Goal: Information Seeking & Learning: Learn about a topic

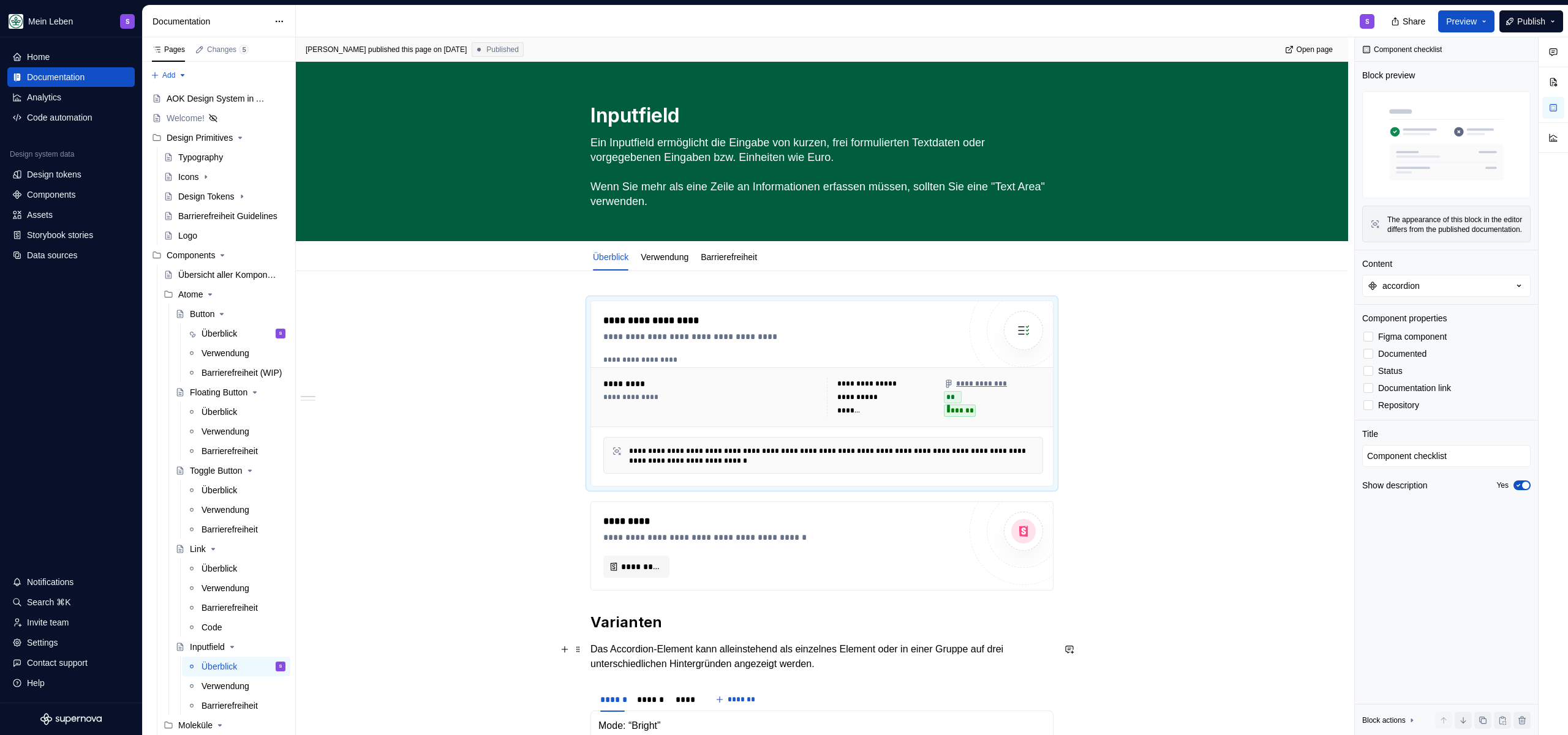
click at [671, 656] on p "Das Accordion-Element kann alleinstehend als einzelnes Element oder in einer Gr…" at bounding box center [821, 656] width 463 height 29
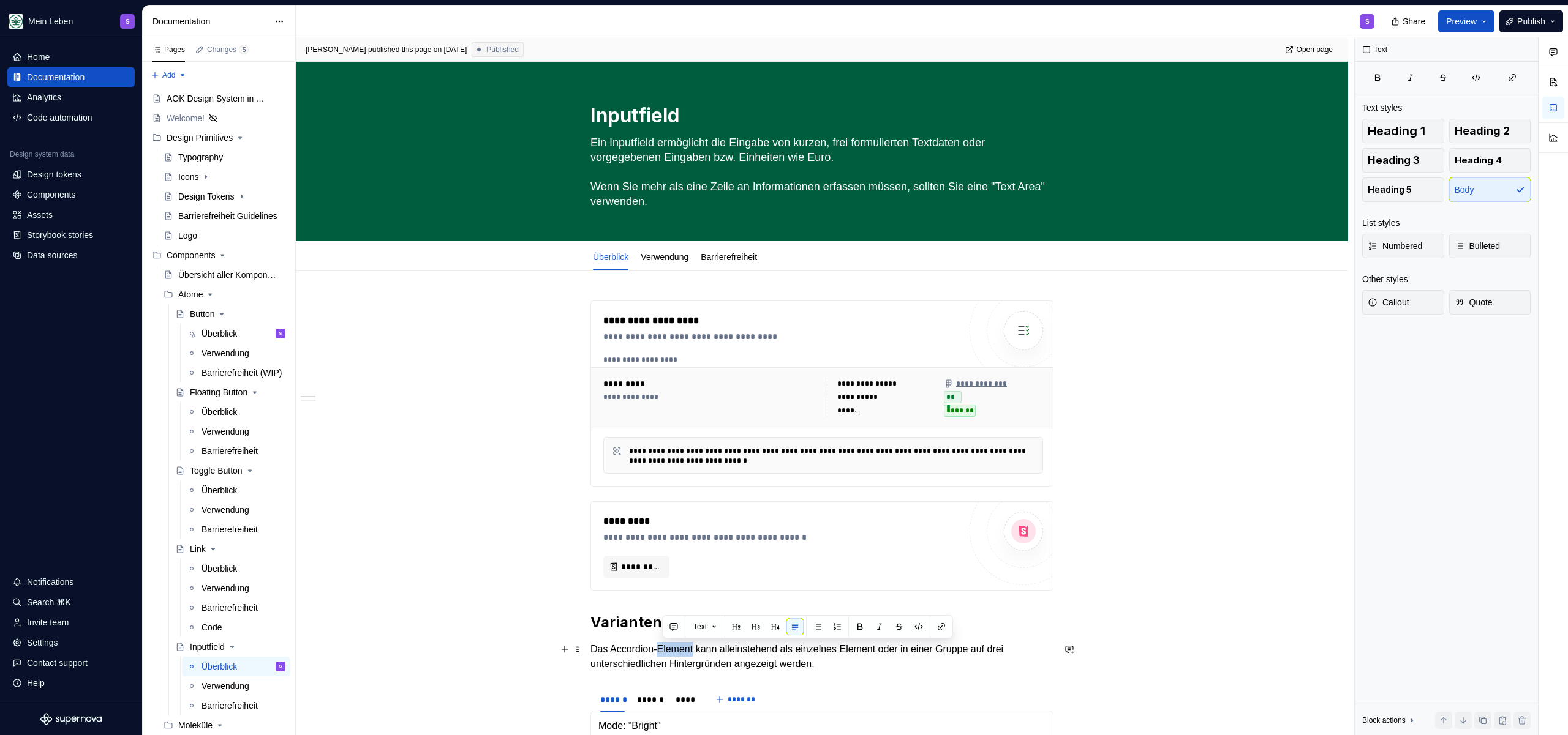
click at [671, 656] on p "Das Accordion-Element kann alleinstehend als einzelnes Element oder in einer Gr…" at bounding box center [821, 656] width 463 height 29
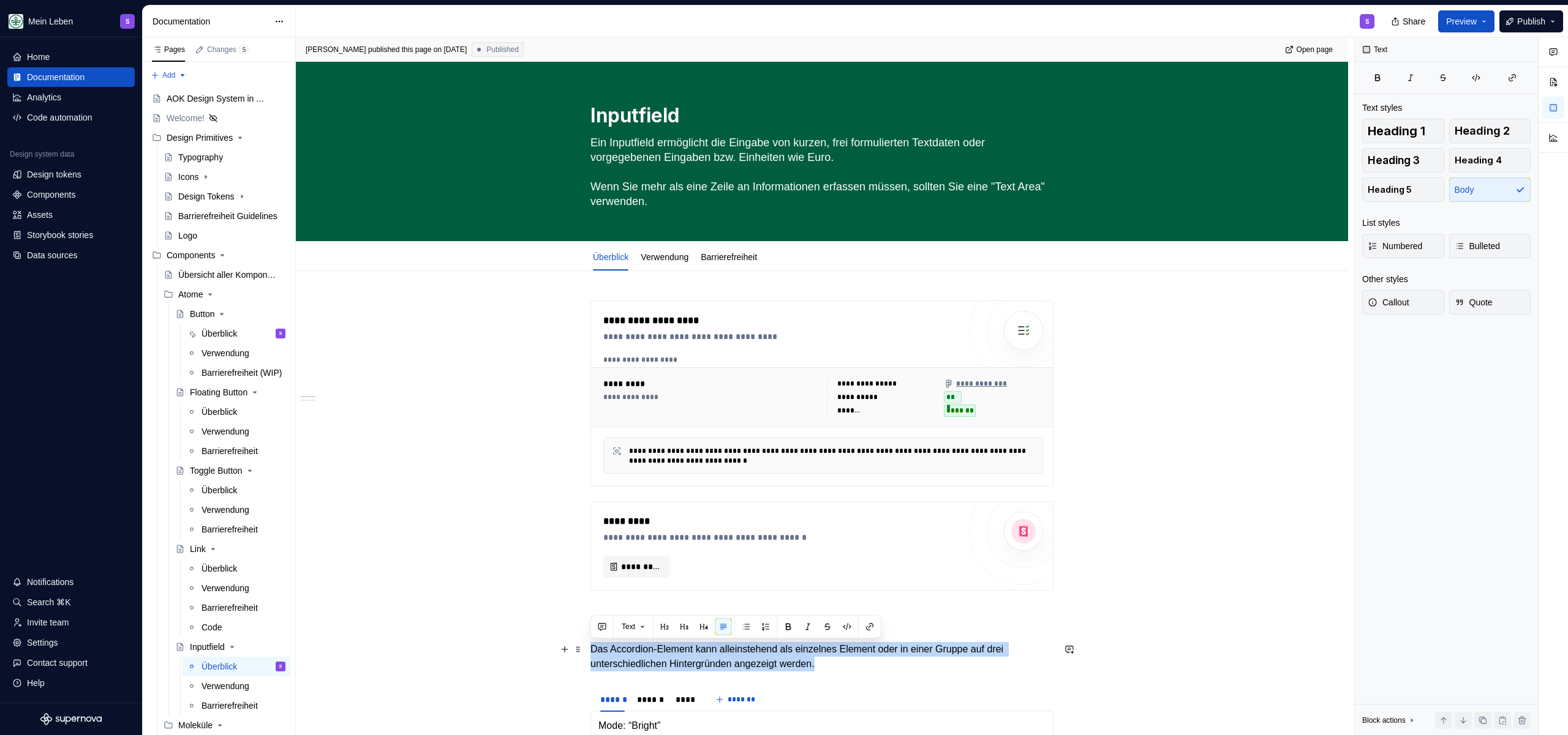
click at [671, 656] on p "Das Accordion-Element kann alleinstehend als einzelnes Element oder in einer Gr…" at bounding box center [821, 656] width 463 height 29
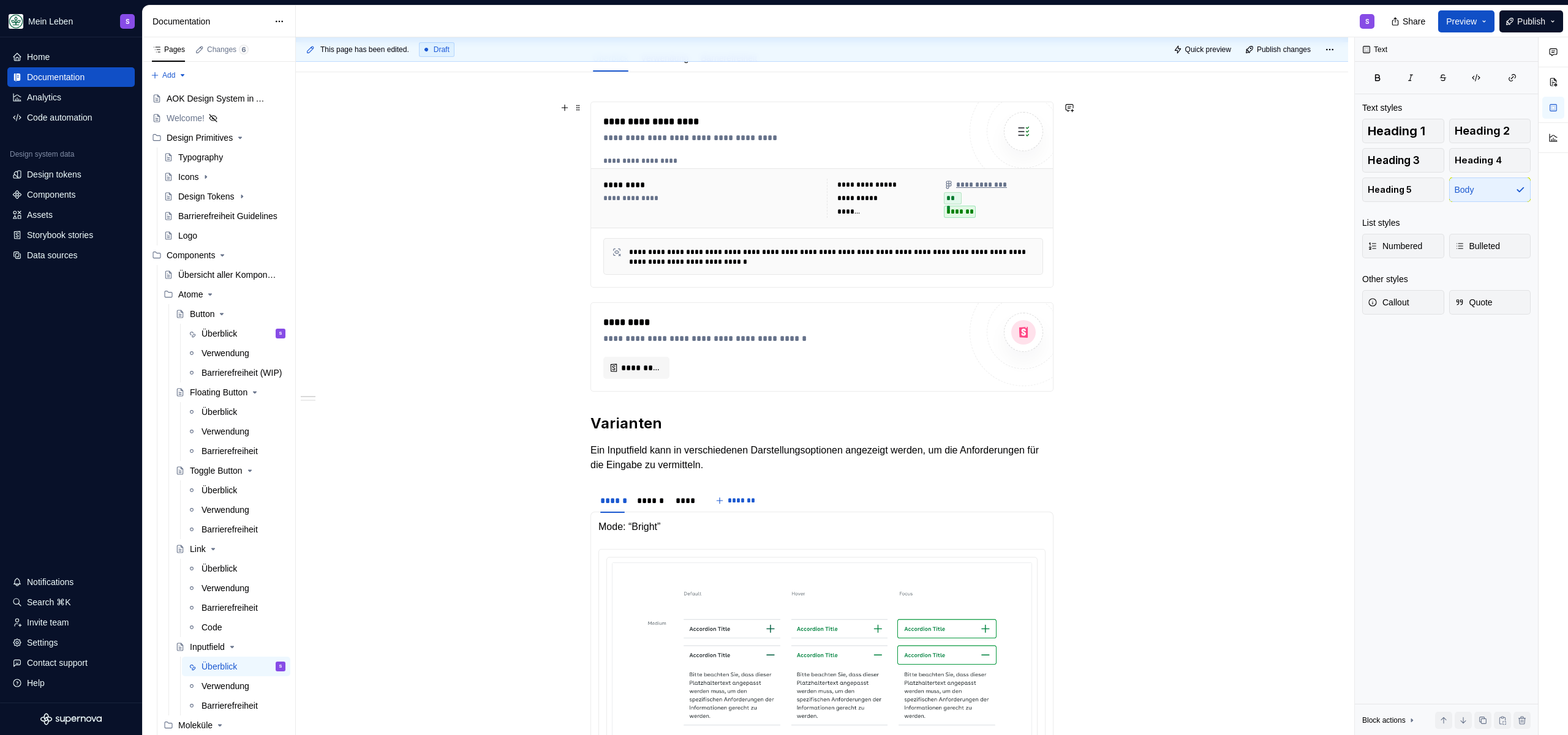
scroll to position [197, 0]
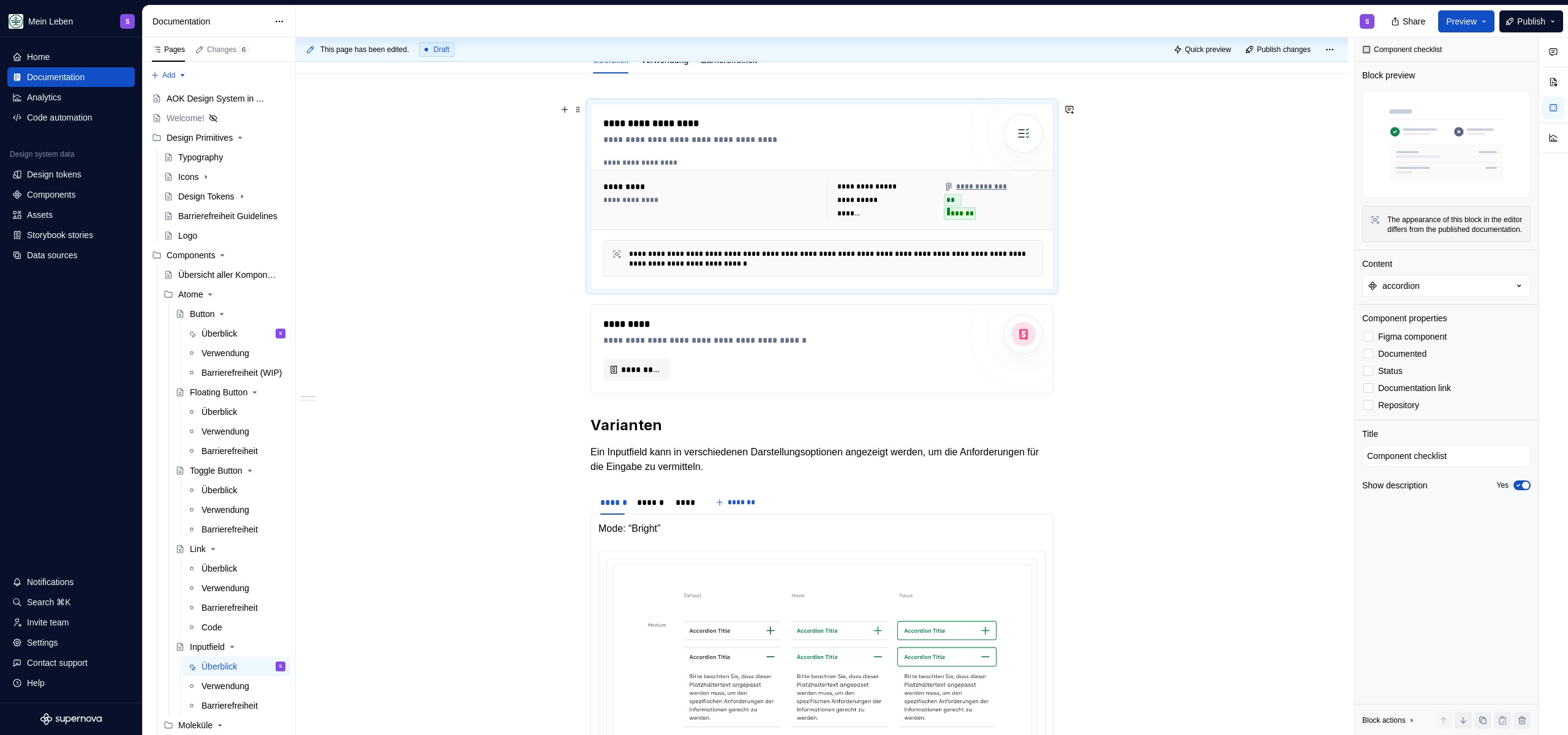
click at [792, 156] on div "**********" at bounding box center [782, 196] width 356 height 160
click at [1465, 291] on button "accordion" at bounding box center [1446, 285] width 168 height 22
click at [1239, 260] on div "**********" at bounding box center [824, 386] width 1058 height 698
click at [756, 156] on div "**********" at bounding box center [782, 196] width 356 height 160
click at [771, 325] on div "*********" at bounding box center [782, 325] width 356 height 15
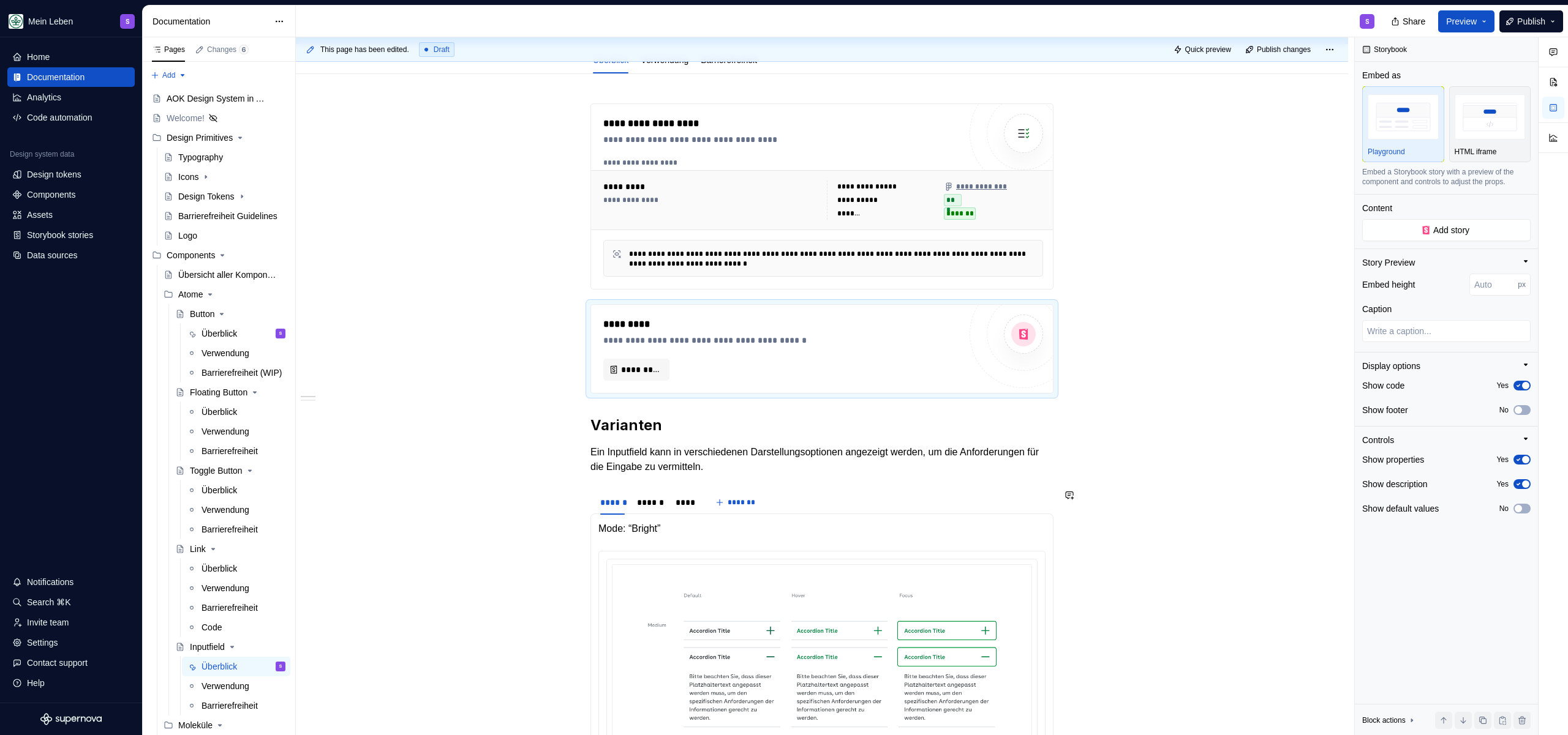
scroll to position [449, 0]
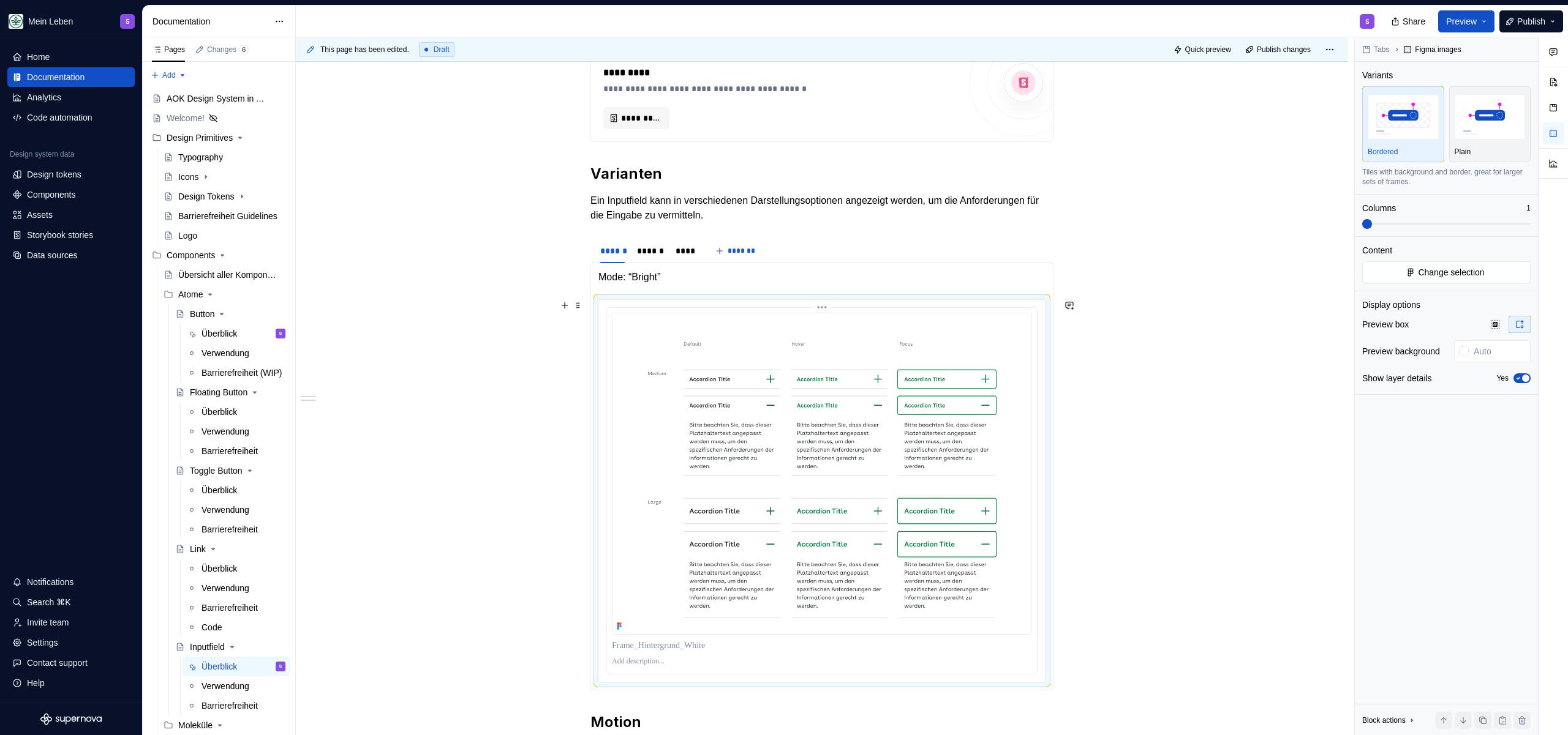
click at [698, 414] on img at bounding box center [821, 474] width 420 height 322
click at [693, 411] on img at bounding box center [821, 474] width 420 height 322
click at [742, 355] on img at bounding box center [821, 474] width 420 height 322
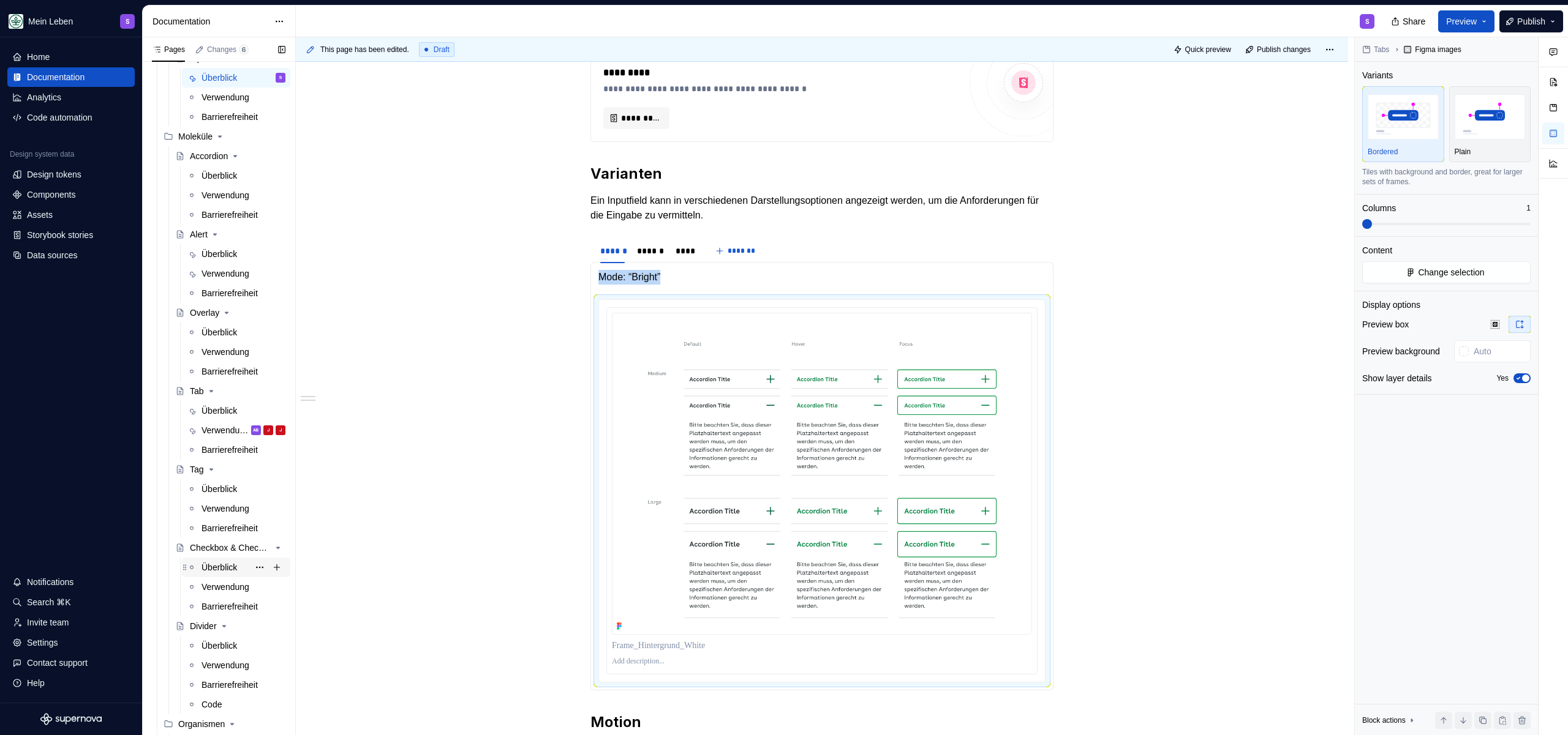
scroll to position [597, 0]
click at [46, 259] on div "Data sources" at bounding box center [52, 255] width 50 height 12
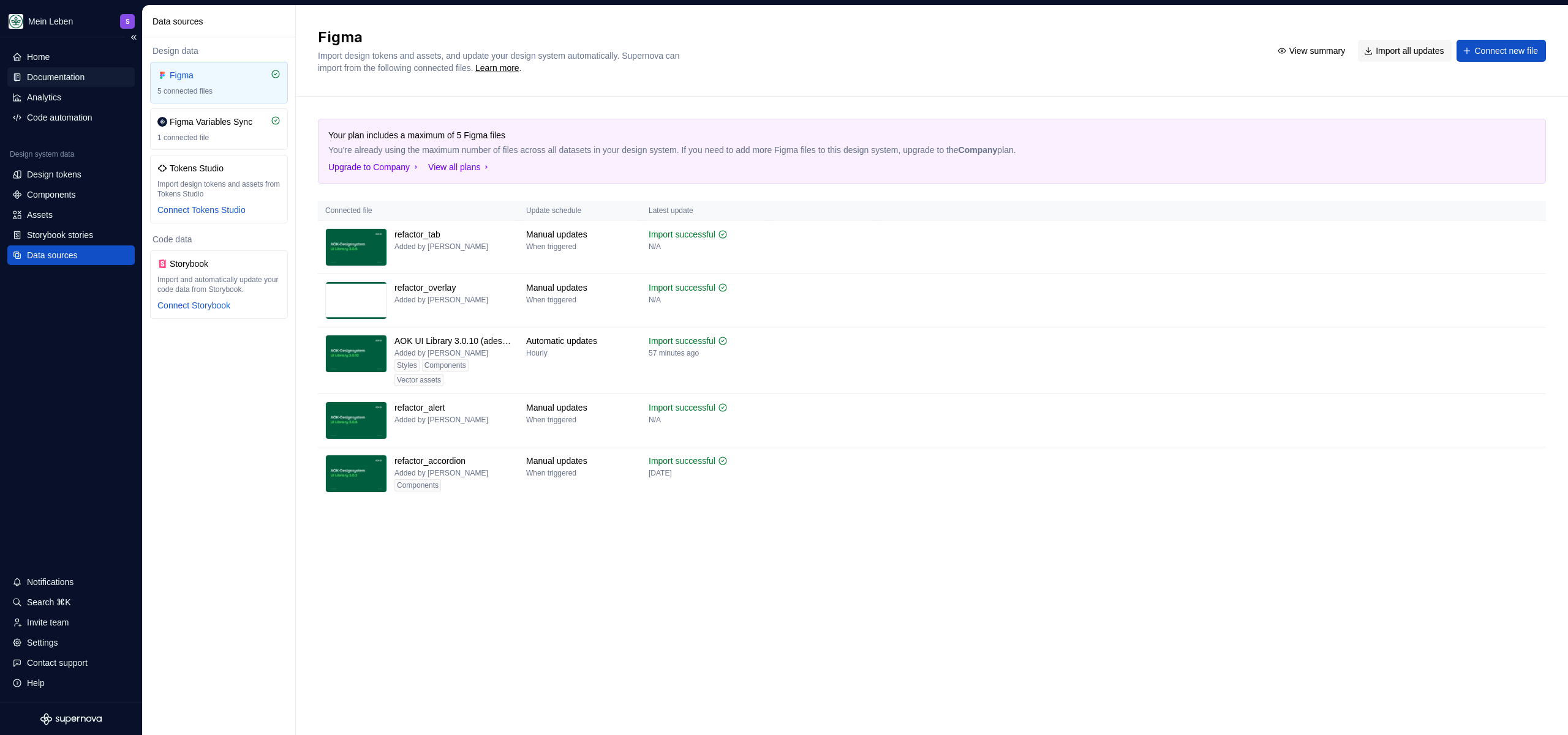
click at [67, 72] on div "Documentation" at bounding box center [55, 77] width 58 height 12
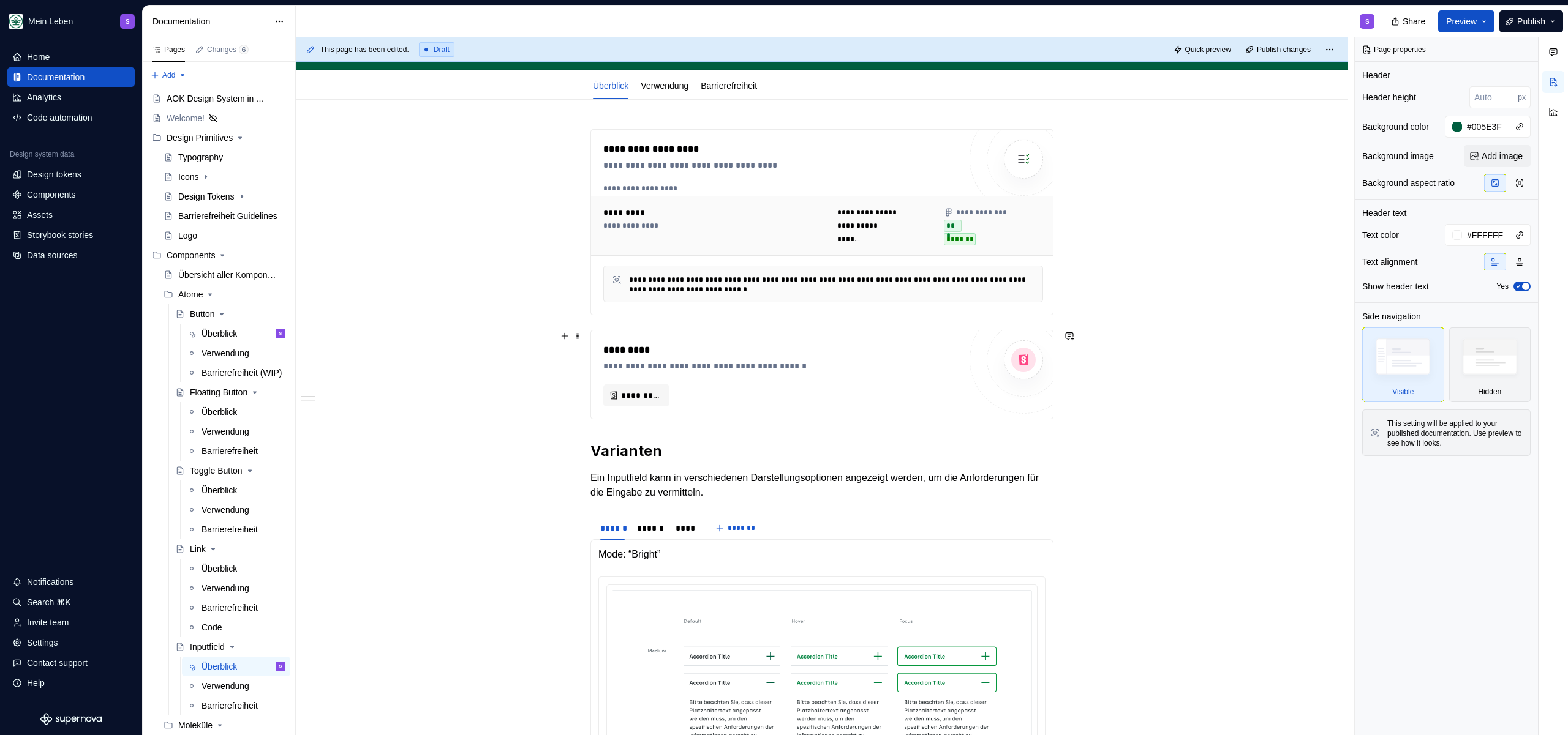
scroll to position [402, 0]
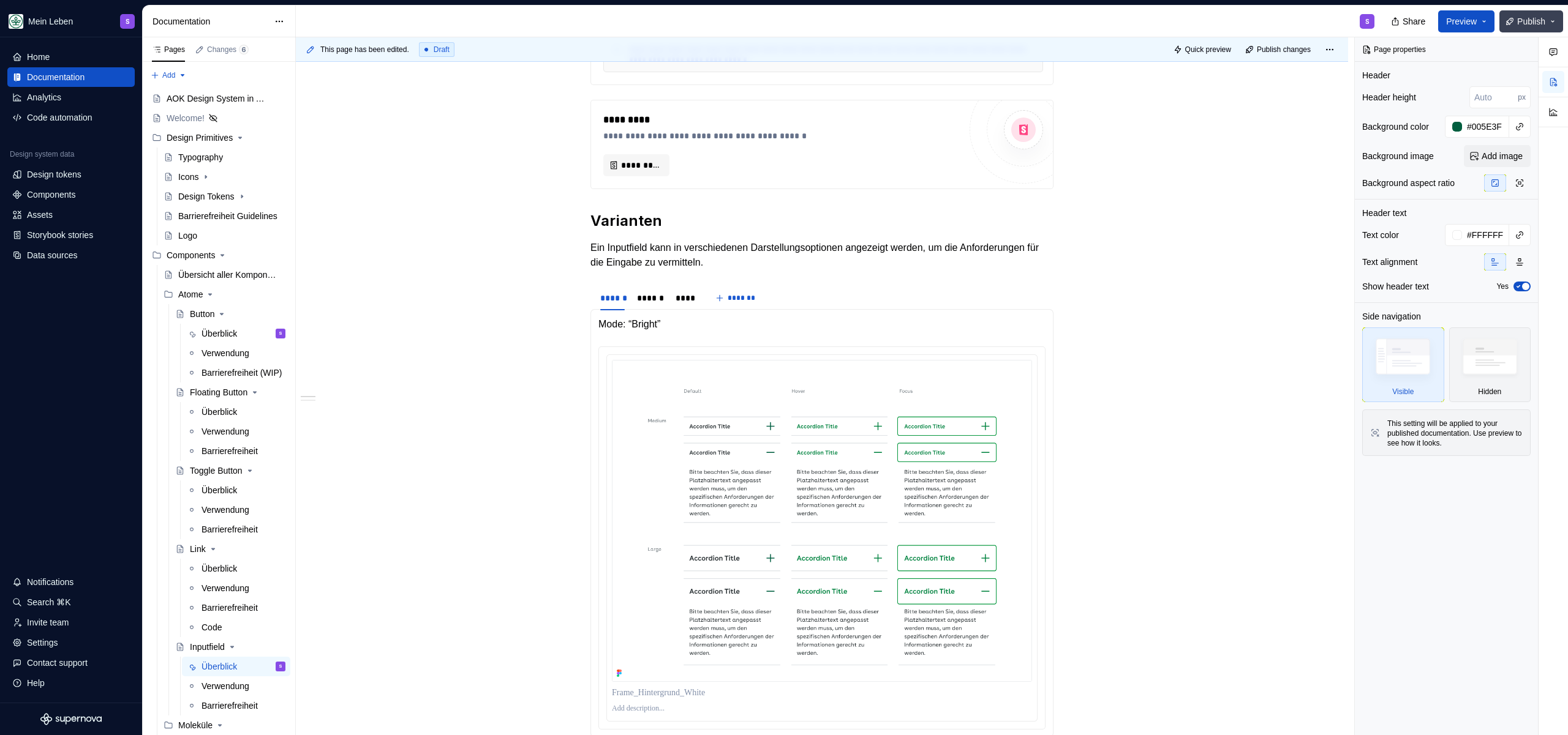
click at [1546, 19] on button "Publish" at bounding box center [1531, 21] width 64 height 22
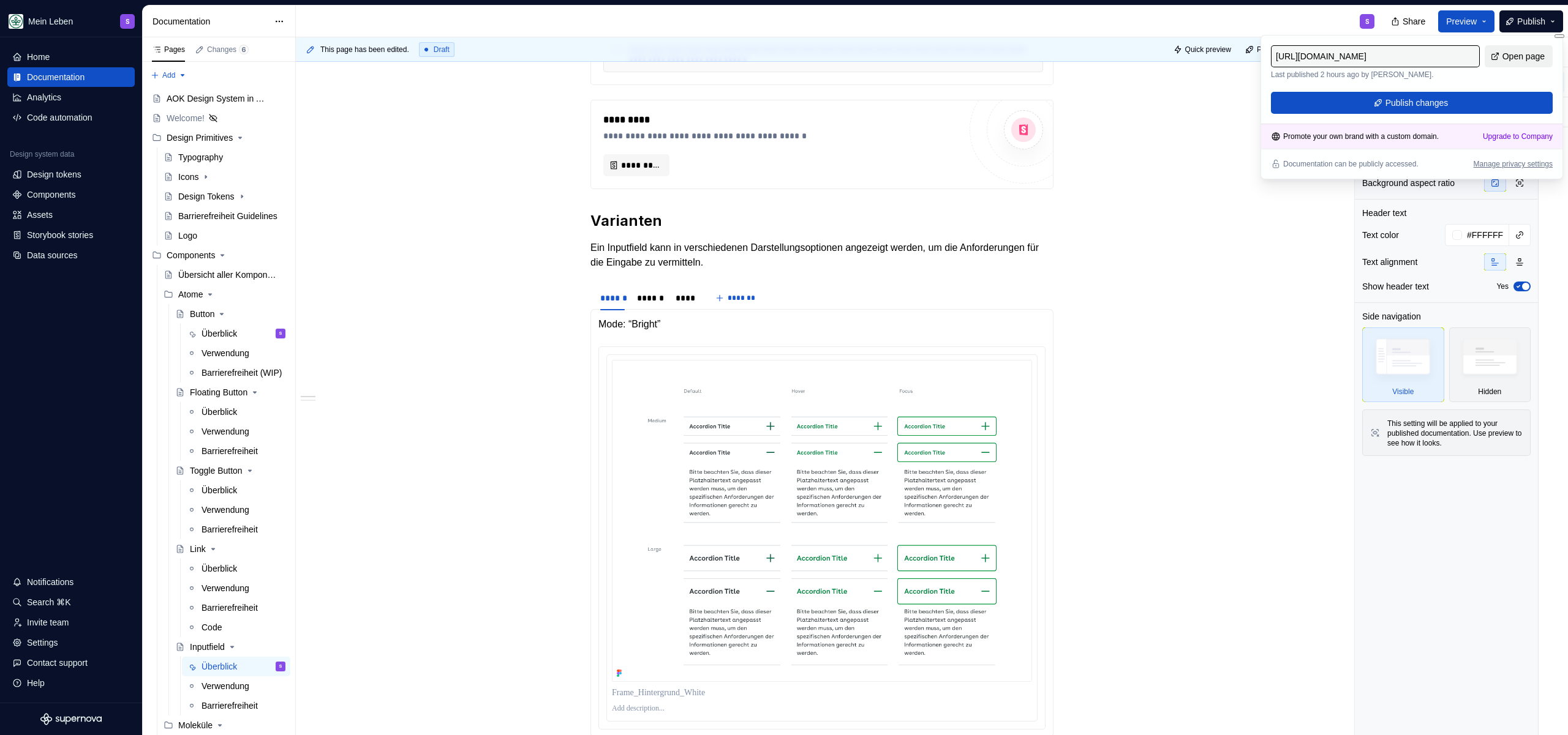
click at [1522, 52] on span "Open page" at bounding box center [1523, 56] width 42 height 12
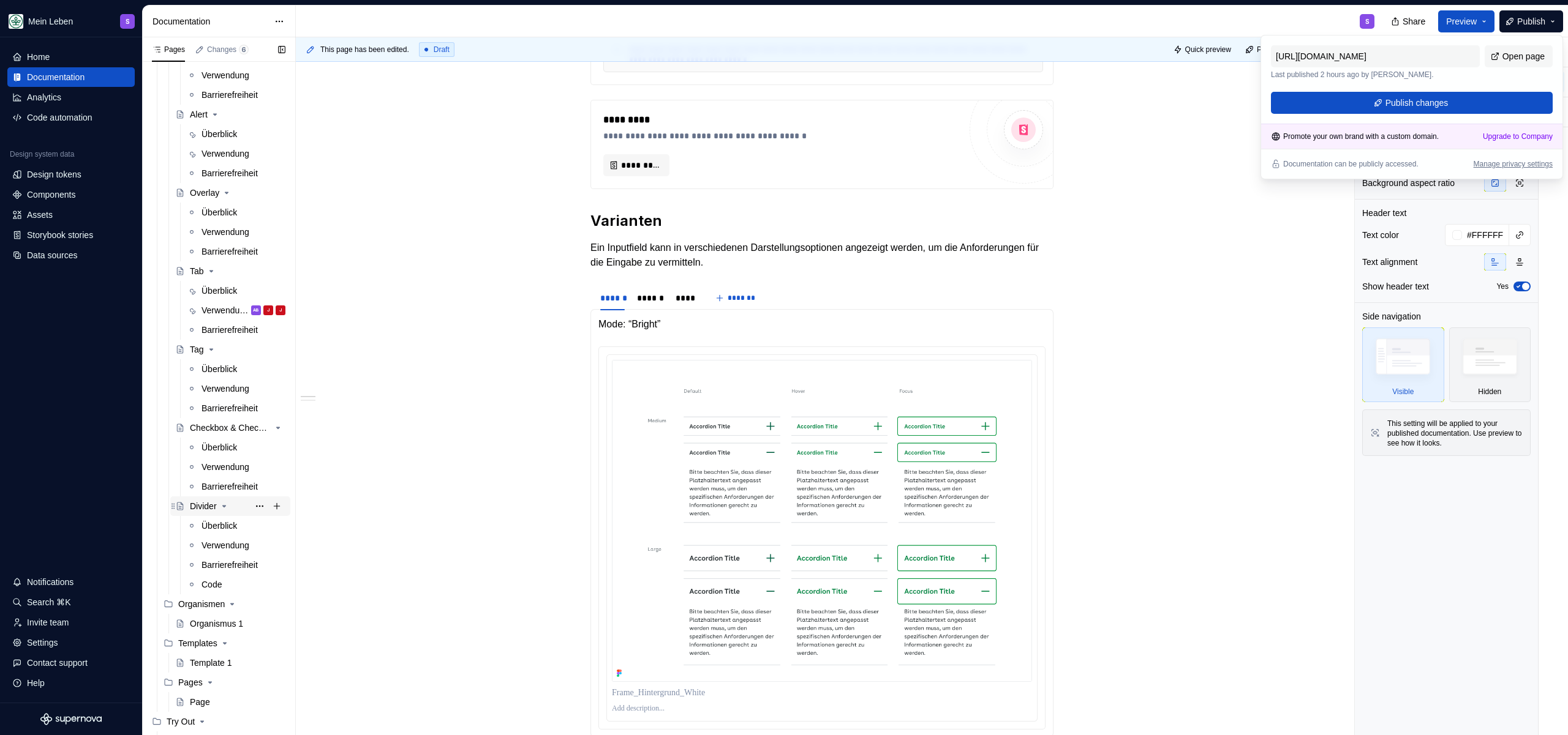
scroll to position [711, 0]
click at [210, 427] on div "Checkbox & Checkbox Group" at bounding box center [213, 426] width 46 height 12
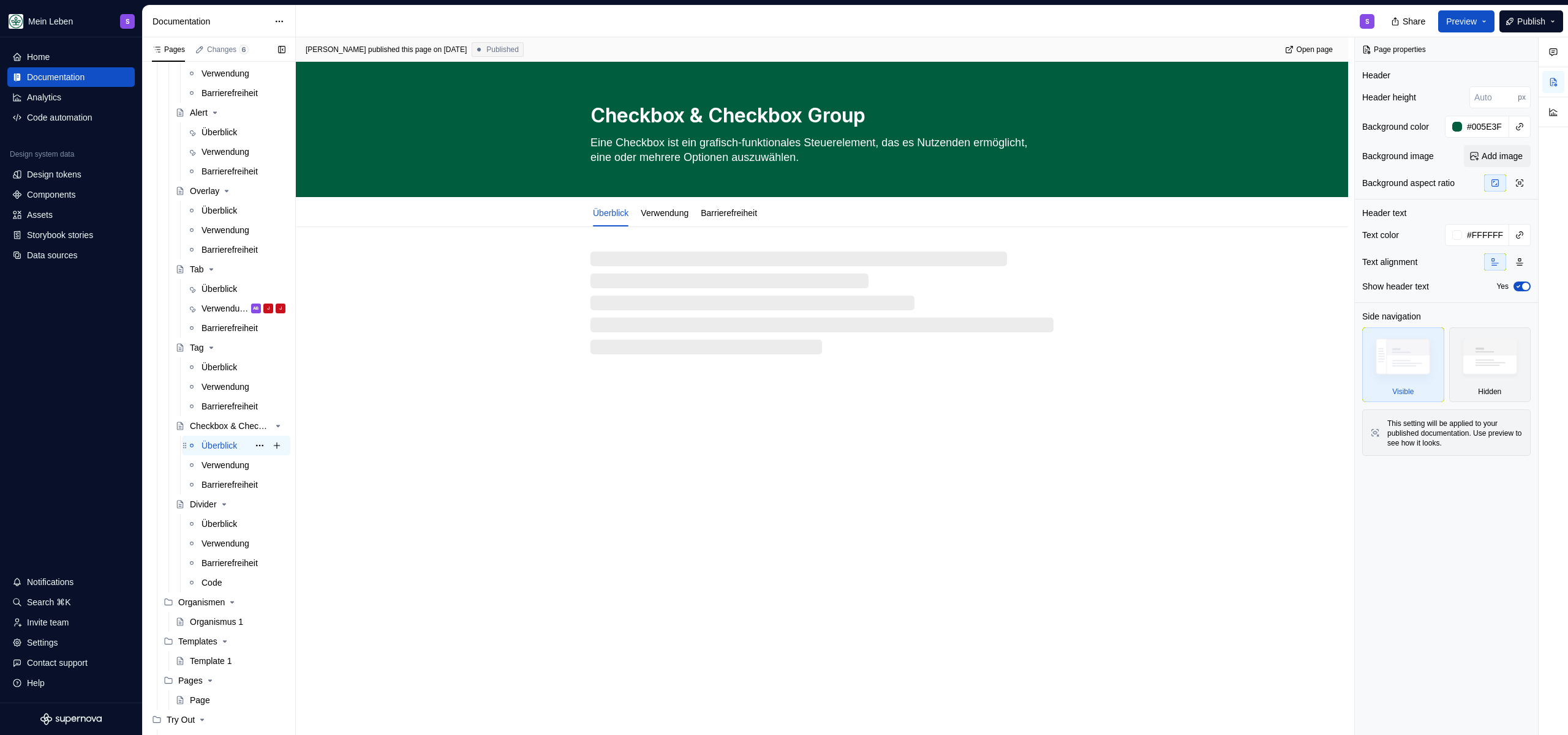
click at [214, 442] on div "Überblick" at bounding box center [219, 445] width 35 height 12
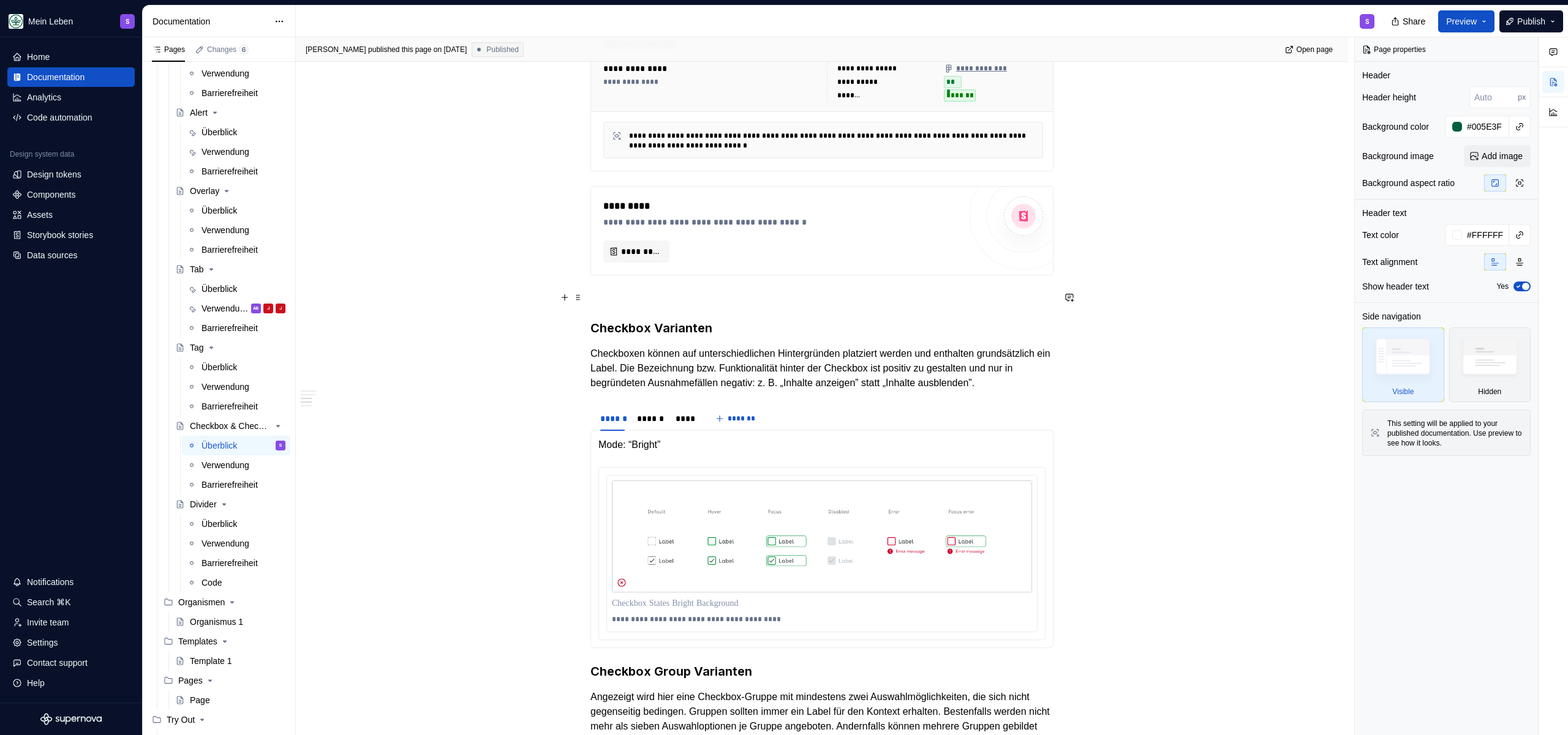
scroll to position [800, 0]
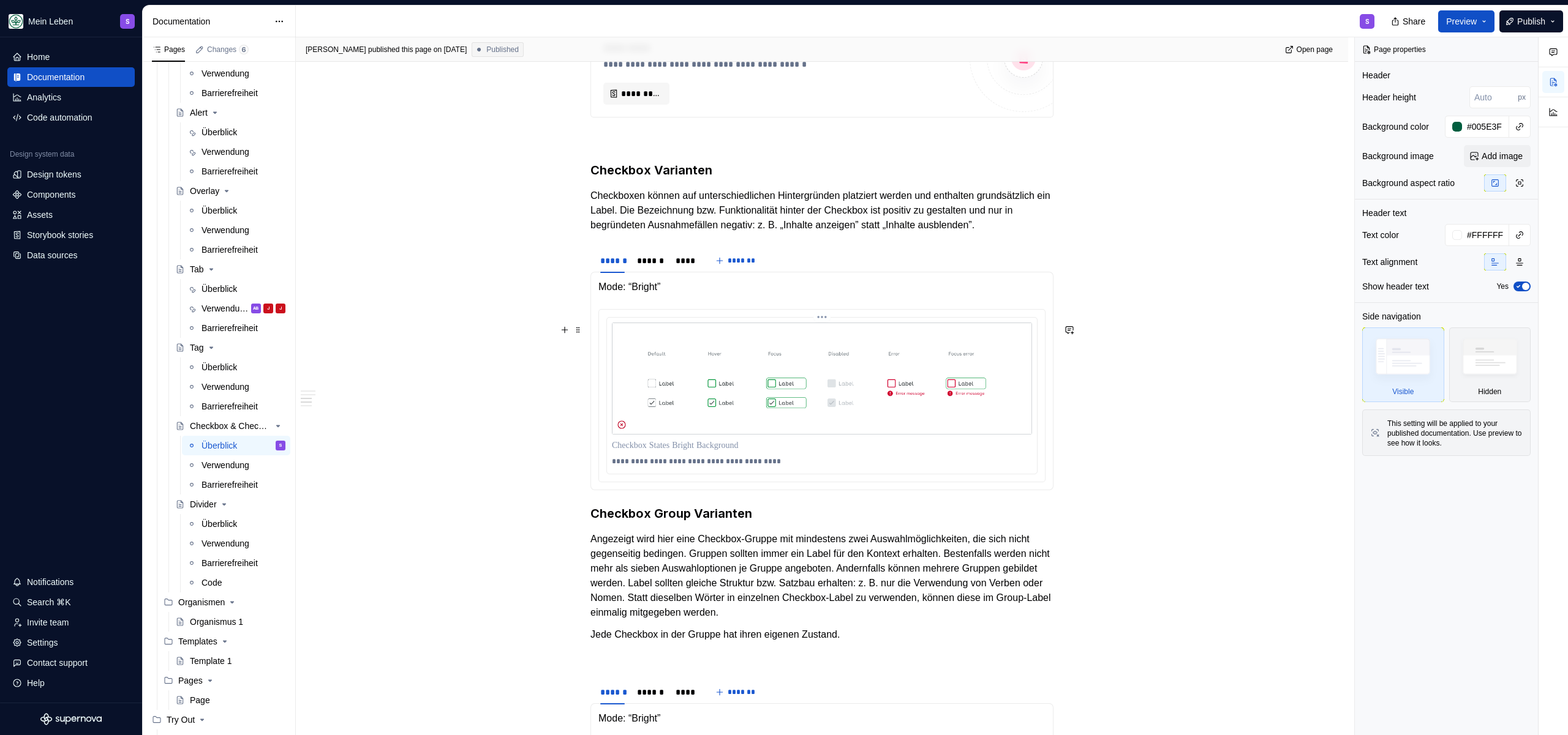
click at [737, 403] on img at bounding box center [821, 379] width 420 height 112
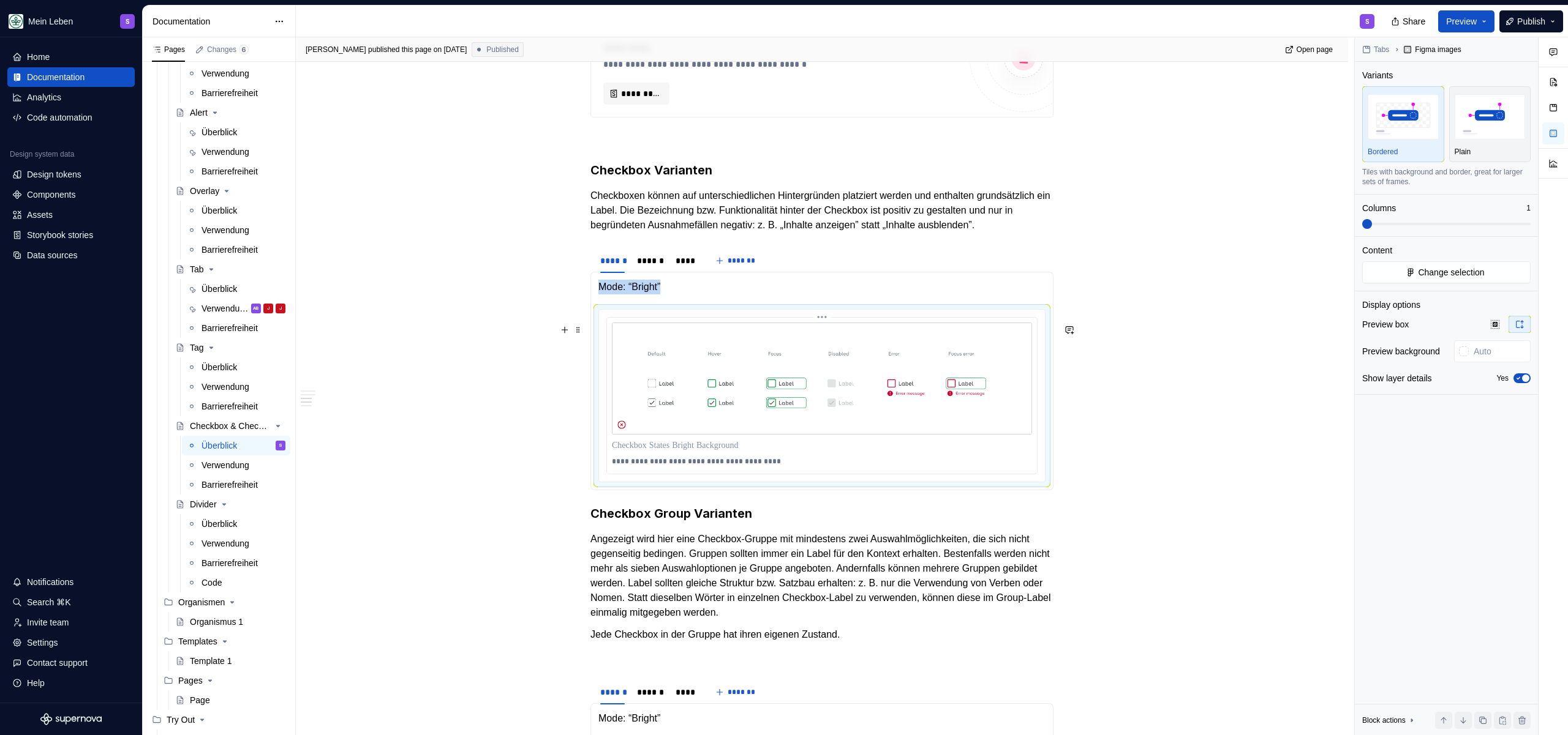
click at [839, 397] on img at bounding box center [821, 379] width 420 height 112
click at [530, 441] on div "**********" at bounding box center [821, 483] width 1052 height 2113
click at [773, 425] on img at bounding box center [821, 379] width 420 height 112
click at [1435, 287] on div "Tabs Figma images Variants Bordered Plain Tiles with background and border, gre…" at bounding box center [1446, 386] width 183 height 698
click at [1462, 264] on button "Change selection" at bounding box center [1446, 272] width 168 height 22
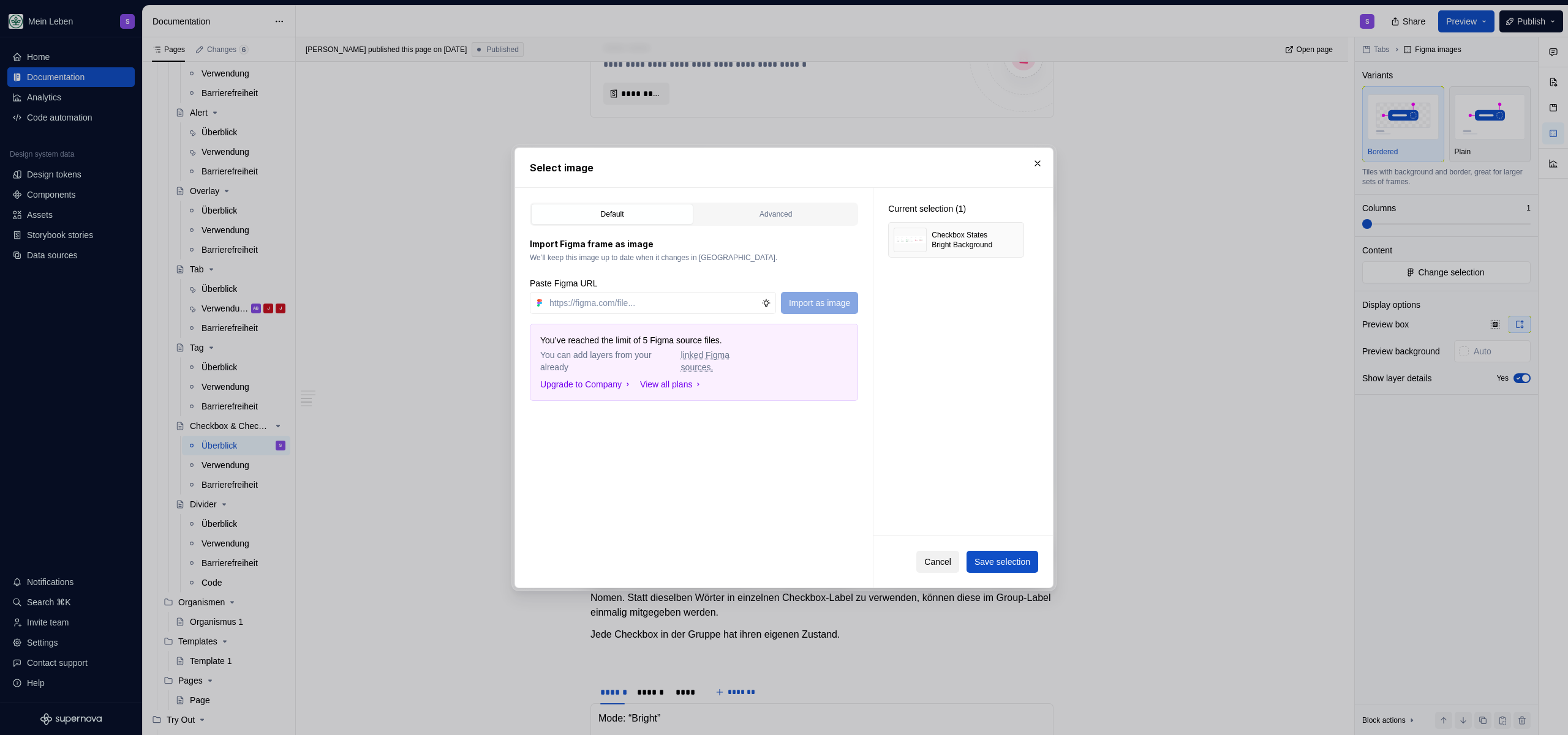
click at [920, 555] on button "Cancel" at bounding box center [938, 561] width 43 height 22
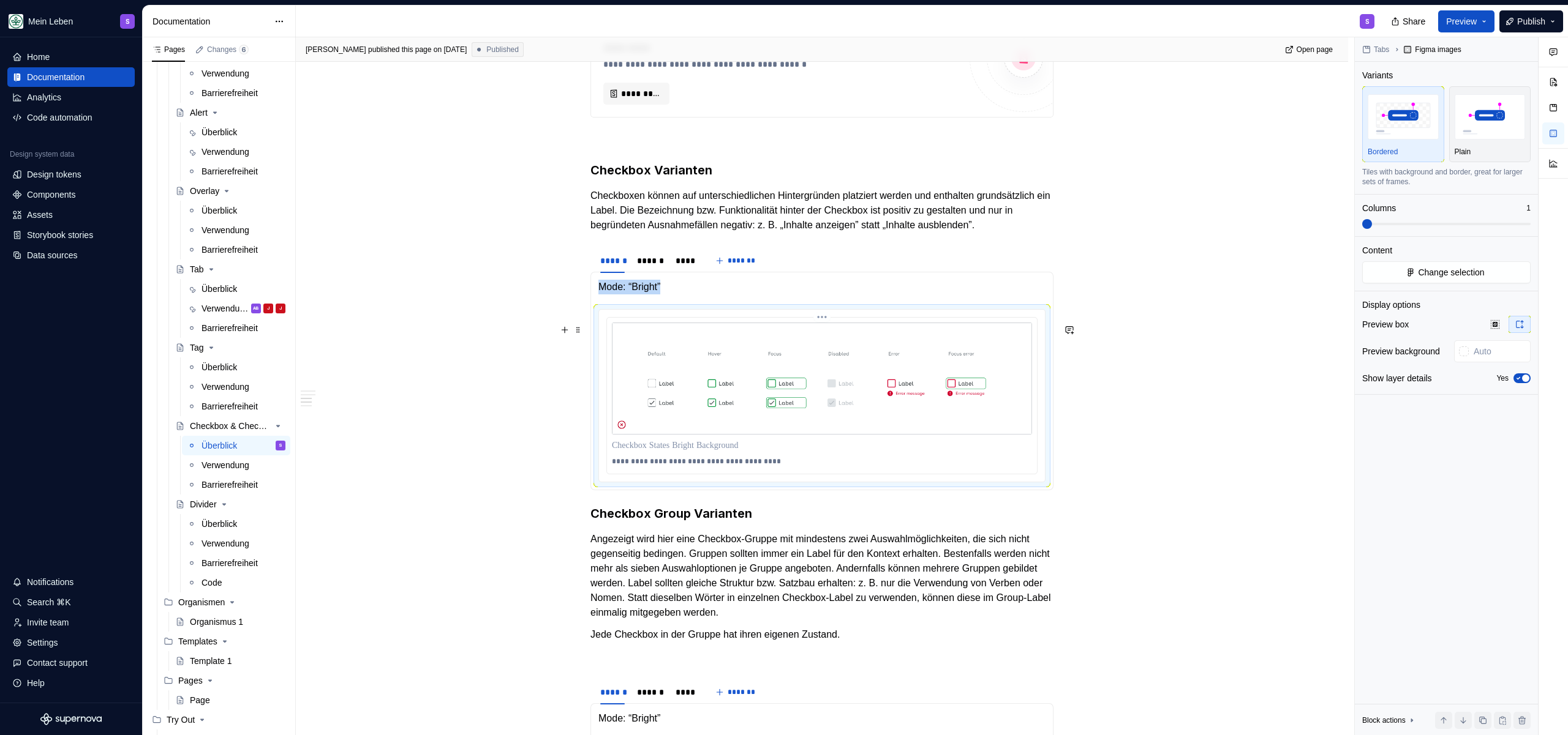
click at [643, 368] on img at bounding box center [821, 379] width 420 height 112
click at [683, 400] on img at bounding box center [821, 379] width 420 height 112
click at [44, 257] on div "Data sources" at bounding box center [52, 255] width 50 height 12
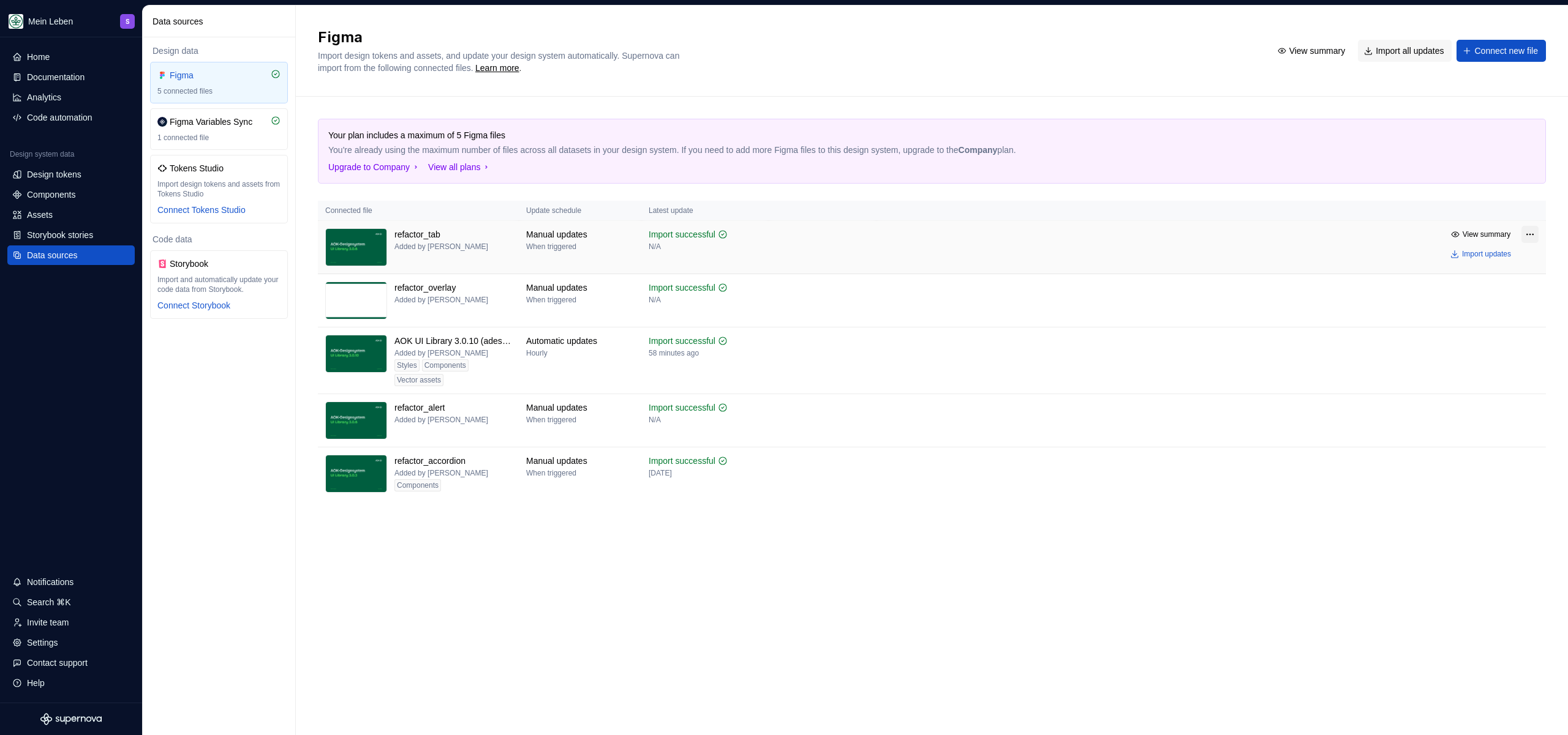
click at [1533, 234] on html "Mein Leben S Home Documentation Analytics Code automation Design system data De…" at bounding box center [784, 368] width 1568 height 735
click at [1480, 347] on div "Remove Figma file" at bounding box center [1492, 342] width 135 height 12
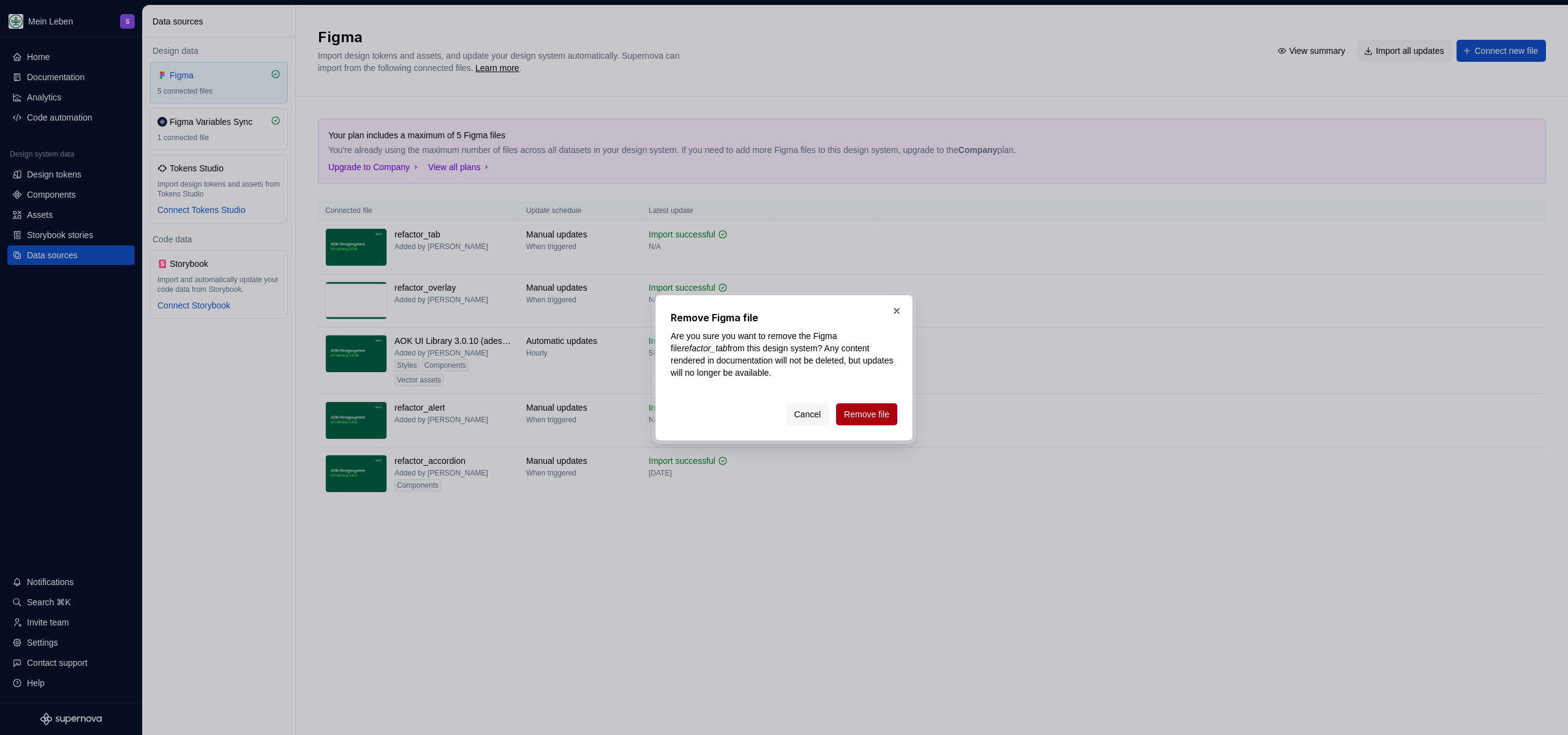
click at [863, 415] on span "Remove file" at bounding box center [866, 415] width 46 height 12
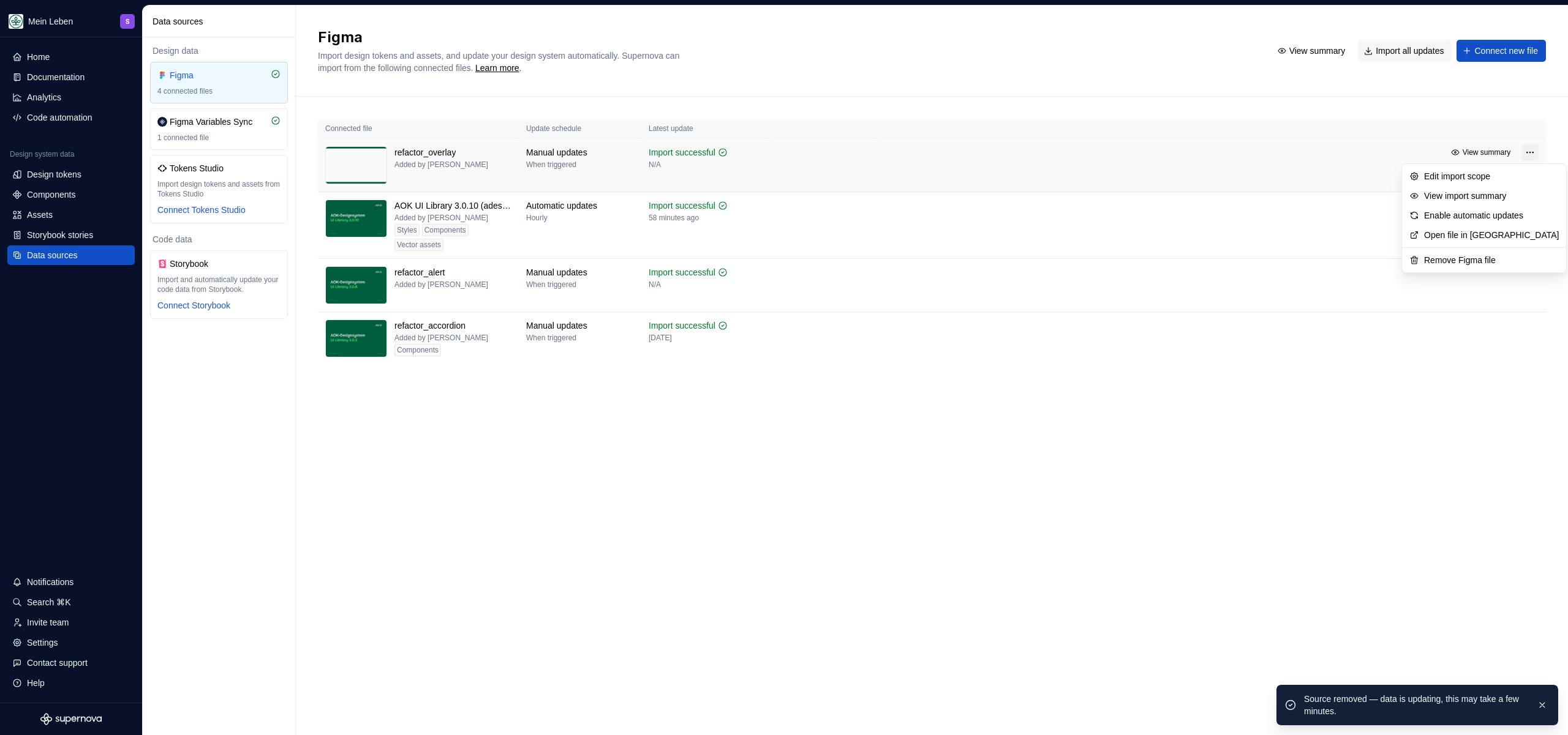
click at [1525, 153] on html "Mein Leben S Home Documentation Analytics Code automation Design system data De…" at bounding box center [784, 368] width 1568 height 735
click at [1462, 260] on div "Remove Figma file" at bounding box center [1492, 260] width 135 height 12
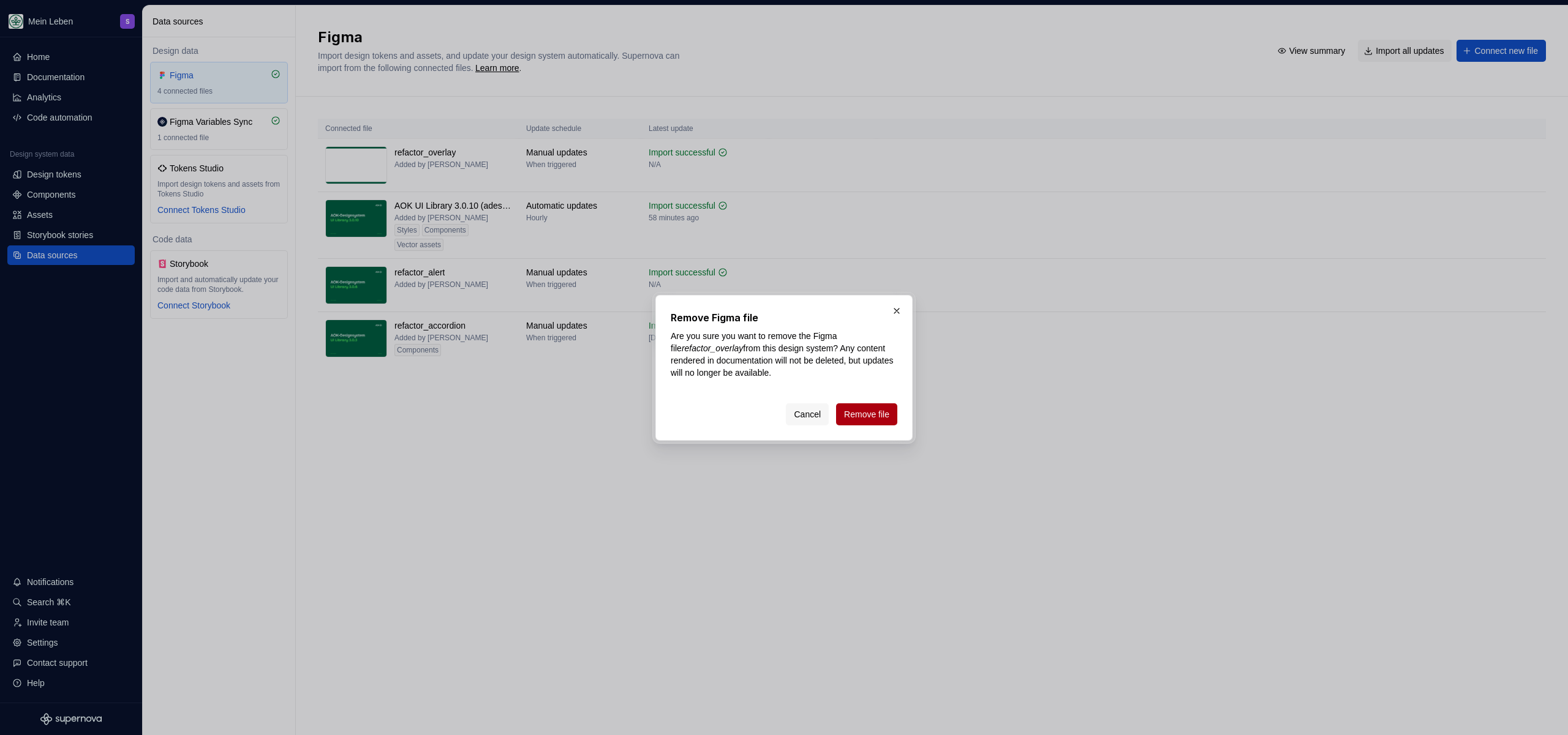
click at [849, 418] on span "Remove file" at bounding box center [866, 415] width 46 height 12
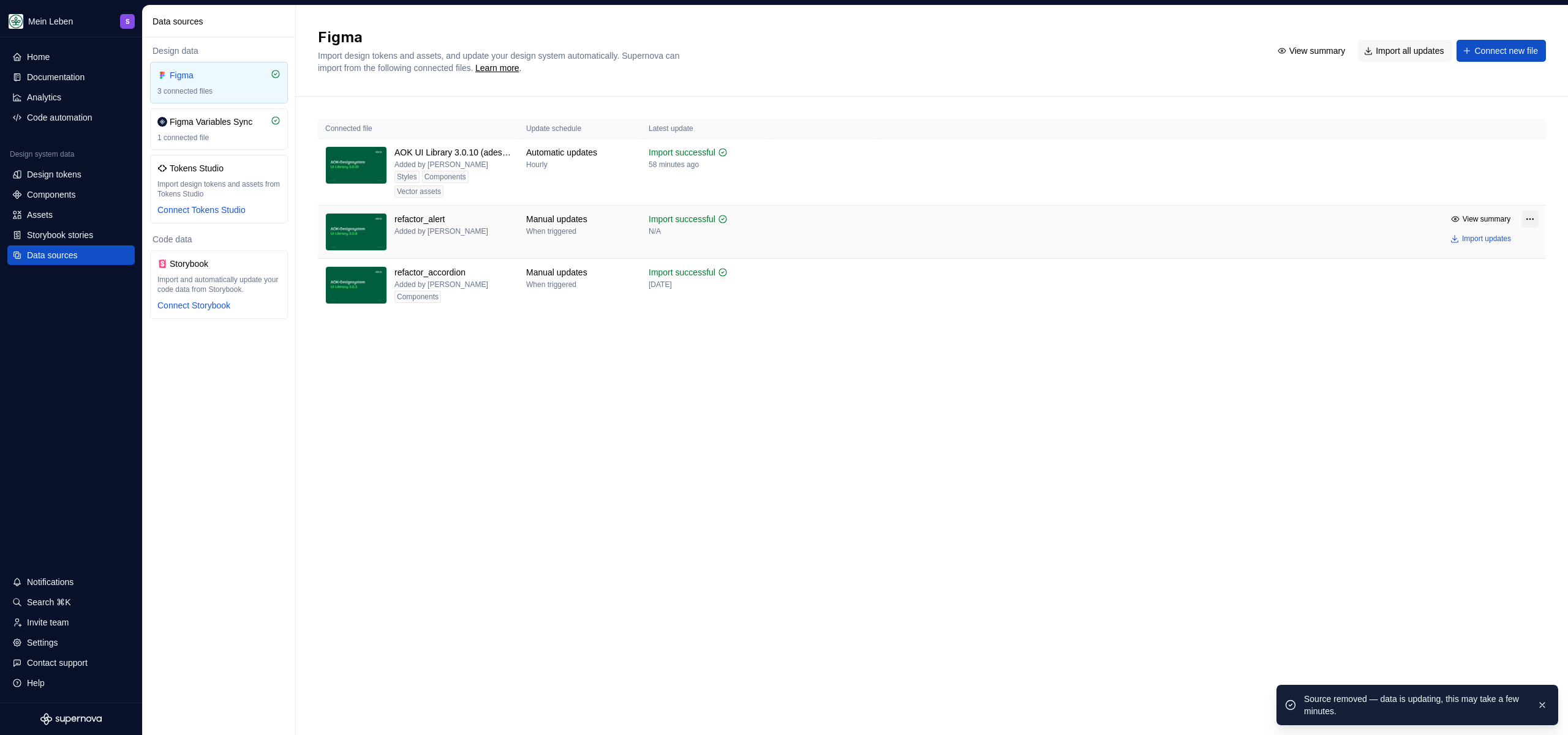
click at [1533, 216] on html "Mein Leben S Home Documentation Analytics Code automation Design system data De…" at bounding box center [784, 368] width 1568 height 735
click at [1445, 329] on div "Remove Figma file" at bounding box center [1492, 327] width 135 height 12
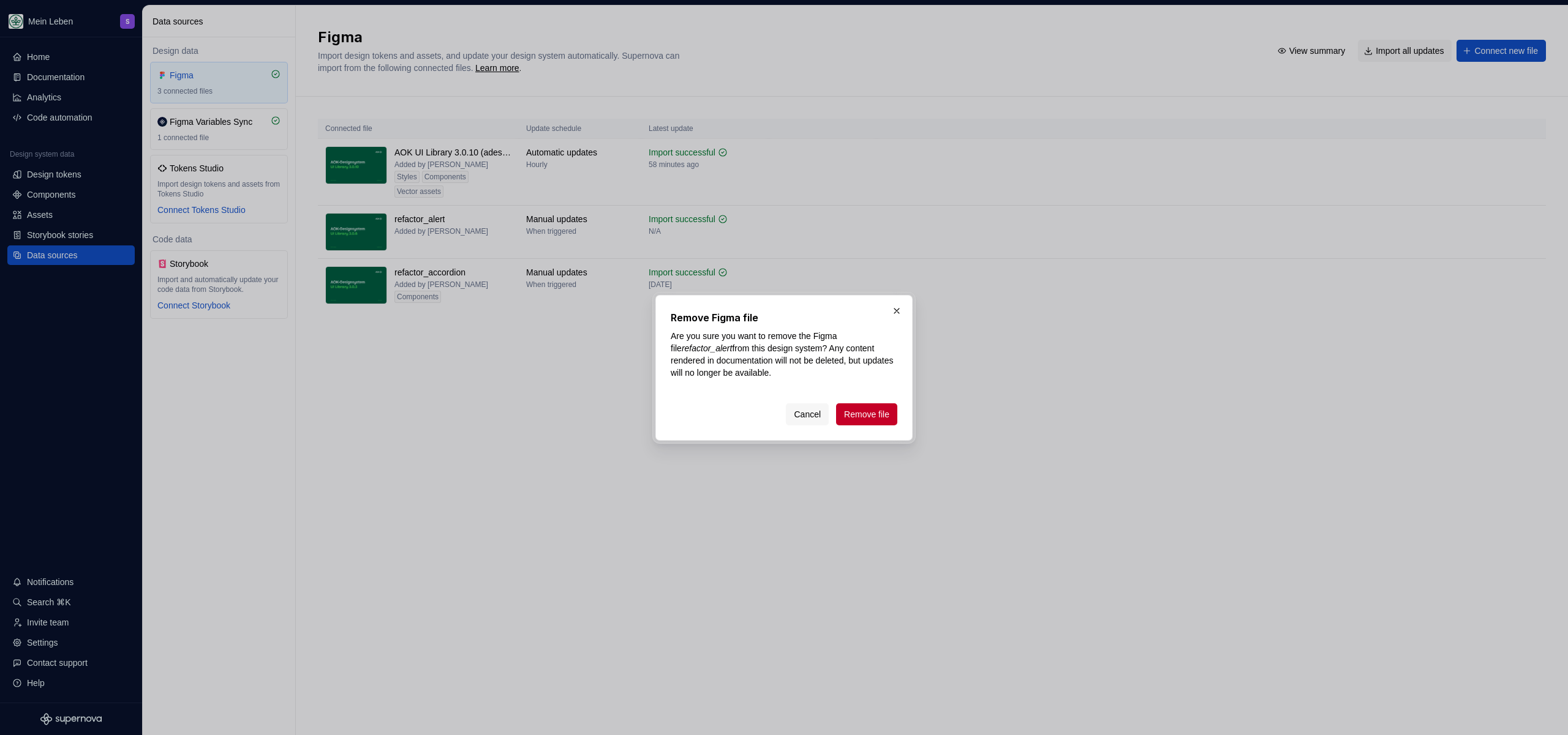
drag, startPoint x: 884, startPoint y: 412, endPoint x: 970, endPoint y: 395, distance: 87.7
click at [884, 412] on span "Remove file" at bounding box center [866, 415] width 46 height 12
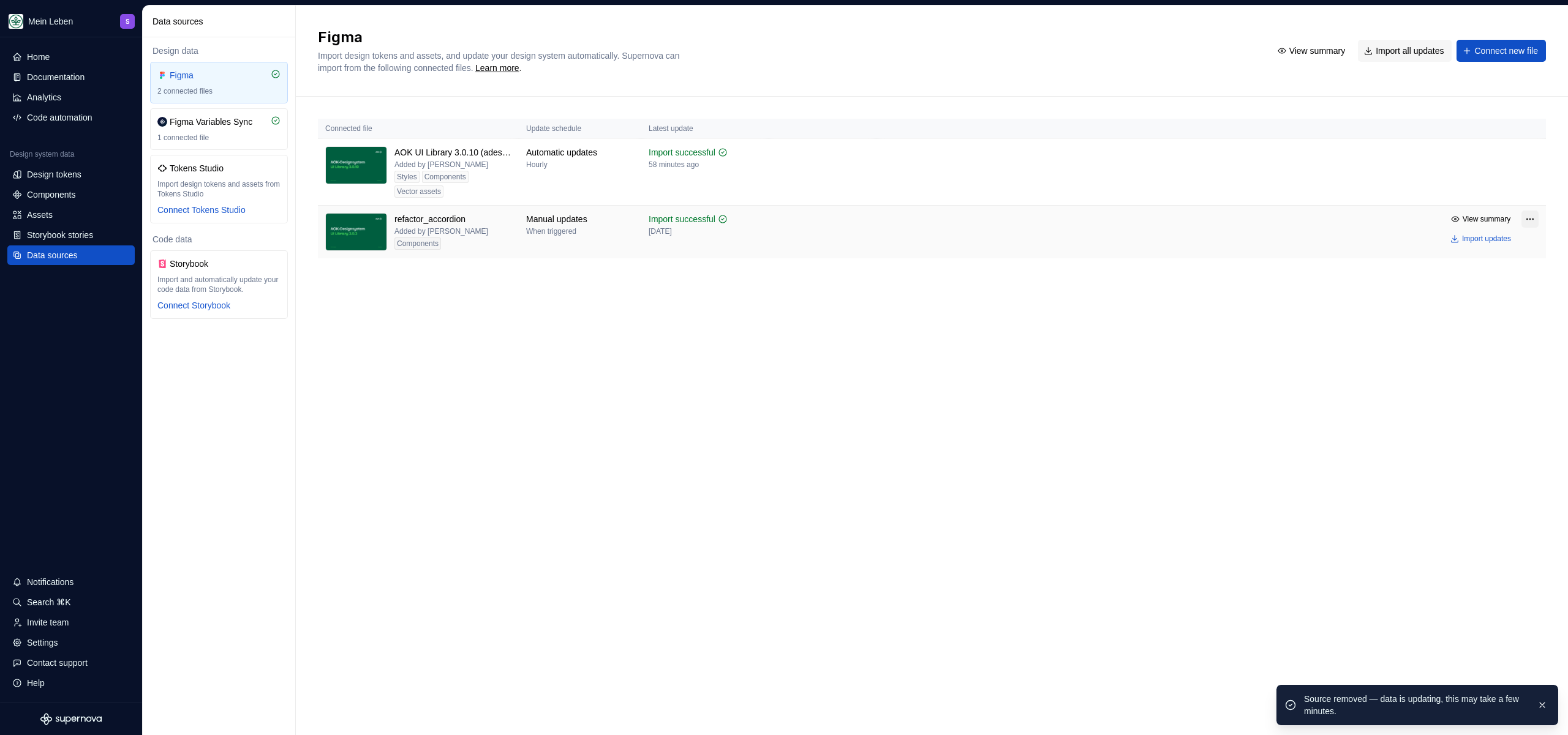
click at [1528, 222] on html "Mein Leben S Home Documentation Analytics Code automation Design system data De…" at bounding box center [784, 368] width 1568 height 735
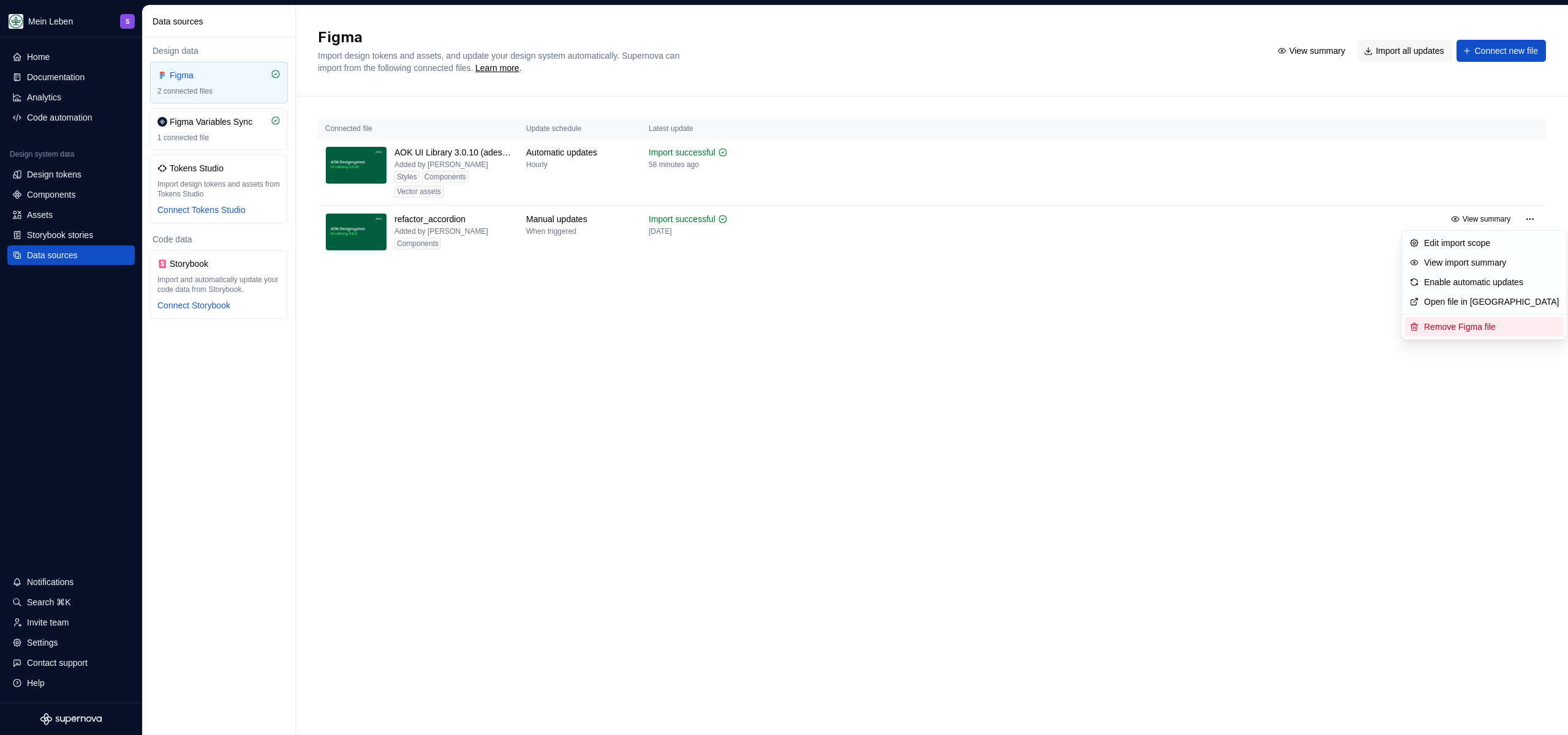
click at [1482, 326] on div "Remove Figma file" at bounding box center [1492, 327] width 135 height 12
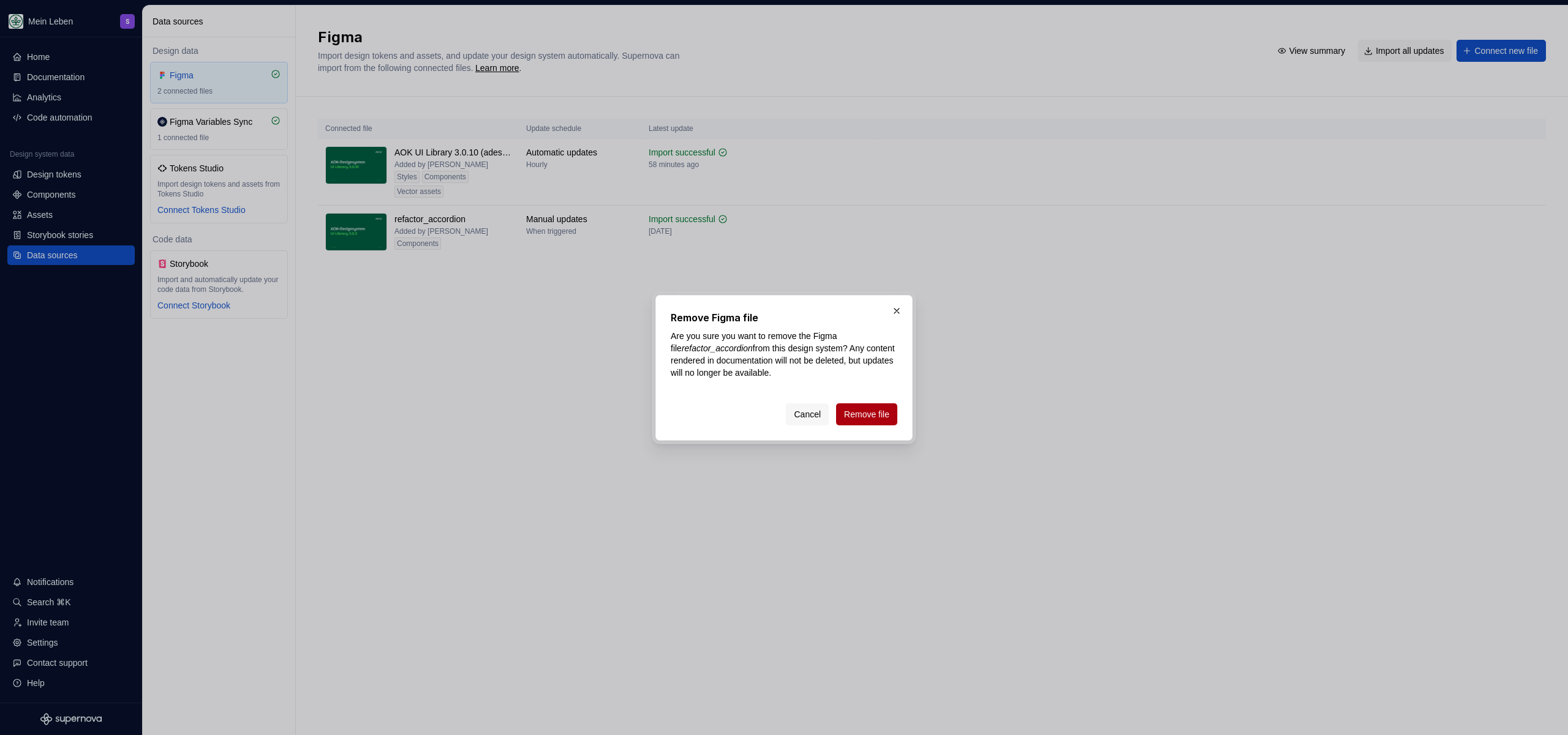
click at [859, 409] on span "Remove file" at bounding box center [866, 415] width 46 height 12
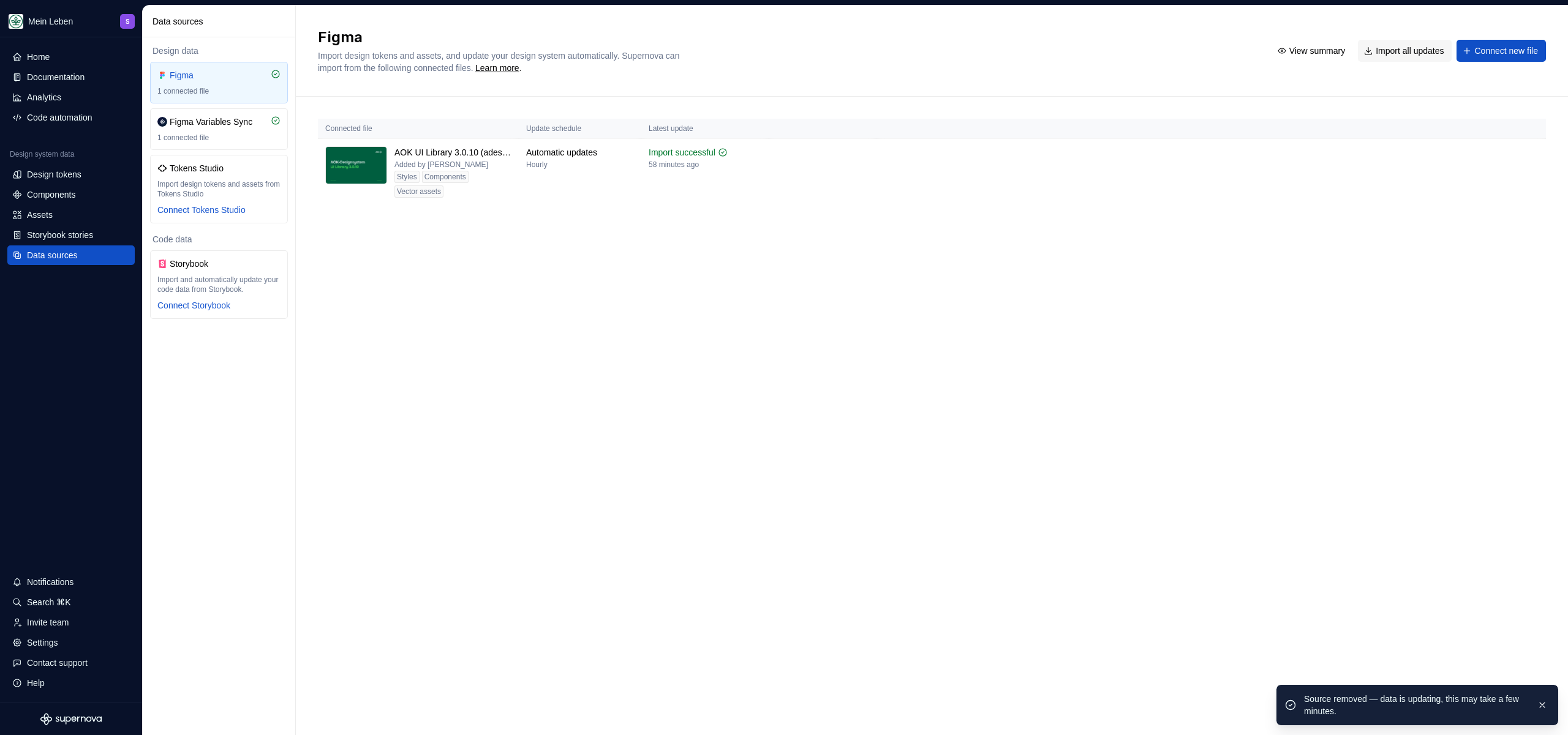
click at [450, 398] on div "Figma Import design tokens and assets, and update your design system automatica…" at bounding box center [932, 370] width 1272 height 730
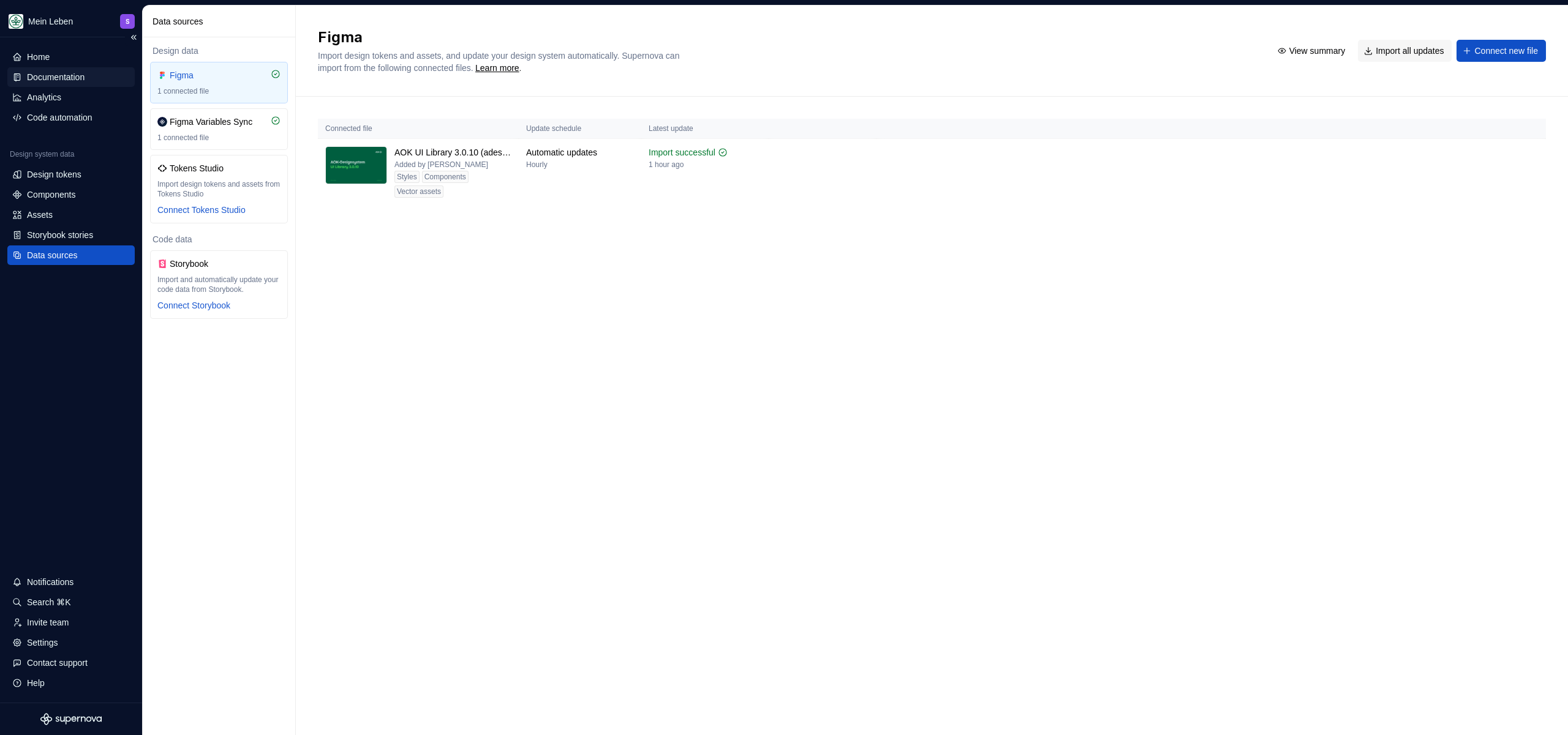
click at [67, 74] on div "Documentation" at bounding box center [55, 77] width 58 height 12
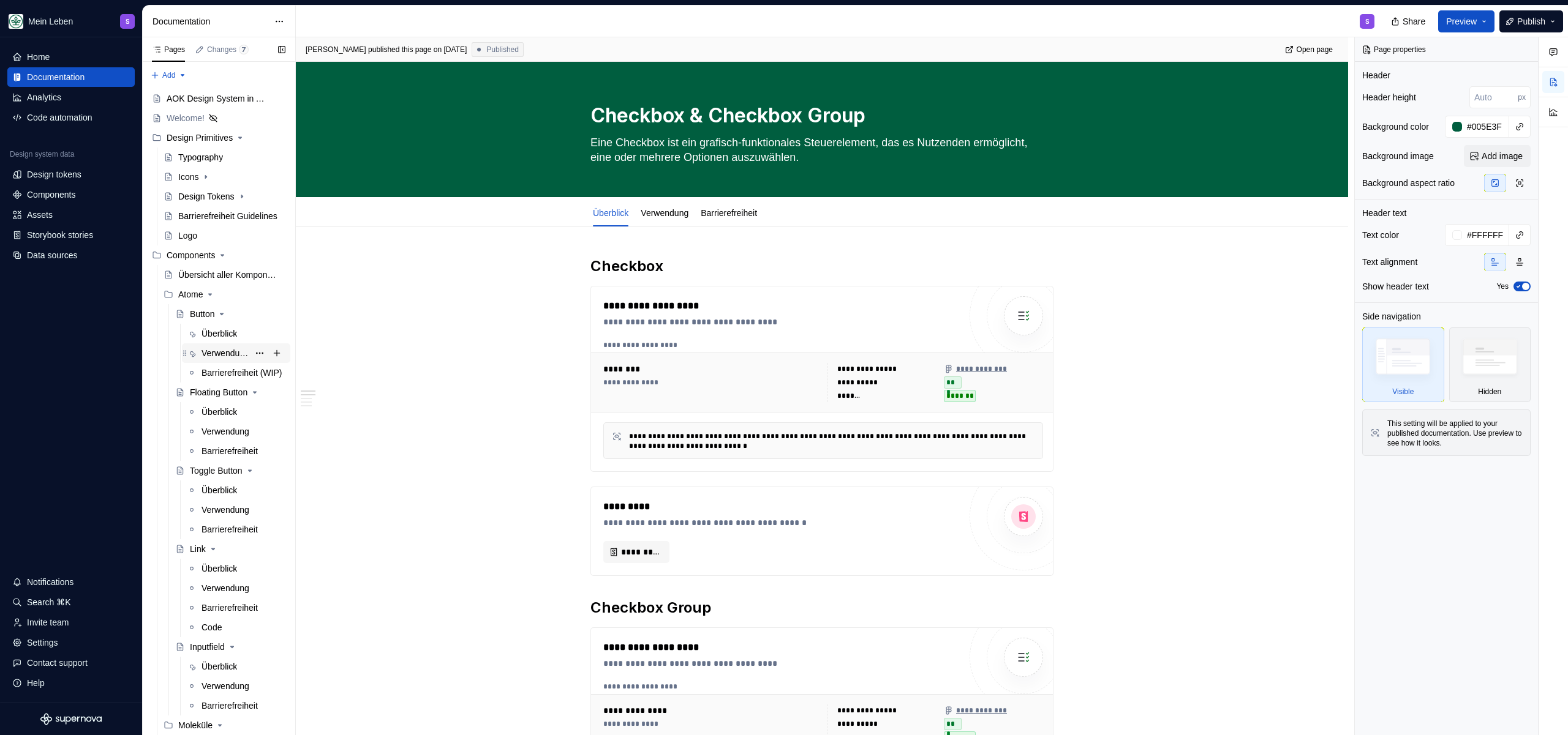
click at [217, 352] on div "Verwendung" at bounding box center [225, 353] width 47 height 12
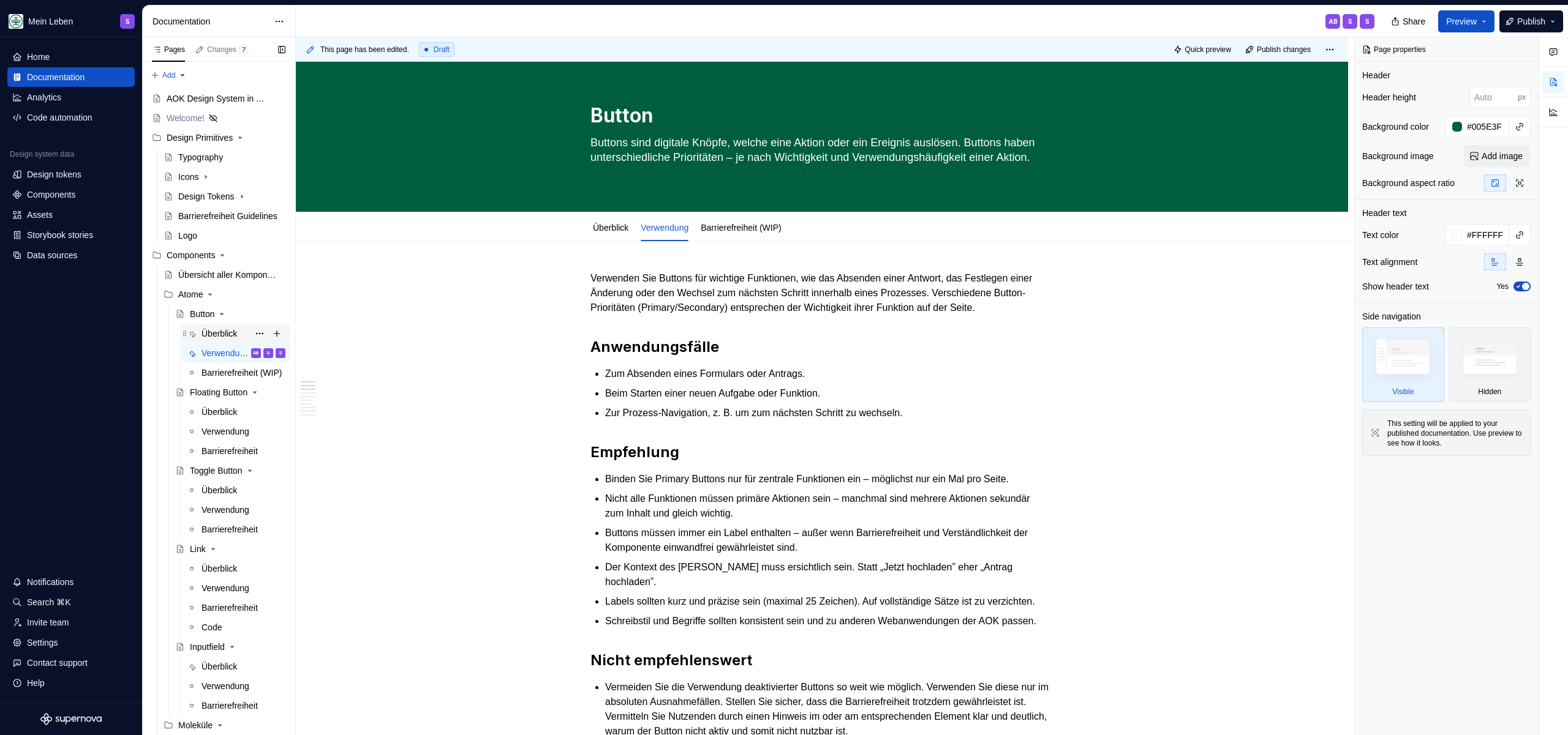
click at [213, 326] on div "Überblick" at bounding box center [243, 333] width 84 height 17
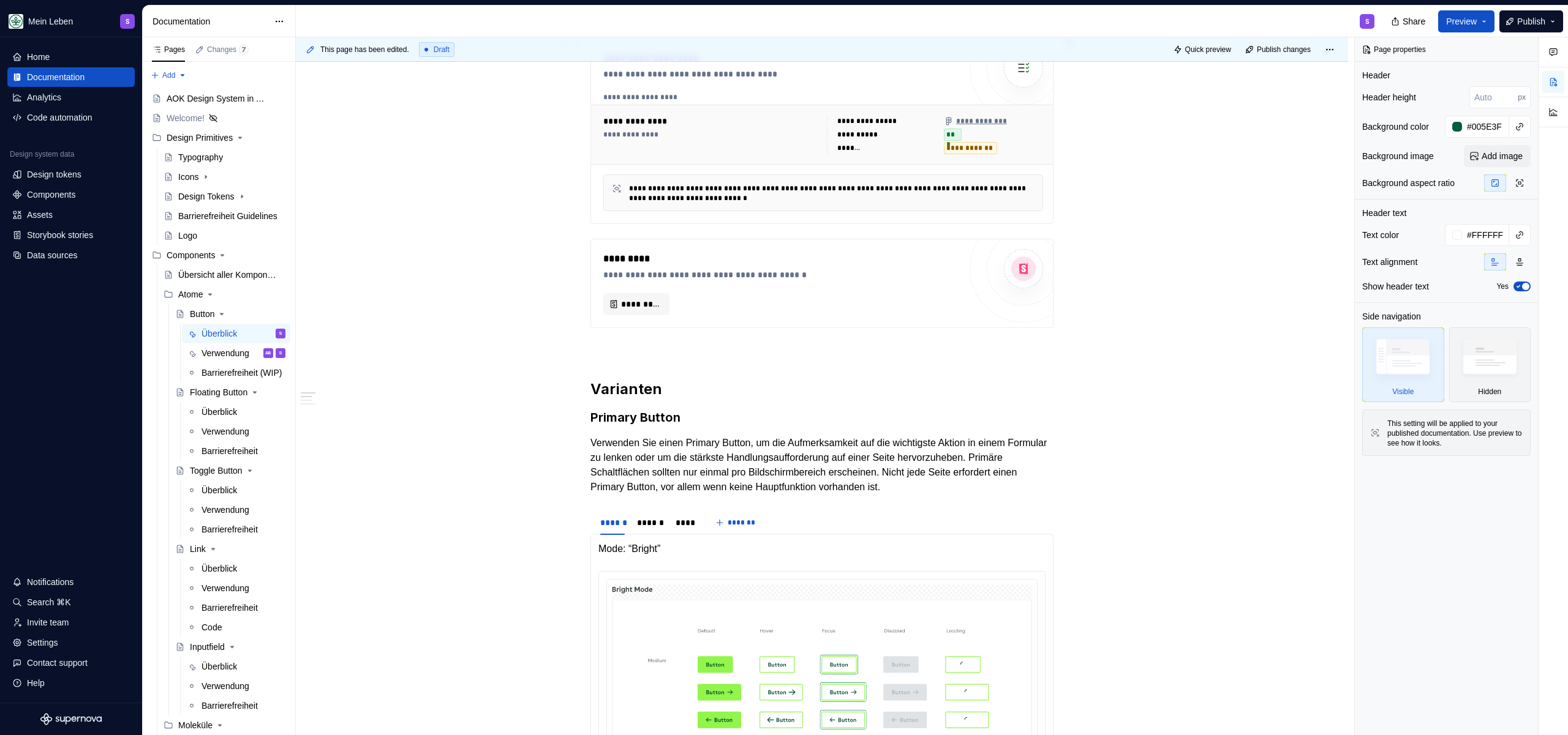
scroll to position [415, 0]
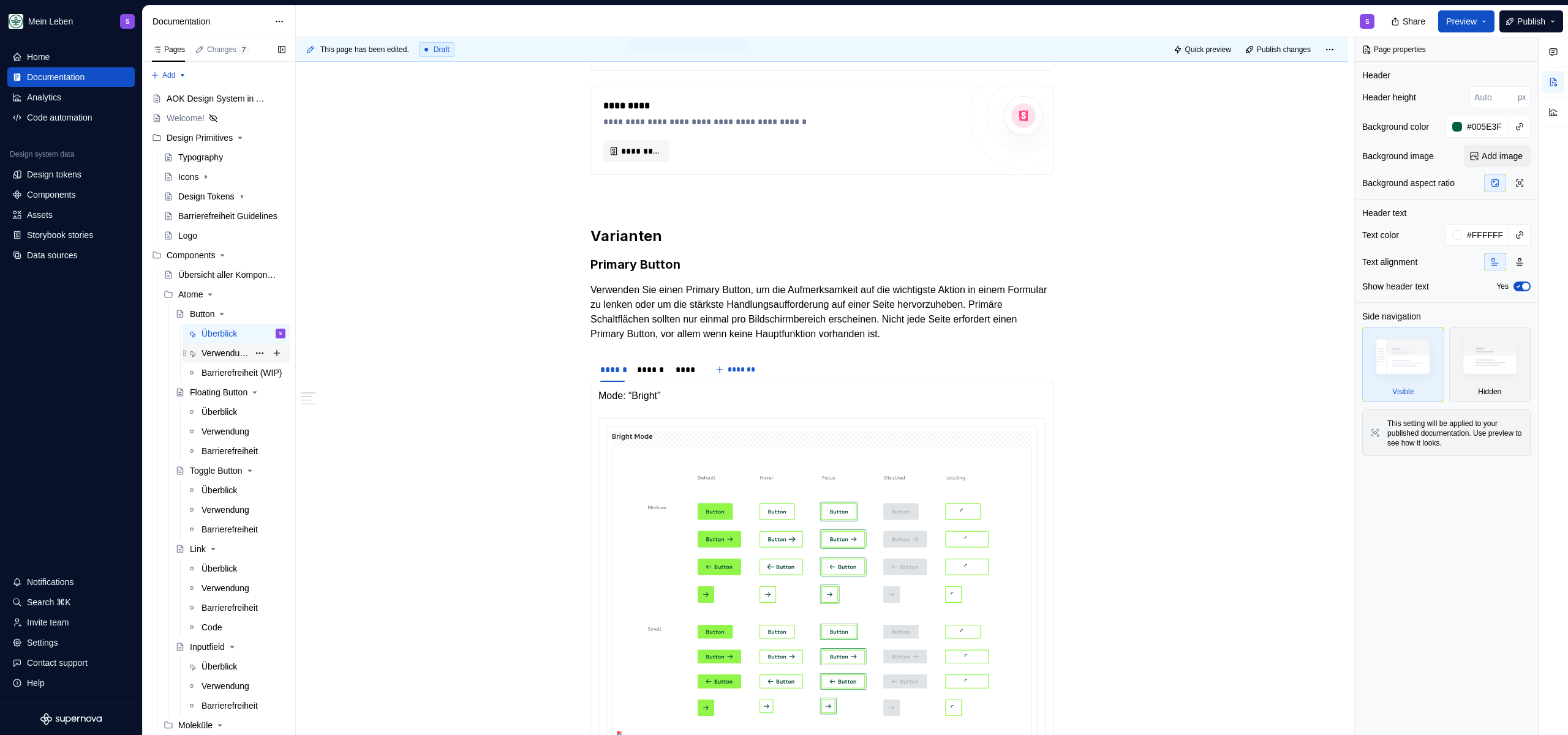
click at [222, 359] on div "Verwendung" at bounding box center [225, 353] width 47 height 12
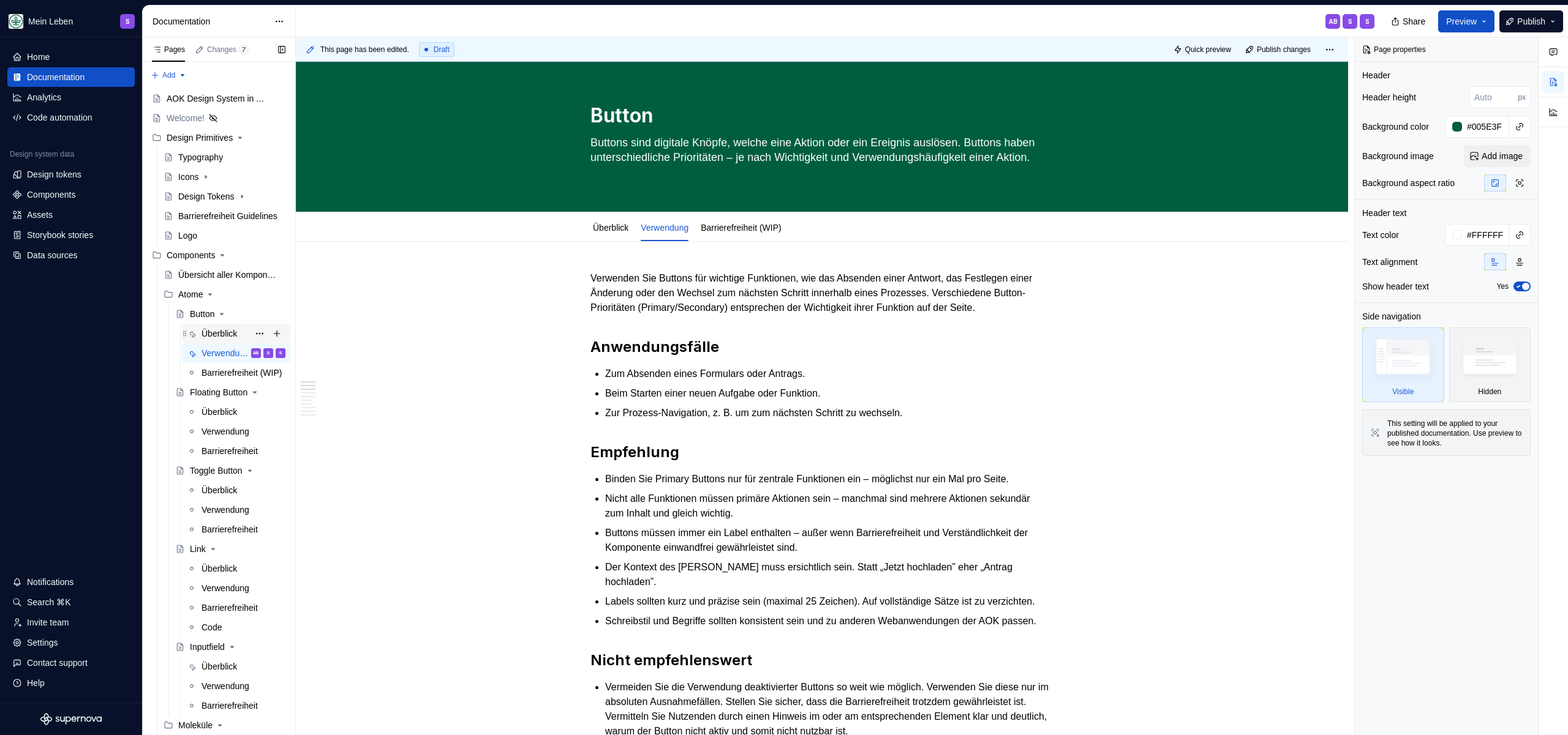
click at [224, 333] on div "Überblick" at bounding box center [219, 334] width 35 height 12
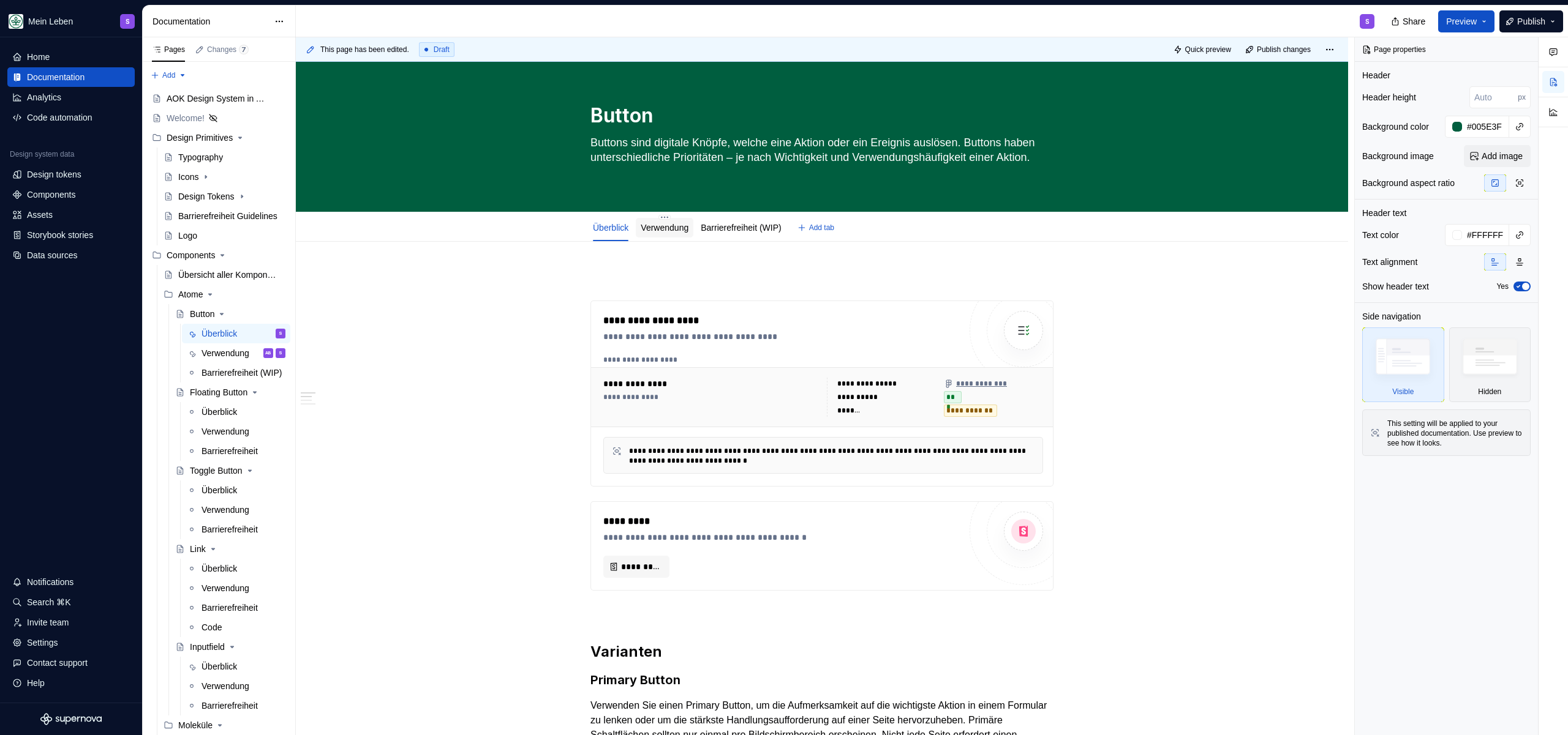
click at [666, 230] on link "Verwendung" at bounding box center [665, 228] width 48 height 10
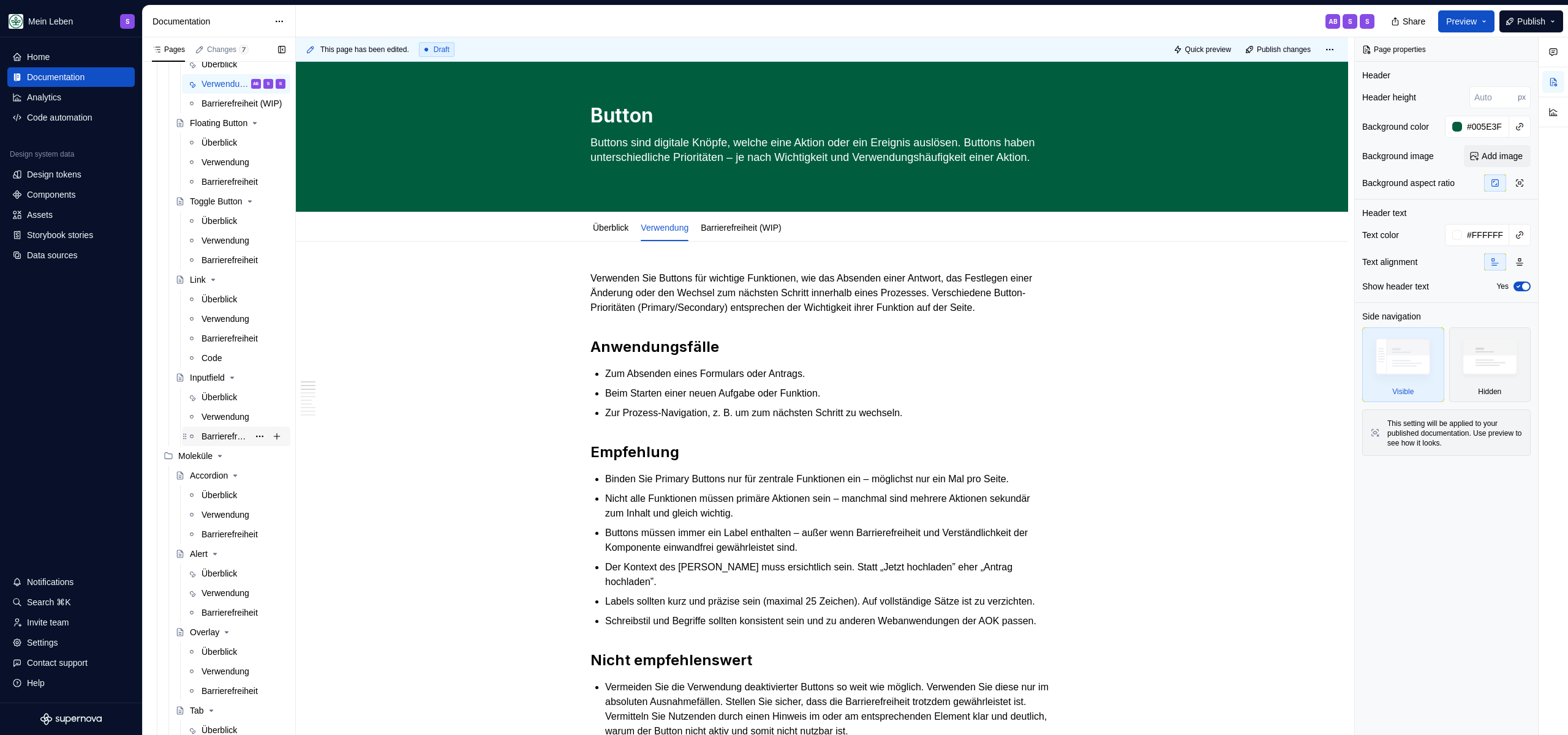
scroll to position [290, 0]
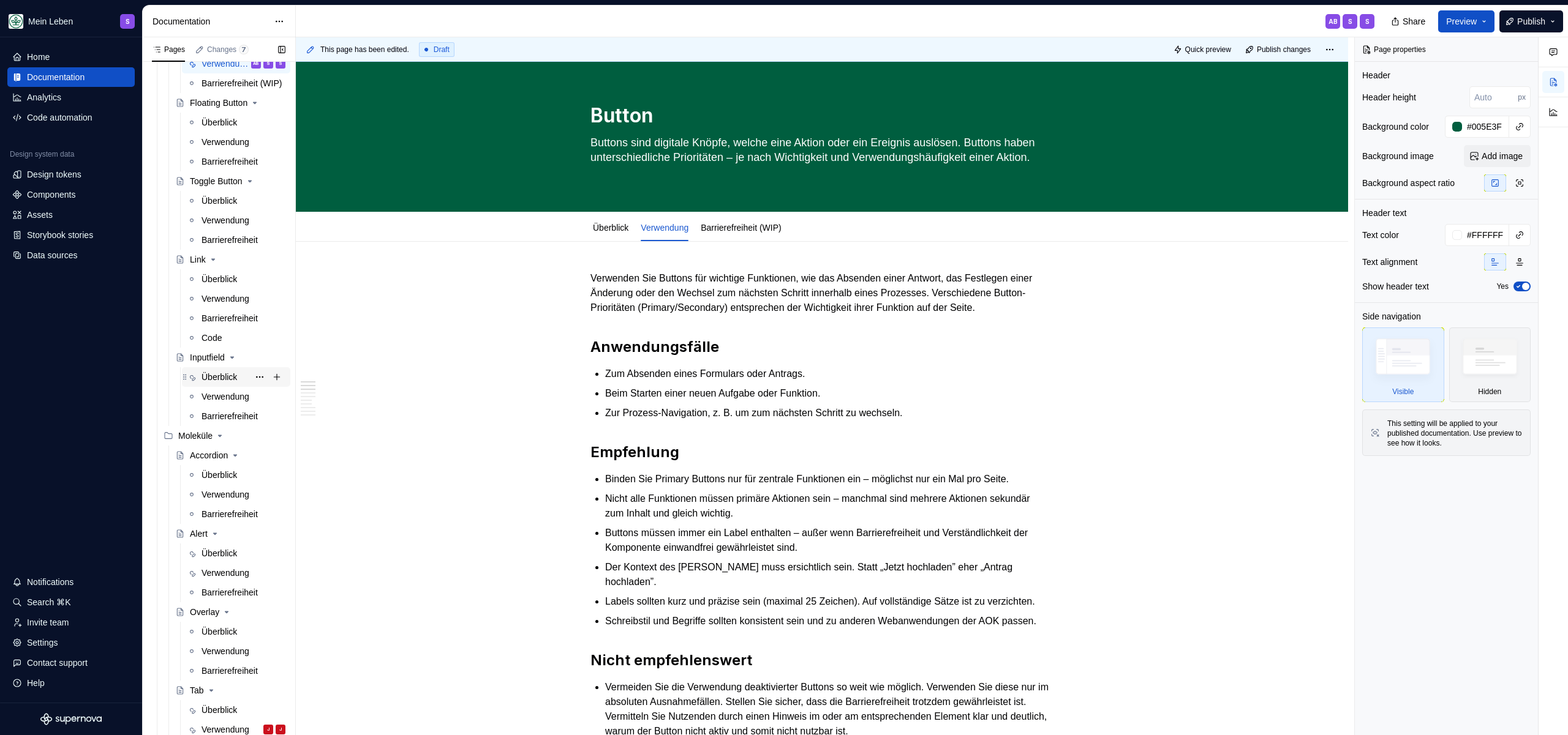
click at [224, 375] on div "Überblick" at bounding box center [219, 377] width 35 height 12
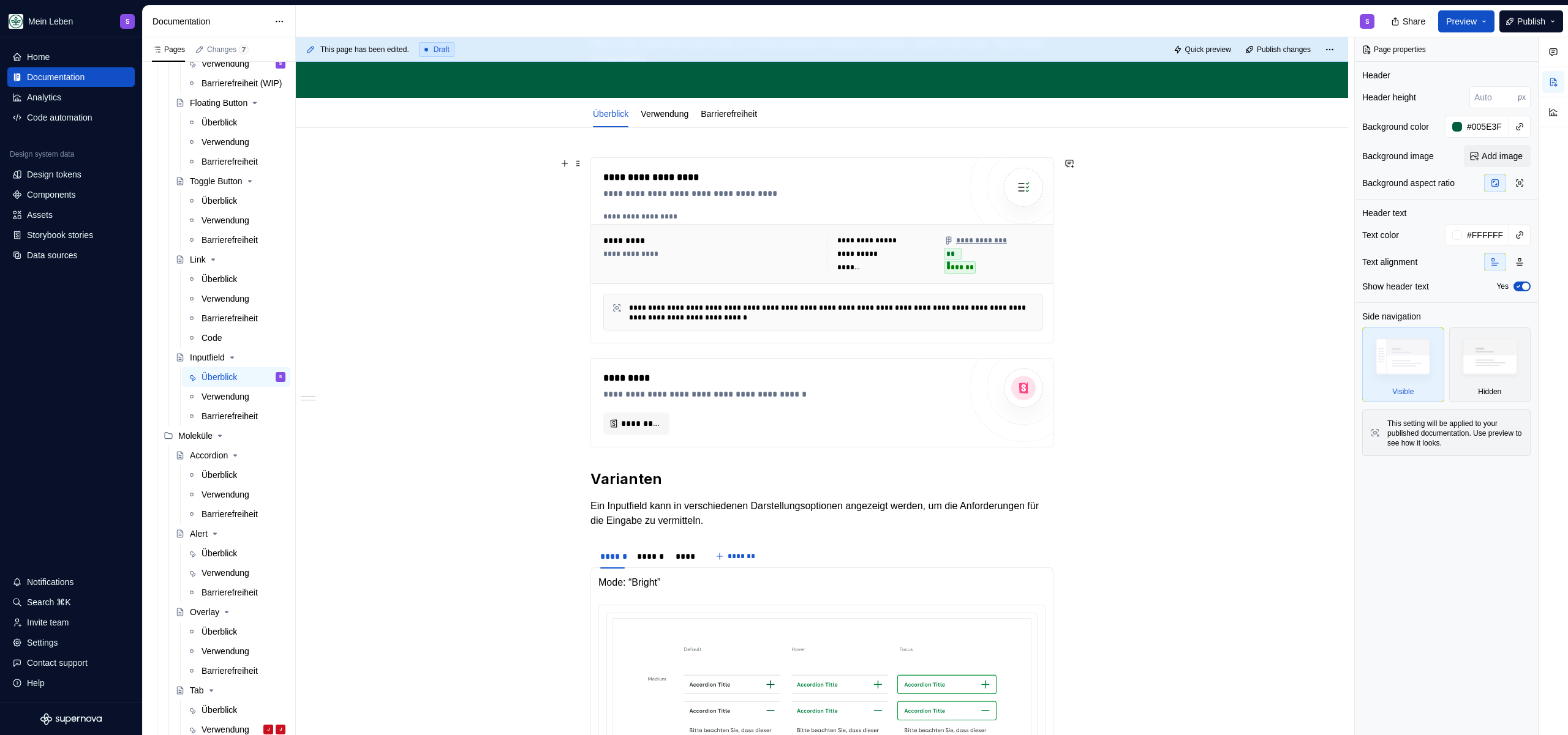
scroll to position [375, 0]
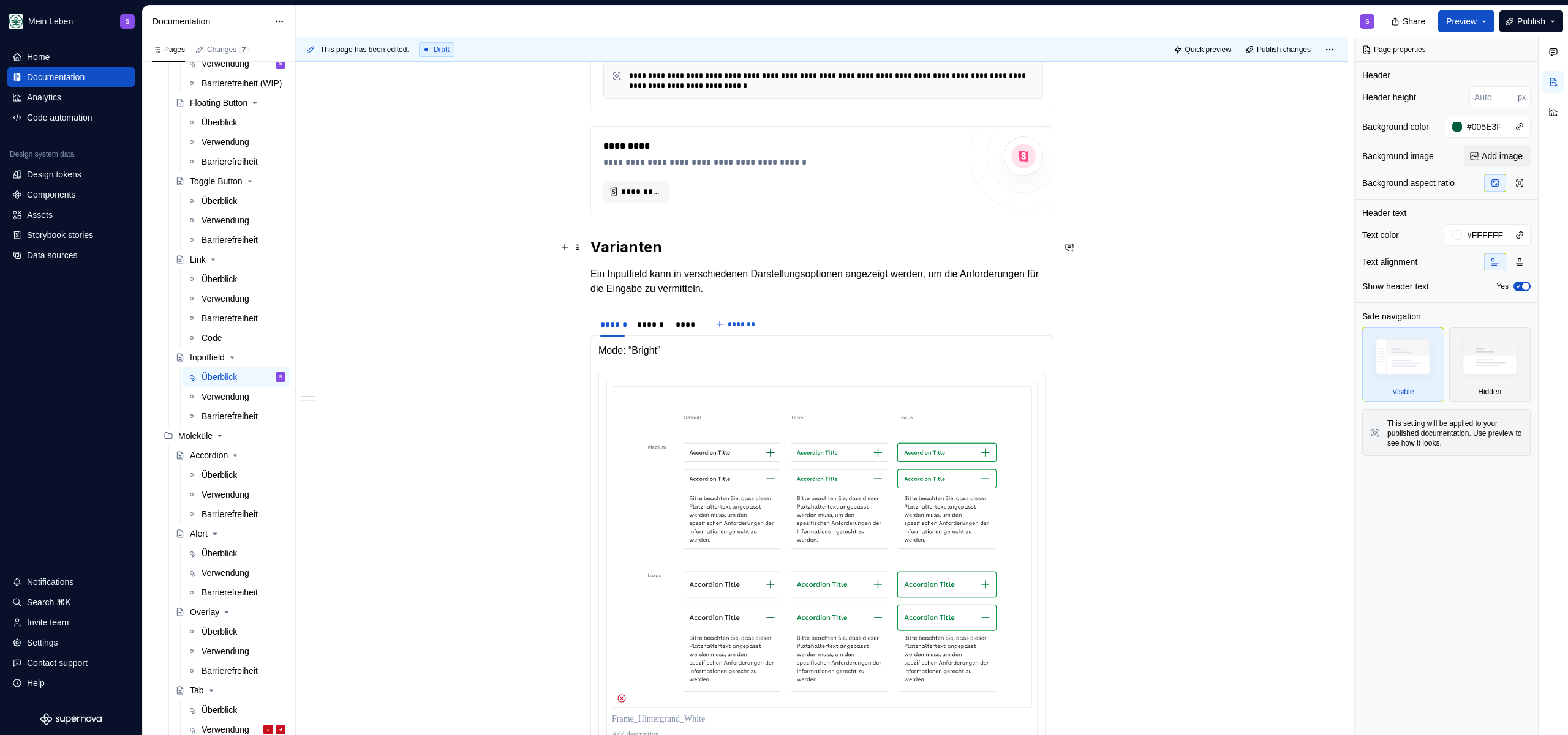
type textarea "*"
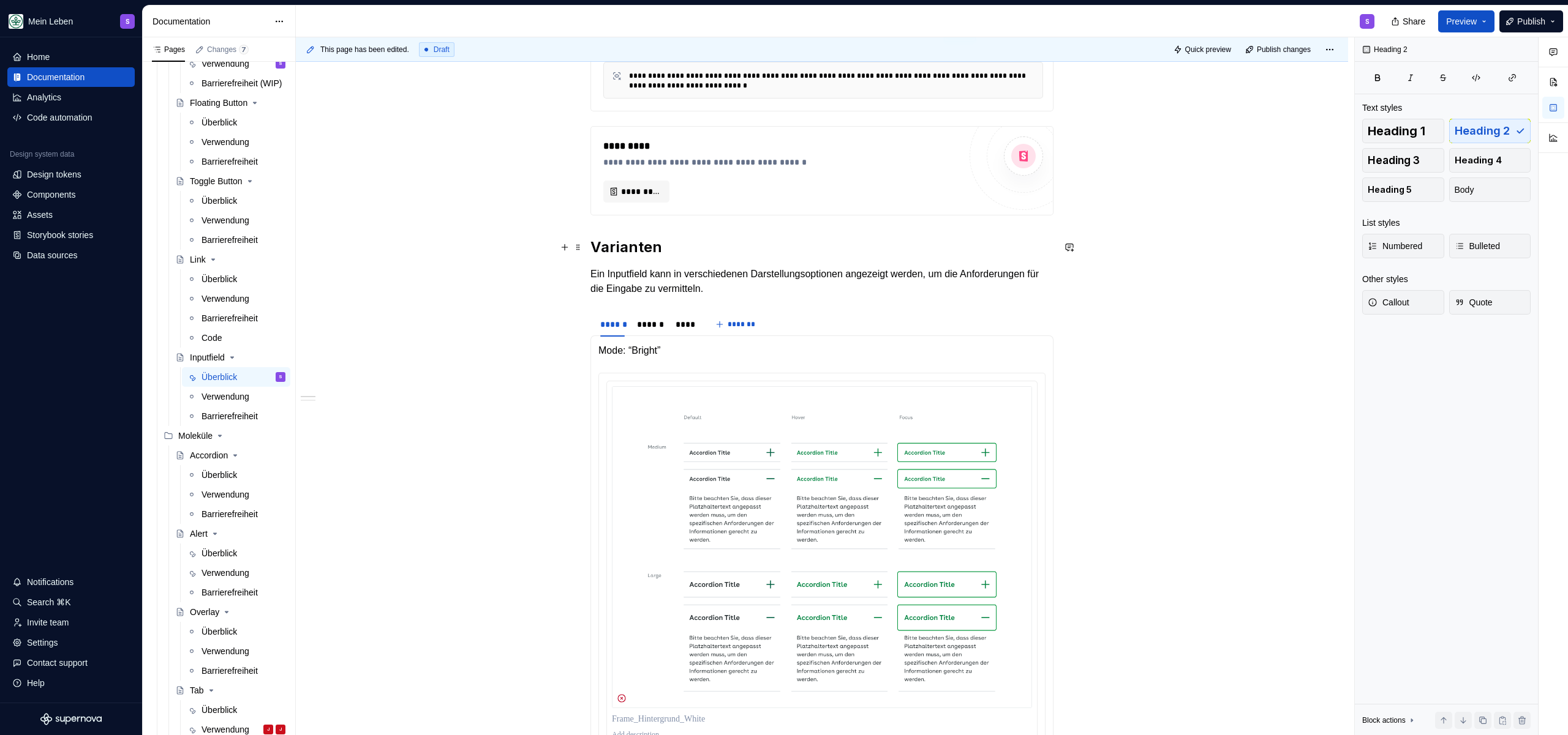
click at [594, 245] on h2 "Varianten" at bounding box center [821, 247] width 463 height 19
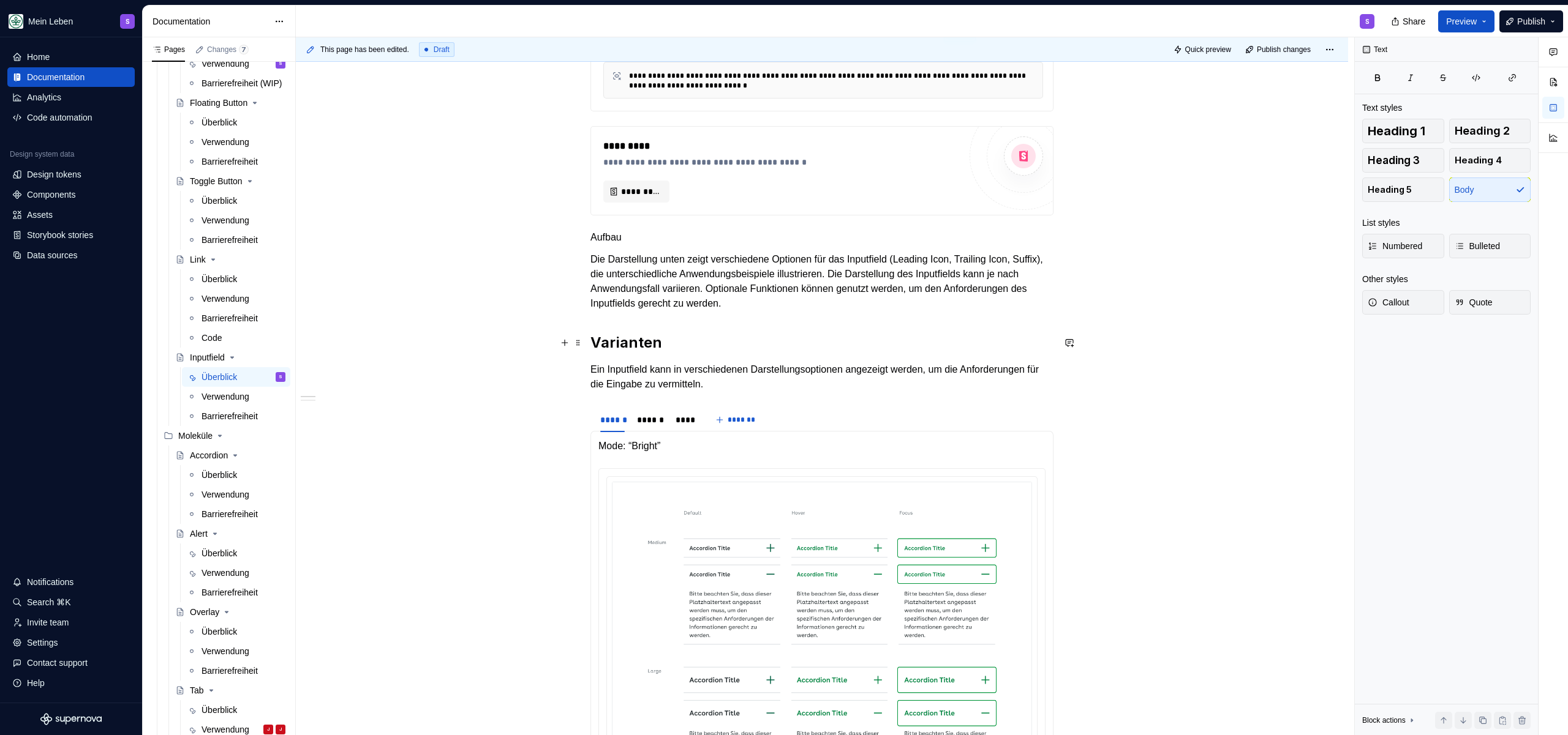
click at [627, 338] on h2 "Varianten" at bounding box center [821, 343] width 463 height 19
click at [613, 238] on p "Aufbau" at bounding box center [821, 238] width 463 height 15
click at [672, 212] on button "button" at bounding box center [664, 215] width 17 height 17
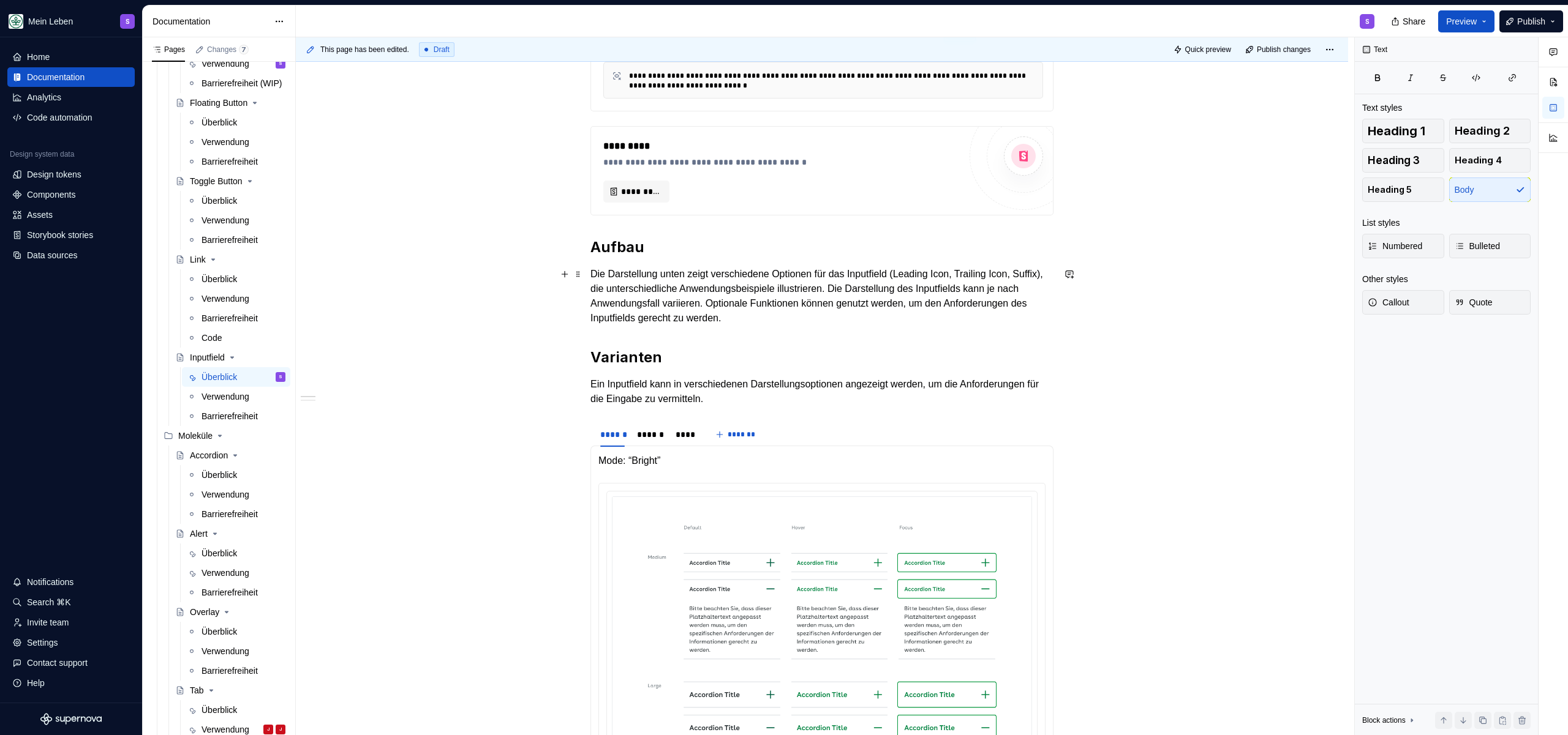
click at [644, 298] on p "Die Darstellung unten zeigt verschiedene Optionen für das Inputfield (Leading I…" at bounding box center [821, 296] width 463 height 59
click at [836, 321] on p "Die Darstellung unten zeigt verschiedene Optionen für das Inputfield (Leading I…" at bounding box center [821, 296] width 463 height 59
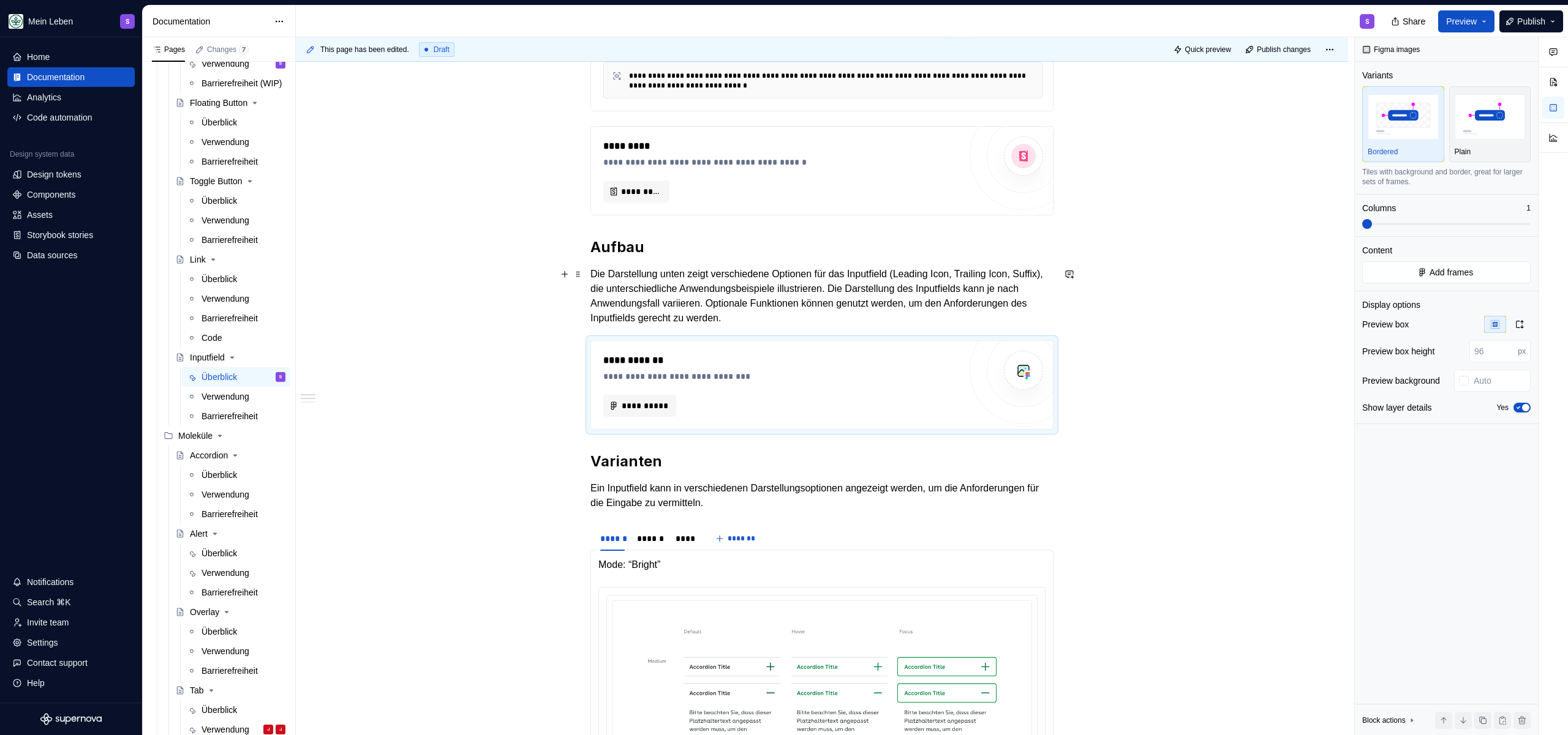
click at [844, 308] on p "Die Darstellung unten zeigt verschiedene Optionen für das Inputfield (Leading I…" at bounding box center [821, 296] width 463 height 59
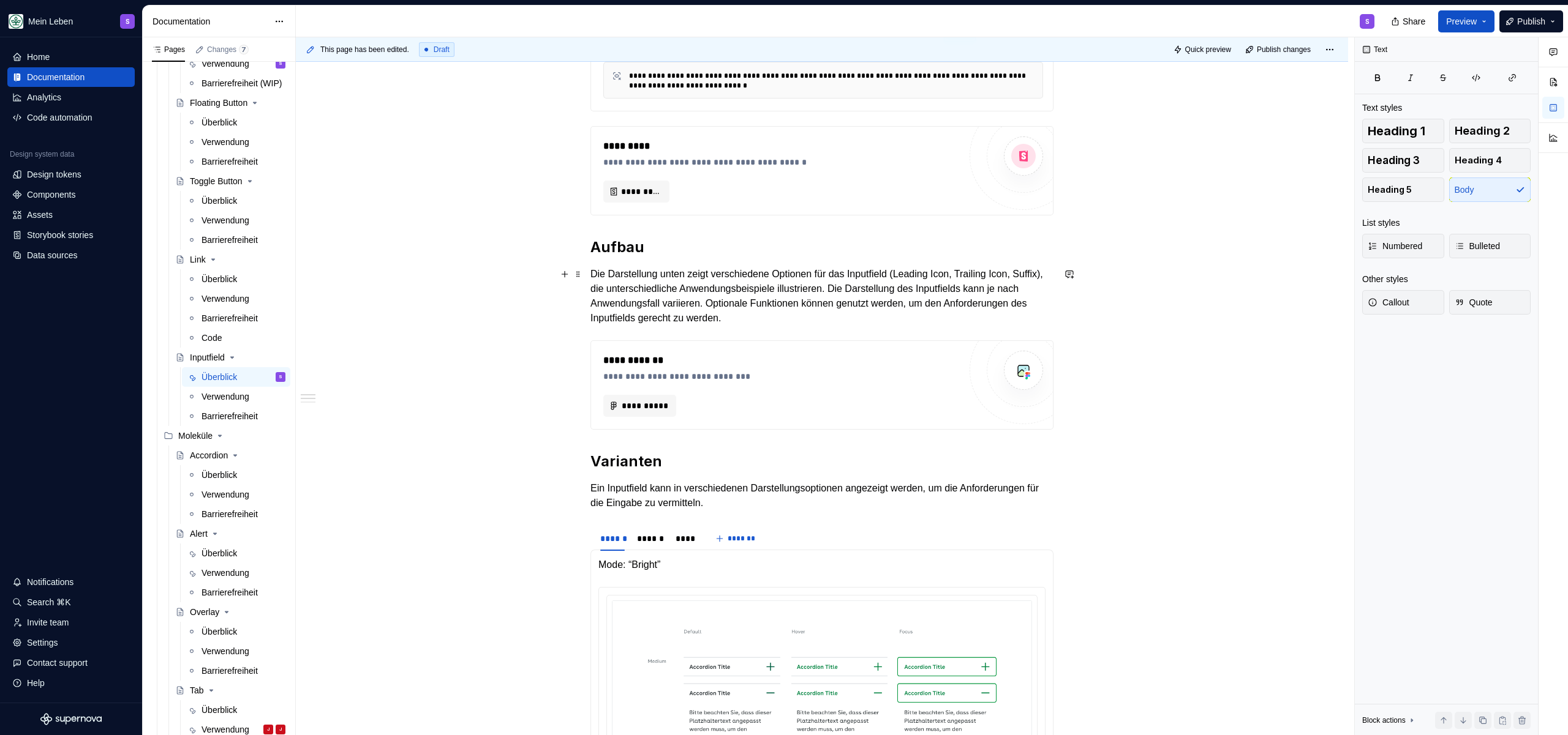
click at [845, 322] on p "Die Darstellung unten zeigt verschiedene Optionen für das Inputfield (Leading I…" at bounding box center [821, 296] width 463 height 59
click at [637, 440] on div "**********" at bounding box center [821, 694] width 463 height 1538
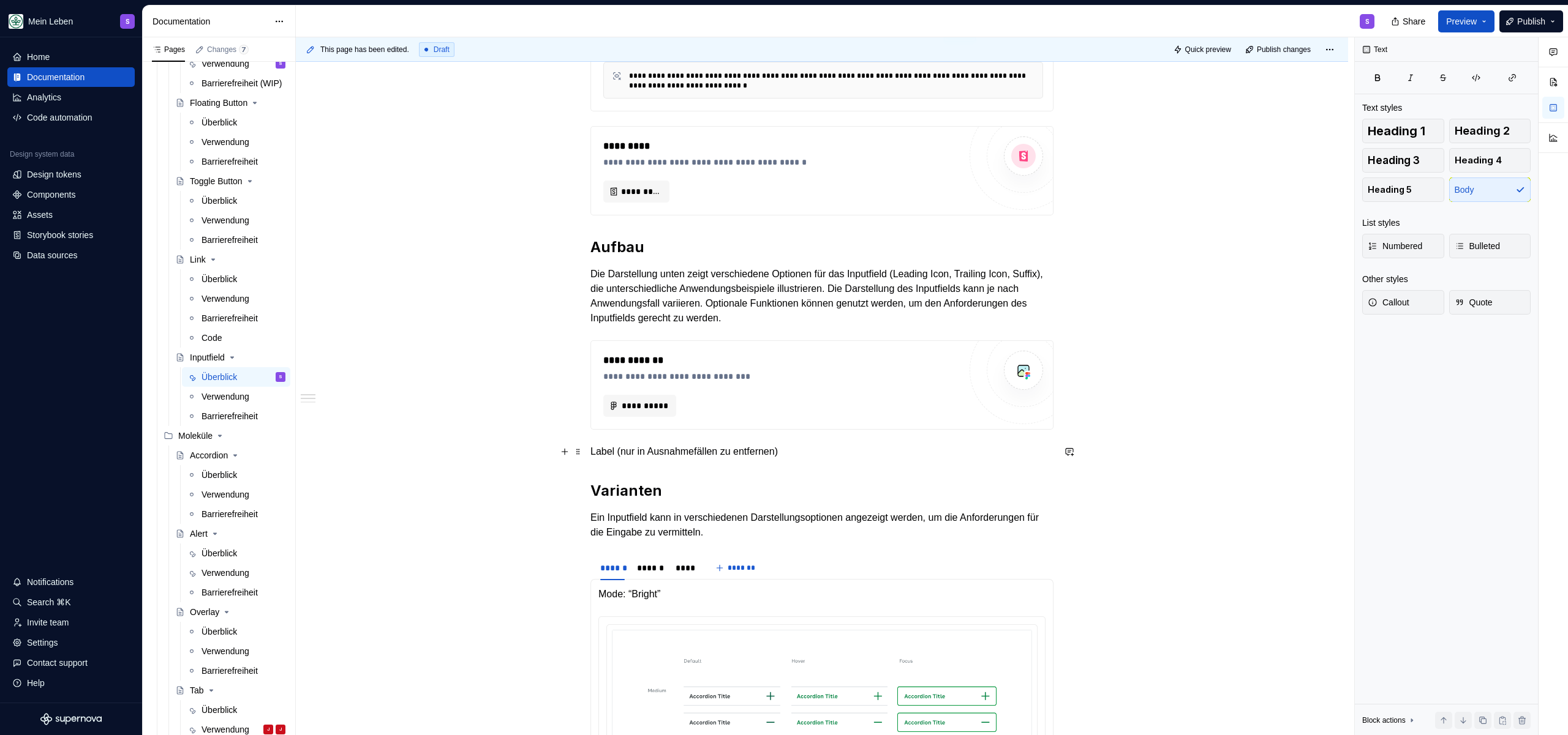
drag, startPoint x: 594, startPoint y: 454, endPoint x: 595, endPoint y: 460, distance: 6.1
click at [593, 454] on p "Label (nur in Ausnahmefällen zu entfernen)" at bounding box center [821, 452] width 463 height 15
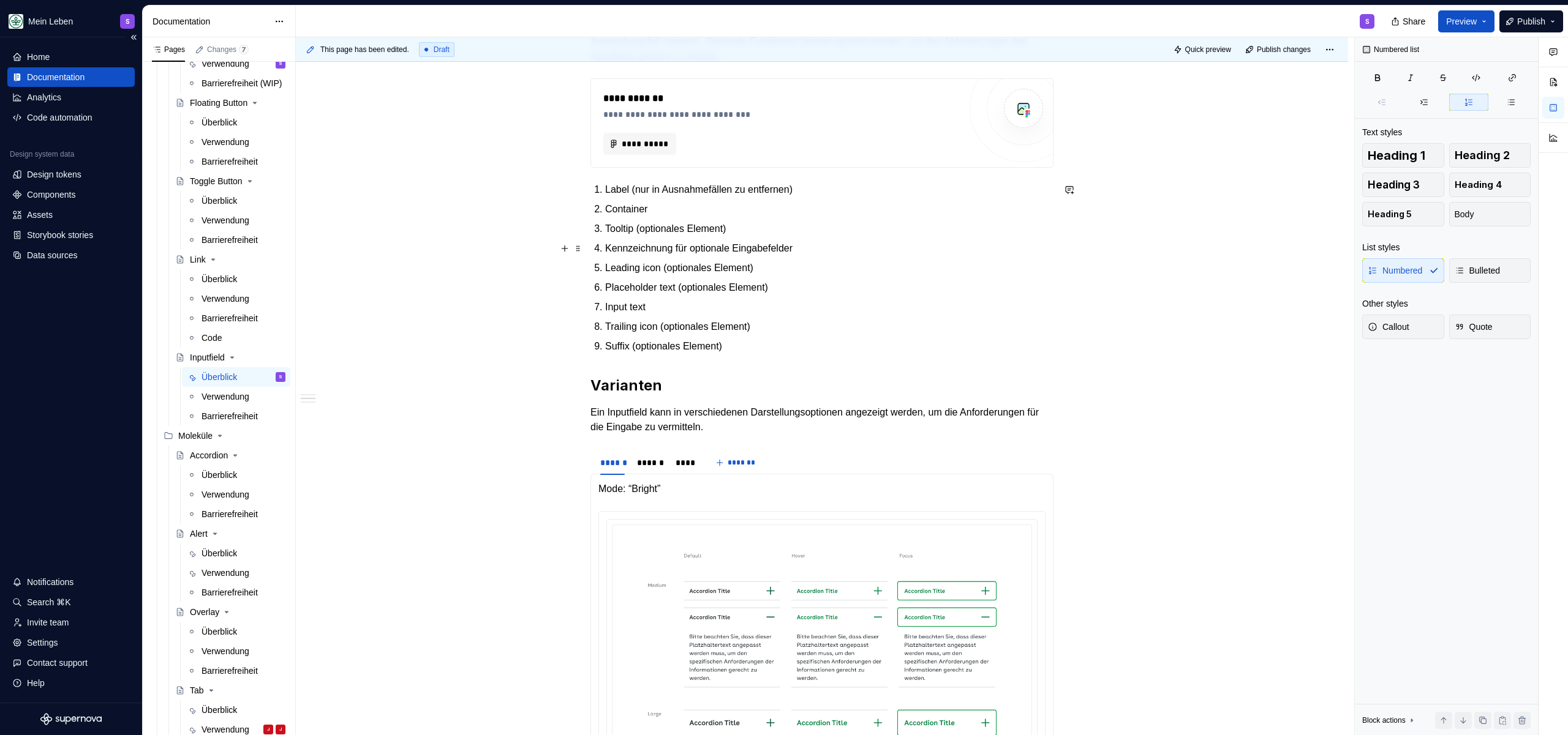
scroll to position [637, 0]
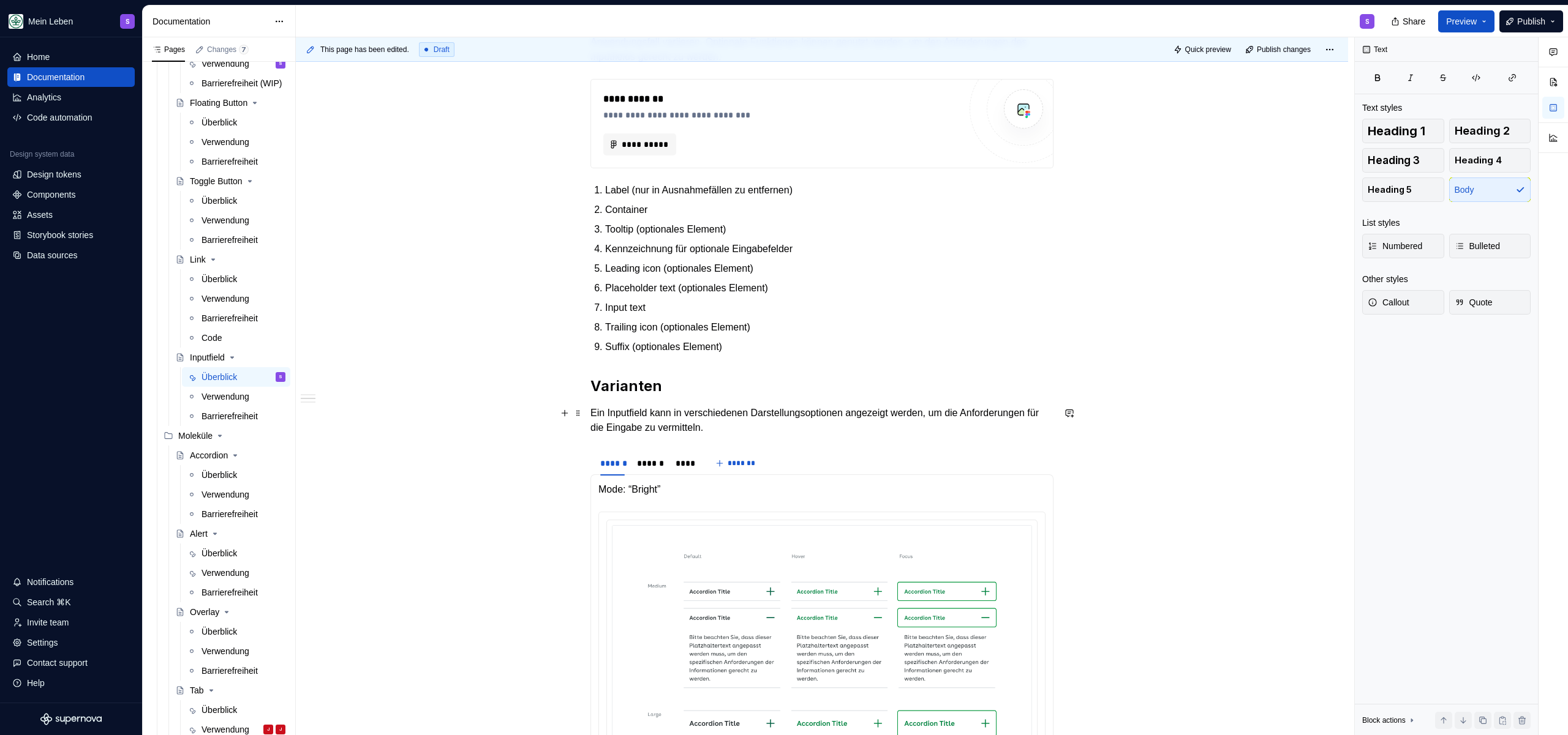
click at [824, 432] on p "Ein Inputfield kann in verschiedenen Darstellungsoptionen angezeigt werden, um …" at bounding box center [821, 420] width 463 height 29
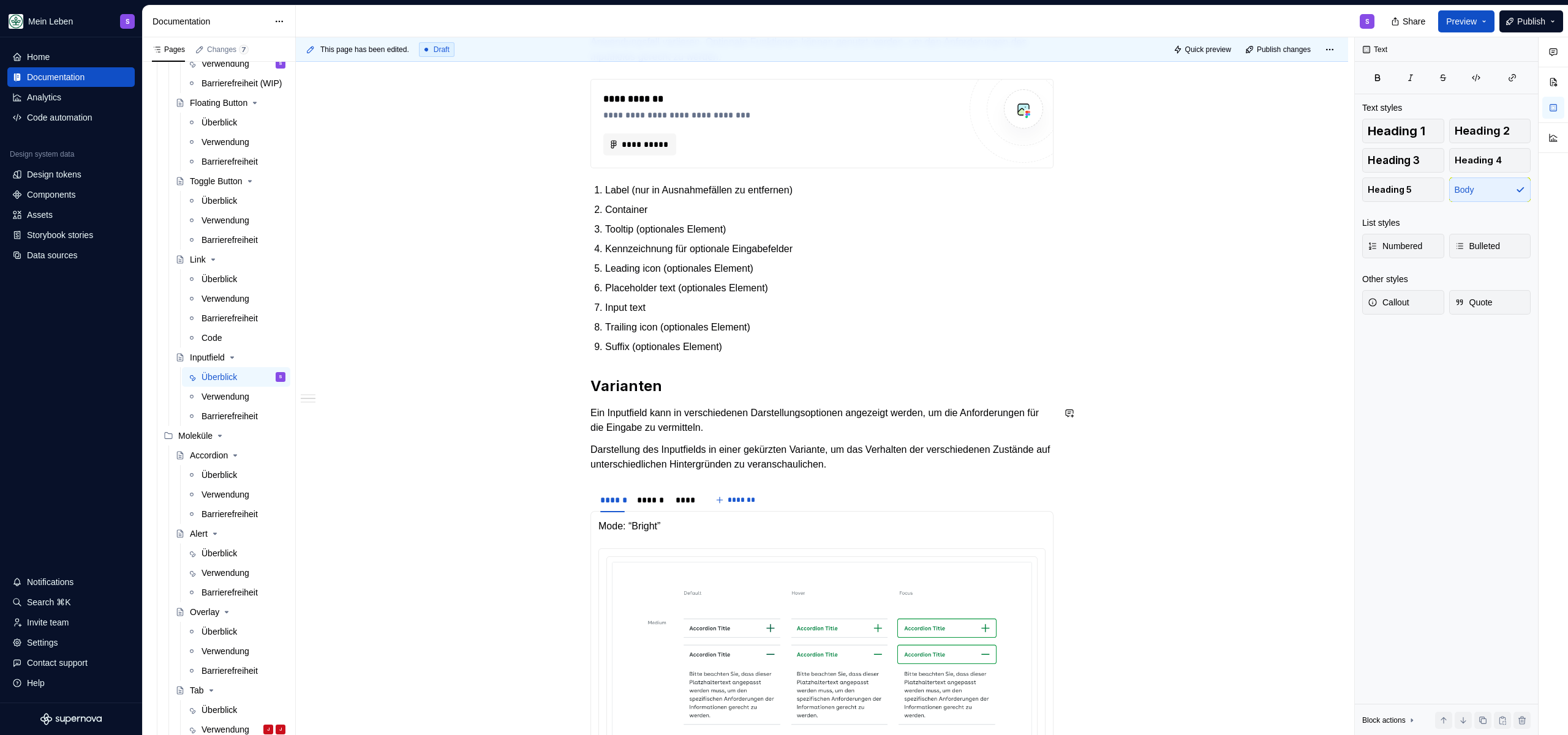
click at [663, 418] on p "Ein Inputfield kann in verschiedenen Darstellungsoptionen angezeigt werden, um …" at bounding box center [821, 420] width 463 height 29
click at [863, 415] on p "Ein Inputfield kann in verschiedenen Darstellungsoptionen angezeigt werden, um …" at bounding box center [821, 420] width 463 height 29
click at [836, 421] on p "Ein Inputfield kann in verschiedenen Darstellungsoptionen angezeigt werden, um …" at bounding box center [821, 420] width 463 height 29
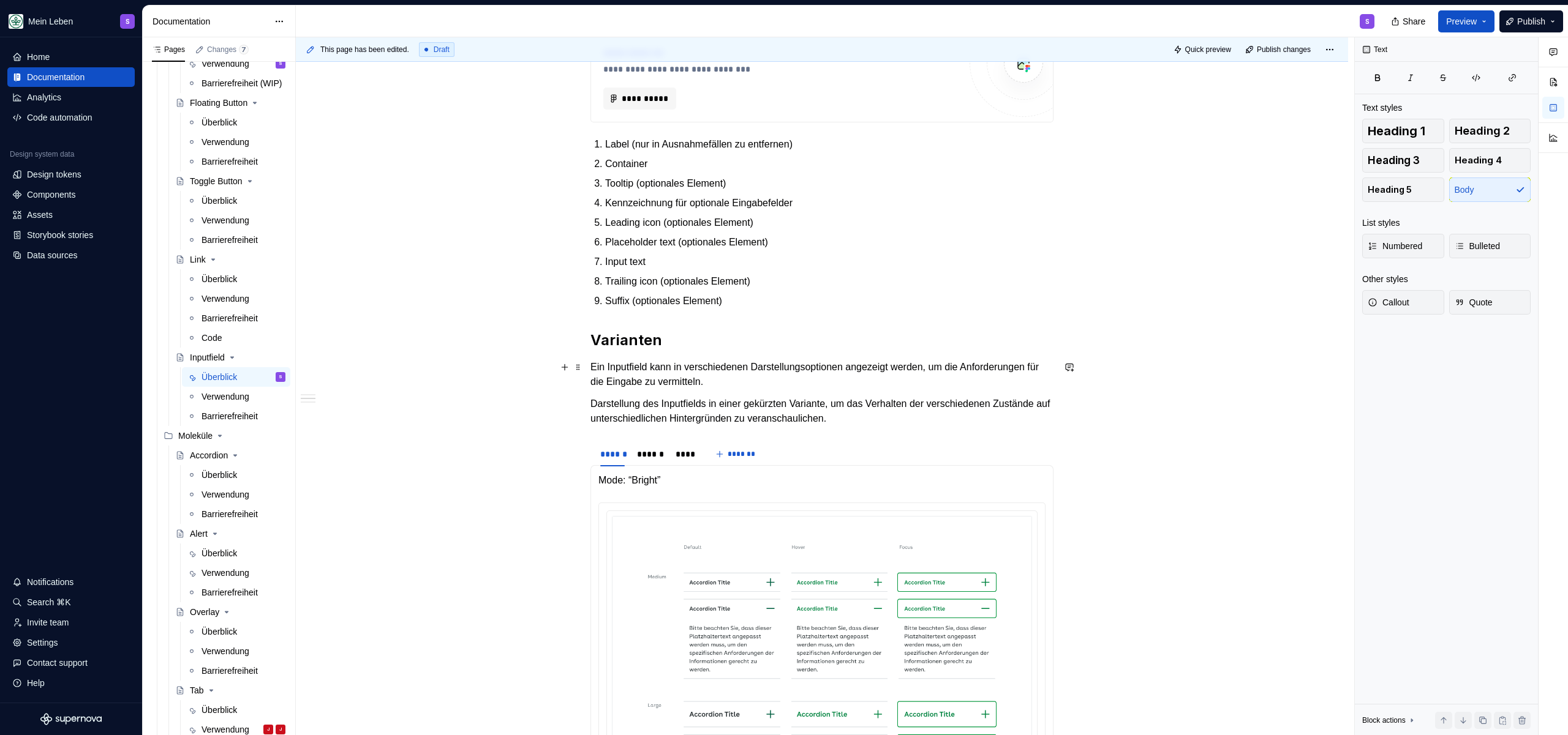
scroll to position [736, 0]
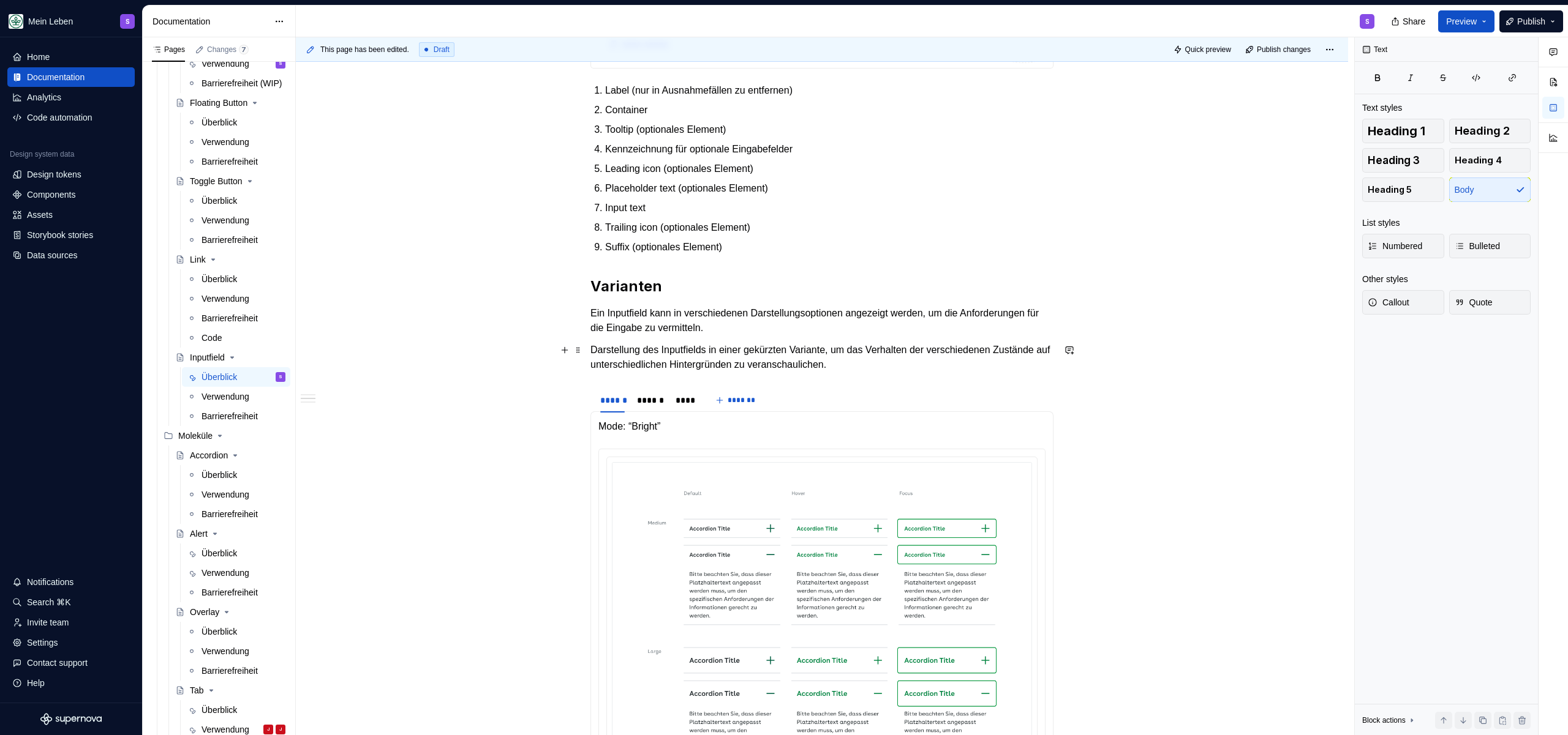
click at [769, 355] on p "Darstellung des Inputfields in einer gekürzten Variante, um das Verhalten der v…" at bounding box center [821, 357] width 463 height 29
click at [895, 356] on p "Darstellung des Inputfields in einer gekürzten Variante, um das Verhalten der v…" at bounding box center [821, 357] width 463 height 29
click at [947, 375] on div "**********" at bounding box center [821, 445] width 463 height 1761
click at [947, 370] on p "Darstellung des Inputfields in einer gekürzten Variante, um das Verhalten der v…" at bounding box center [821, 357] width 463 height 29
click at [920, 353] on p "Darstellung des Inputfields in einer gekürzten Variante, um das Verhalten der v…" at bounding box center [821, 357] width 463 height 29
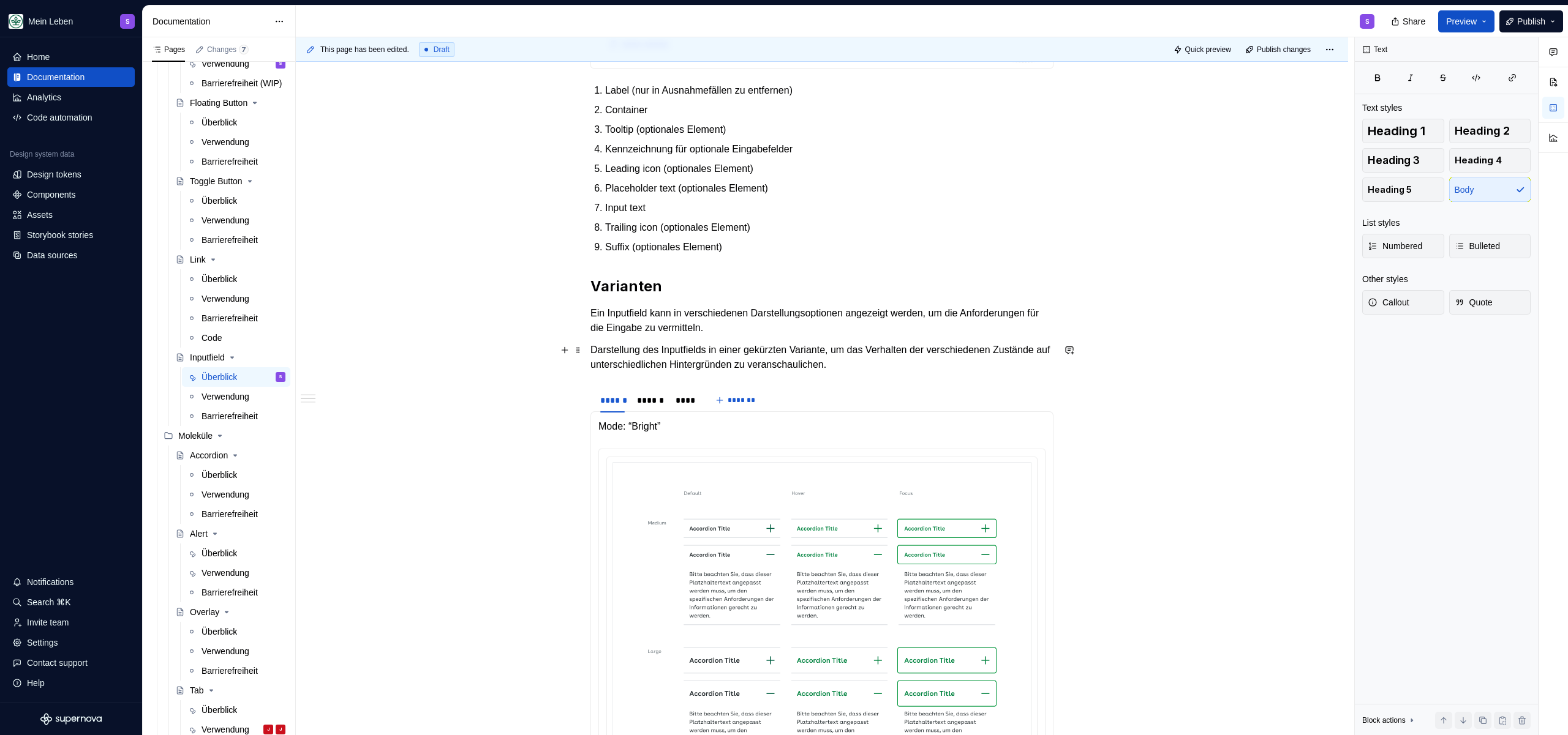
click at [991, 351] on p "Darstellung des Inputfields in einer gekürzten Variante, um das Verhalten der v…" at bounding box center [821, 357] width 463 height 29
click at [633, 362] on p "Darstellung des Inputfields in einer gekürzten Variante, um das Verhalten der v…" at bounding box center [821, 357] width 463 height 29
click at [973, 365] on p "Darstellung des Inputfields in einer gekürzten Variante, um das Verhalten der v…" at bounding box center [821, 357] width 463 height 29
click at [792, 332] on p "Ein Inputfield kann in verschiedenen Darstellungsoptionen angezeigt werden, um …" at bounding box center [821, 320] width 463 height 29
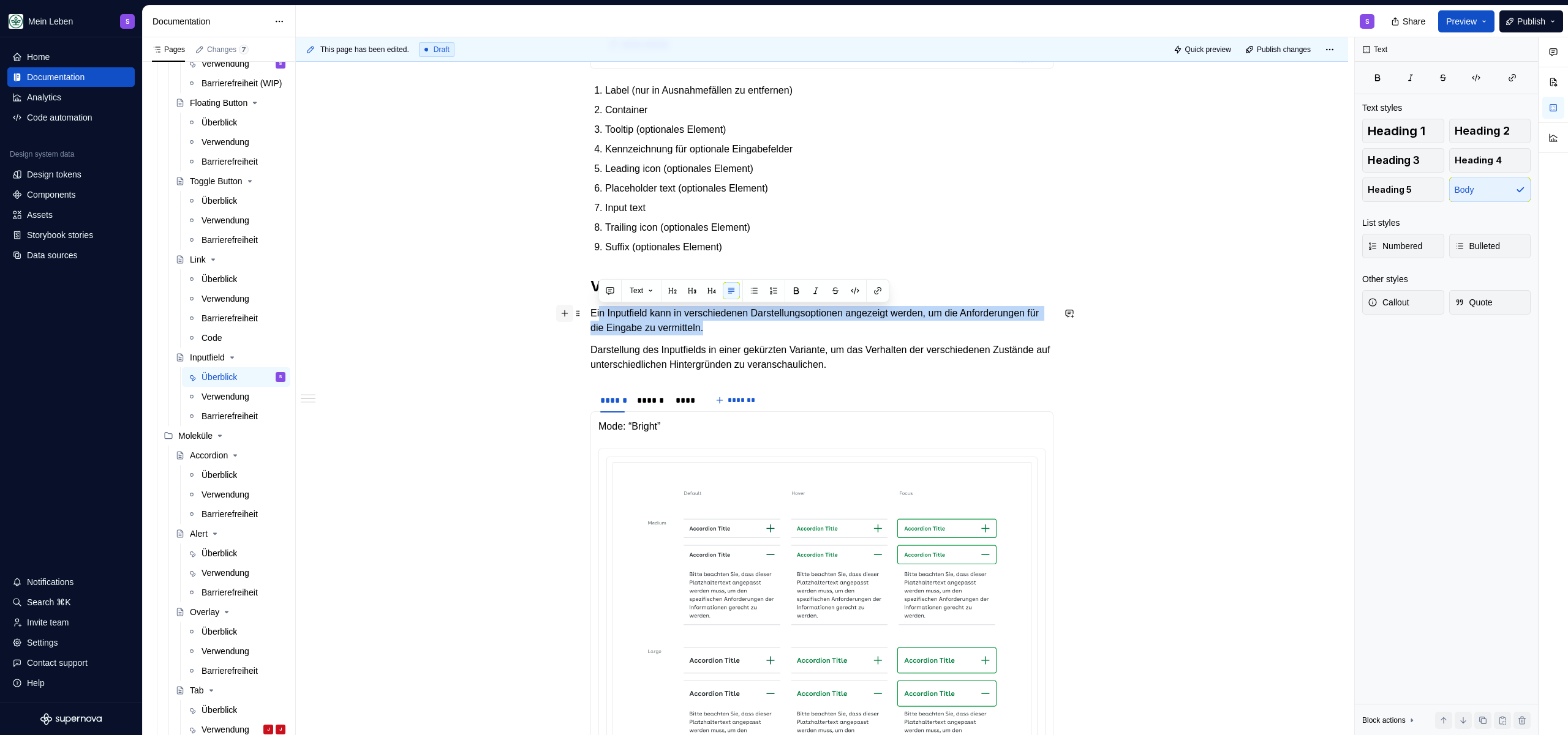
drag, startPoint x: 844, startPoint y: 330, endPoint x: 571, endPoint y: 318, distance: 273.3
click at [590, 318] on div "**********" at bounding box center [821, 452] width 463 height 1776
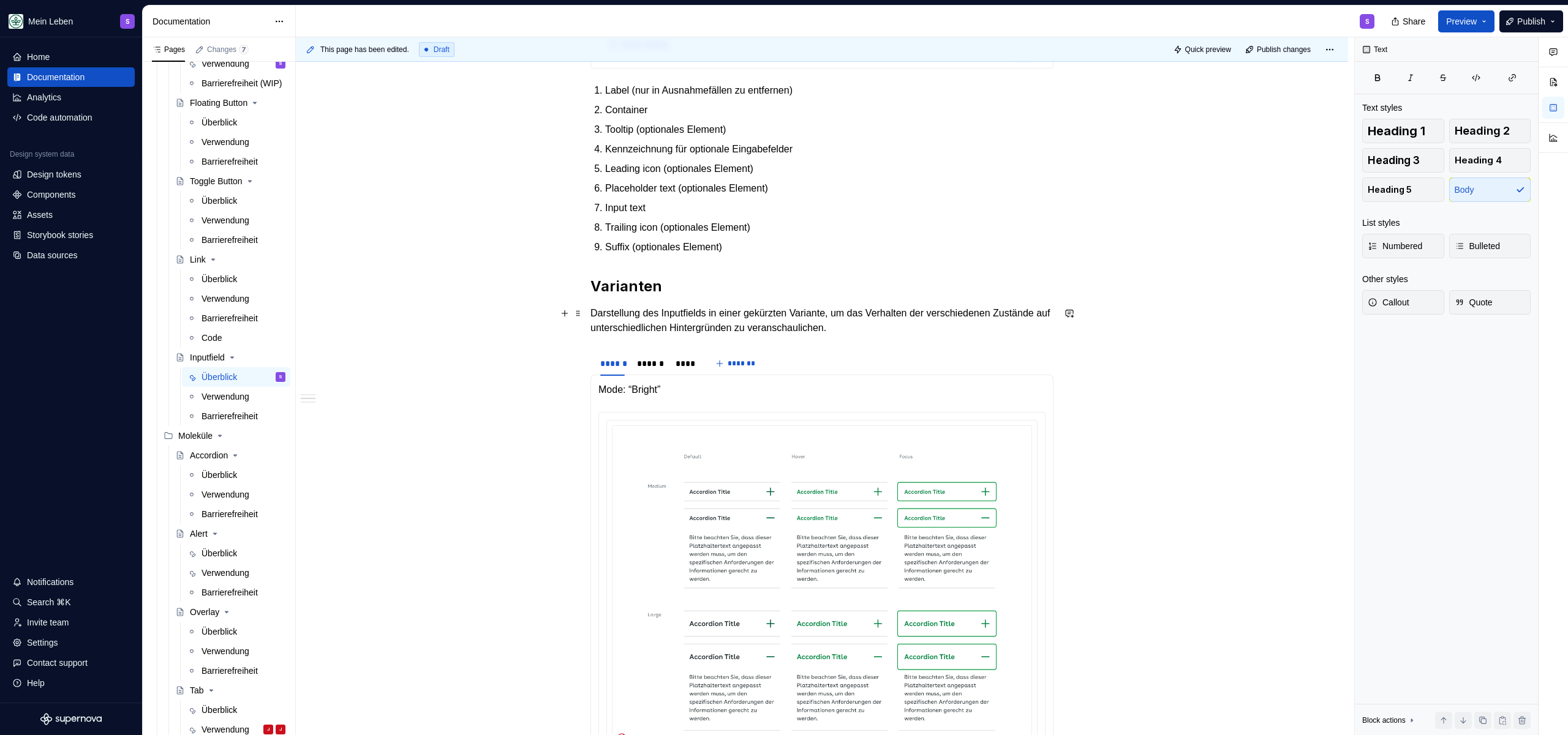
click at [933, 332] on p "Darstellung des Inputfields in einer gekürzten Variante, um das Verhalten der v…" at bounding box center [821, 320] width 463 height 29
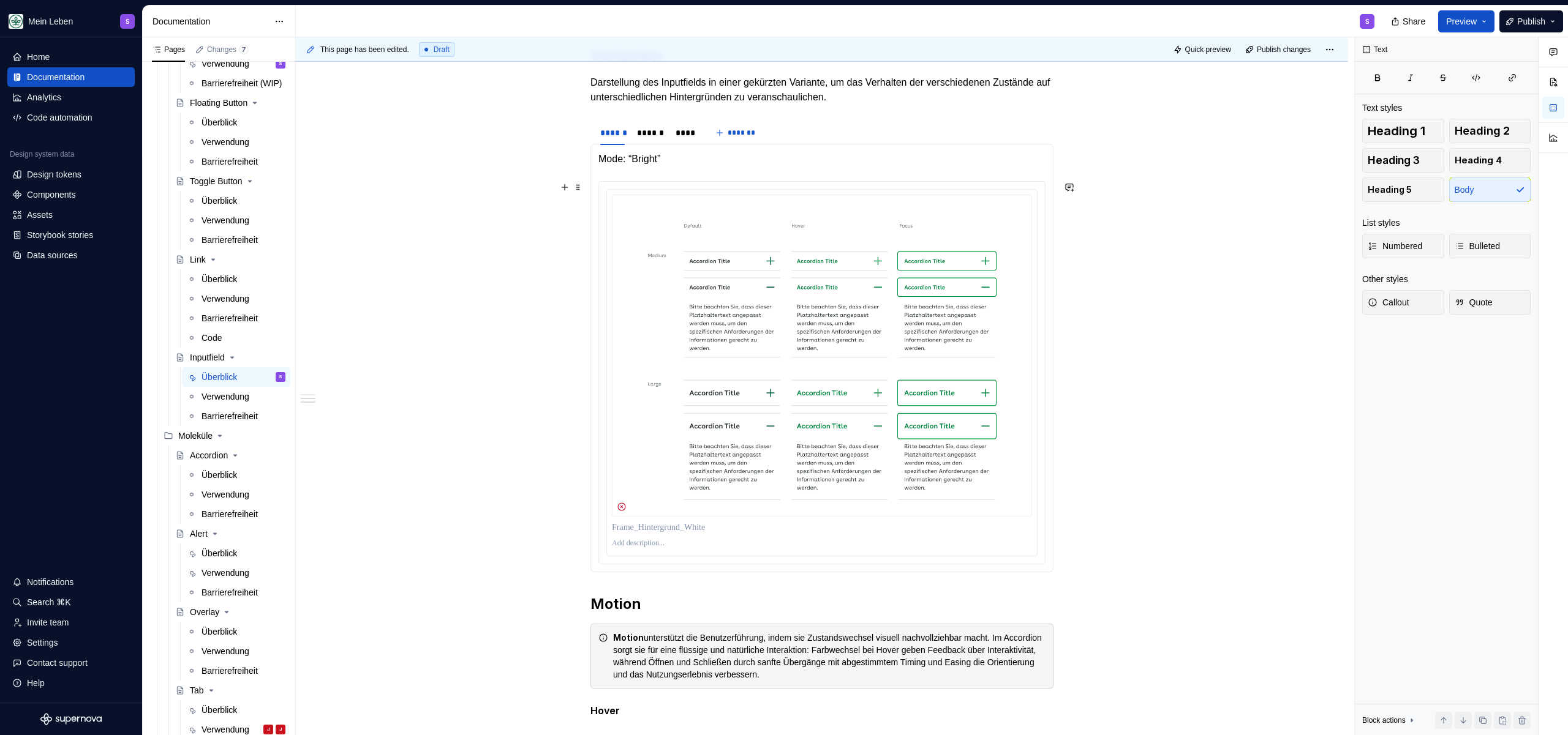
scroll to position [970, 0]
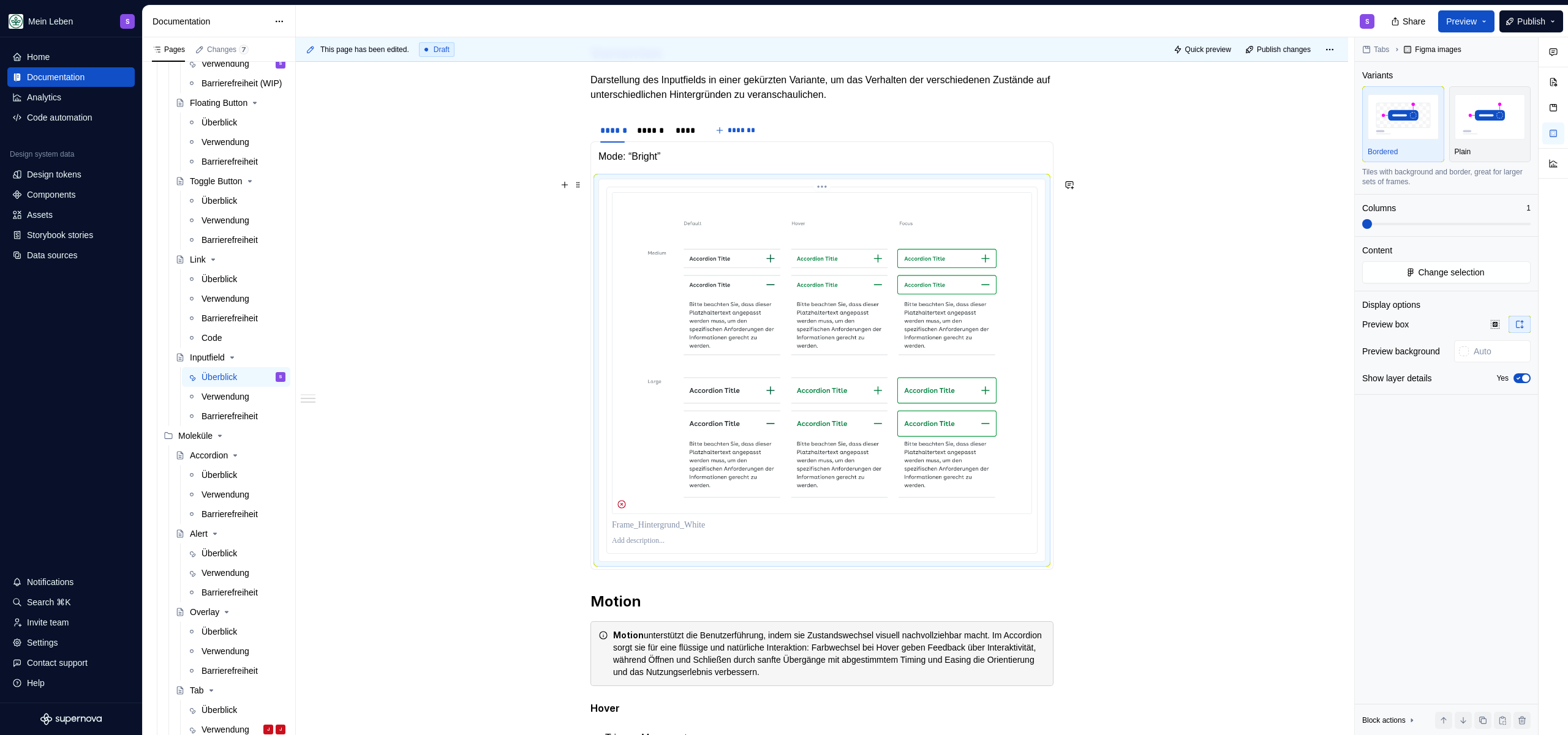
click at [763, 317] on img at bounding box center [821, 353] width 420 height 322
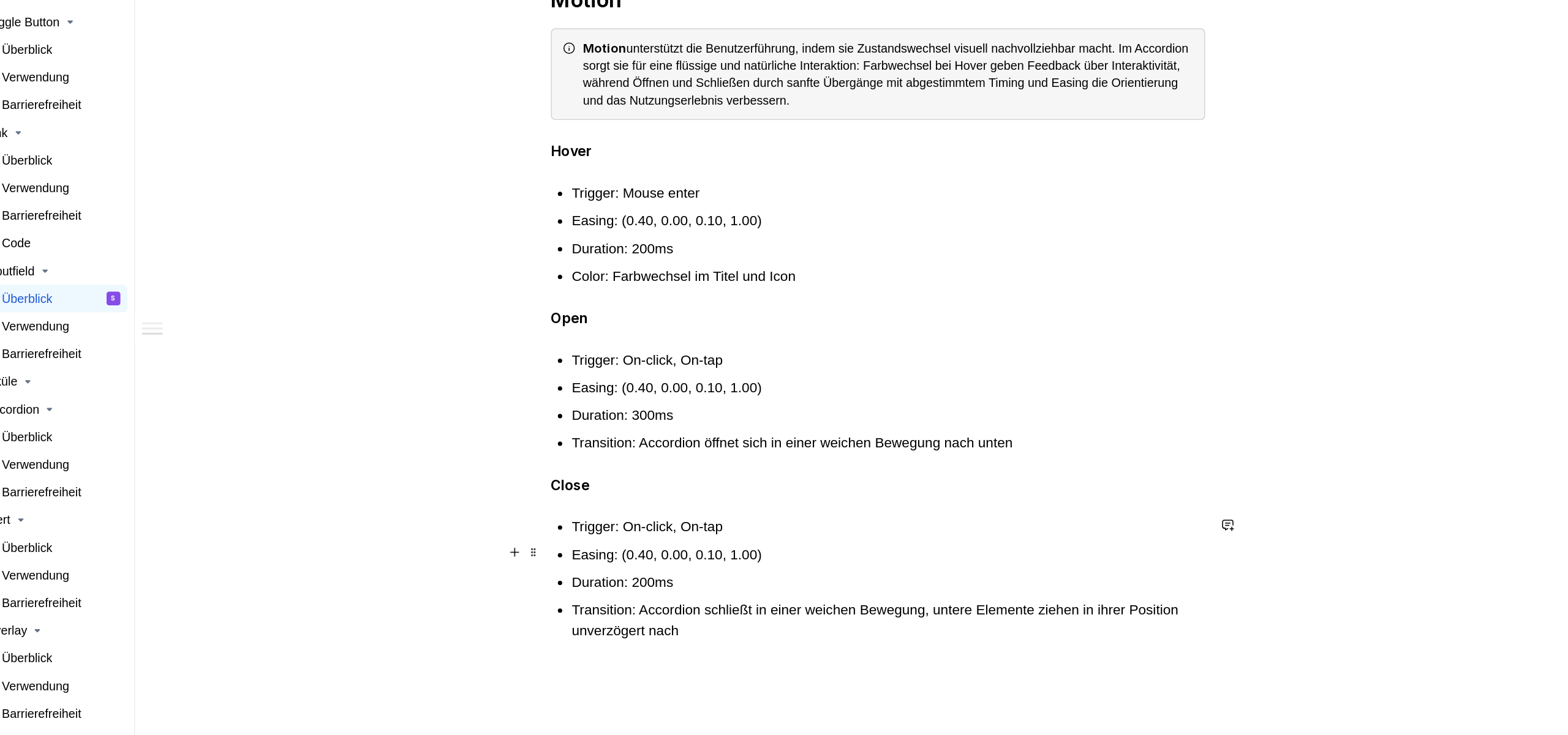
scroll to position [1462, 0]
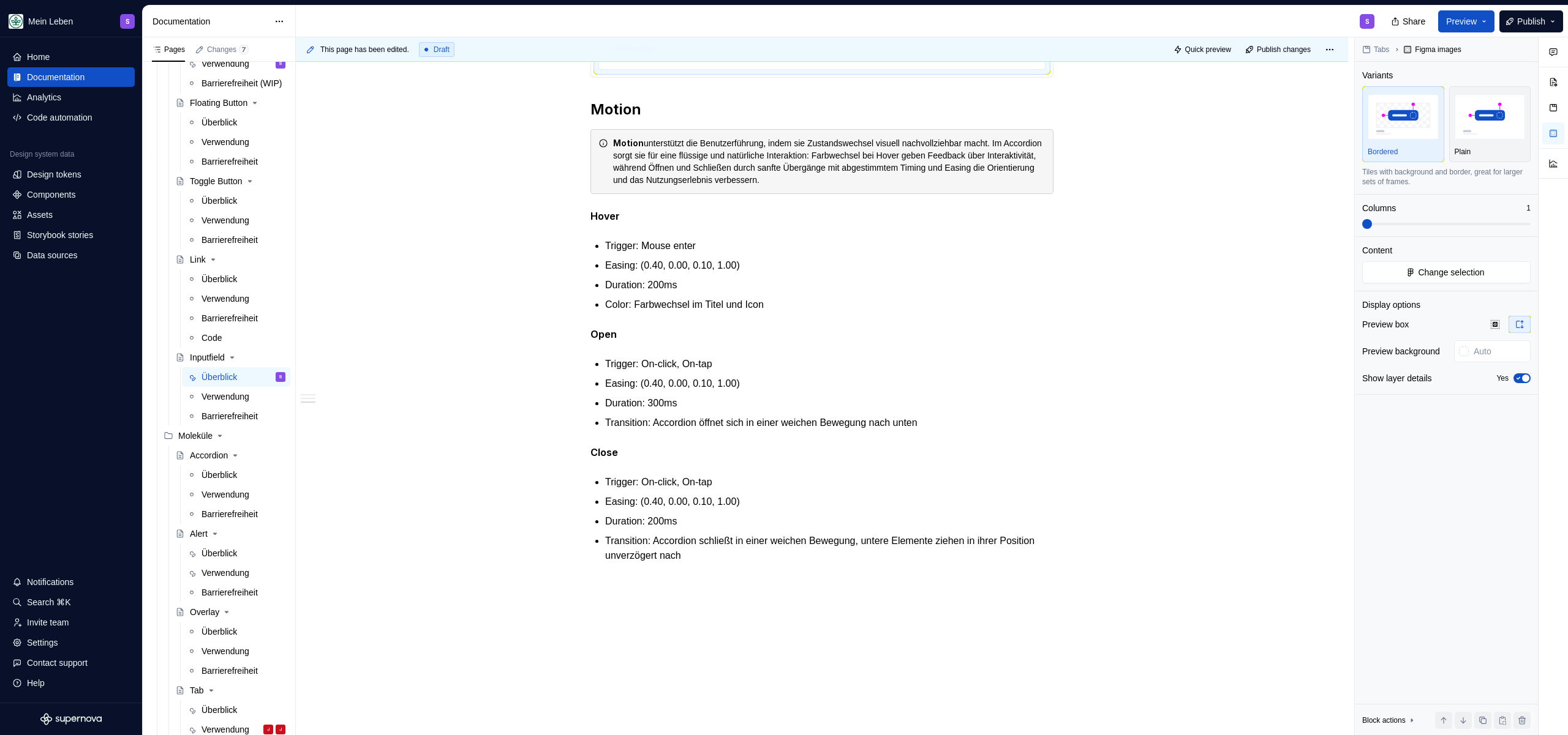
click at [661, 307] on p "Color: Farbwechsel im Titel und Icon" at bounding box center [829, 305] width 449 height 15
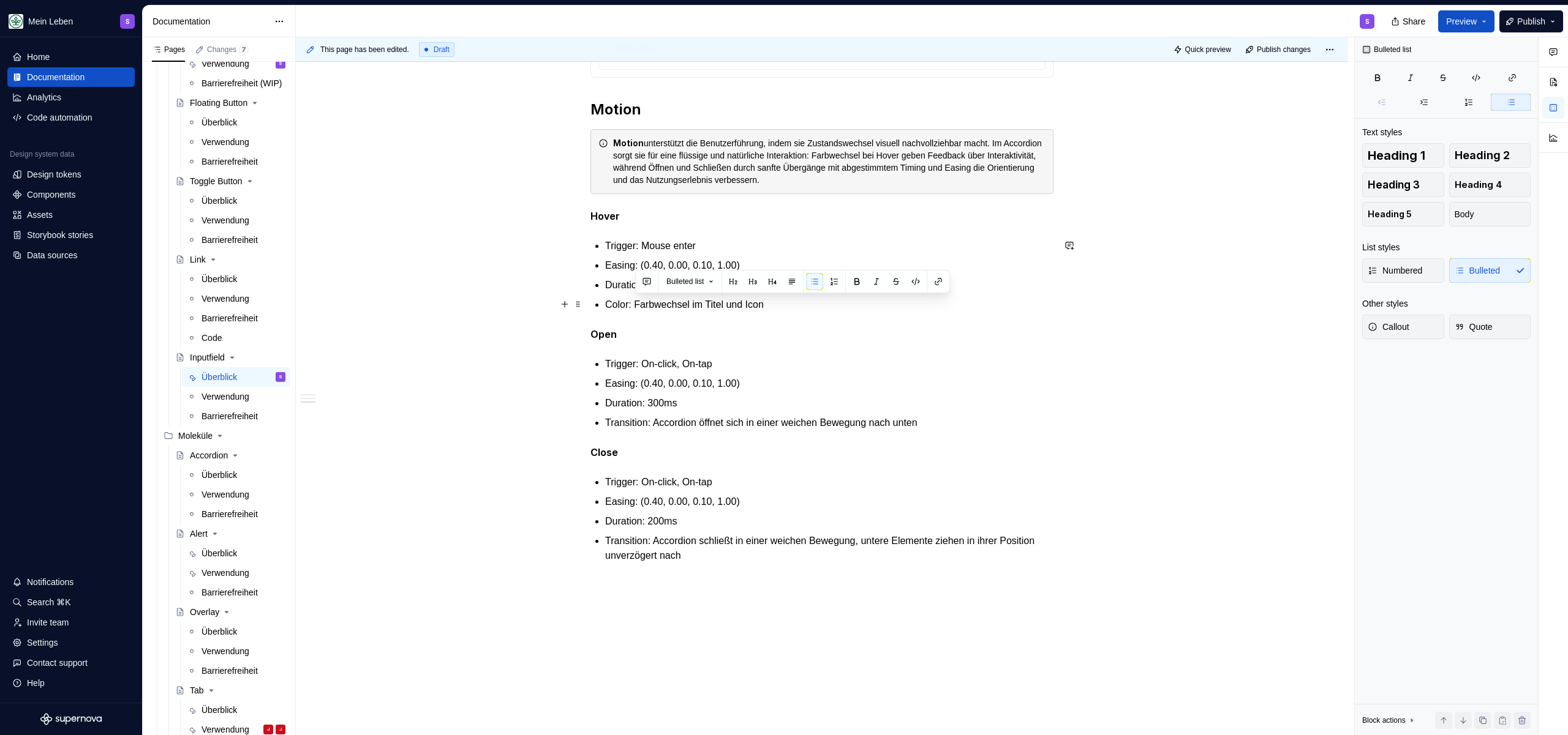
click at [635, 305] on p "Color: Farbwechsel im Titel und Icon" at bounding box center [829, 305] width 449 height 15
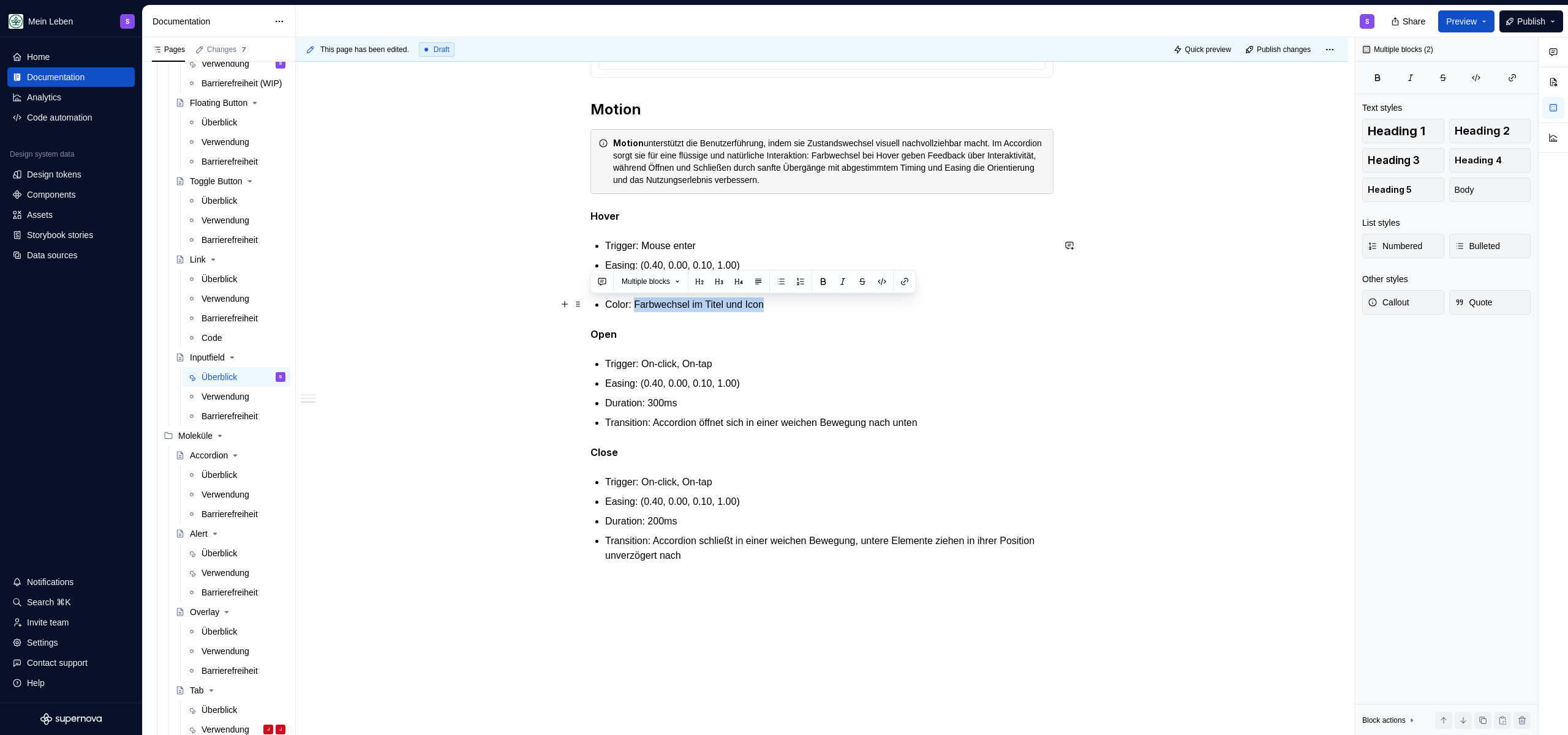
drag, startPoint x: 635, startPoint y: 305, endPoint x: 816, endPoint y: 305, distance: 181.0
click at [816, 305] on p "Color: Farbwechsel im Titel und Icon" at bounding box center [829, 305] width 449 height 15
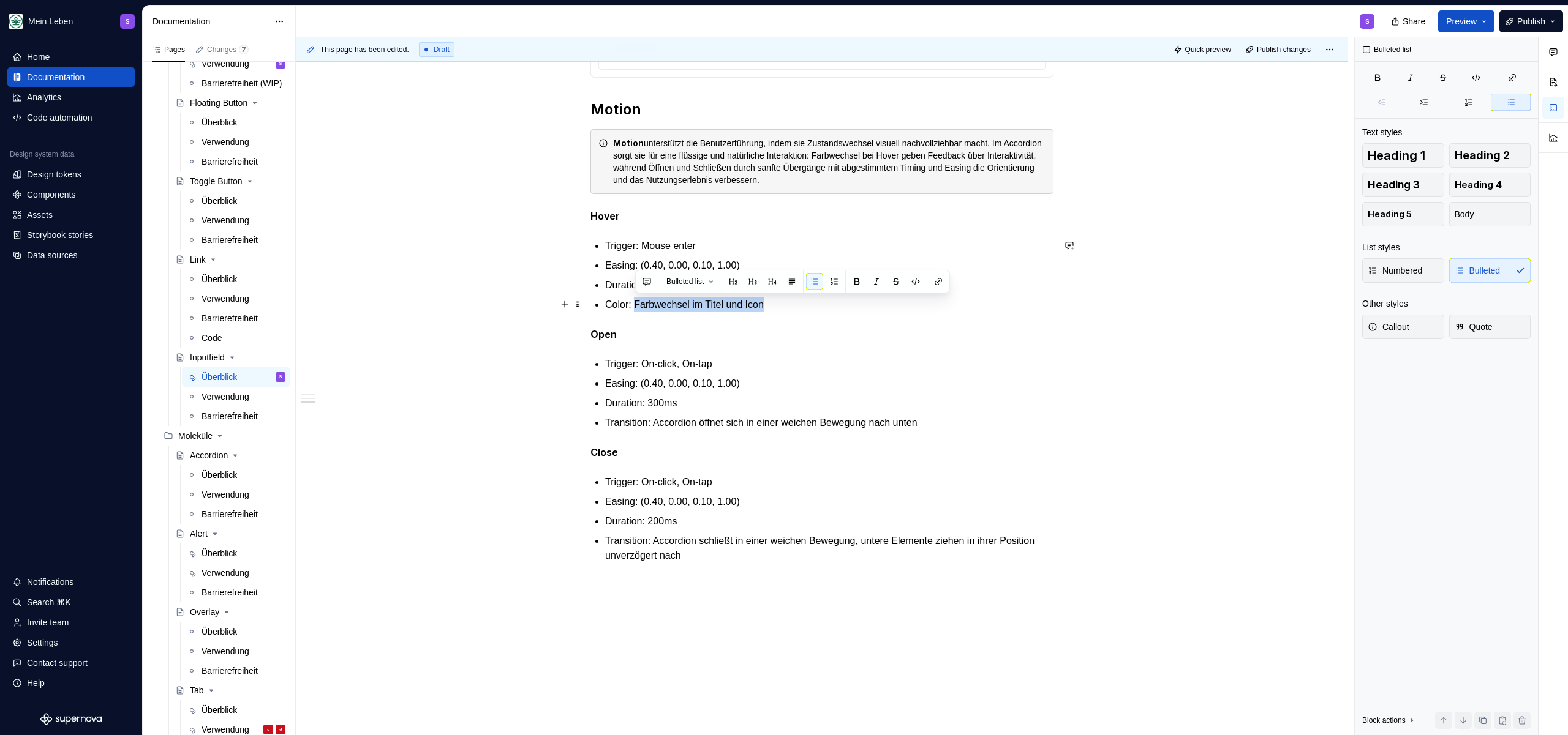
drag, startPoint x: 794, startPoint y: 306, endPoint x: 635, endPoint y: 308, distance: 159.0
click at [635, 308] on p "Color: Farbwechsel im Titel und Icon" at bounding box center [829, 305] width 449 height 15
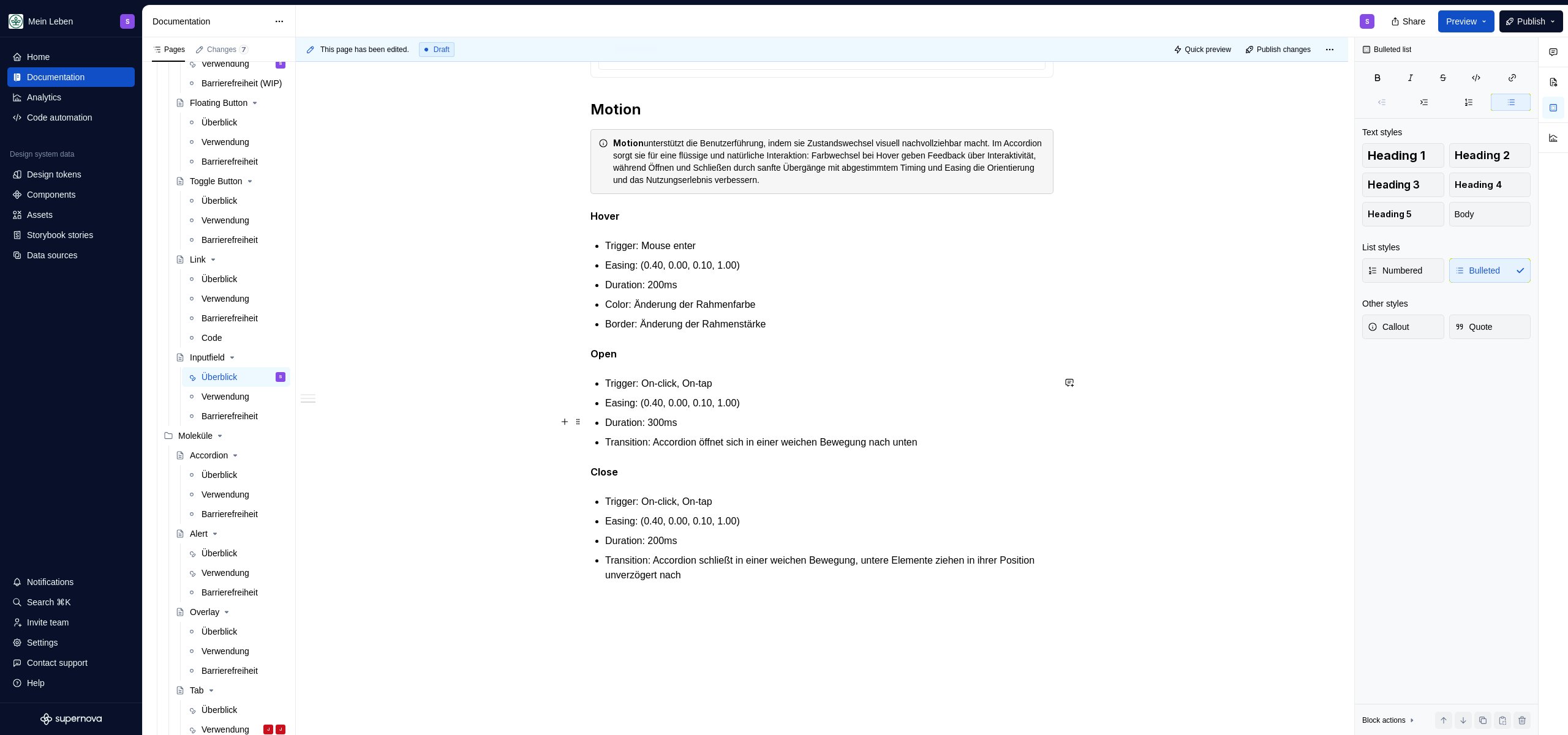
click at [740, 415] on p "Duration: 300ms" at bounding box center [829, 423] width 449 height 15
drag, startPoint x: 657, startPoint y: 420, endPoint x: 659, endPoint y: 426, distance: 6.3
click at [657, 420] on p "Duration: 300ms" at bounding box center [829, 423] width 449 height 15
click at [830, 412] on ul "Trigger: On-click, On-tap Easing: (0.40, 0.00, 0.10, 1.00) Duration: 200ms Tran…" at bounding box center [829, 413] width 449 height 73
click at [706, 436] on p "Transition: Accordion öffnet sich in einer weichen Bewegung nach unten" at bounding box center [829, 443] width 449 height 15
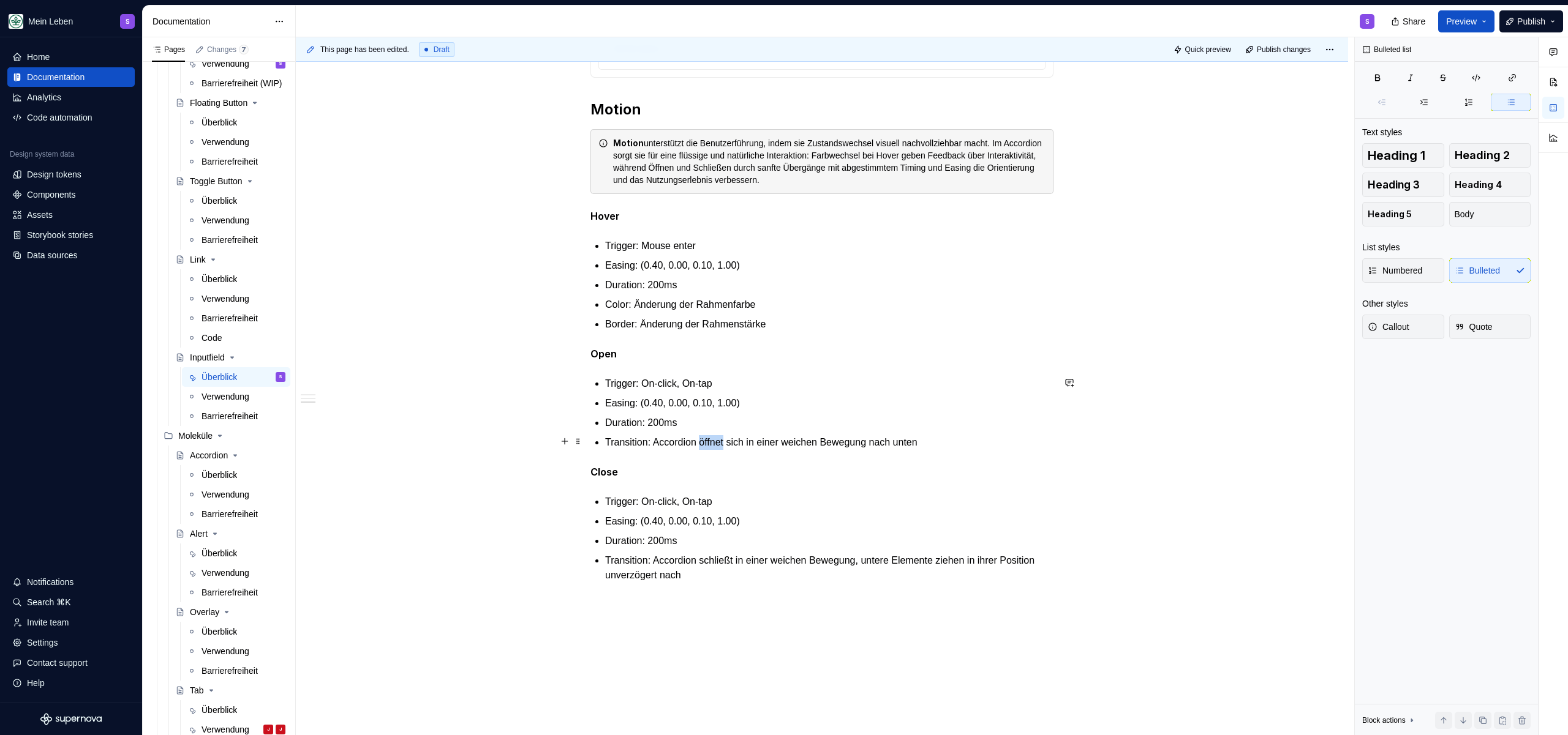
click at [706, 436] on p "Transition: Accordion öffnet sich in einer weichen Bewegung nach unten" at bounding box center [829, 443] width 449 height 15
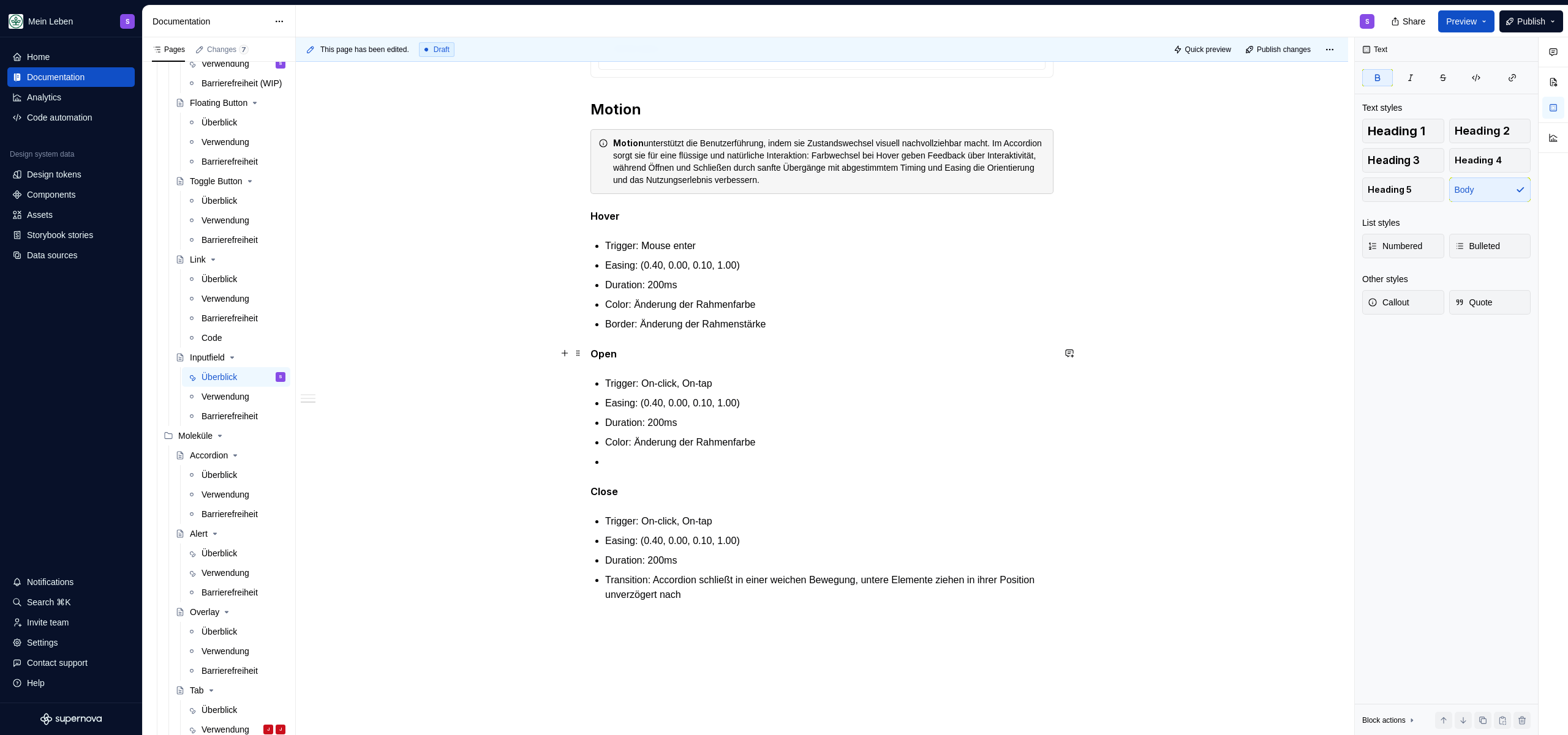
click at [604, 355] on strong "Open" at bounding box center [603, 354] width 26 height 12
click at [632, 455] on p at bounding box center [829, 463] width 449 height 15
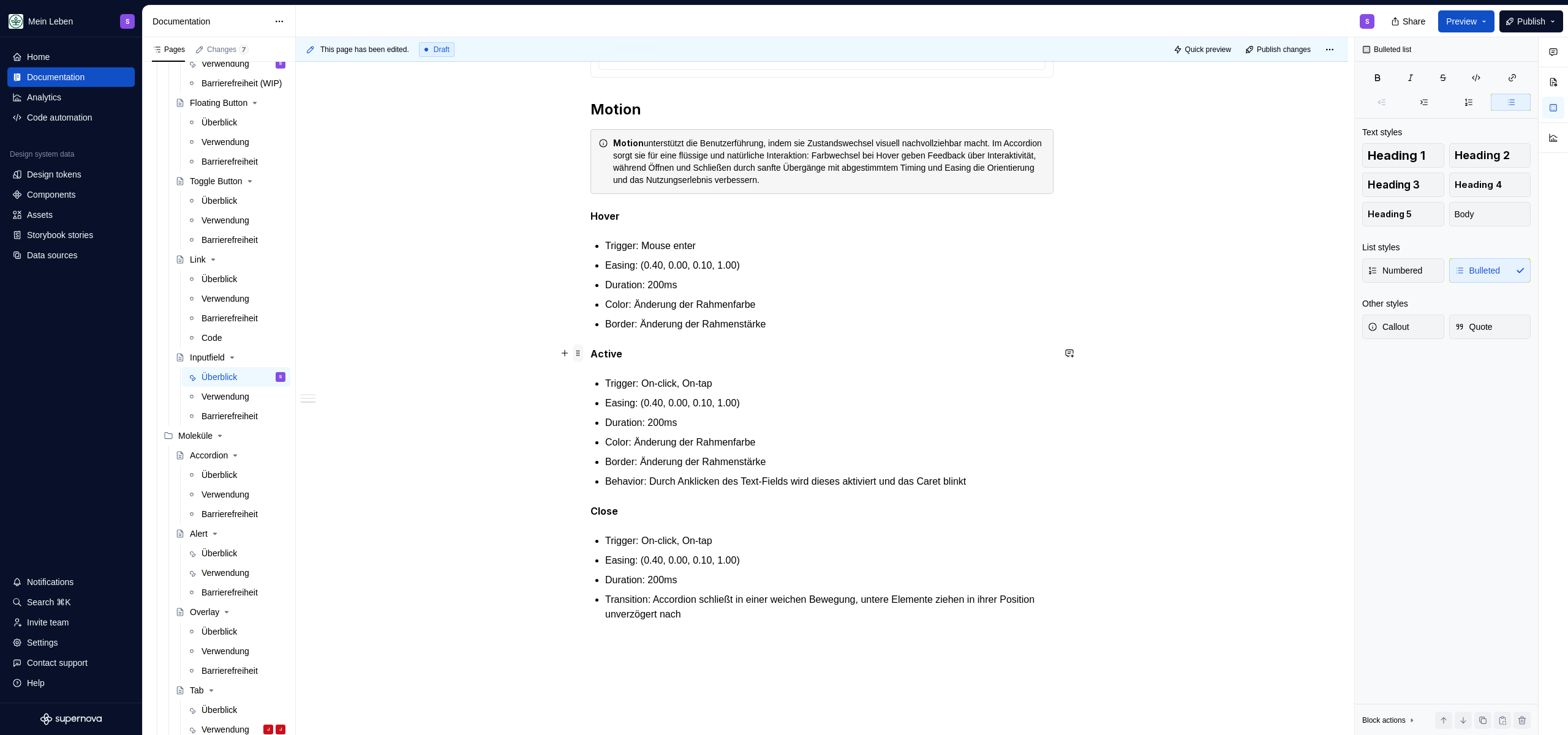
click at [582, 347] on span at bounding box center [578, 353] width 10 height 17
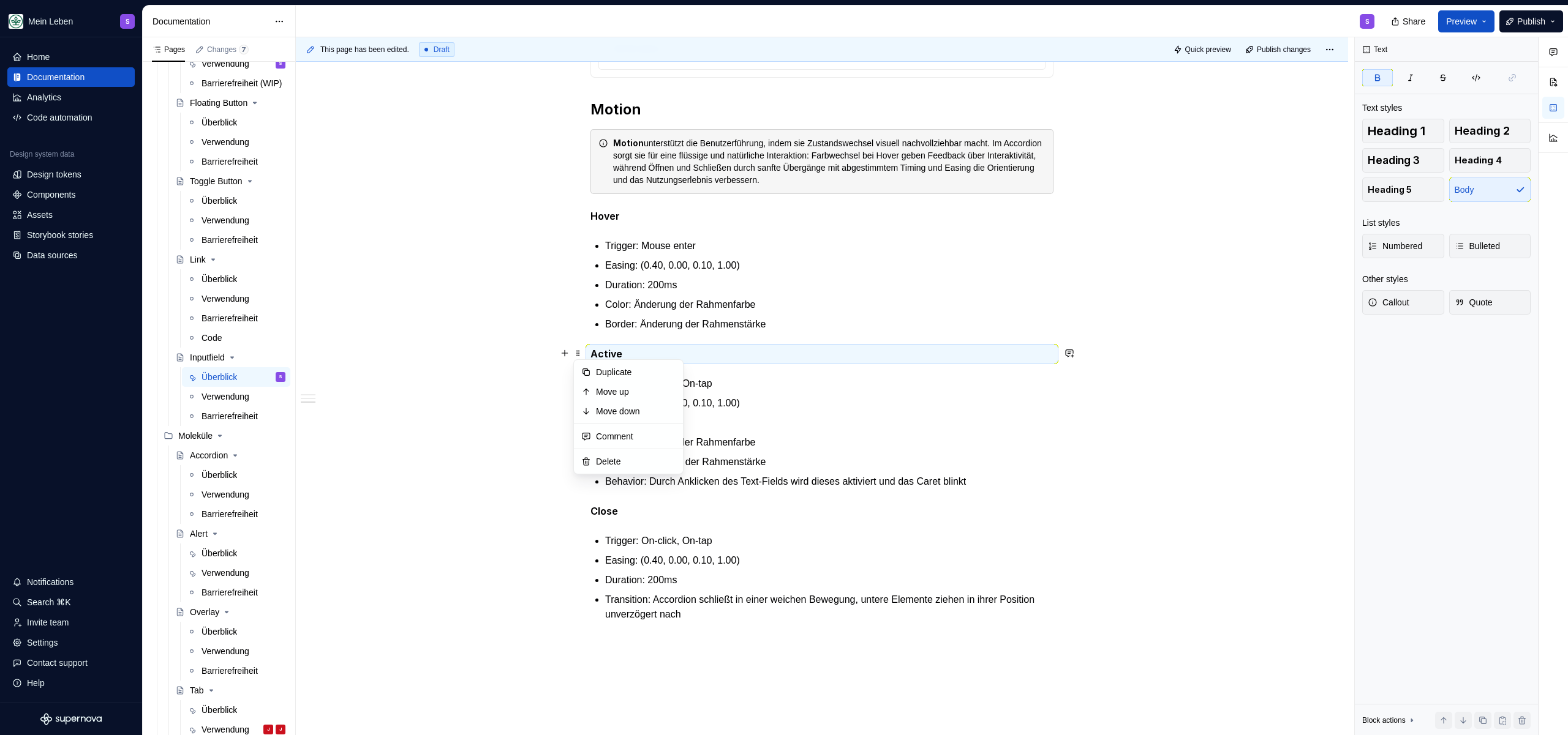
click at [614, 356] on strong "Active" at bounding box center [606, 354] width 32 height 12
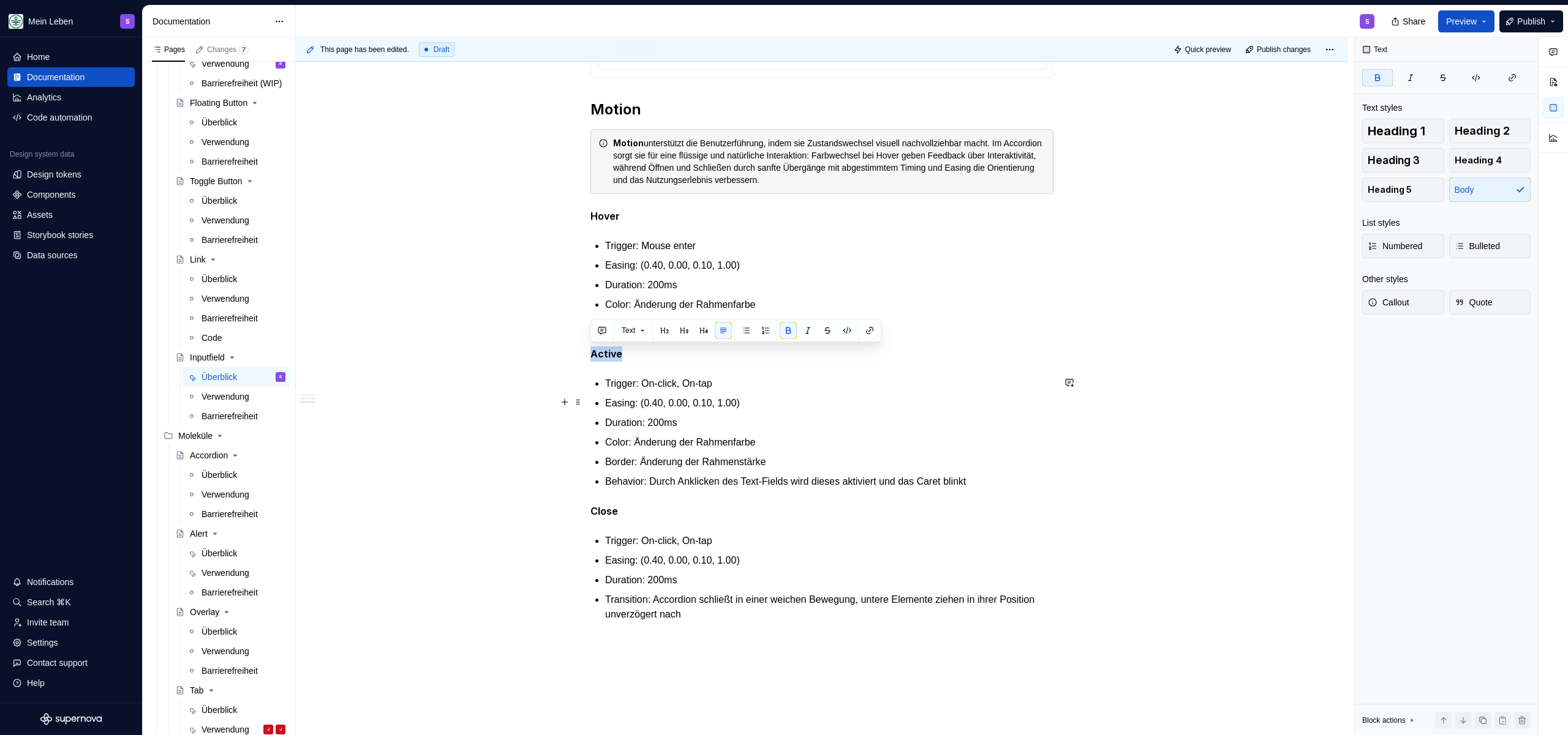
copy strong "Active"
click at [614, 513] on strong "Close" at bounding box center [604, 511] width 28 height 12
click at [630, 541] on p "Trigger: On-click, On-tap" at bounding box center [829, 541] width 449 height 15
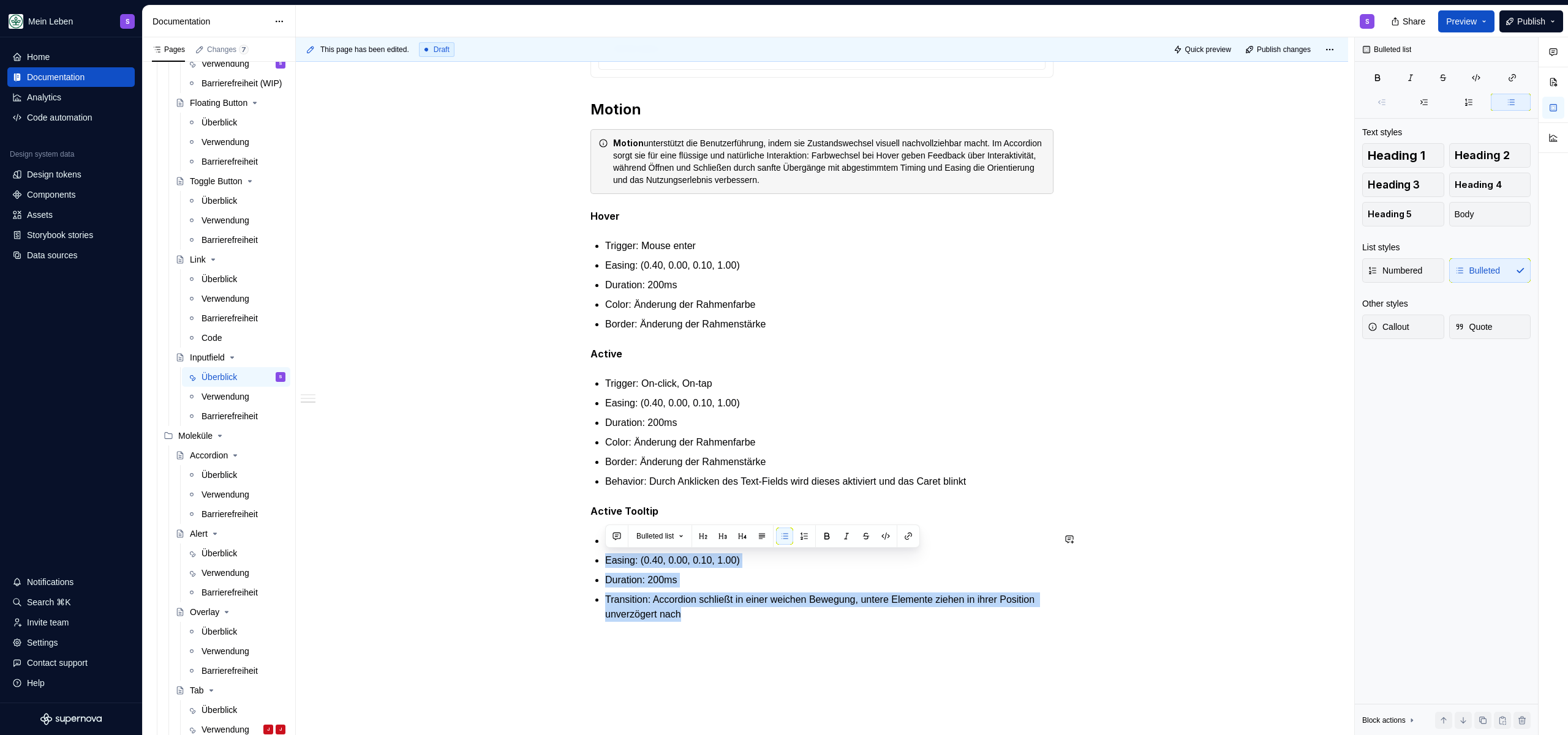
drag, startPoint x: 601, startPoint y: 552, endPoint x: 814, endPoint y: 620, distance: 223.6
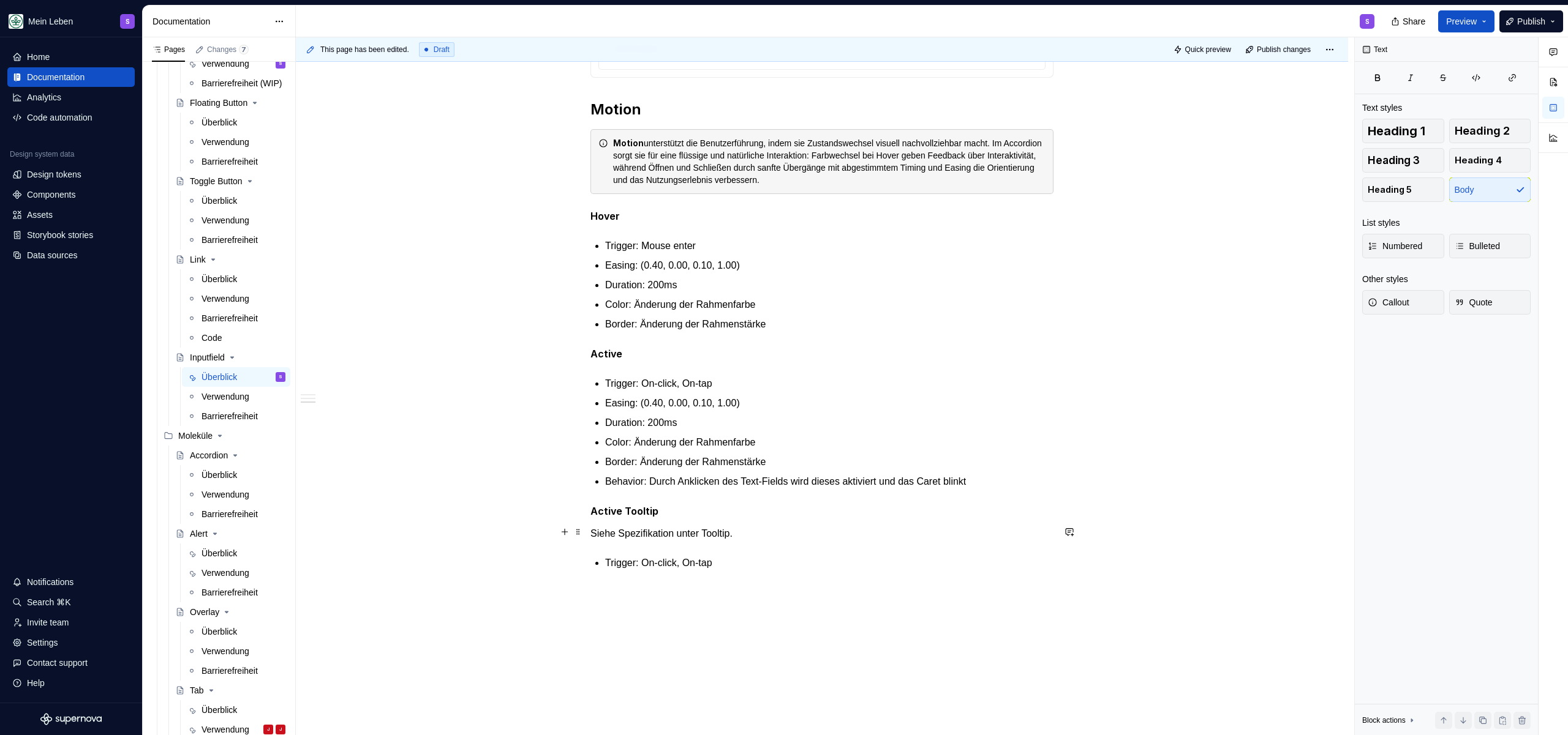
click at [663, 533] on p "Siehe Spezifikation unter Tooltip." at bounding box center [821, 534] width 463 height 15
click at [758, 530] on p "Siehe Spezifikation unter Tooltip." at bounding box center [821, 534] width 463 height 15
click at [722, 534] on p "Siehe Spezifikation unter Tooltip." at bounding box center [821, 534] width 463 height 15
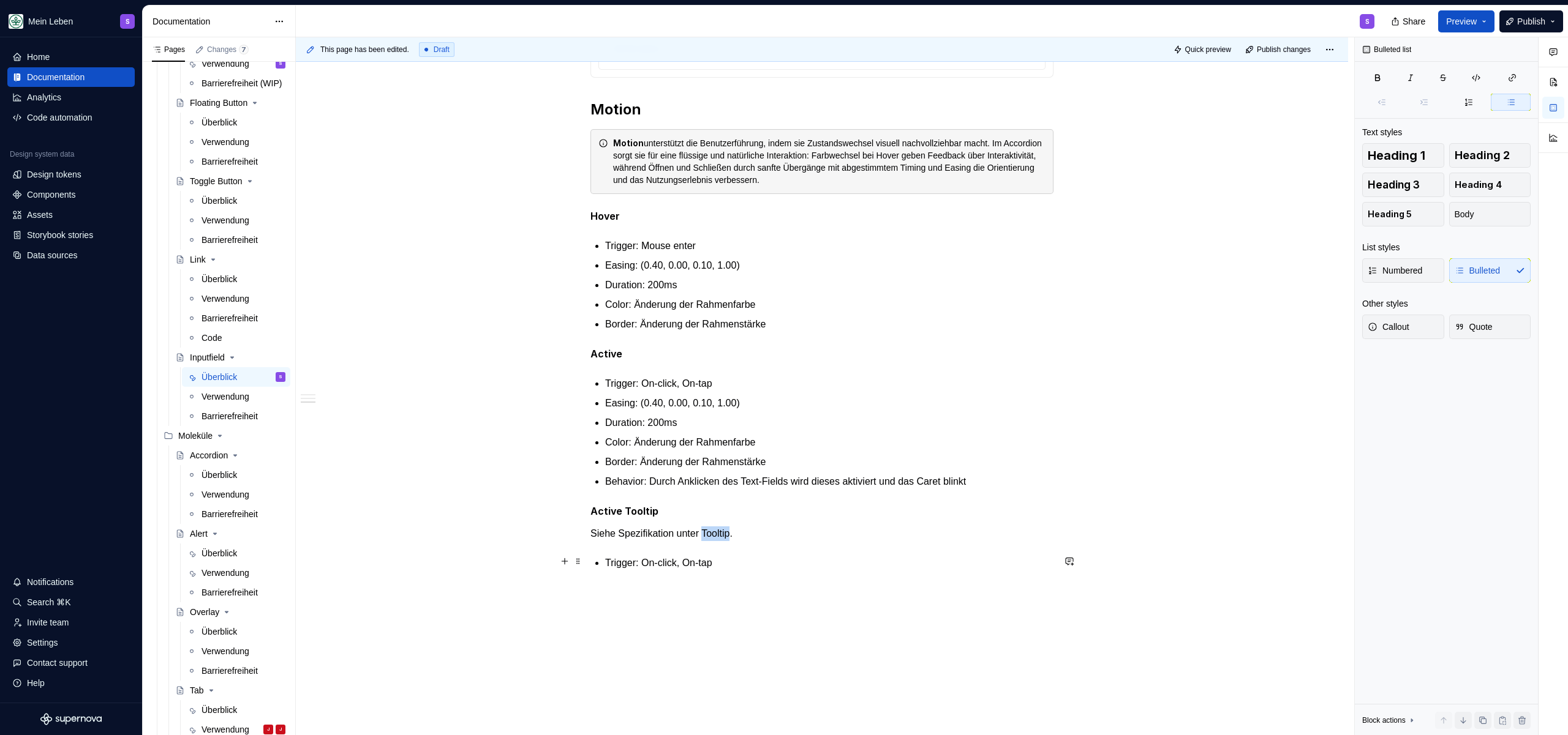
click at [759, 558] on p "Trigger: On-click, On-tap" at bounding box center [829, 564] width 449 height 15
click at [734, 530] on p "Siehe Spezifikation unter Tooltip." at bounding box center [821, 534] width 463 height 15
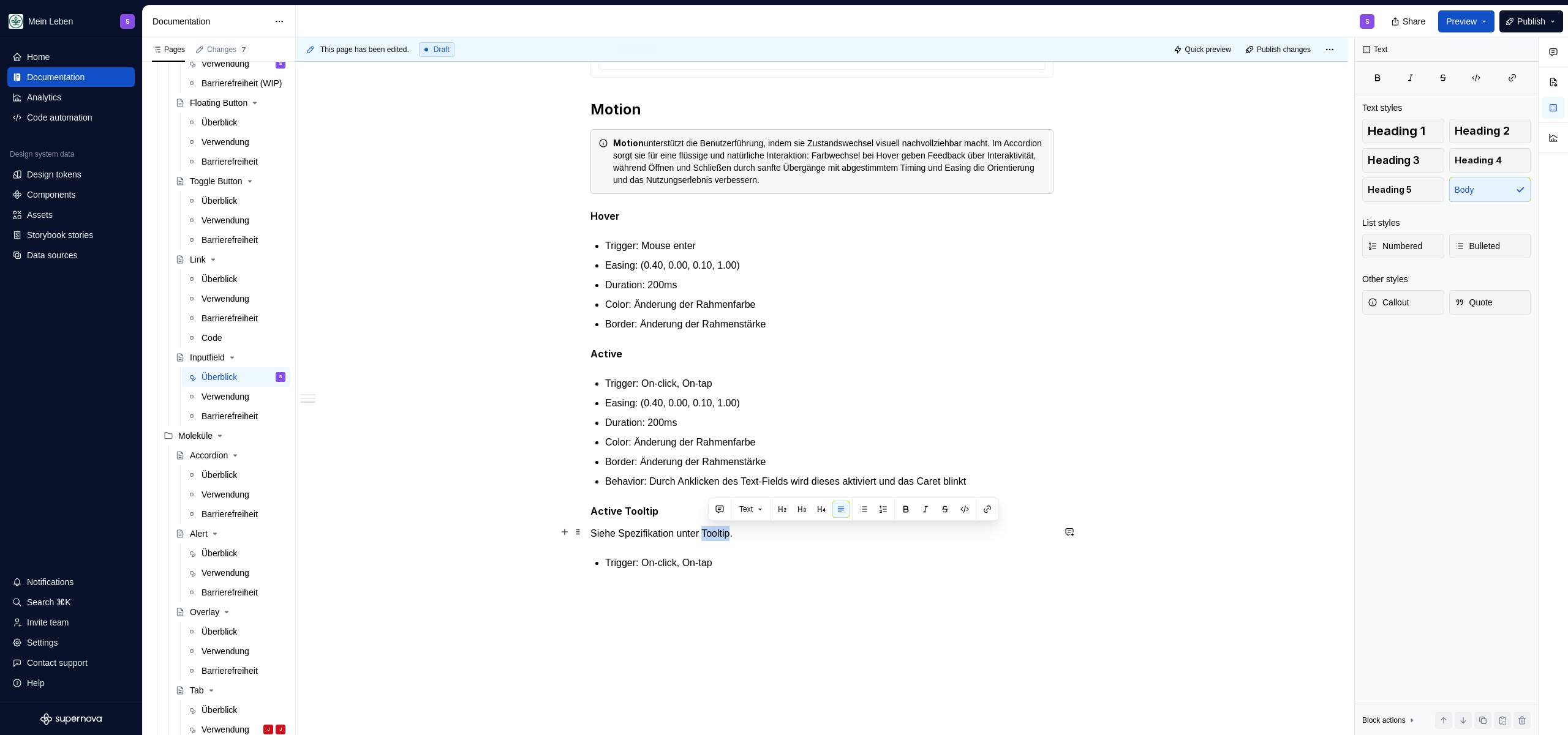
click at [734, 530] on p "Siehe Spezifikation unter Tooltip." at bounding box center [821, 534] width 463 height 15
click at [794, 533] on p "Siehe Spezifikation unter Tooltip." at bounding box center [821, 534] width 463 height 15
click at [717, 536] on p "Siehe Spezifikation unter Tooltip." at bounding box center [821, 534] width 463 height 15
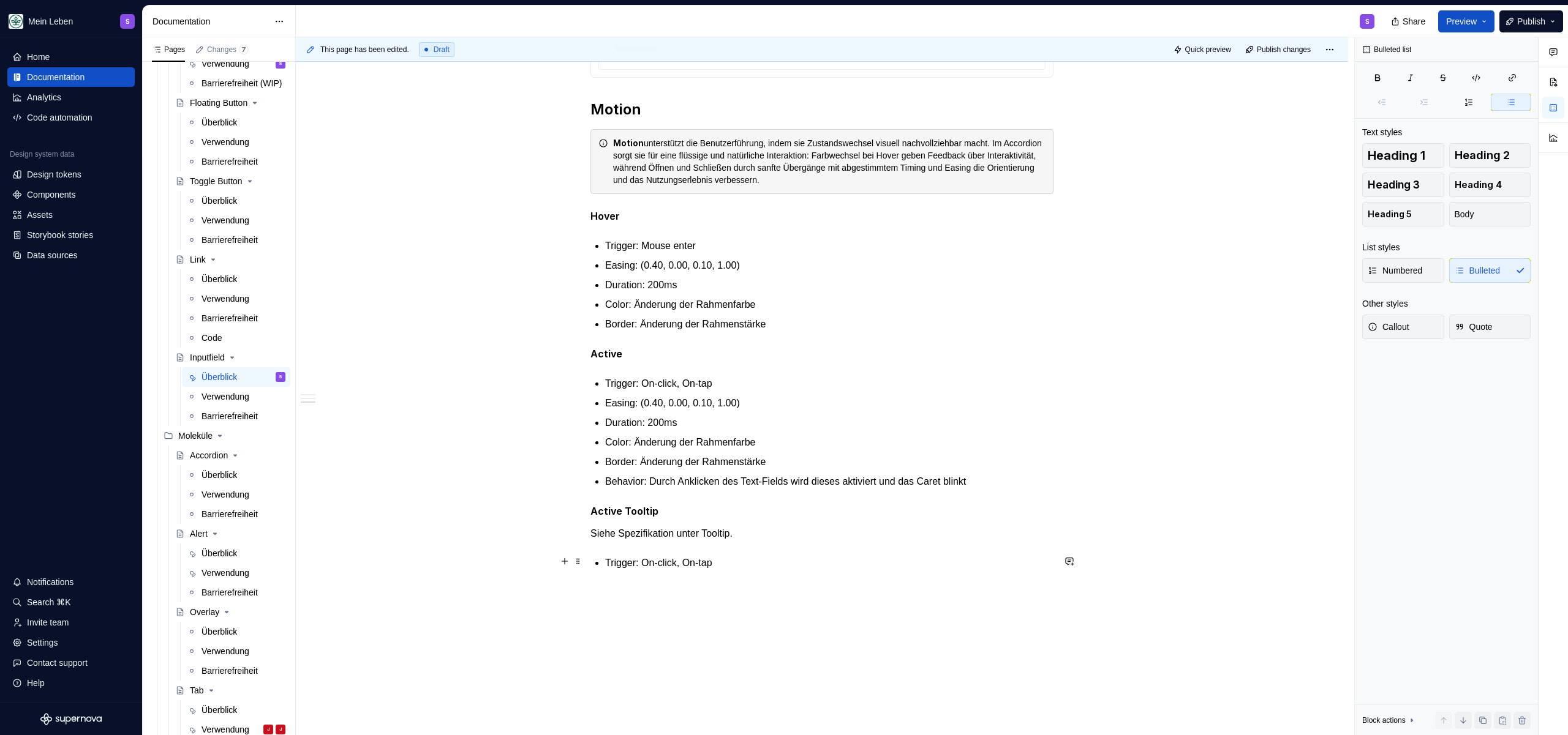
click at [747, 568] on p "Trigger: On-click, On-tap" at bounding box center [829, 564] width 449 height 15
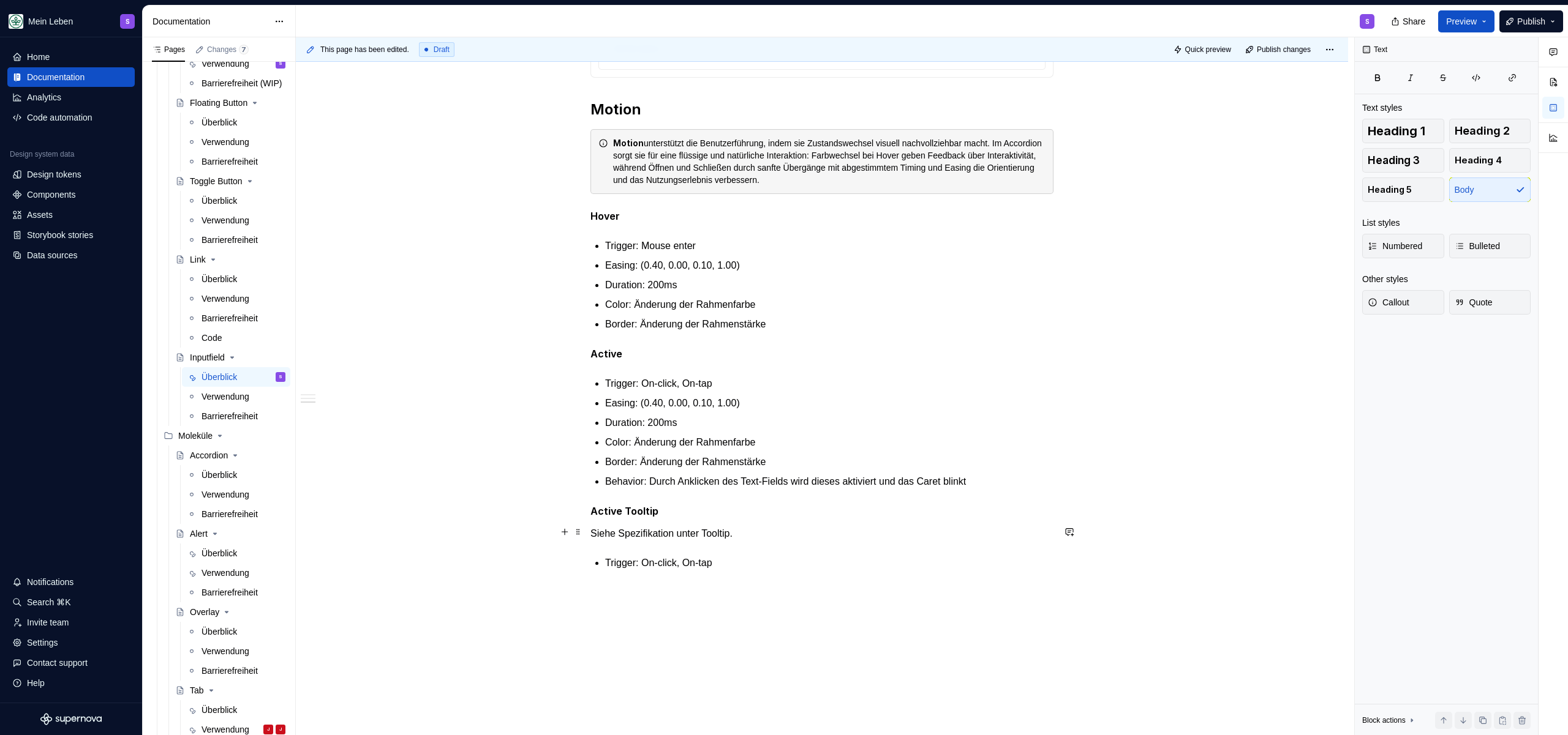
click at [732, 536] on p "Siehe Spezifikation unter Tooltip." at bounding box center [821, 534] width 463 height 15
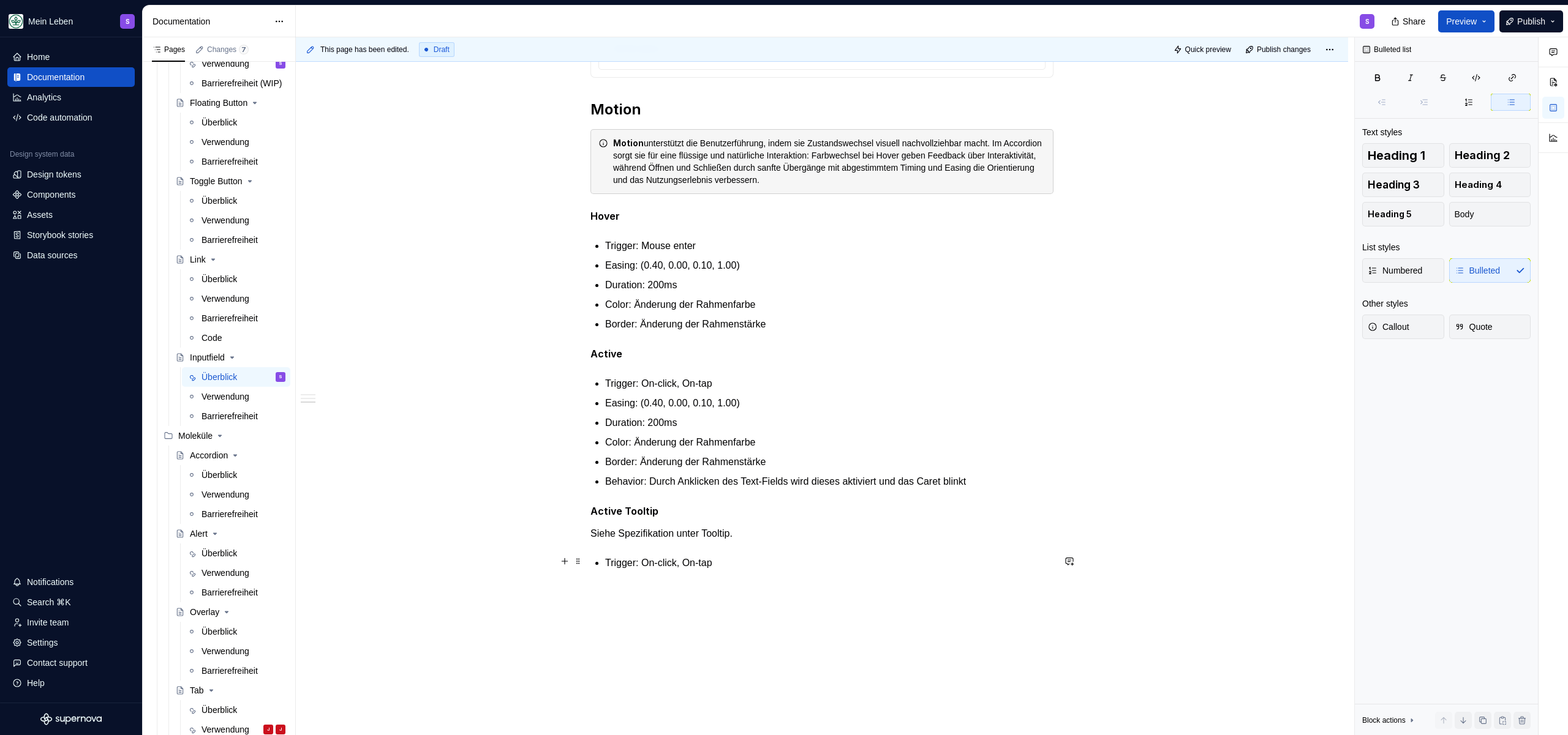
click at [734, 557] on p "Trigger: On-click, On-tap" at bounding box center [829, 564] width 449 height 15
click at [740, 528] on p "Siehe Spezifikation unter Tooltip." at bounding box center [821, 534] width 463 height 15
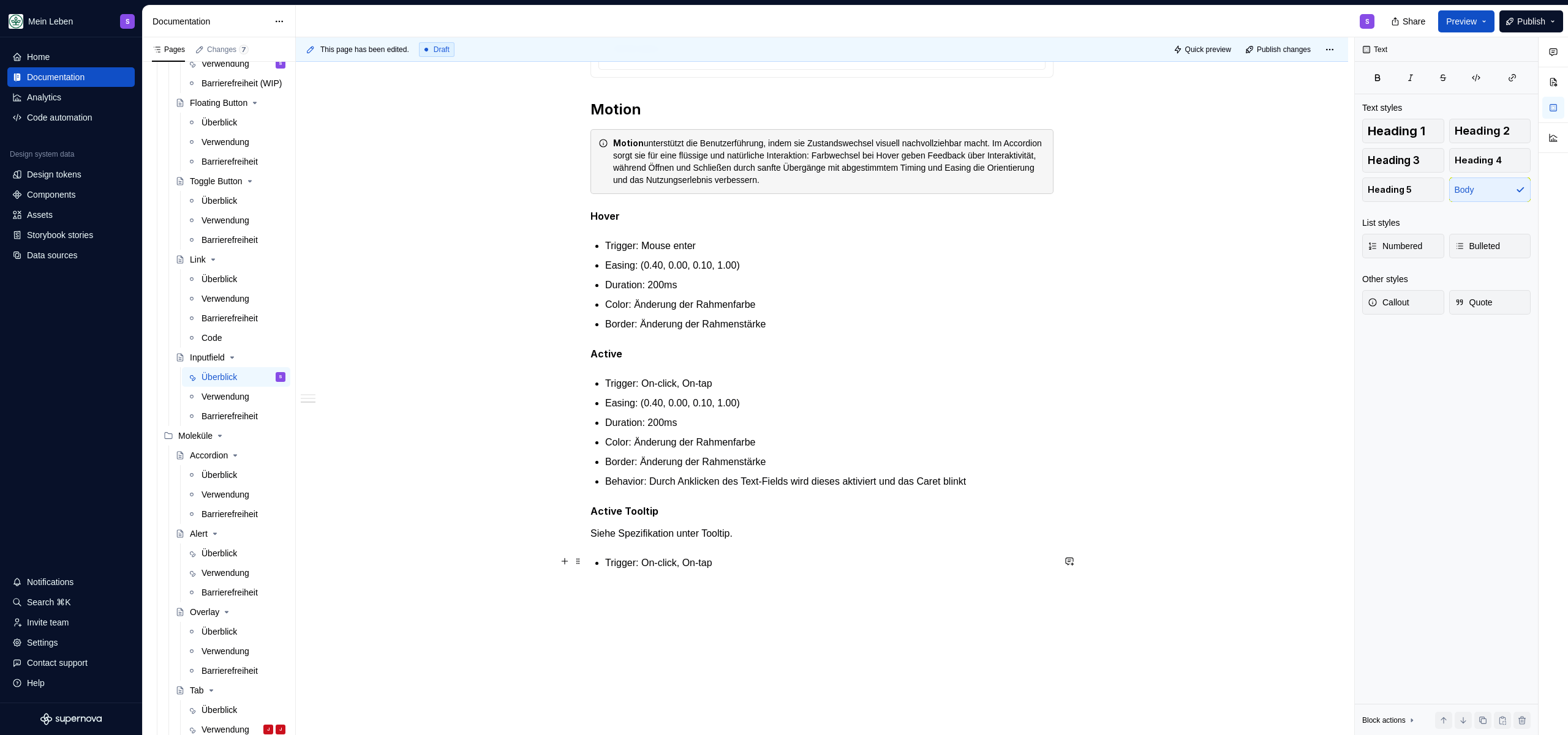
click at [756, 556] on p "Trigger: On-click, On-tap" at bounding box center [829, 564] width 449 height 15
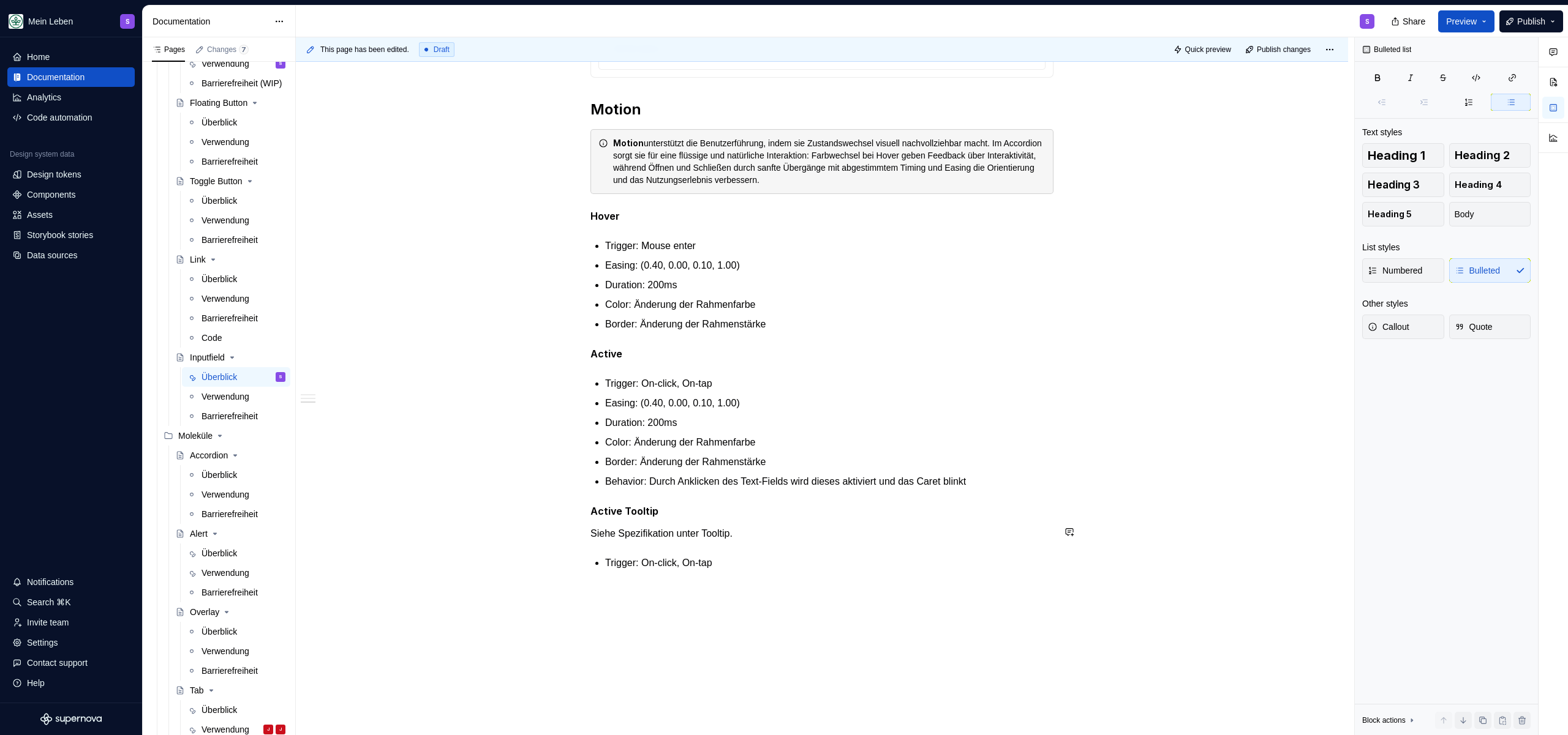
click at [744, 538] on p "Siehe Spezifikation unter Tooltip." at bounding box center [821, 534] width 463 height 15
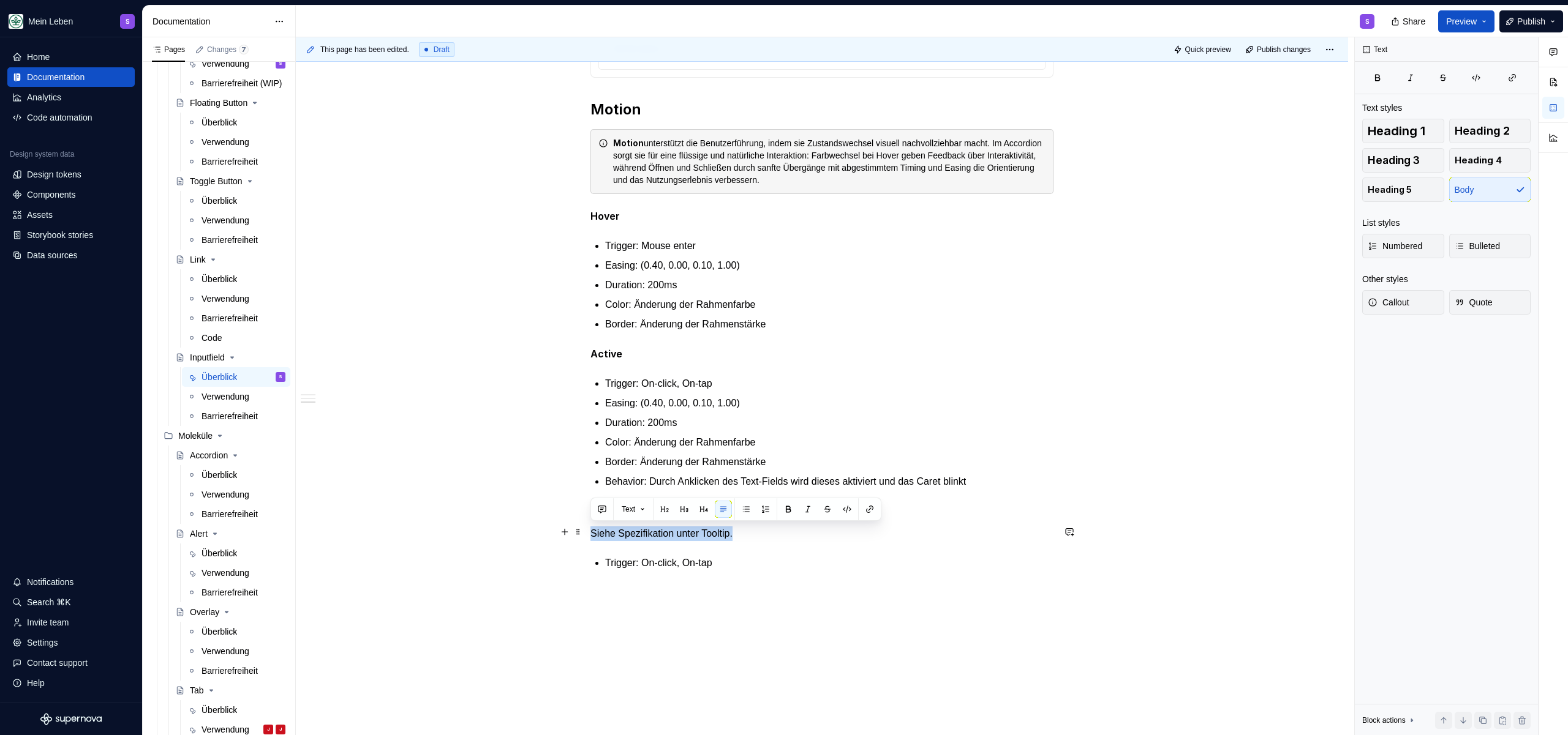
drag, startPoint x: 590, startPoint y: 531, endPoint x: 789, endPoint y: 538, distance: 199.1
click at [789, 538] on p "Siehe Spezifikation unter Tooltip." at bounding box center [821, 534] width 463 height 15
click at [600, 536] on p "Siehe Spezifikation unter Tooltip." at bounding box center [821, 534] width 463 height 15
drag, startPoint x: 592, startPoint y: 534, endPoint x: 826, endPoint y: 537, distance: 234.0
click at [826, 537] on p "Siehe Spezifikation unter Tooltip." at bounding box center [821, 534] width 463 height 15
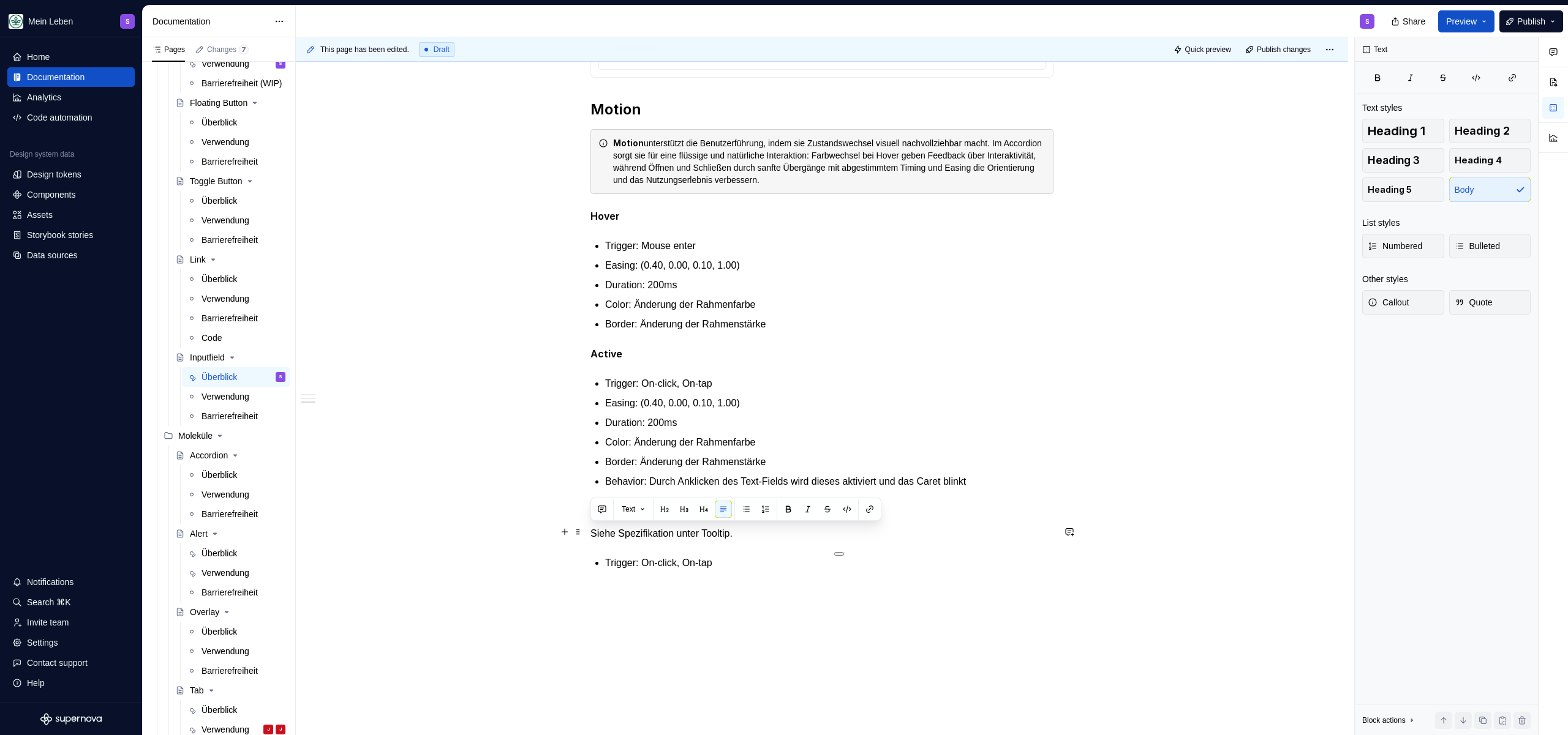
click at [591, 532] on p "Siehe Spezifikation unter Tooltip." at bounding box center [821, 534] width 463 height 15
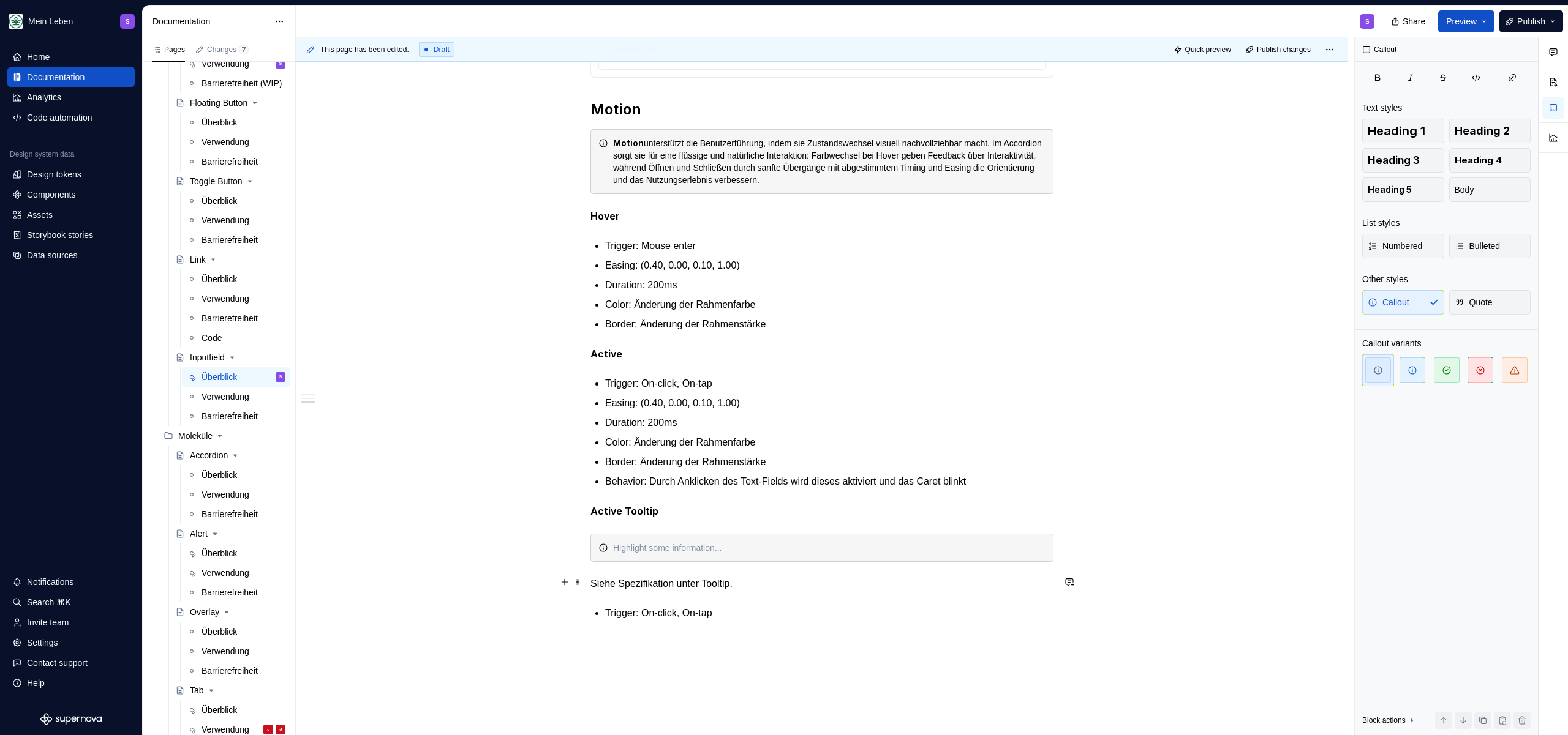
click at [644, 576] on p "Siehe Spezifikation unter Tooltip." at bounding box center [821, 584] width 463 height 15
click at [702, 542] on div at bounding box center [829, 548] width 432 height 12
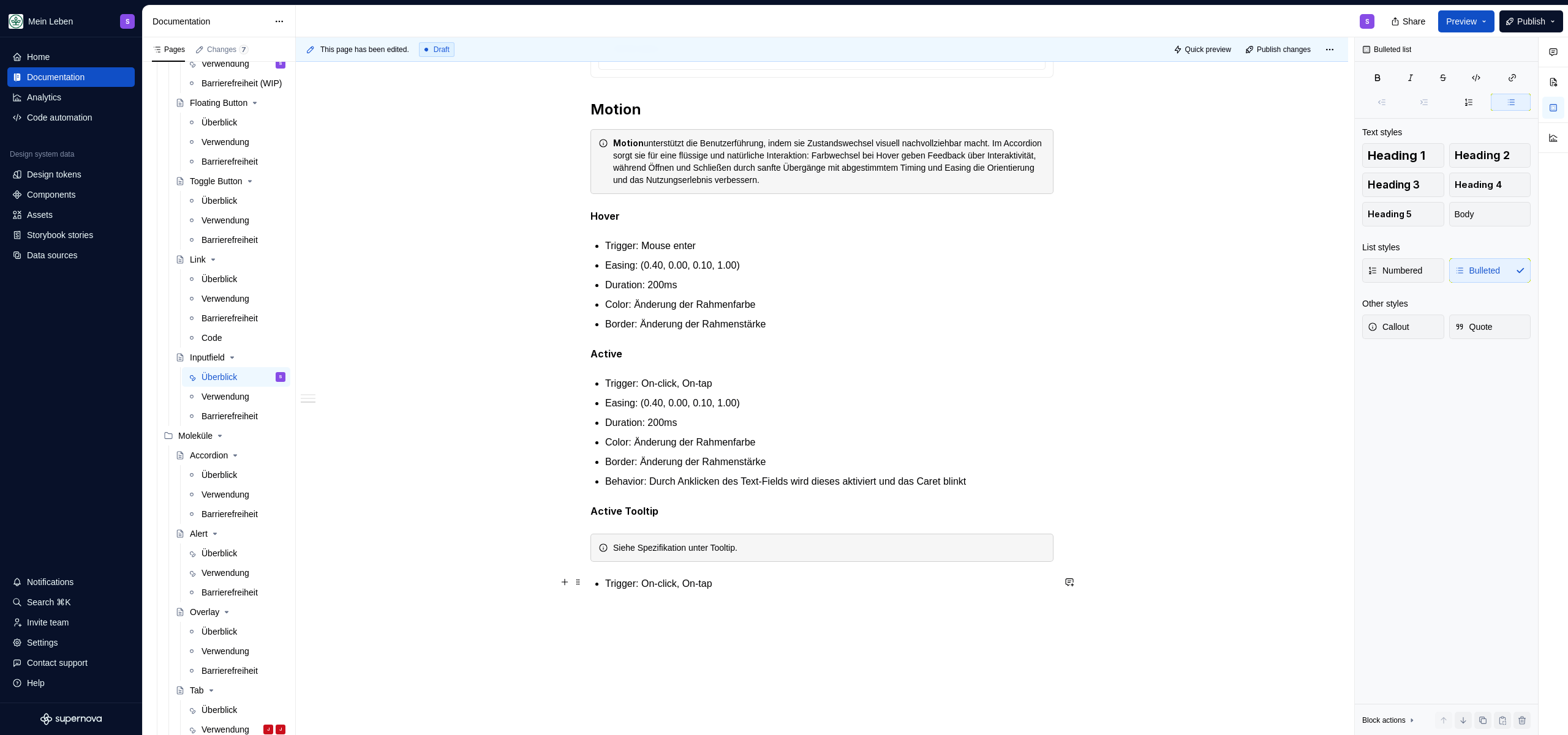
click at [768, 576] on p "Trigger: On-click, On-tap" at bounding box center [829, 584] width 449 height 15
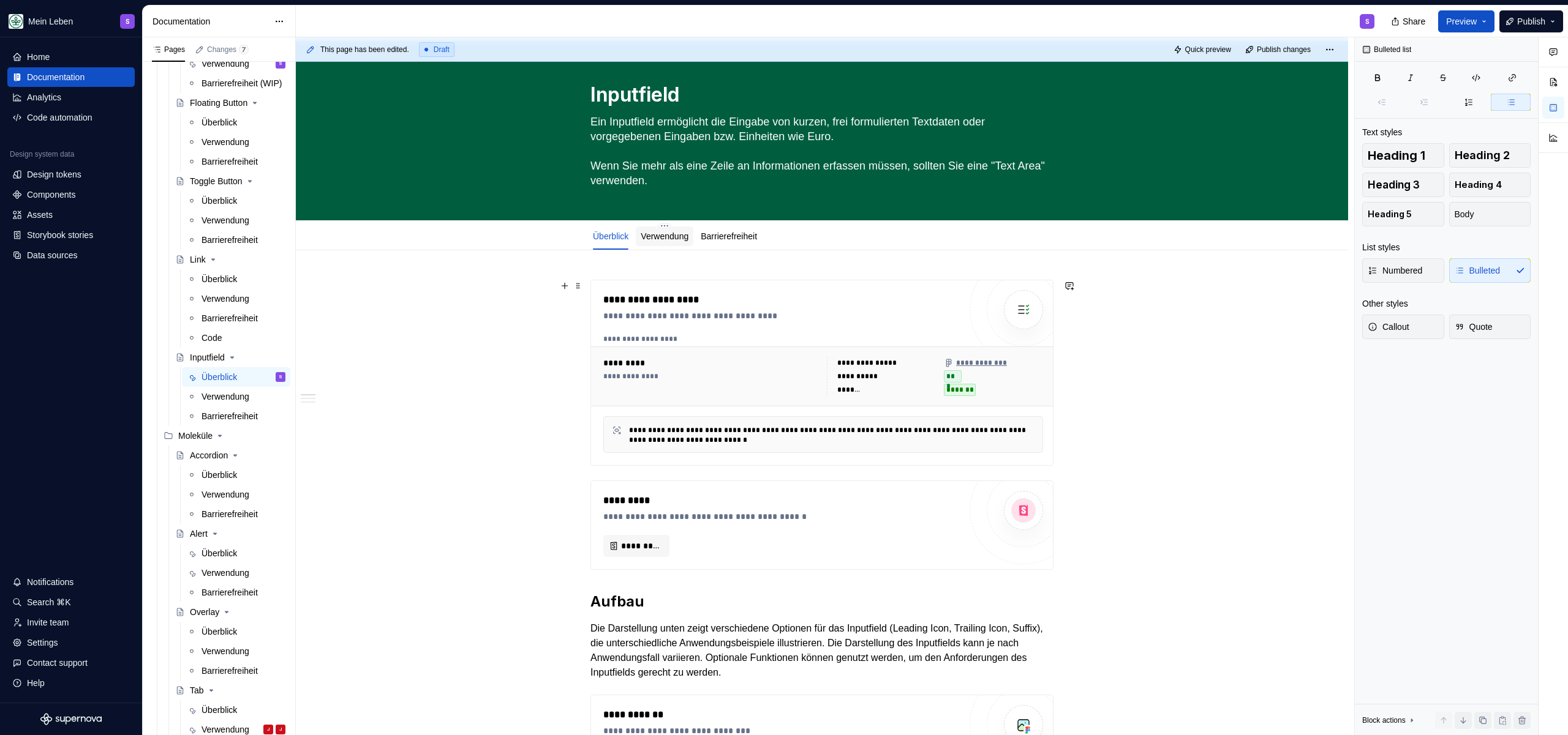
scroll to position [0, 0]
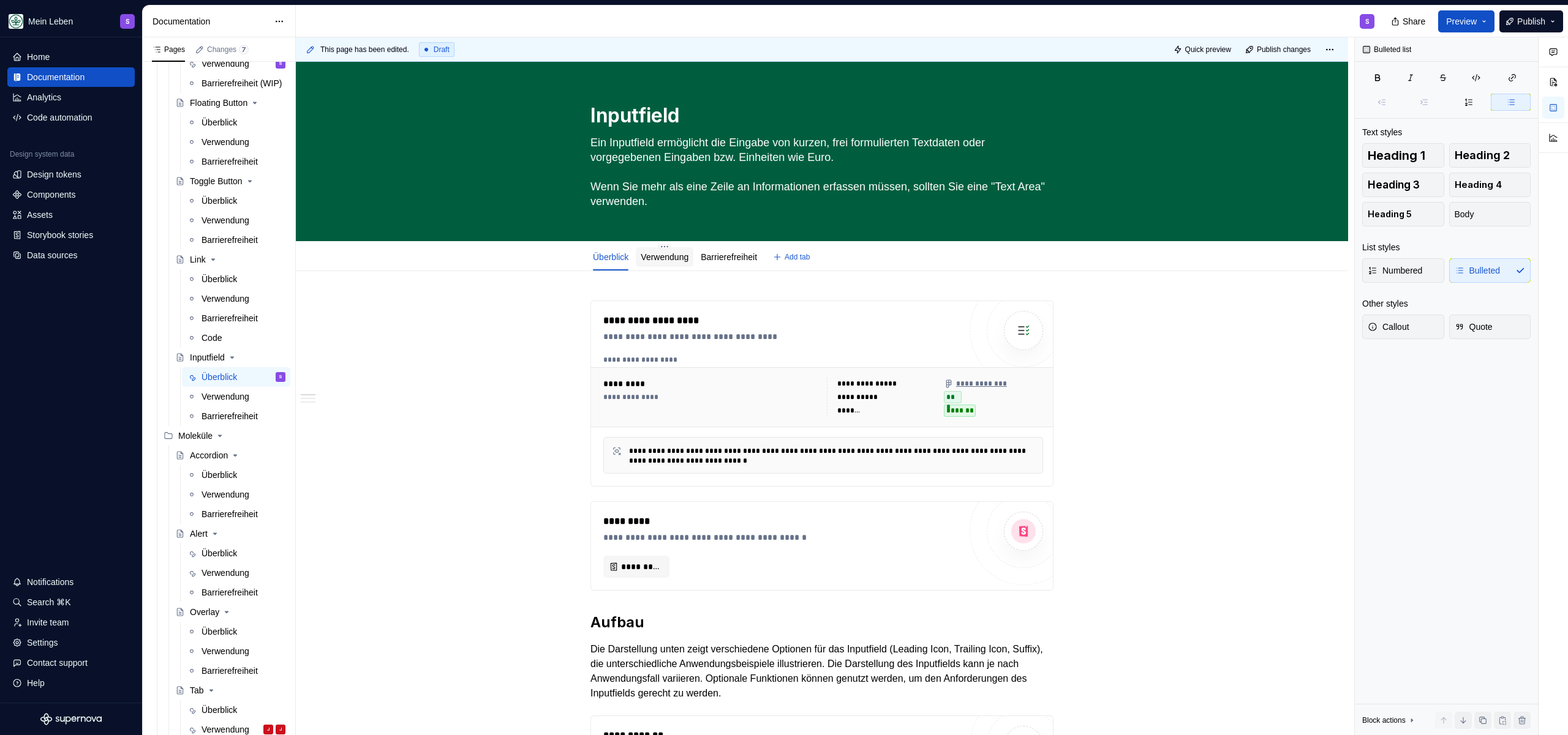
click at [683, 264] on div "Verwendung" at bounding box center [665, 257] width 48 height 15
click at [679, 257] on link "Verwendung" at bounding box center [665, 257] width 48 height 10
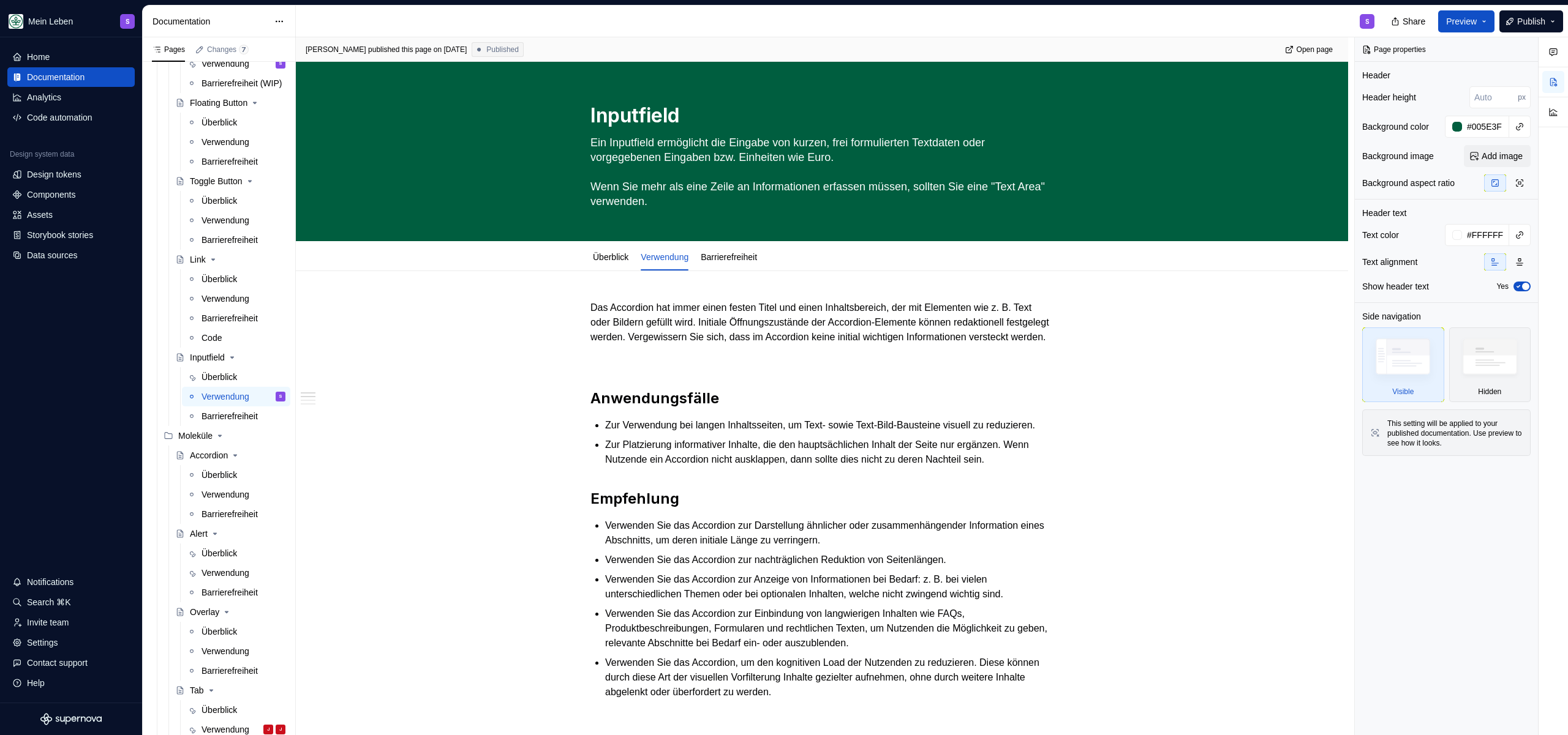
click at [638, 335] on p "Das Accordion hat immer einen festen Titel und einen Inhaltsbereich, der mit El…" at bounding box center [821, 323] width 463 height 44
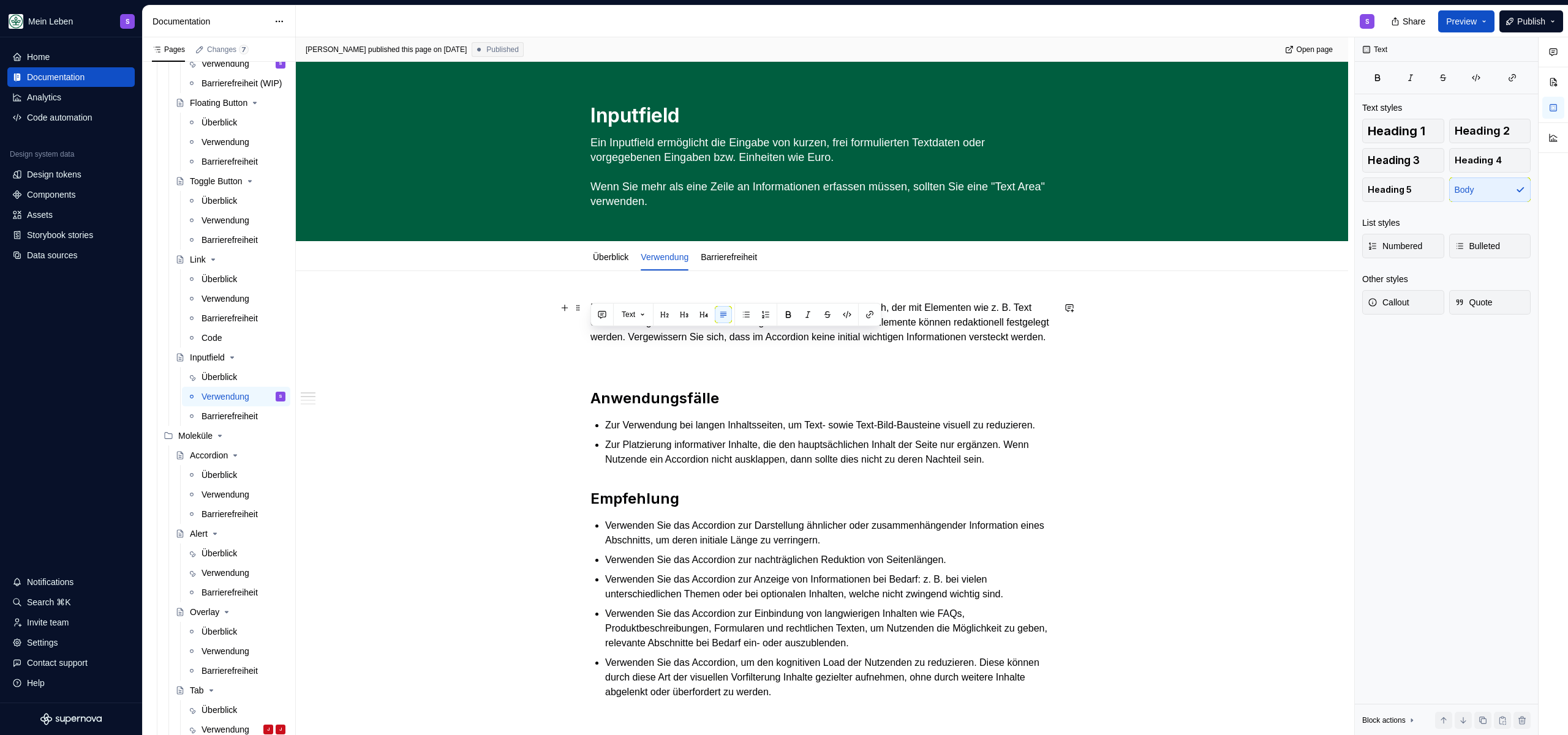
click at [638, 335] on p "Das Accordion hat immer einen festen Titel und einen Inhaltsbereich, der mit El…" at bounding box center [821, 323] width 463 height 44
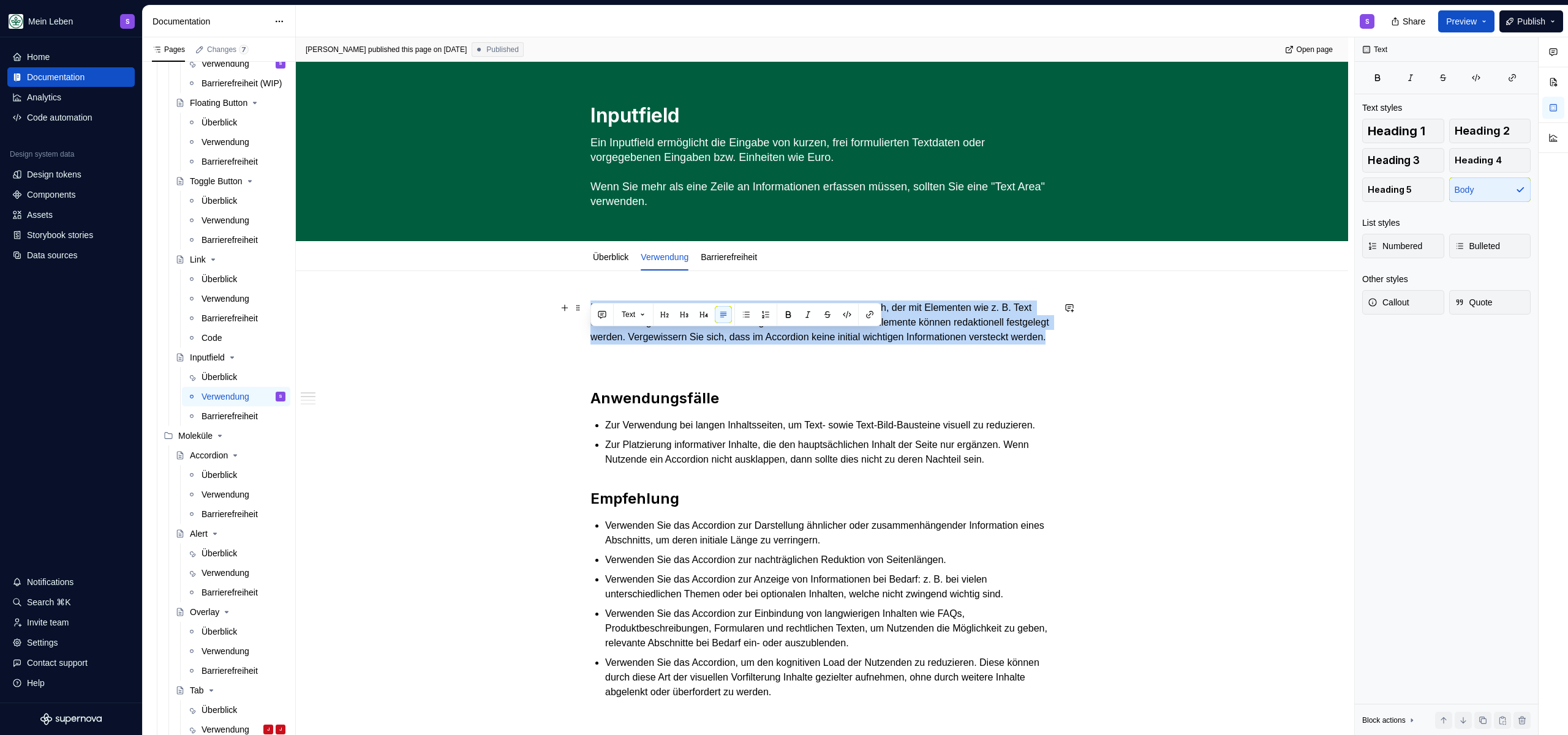
click at [638, 335] on p "Das Accordion hat immer einen festen Titel und einen Inhaltsbereich, der mit El…" at bounding box center [821, 323] width 463 height 44
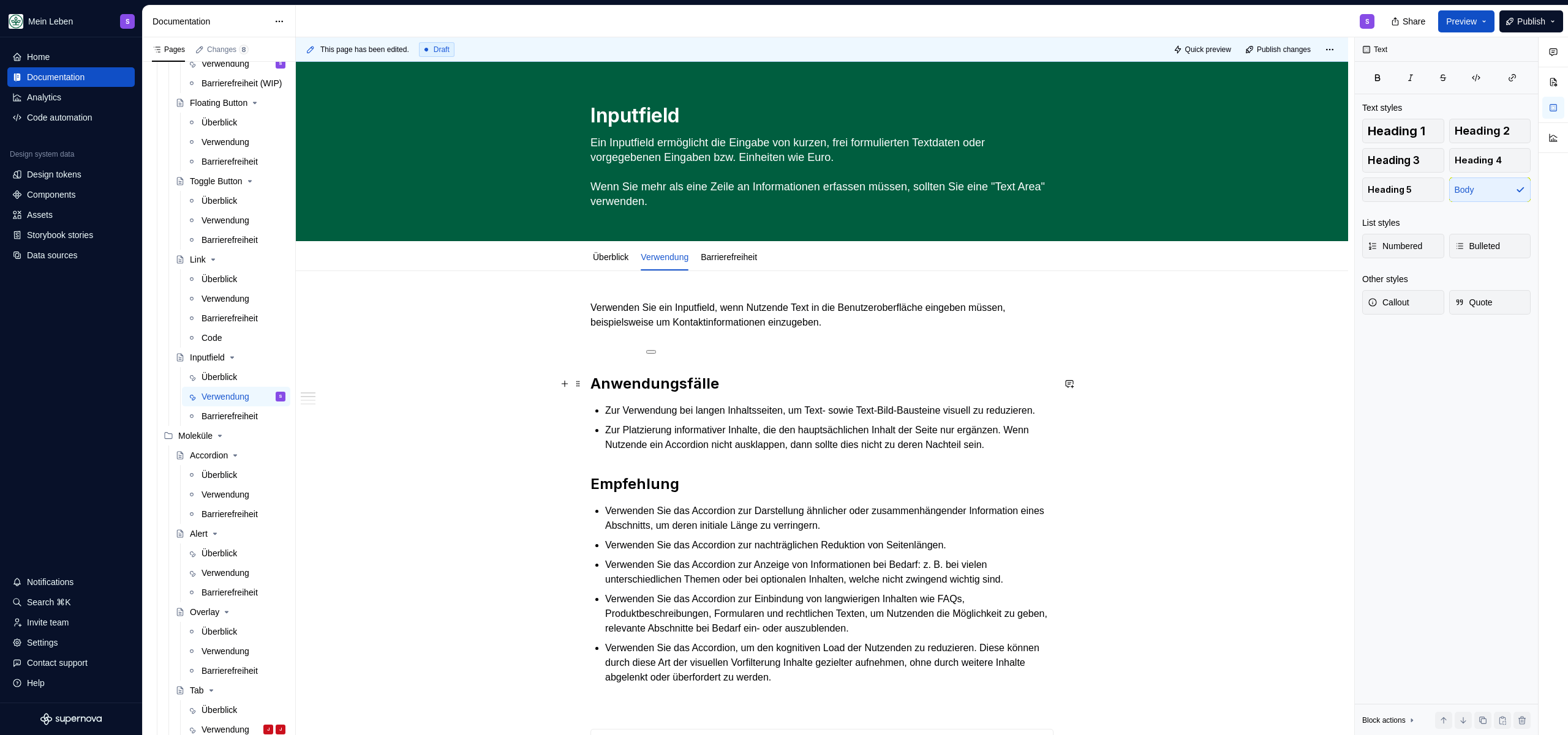
click at [648, 353] on button at bounding box center [651, 352] width 10 height 4
click at [607, 348] on p at bounding box center [821, 345] width 463 height 15
type textarea "*"
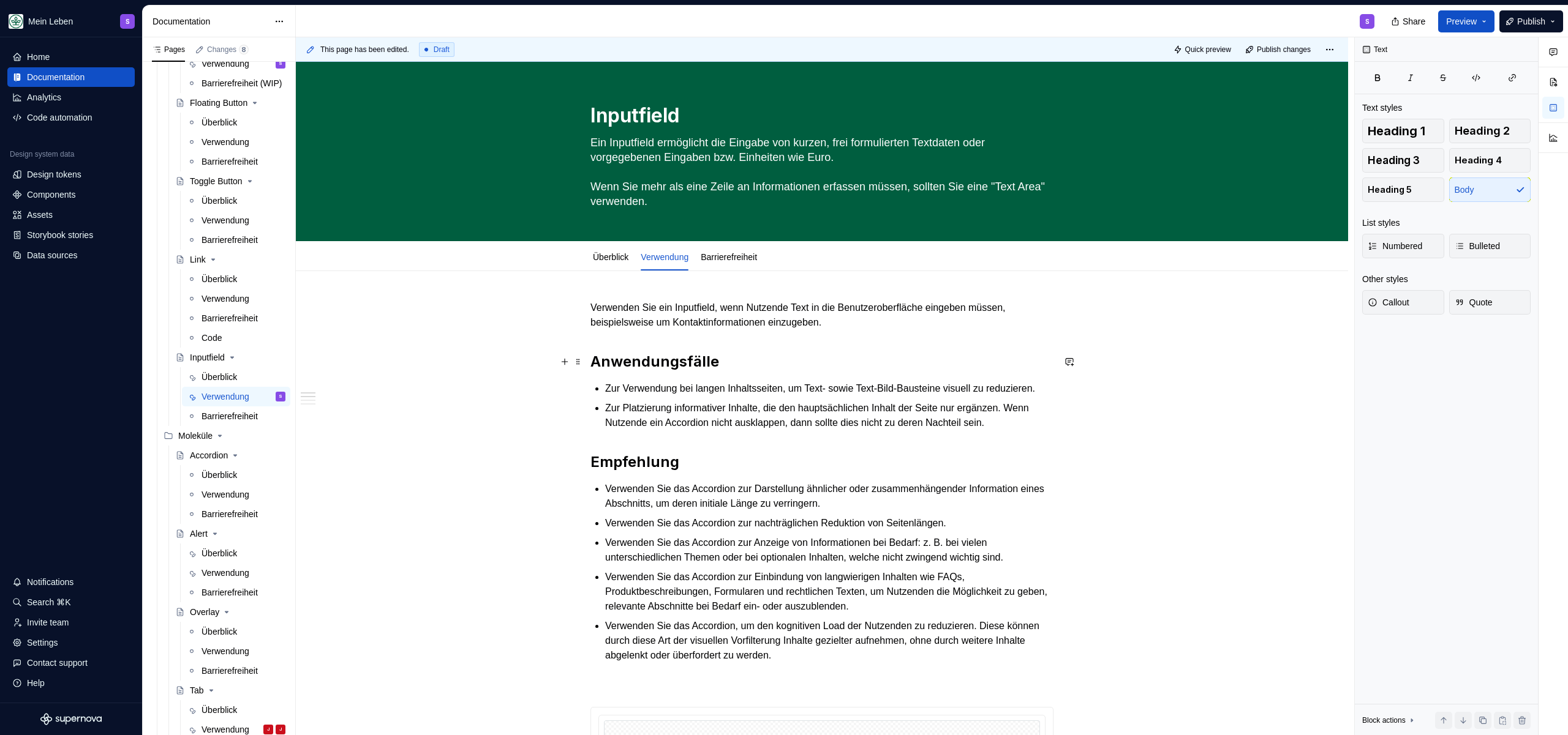
click at [725, 412] on ul "Zur Verwendung bei langen Inhaltsseiten, um Text- sowie Text-Bild-Bausteine vis…" at bounding box center [829, 406] width 449 height 49
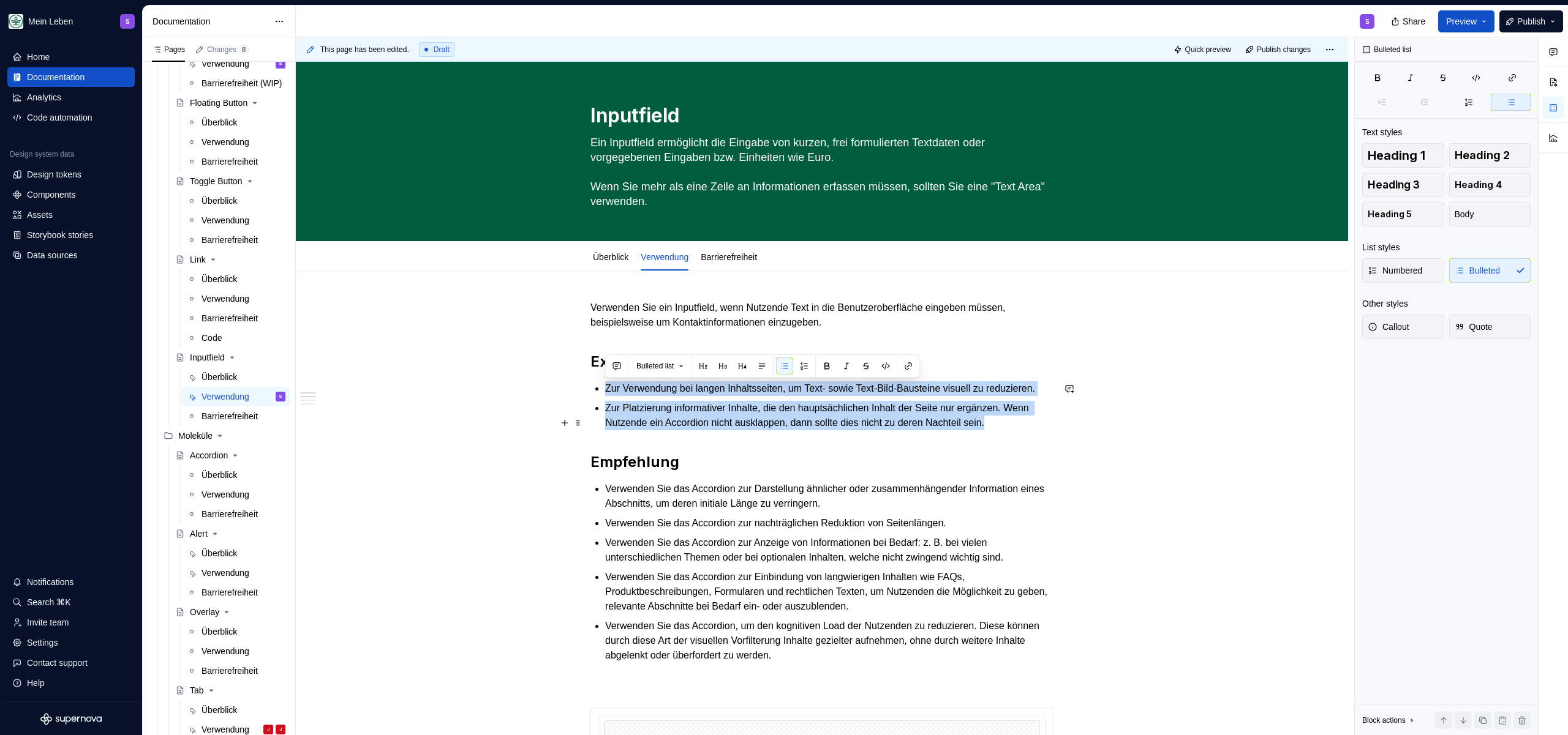
drag, startPoint x: 604, startPoint y: 389, endPoint x: 1066, endPoint y: 439, distance: 464.7
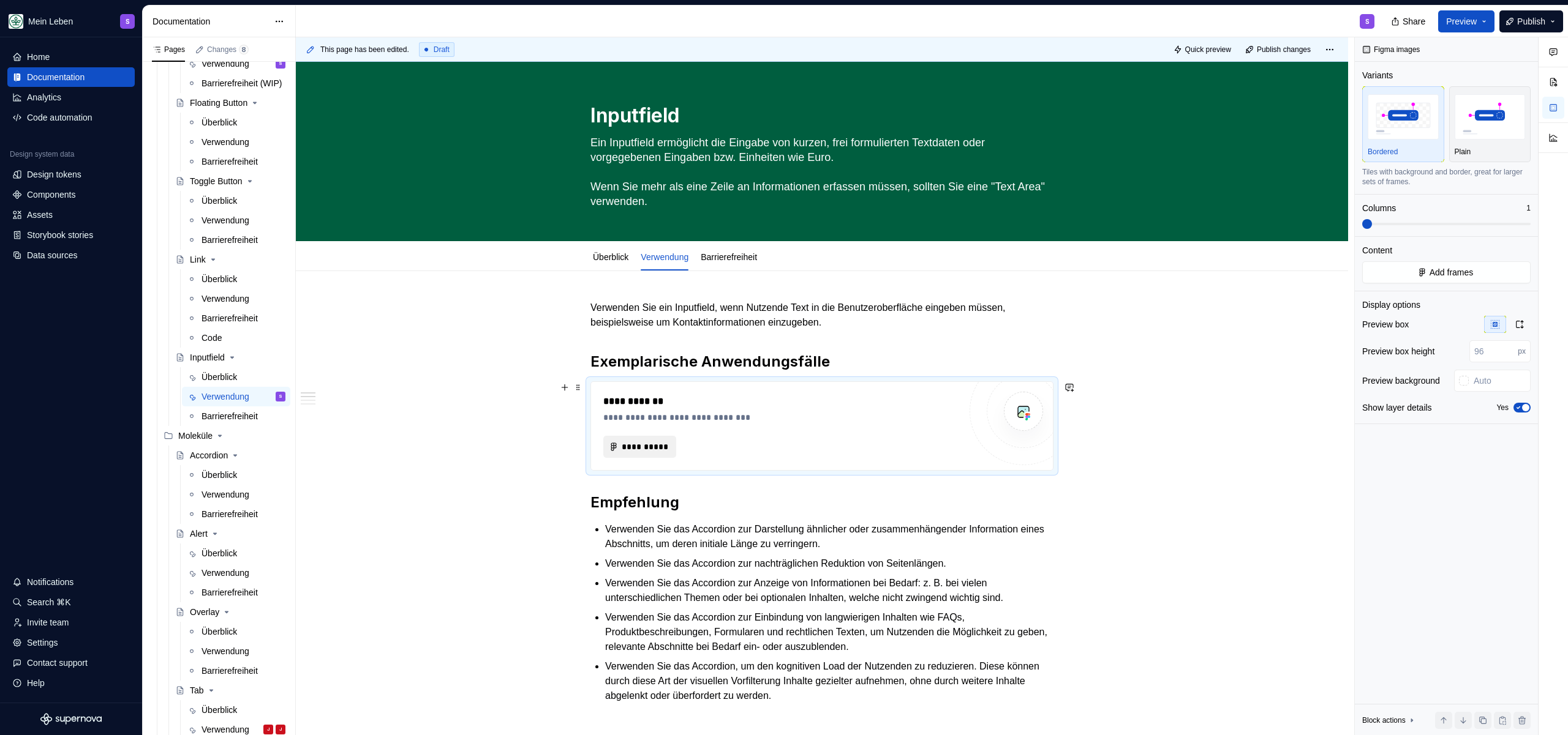
click at [655, 452] on button "**********" at bounding box center [639, 446] width 73 height 22
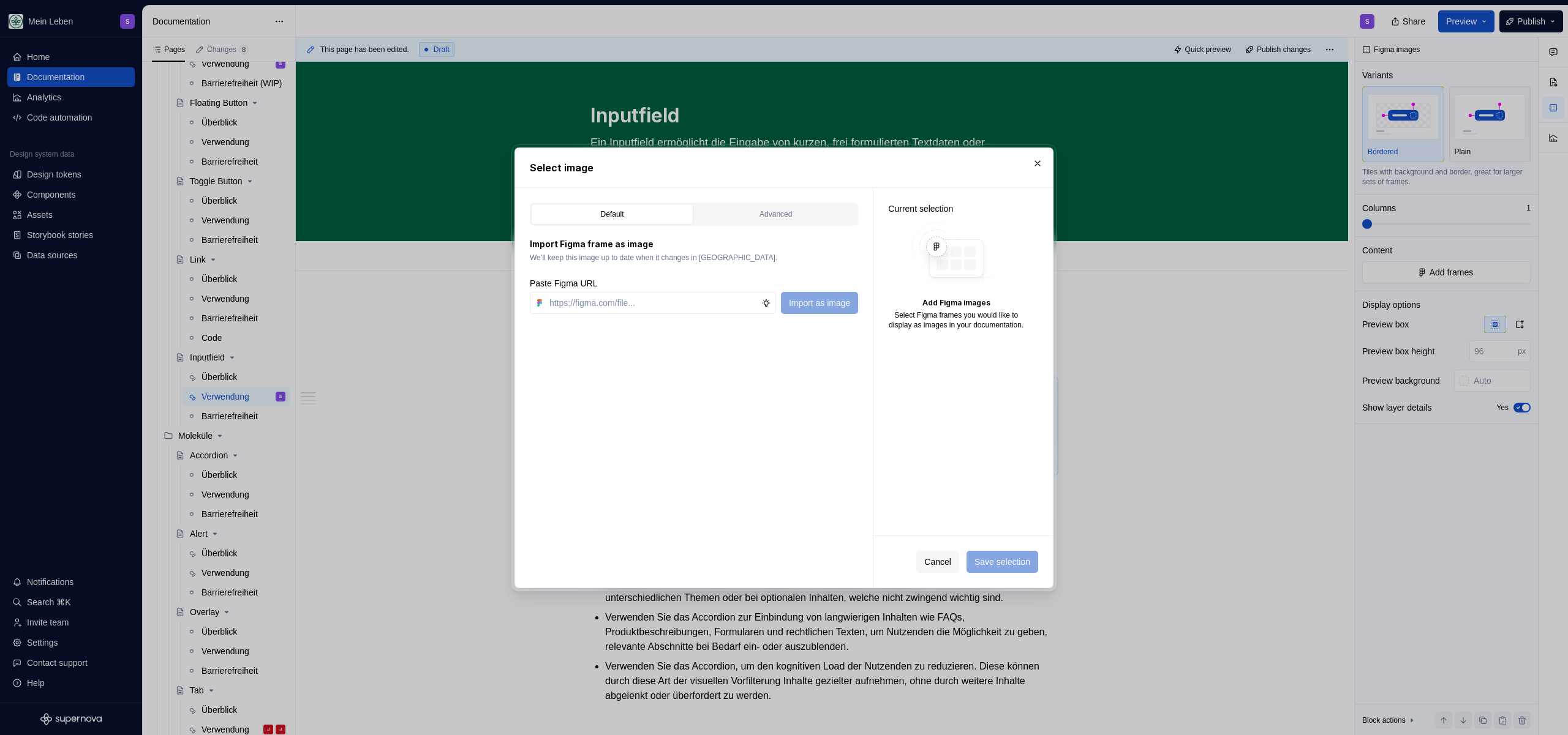
click at [917, 557] on button "Cancel" at bounding box center [938, 561] width 43 height 22
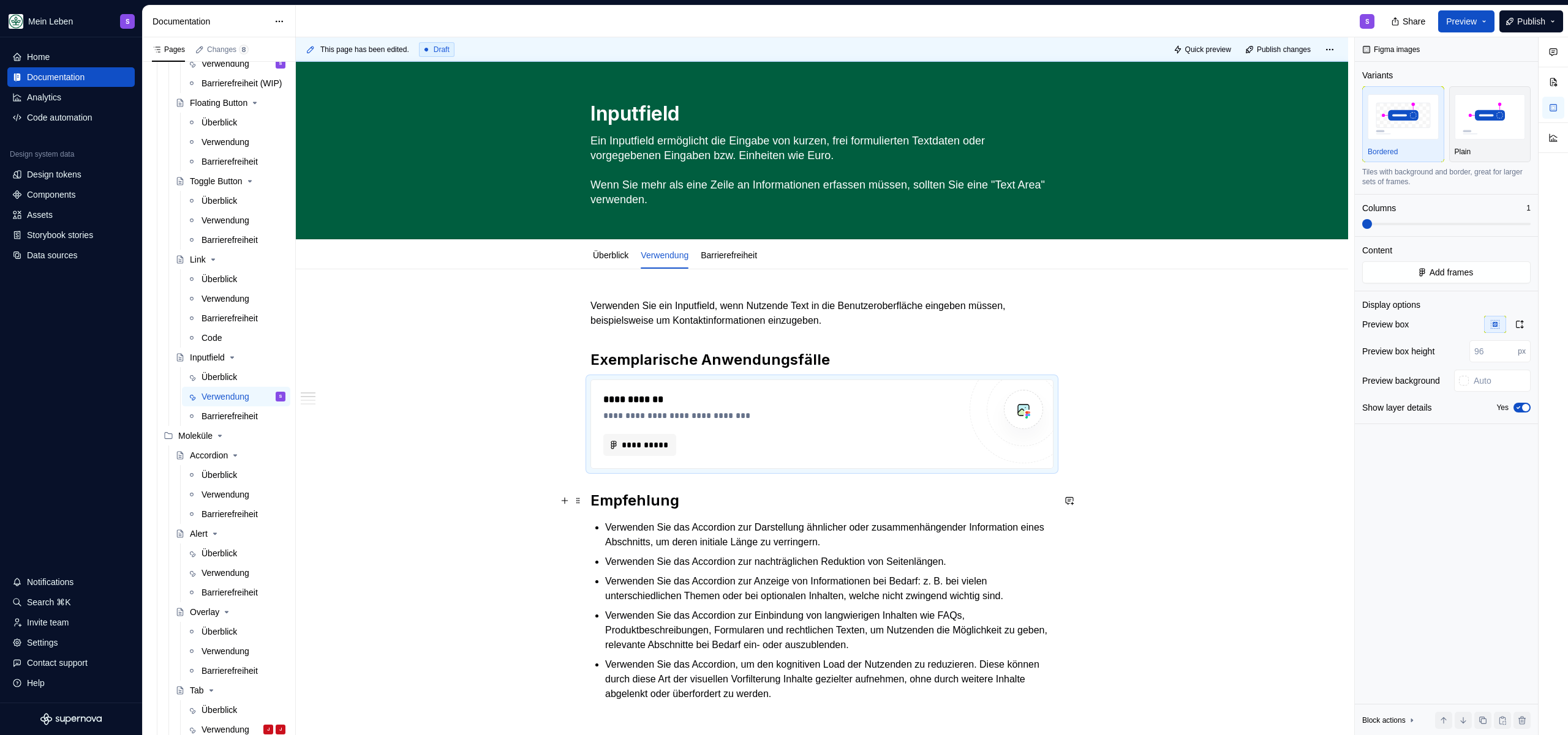
scroll to position [2, 0]
click at [756, 501] on h2 "Empfehlung" at bounding box center [821, 500] width 463 height 19
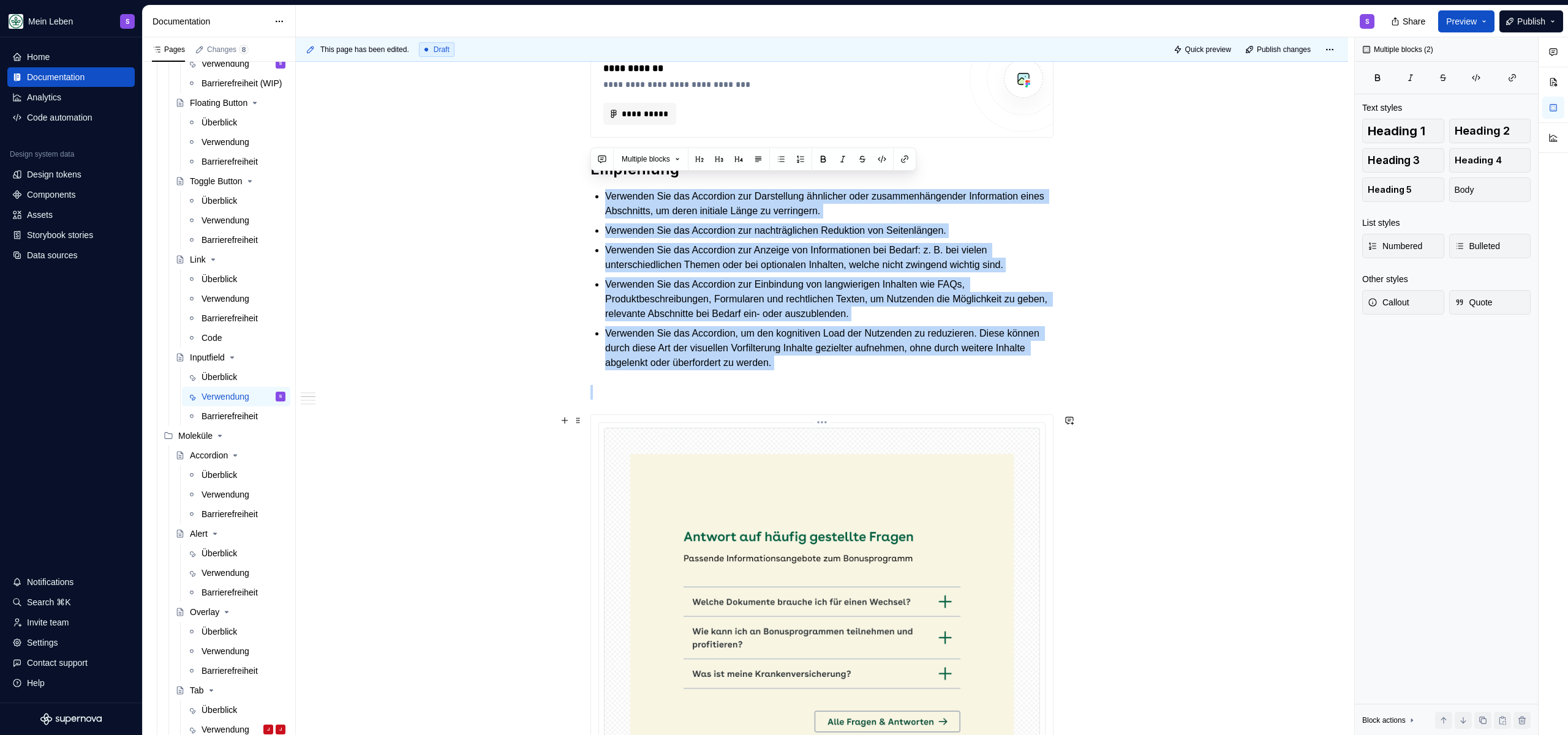
scroll to position [350, 0]
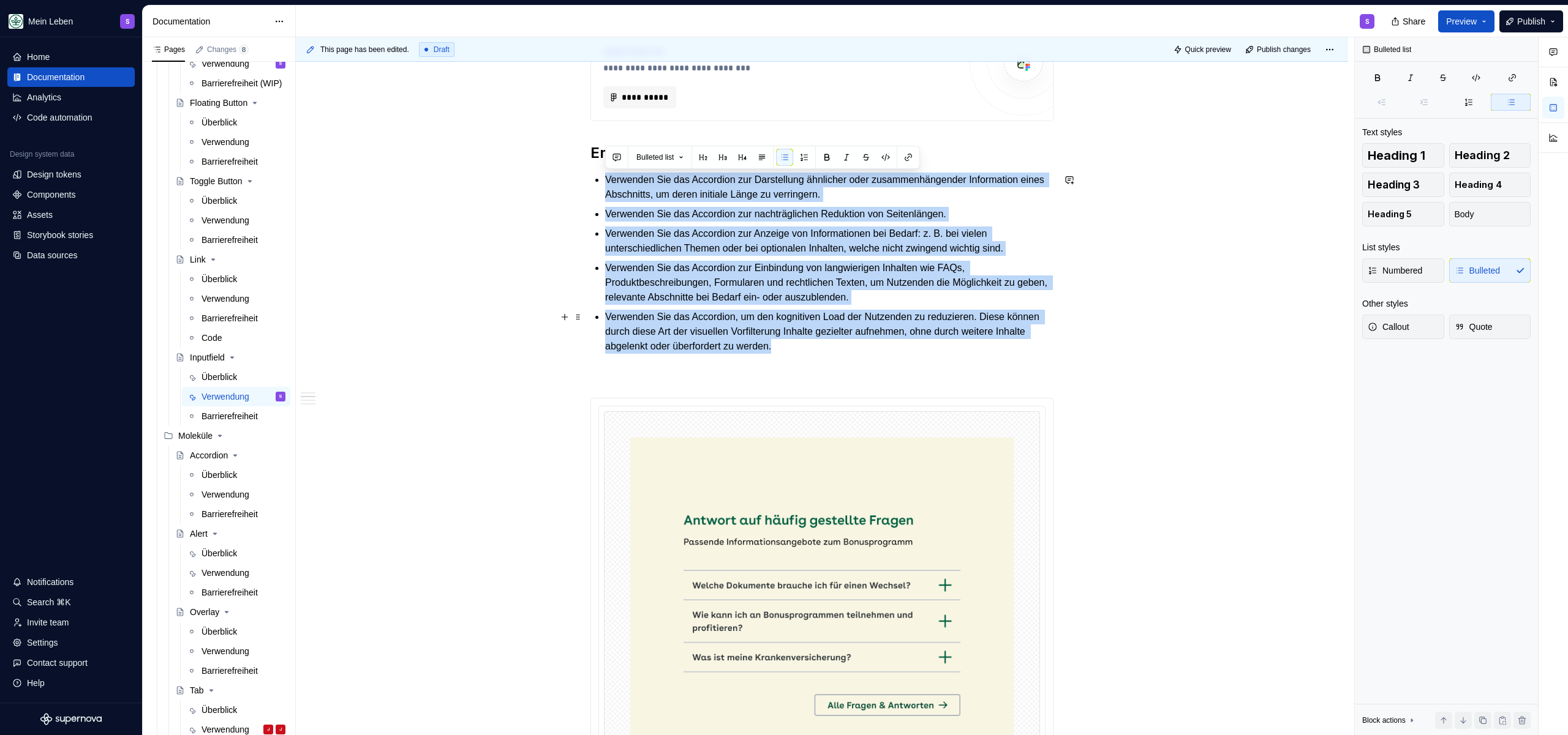
drag, startPoint x: 658, startPoint y: 555, endPoint x: 905, endPoint y: 348, distance: 322.3
click at [905, 348] on ul "Verwenden Sie das Accordion zur Darstellung ähnlicher oder zusammenhängender In…" at bounding box center [829, 263] width 449 height 181
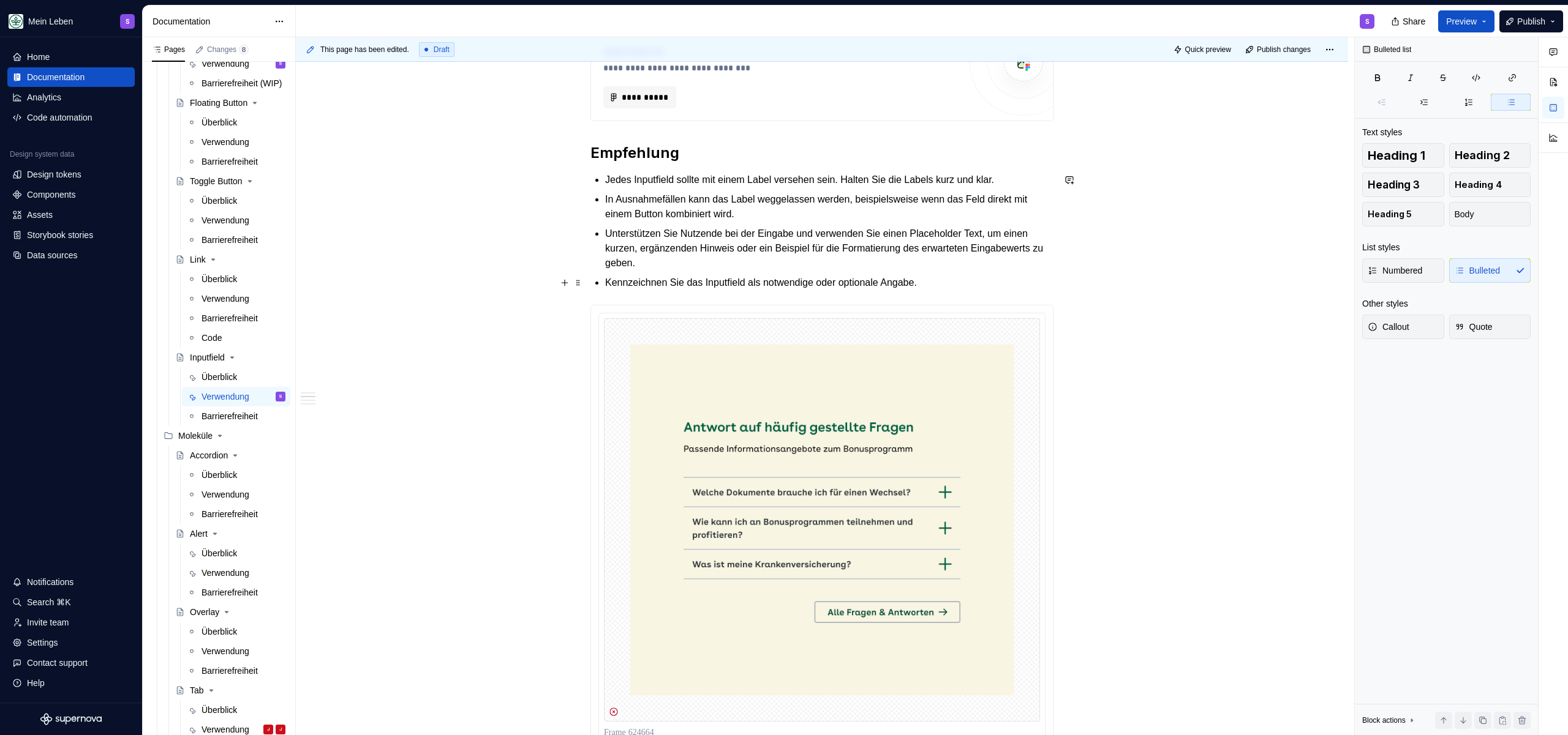
click at [729, 284] on p "Kennzeichnen Sie das Inputfield als notwendige oder optionale Angabe." at bounding box center [829, 283] width 449 height 15
click at [809, 281] on p "Kennzeichnen Sie das Inputfield als notwendige oder optionale Angabe." at bounding box center [829, 283] width 449 height 15
click at [785, 284] on p "Kennzeichnen Sie das Inputfield als notwendige oder optionale Angabe." at bounding box center [829, 283] width 449 height 15
click at [902, 292] on div "**********" at bounding box center [821, 507] width 463 height 1112
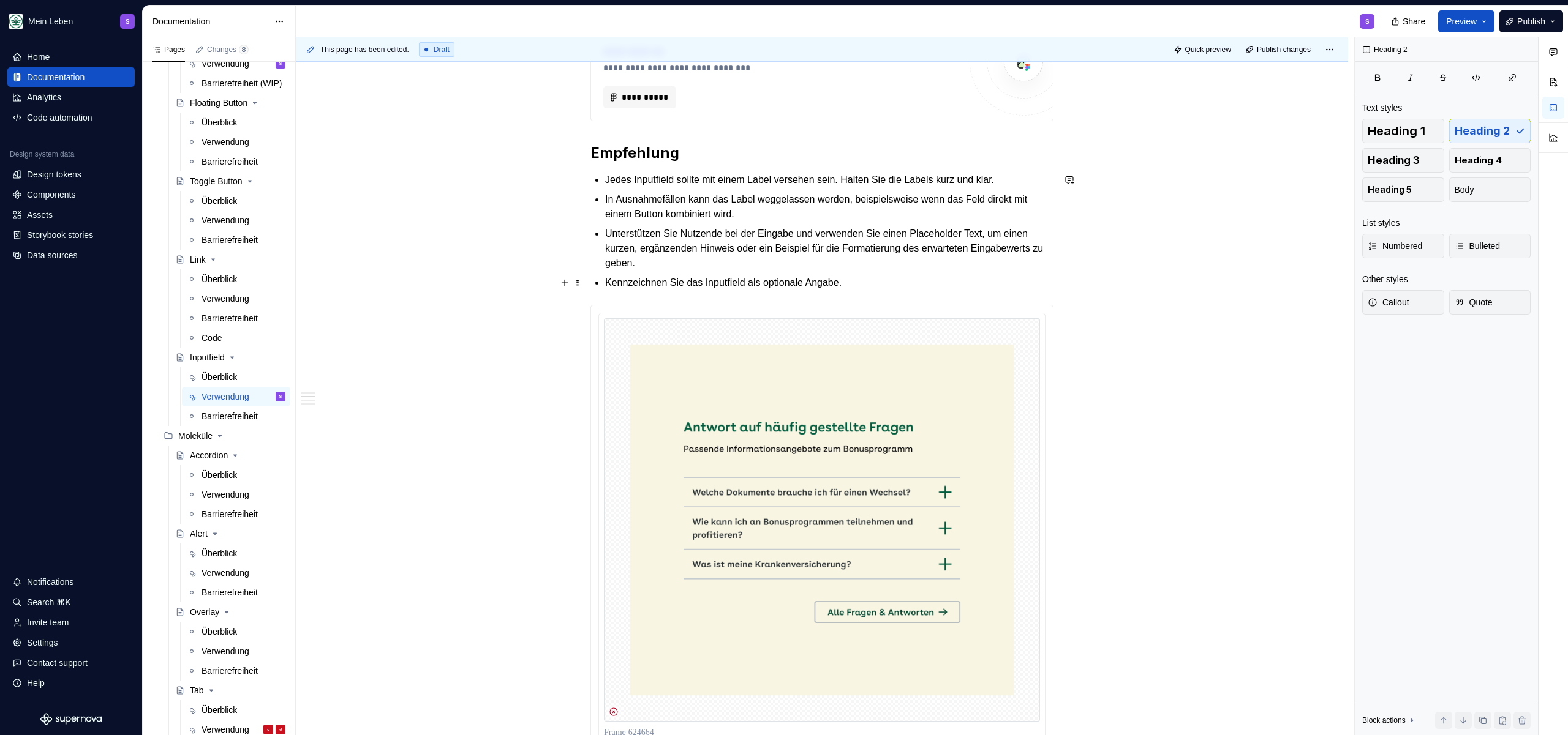
click at [902, 287] on p "Kennzeichnen Sie das Inputfield als optionale Angabe." at bounding box center [829, 283] width 449 height 15
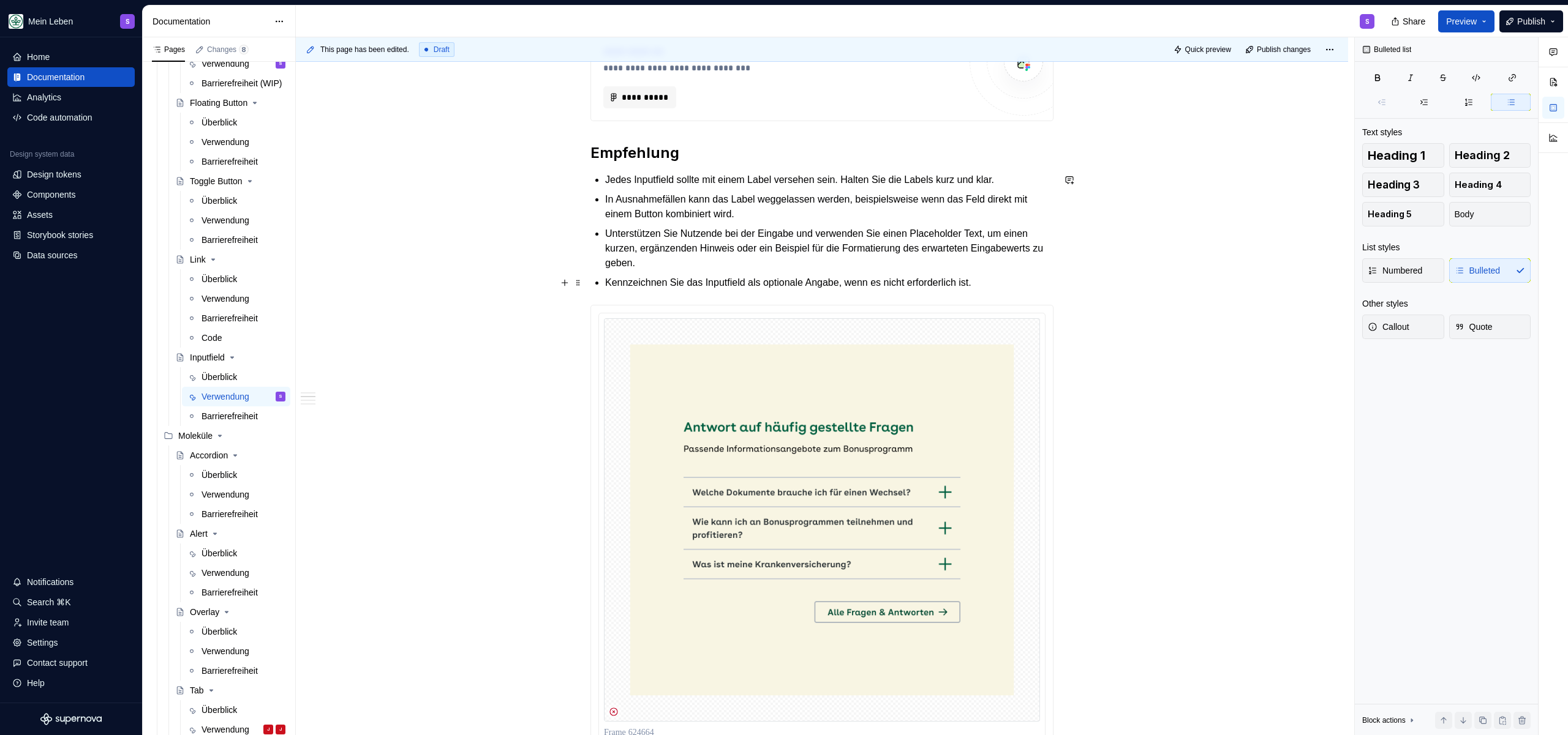
click at [1064, 278] on div "**********" at bounding box center [821, 610] width 1052 height 1377
click at [1003, 281] on p "Kennzeichnen Sie das Inputfield als optionale Angabe, wenn es nicht erforderlic…" at bounding box center [829, 283] width 449 height 15
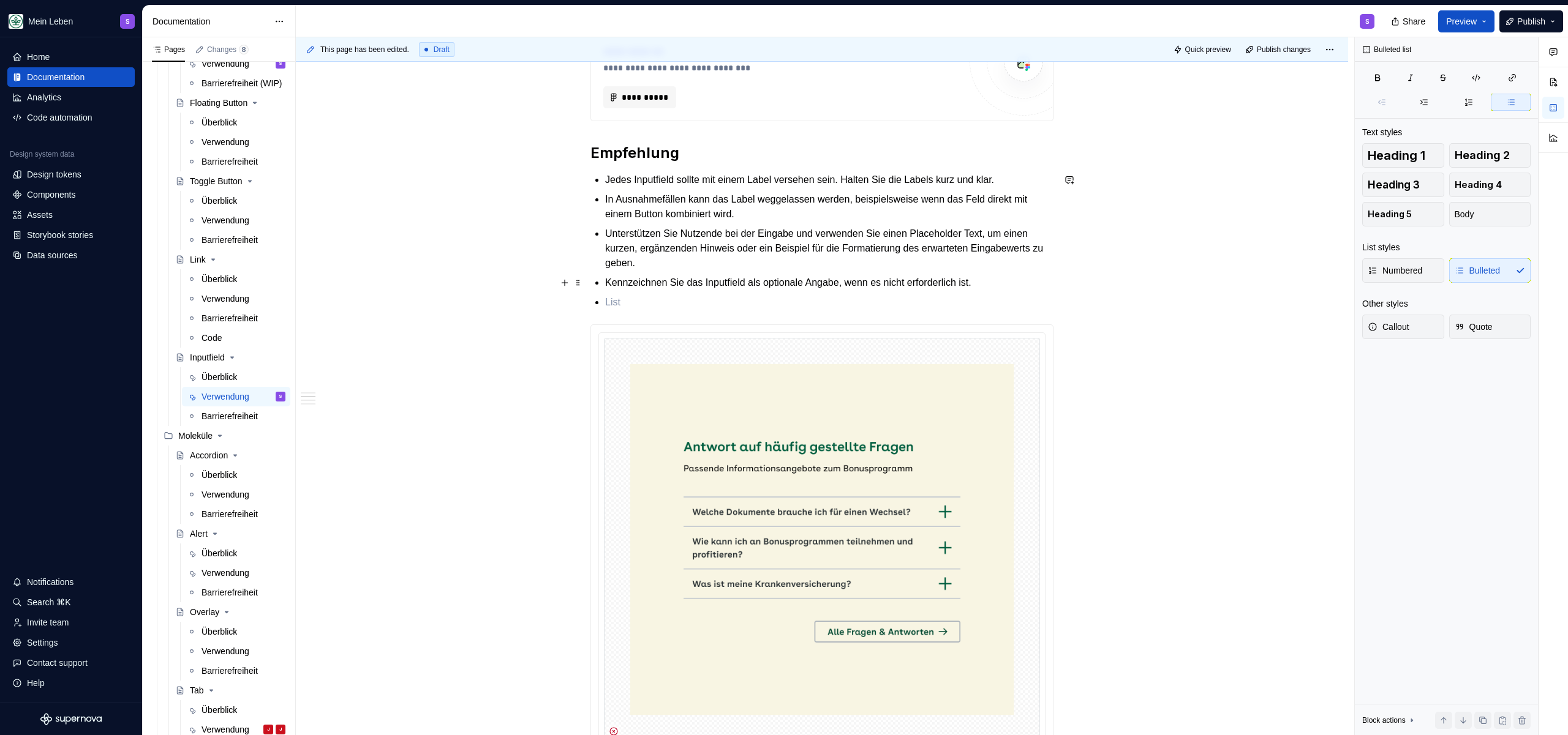
click at [798, 275] on p "Kennzeichnen Sie das Inputfield als optionale Angabe, wenn es nicht erforderlic…" at bounding box center [829, 283] width 449 height 15
click at [800, 278] on p "Kennzeichnen Sie das Inputfield als optionale Angabe, wenn es nicht erforderlic…" at bounding box center [829, 283] width 449 height 15
click at [770, 284] on p "Kennzeichnen Sie das Inputfield als optionale Angabe, wenn es nicht erforderlic…" at bounding box center [829, 283] width 449 height 15
click at [749, 283] on p "Kennzeichnen Sie das Inputfield als optionale Angabe, wenn es nicht erforderlic…" at bounding box center [829, 283] width 449 height 15
click at [759, 284] on p "Kennzeichnen Sie das Inputfield als optionale Angabe, wenn es nicht erforderlic…" at bounding box center [829, 283] width 449 height 15
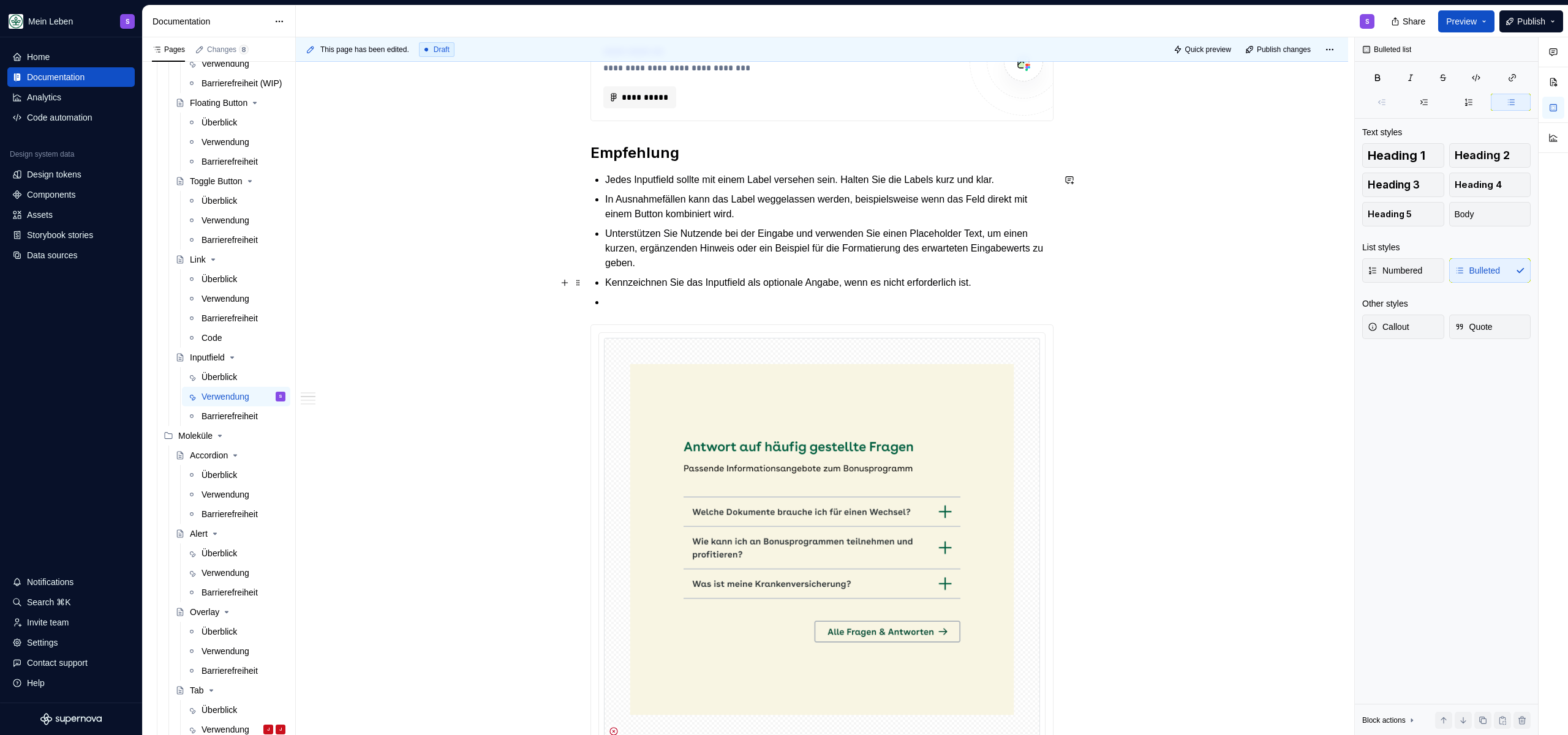
drag, startPoint x: 783, startPoint y: 286, endPoint x: 819, endPoint y: 287, distance: 36.0
click at [783, 286] on p "Kennzeichnen Sie das Inputfield als optionale Angabe, wenn es nicht erforderlic…" at bounding box center [829, 283] width 449 height 15
click at [890, 286] on p "Kennzeichnen Sie das Inputfield als optionale Angabe, wenn es nicht erforderlic…" at bounding box center [829, 283] width 449 height 15
click at [851, 308] on p at bounding box center [829, 302] width 449 height 15
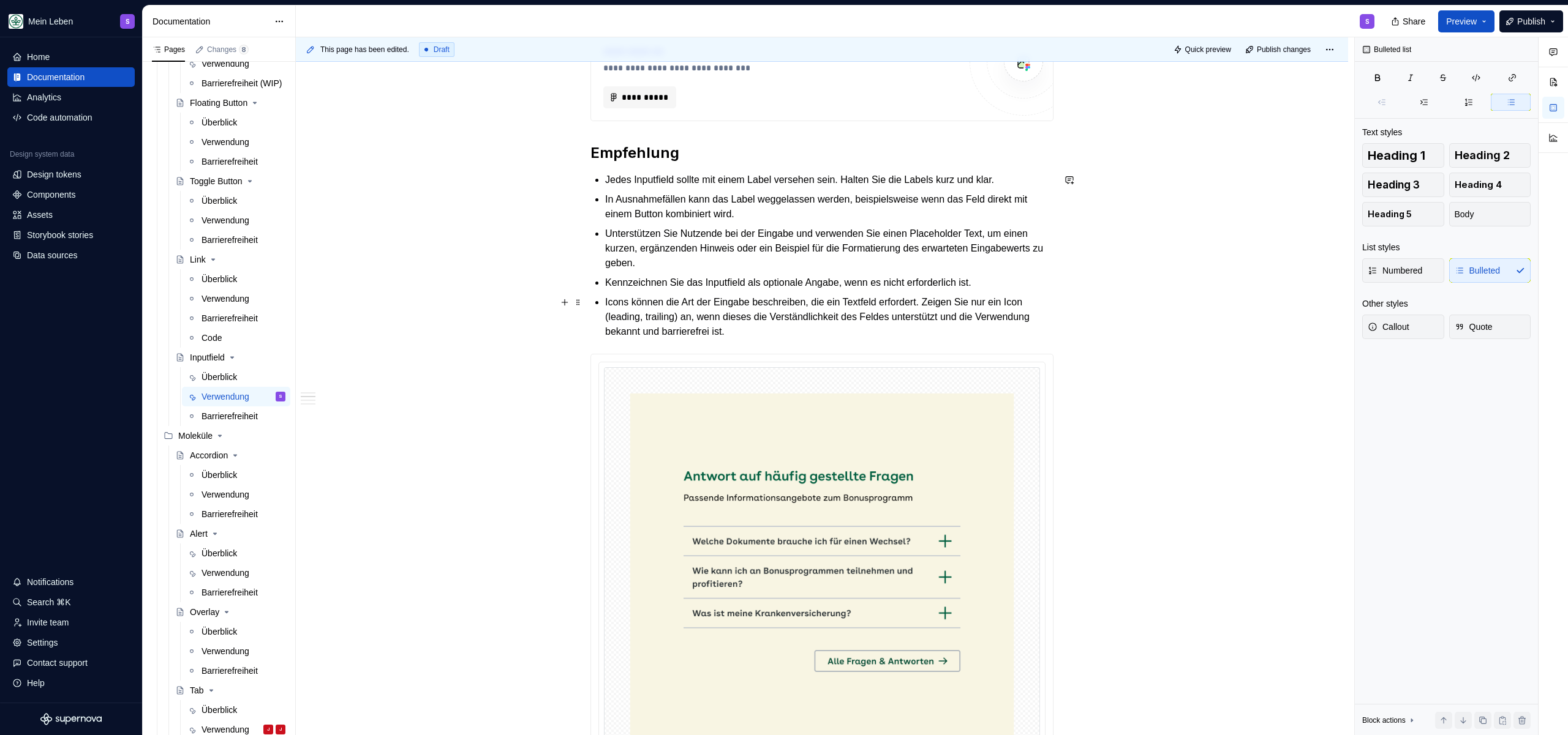
click at [849, 332] on p "Icons können die Art der Eingabe beschreiben, die ein Textfeld erfordert. Zeige…" at bounding box center [829, 317] width 449 height 44
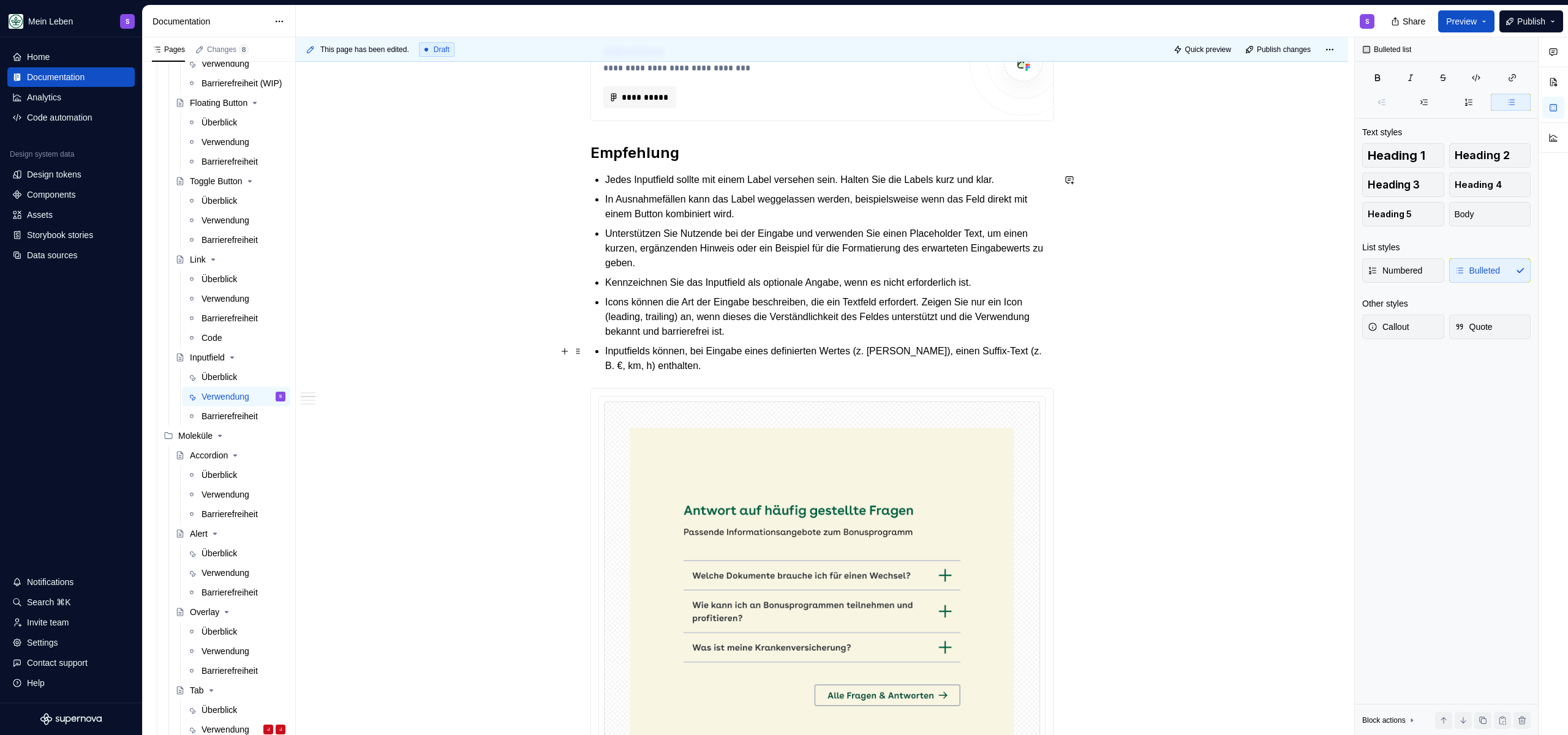
click at [796, 365] on p "Inputfields können, bei Eingabe eines definierten Wertes (z. [PERSON_NAME]), ei…" at bounding box center [829, 359] width 449 height 29
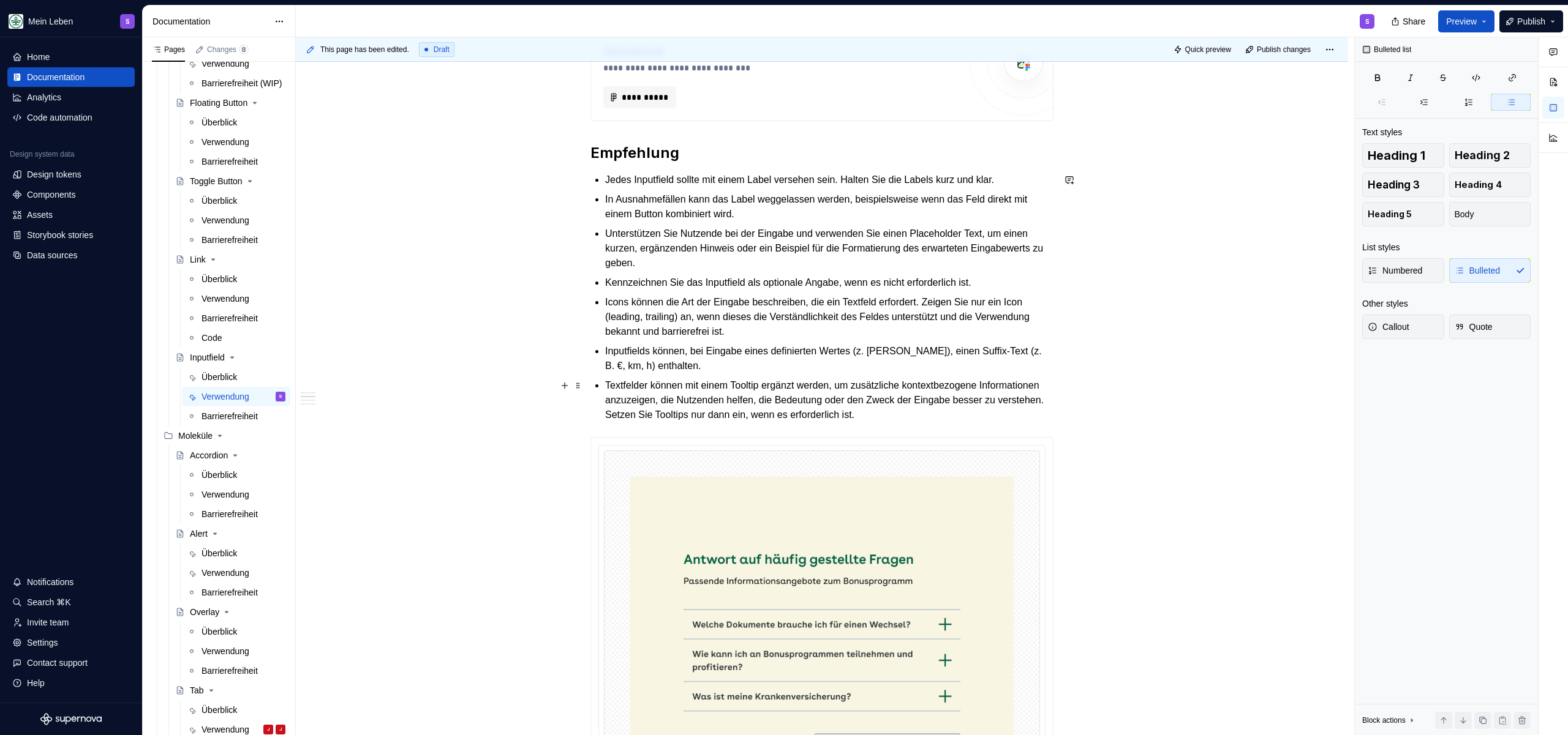
click at [1028, 385] on p "Textfelder können mit einem Tooltip ergänzt werden, um zusätzliche kontextbezog…" at bounding box center [829, 400] width 449 height 44
click at [1001, 414] on p "Textfelder können mit einem Tooltip ergänzt werden, um zusätzliche kontextbezog…" at bounding box center [829, 400] width 449 height 44
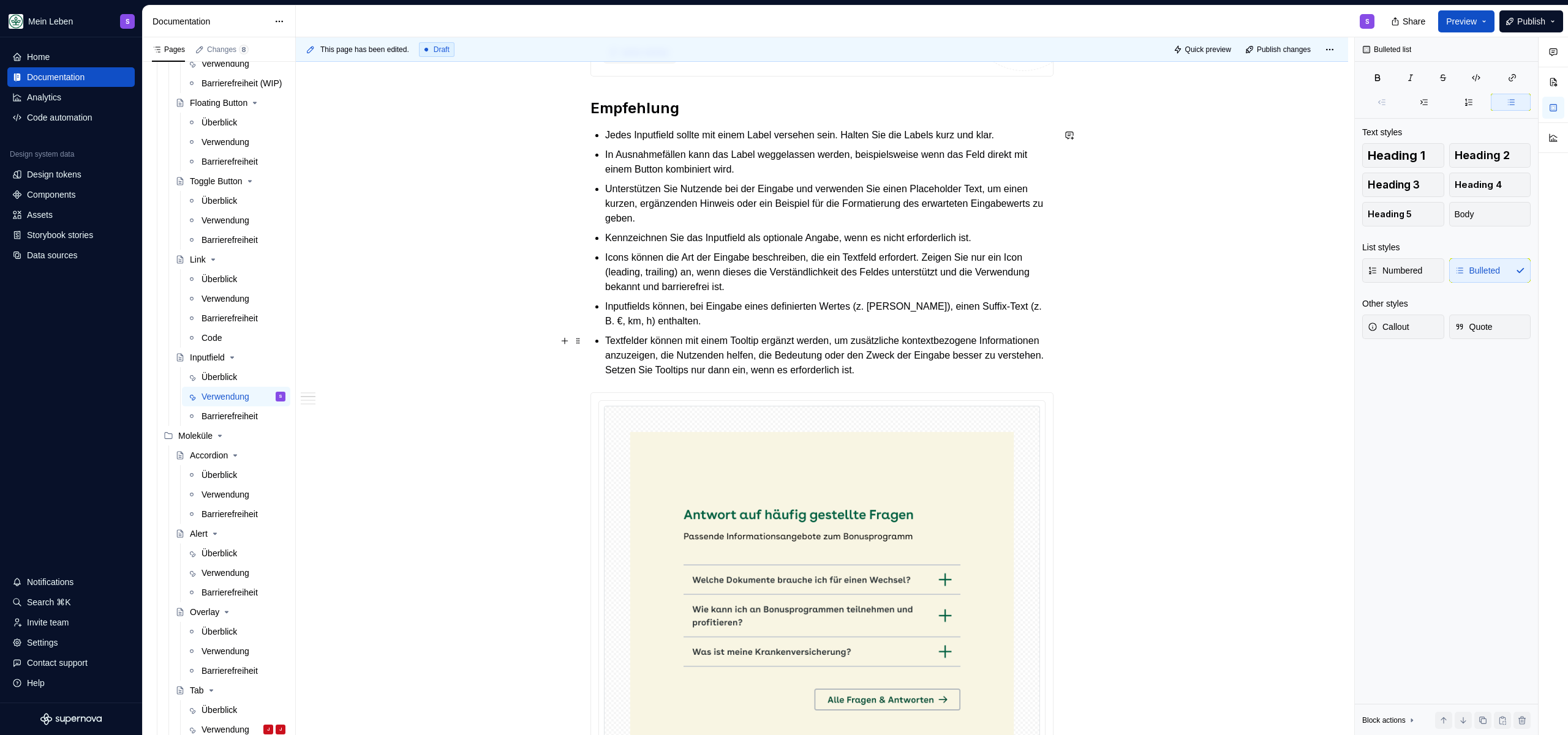
scroll to position [445, 0]
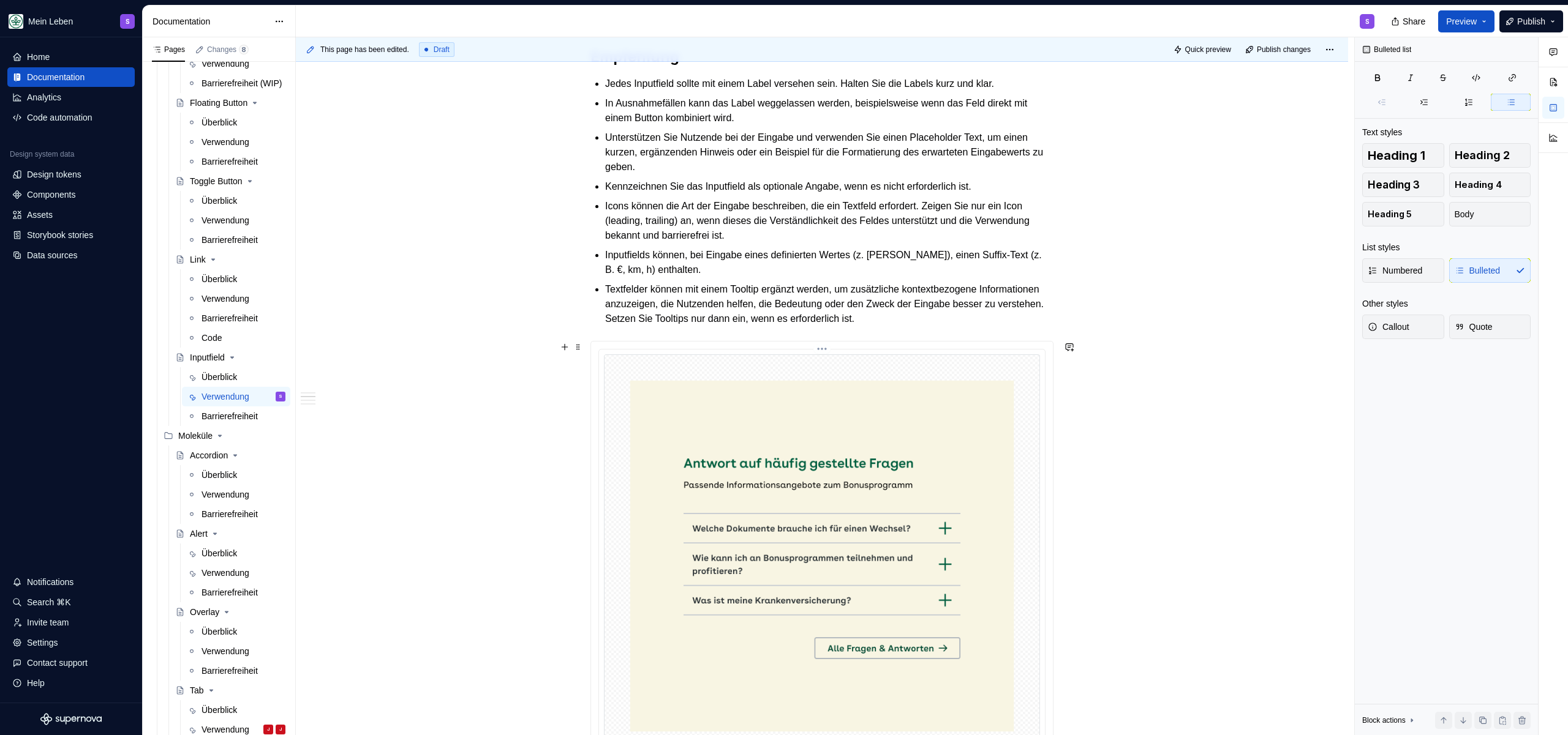
click at [815, 555] on img at bounding box center [821, 556] width 436 height 403
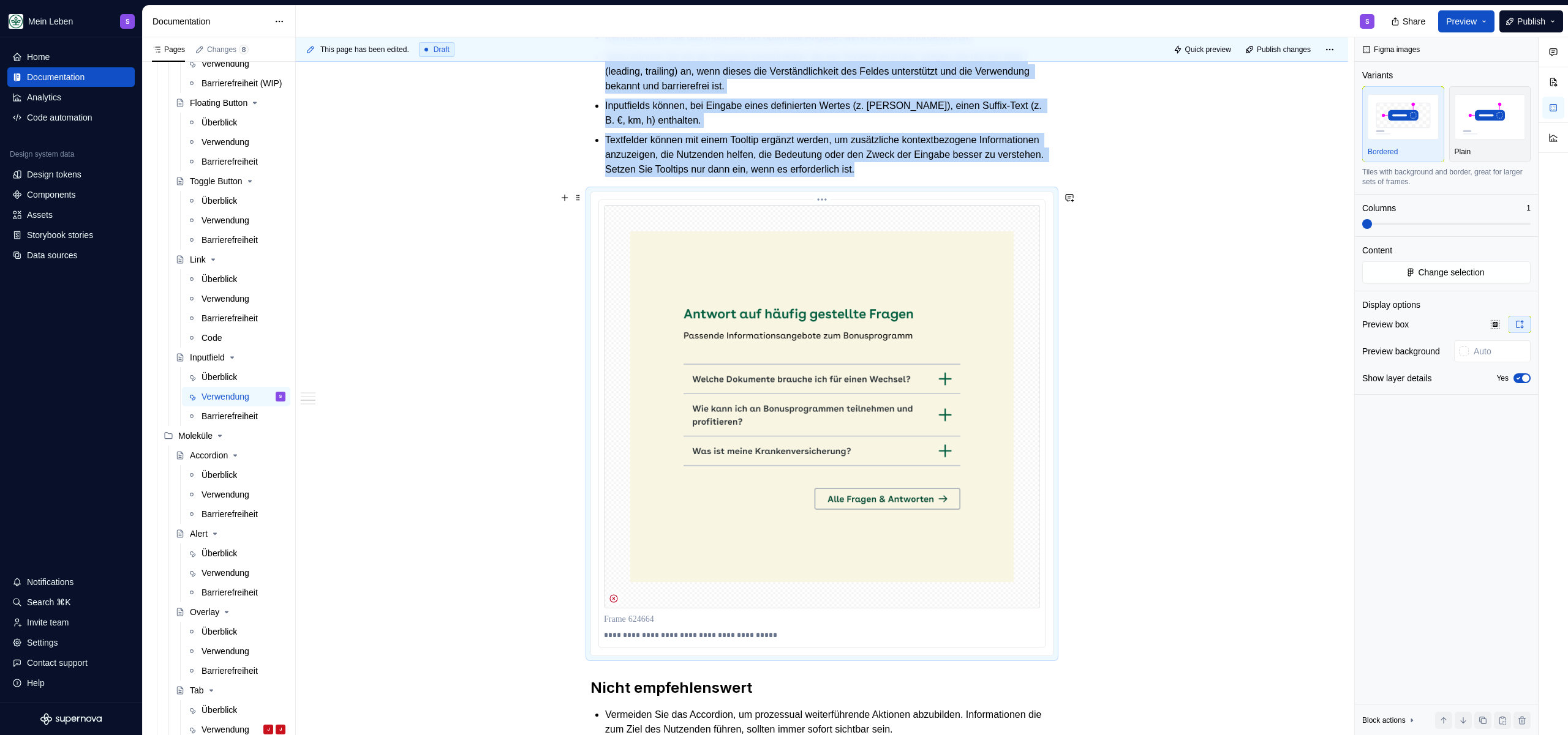
scroll to position [699, 0]
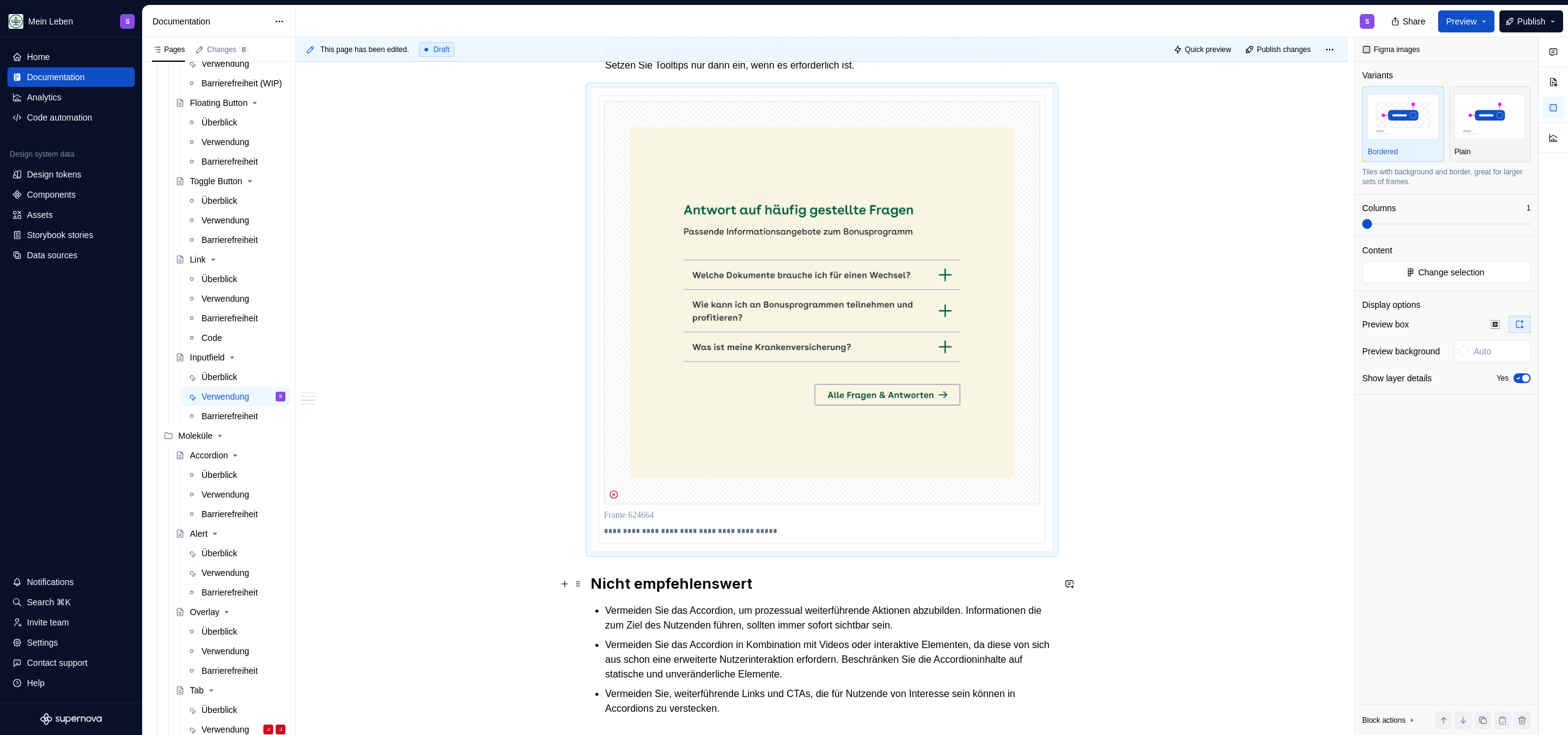
click at [760, 576] on h2 "Nicht empfehlenswert" at bounding box center [821, 584] width 463 height 19
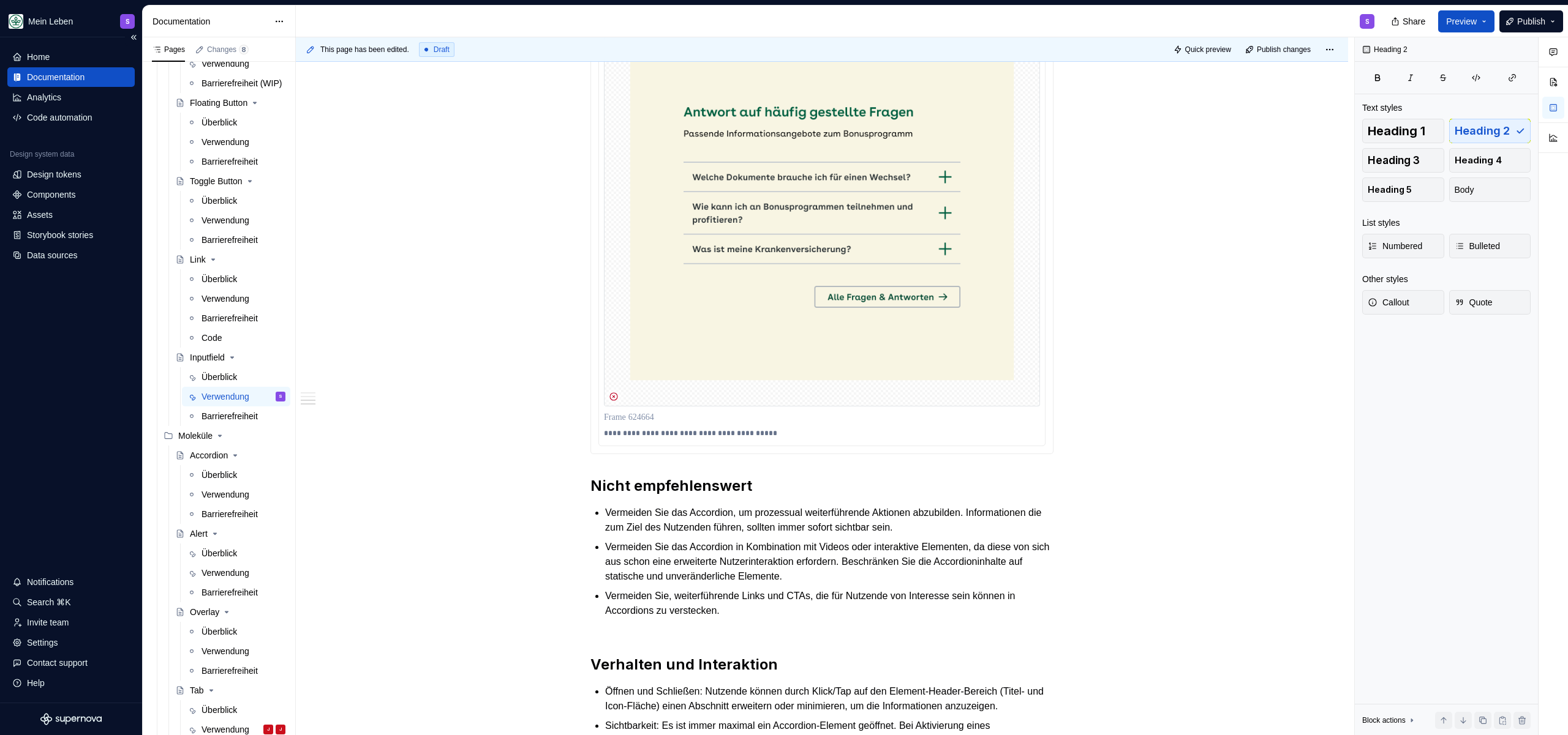
scroll to position [938, 0]
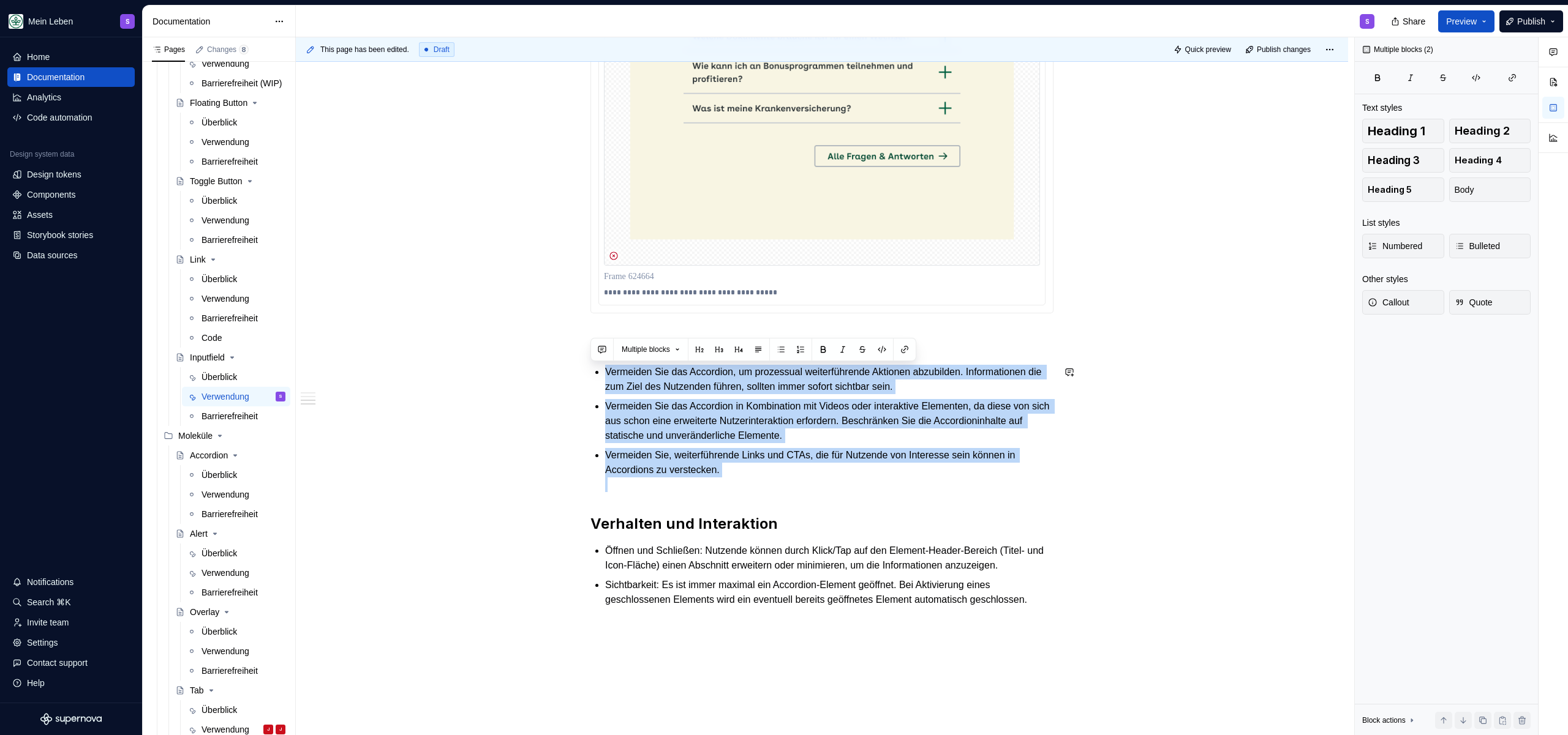
drag, startPoint x: 606, startPoint y: 373, endPoint x: 845, endPoint y: 497, distance: 269.3
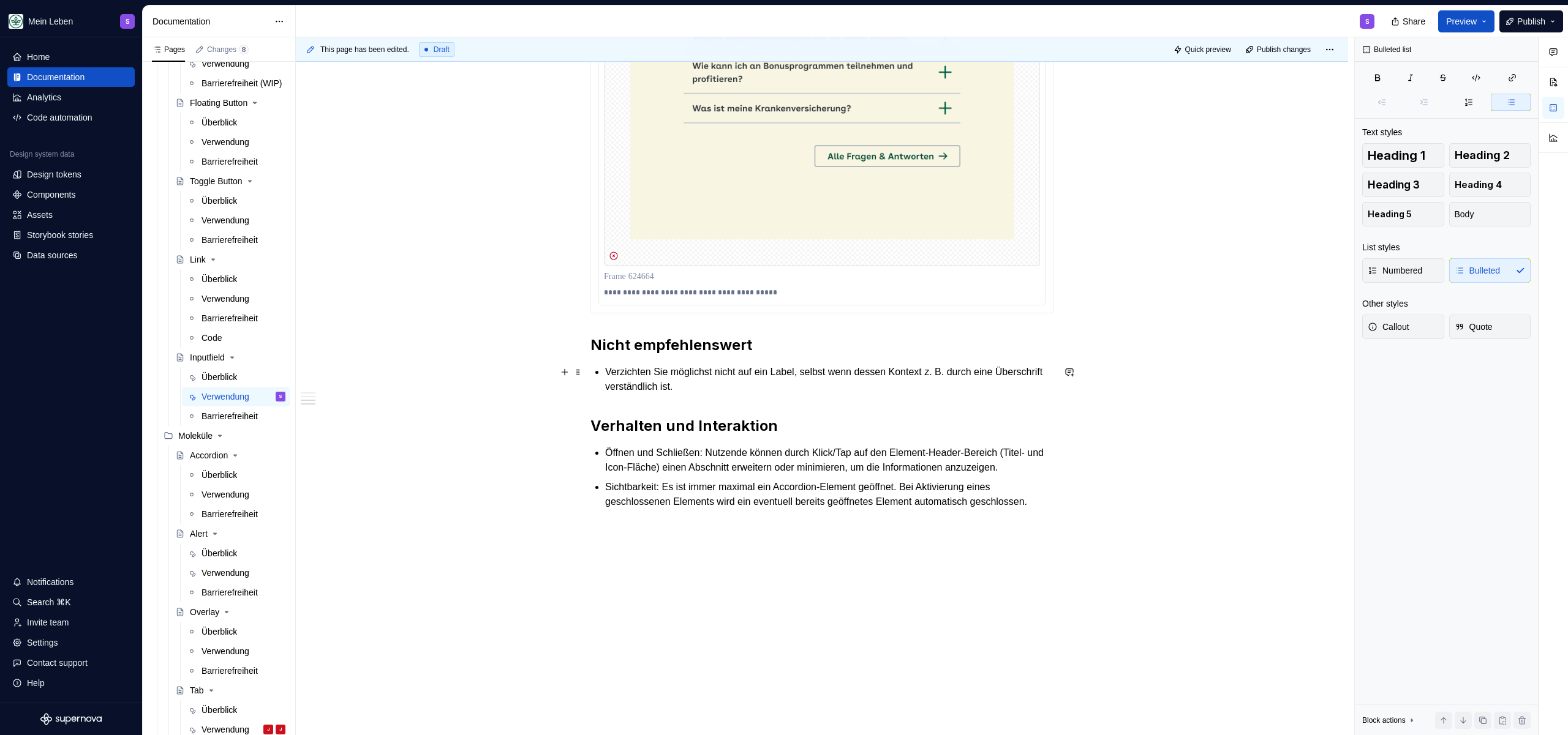
click at [776, 379] on p "Verzichten Sie möglichst nicht auf ein Label, selbst wenn dessen Kontext z. B. …" at bounding box center [829, 379] width 449 height 29
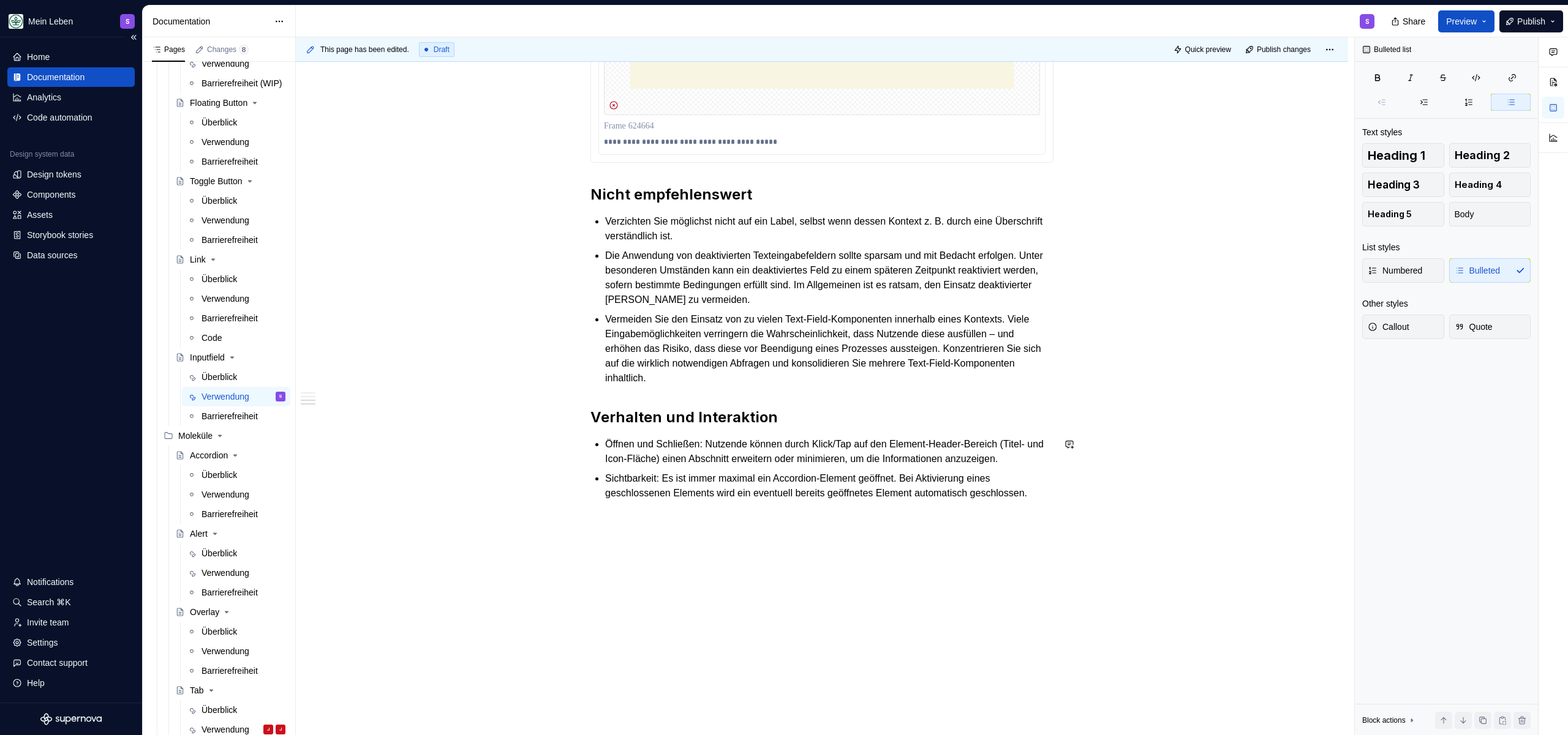
scroll to position [1118, 0]
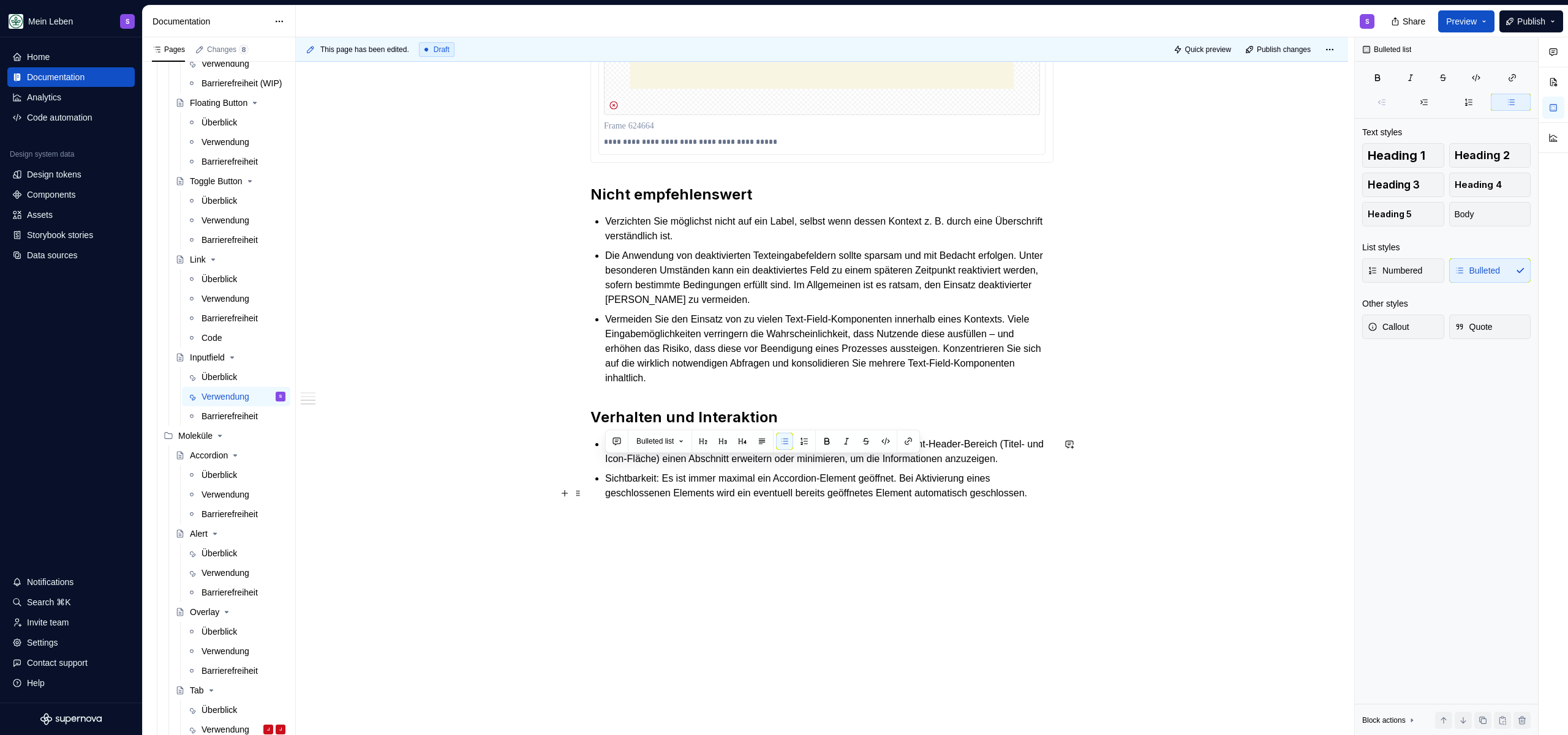
click at [715, 490] on p "Sichtbarkeit: Es ist immer maximal ein Accordion-Element geöffnet. Bei Aktivier…" at bounding box center [829, 486] width 449 height 29
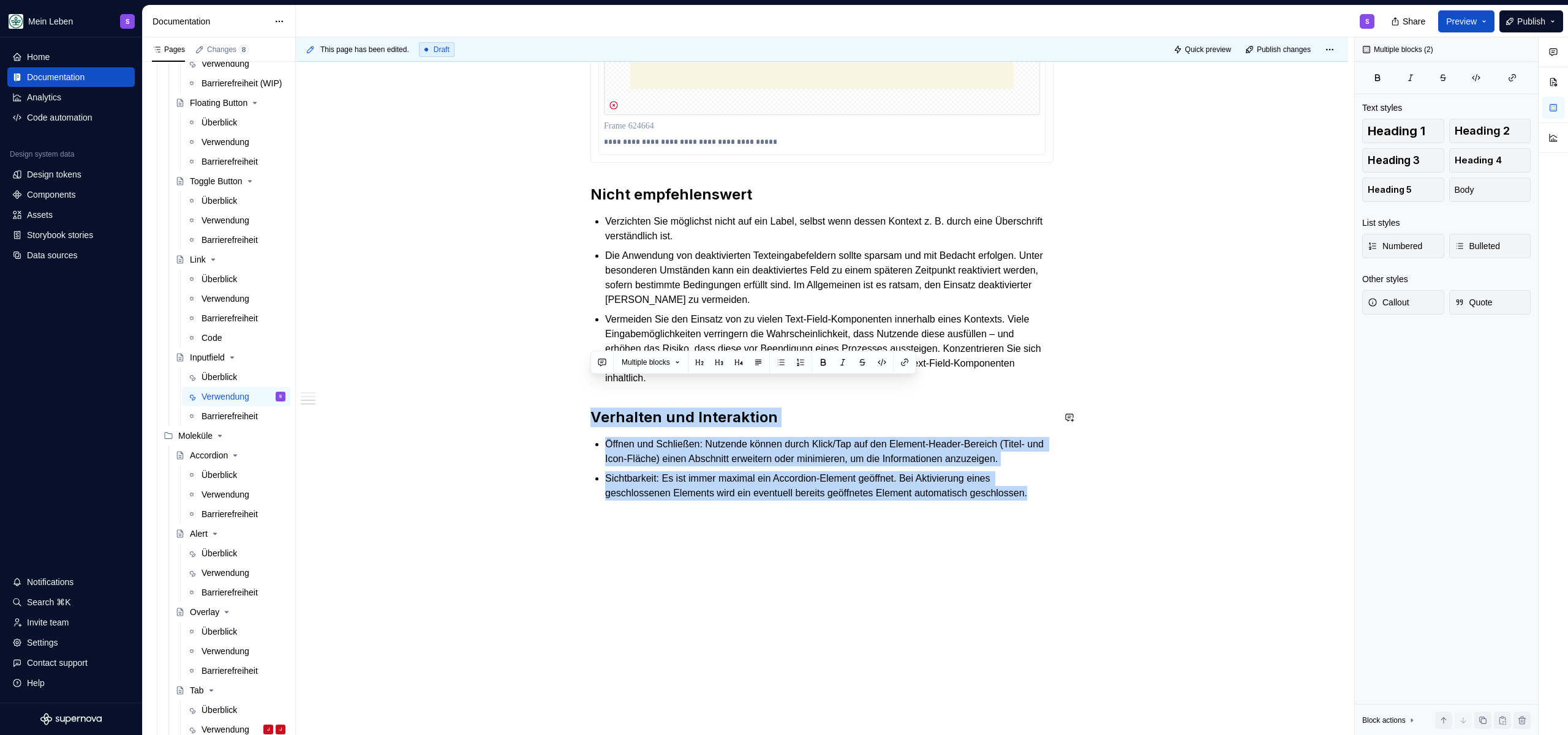
drag, startPoint x: 692, startPoint y: 495, endPoint x: 547, endPoint y: 377, distance: 186.9
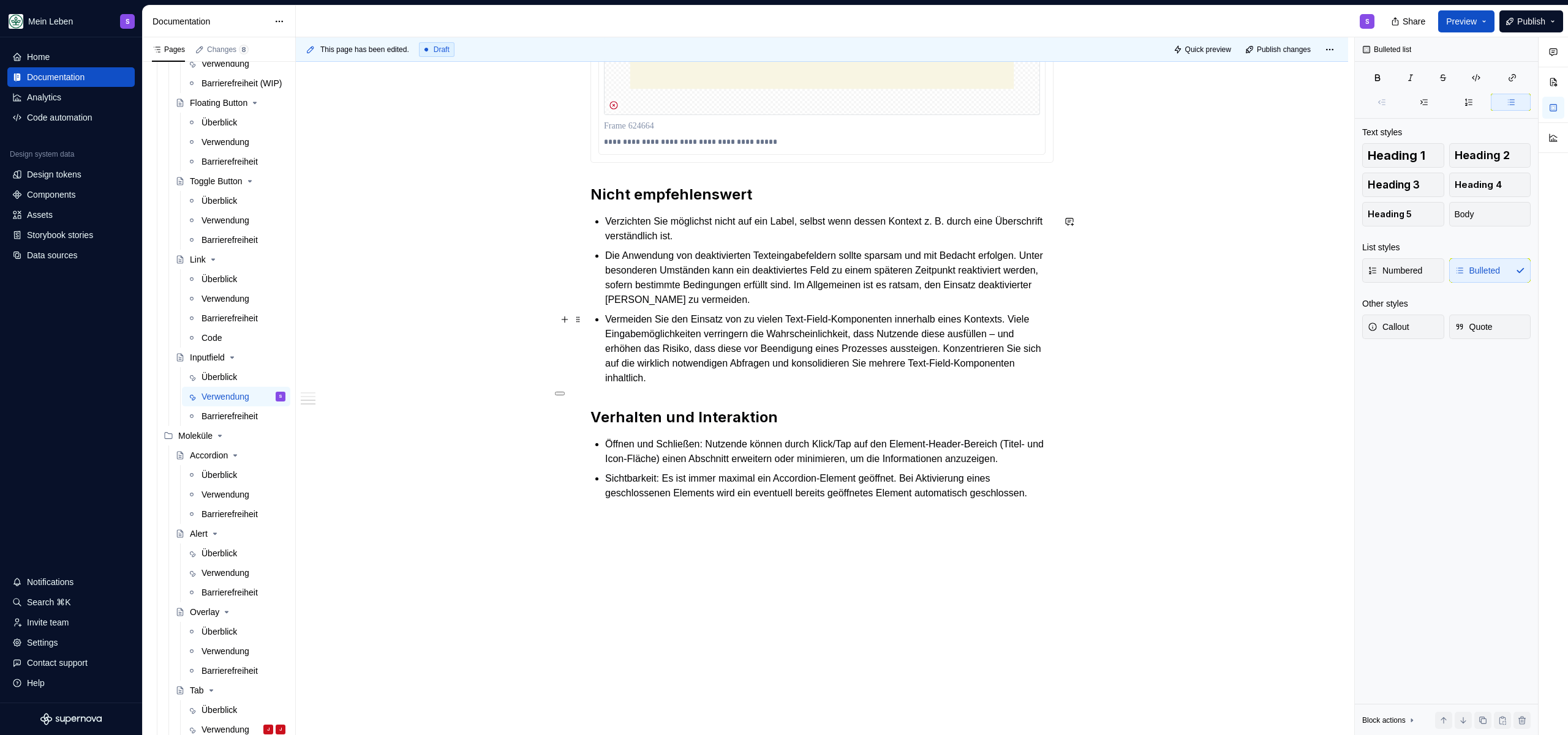
click at [778, 335] on p "Vermeiden Sie den Einsatz von zu vielen Text-Field-Komponenten innerhalb eines …" at bounding box center [829, 349] width 449 height 73
click at [745, 355] on p "Vermeiden Sie den Einsatz von zu vielen Text-Field-Komponenten innerhalb eines …" at bounding box center [829, 349] width 449 height 73
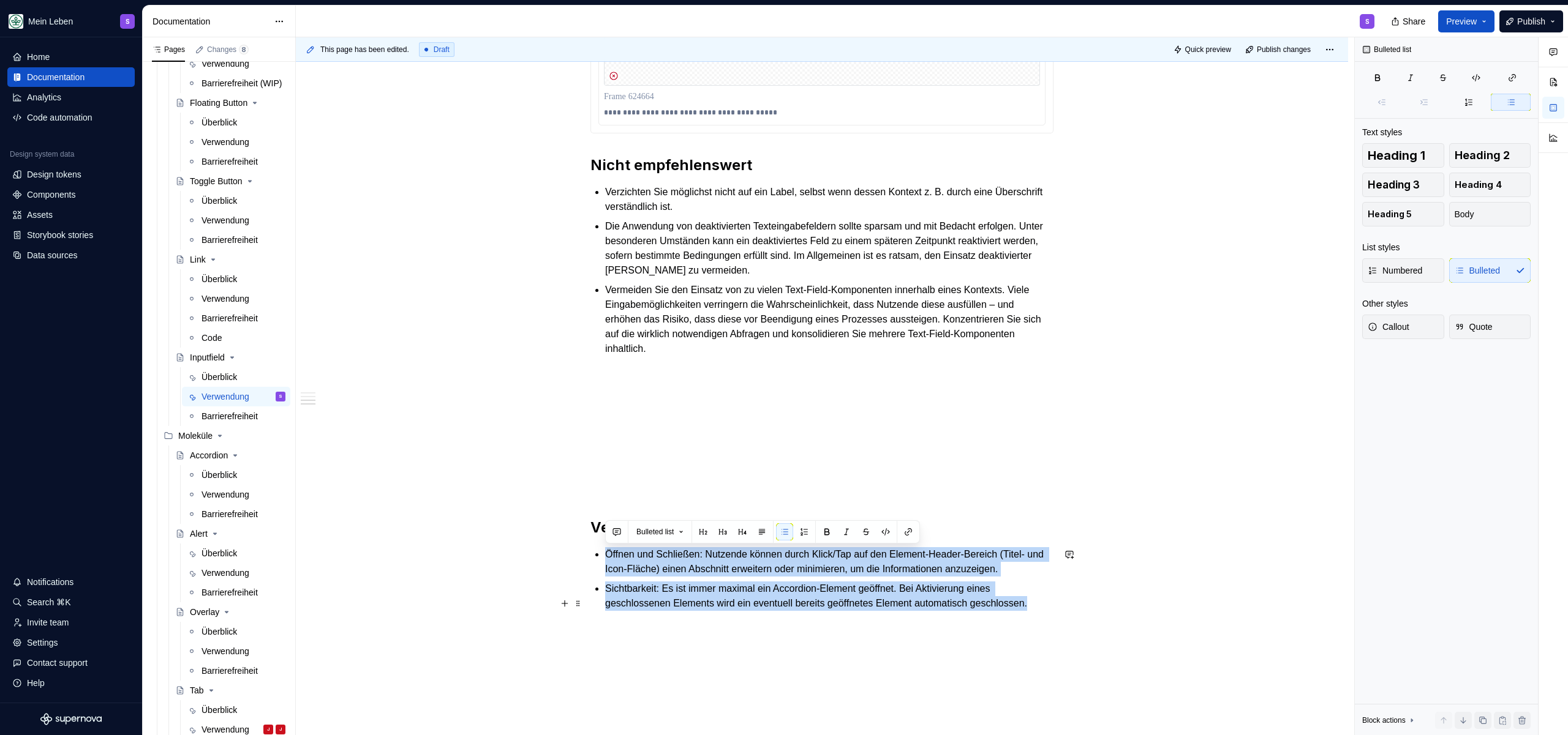
drag, startPoint x: 607, startPoint y: 552, endPoint x: 716, endPoint y: 627, distance: 132.3
click at [716, 611] on ul "Öffnen und Schließen: Nutzende können durch Klick/Tap auf den Element-Header-Be…" at bounding box center [829, 579] width 449 height 64
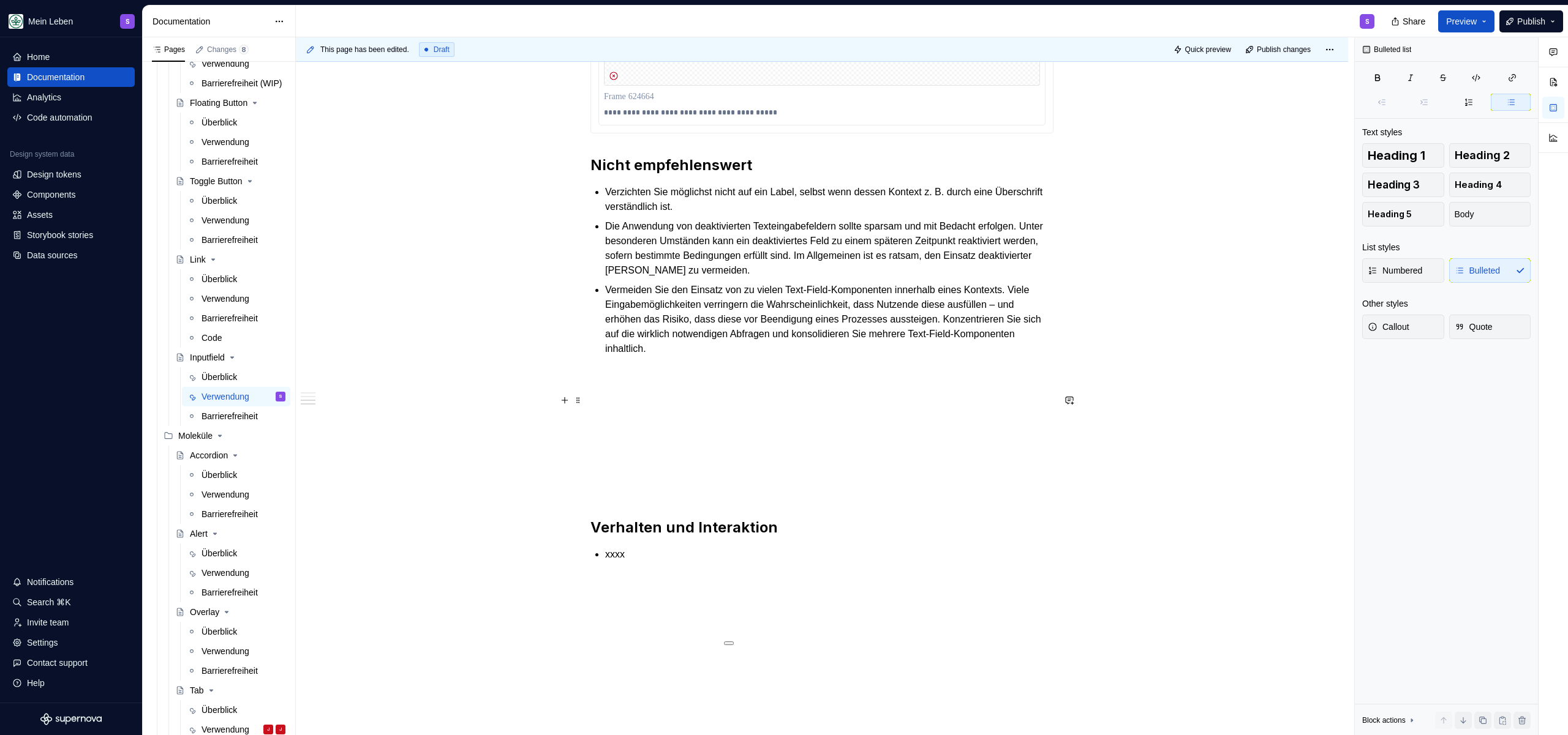
click at [657, 407] on p at bounding box center [821, 400] width 463 height 15
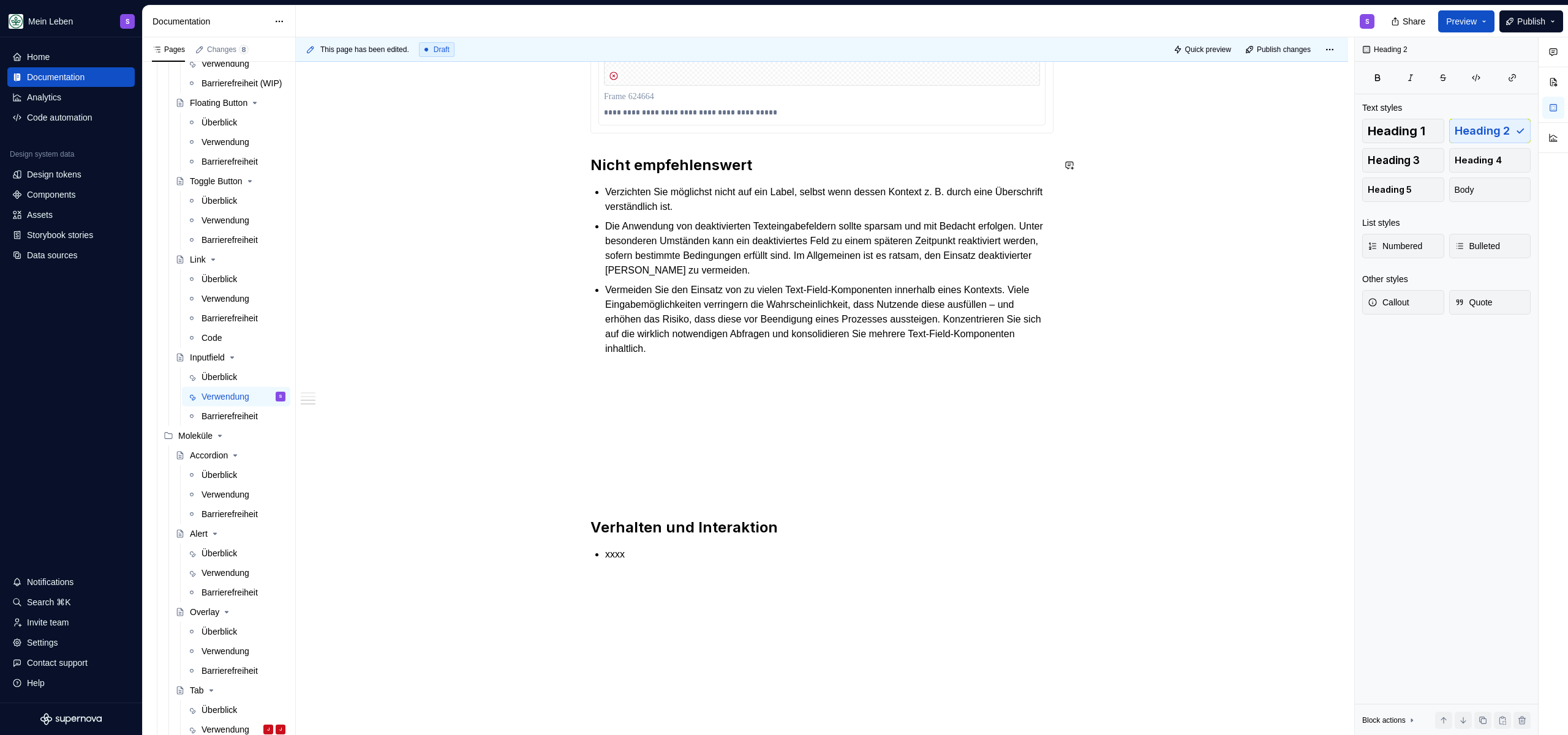
click at [705, 163] on h2 "Nicht empfehlenswert" at bounding box center [821, 165] width 463 height 19
copy h2 "Nicht empfehlenswert"
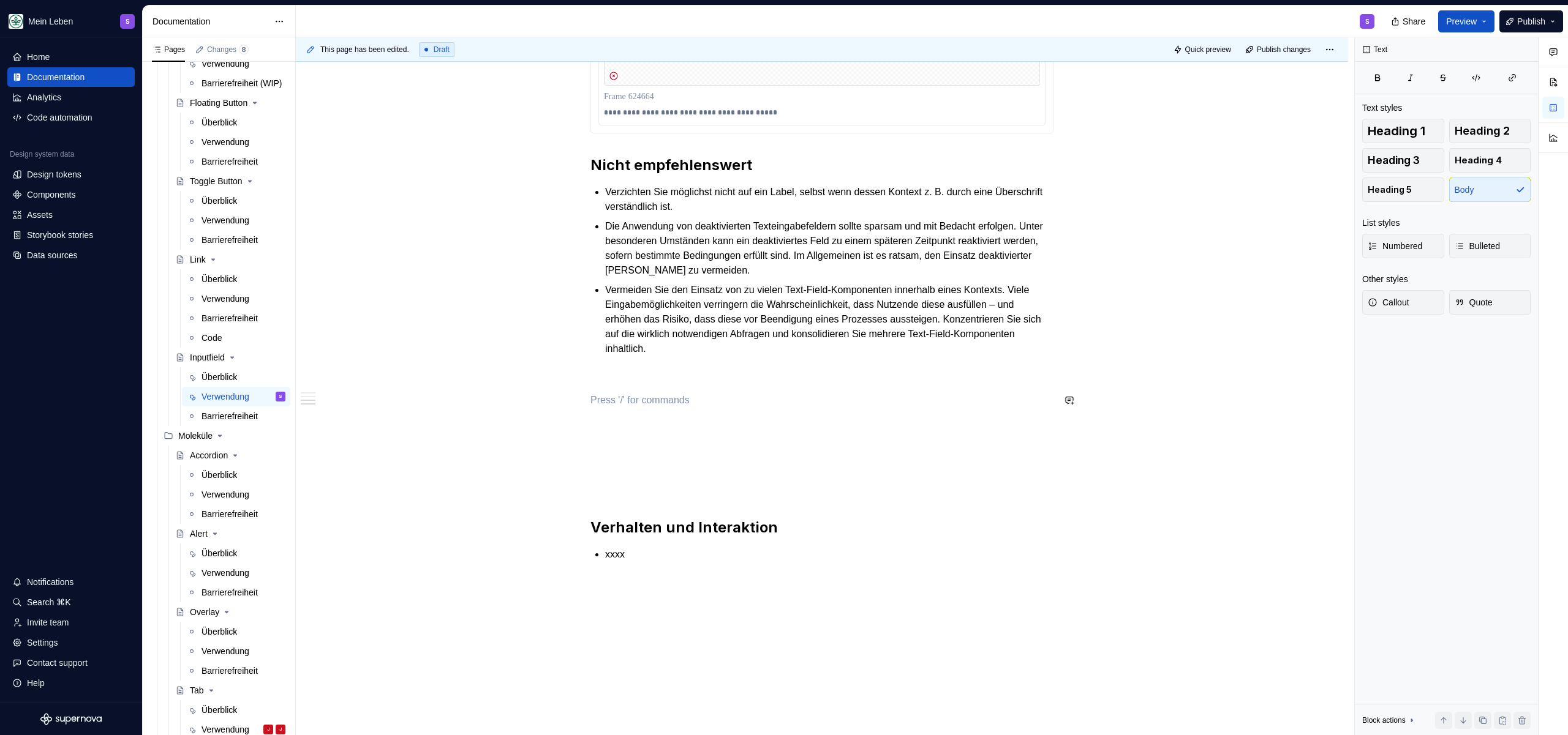
click at [631, 381] on p at bounding box center [821, 379] width 463 height 15
click at [637, 385] on button "Text" at bounding box center [633, 377] width 34 height 17
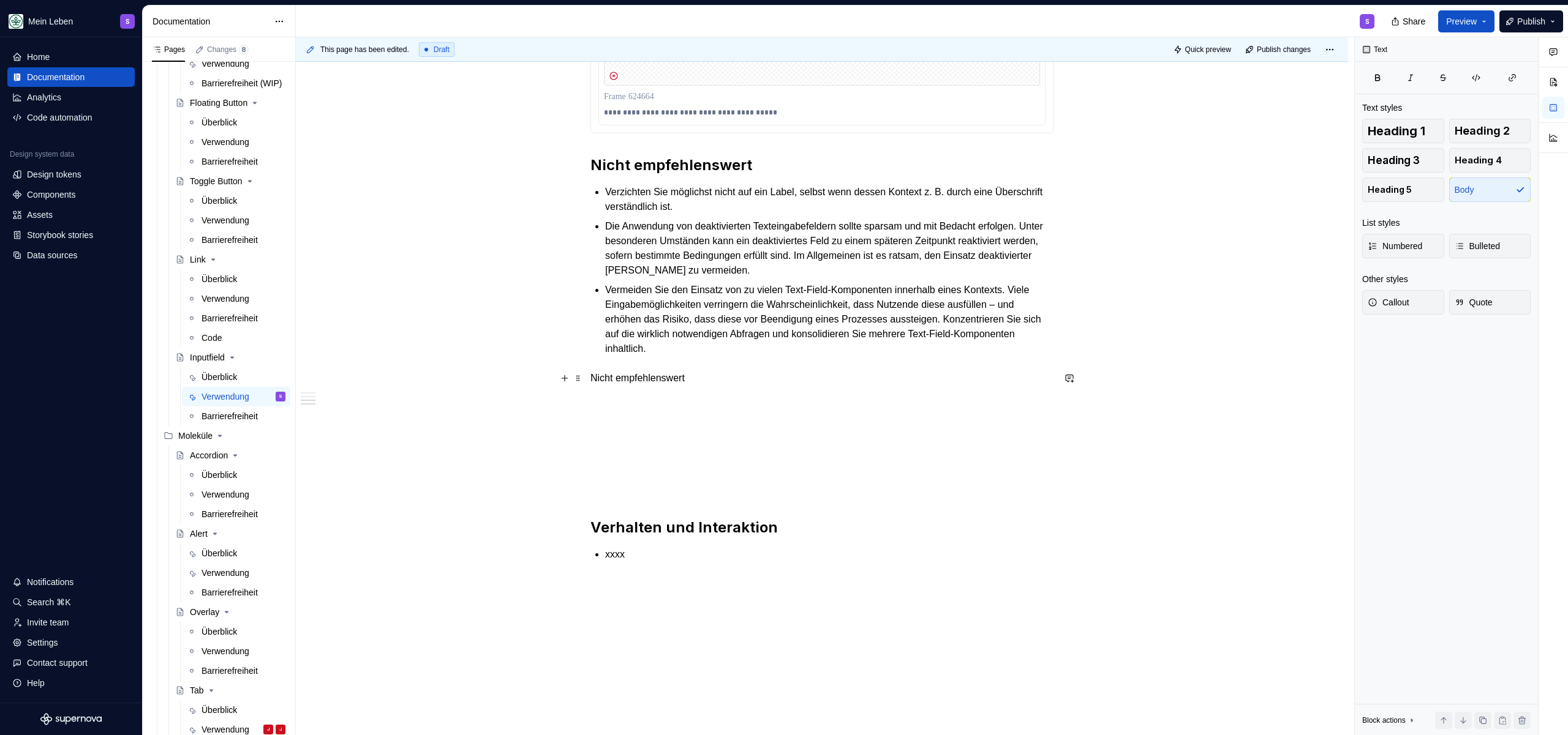
click at [620, 375] on p "Nicht empfehlenswert" at bounding box center [821, 379] width 463 height 15
click at [696, 379] on p "Placeholder Text" at bounding box center [821, 379] width 463 height 15
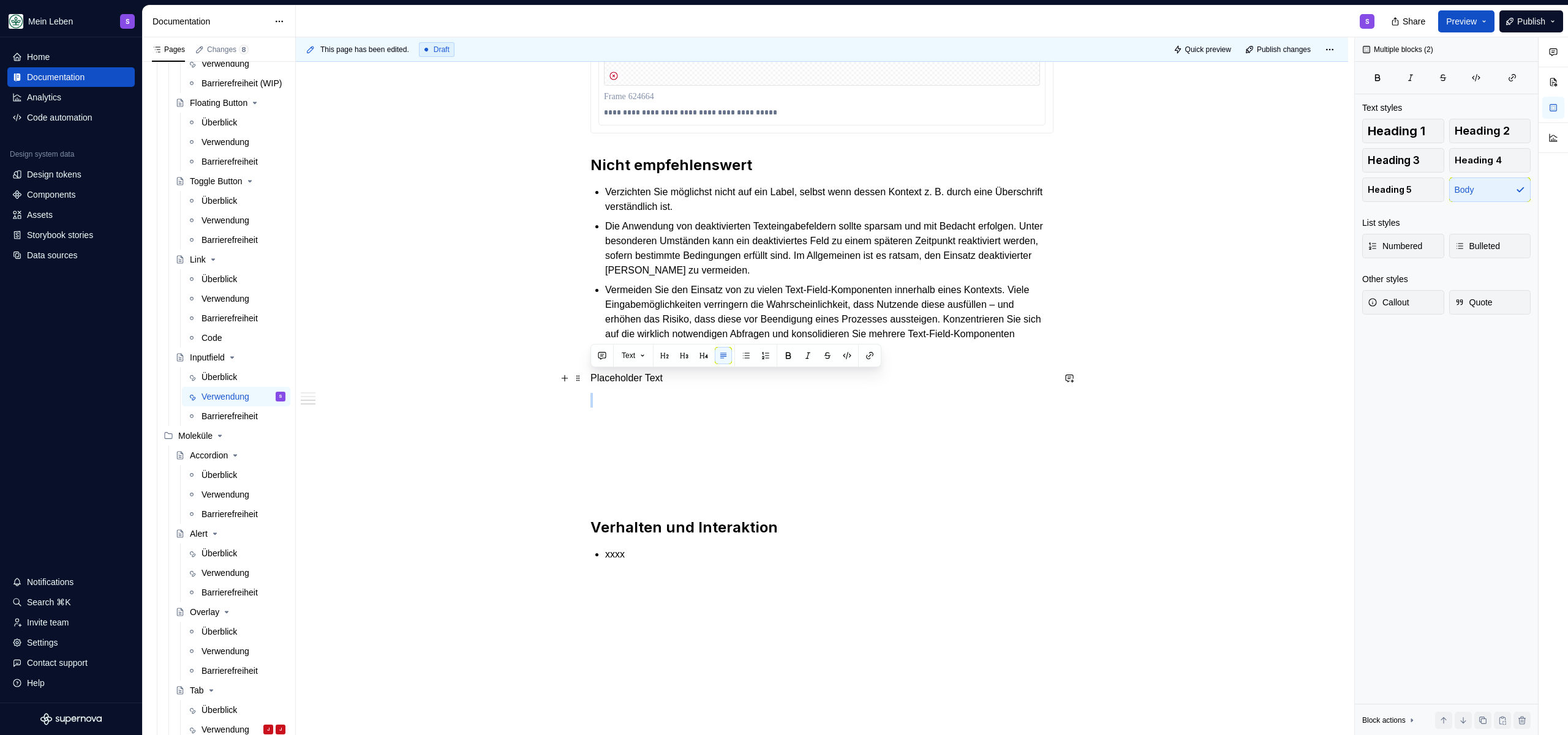
click at [696, 379] on p "Placeholder Text" at bounding box center [821, 379] width 463 height 15
click at [657, 350] on div "Text" at bounding box center [736, 356] width 285 height 17
click at [666, 353] on button "button" at bounding box center [664, 356] width 17 height 17
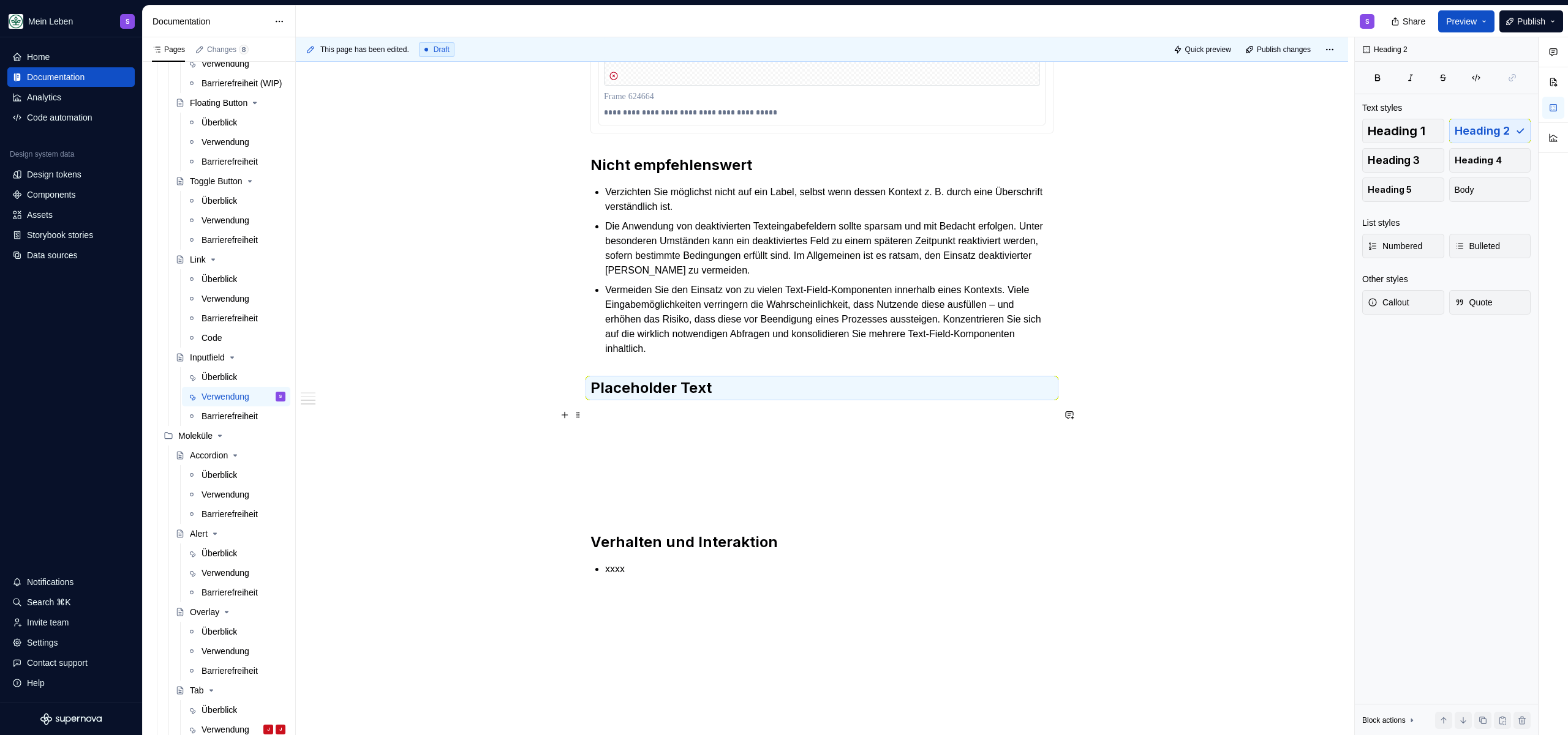
click at [648, 415] on p at bounding box center [821, 415] width 463 height 15
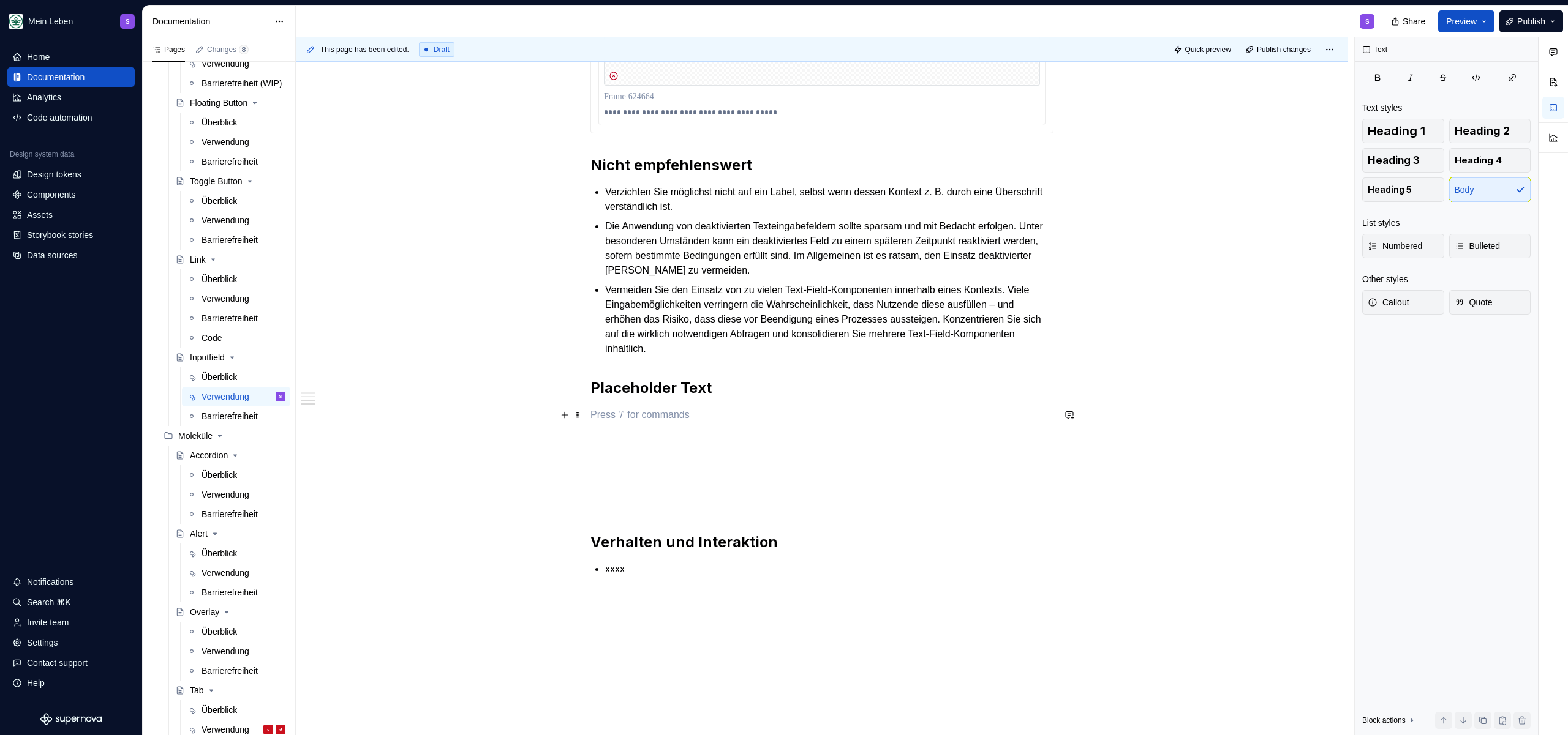
click at [630, 421] on p at bounding box center [821, 415] width 463 height 15
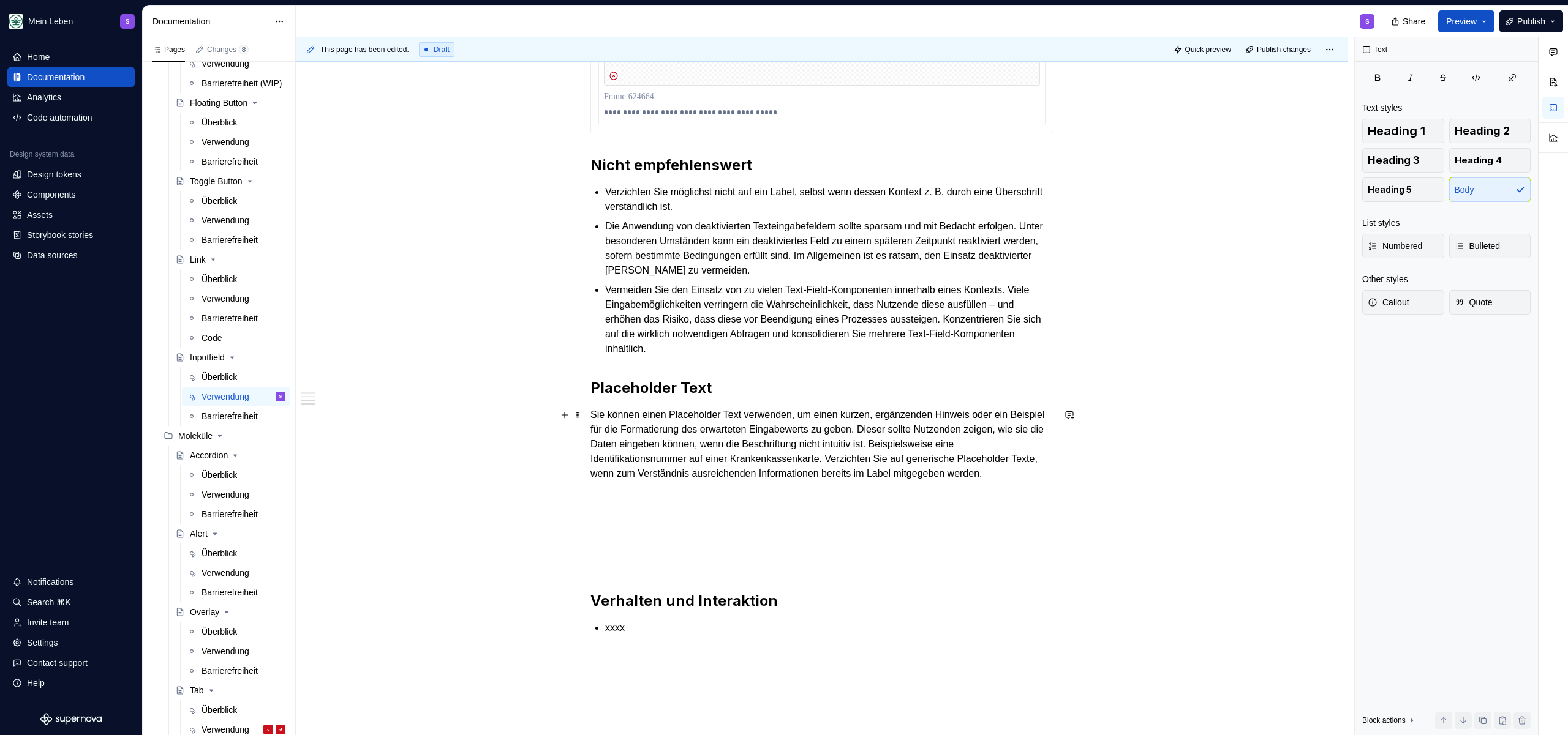
click at [751, 481] on p "Sie können einen Placeholder Text verwenden, um einen kurzen, ergänzenden Hinwe…" at bounding box center [821, 445] width 463 height 73
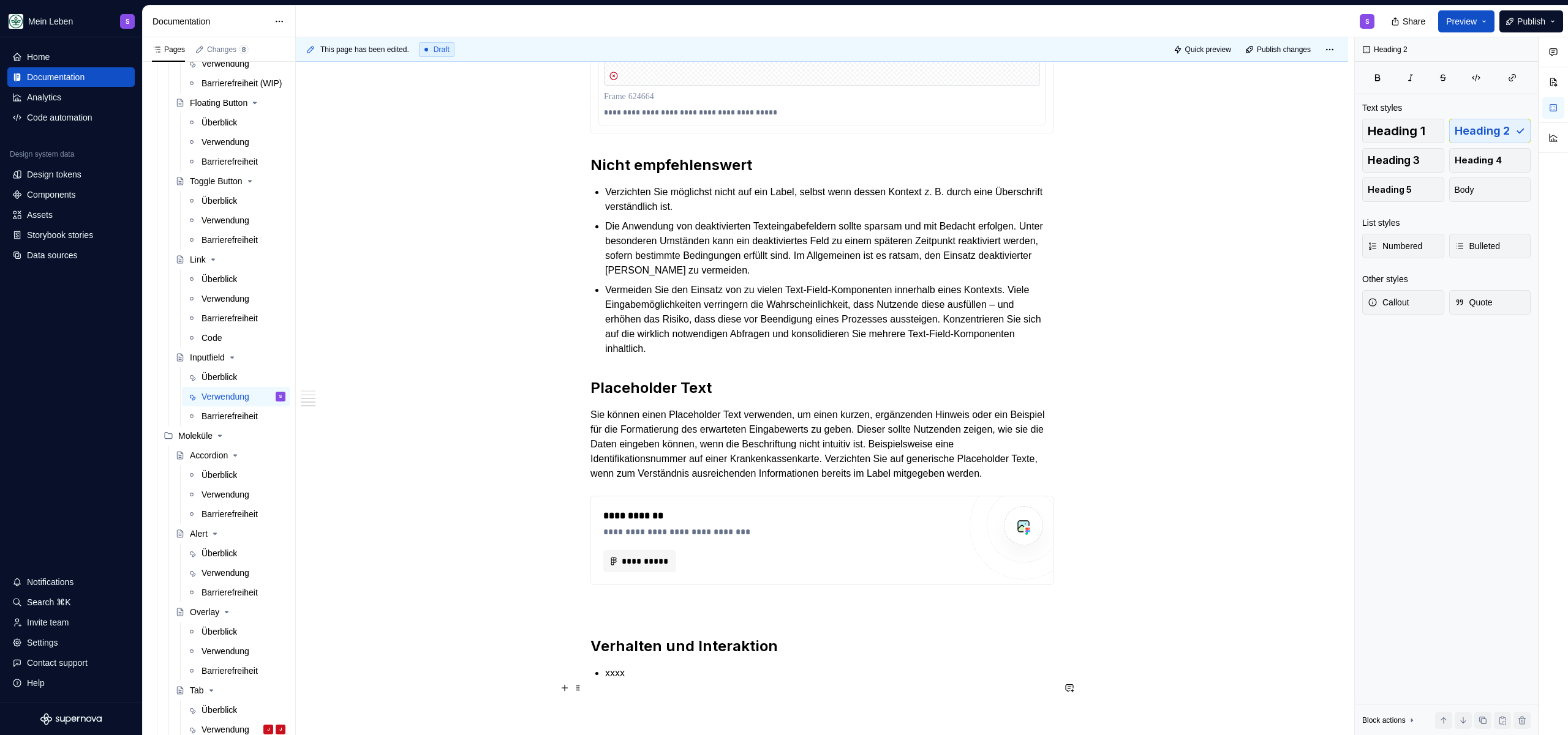
click at [605, 681] on li "xxxx" at bounding box center [829, 674] width 449 height 15
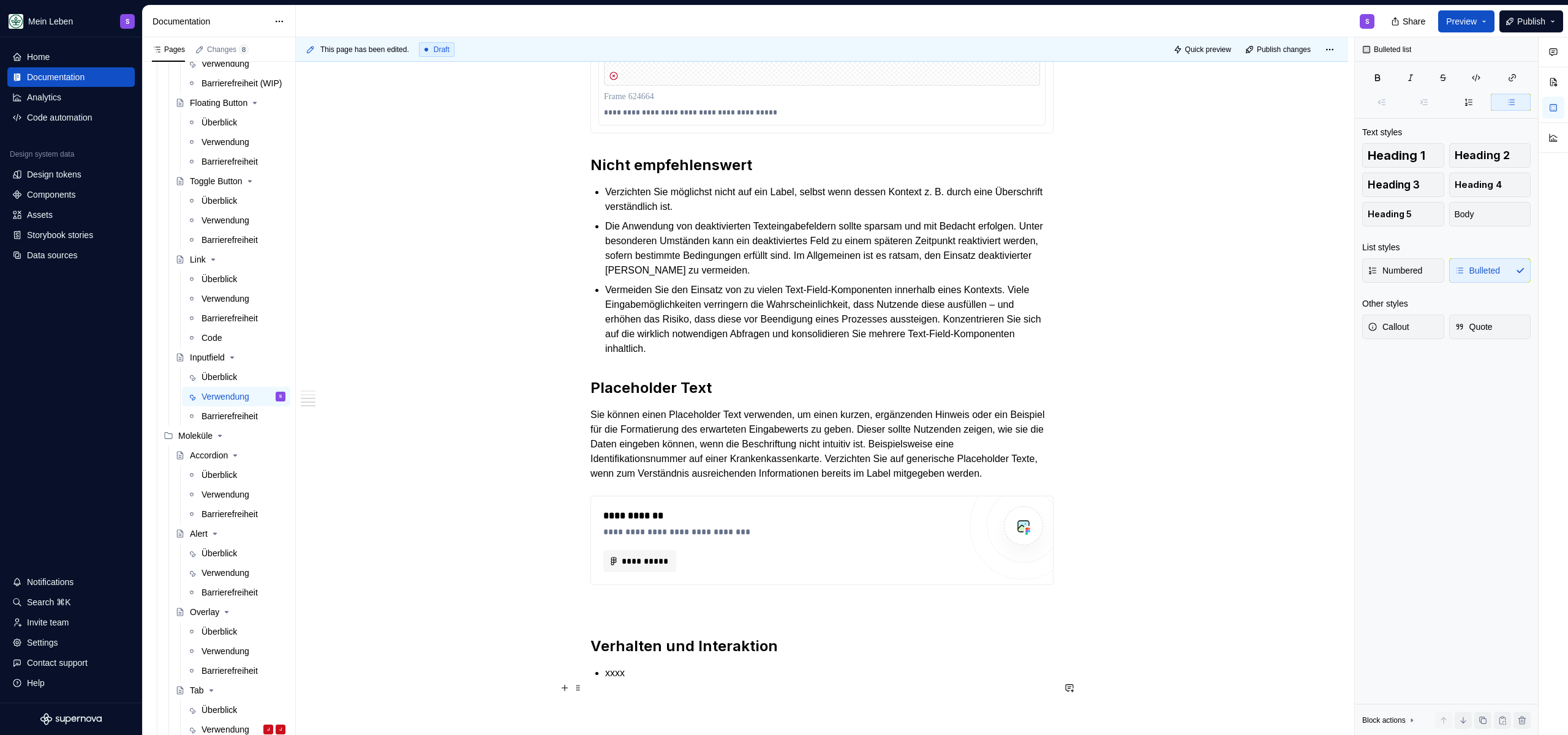
click at [611, 681] on p "xxxx" at bounding box center [829, 674] width 449 height 15
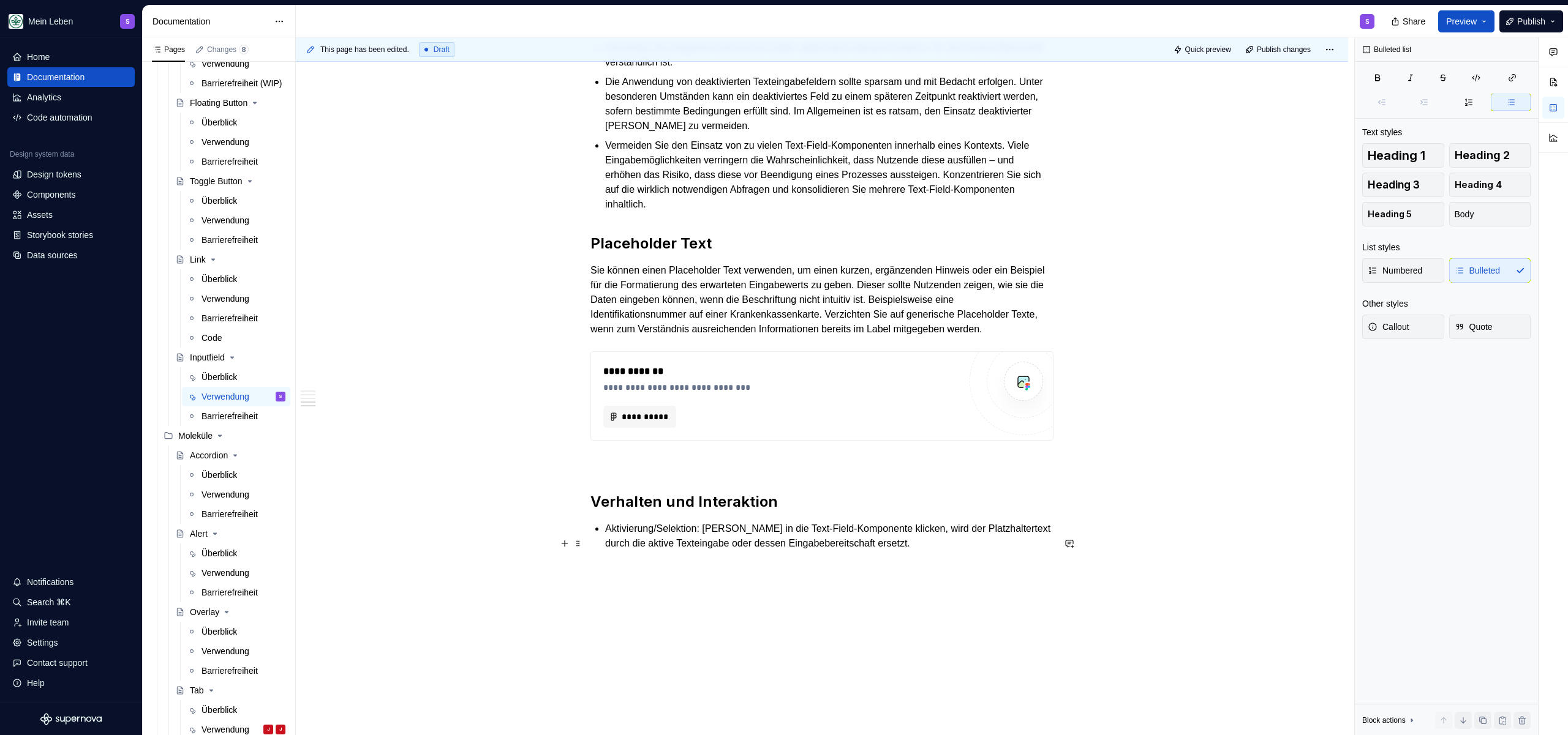
scroll to position [1323, 0]
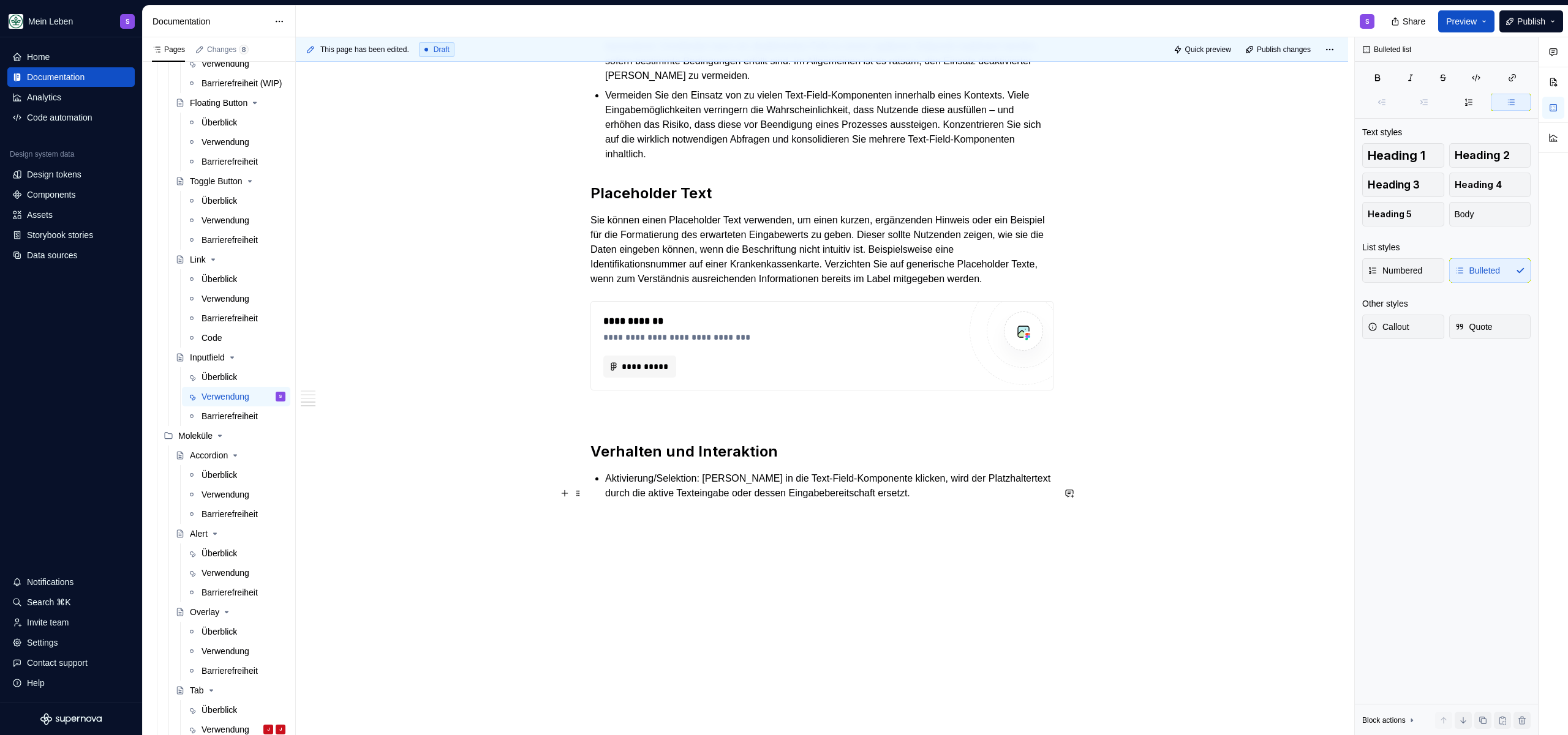
click at [1030, 499] on p "Aktivierung/Selektion: [PERSON_NAME] in die Text-Field-Komponente klicken, wird…" at bounding box center [829, 486] width 449 height 29
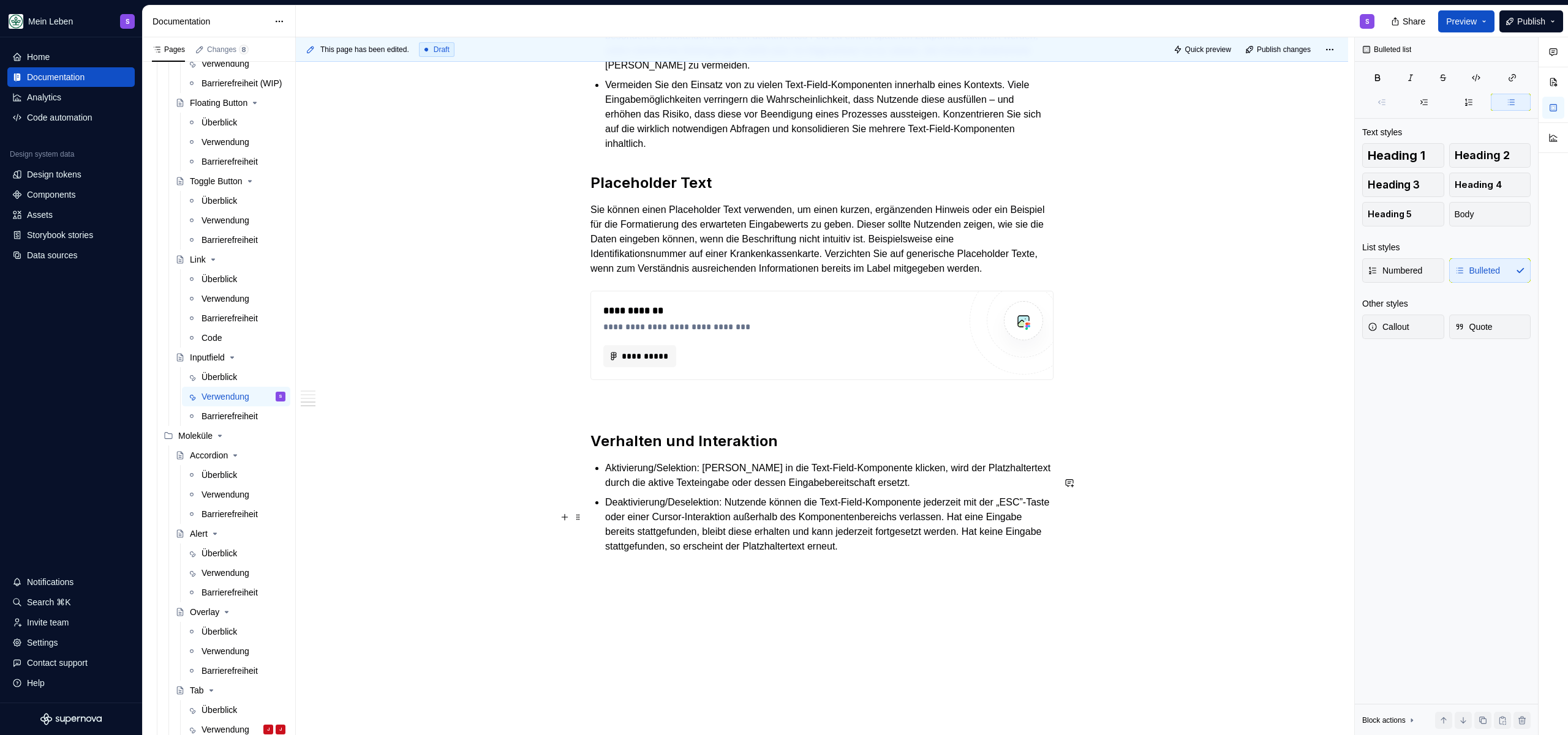
click at [977, 554] on p "Deaktivierung/Deselektion: Nutzende können die Text-Field-Komponente jederzeit …" at bounding box center [829, 525] width 449 height 59
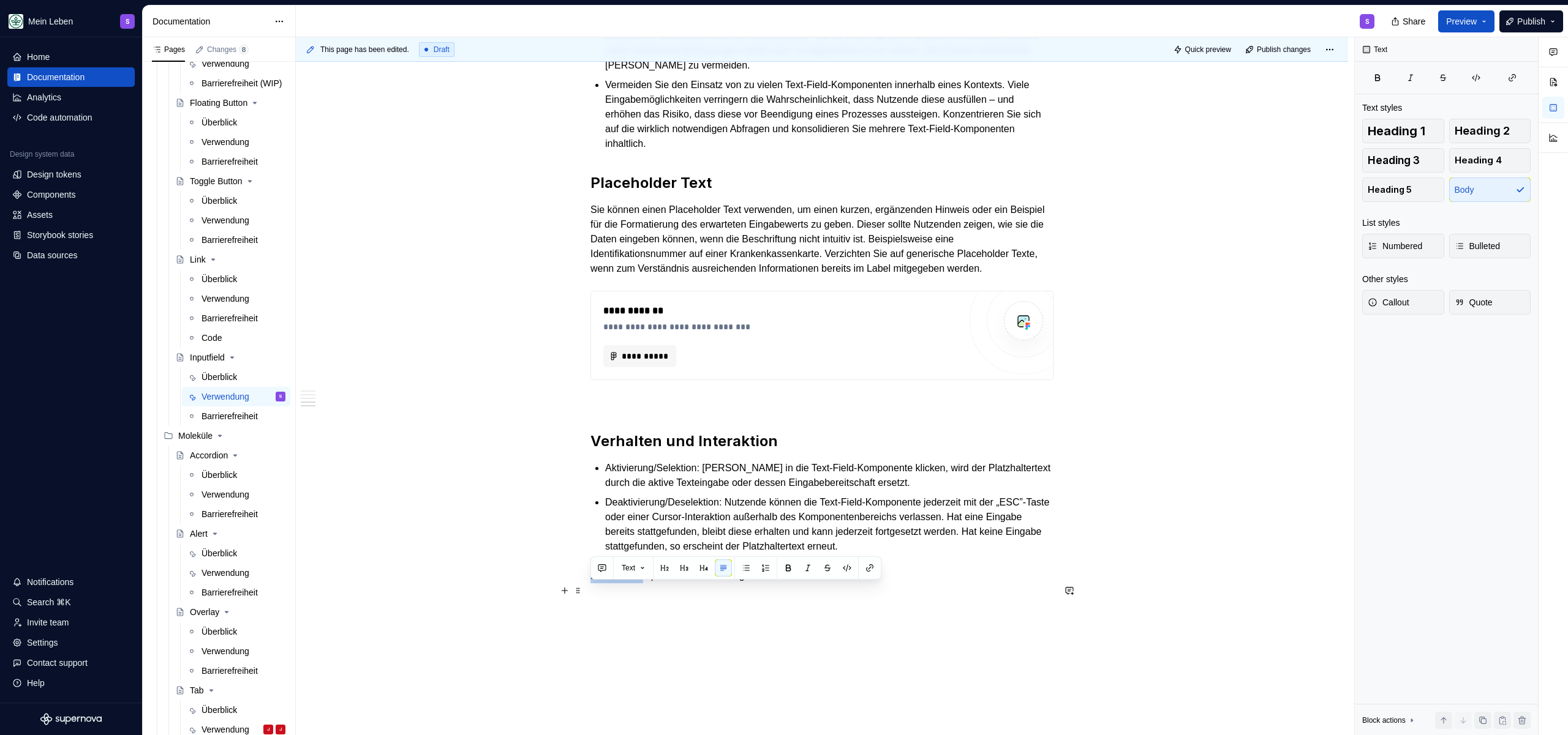
drag, startPoint x: 650, startPoint y: 594, endPoint x: 547, endPoint y: 597, distance: 103.0
click at [617, 583] on p "Optional-Auszeichnung" at bounding box center [821, 576] width 463 height 15
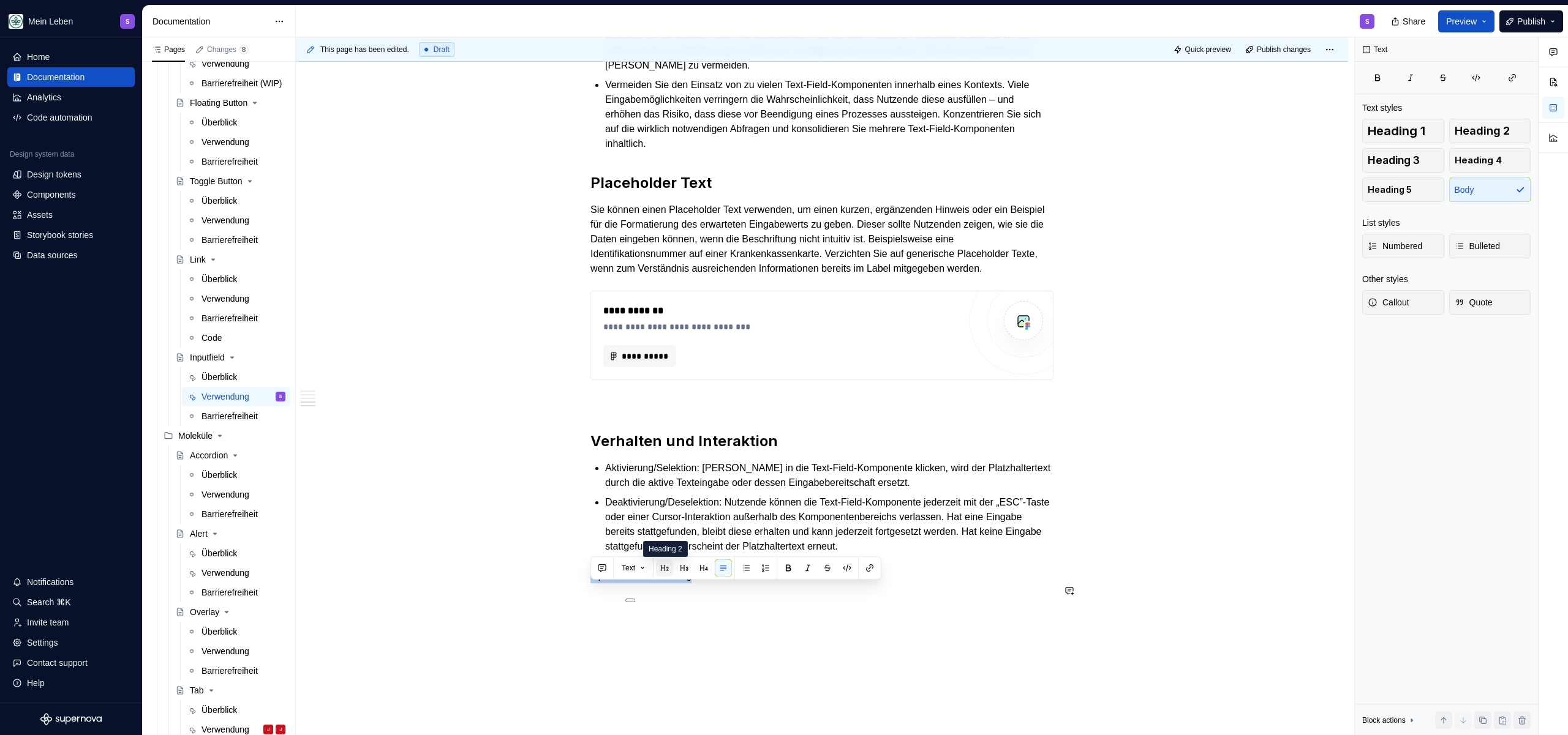
click at [669, 568] on button "button" at bounding box center [664, 568] width 17 height 17
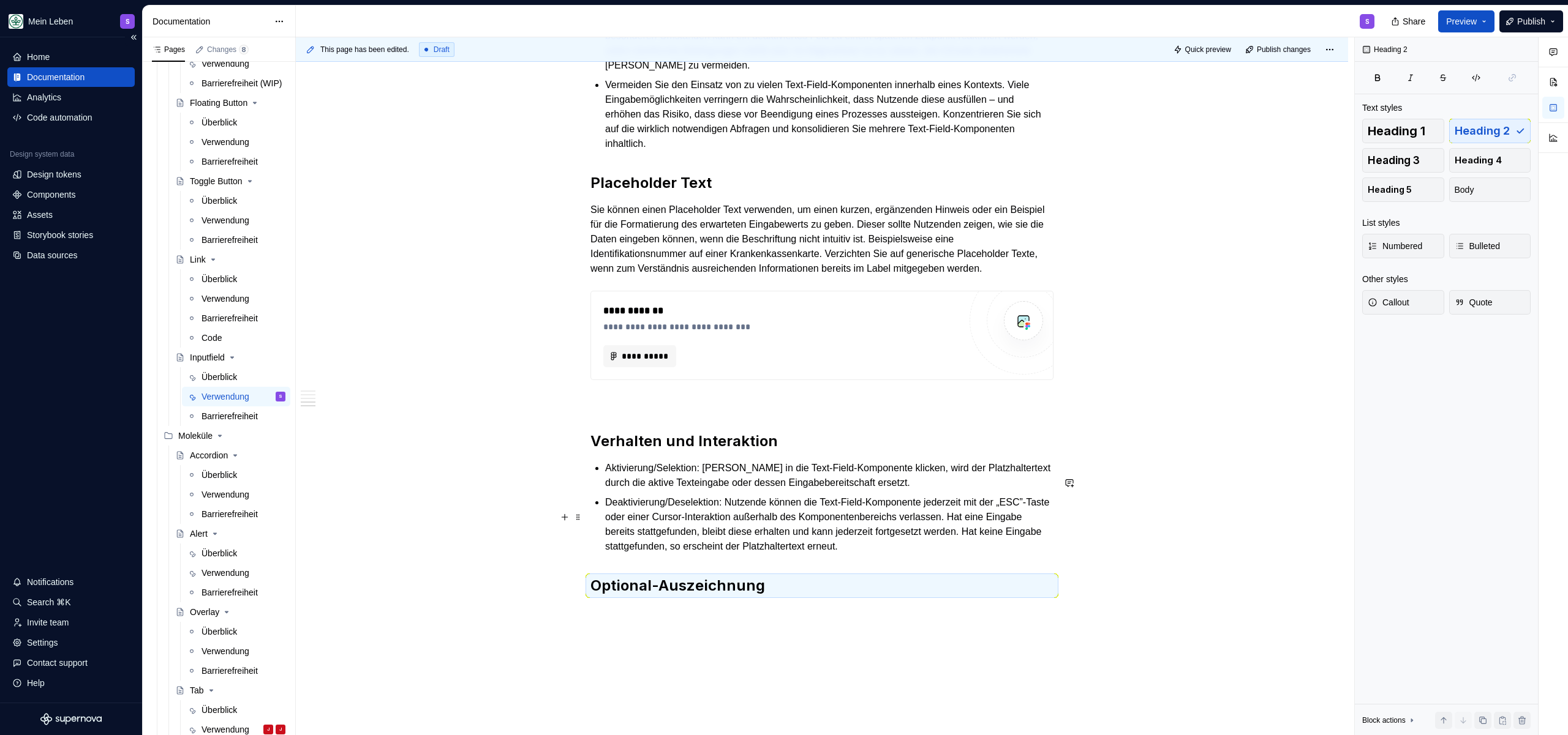
scroll to position [1433, 0]
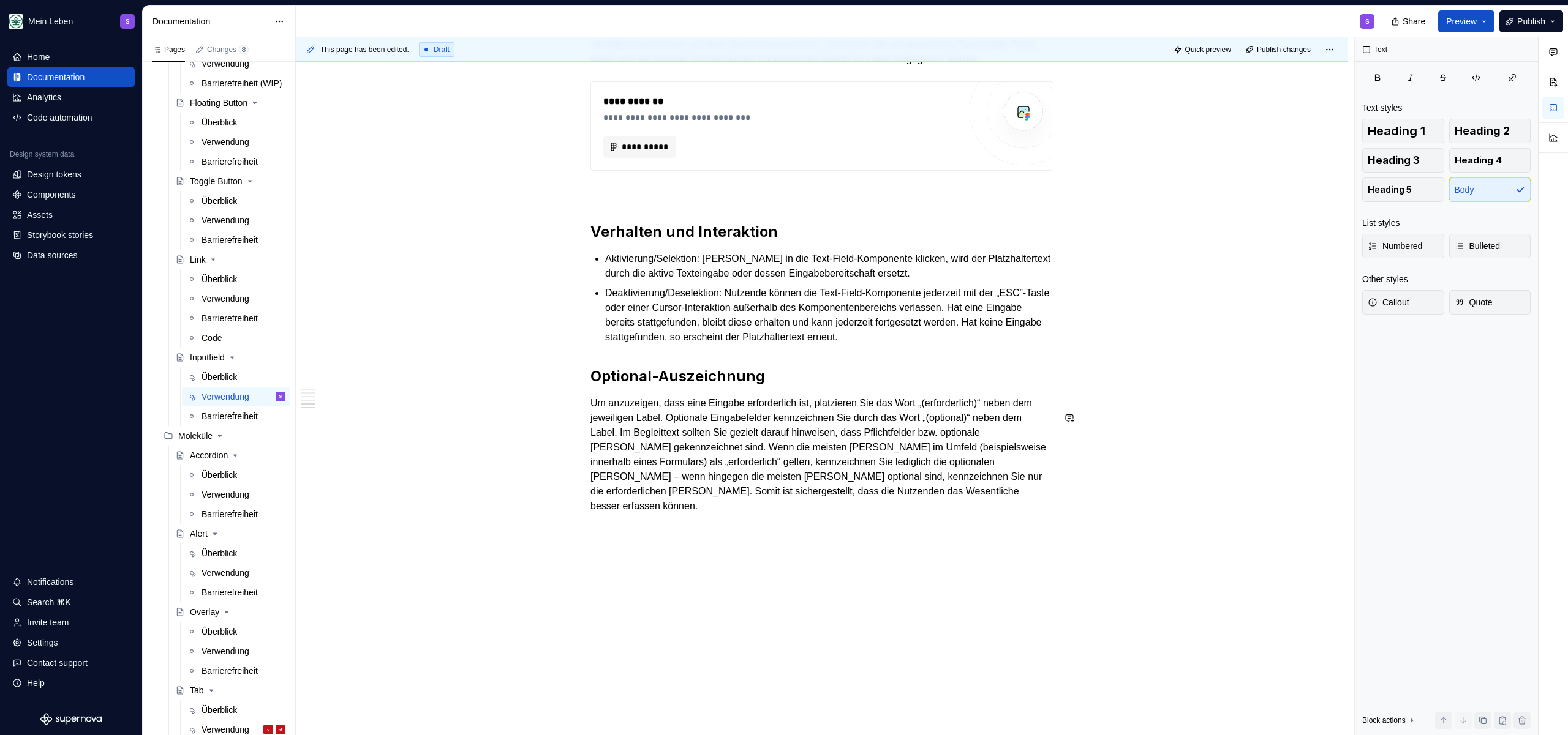
scroll to position [1545, 0]
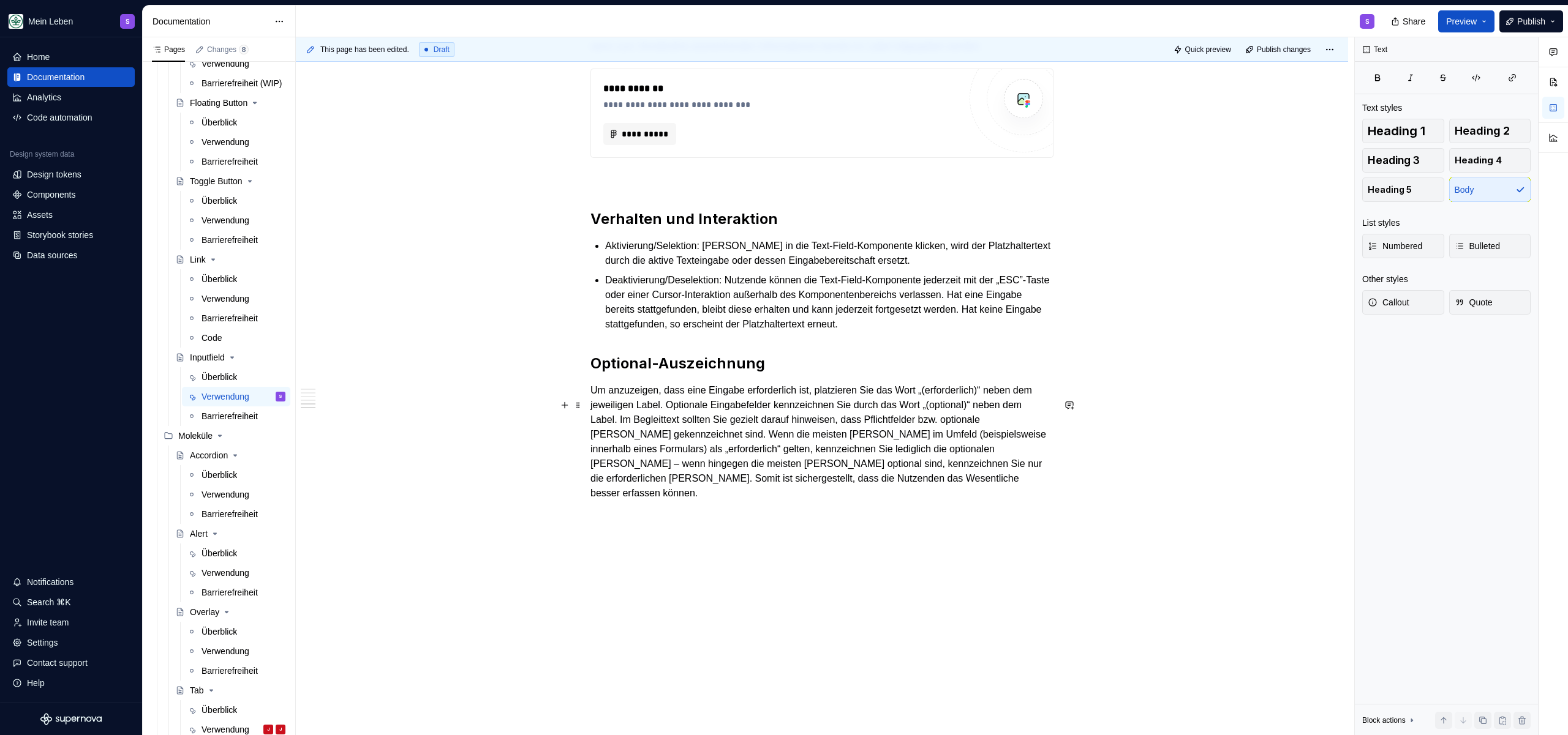
click at [771, 409] on p "Um anzuzeigen, dass eine Eingabe erforderlich ist, platzieren Sie das Wort „(er…" at bounding box center [821, 442] width 463 height 118
click at [966, 412] on p "Um anzuzeigen, dass eine Eingabe optional ist, platzieren Sie das Wort „(erford…" at bounding box center [821, 442] width 463 height 118
click at [952, 403] on p "Um anzuzeigen, dass eine Eingabe optional ist, platzieren Sie das Wort „(erford…" at bounding box center [821, 442] width 463 height 118
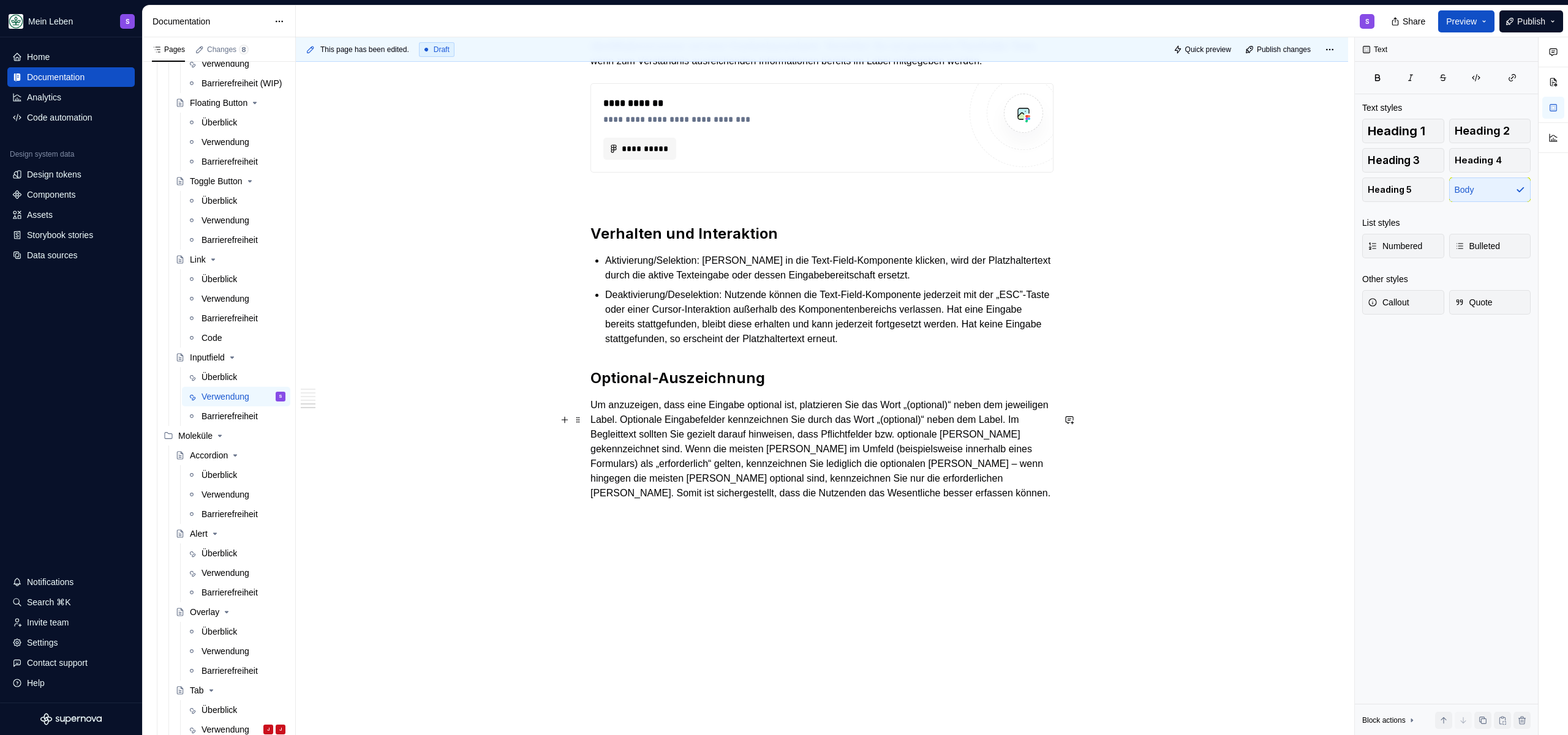
click at [682, 427] on p "Um anzuzeigen, dass eine Eingabe optional ist, platzieren Sie das Wort „(option…" at bounding box center [821, 449] width 463 height 103
click at [684, 423] on p "Um anzuzeigen, dass eine Eingabe optional ist, platzieren Sie das Wort „(option…" at bounding box center [821, 449] width 463 height 103
click at [677, 420] on p "Um anzuzeigen, dass eine Eingabe optional ist, platzieren Sie das Wort „(option…" at bounding box center [821, 449] width 463 height 103
drag, startPoint x: 668, startPoint y: 416, endPoint x: 621, endPoint y: 436, distance: 51.1
click at [621, 436] on p "Um anzuzeigen, dass eine Eingabe optional ist, platzieren Sie das Wort „(option…" at bounding box center [821, 449] width 463 height 103
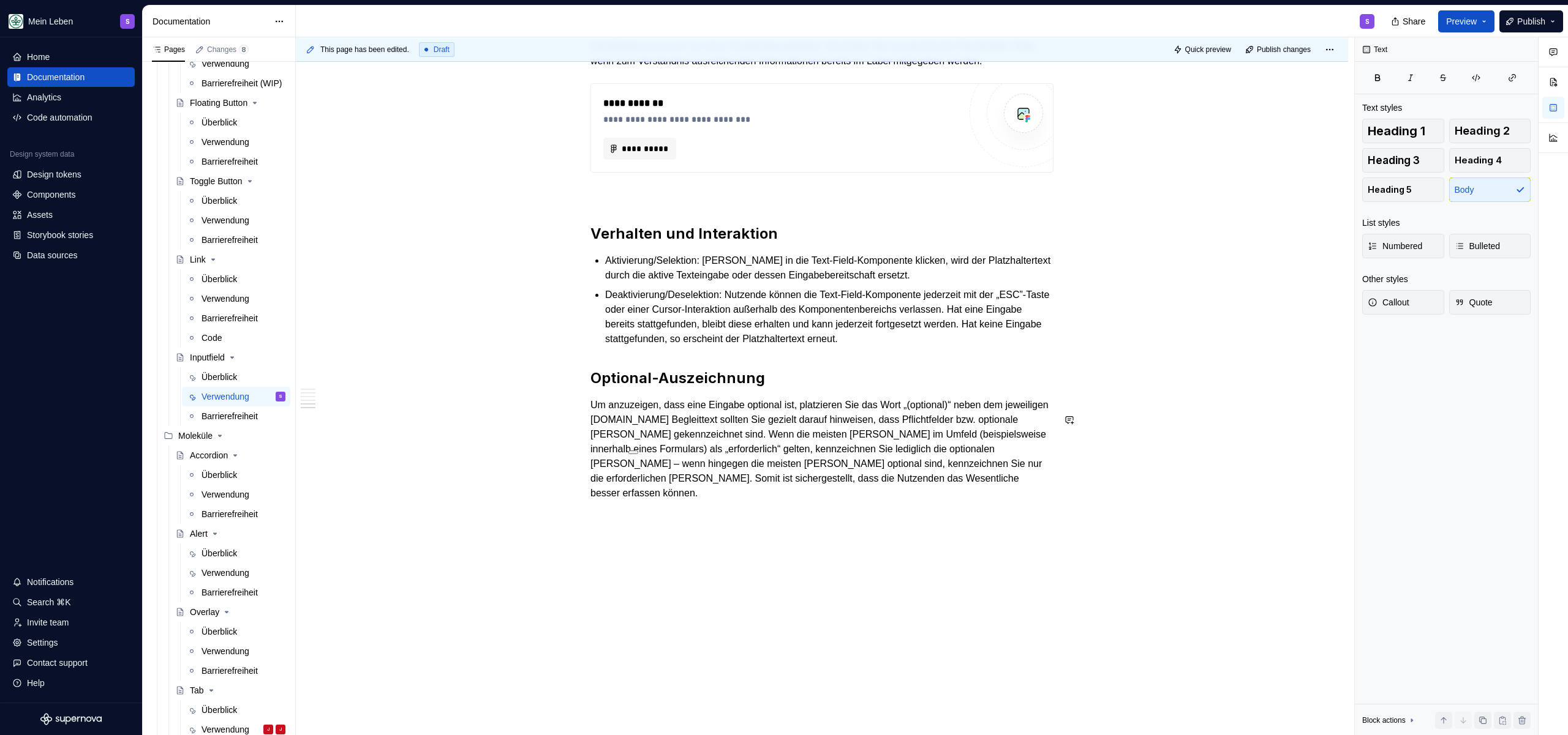
scroll to position [1531, 0]
click at [899, 442] on p "Um anzuzeigen, dass eine Eingabe optional ist, platzieren Sie das Wort „(option…" at bounding box center [821, 449] width 463 height 103
click at [866, 436] on p "Um anzuzeigen, dass eine Eingabe optional ist, platzieren Sie das Wort „(option…" at bounding box center [821, 449] width 463 height 103
click at [977, 435] on p "Um anzuzeigen, dass eine Eingabe optional ist, platzieren Sie das Wort „(option…" at bounding box center [821, 449] width 463 height 103
click at [688, 456] on p "Um anzuzeigen, dass eine Eingabe optional ist, platzieren Sie das Wort „(option…" at bounding box center [821, 449] width 463 height 103
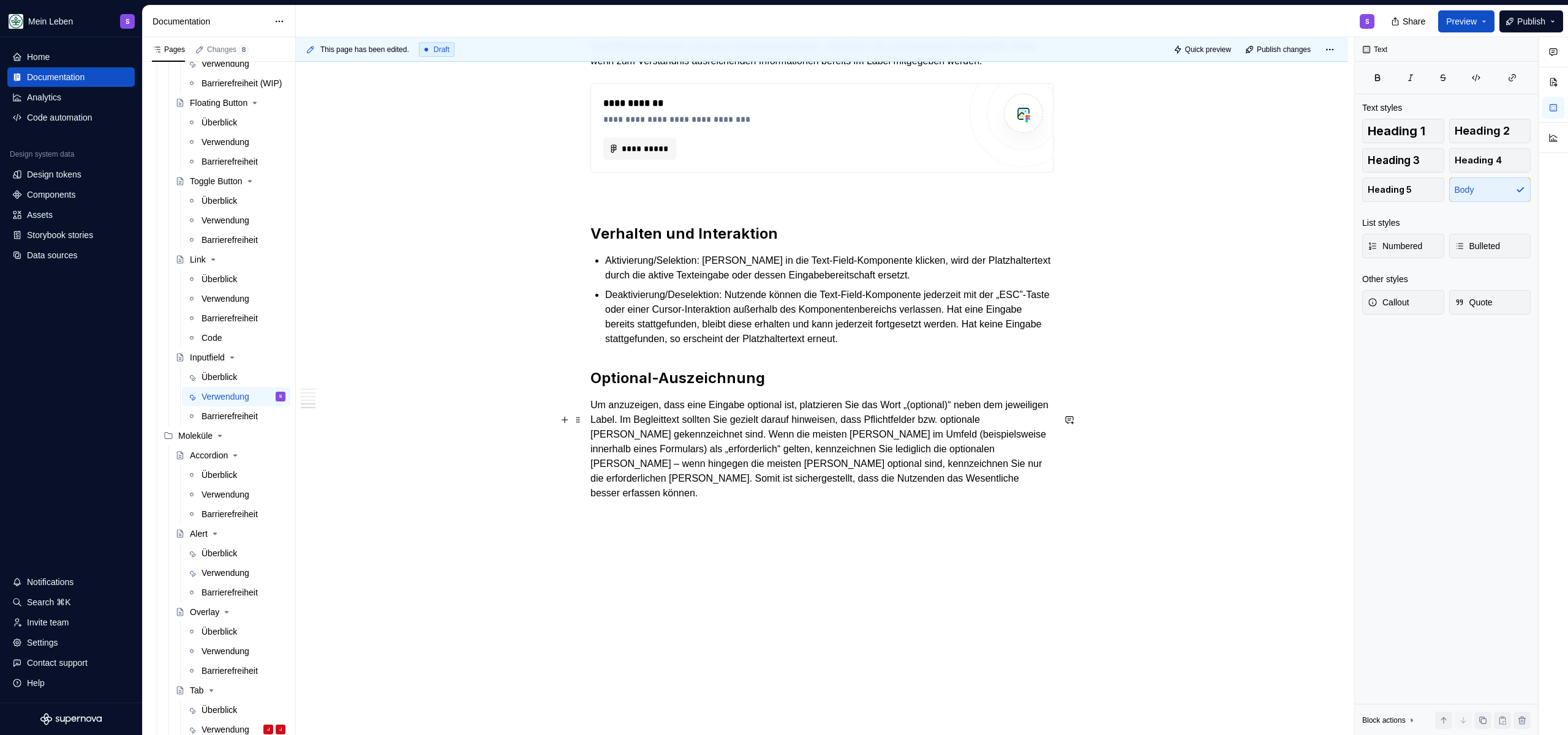
click at [774, 451] on p "Um anzuzeigen, dass eine Eingabe optional ist, platzieren Sie das Wort „(option…" at bounding box center [821, 449] width 463 height 103
click at [770, 450] on p "Um anzuzeigen, dass eine Eingabe optional ist, platzieren Sie das Wort „(option…" at bounding box center [821, 449] width 463 height 103
click at [957, 435] on p "Um anzuzeigen, dass eine Eingabe optional ist, platzieren Sie das Wort „(option…" at bounding box center [821, 449] width 463 height 103
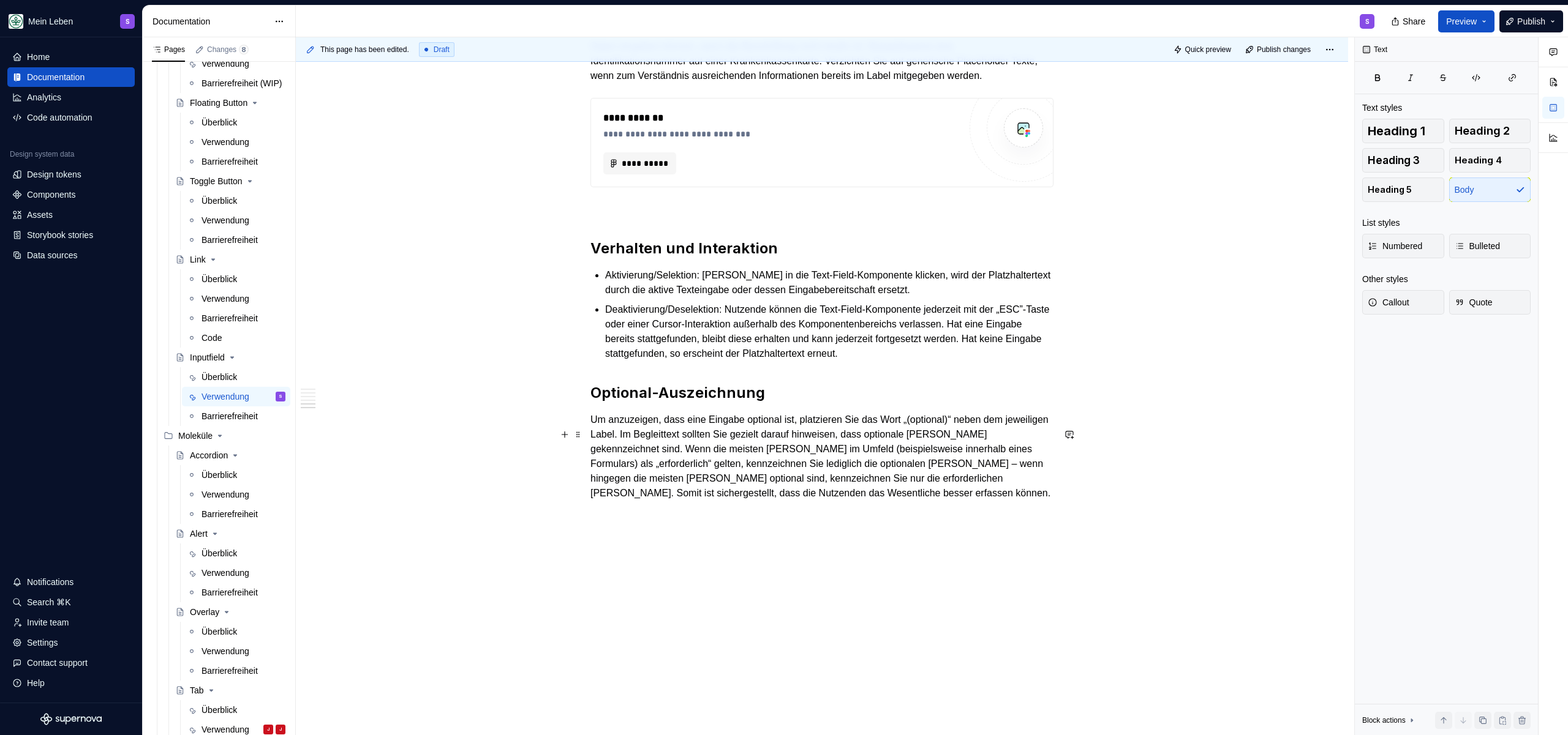
click at [704, 466] on p "Um anzuzeigen, dass eine Eingabe optional ist, platzieren Sie das Wort „(option…" at bounding box center [821, 457] width 463 height 88
click at [702, 460] on p "Um anzuzeigen, dass eine Eingabe optional ist, platzieren Sie das Wort „(option…" at bounding box center [821, 457] width 463 height 88
click at [794, 451] on p "Um anzuzeigen, dass eine Eingabe optional ist, platzieren Sie das Wort „(option…" at bounding box center [821, 457] width 463 height 88
click at [796, 449] on p "Um anzuzeigen, dass eine Eingabe optional ist, platzieren Sie das Wort „(option…" at bounding box center [821, 457] width 463 height 88
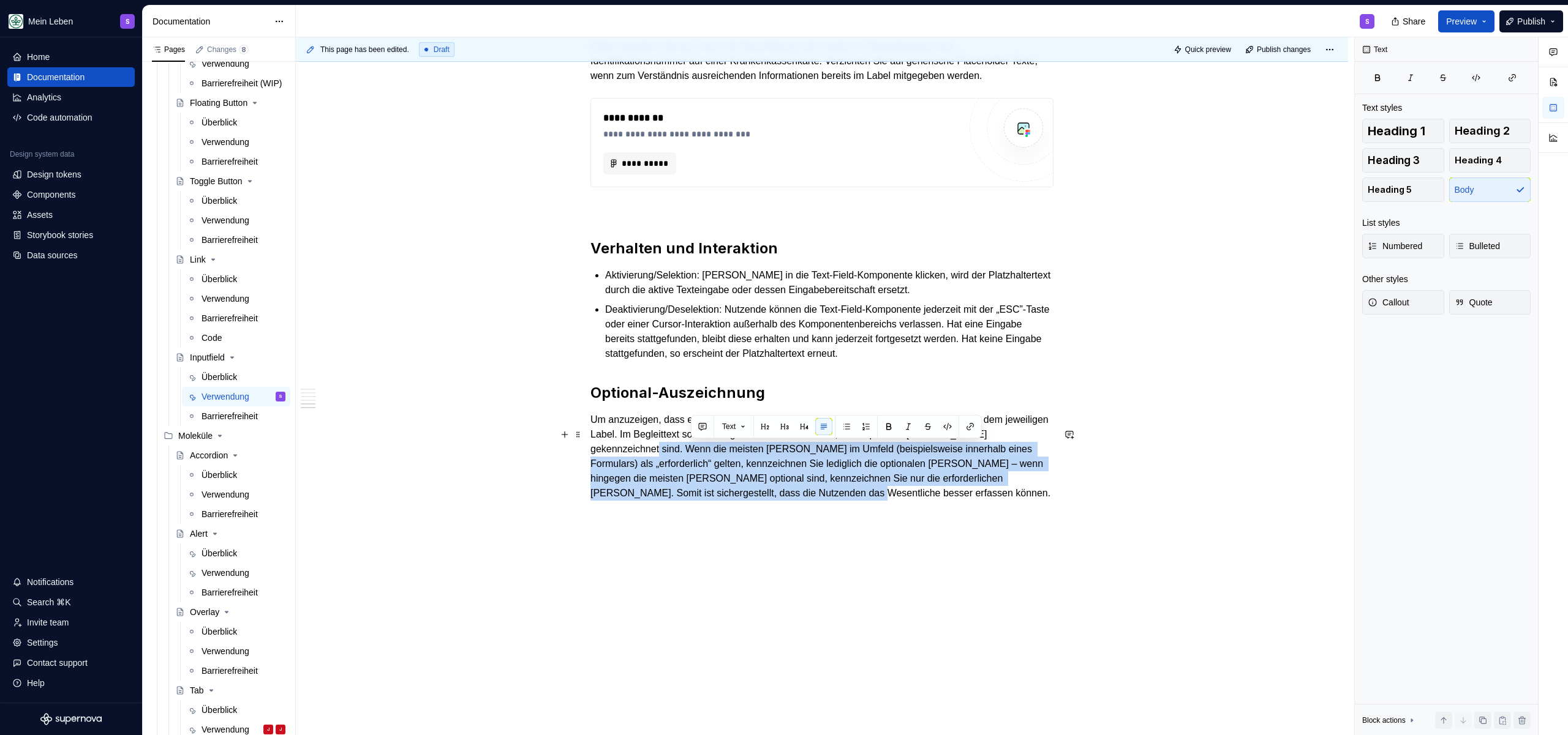
drag, startPoint x: 718, startPoint y: 450, endPoint x: 1054, endPoint y: 489, distance: 338.3
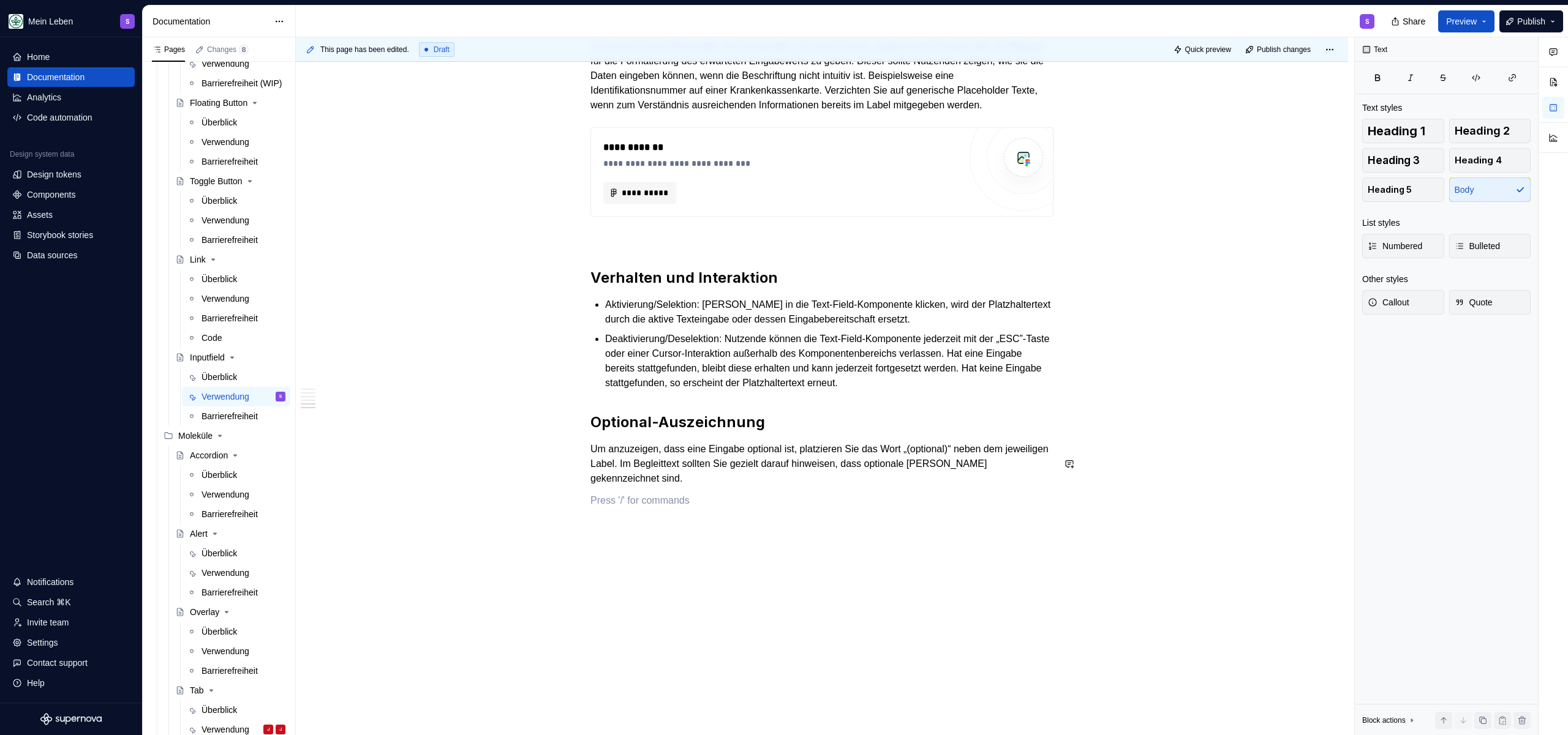
scroll to position [1508, 0]
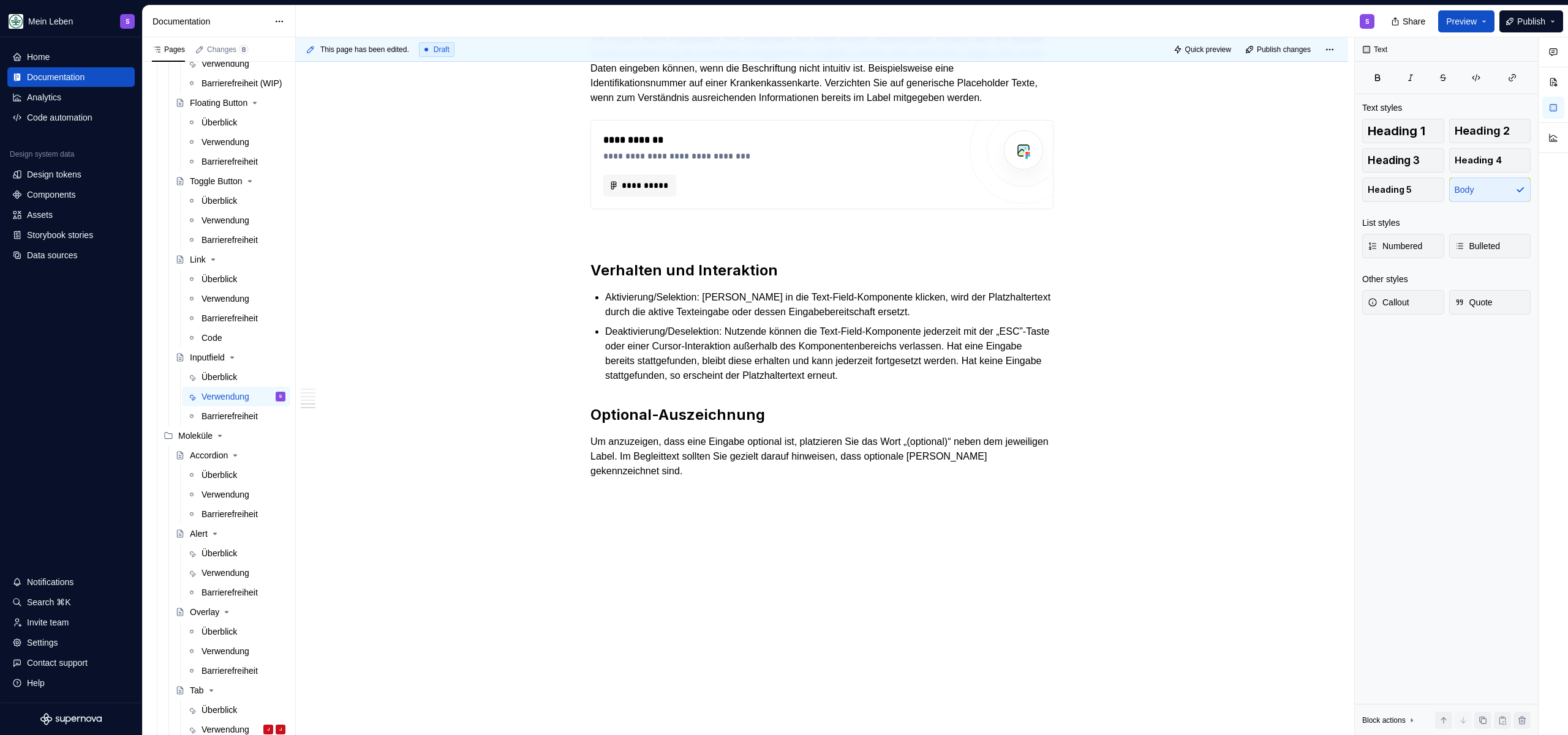
click at [627, 450] on p "Um anzuzeigen, dass eine Eingabe optional ist, platzieren Sie das Wort „(option…" at bounding box center [821, 457] width 463 height 44
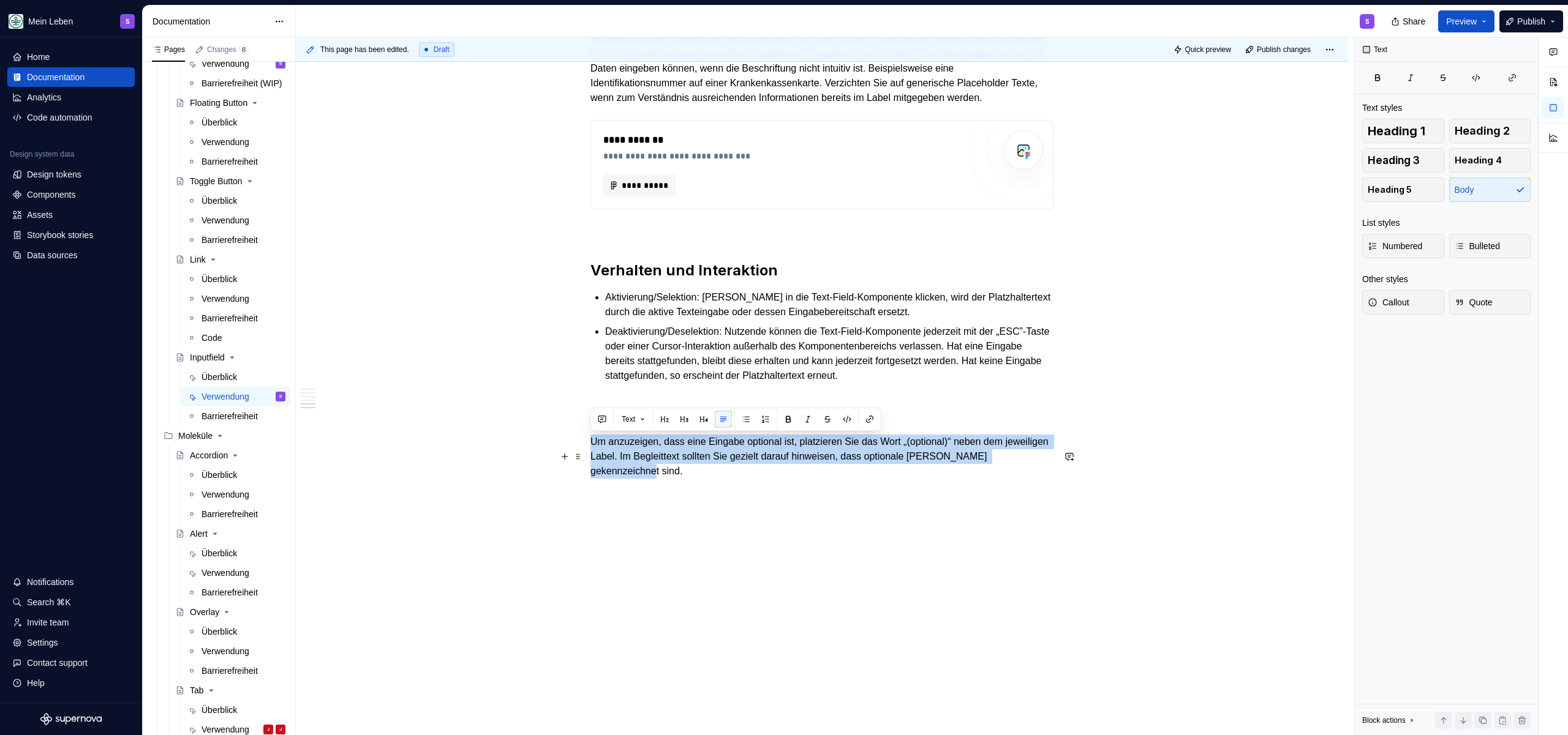
click at [626, 449] on p "Um anzuzeigen, dass eine Eingabe optional ist, platzieren Sie das Wort „(option…" at bounding box center [821, 457] width 463 height 44
copy p "Um anzuzeigen, dass eine Eingabe optional ist, platzieren Sie das Wort „(option…"
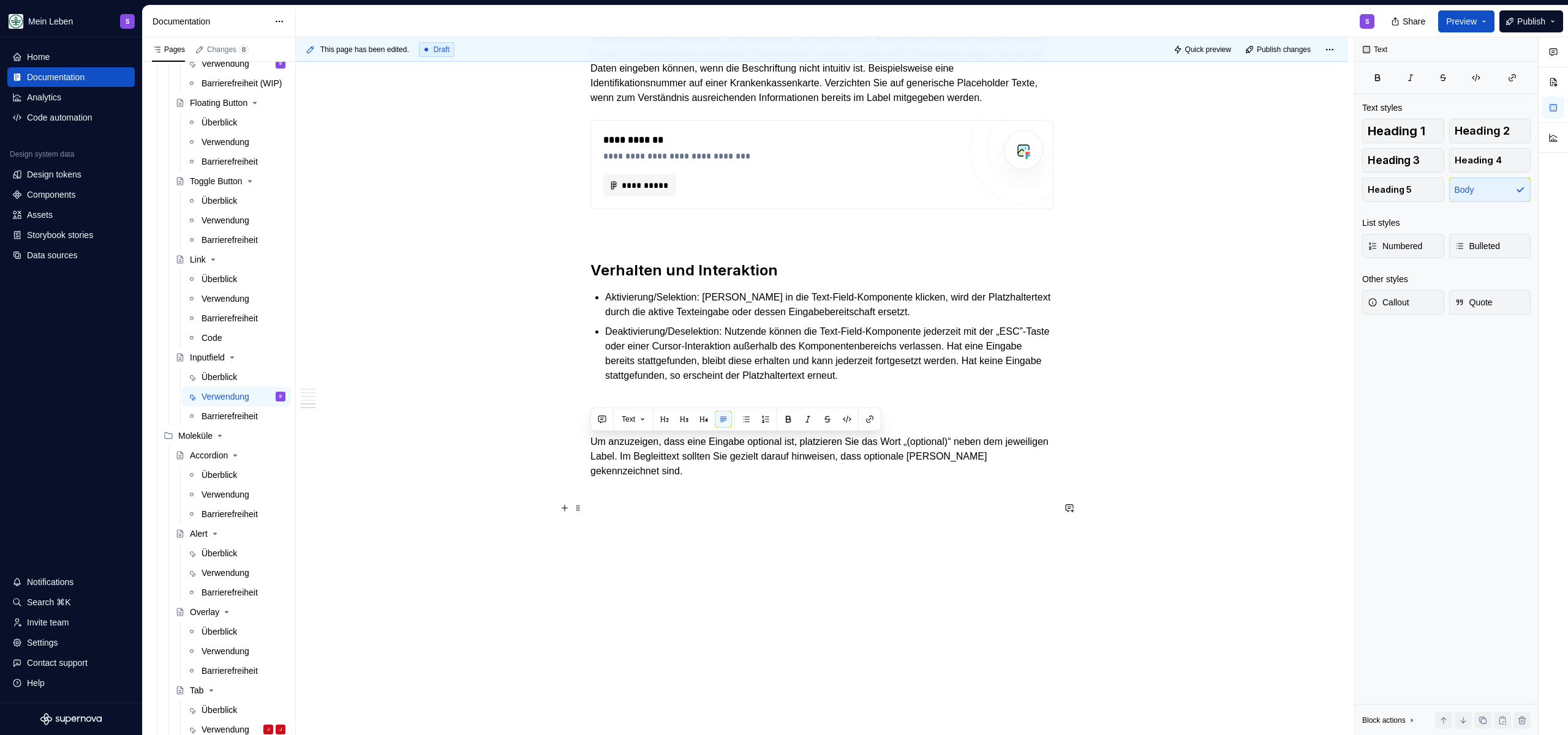
click at [763, 490] on p at bounding box center [821, 493] width 463 height 15
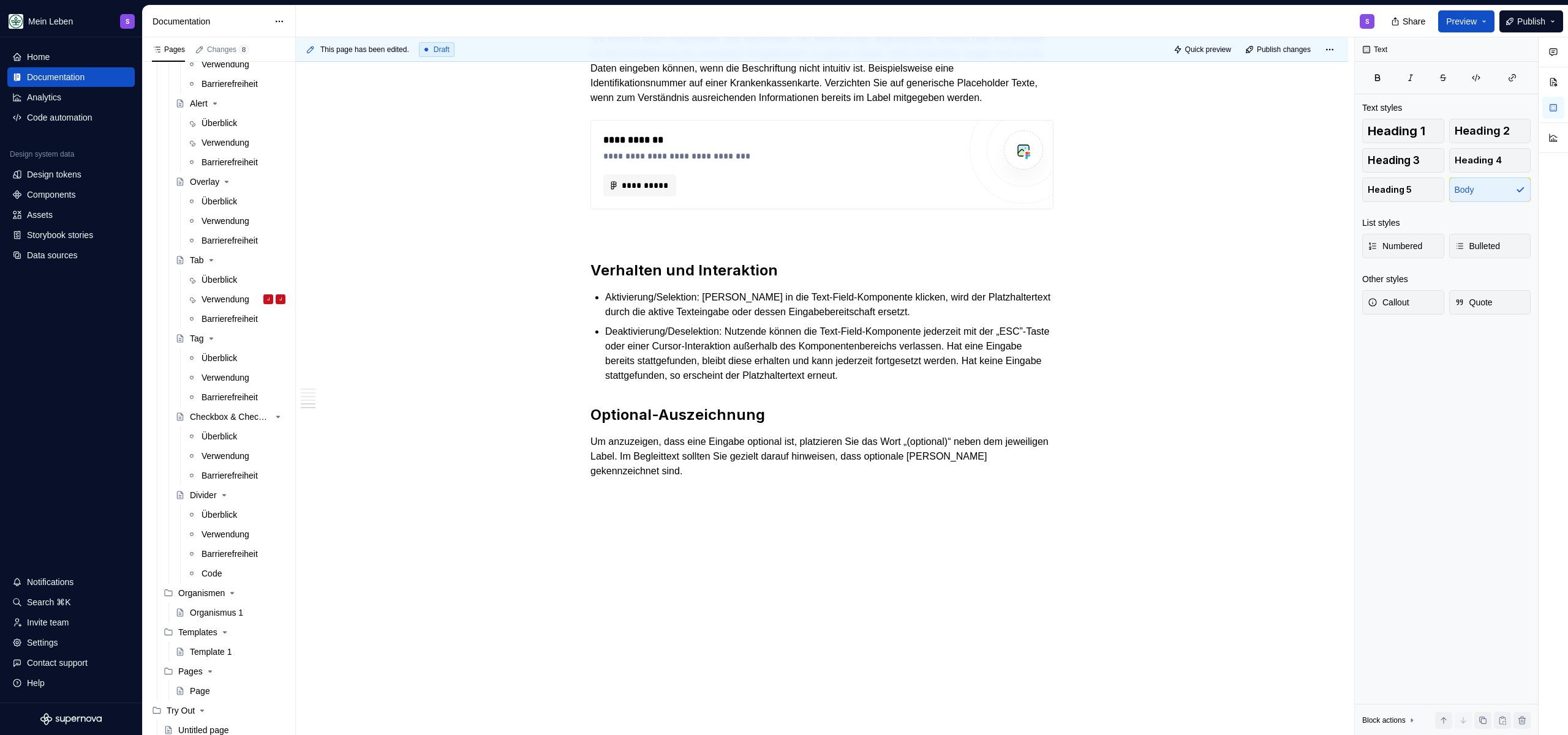
scroll to position [738, 0]
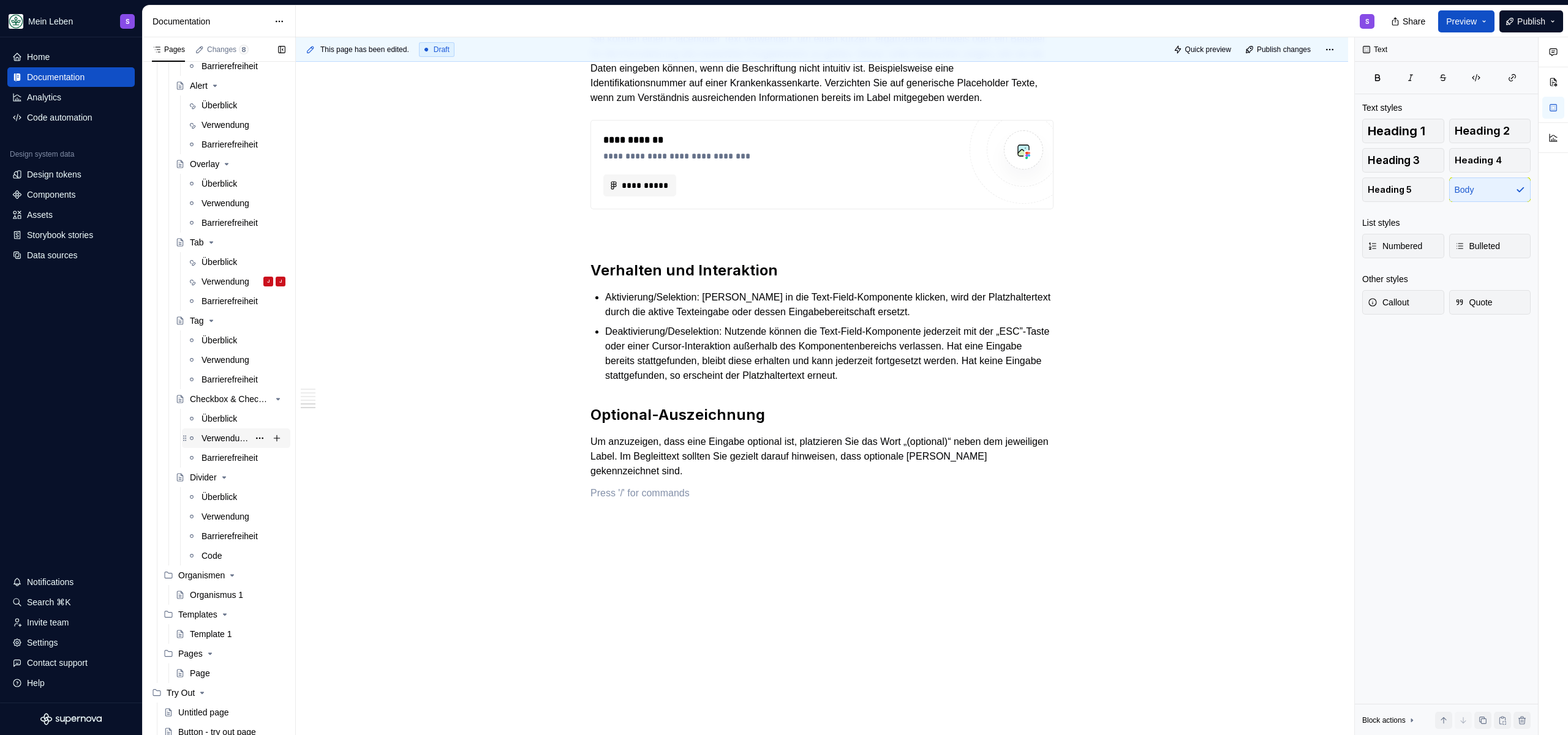
click at [211, 441] on div "Verwendung" at bounding box center [225, 438] width 47 height 12
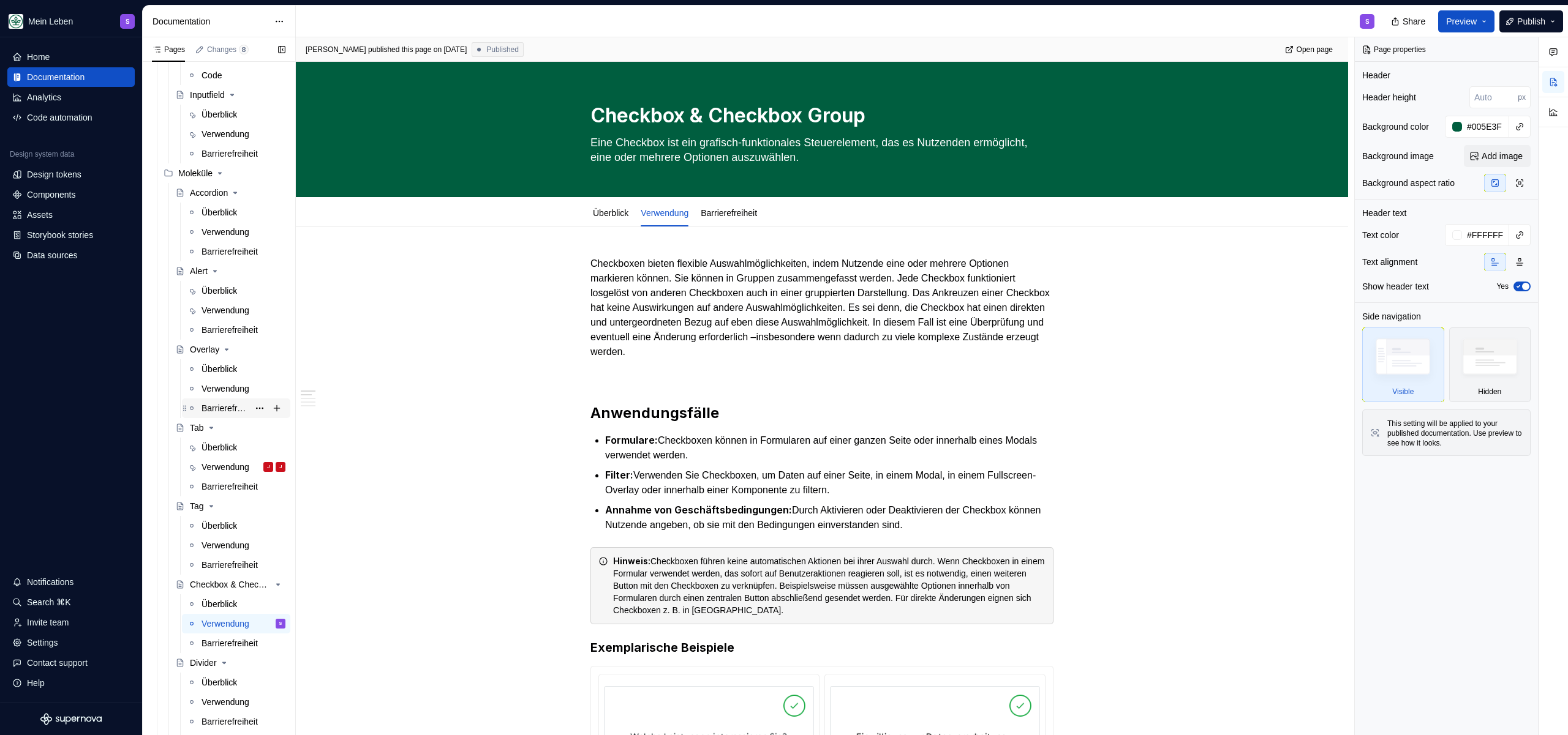
scroll to position [552, 0]
click at [218, 129] on div "Verwendung" at bounding box center [225, 135] width 47 height 12
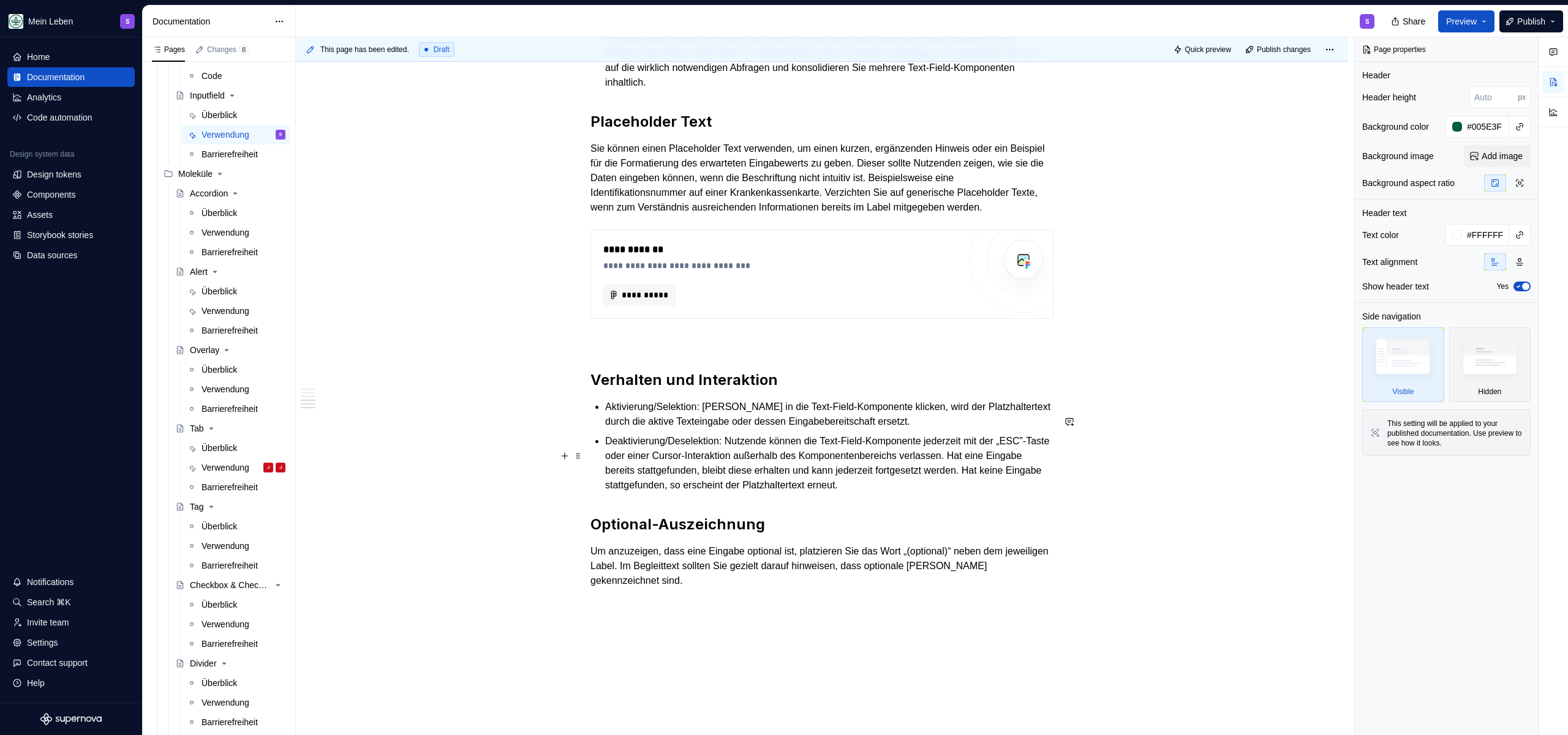
scroll to position [1508, 0]
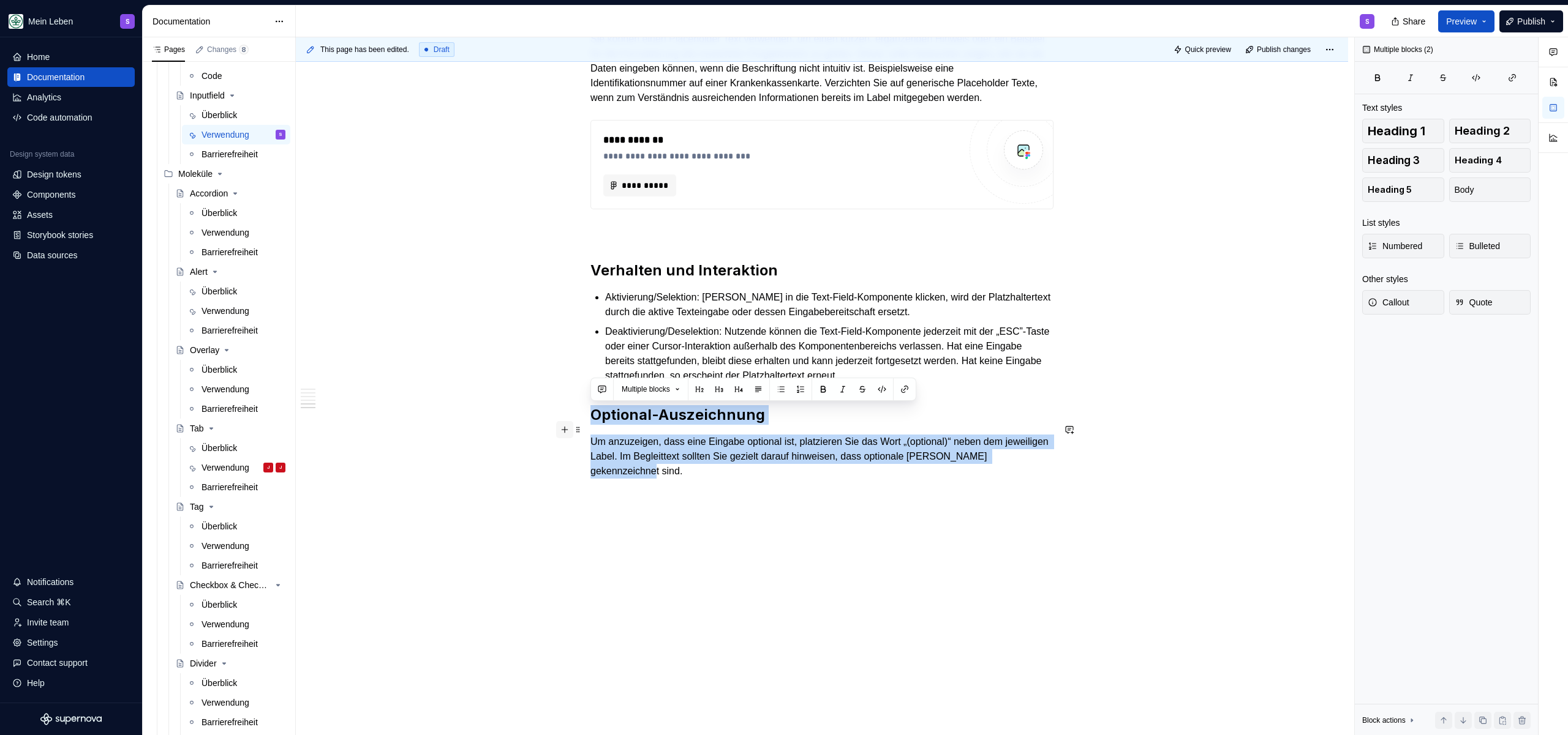
drag, startPoint x: 706, startPoint y: 478, endPoint x: 567, endPoint y: 409, distance: 155.2
click at [217, 624] on div "Verwendung" at bounding box center [225, 624] width 47 height 12
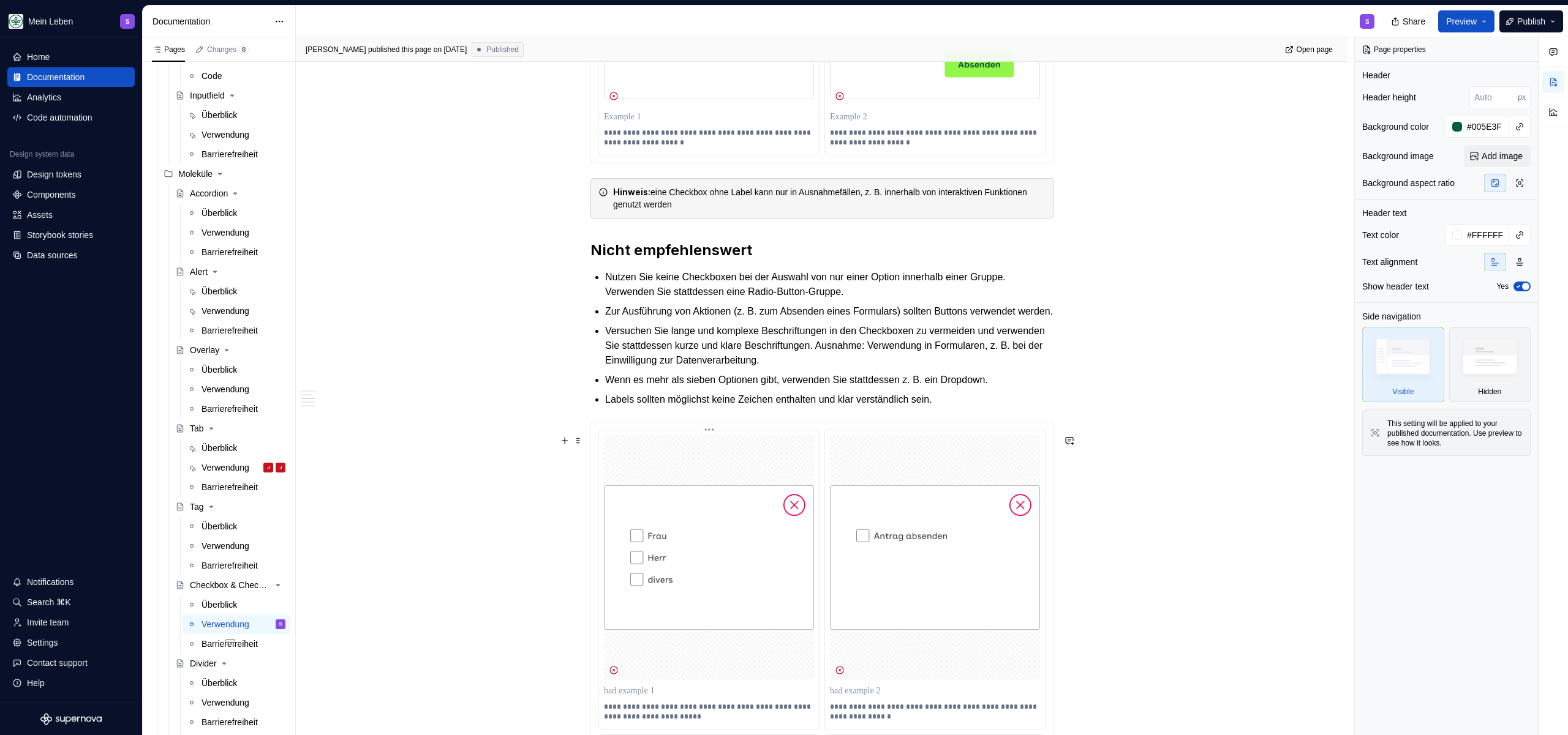
scroll to position [1730, 0]
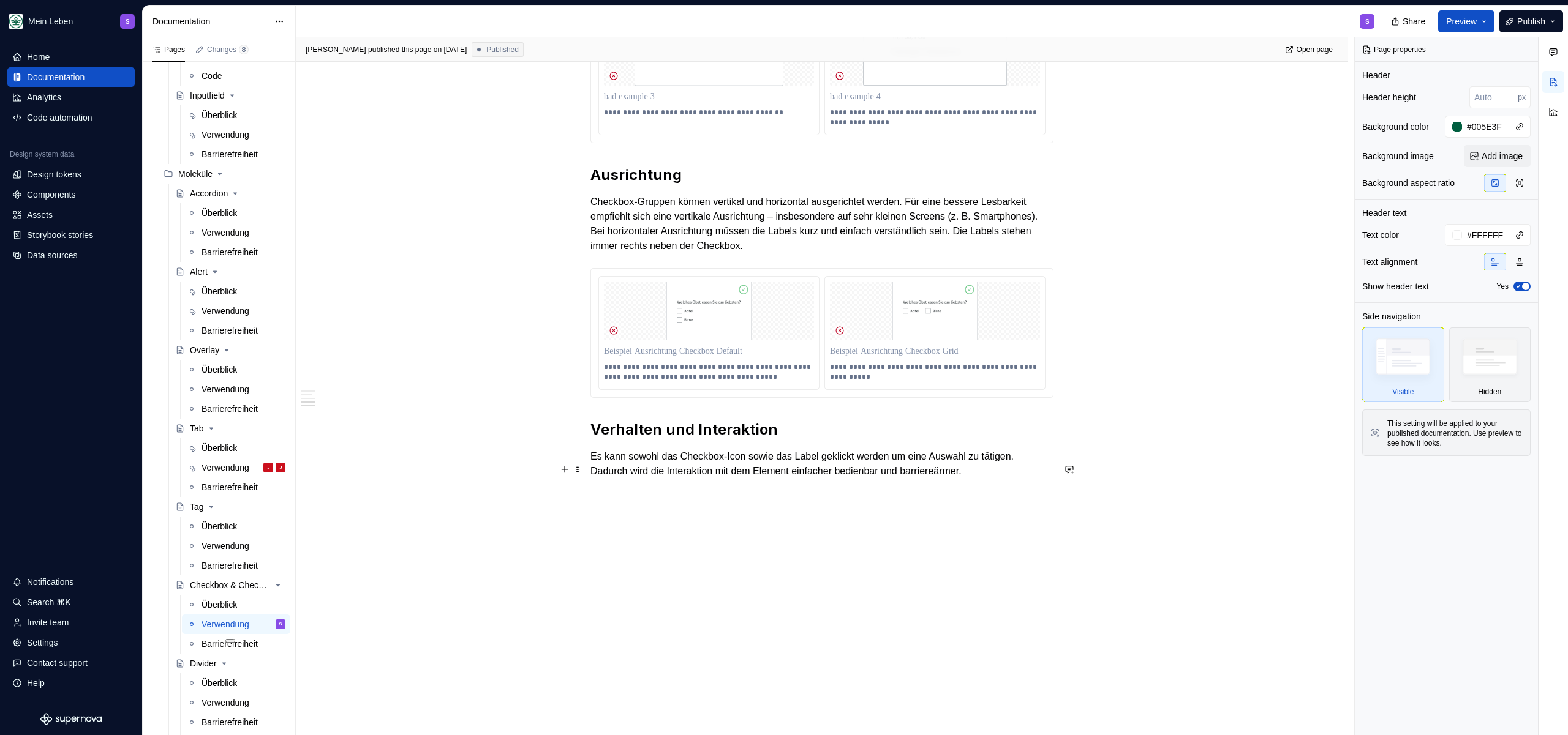
type textarea "*"
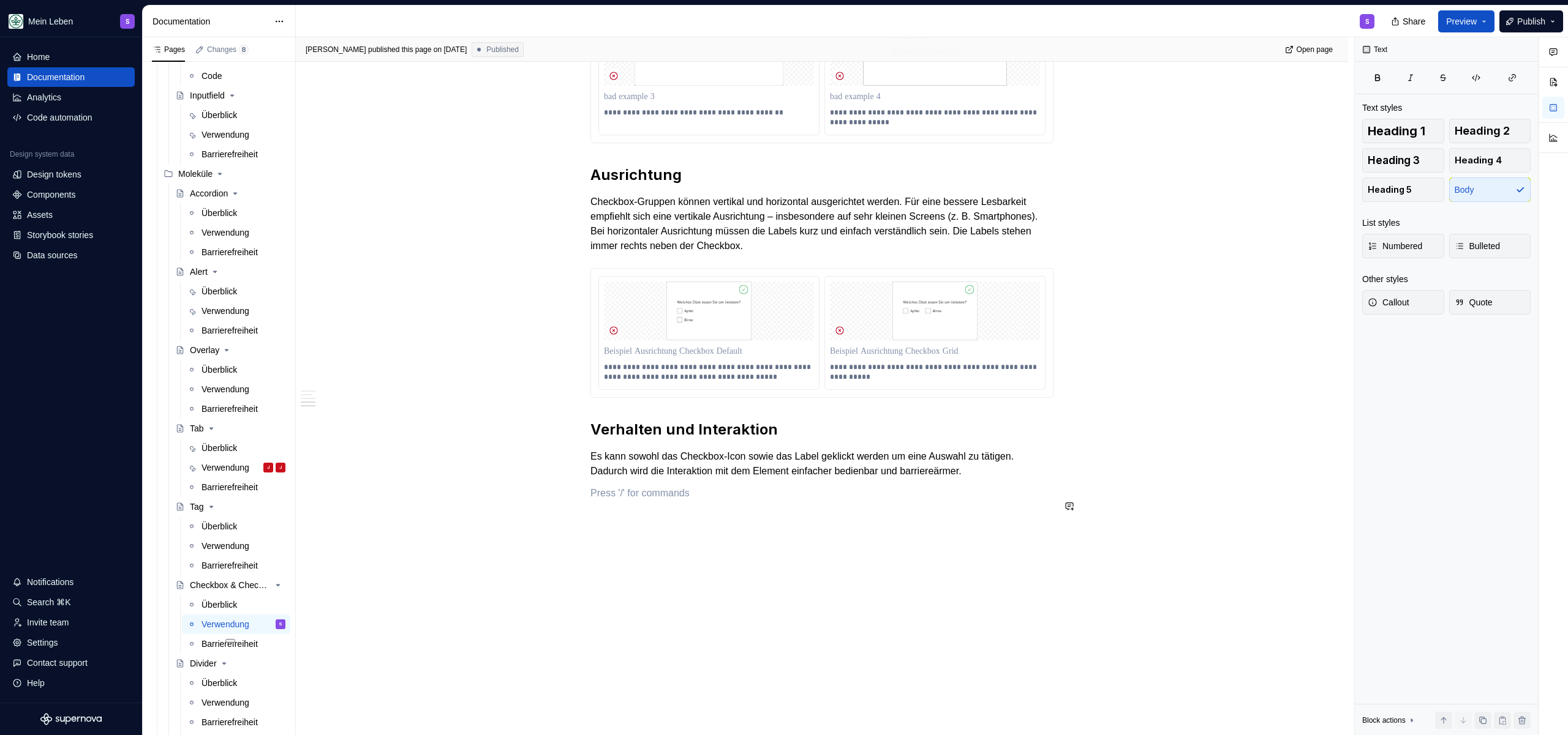
paste div
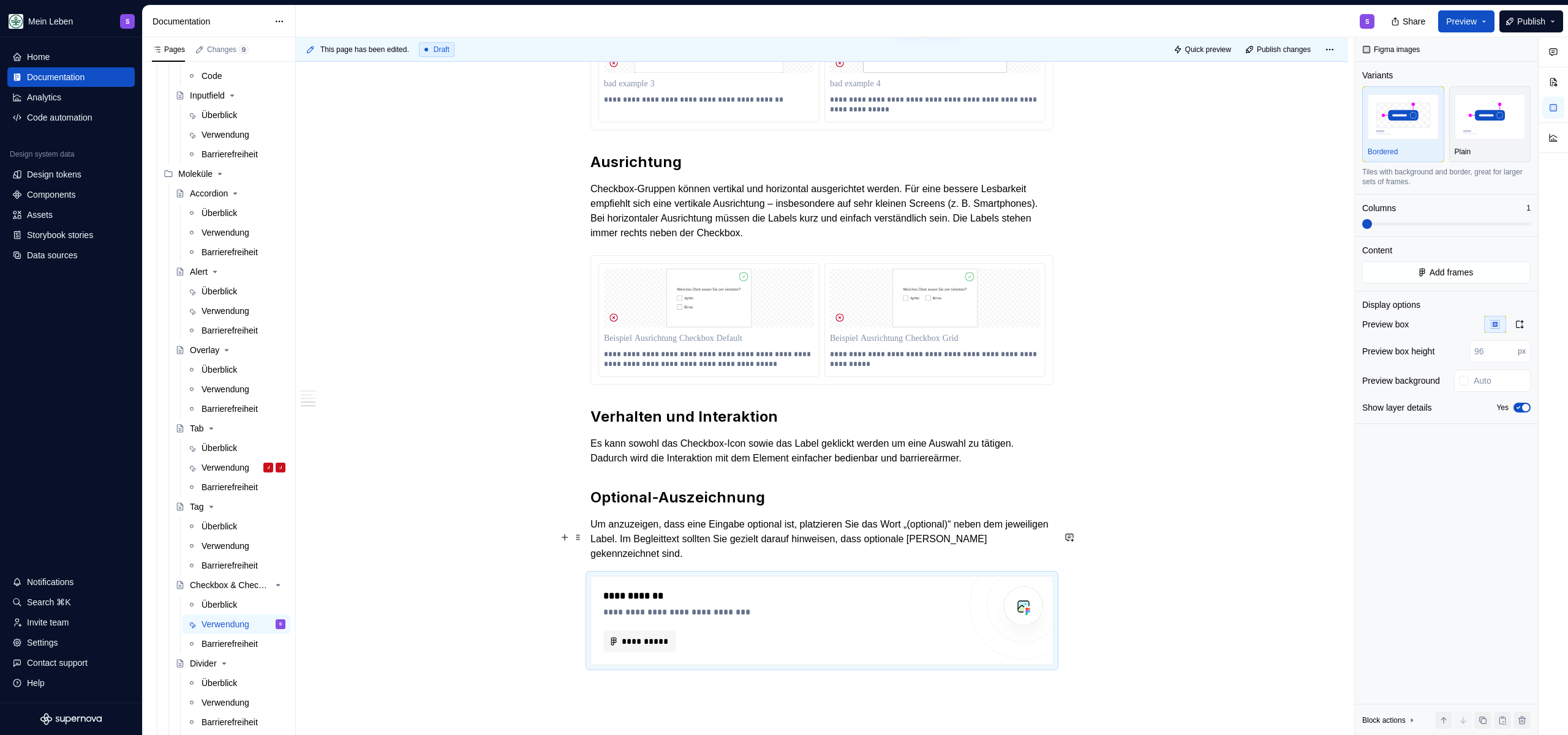
click at [725, 561] on p "Um anzuzeigen, dass eine Eingabe optional ist, platzieren Sie das Wort „(option…" at bounding box center [821, 539] width 463 height 44
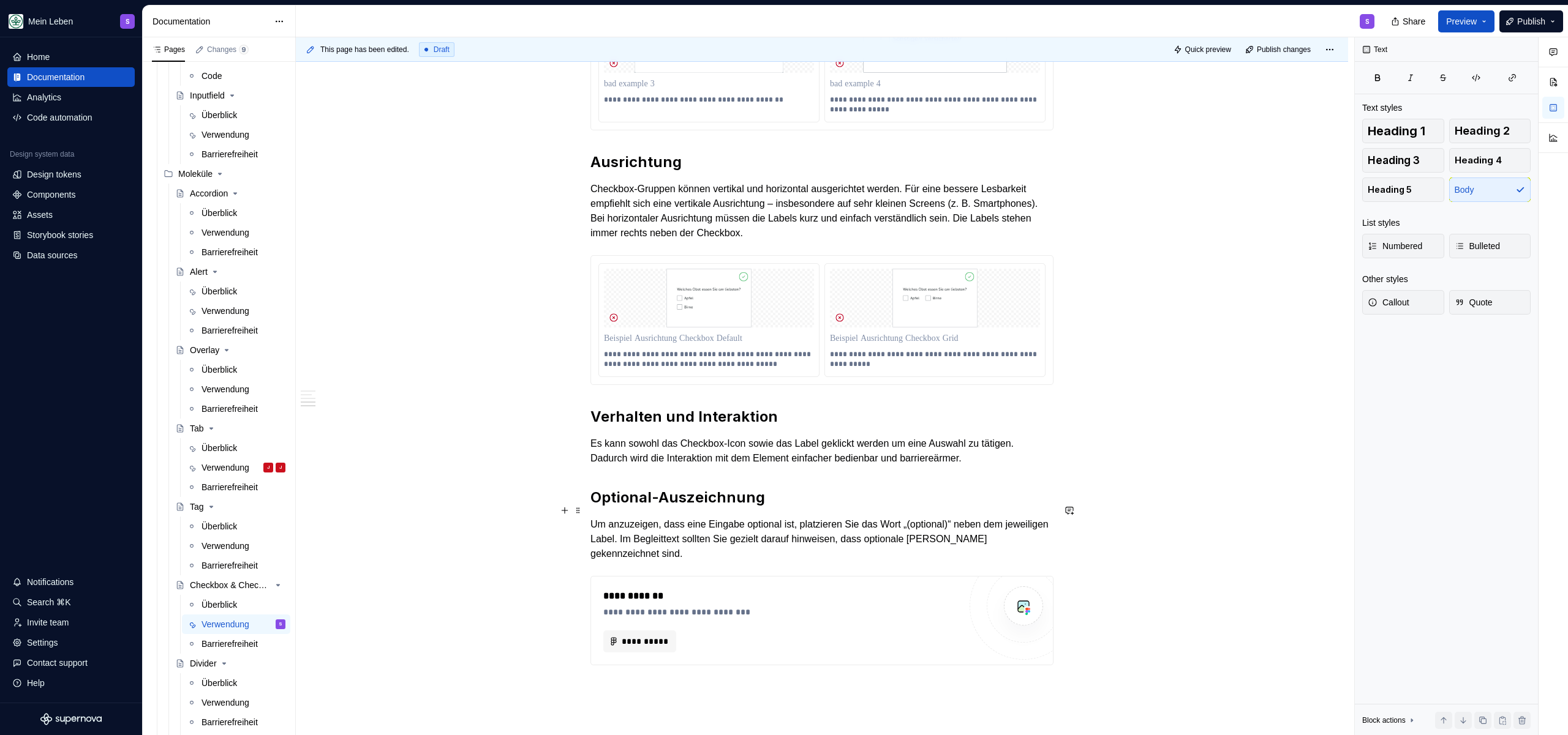
click at [772, 501] on h2 "Optional-Auszeichnung" at bounding box center [821, 498] width 463 height 19
click at [1075, 594] on button "button" at bounding box center [1069, 595] width 17 height 17
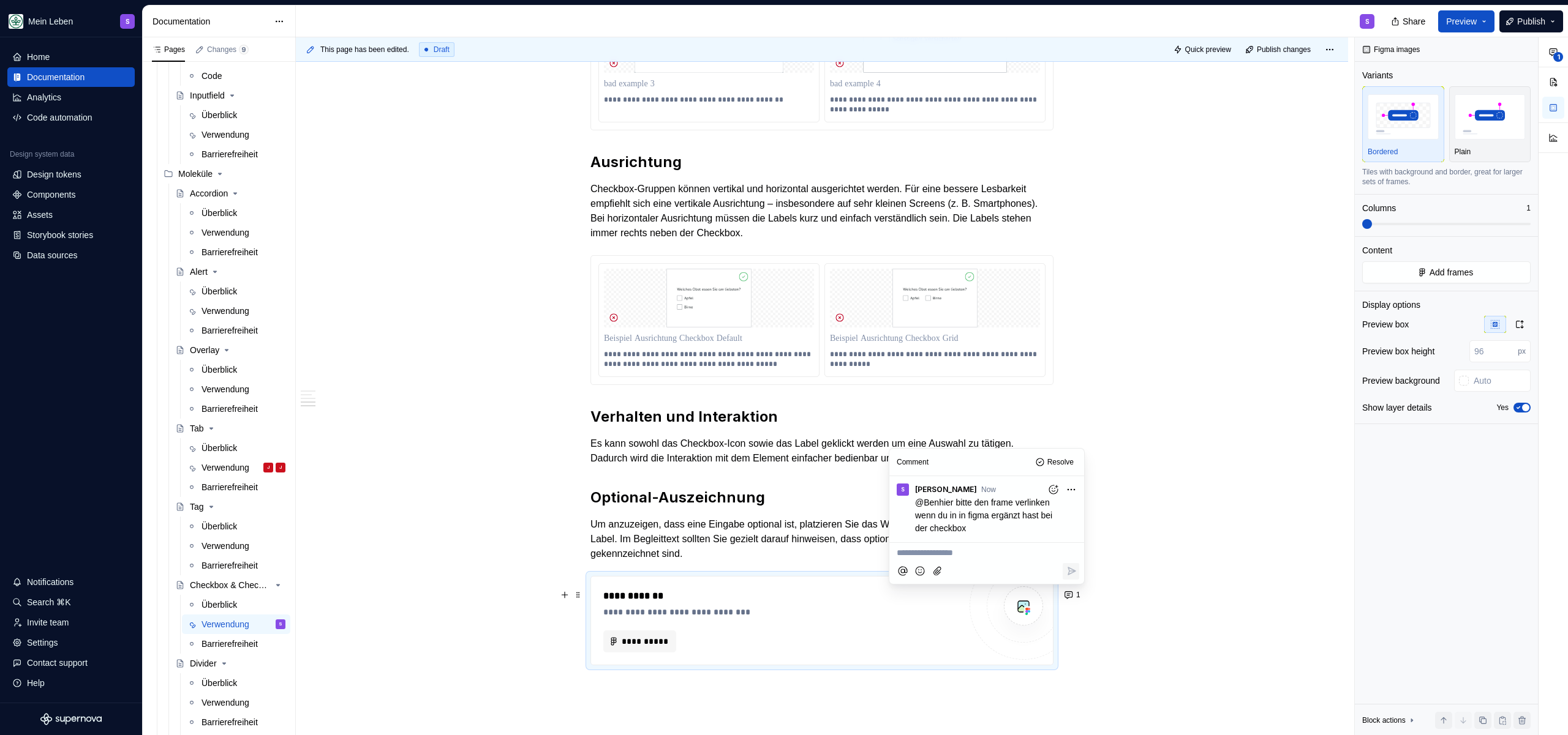
click at [1066, 488] on html "Mein Leben S Home Documentation Analytics Code automation Design system data De…" at bounding box center [784, 368] width 1568 height 735
click at [779, 564] on html "Mein Leben S Home Documentation Analytics Code automation Design system data De…" at bounding box center [784, 368] width 1568 height 735
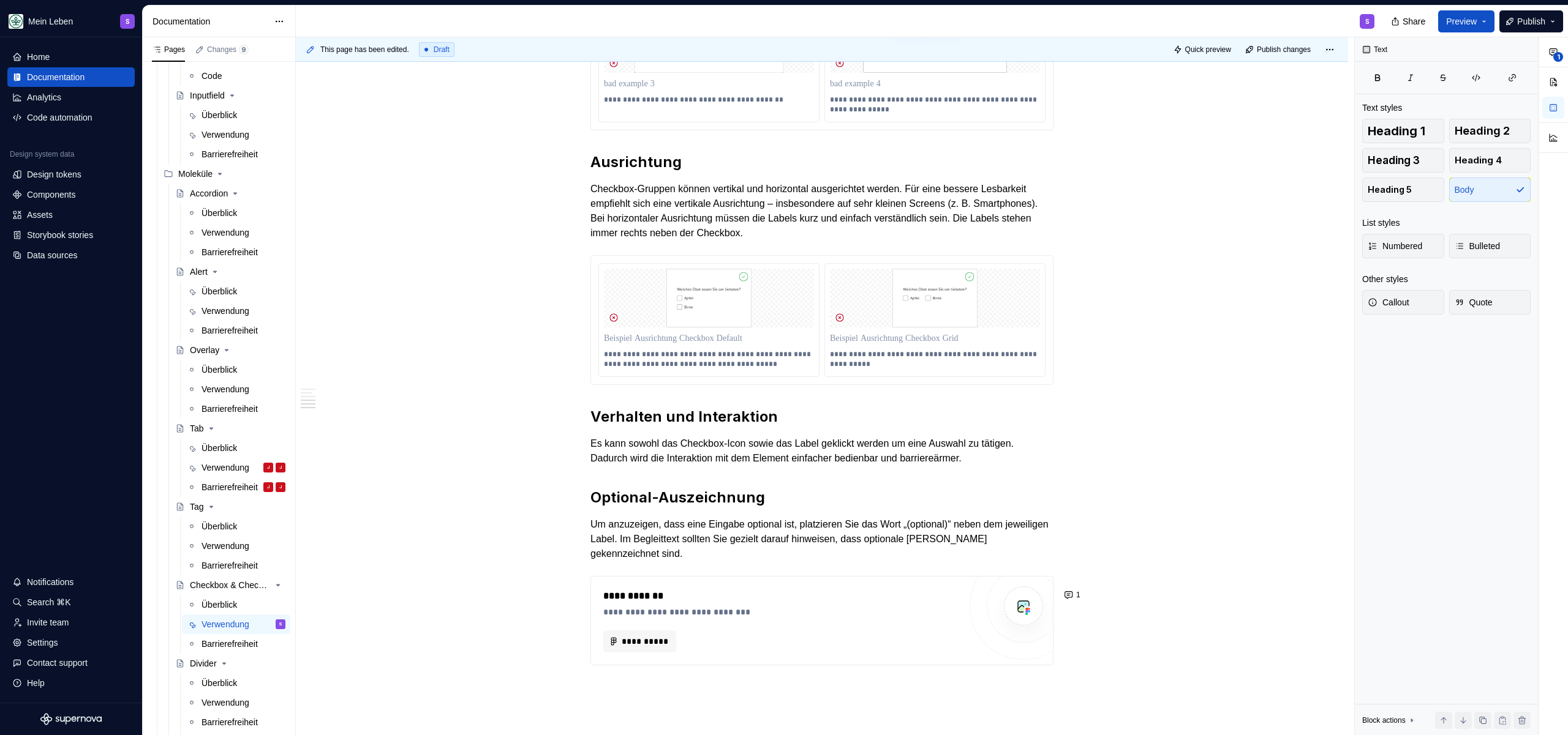
click at [649, 695] on div "This page has been edited. Draft Quick preview Publish changes Checkbox & Check…" at bounding box center [824, 386] width 1058 height 698
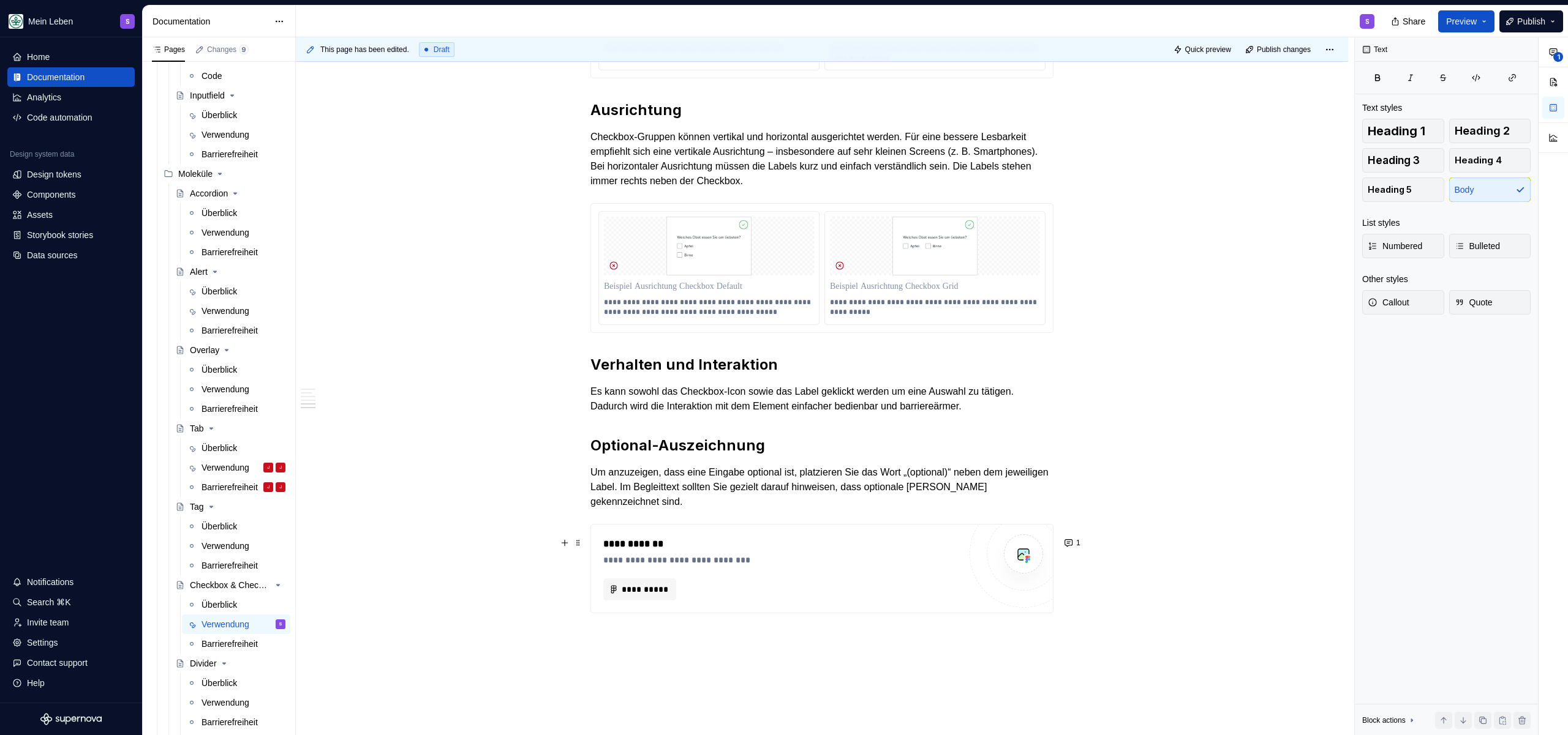
scroll to position [1909, 0]
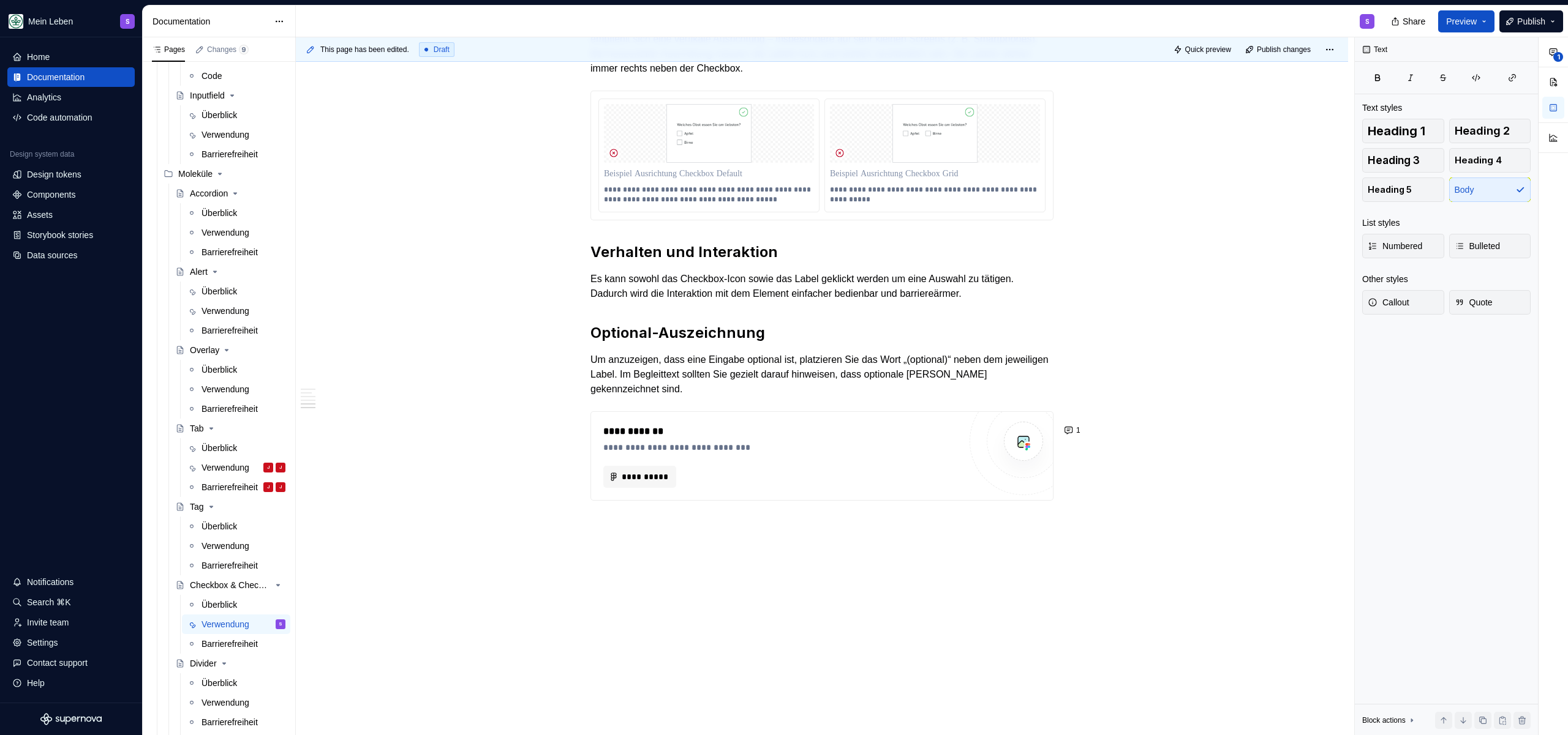
click at [679, 483] on div "**********" at bounding box center [782, 476] width 356 height 22
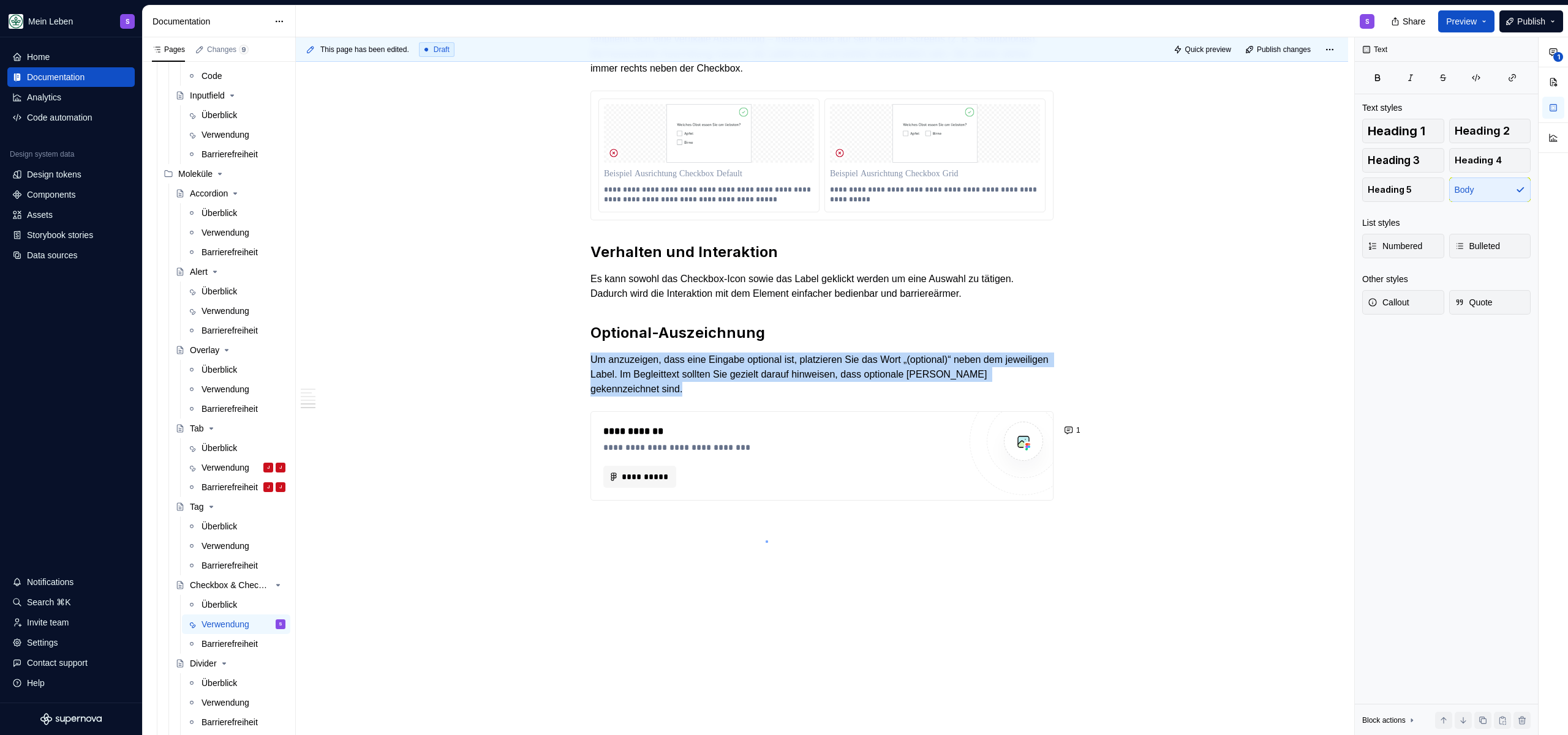
click at [765, 540] on div "This page has been edited. Draft Quick preview Publish changes Checkbox & Check…" at bounding box center [824, 386] width 1058 height 698
click at [880, 458] on div "**********" at bounding box center [782, 456] width 356 height 64
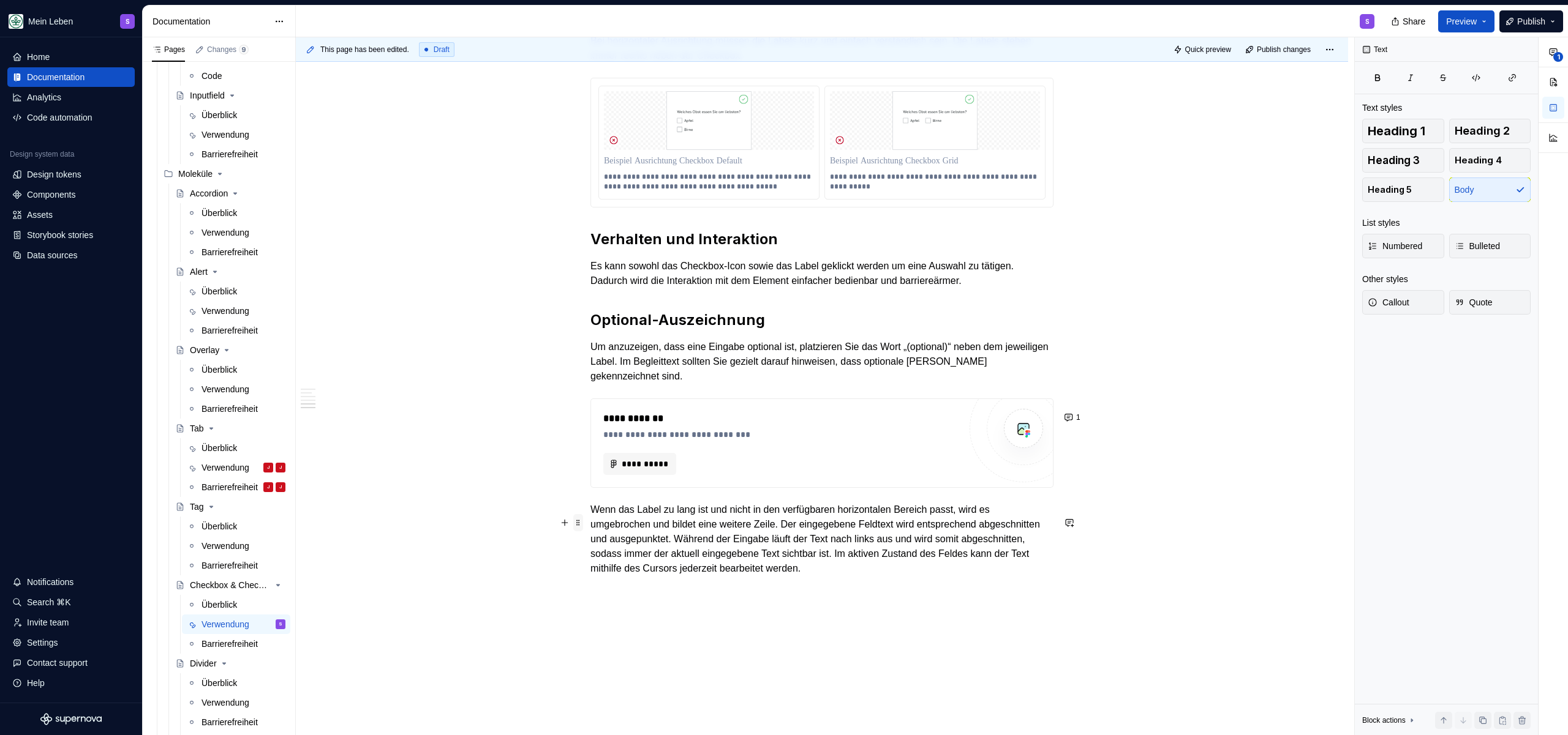
click at [580, 516] on span at bounding box center [578, 522] width 10 height 17
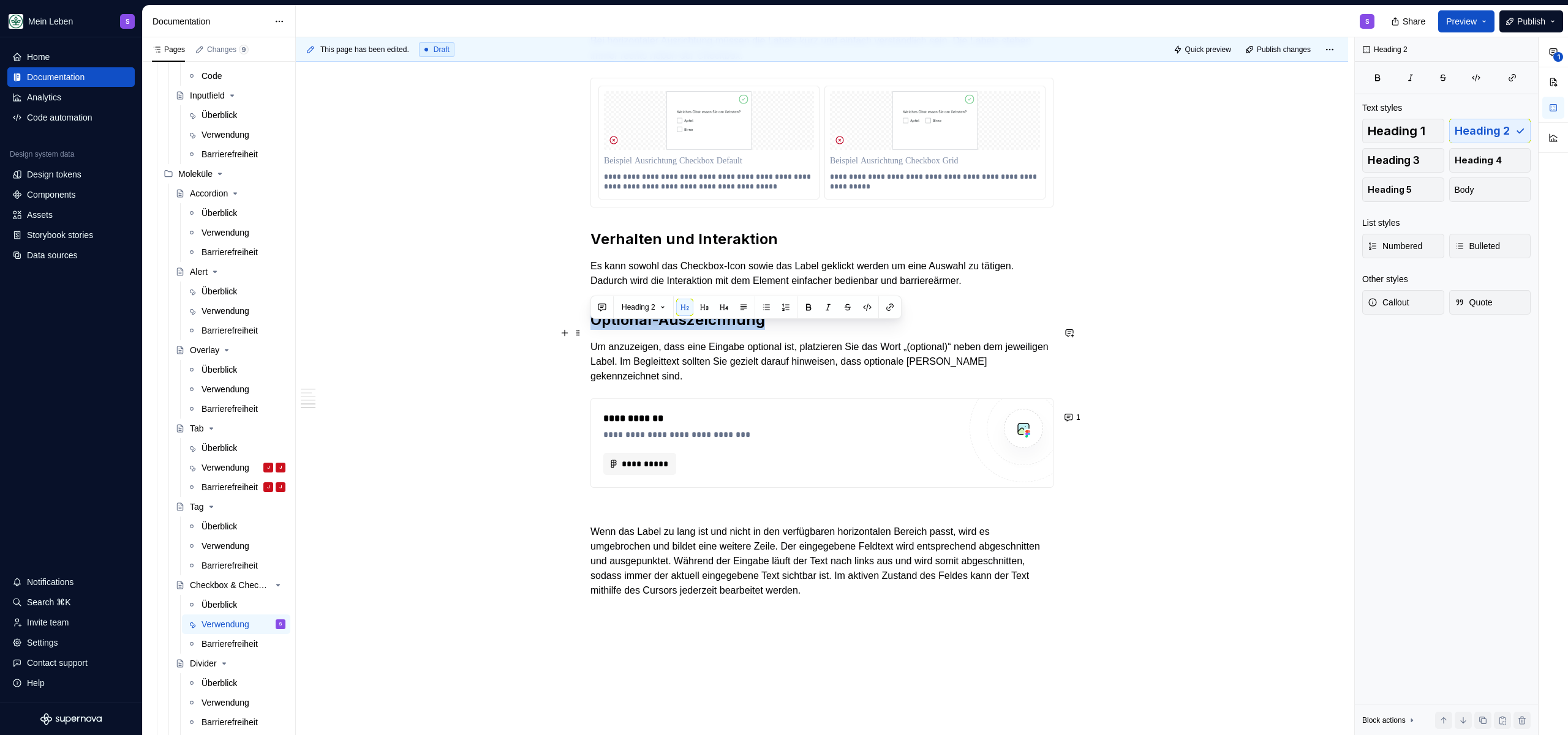
drag, startPoint x: 785, startPoint y: 341, endPoint x: 503, endPoint y: 337, distance: 282.0
copy h2 "Optional-Auszeichnung"
click at [630, 517] on p at bounding box center [821, 510] width 463 height 15
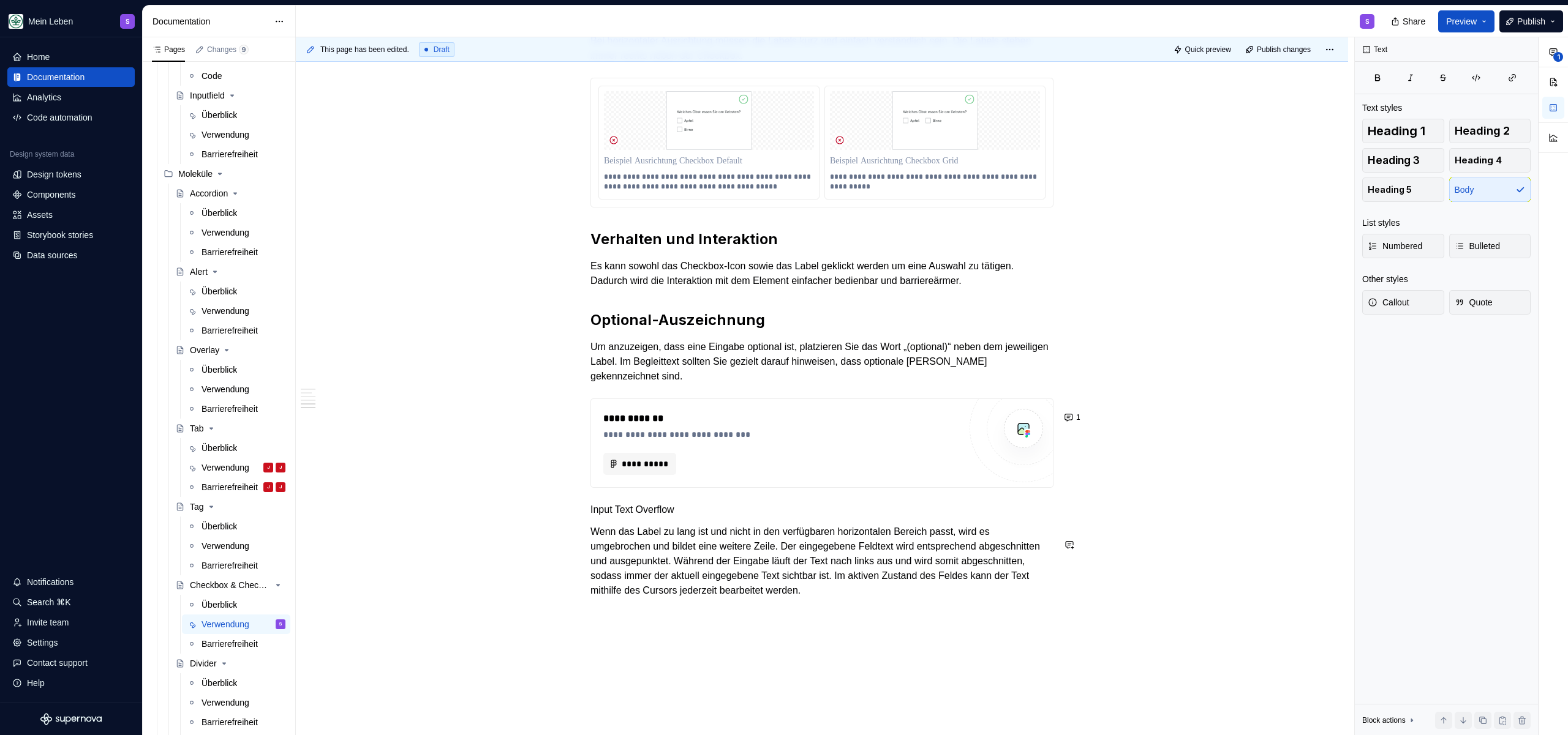
click at [749, 517] on p "Input Text Overflow" at bounding box center [821, 510] width 463 height 15
click at [663, 500] on button "button" at bounding box center [664, 500] width 17 height 17
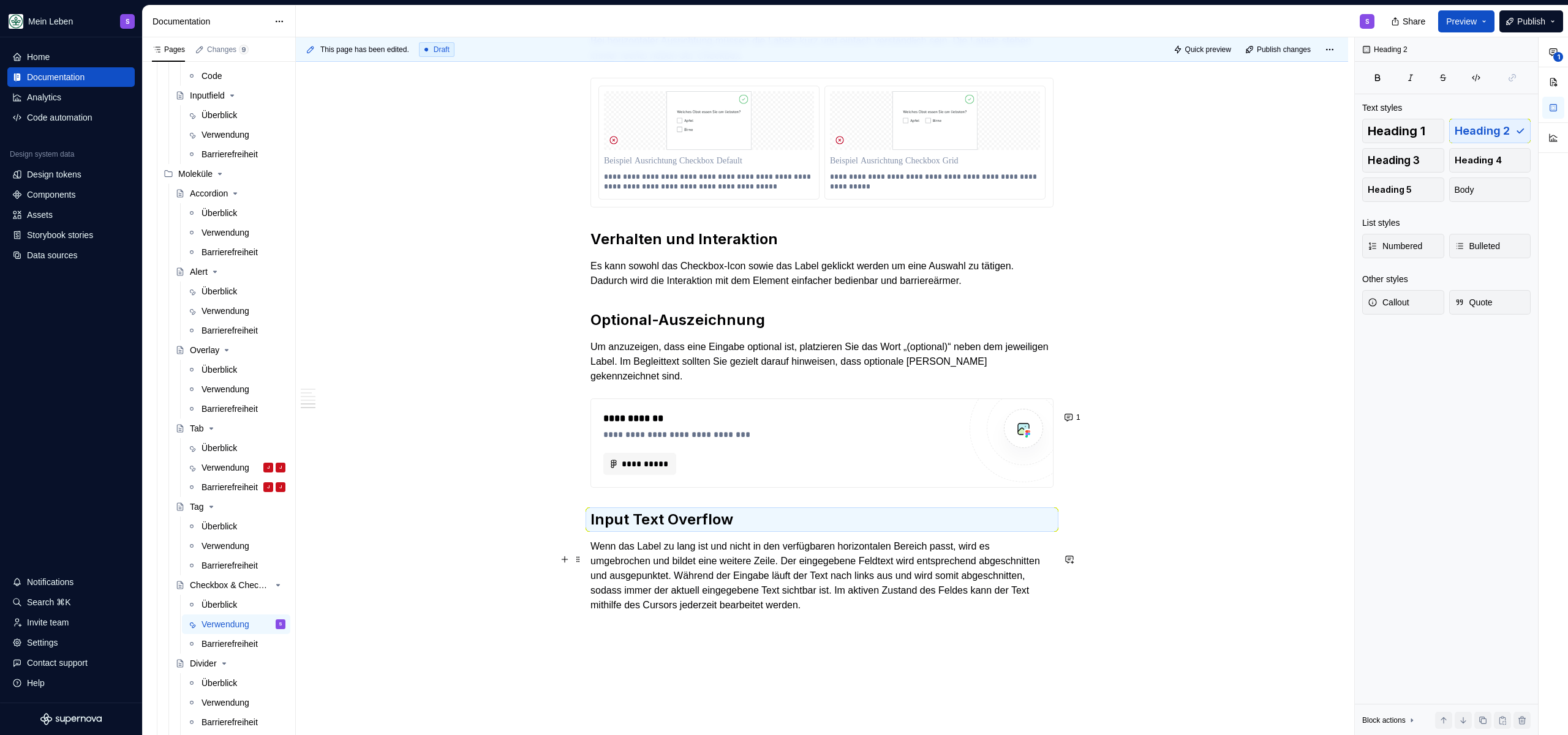
click at [723, 583] on p "Wenn das Label zu lang ist und nicht in den verfügbaren horizontalen Bereich pa…" at bounding box center [821, 576] width 463 height 73
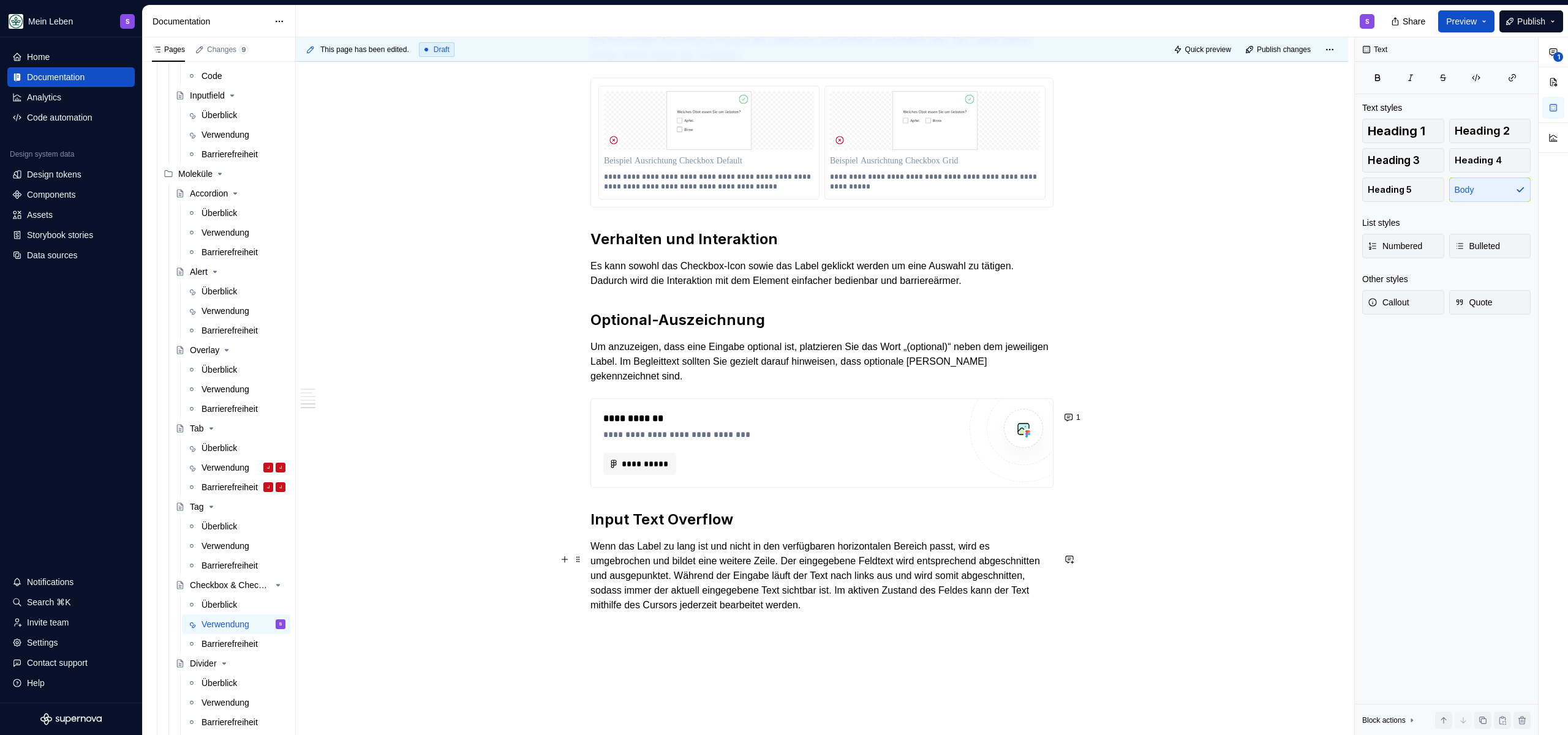
click at [636, 560] on p "Wenn das Label zu lang ist und nicht in den verfügbaren horizontalen Bereich pa…" at bounding box center [821, 576] width 463 height 73
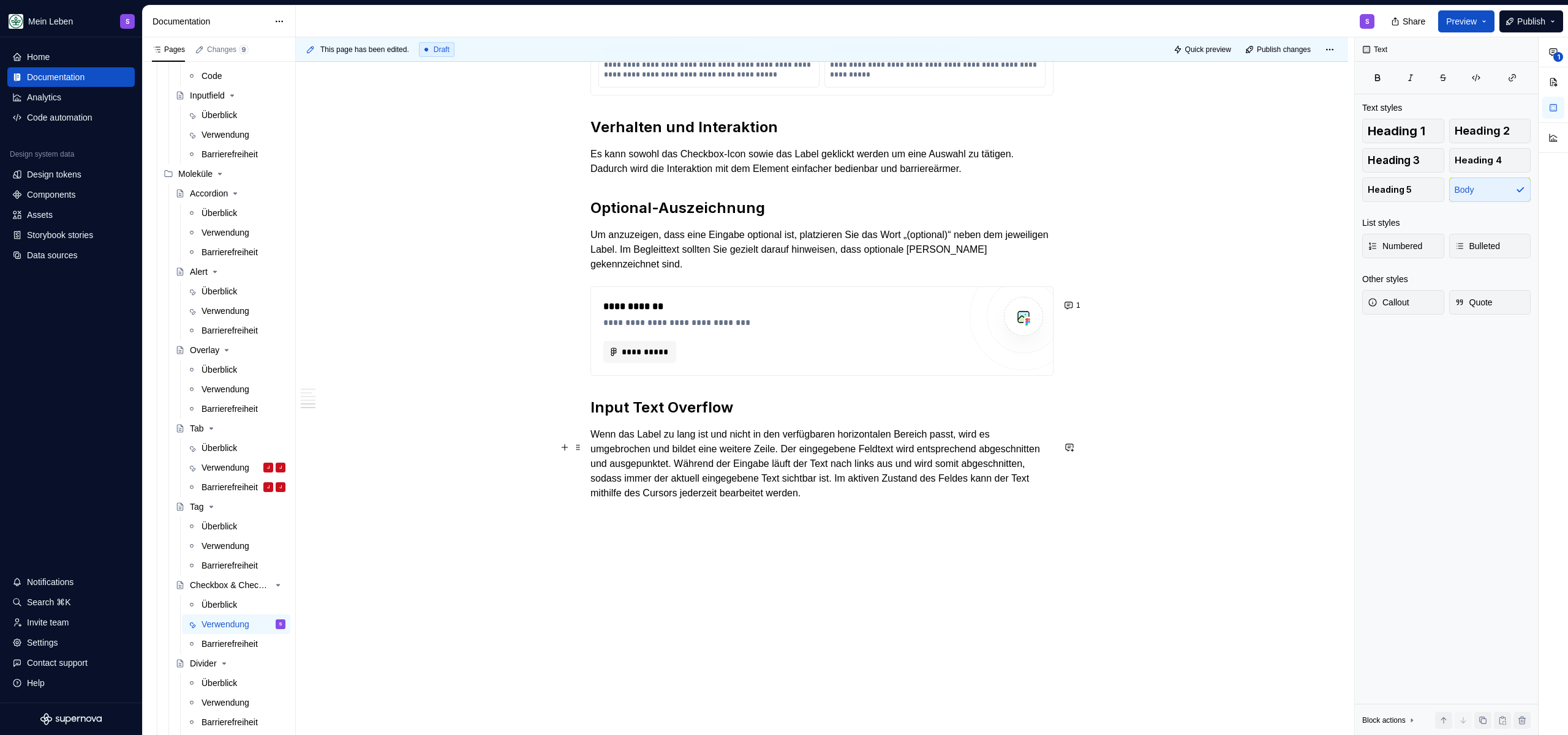
scroll to position [2033, 0]
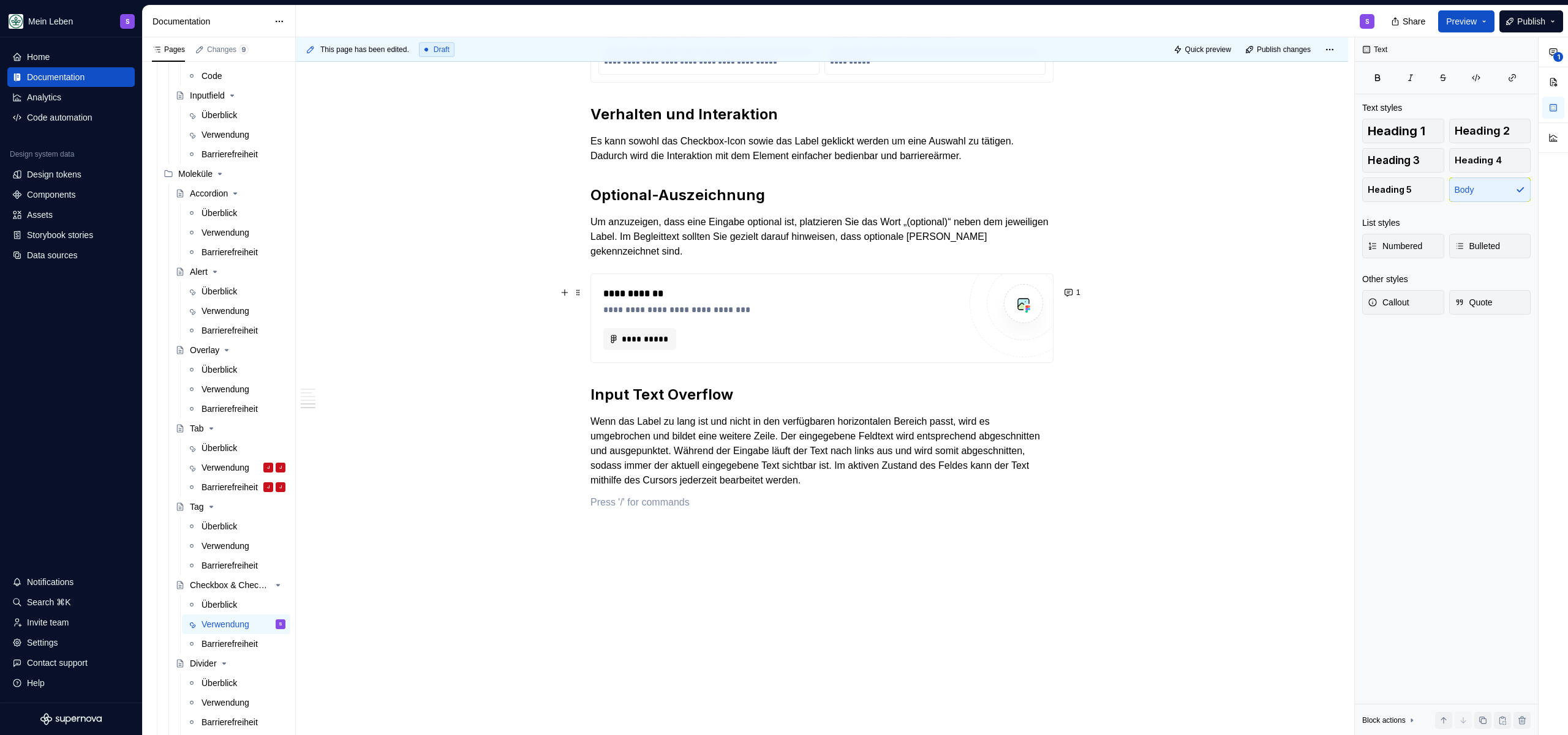
click at [767, 316] on div "**********" at bounding box center [782, 310] width 356 height 12
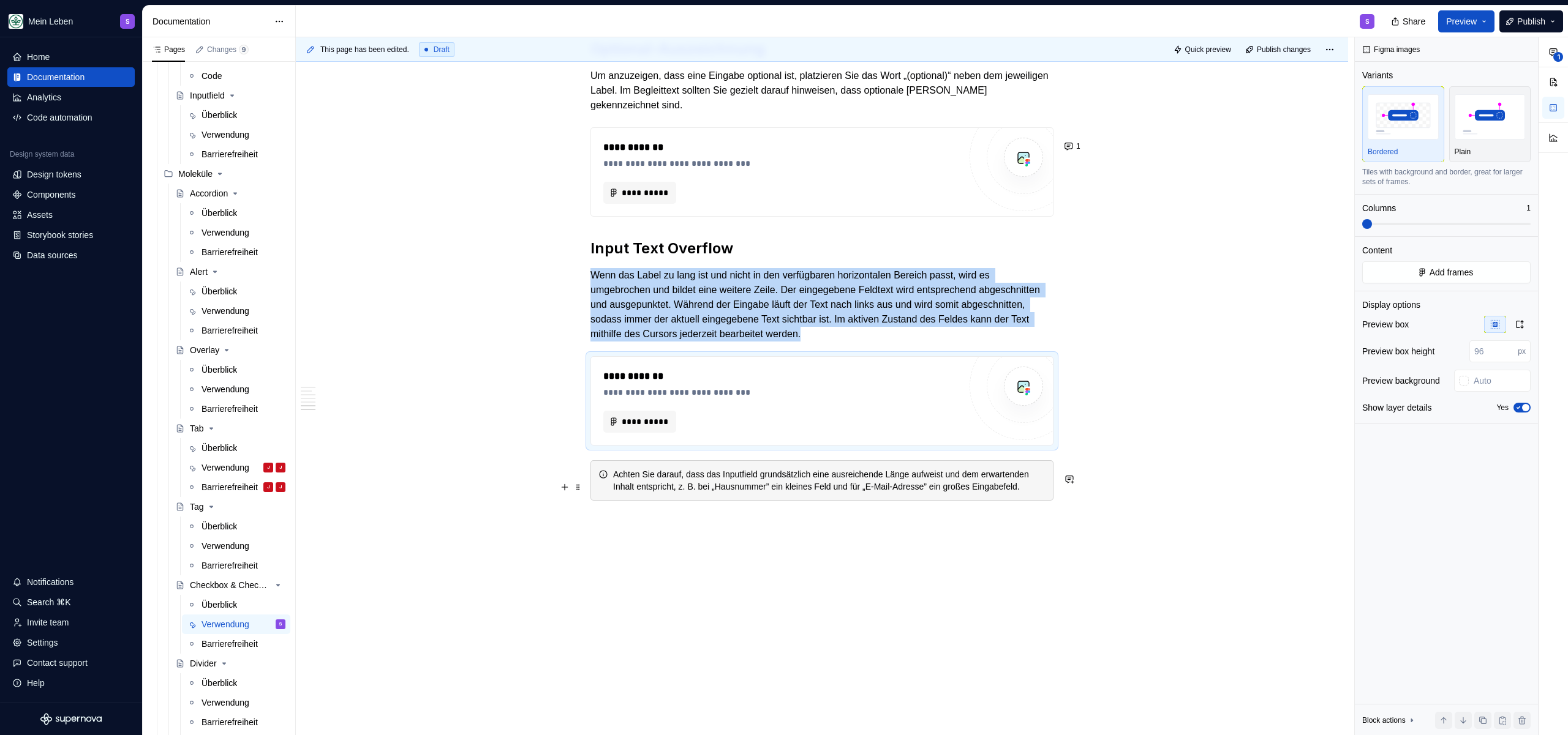
drag, startPoint x: 612, startPoint y: 451, endPoint x: 614, endPoint y: 466, distance: 15.1
click at [612, 460] on div "Achten Sie darauf, dass das Inputfield grundsätzlich eine ausreichende Länge au…" at bounding box center [821, 481] width 463 height 40
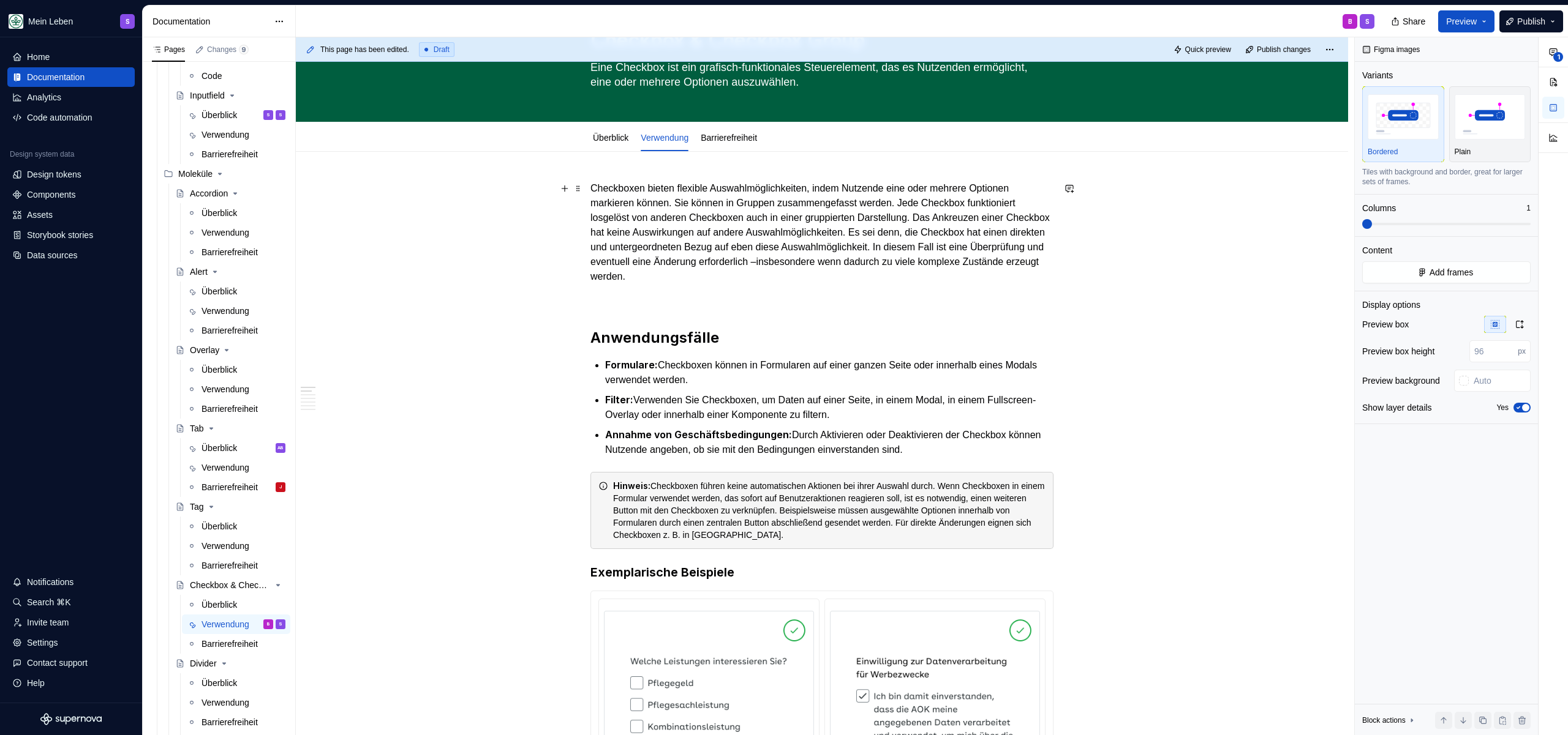
scroll to position [0, 0]
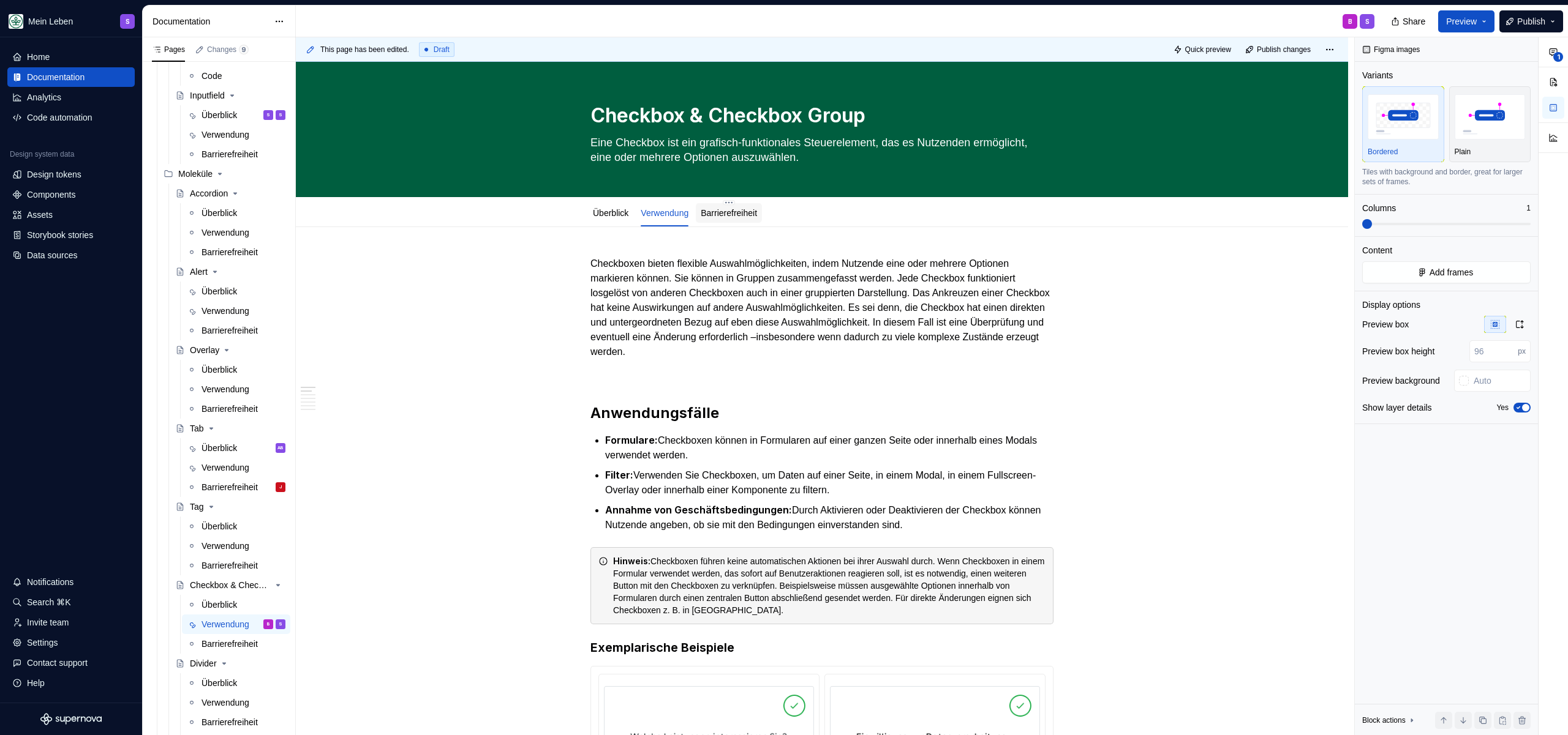
click at [758, 220] on div "Barrierefreiheit" at bounding box center [729, 213] width 66 height 19
click at [755, 213] on link "Barrierefreiheit" at bounding box center [729, 213] width 56 height 10
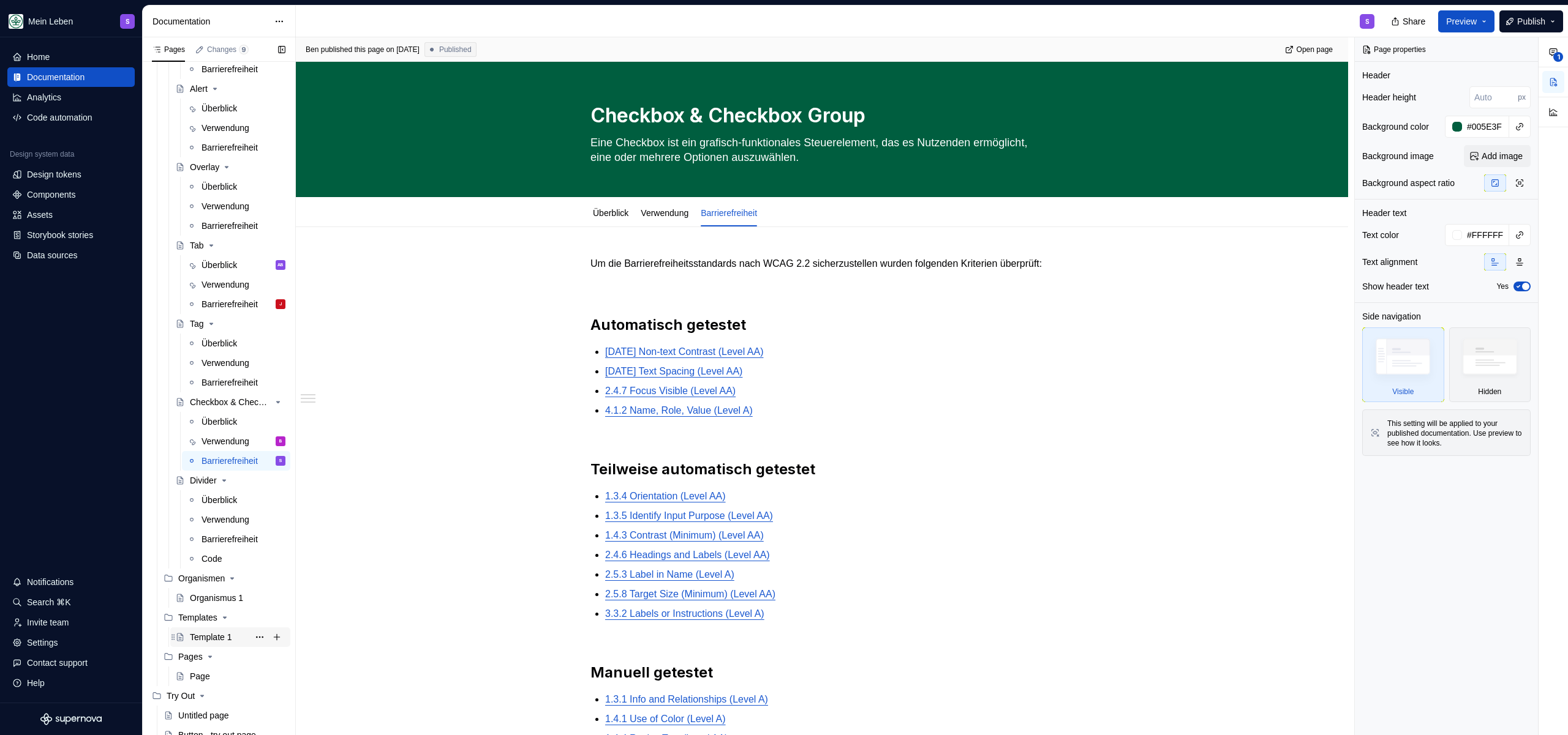
scroll to position [761, 0]
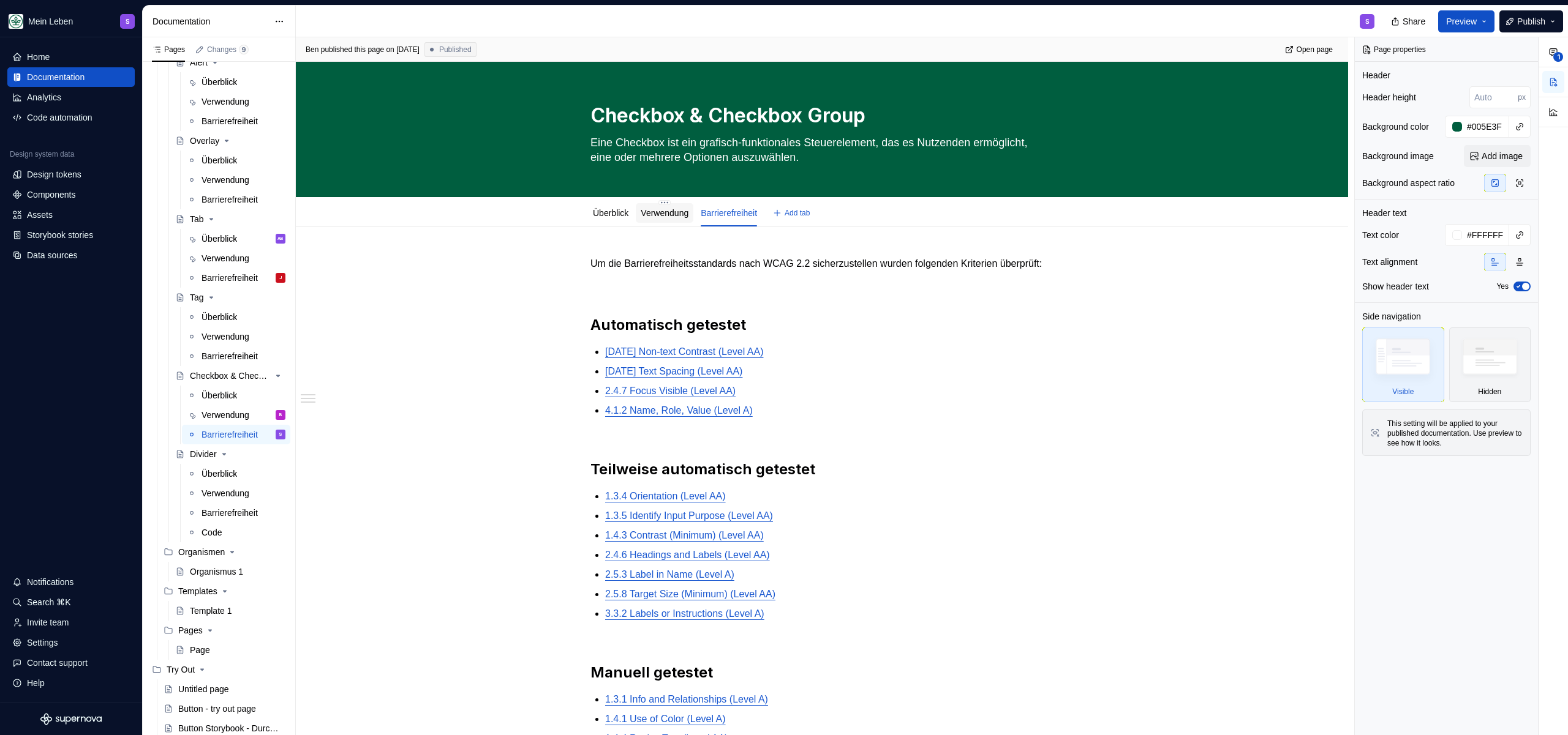
click at [683, 222] on div "Verwendung" at bounding box center [664, 213] width 58 height 19
click at [683, 213] on link "Verwendung" at bounding box center [665, 213] width 48 height 10
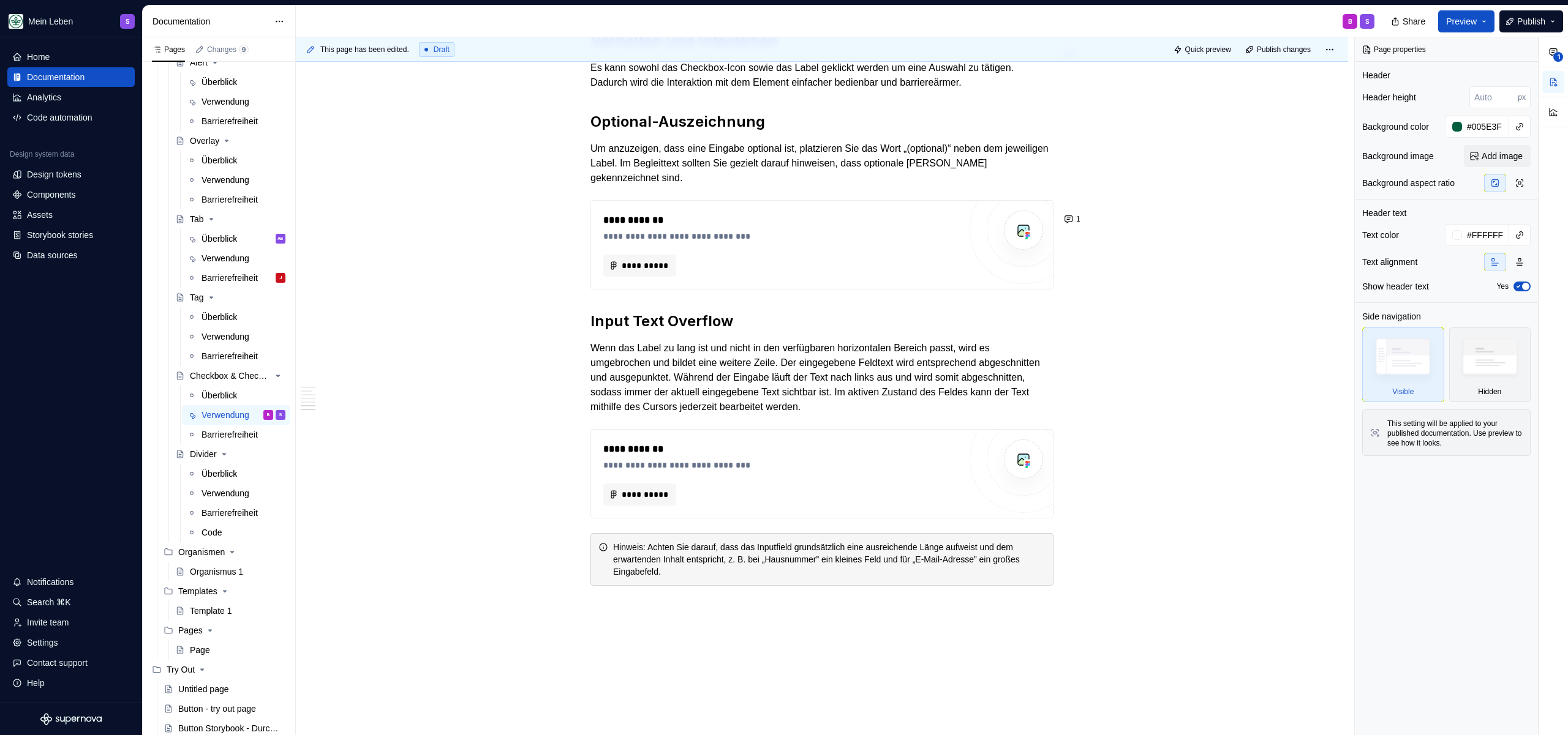
scroll to position [2204, 0]
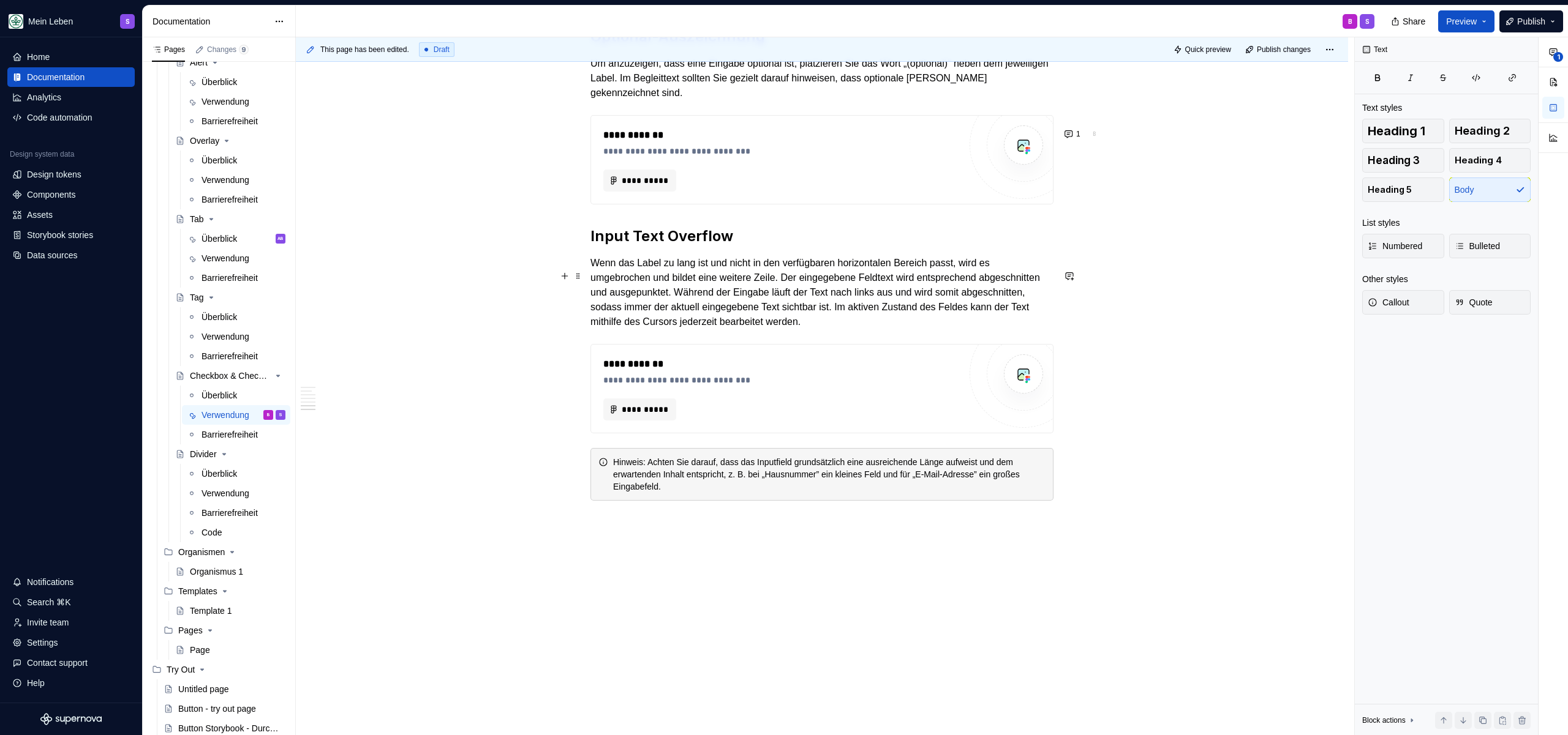
click at [776, 271] on p "Wenn das Label zu lang ist und nicht in den verfügbaren horizontalen Bereich pa…" at bounding box center [821, 293] width 463 height 73
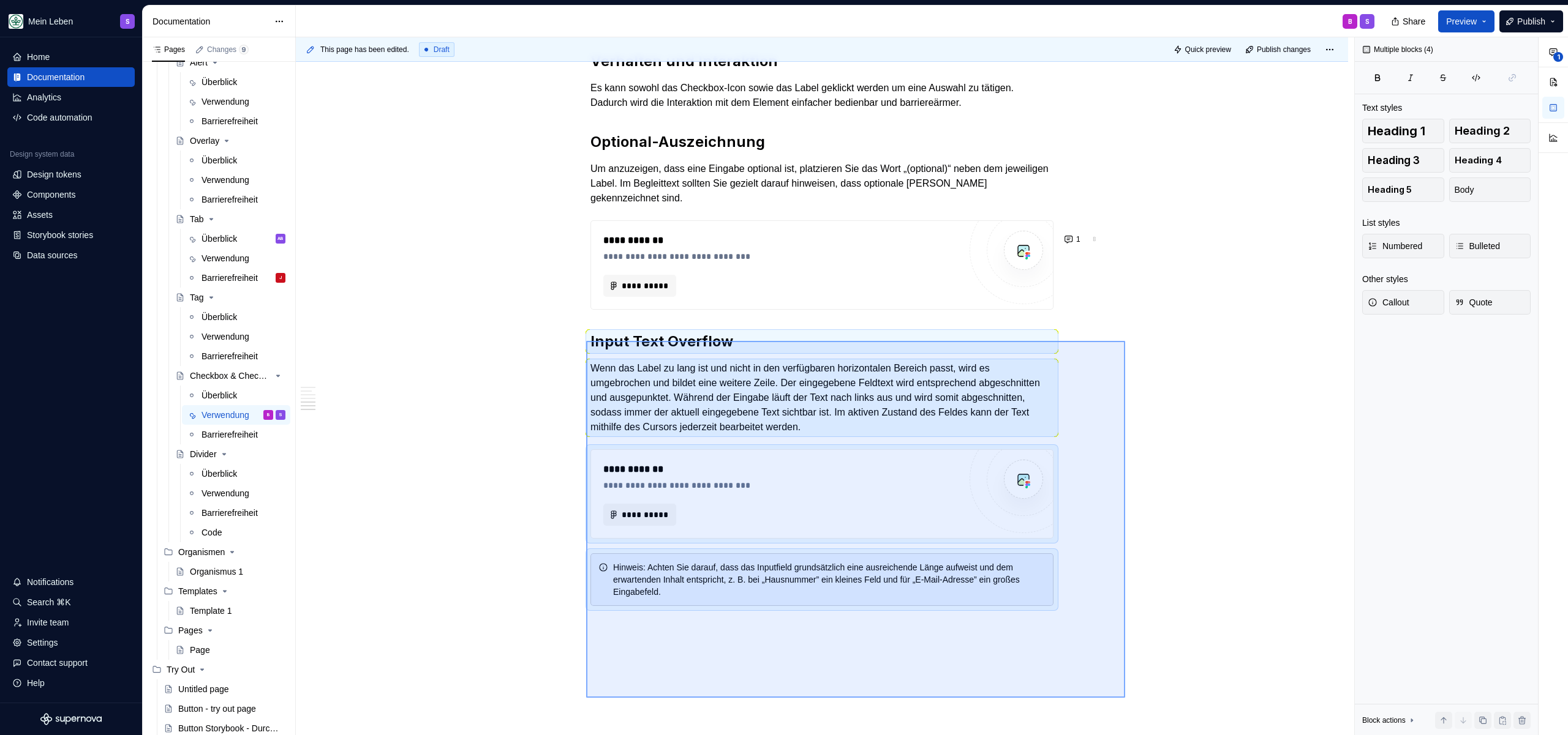
scroll to position [2106, 0]
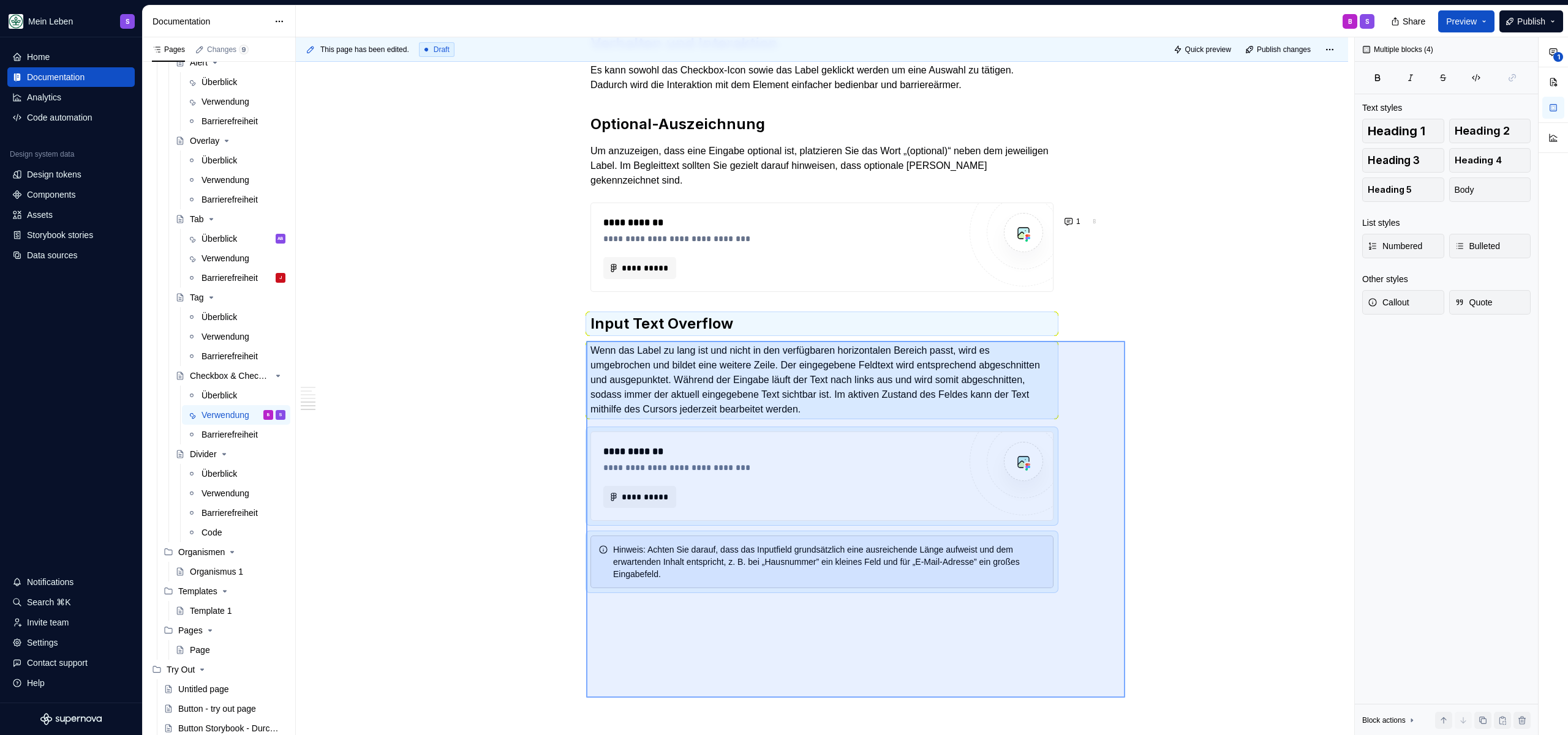
drag, startPoint x: 586, startPoint y: 382, endPoint x: 1125, endPoint y: 695, distance: 623.3
click at [1125, 698] on div "This page has been edited. Draft Quick preview Publish changes Checkbox & Check…" at bounding box center [824, 386] width 1058 height 698
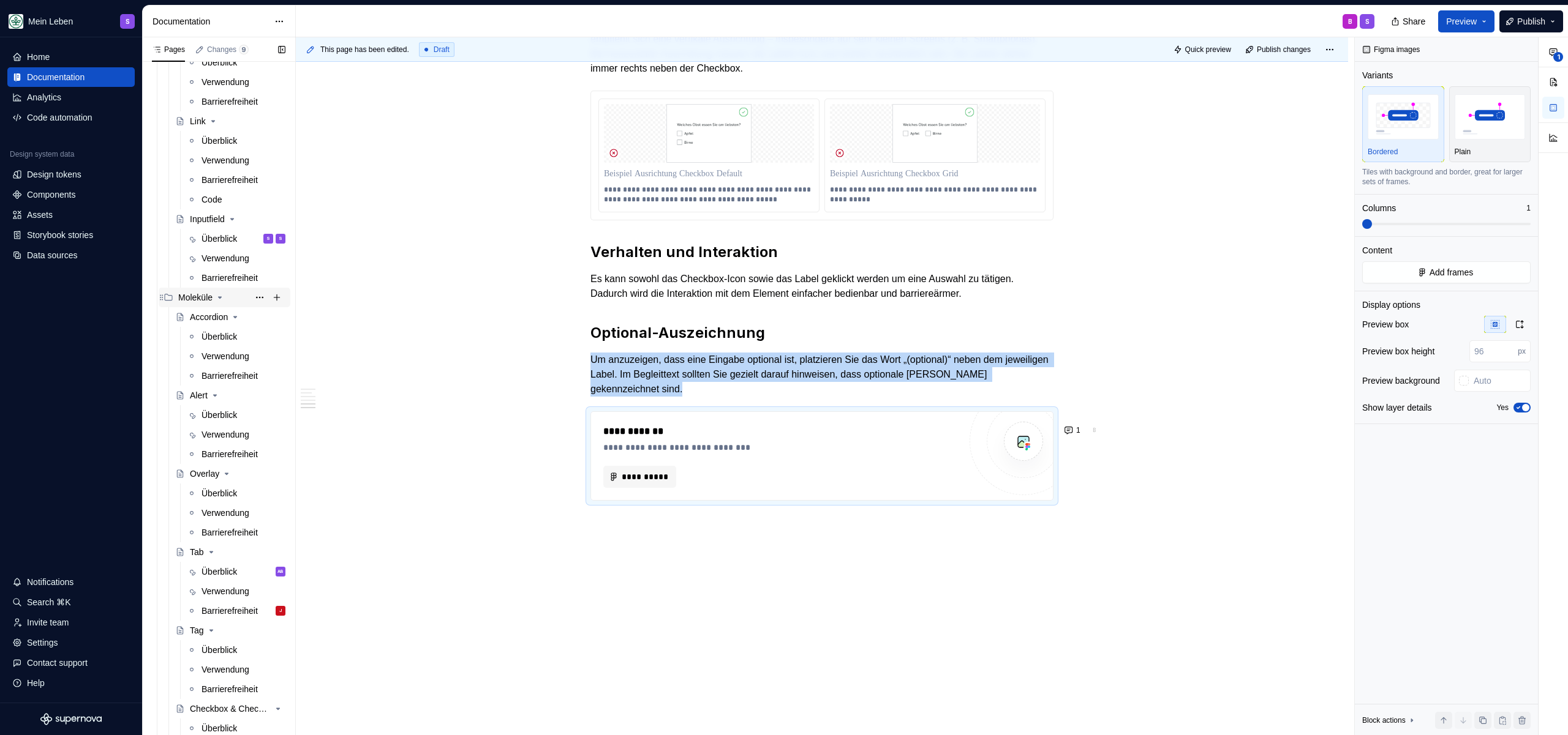
scroll to position [427, 0]
click at [222, 276] on div "Barrierefreiheit" at bounding box center [225, 278] width 47 height 12
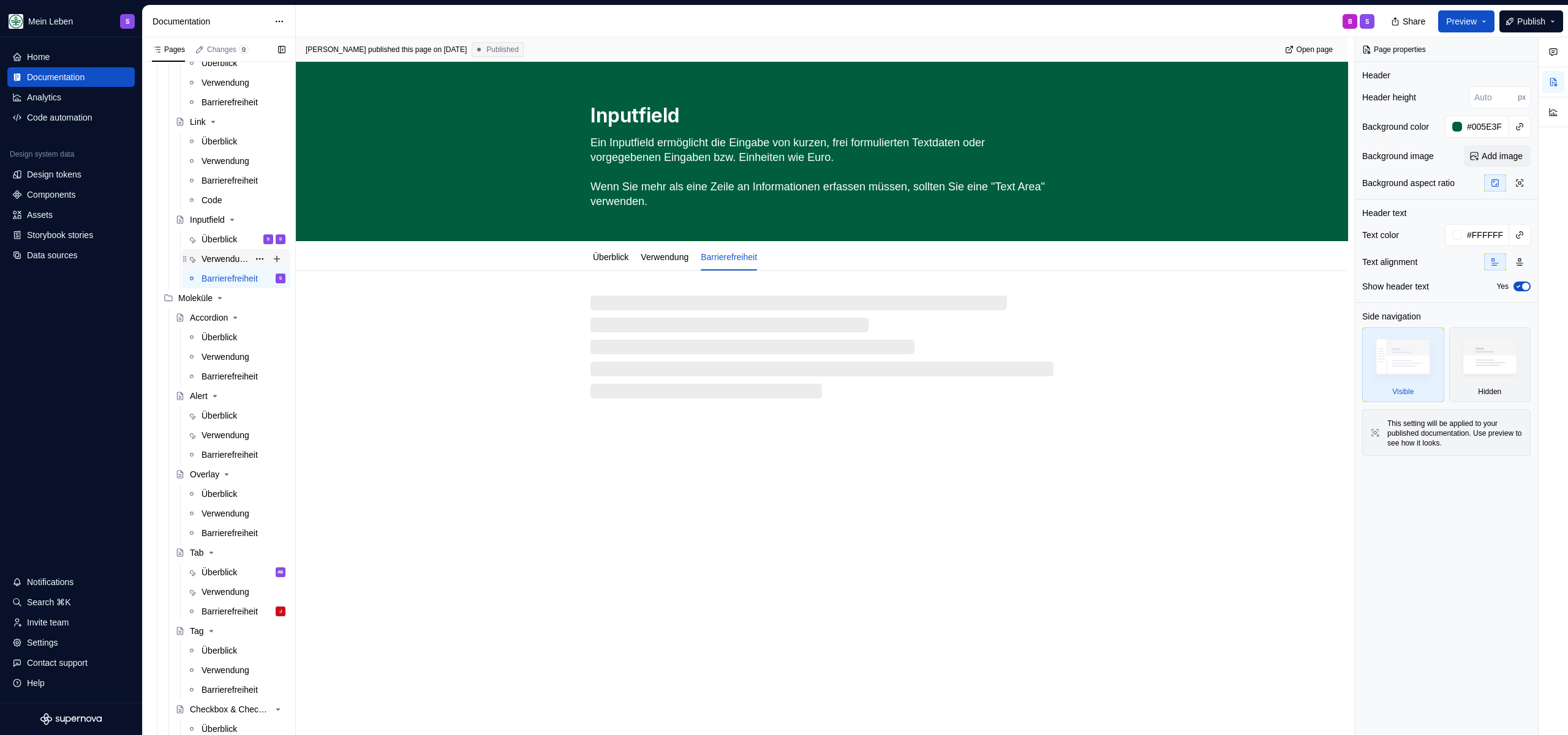
click at [224, 254] on div "Verwendung" at bounding box center [225, 259] width 47 height 12
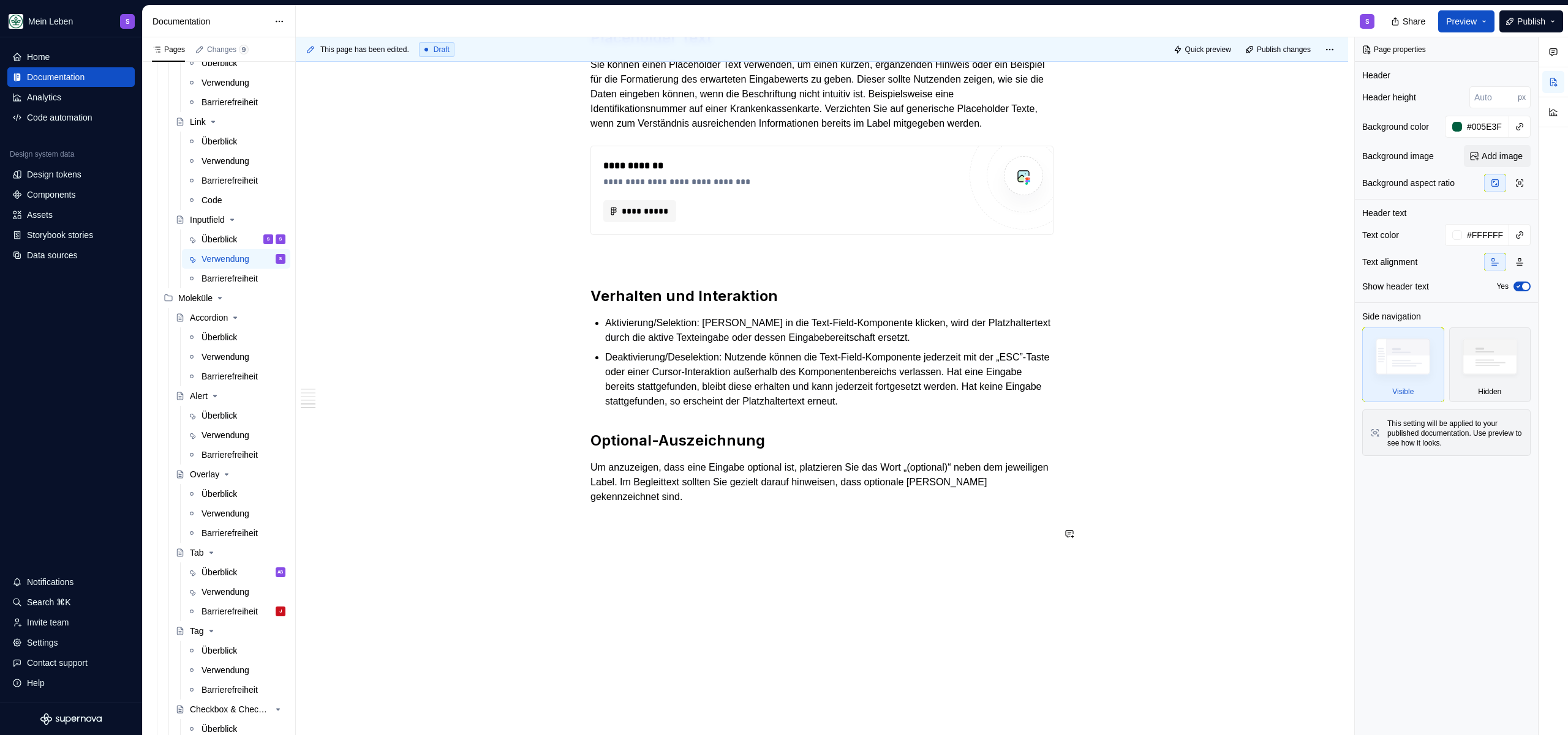
scroll to position [1508, 0]
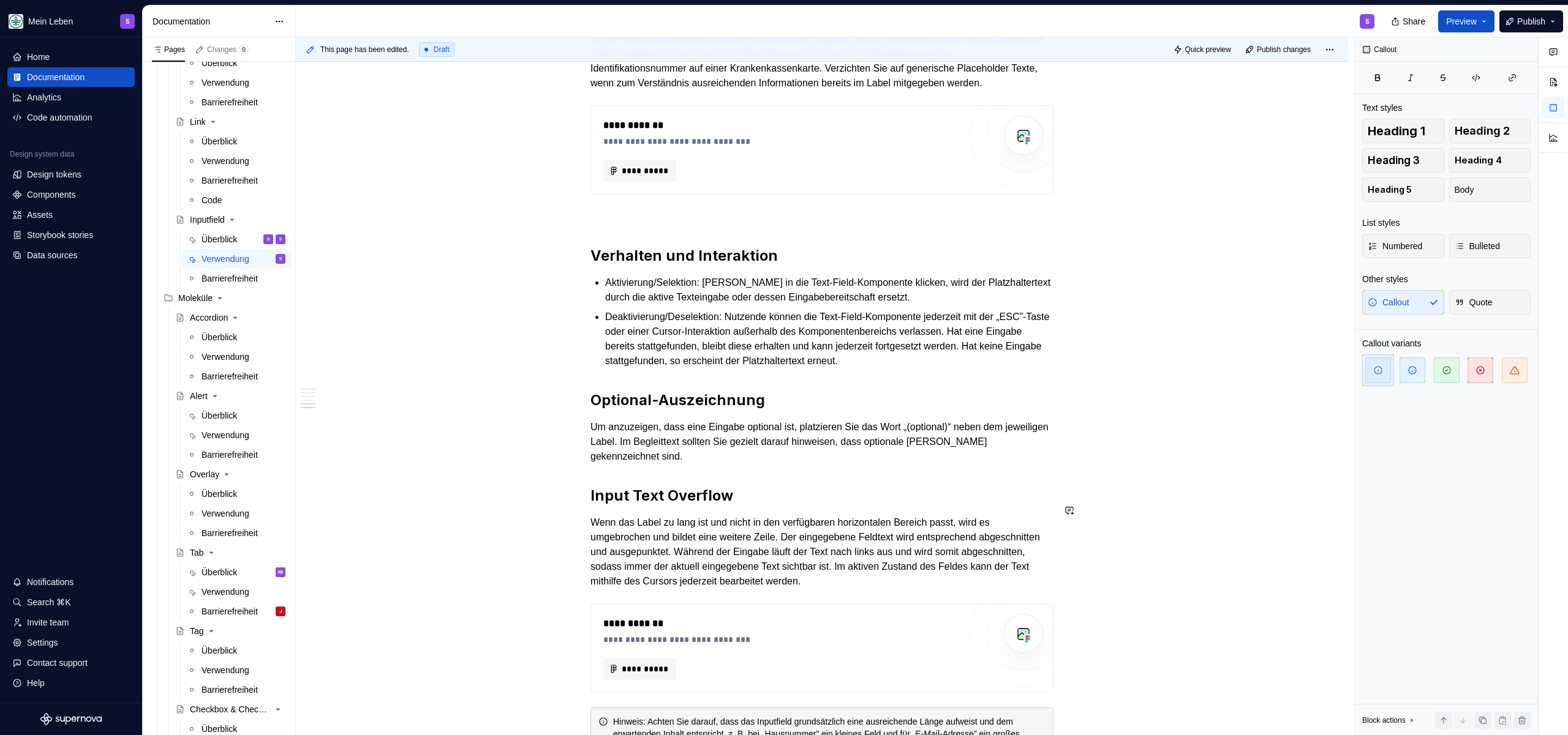
click at [756, 506] on h2 "Input Text Overflow" at bounding box center [821, 495] width 463 height 19
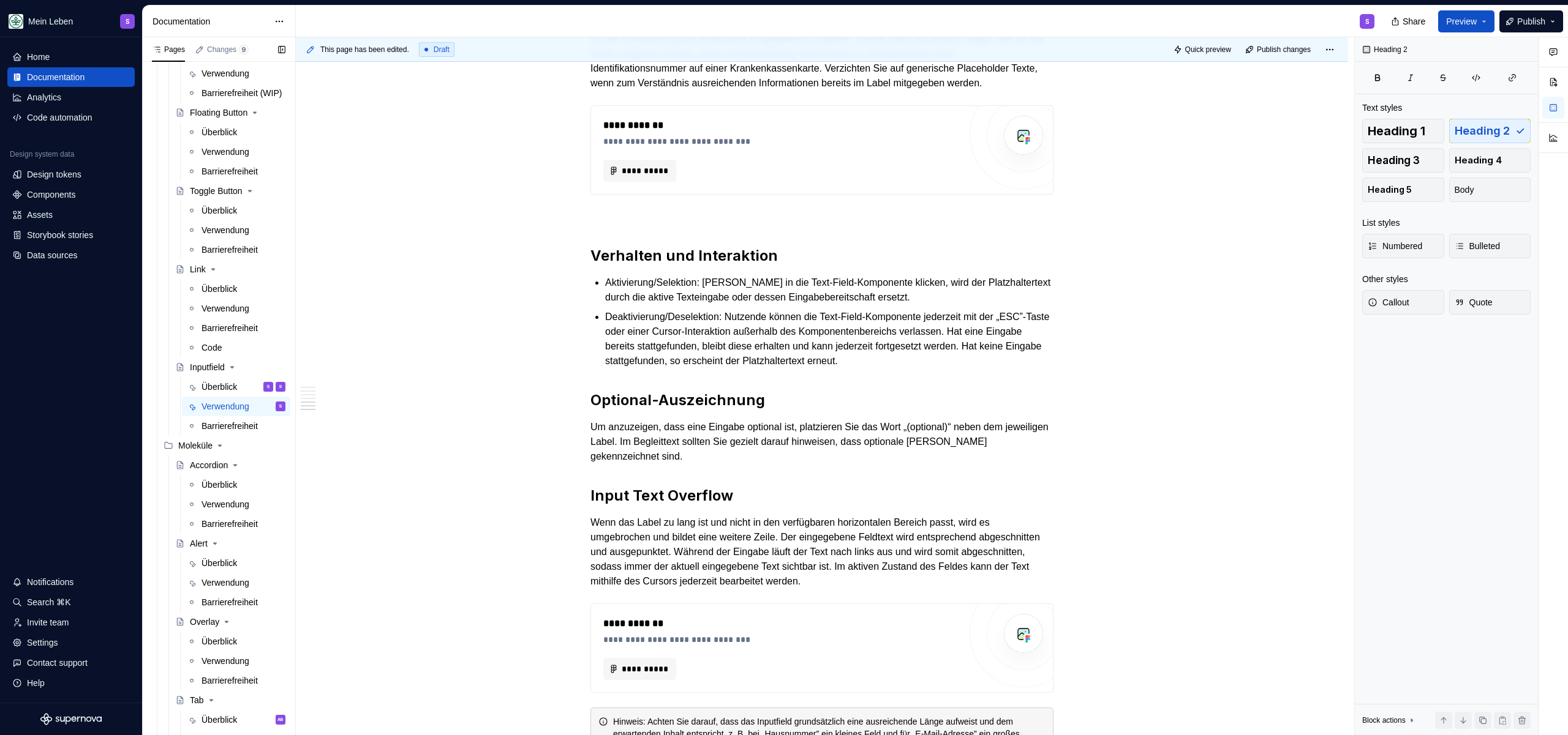
scroll to position [587, 0]
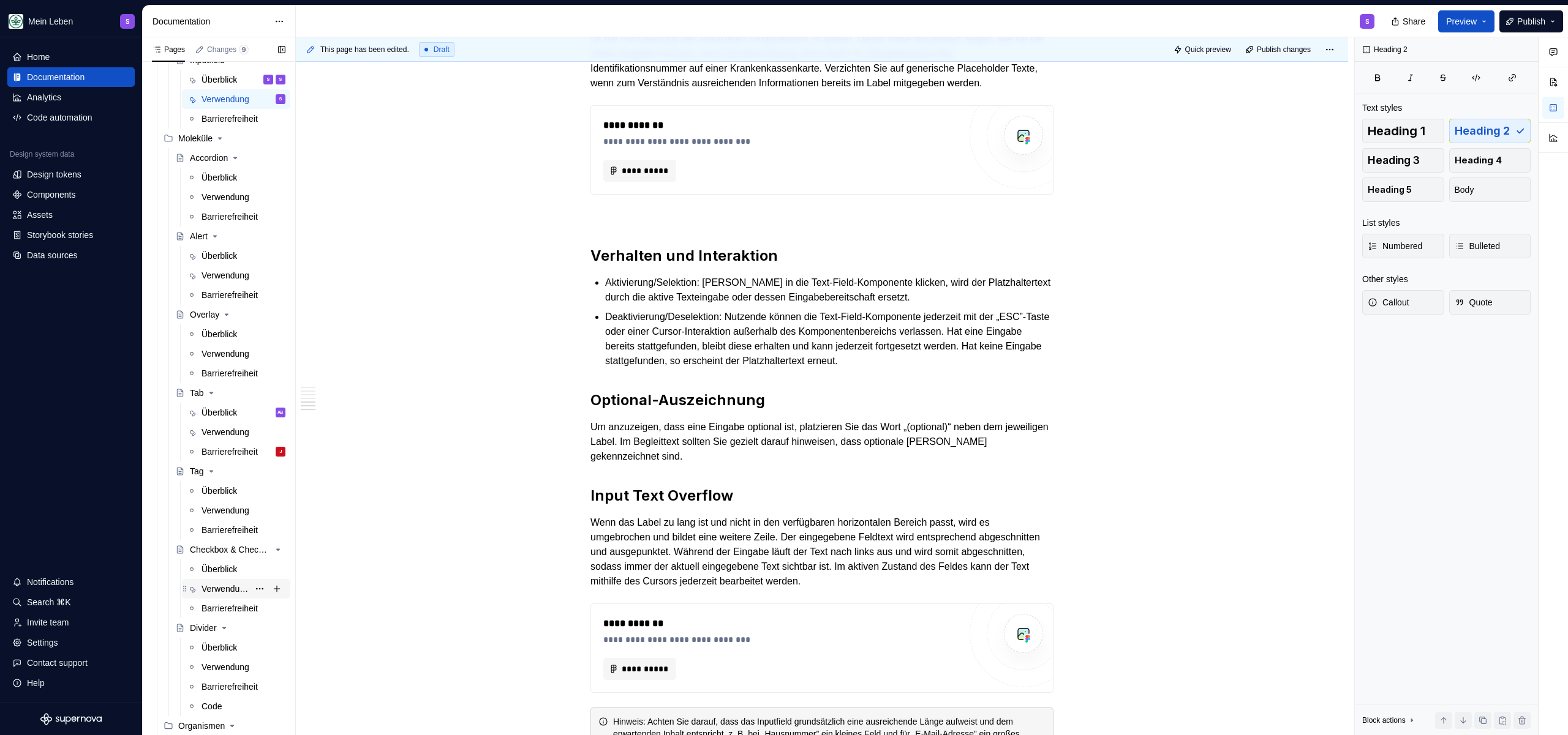
click at [227, 590] on div "Verwendung" at bounding box center [225, 589] width 47 height 12
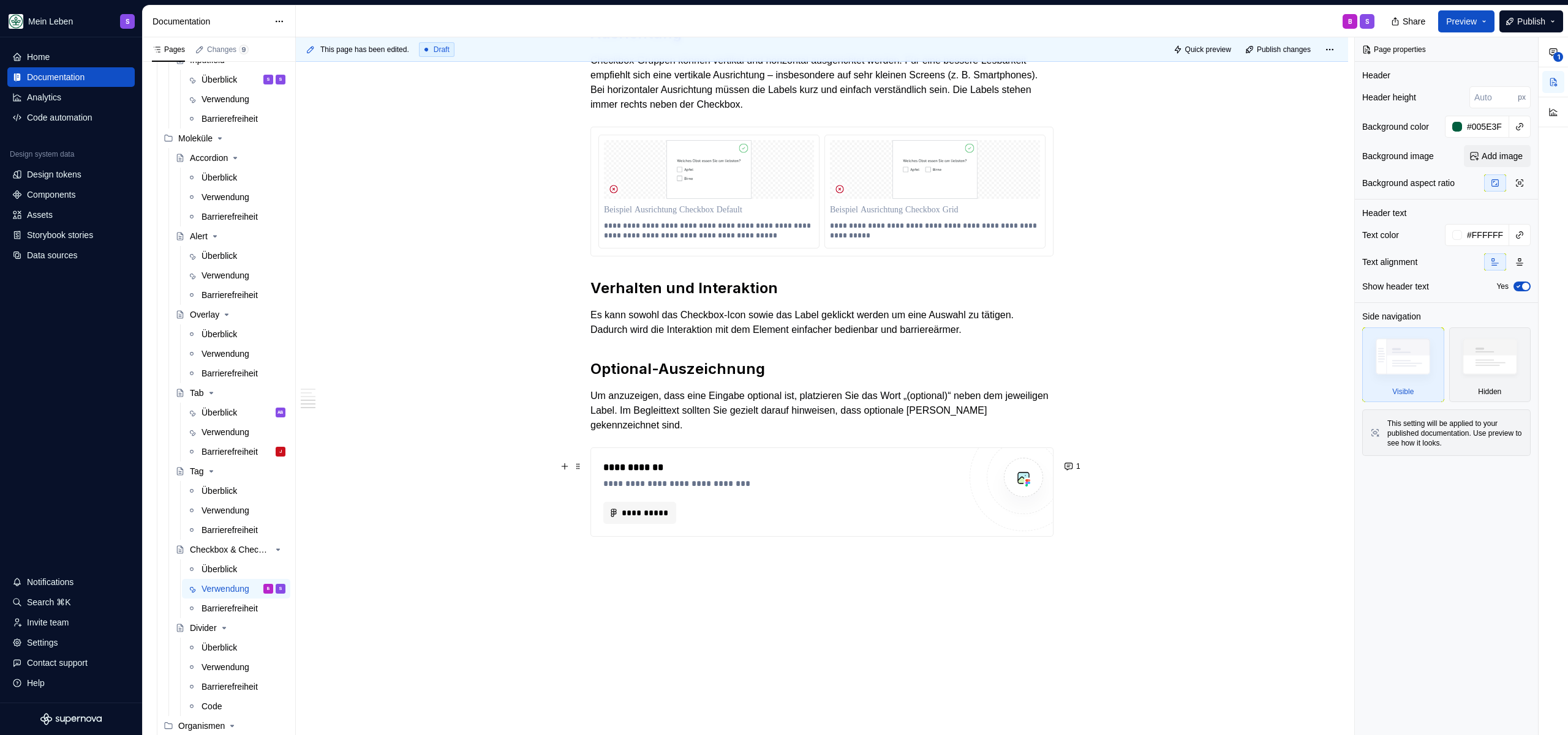
scroll to position [1909, 0]
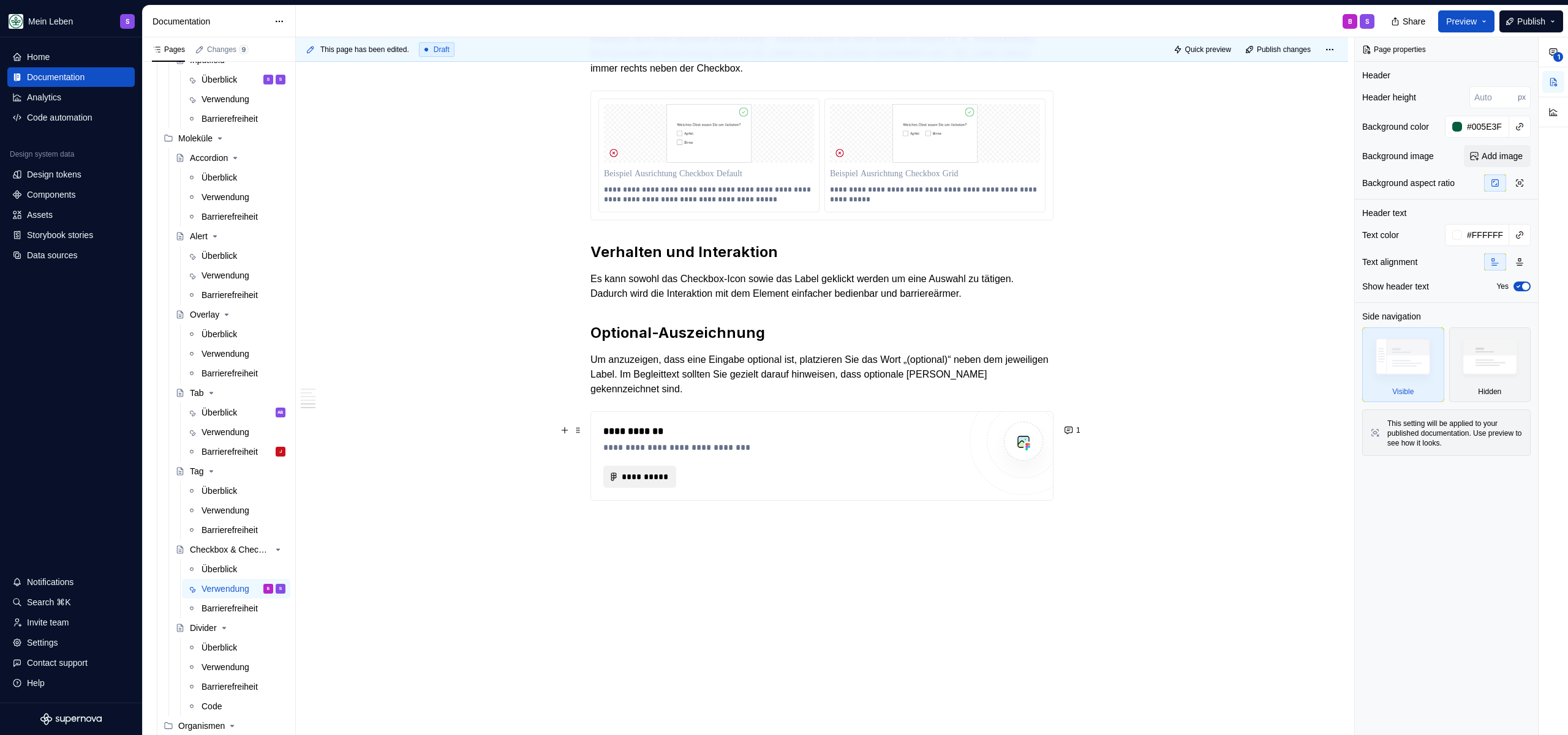
click at [634, 479] on span "**********" at bounding box center [644, 477] width 47 height 12
type textarea "*"
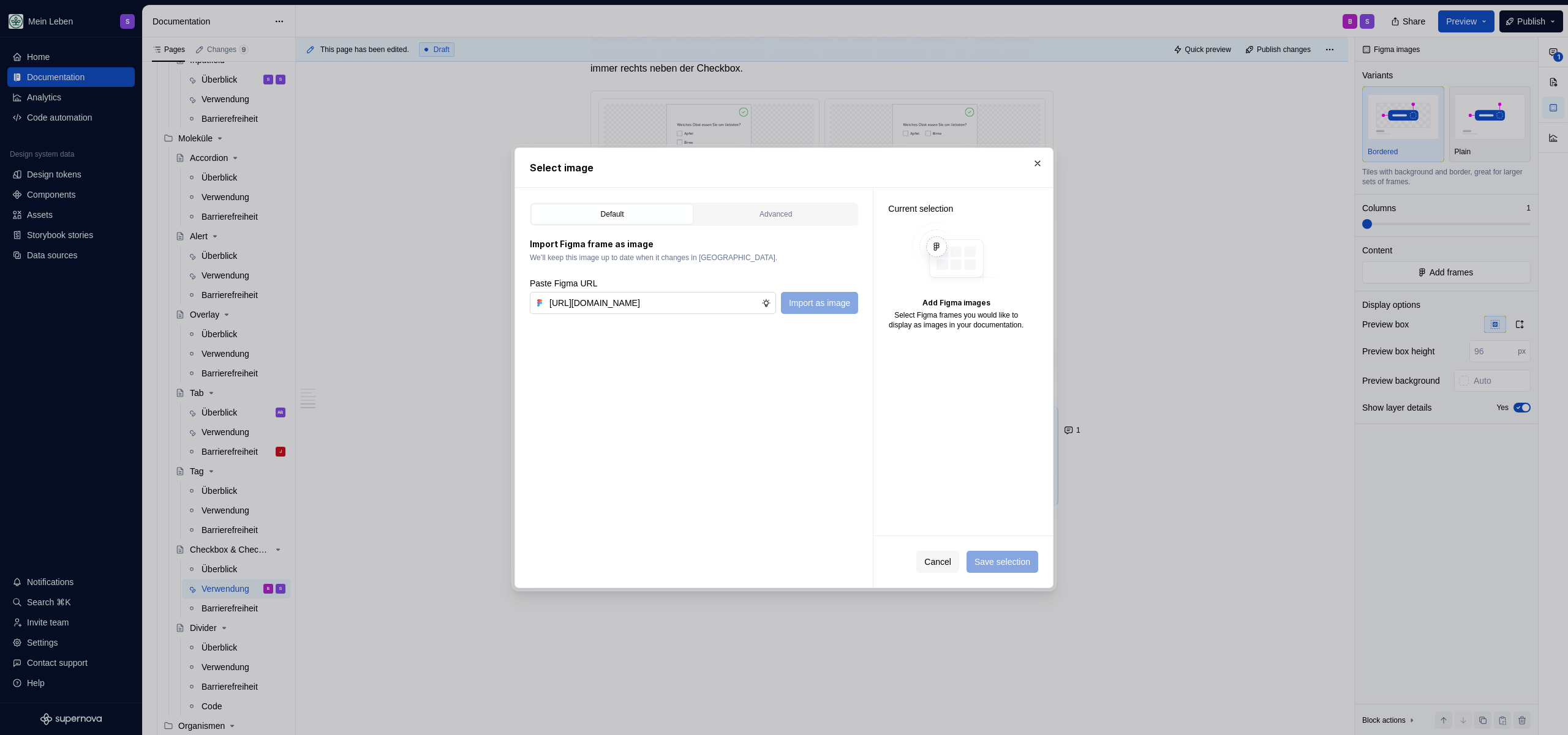
scroll to position [0, 379]
type input "[URL][DOMAIN_NAME]"
click at [826, 297] on span "Import as image" at bounding box center [820, 303] width 61 height 12
click at [996, 567] on span "Save selection" at bounding box center [1002, 562] width 55 height 12
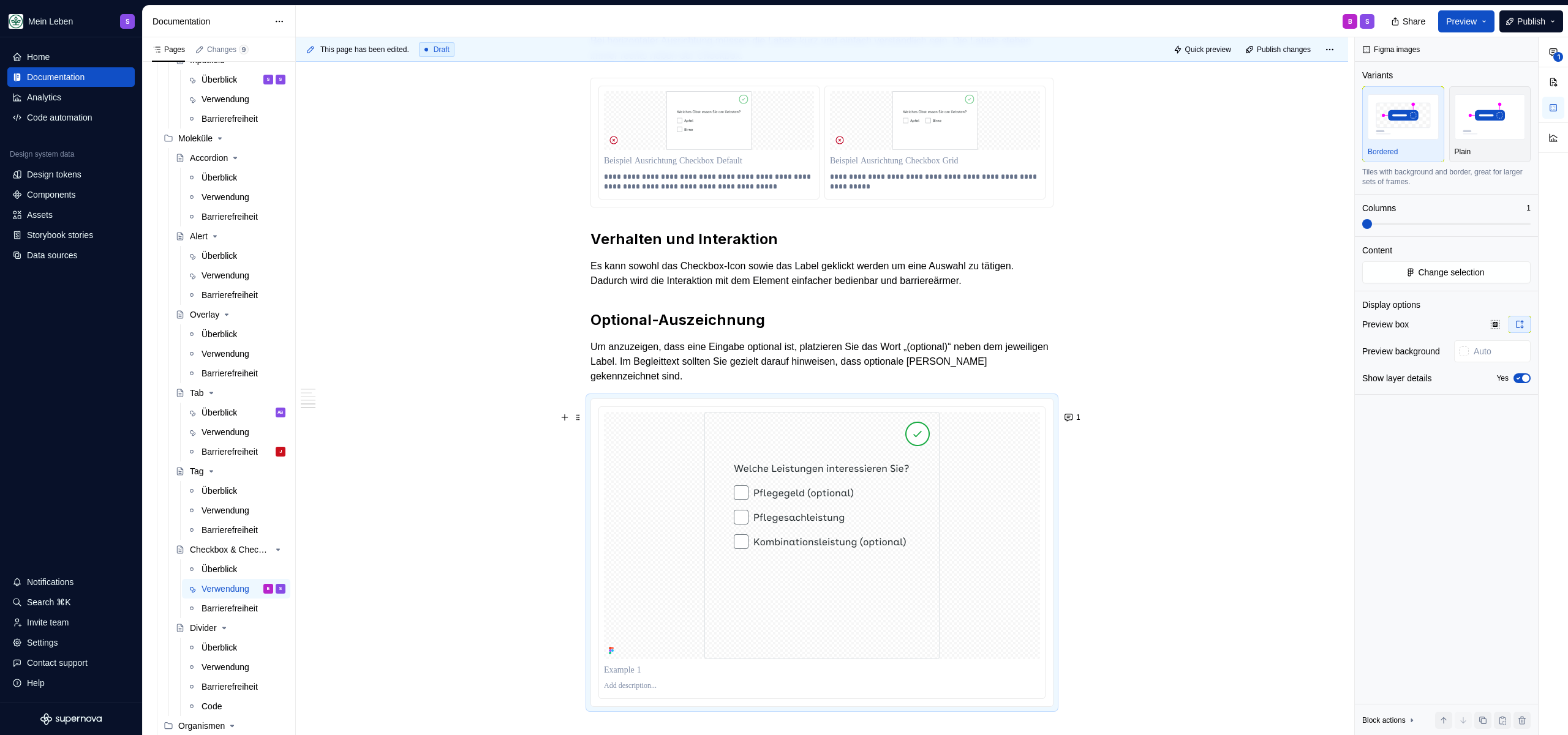
scroll to position [2127, 0]
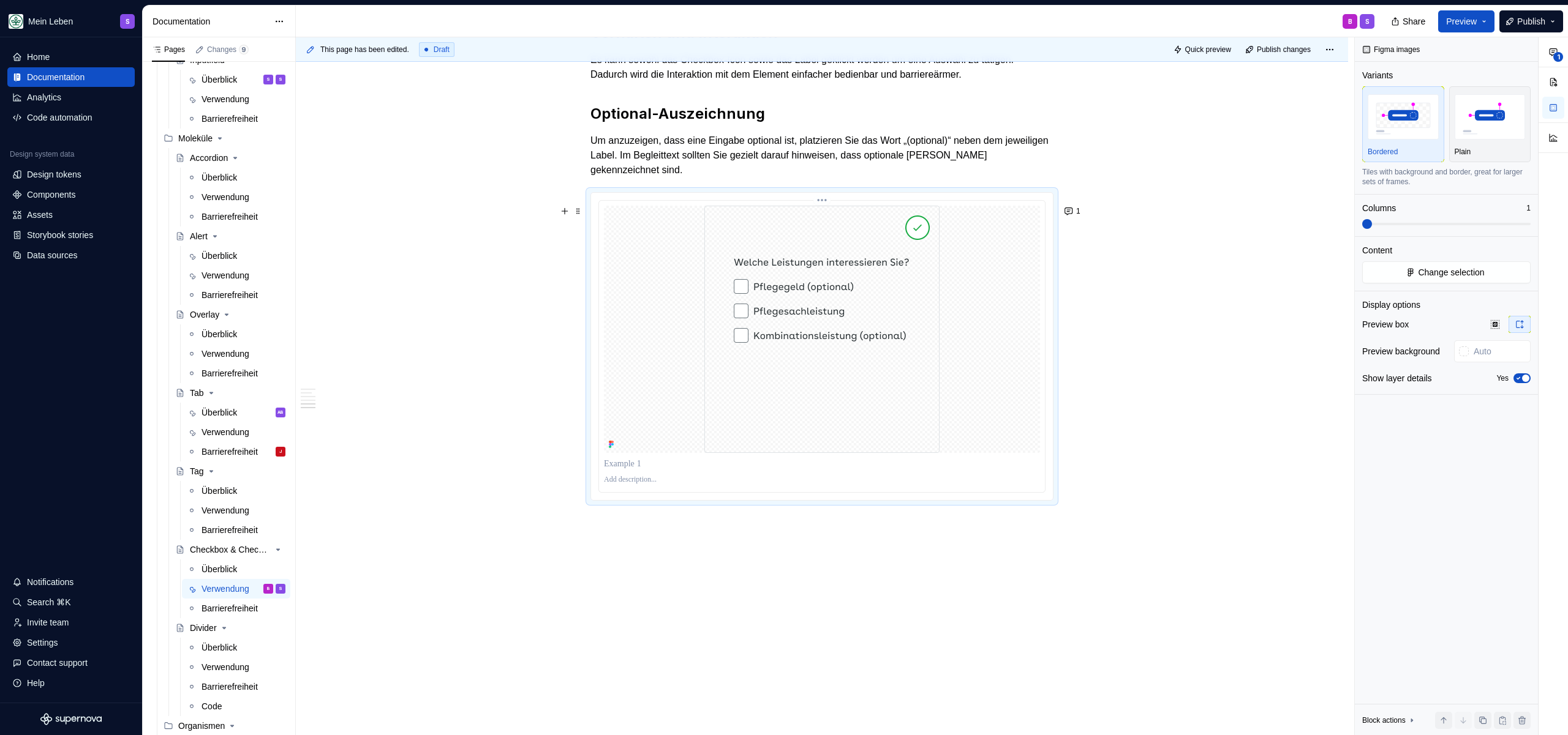
click at [629, 480] on p at bounding box center [821, 480] width 436 height 10
click at [791, 303] on img at bounding box center [822, 329] width 235 height 247
click at [900, 288] on img at bounding box center [822, 329] width 235 height 247
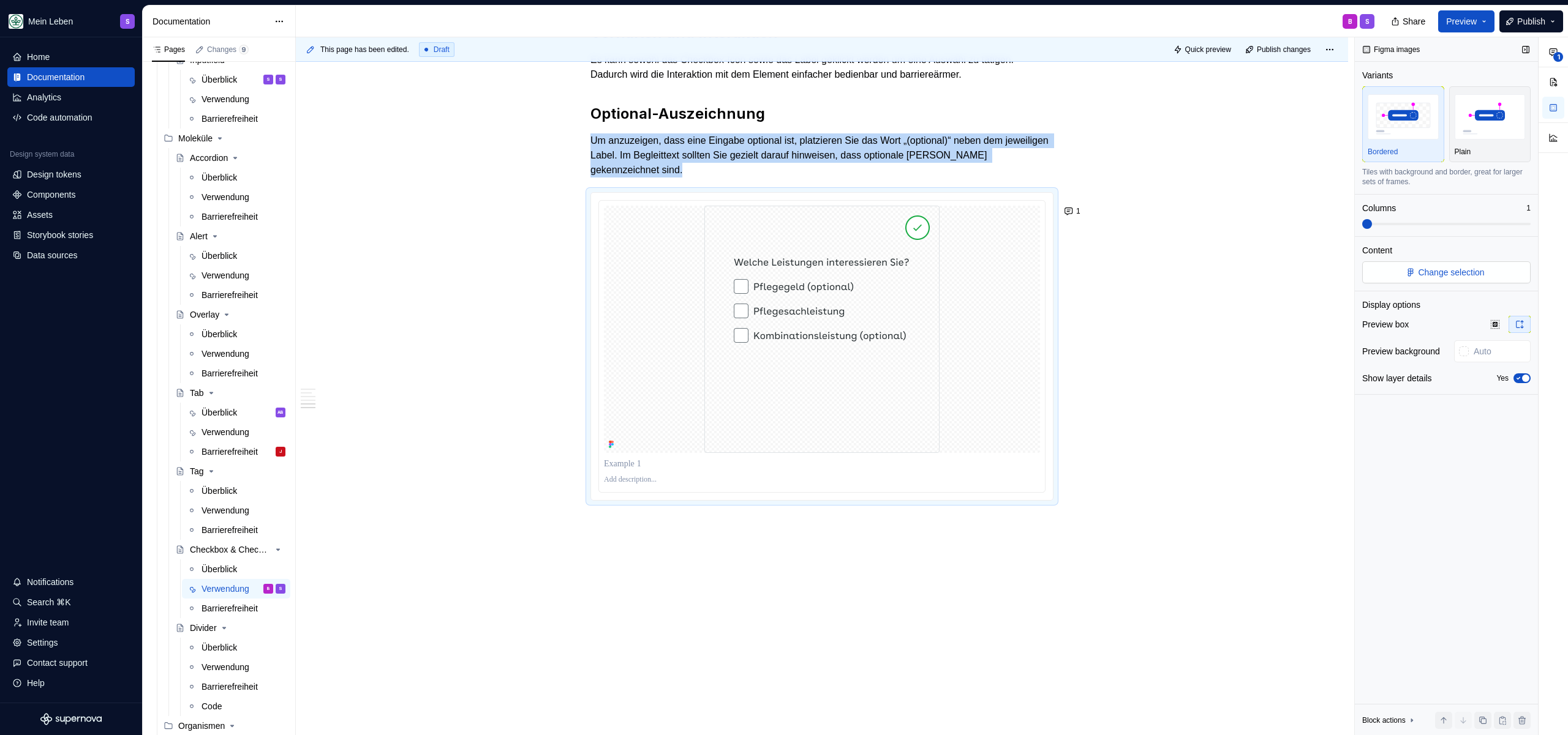
click at [1428, 281] on button "Change selection" at bounding box center [1446, 272] width 168 height 22
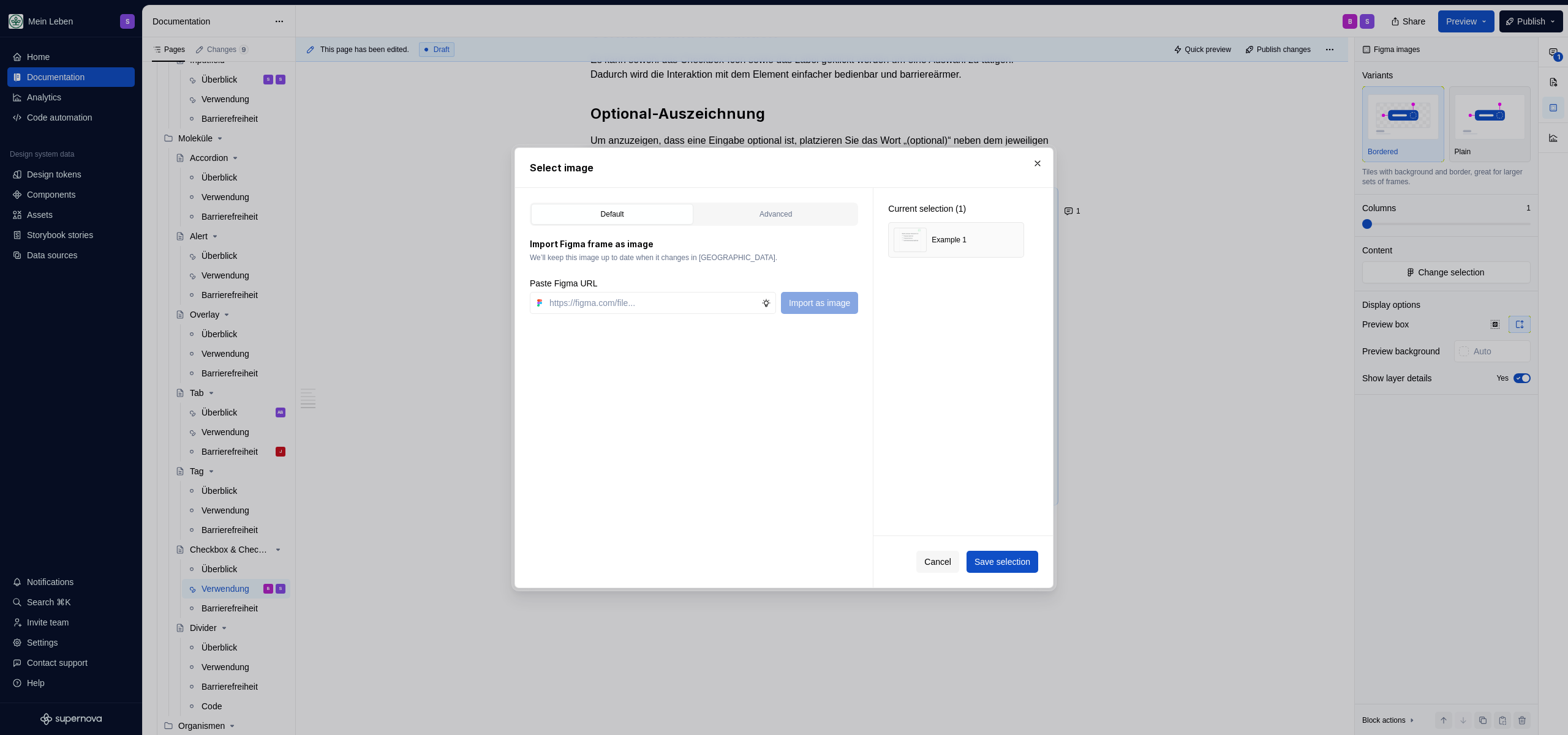
click at [945, 554] on button "Cancel" at bounding box center [938, 561] width 43 height 22
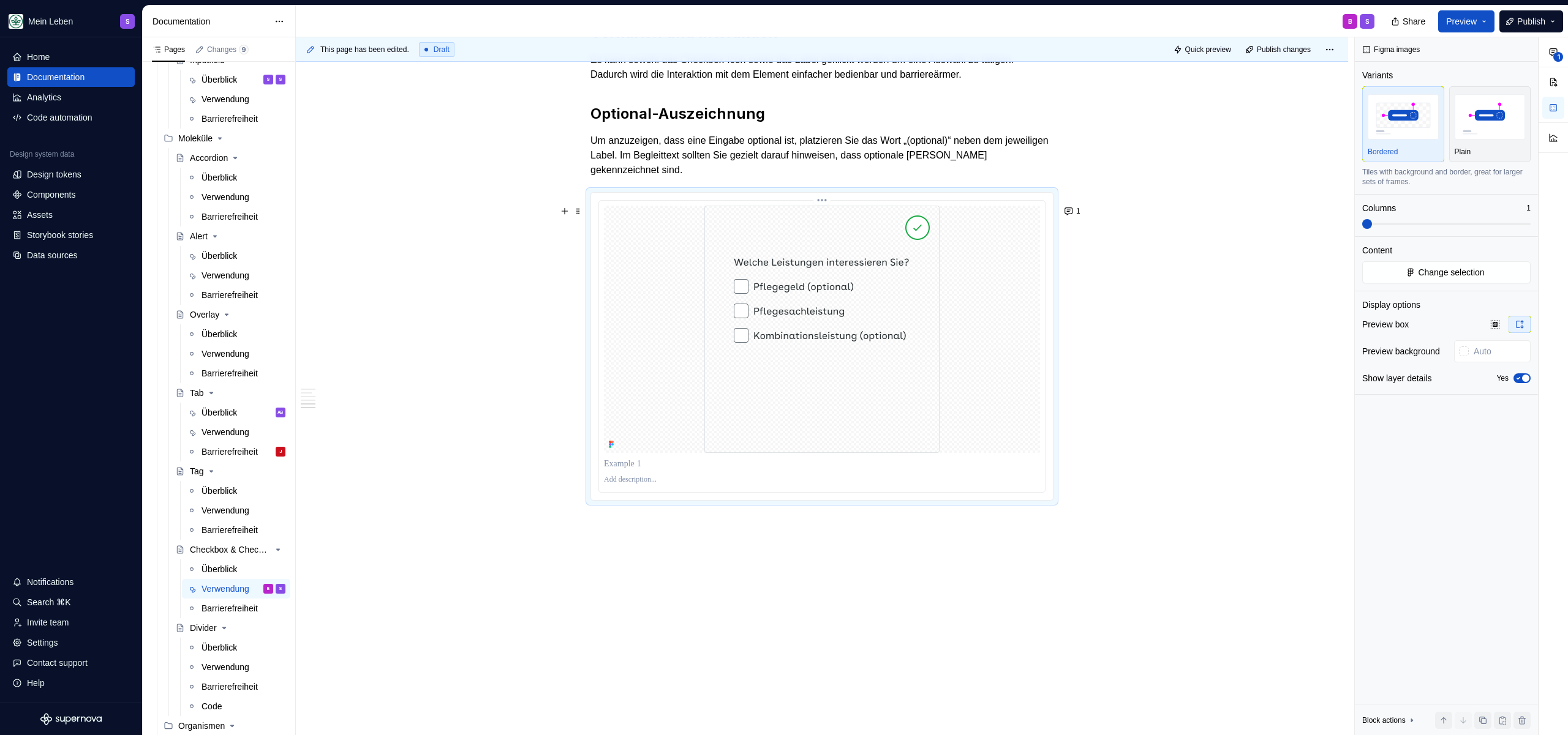
type textarea "*"
click at [658, 480] on p at bounding box center [821, 480] width 436 height 10
click at [633, 477] on p at bounding box center [821, 480] width 436 height 10
click at [1483, 351] on input "text" at bounding box center [1499, 351] width 62 height 22
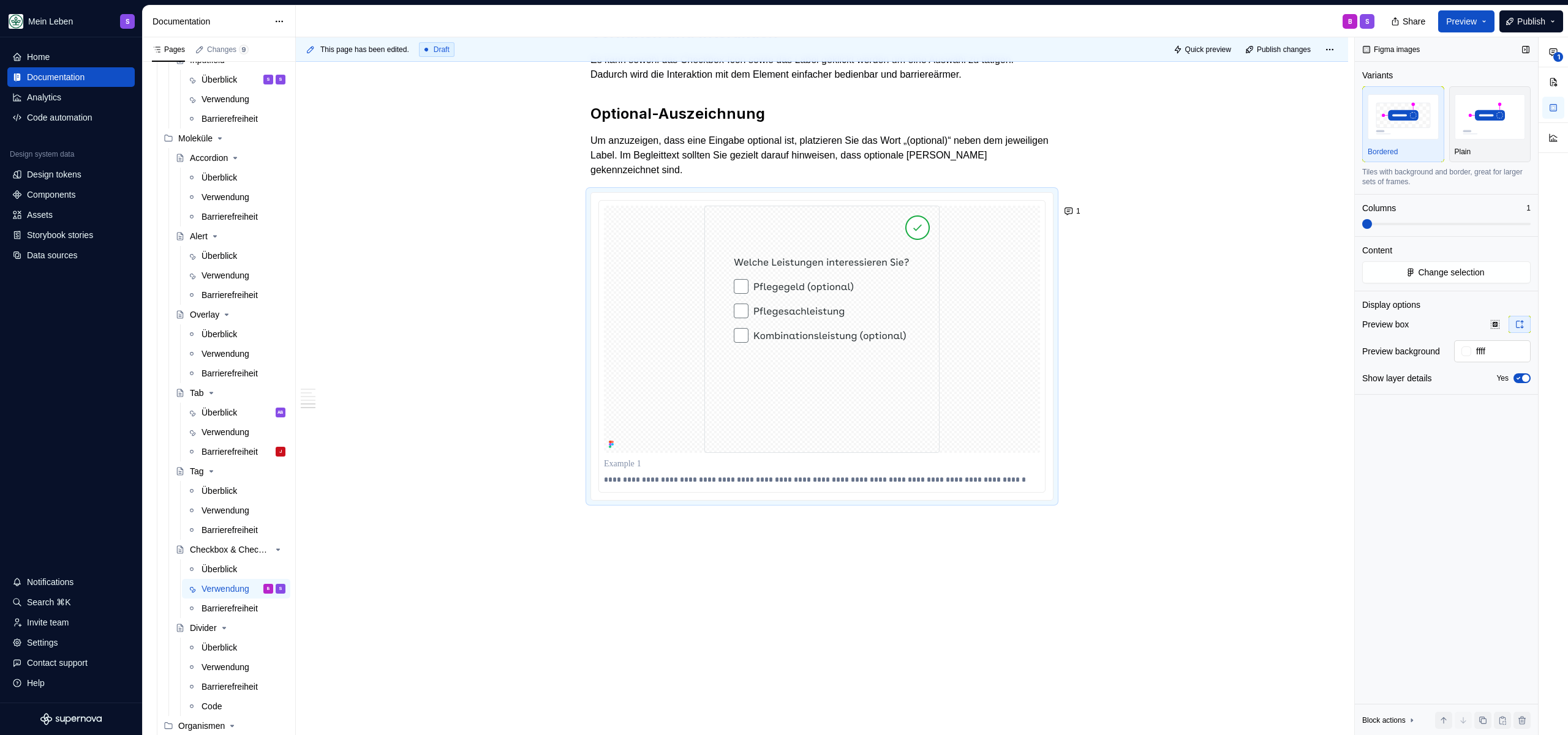
type input "#FFFFFFFF"
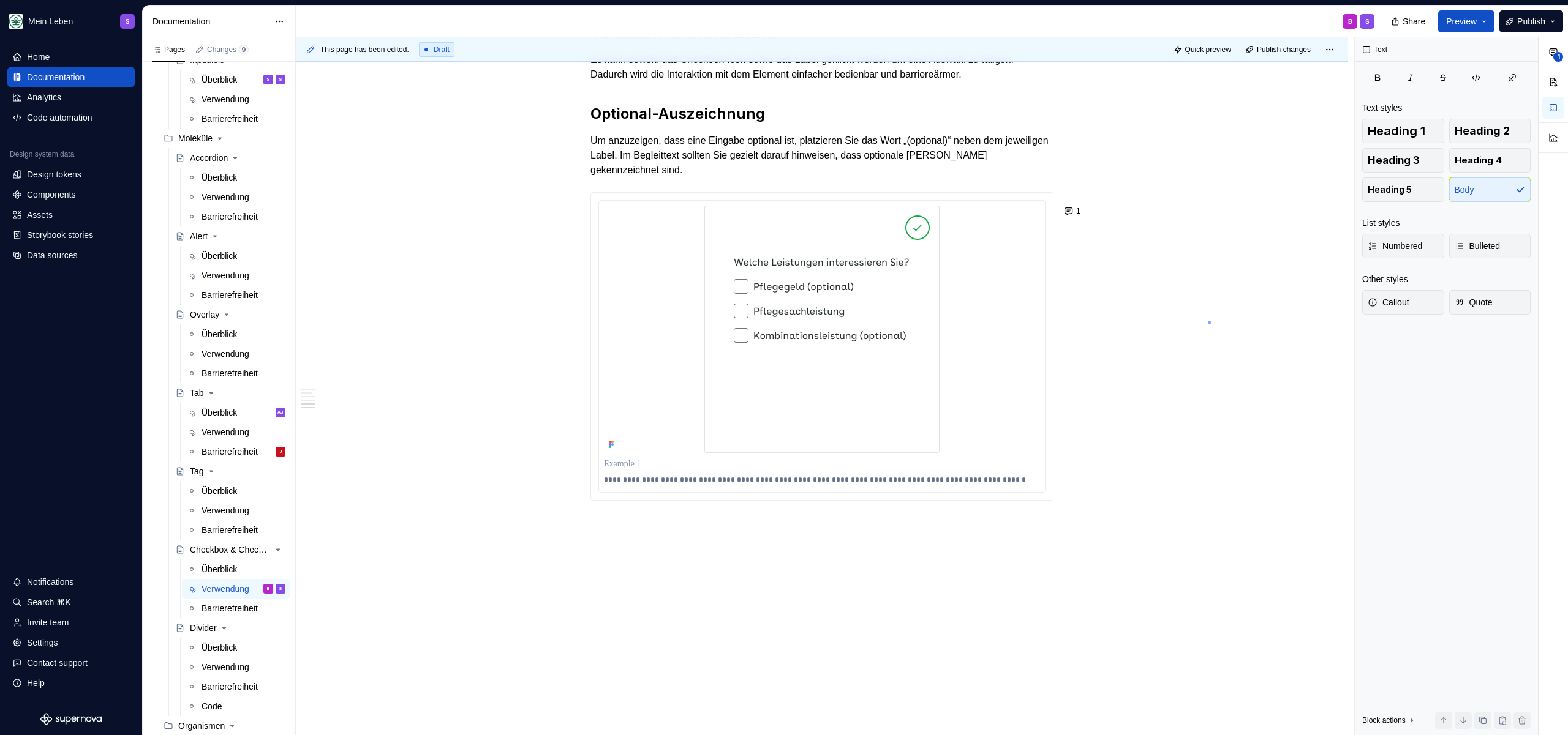
click at [1211, 321] on div "This page has been edited. Draft Quick preview Publish changes Checkbox & Check…" at bounding box center [824, 386] width 1058 height 698
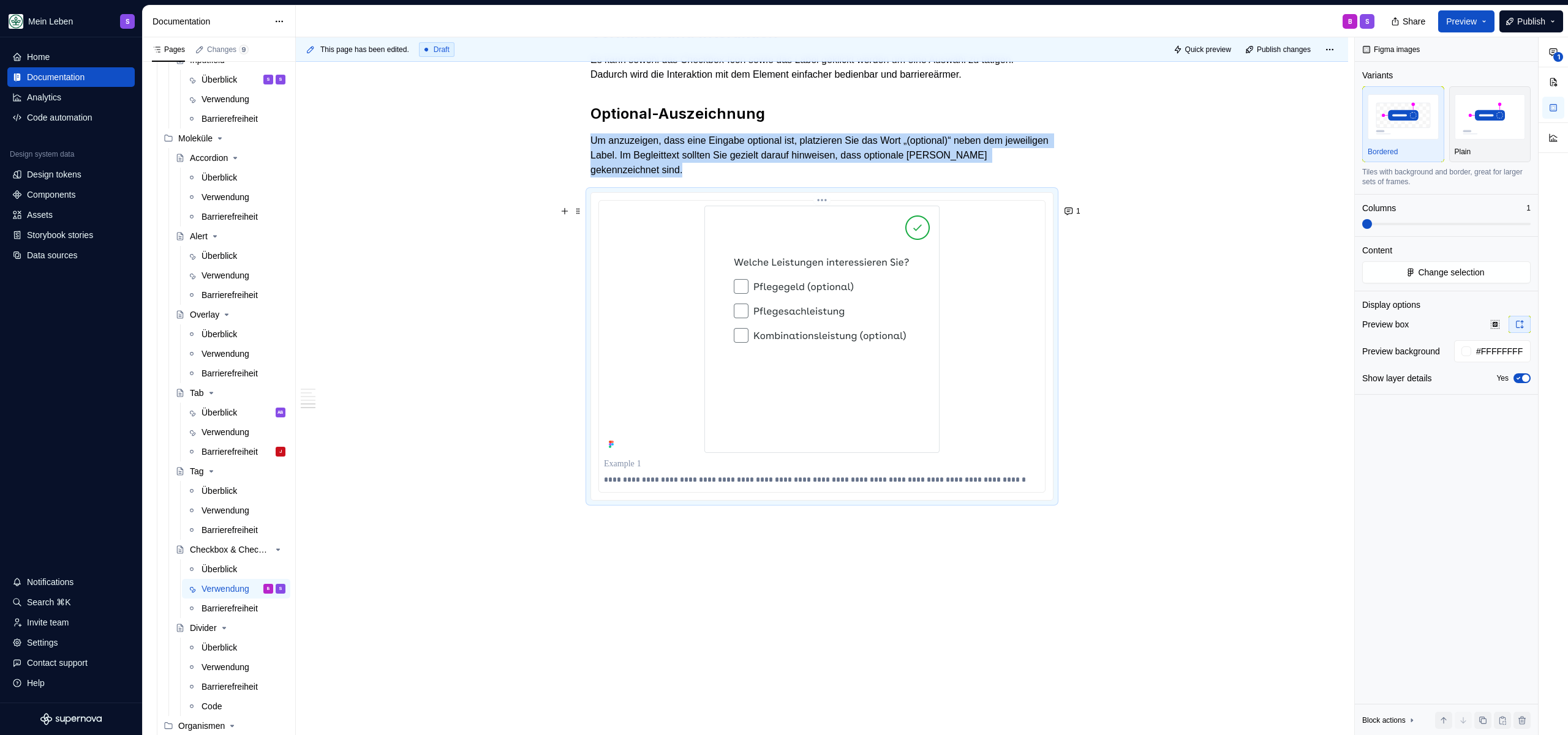
click at [678, 329] on div at bounding box center [821, 329] width 436 height 247
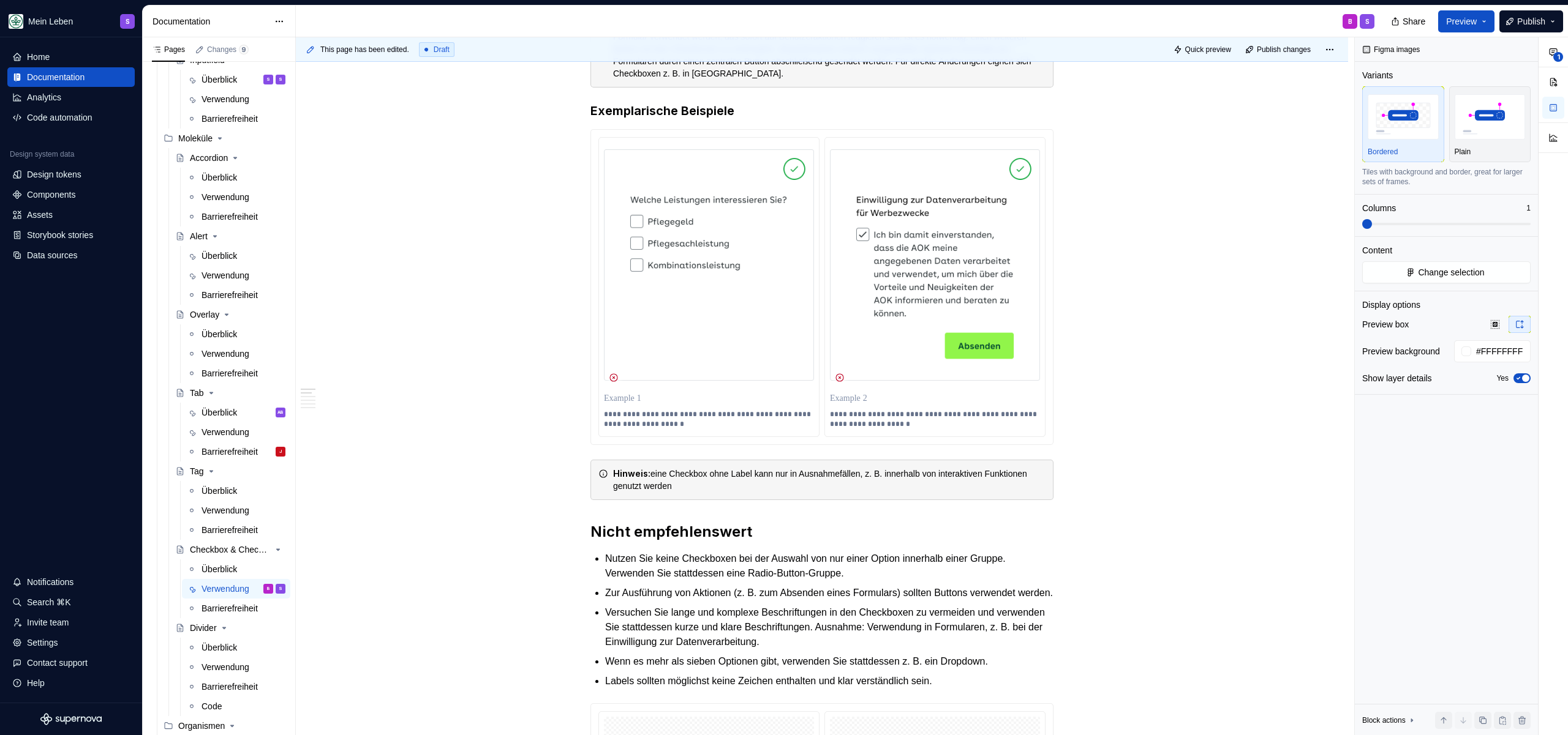
scroll to position [631, 0]
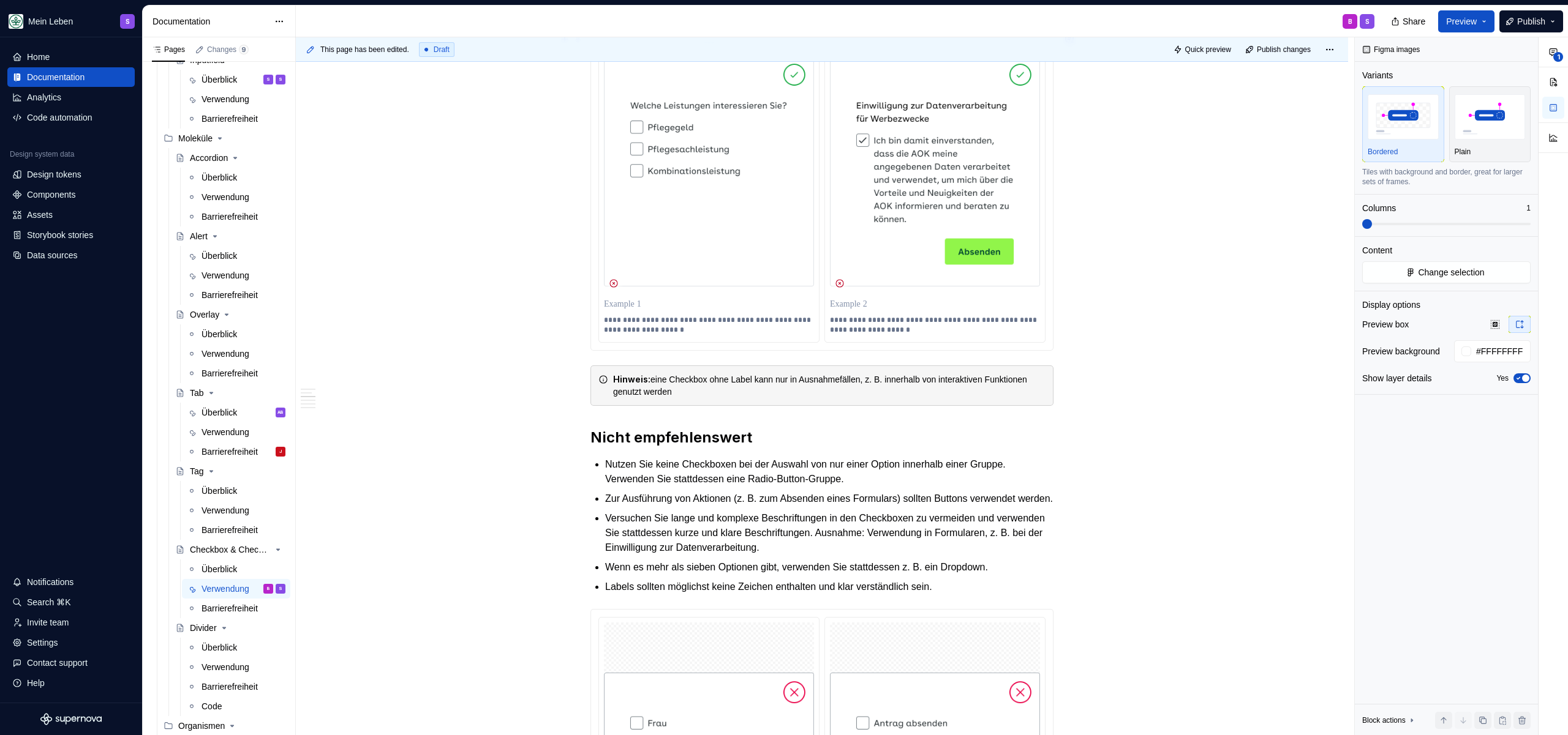
click at [633, 218] on img at bounding box center [708, 171] width 210 height 232
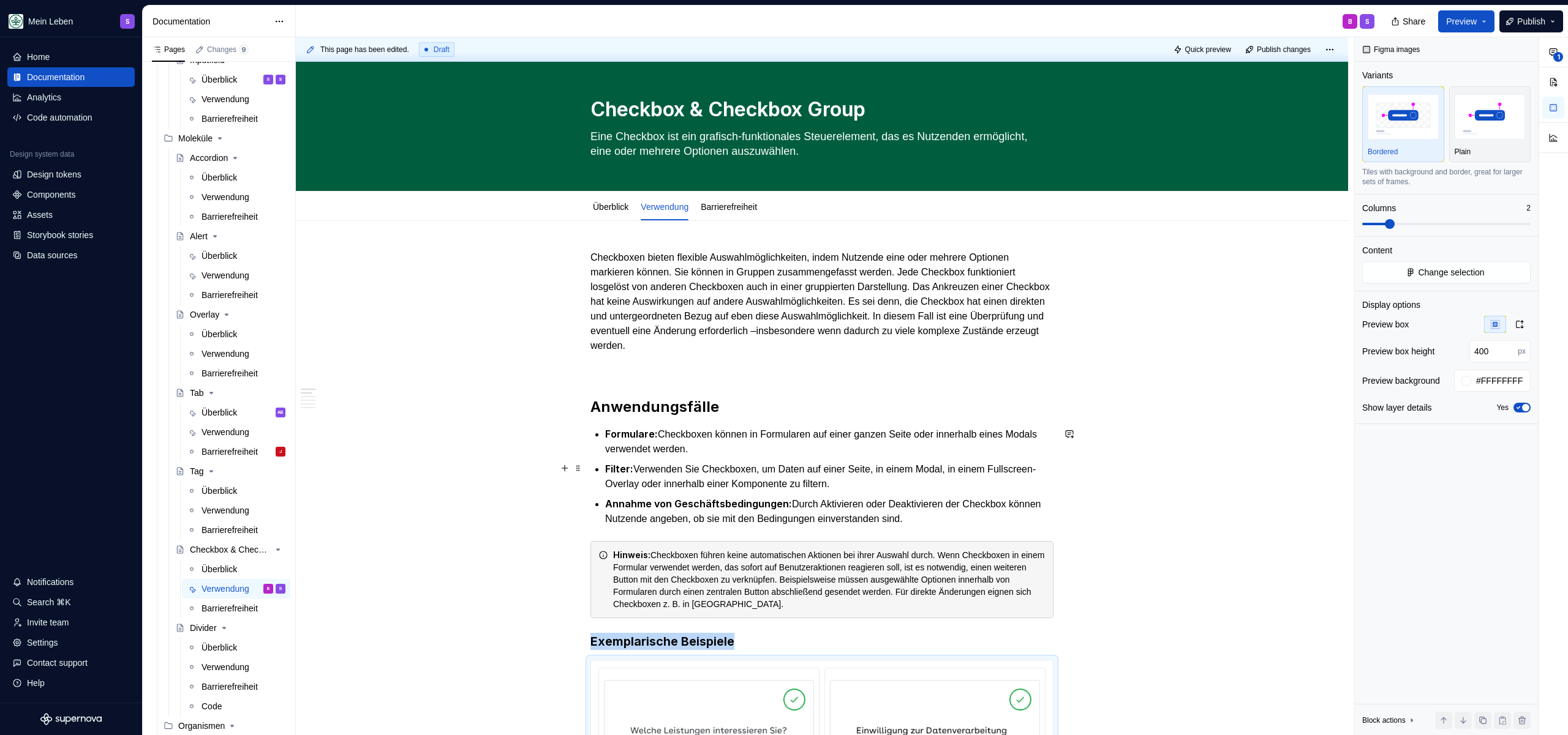
scroll to position [0, 0]
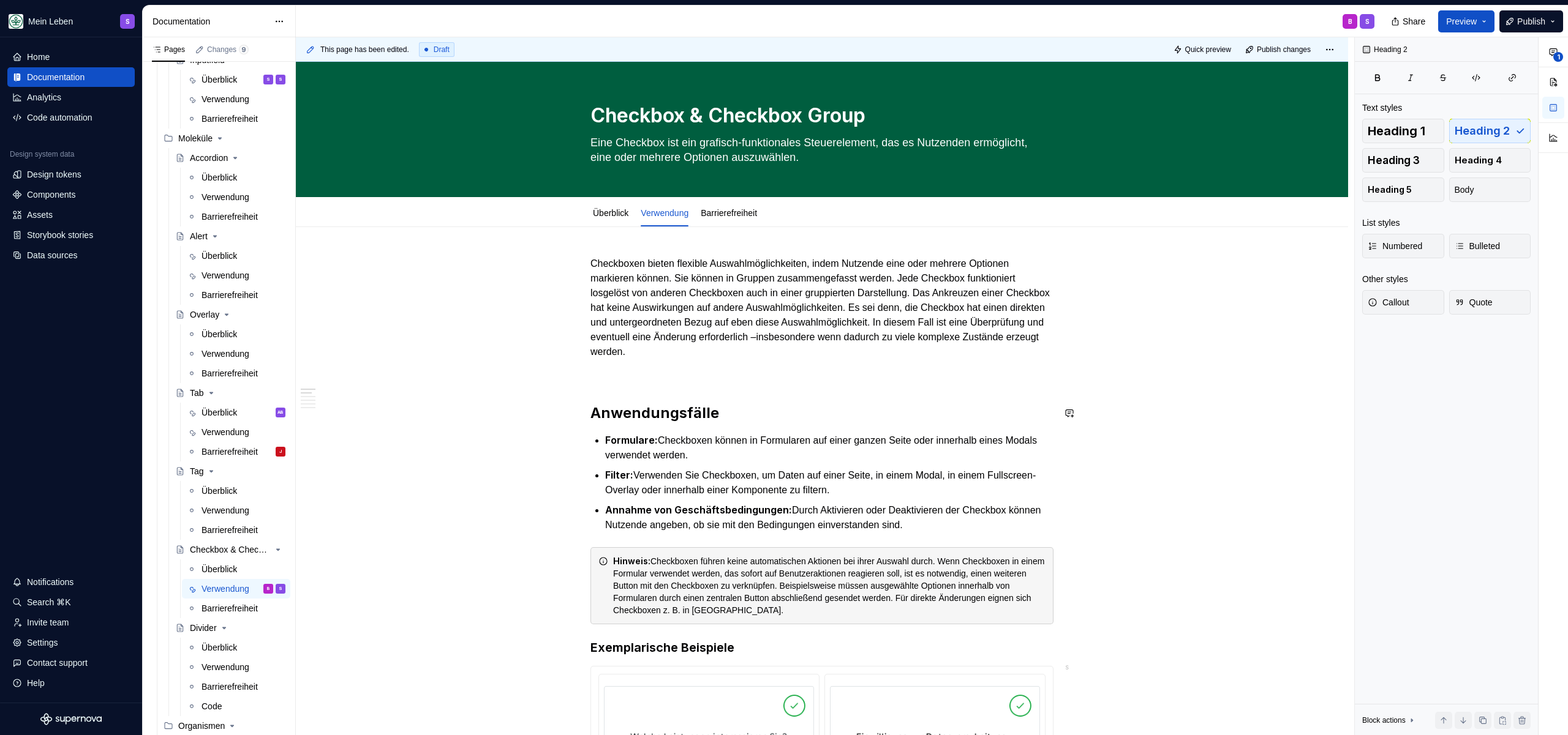
click at [777, 417] on h2 "Anwendungsfälle" at bounding box center [821, 413] width 463 height 19
click at [725, 415] on h2 "Anwendungsfälle" at bounding box center [821, 413] width 463 height 19
click at [730, 409] on h2 "Anwendungsfälle" at bounding box center [821, 413] width 463 height 19
click at [732, 410] on h2 "Anwendungsfälle" at bounding box center [821, 413] width 463 height 19
click at [759, 341] on p "Checkboxen bieten flexible Auswahlmöglichkeiten, indem Nutzende eine oder mehre…" at bounding box center [821, 308] width 463 height 103
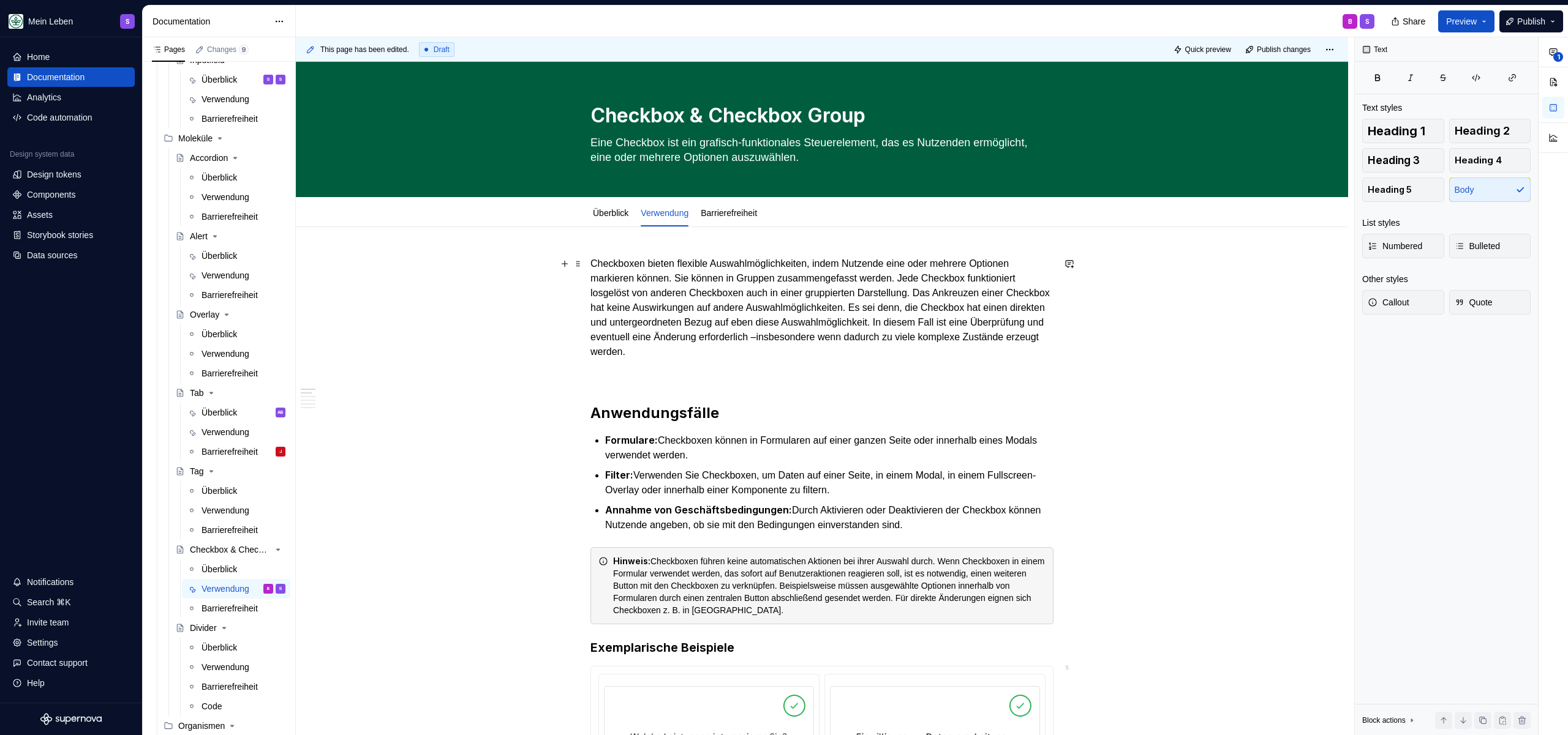
click at [853, 352] on p "Checkboxen bieten flexible Auswahlmöglichkeiten, indem Nutzende eine oder mehre…" at bounding box center [821, 308] width 463 height 103
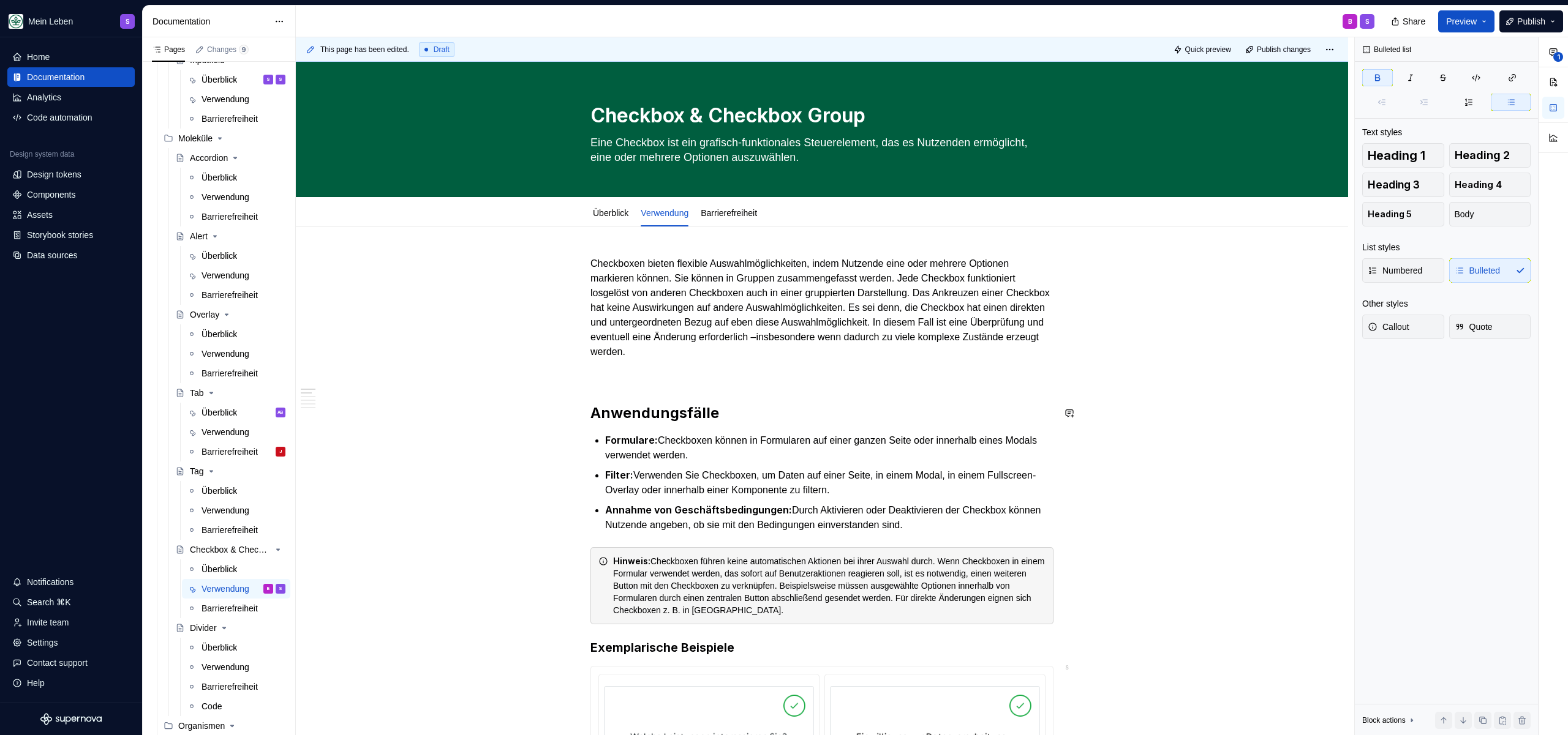
click at [818, 417] on h2 "Anwendungsfälle" at bounding box center [821, 413] width 463 height 19
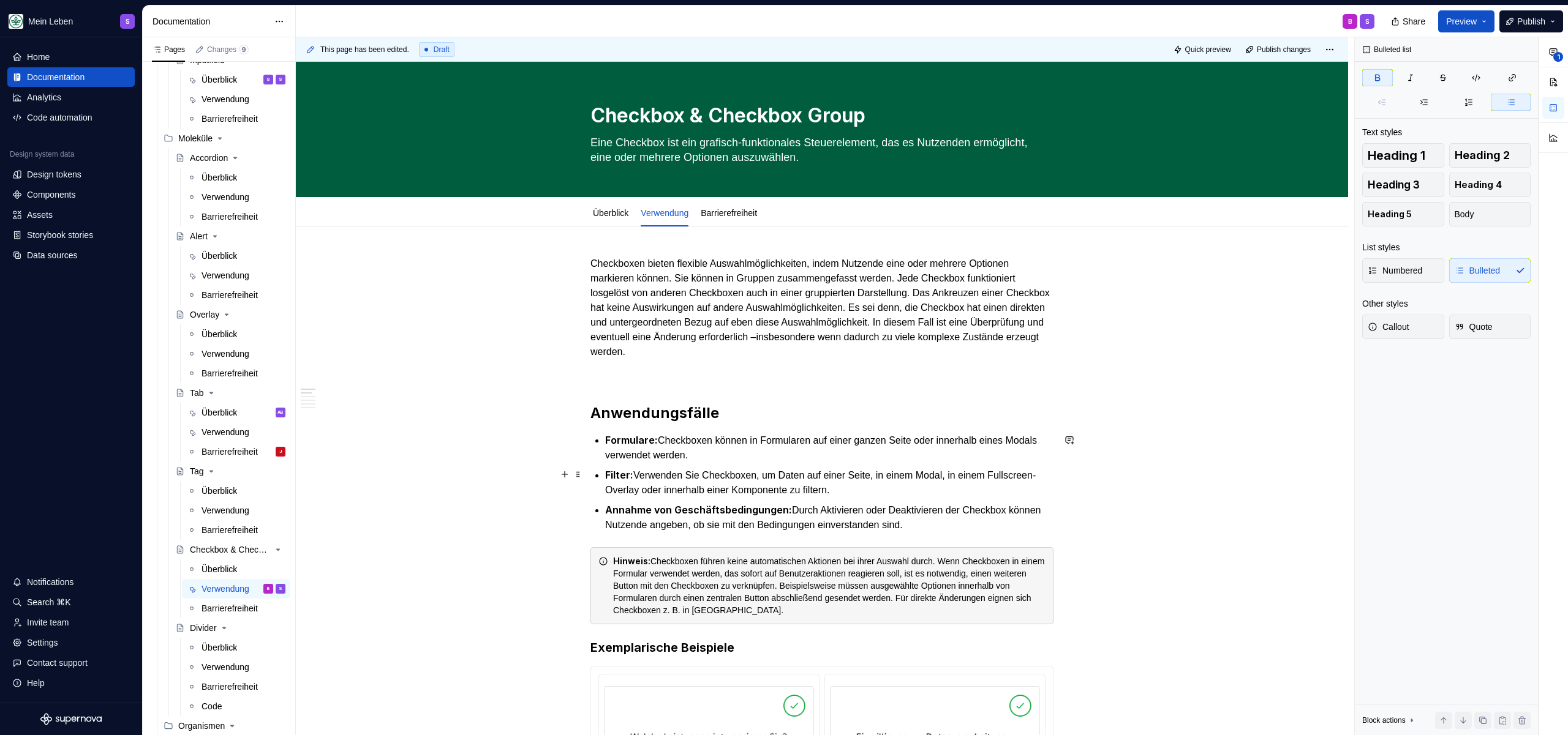
click at [799, 445] on p "Formulare: Checkboxen können in Formularen auf einer ganzen Seite oder innerhal…" at bounding box center [829, 448] width 449 height 30
click at [794, 415] on h2 "Anwendungsfälle" at bounding box center [821, 413] width 463 height 19
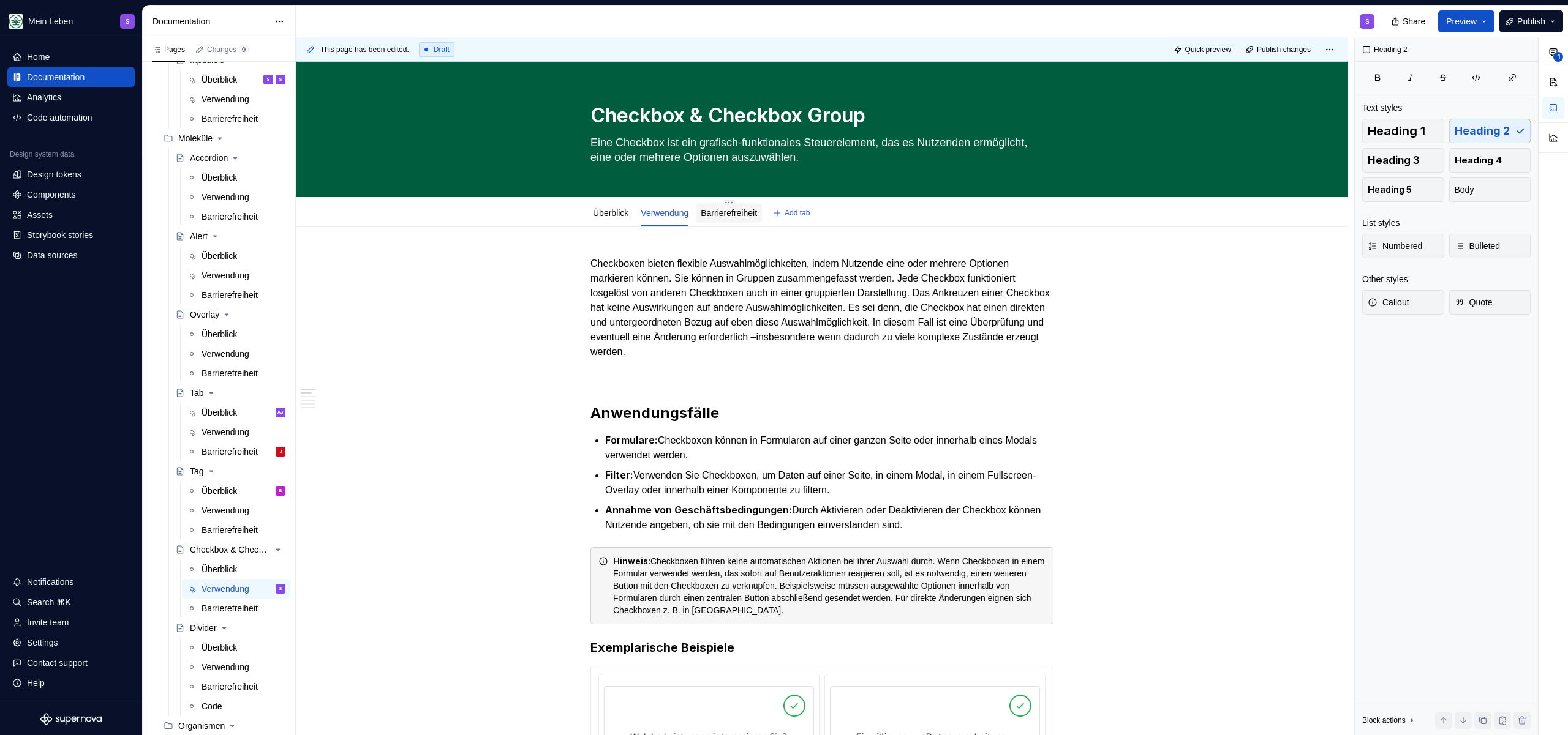
click at [740, 216] on link "Barrierefreiheit" at bounding box center [729, 213] width 56 height 10
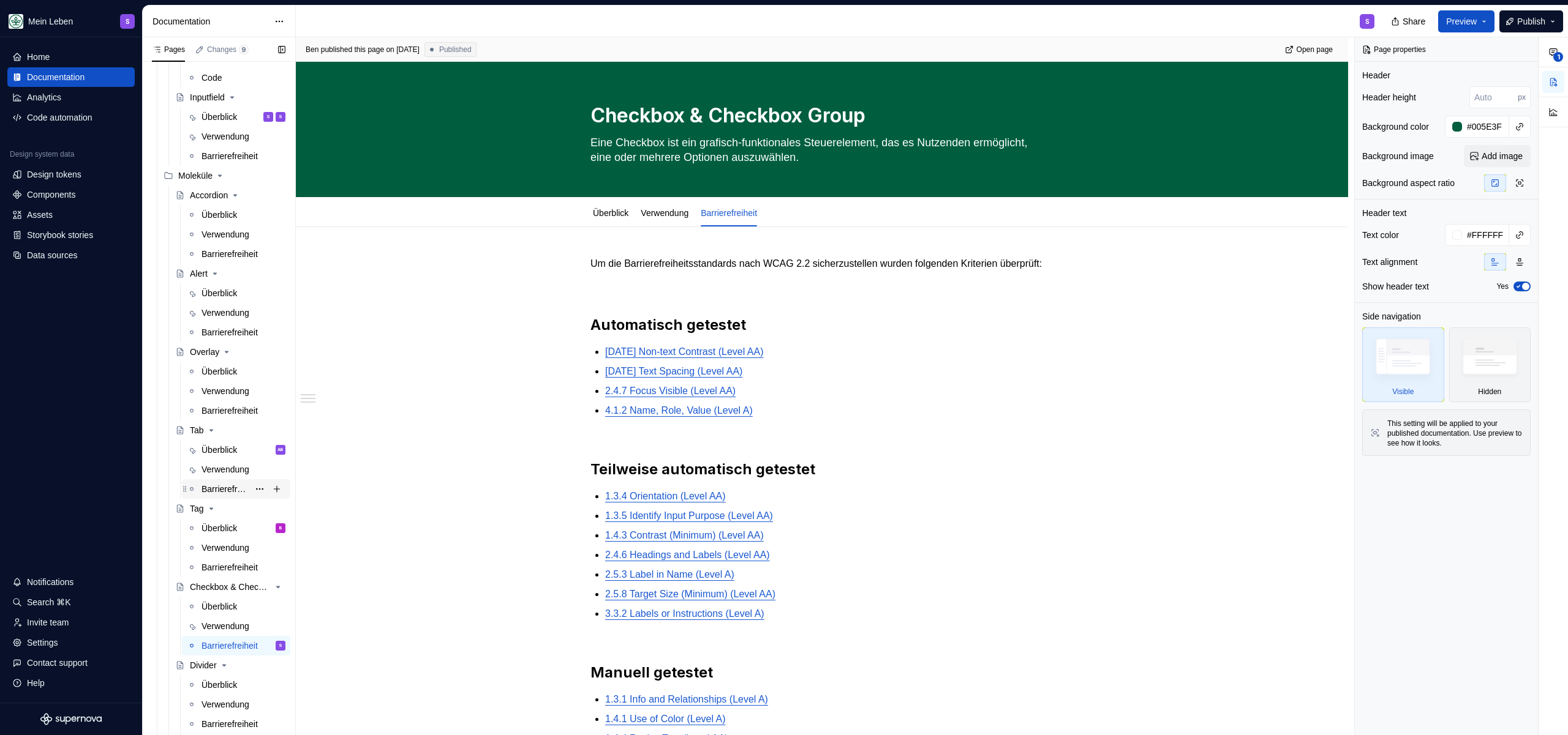
scroll to position [405, 0]
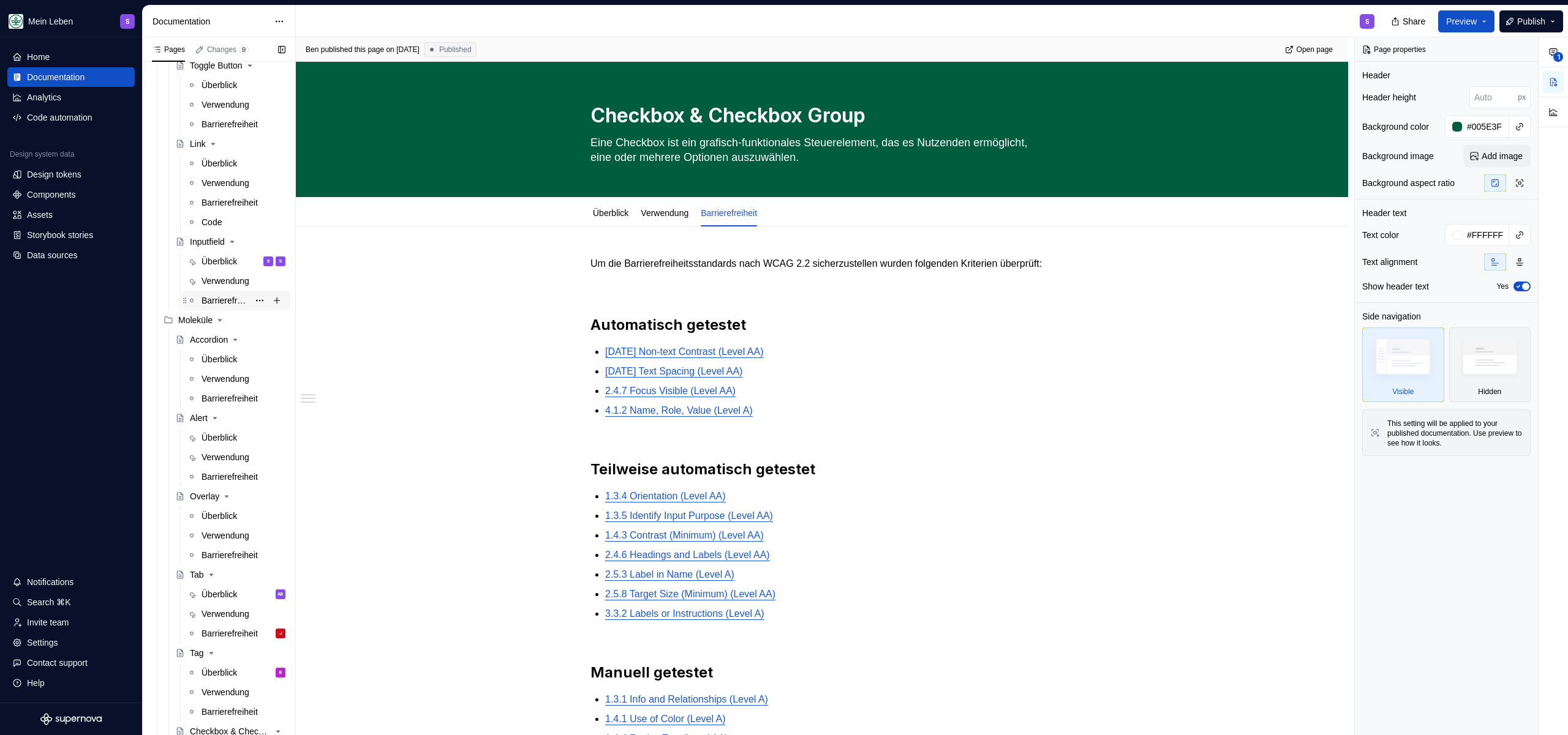
click at [210, 302] on div "Barrierefreiheit" at bounding box center [225, 300] width 47 height 12
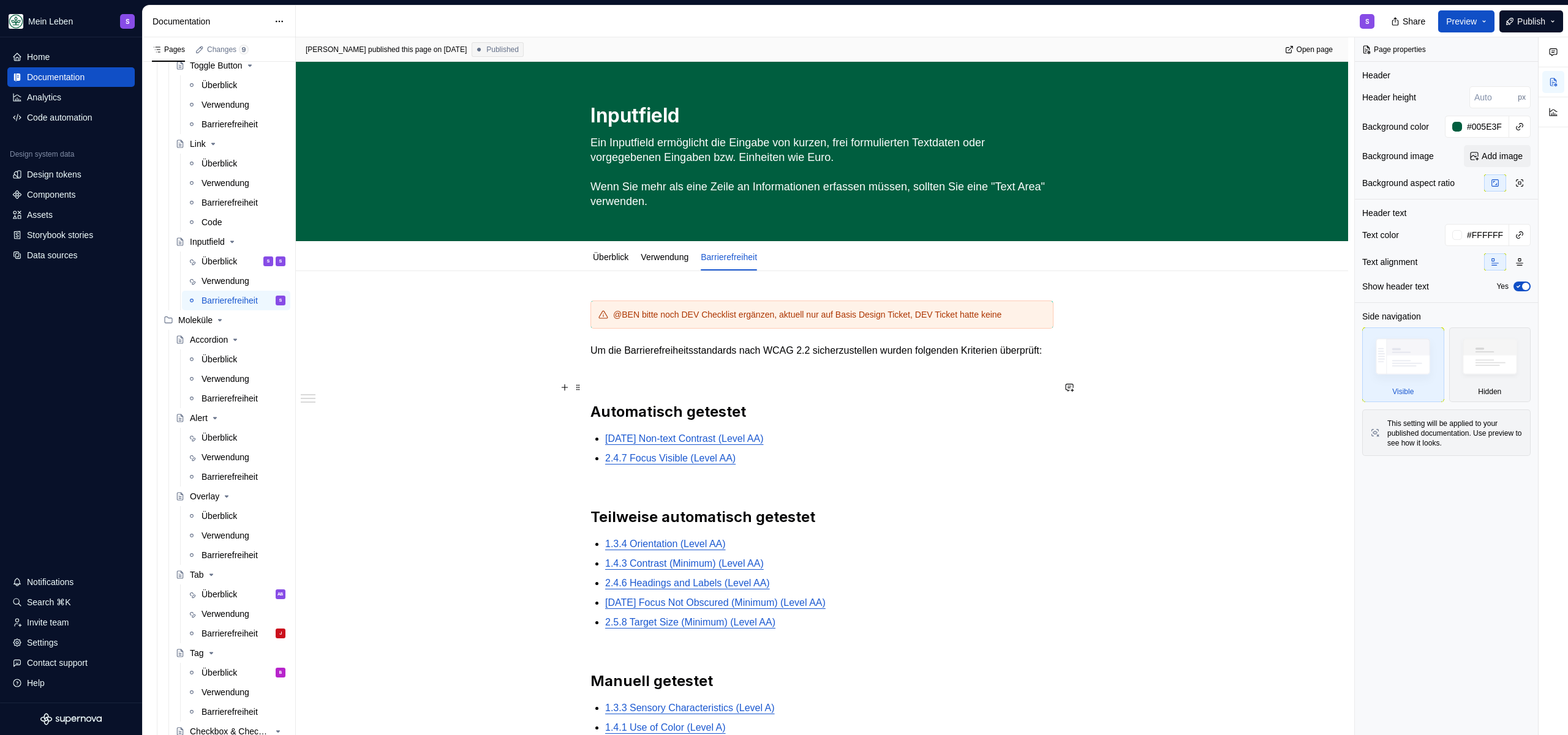
click at [737, 380] on p at bounding box center [821, 373] width 463 height 15
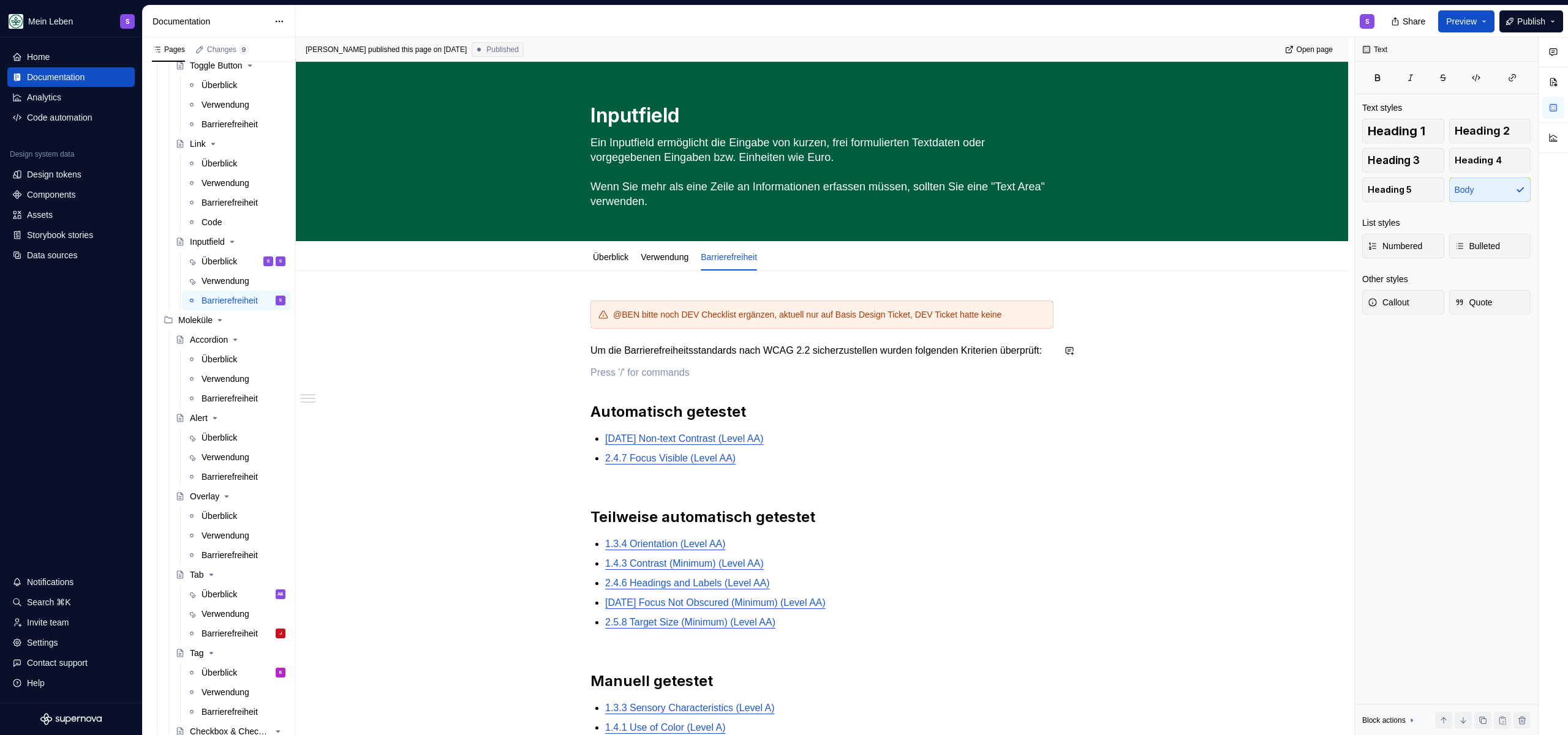
click at [681, 378] on div "@BEN bitte noch DEV Checklist ergänzen, aktuell nur auf Basis Design Ticket, DE…" at bounding box center [821, 583] width 463 height 564
click at [678, 373] on div "@BEN bitte noch DEV Checklist ergänzen, aktuell nur auf Basis Design Ticket, DE…" at bounding box center [821, 583] width 463 height 564
click at [637, 301] on div "@BEN bitte noch DEV Checklist ergänzen, aktuell nur auf Basis Design Ticket, DE…" at bounding box center [821, 315] width 463 height 28
type textarea "*"
click at [675, 402] on div "@BEN bitte noch DEV Checklist ergänzen, aktuell nur auf Basis Design Ticket, DE…" at bounding box center [821, 583] width 463 height 564
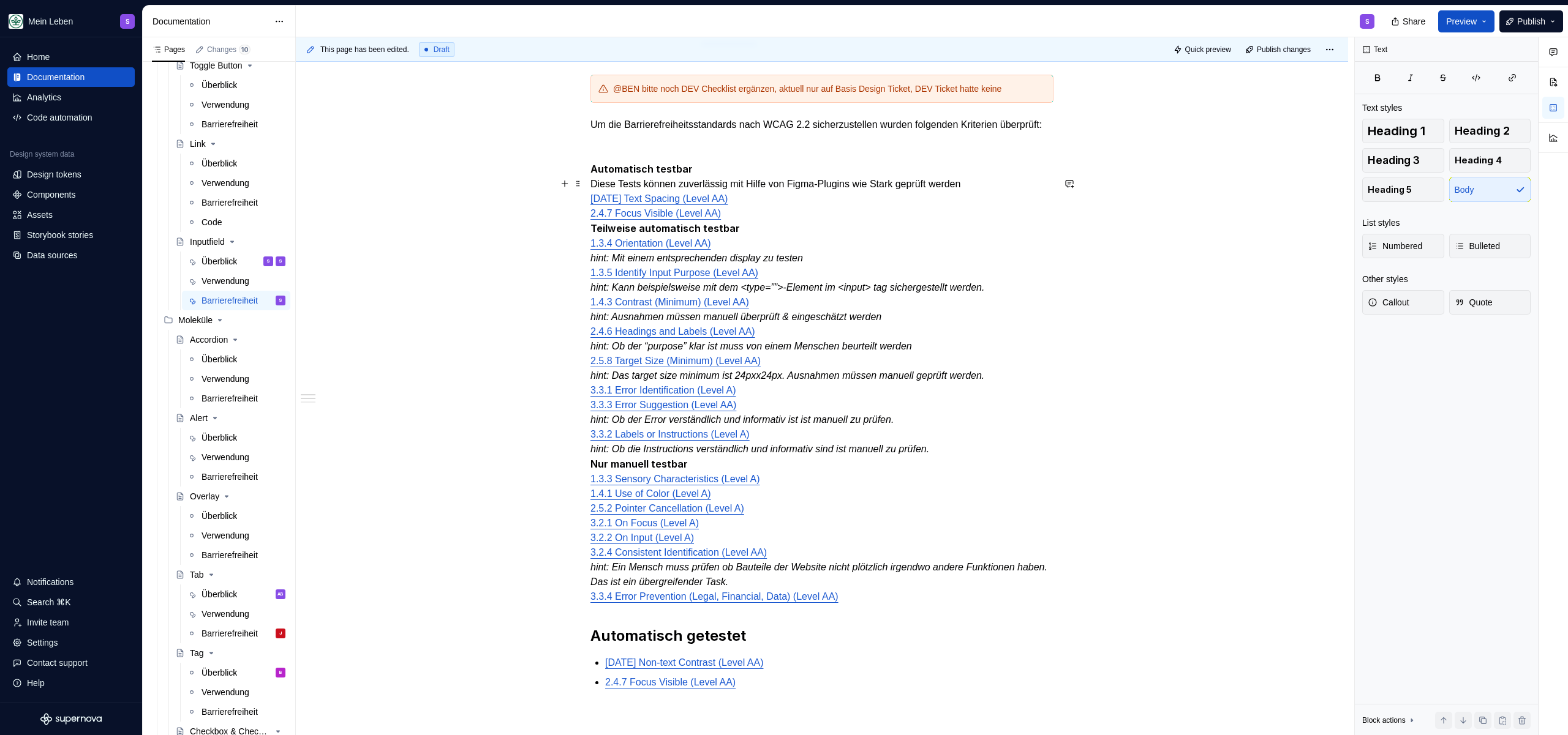
scroll to position [330, 0]
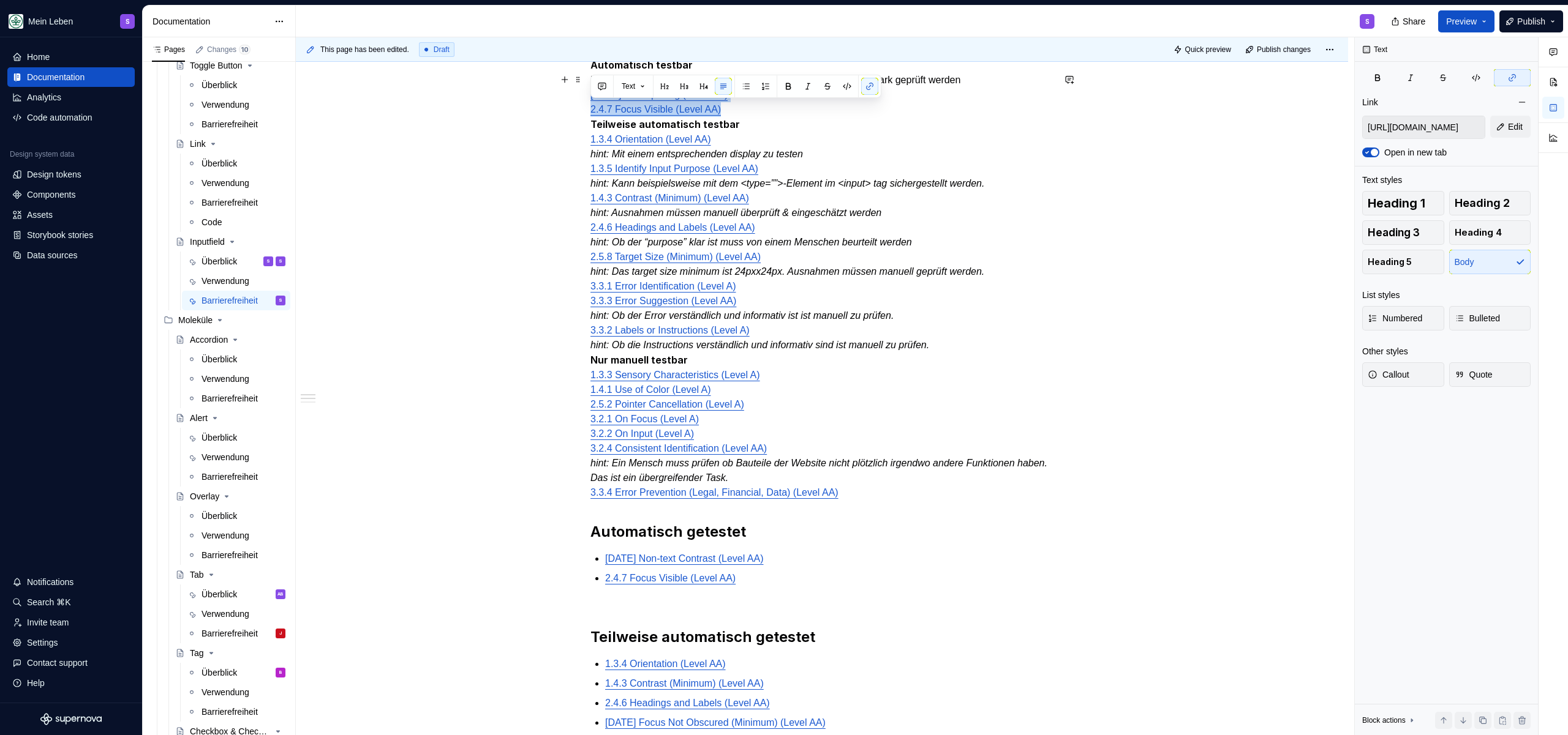
drag, startPoint x: 752, startPoint y: 122, endPoint x: 586, endPoint y: 104, distance: 167.0
click at [586, 104] on div "@BEN bitte noch DEV Checklist ergänzen, aktuell nur auf Basis Design Ticket, DE…" at bounding box center [821, 580] width 1052 height 1279
copy p "[DATE] Text Spacing (Level AA) 2.4.7 Focus Visible (Level AA)"
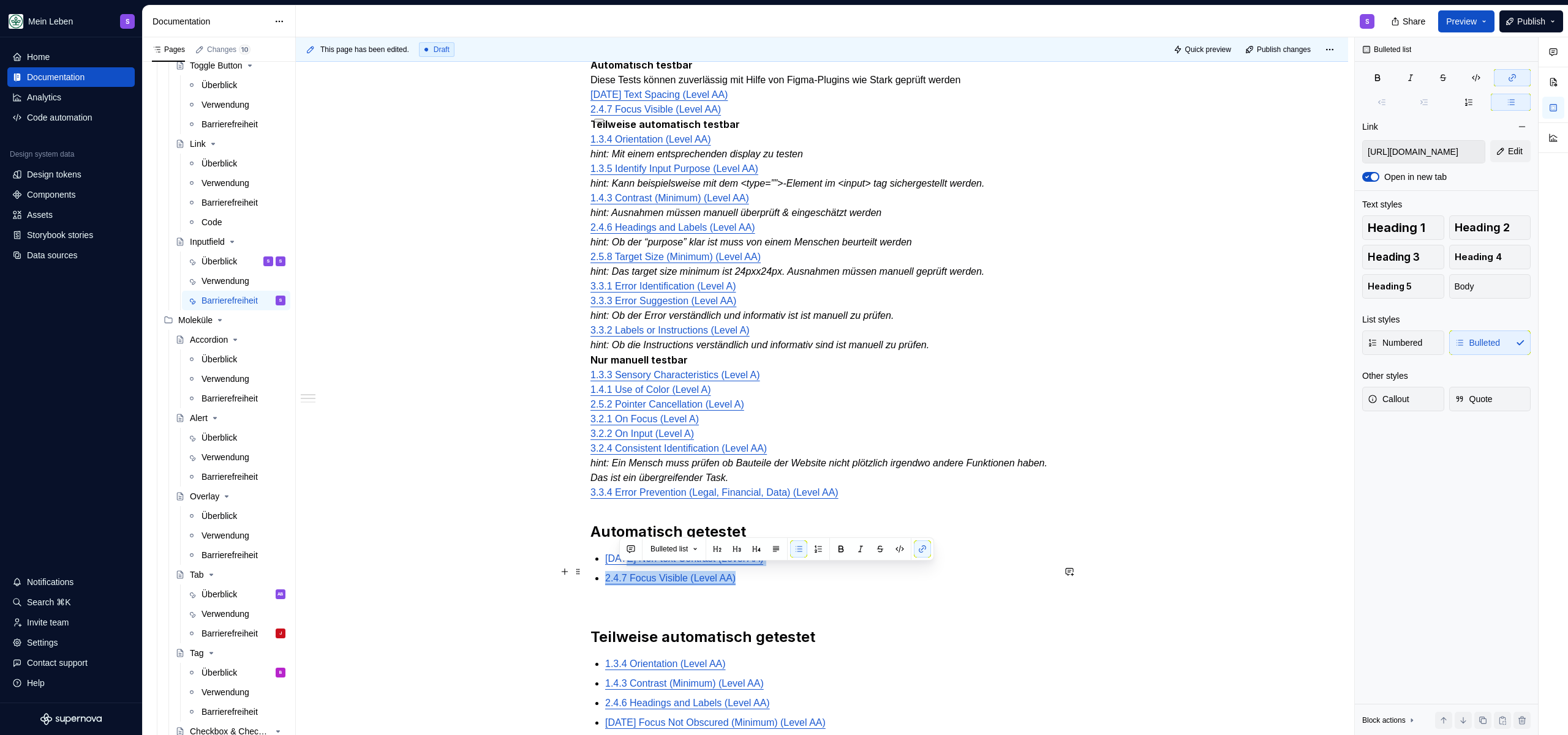
drag, startPoint x: 779, startPoint y: 590, endPoint x: 619, endPoint y: 564, distance: 162.1
click at [619, 564] on ul "[DATE] Non-text Contrast (Level AA) 2.4.7 Focus Visible (Level AA)" at bounding box center [829, 569] width 449 height 34
click at [762, 603] on div "@BEN bitte noch DEV Checklist ergänzen, aktuell nur auf Basis Design Ticket, DE…" at bounding box center [821, 478] width 463 height 1014
drag, startPoint x: 764, startPoint y: 594, endPoint x: 598, endPoint y: 571, distance: 167.6
click at [605, 571] on ul "[DATE] Non-text Contrast (Level AA) 2.4.7 Focus Visible (Level AA)" at bounding box center [829, 569] width 449 height 34
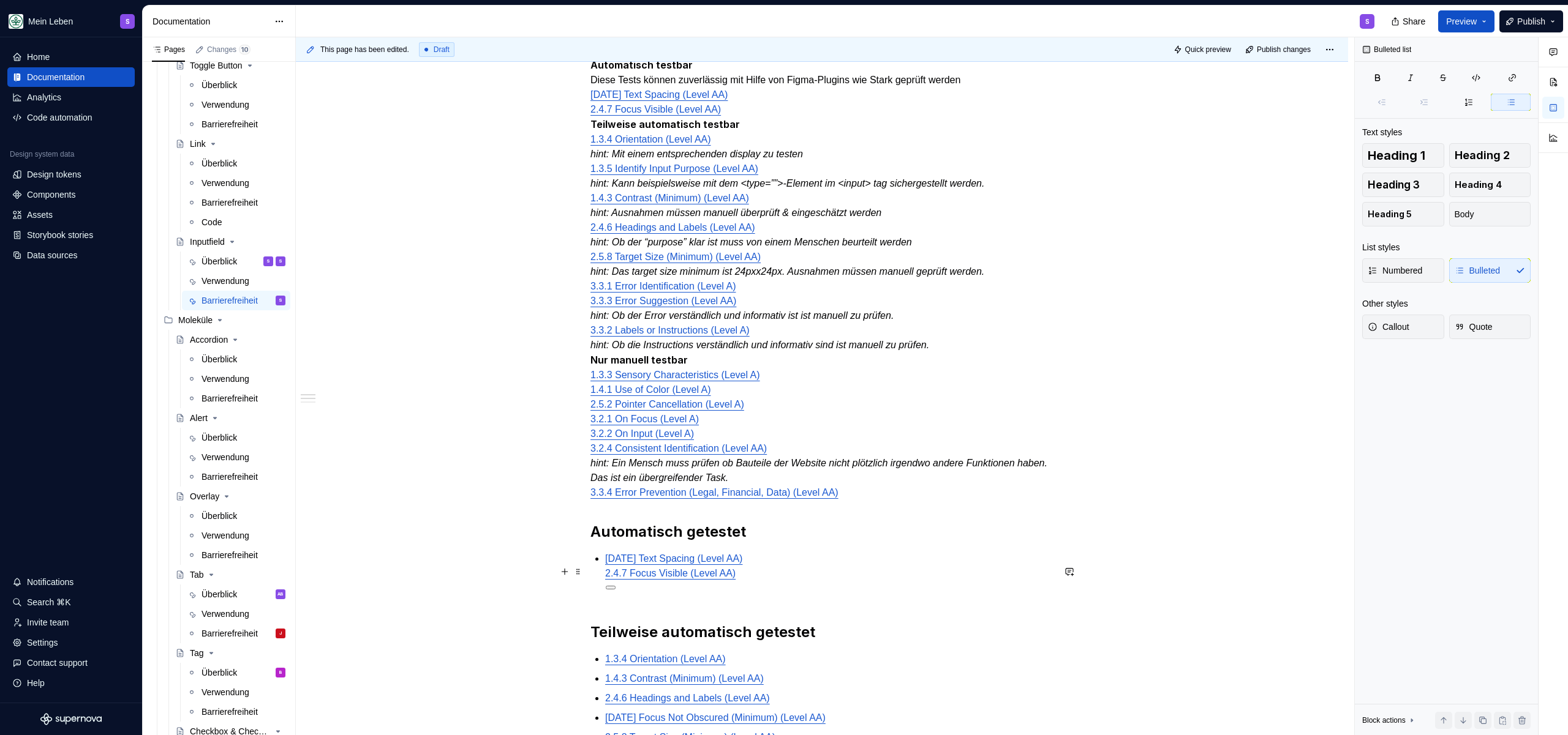
click at [782, 570] on p "[DATE] Text Spacing (Level AA) 2.4.7 Focus Visible (Level AA)" at bounding box center [829, 566] width 449 height 29
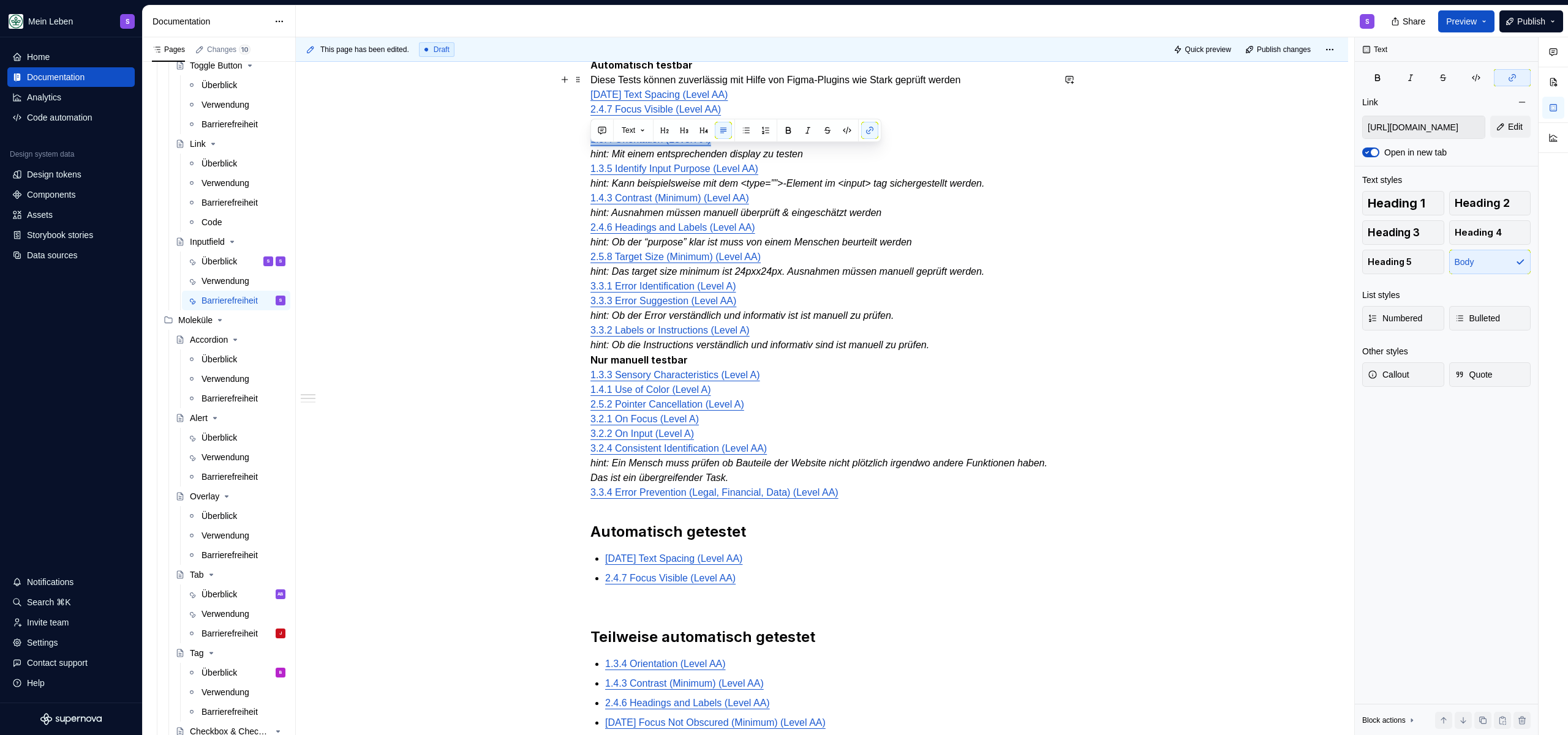
drag, startPoint x: 726, startPoint y: 150, endPoint x: 574, endPoint y: 153, distance: 152.0
click at [574, 153] on div "@BEN bitte noch DEV Checklist ergänzen, aktuell nur auf Basis Design Ticket, DE…" at bounding box center [821, 580] width 1052 height 1279
copy link "1.3.4 Orientation (Level AA)"
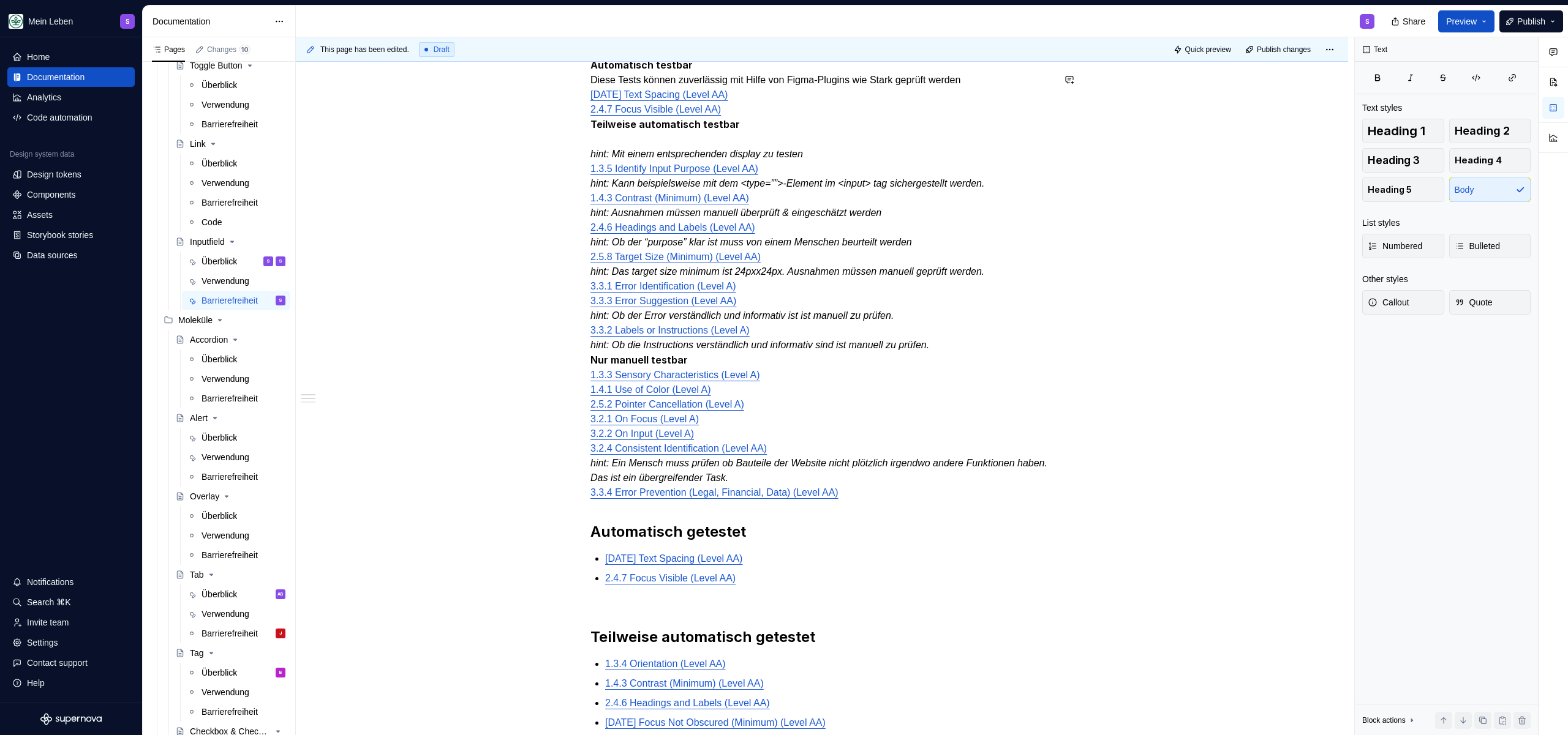
scroll to position [552, 0]
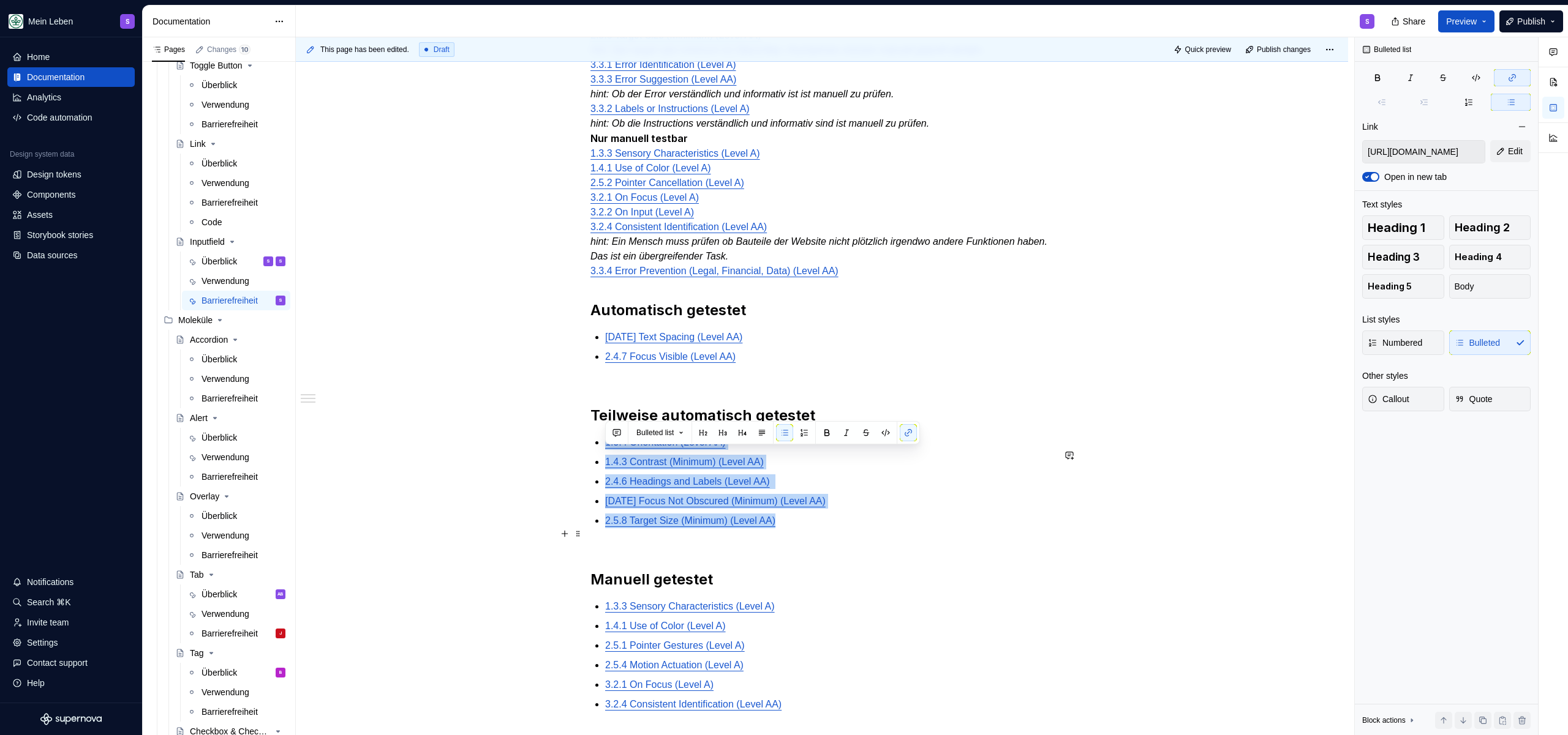
drag, startPoint x: 602, startPoint y: 452, endPoint x: 827, endPoint y: 533, distance: 239.1
click at [827, 533] on div "@BEN bitte noch DEV Checklist ergänzen, aktuell nur auf Basis Design Ticket, DE…" at bounding box center [821, 256] width 463 height 1014
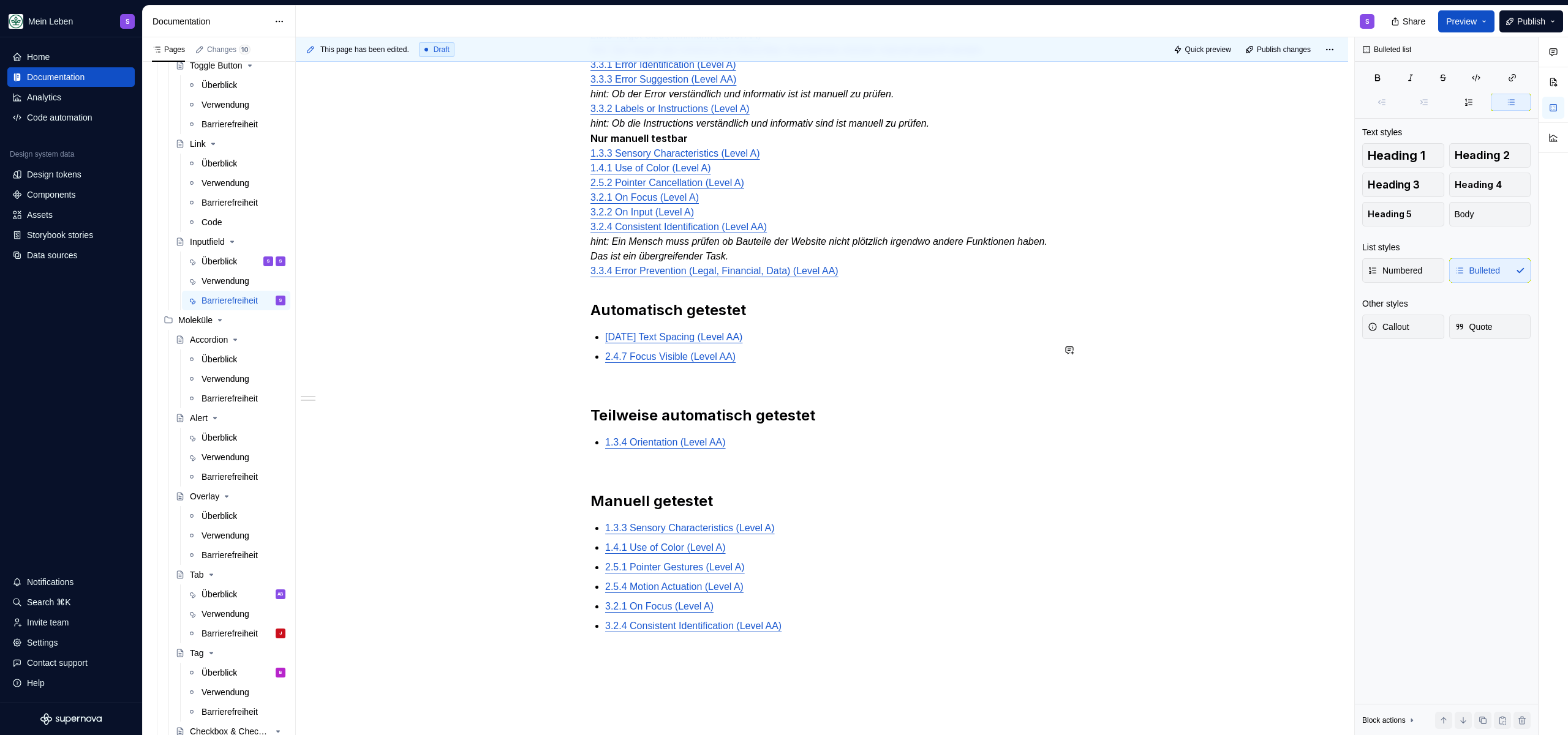
click at [770, 344] on p "[DATE] Text Spacing (Level AA)" at bounding box center [829, 338] width 449 height 15
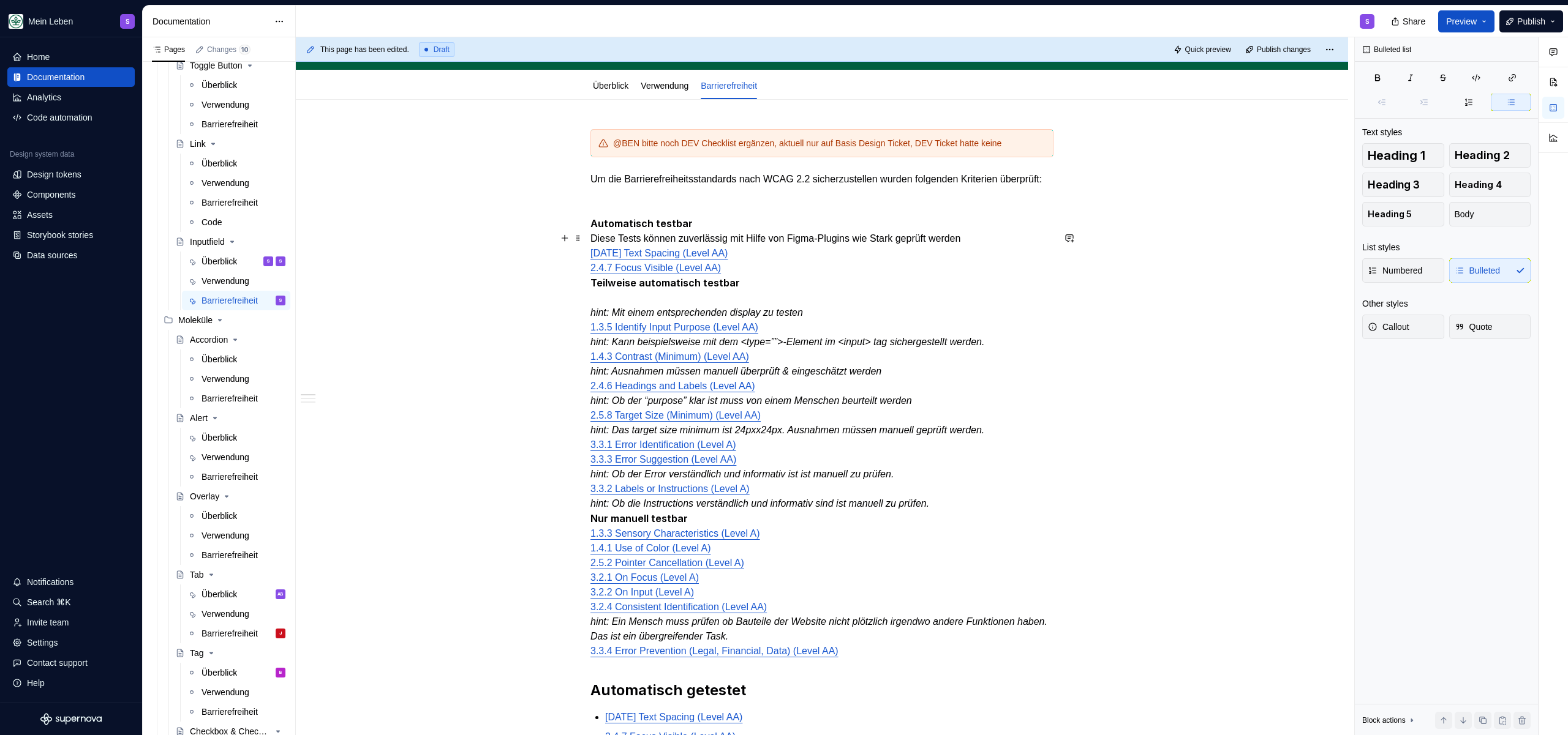
scroll to position [171, 0]
click at [760, 311] on p "Automatisch testbar Diese Tests können zuverlässig mit Hilfe von Figma-Plugins …" at bounding box center [821, 438] width 463 height 442
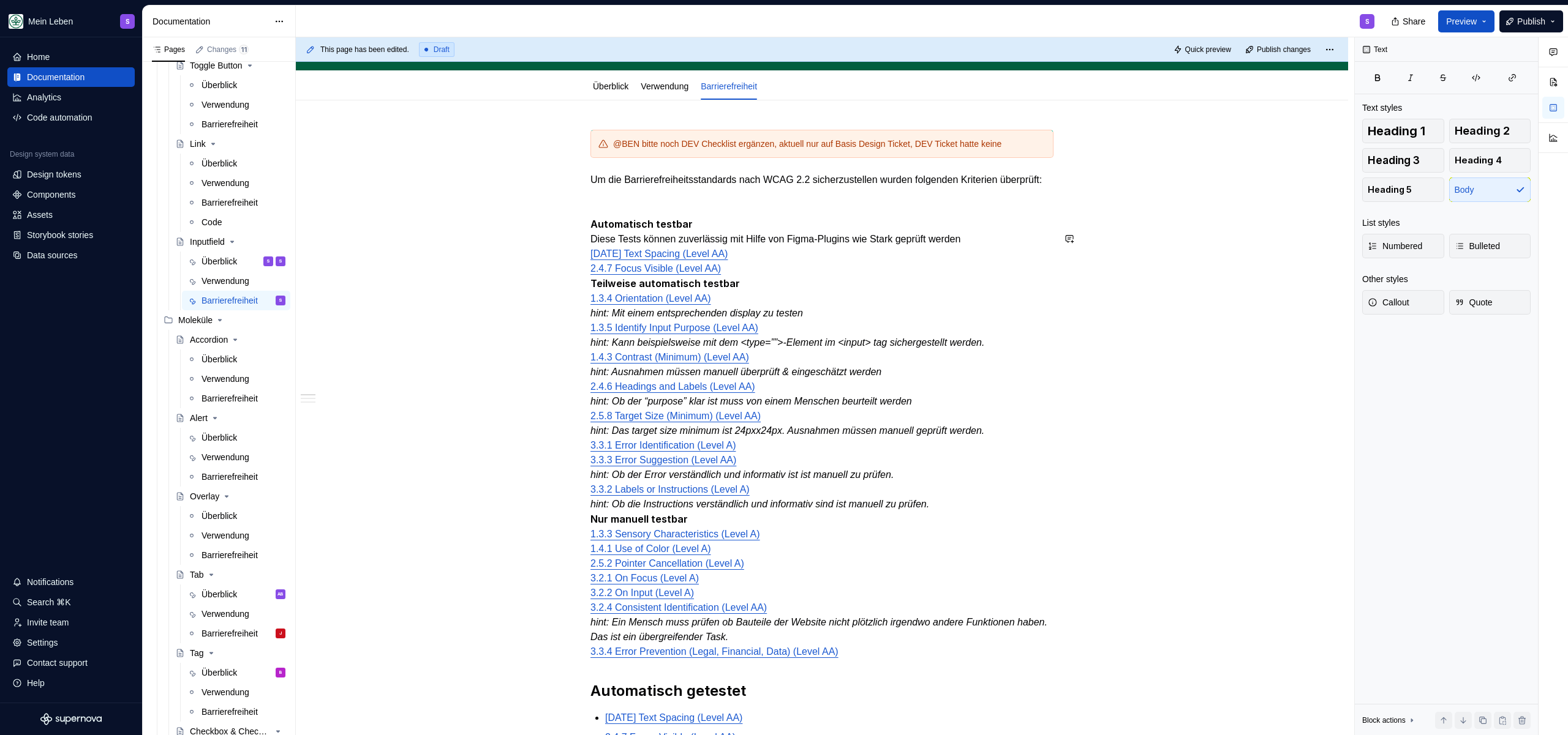
type textarea "*"
click at [752, 285] on p "Automatisch testbar Diese Tests können zuverlässig mit Hilfe von Figma-Plugins …" at bounding box center [821, 438] width 463 height 442
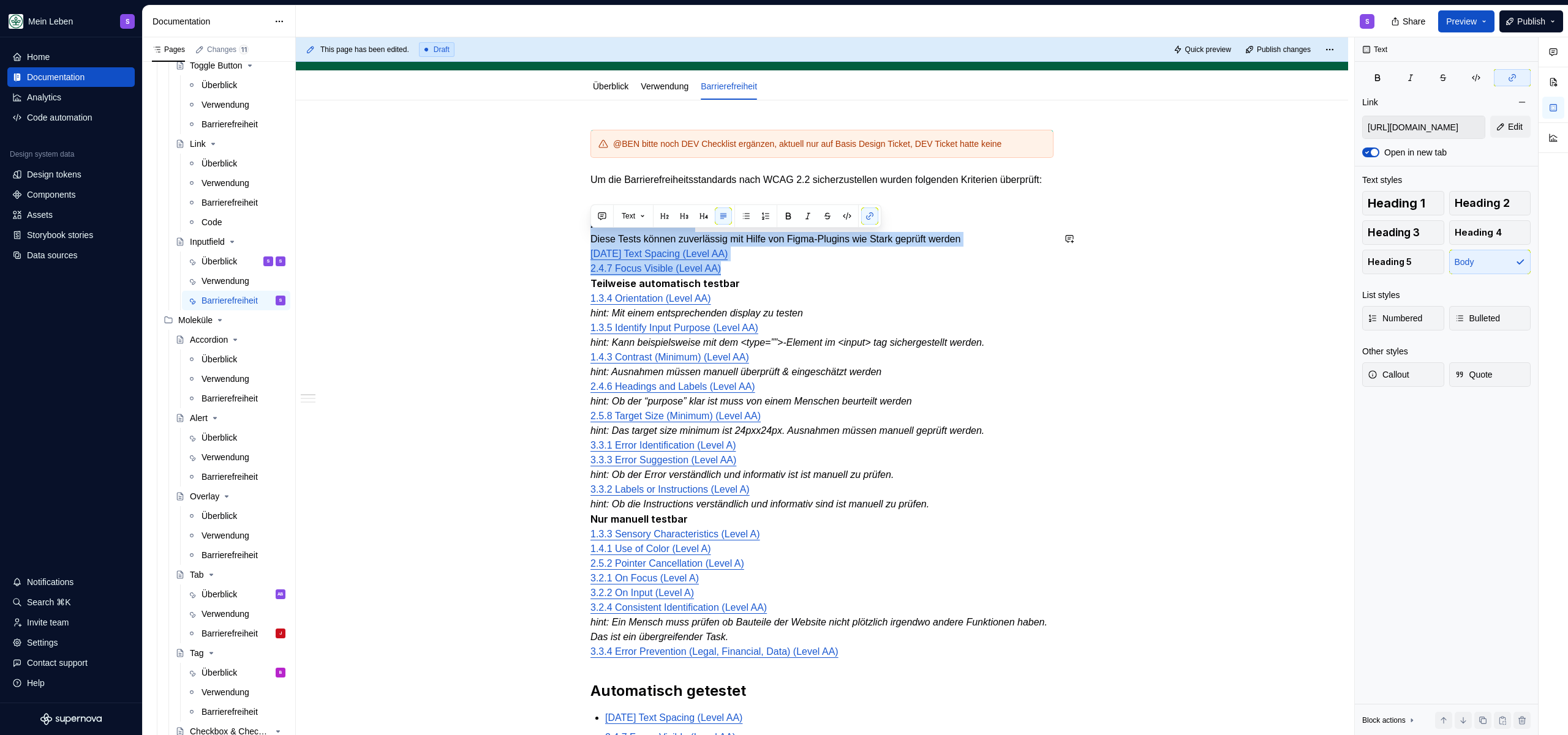
drag, startPoint x: 752, startPoint y: 285, endPoint x: 533, endPoint y: 231, distance: 225.6
click at [533, 231] on div "@BEN bitte noch DEV Checklist ergänzen, aktuell nur auf Basis Design Ticket, DE…" at bounding box center [821, 739] width 1052 height 1279
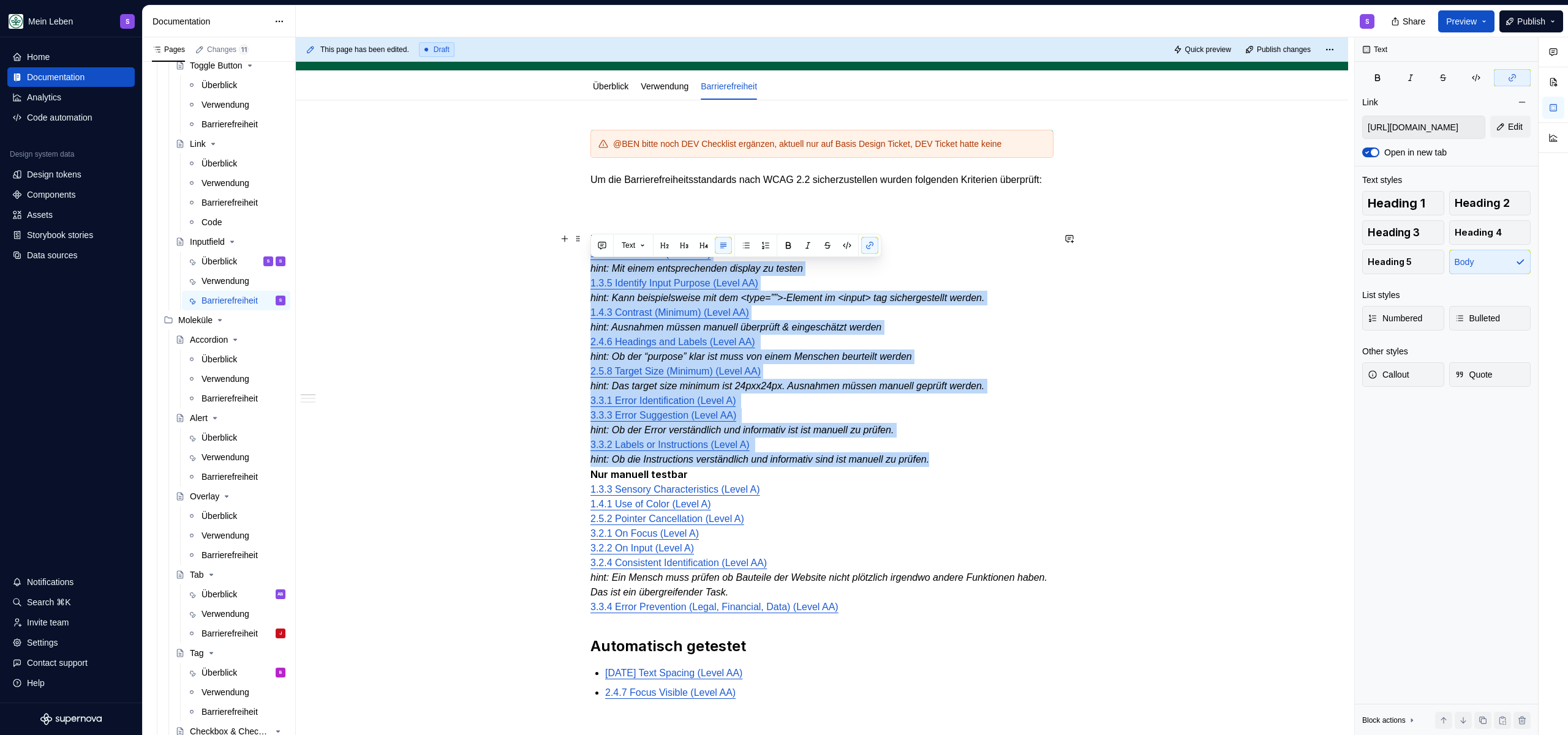
drag, startPoint x: 590, startPoint y: 270, endPoint x: 1023, endPoint y: 478, distance: 480.4
click at [1024, 478] on p "Teilweise automatisch testbar 1.3.4 Orientation (Level AA) hint: Mit einem ents…" at bounding box center [821, 416] width 463 height 398
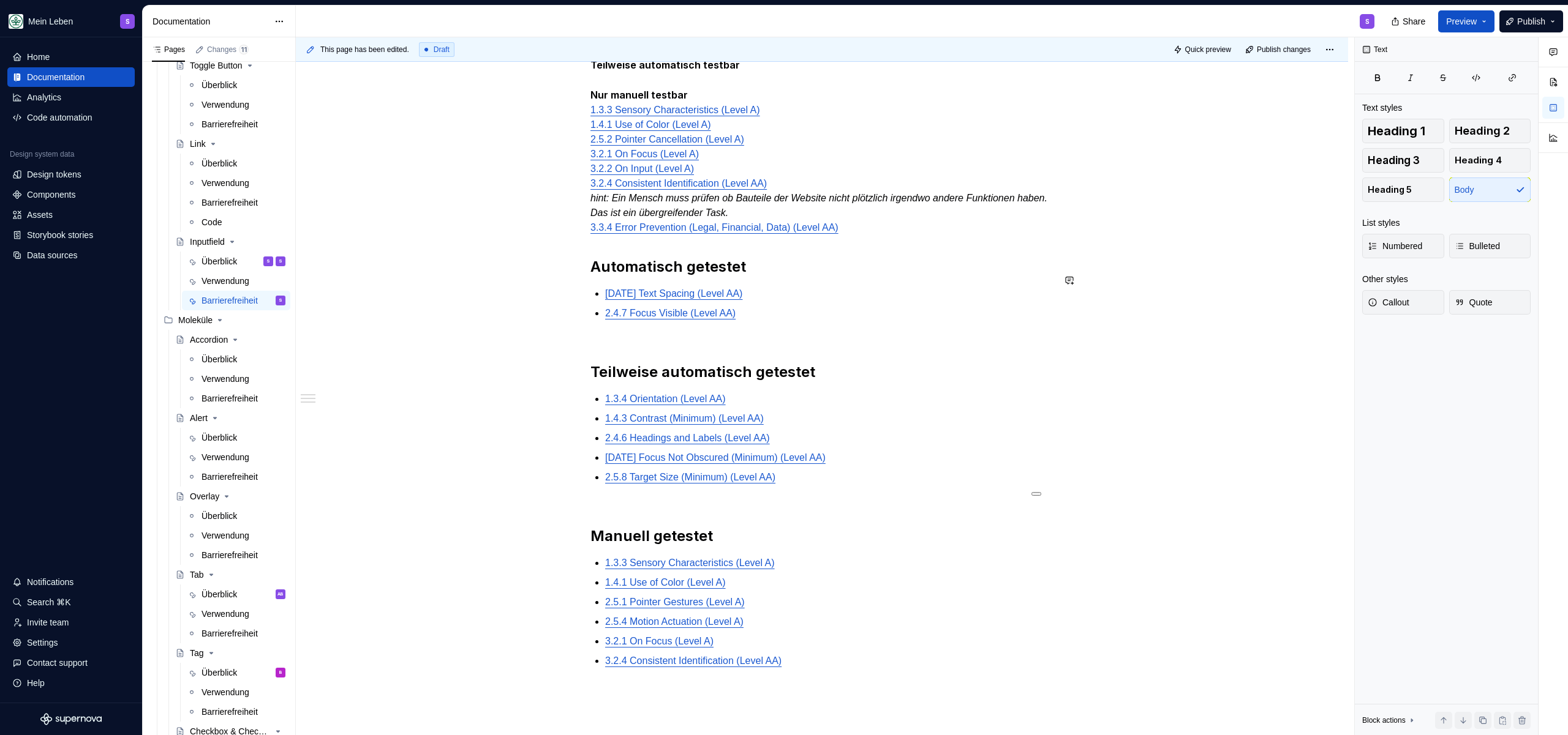
scroll to position [425, 0]
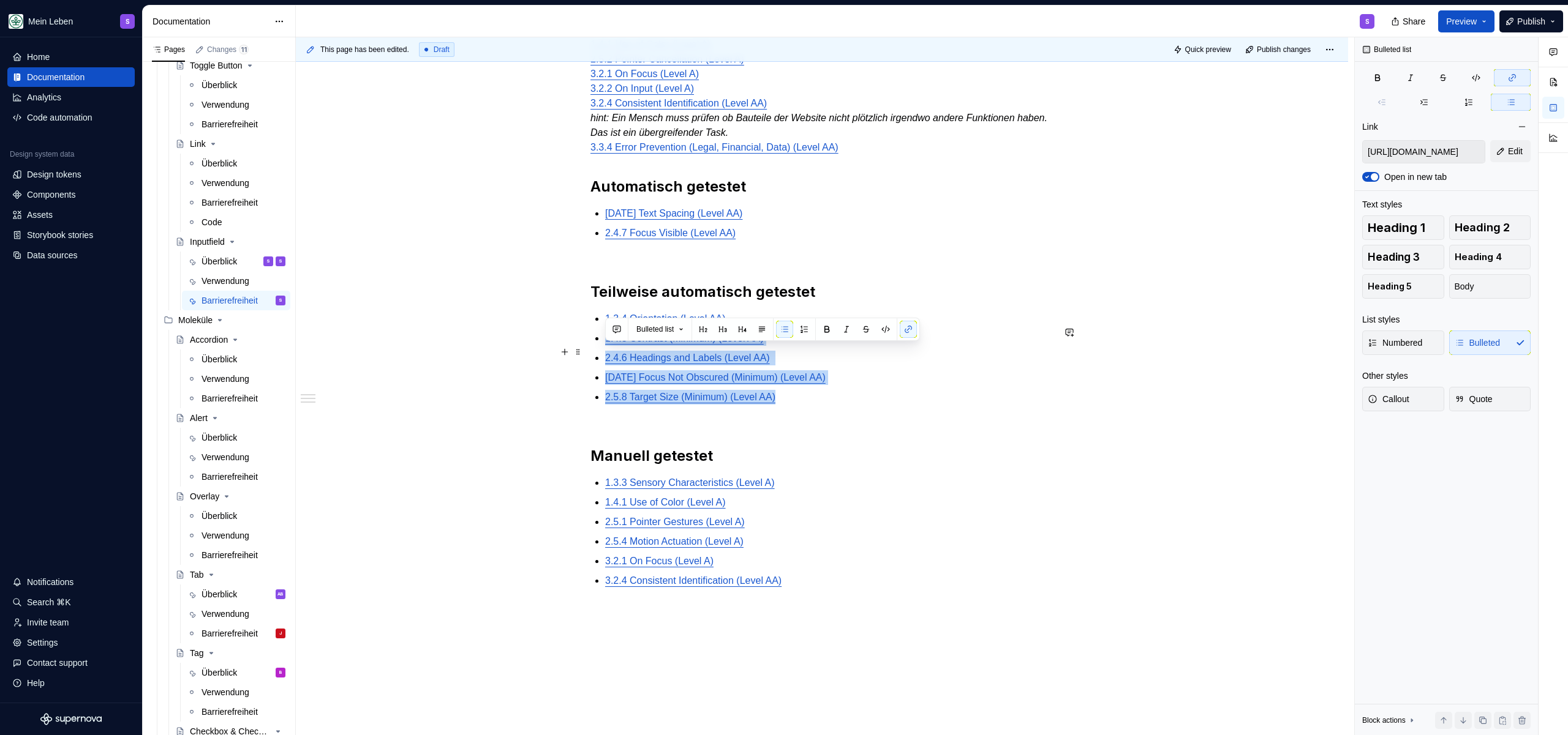
type input "[URL][DOMAIN_NAME]"
drag, startPoint x: 828, startPoint y: 412, endPoint x: 601, endPoint y: 332, distance: 240.7
click at [601, 332] on div "@BEN bitte noch DEV Checklist ergänzen, aktuell nur auf Basis Design Ticket, DE…" at bounding box center [821, 257] width 463 height 764
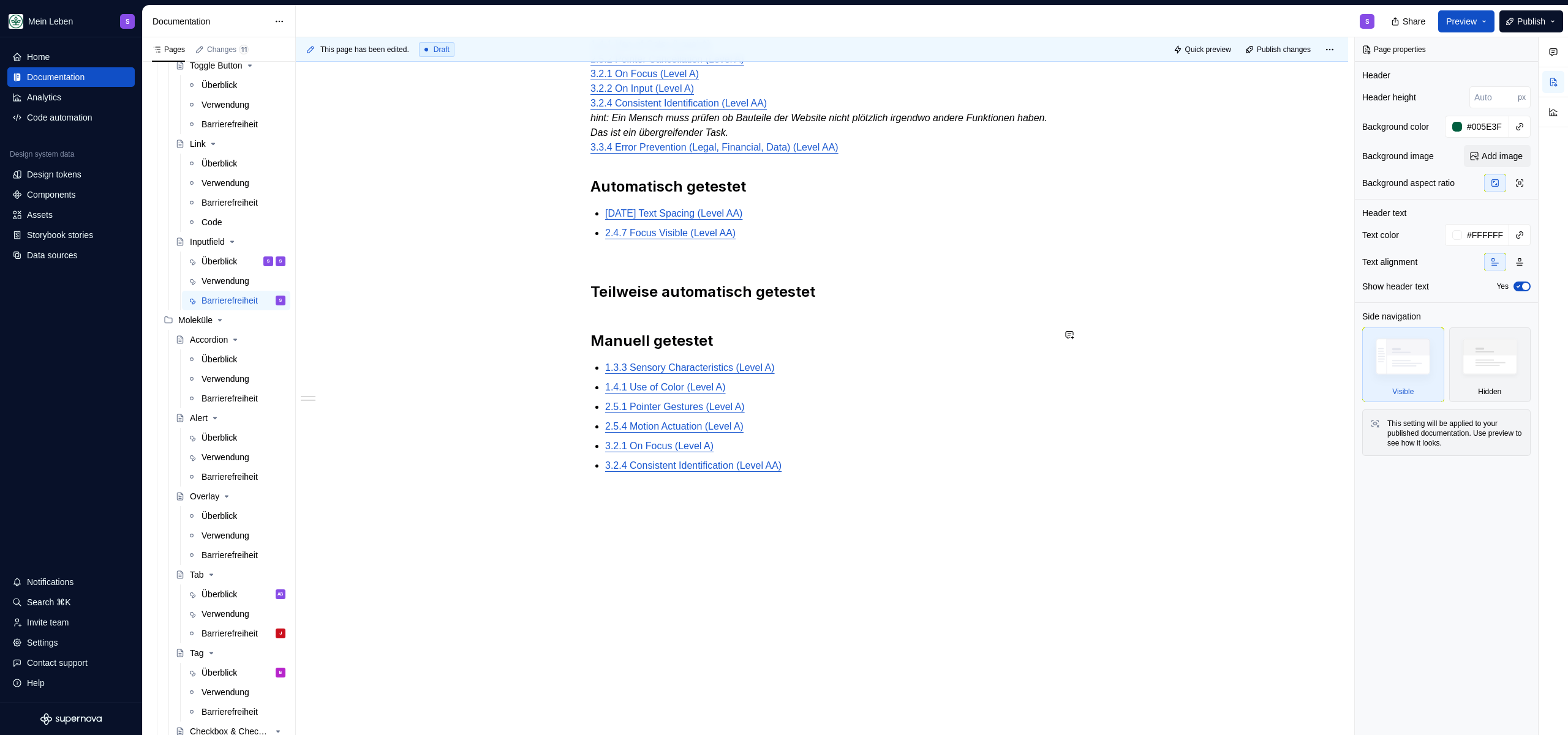
type textarea "*"
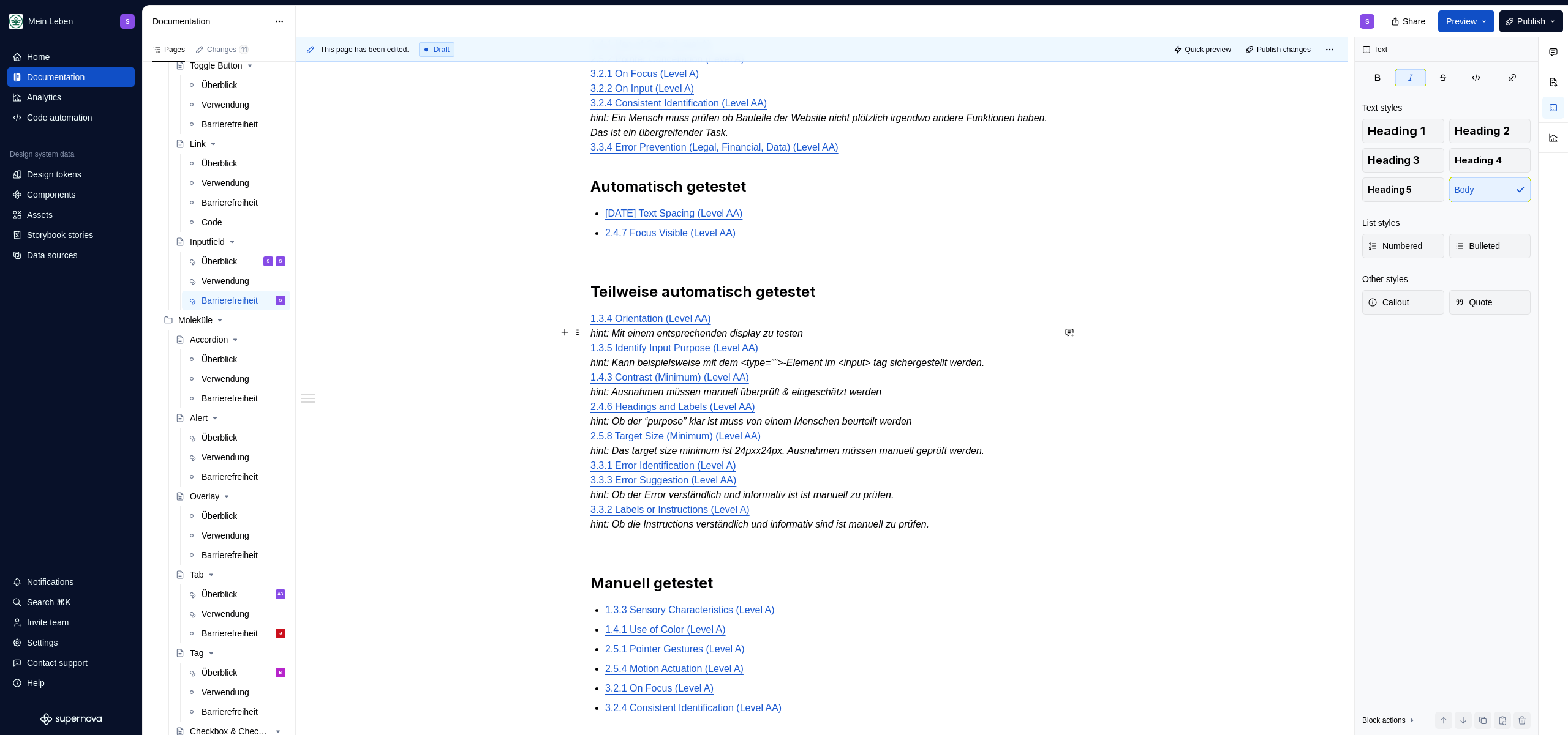
click at [587, 332] on div "@BEN bitte noch DEV Checklist ergänzen, aktuell nur auf Basis Design Ticket, DE…" at bounding box center [821, 424] width 1052 height 1156
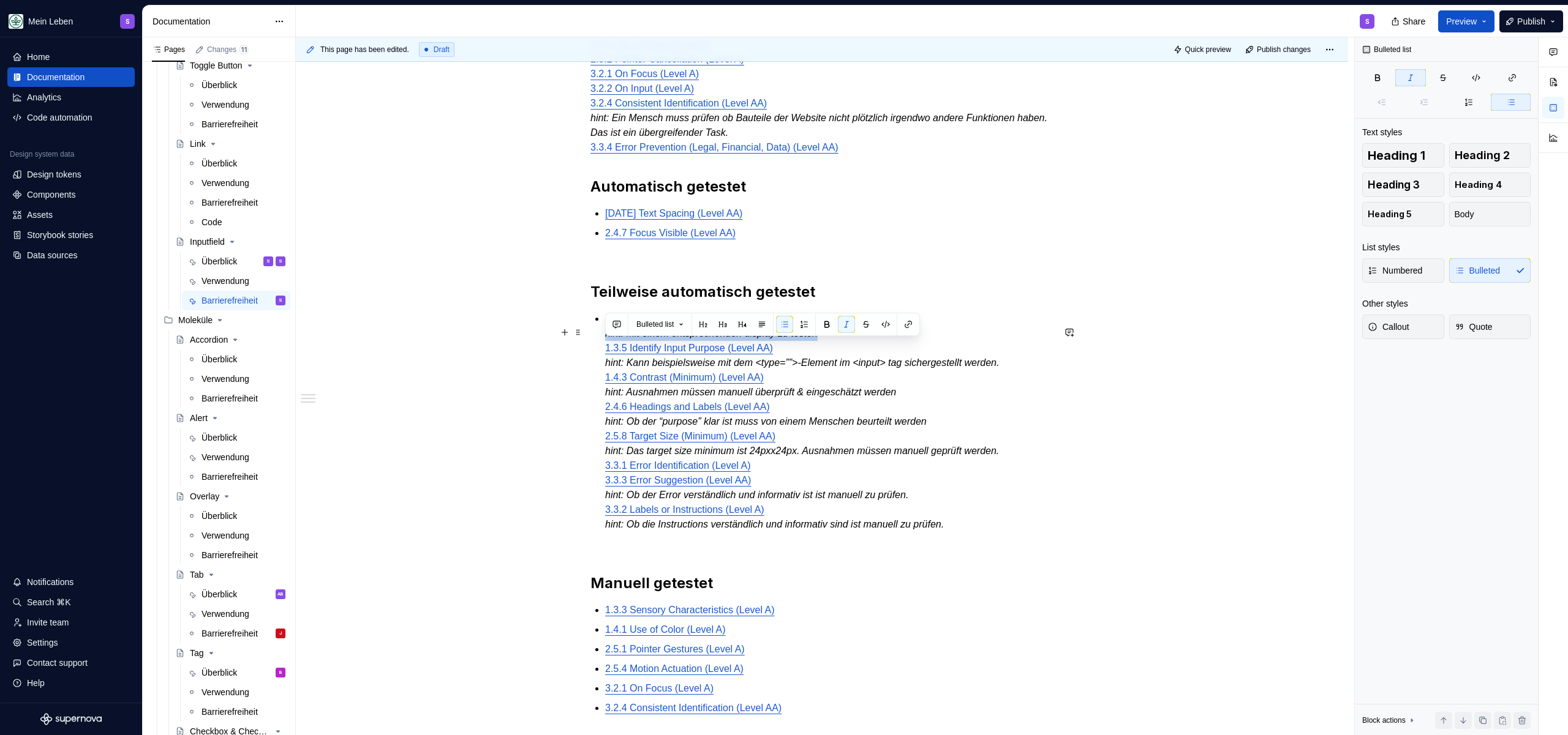
drag, startPoint x: 840, startPoint y: 351, endPoint x: 602, endPoint y: 350, distance: 238.0
click at [602, 350] on div "@BEN bitte noch DEV Checklist ergänzen, aktuell nur auf Basis Design Ticket, DE…" at bounding box center [821, 321] width 463 height 891
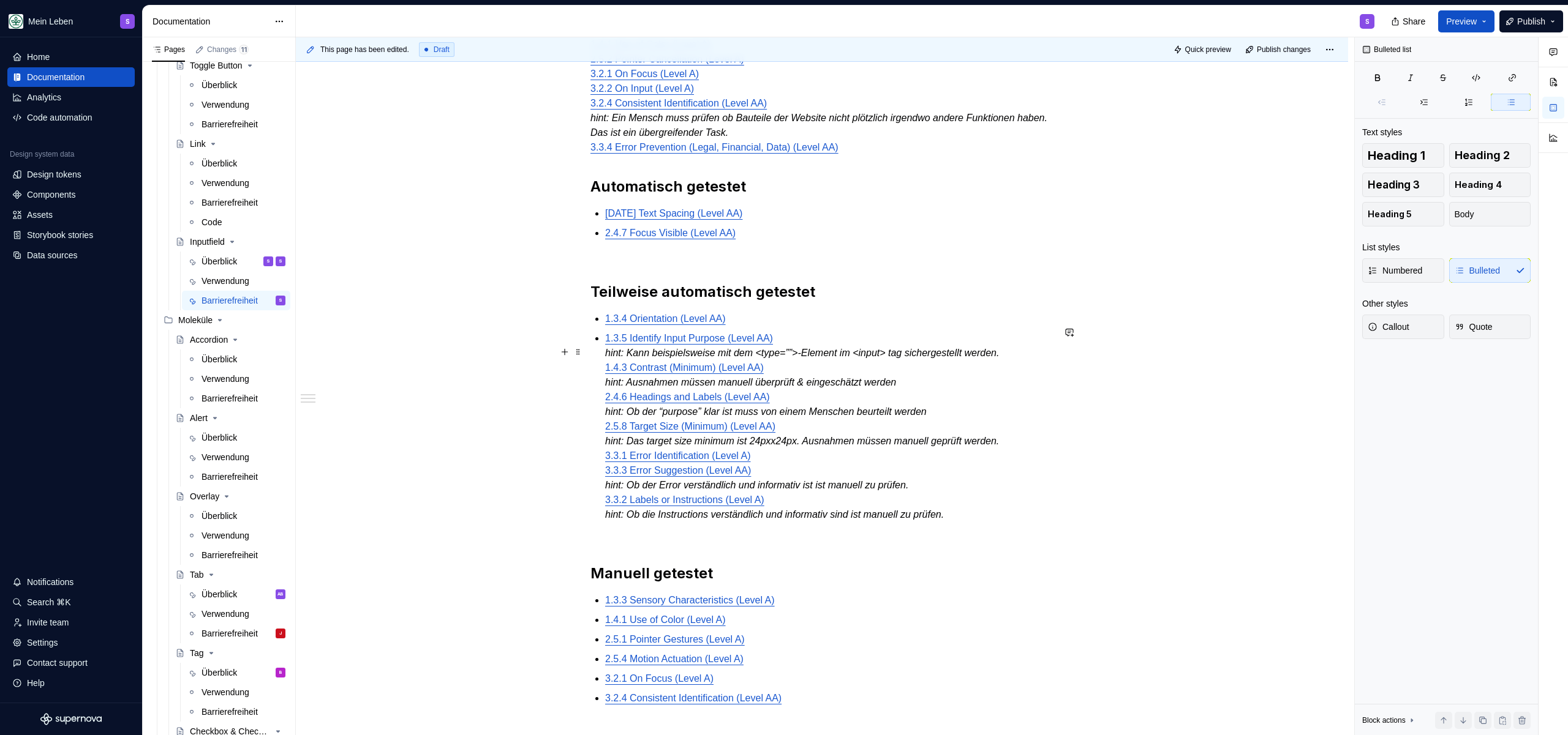
click at [605, 358] on em "hint: Kann beispielsweise mit dem <type=””>-Element im <input> tag sichergestel…" at bounding box center [802, 353] width 394 height 10
drag, startPoint x: 606, startPoint y: 368, endPoint x: 1033, endPoint y: 370, distance: 427.0
click at [1033, 370] on p "1.3.5 Identify Input Purpose (Level AA) hint: Kann beispielsweise mit dem <type…" at bounding box center [829, 427] width 449 height 191
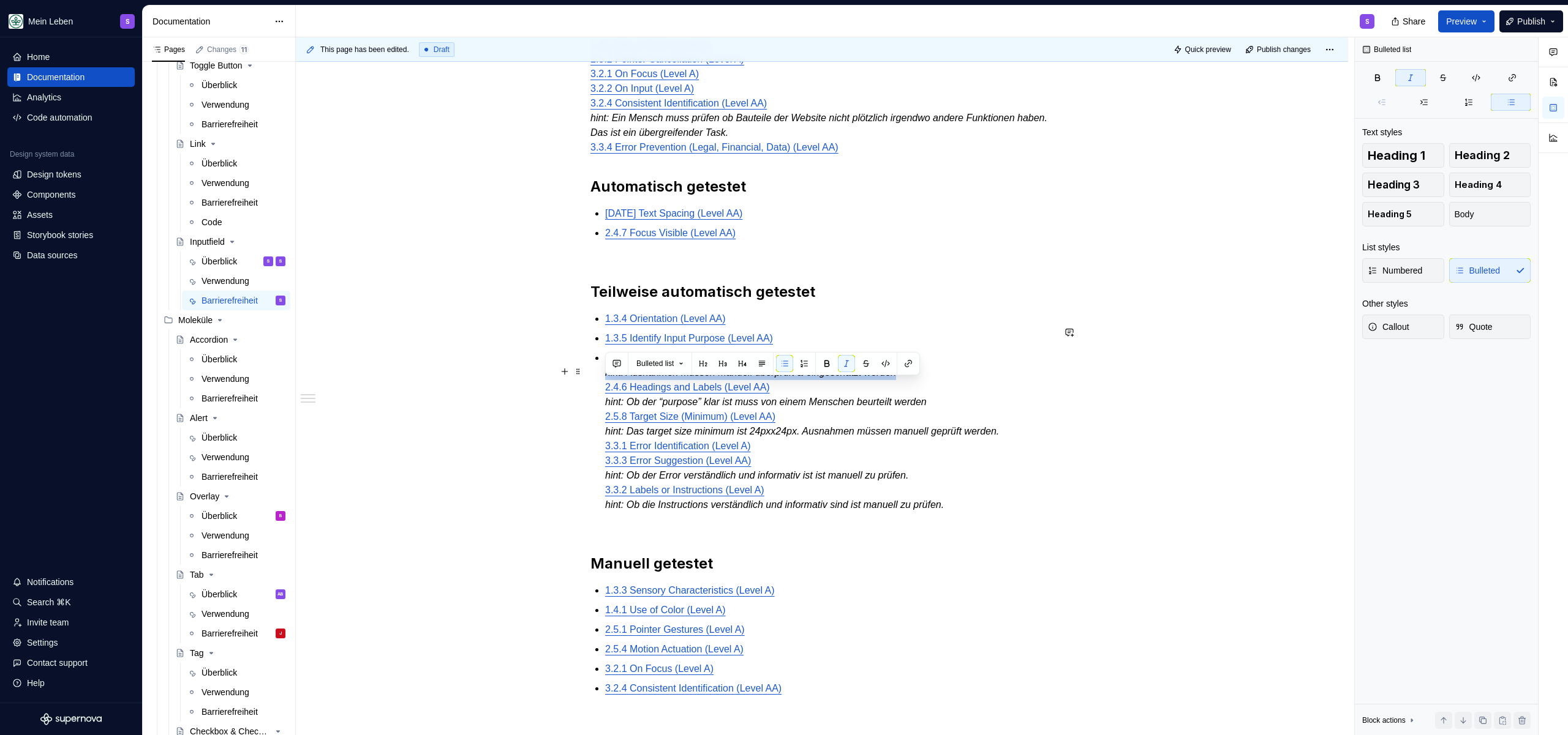
drag, startPoint x: 606, startPoint y: 388, endPoint x: 920, endPoint y: 382, distance: 314.1
click at [920, 382] on p "1.4.3 Contrast (Minimum) (Level AA) hint: Ausnahmen müssen manuell überprüft & …" at bounding box center [829, 432] width 449 height 162
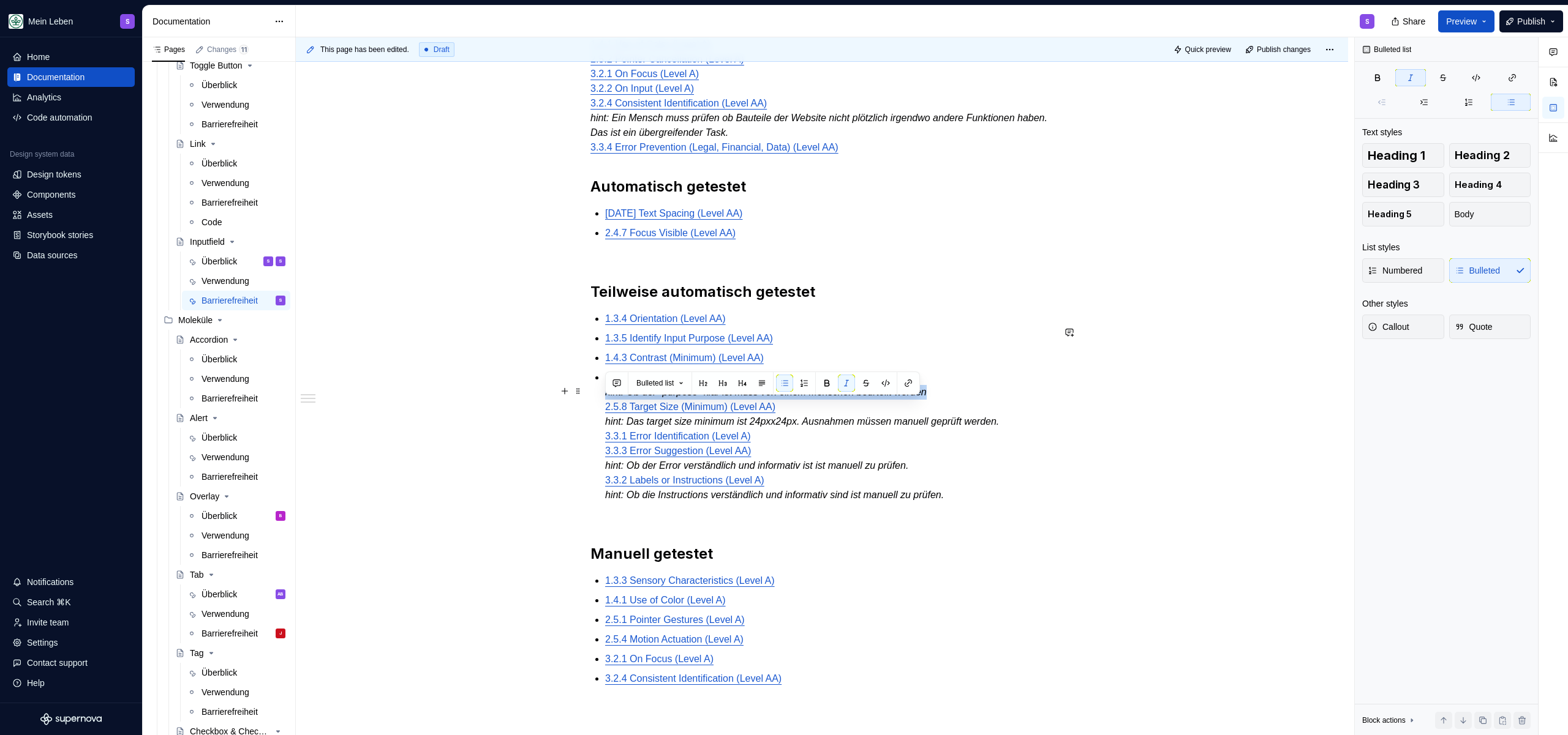
drag, startPoint x: 1003, startPoint y: 406, endPoint x: 566, endPoint y: 410, distance: 437.0
click at [566, 410] on div "@BEN bitte noch DEV Checklist ergänzen, aktuell nur auf Basis Design Ticket, DE…" at bounding box center [821, 409] width 1052 height 1126
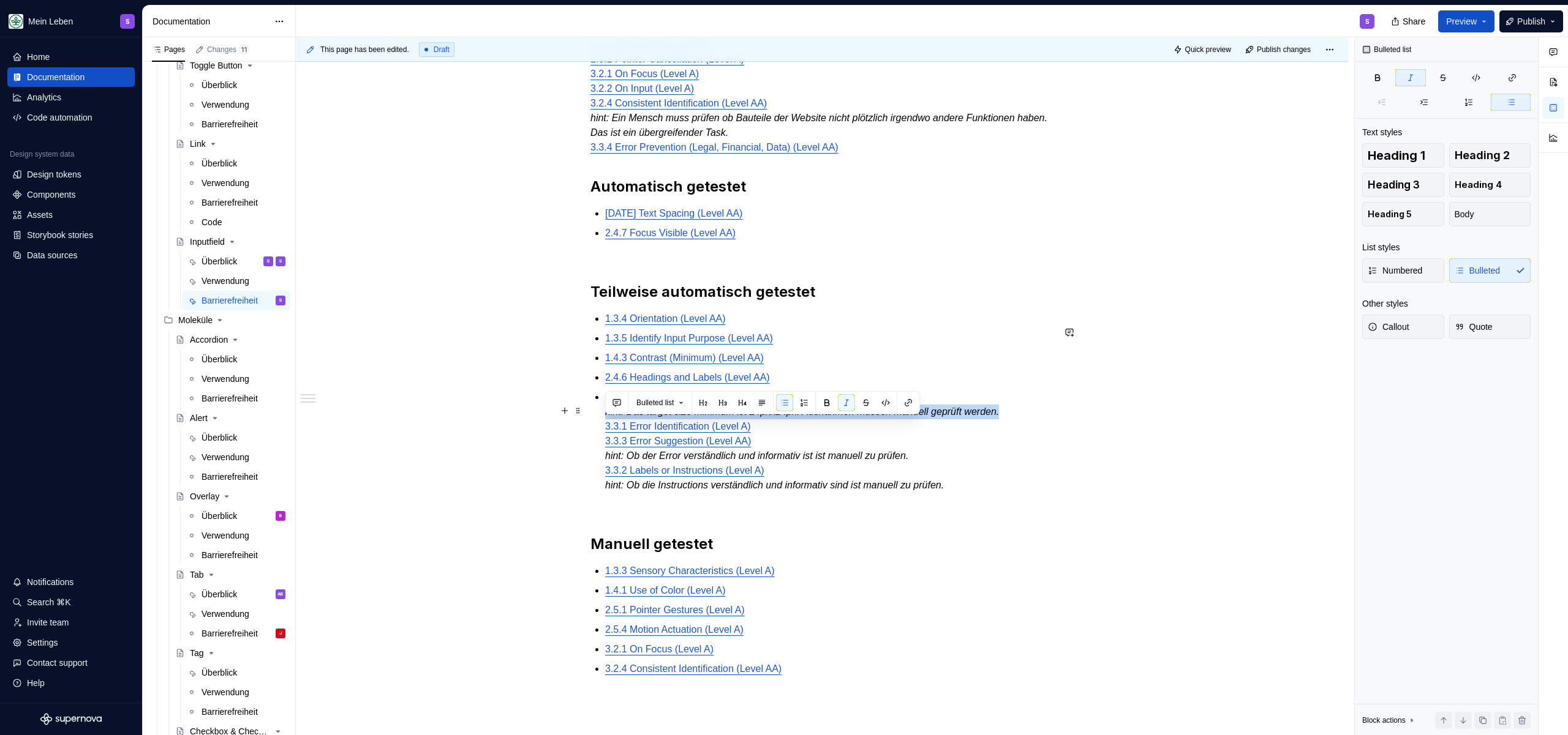
drag, startPoint x: 604, startPoint y: 426, endPoint x: 1051, endPoint y: 427, distance: 447.0
click at [1051, 427] on p "2.5.8 Target Size (Minimum) (Level AA) hint: Das target size minimum ist 24pxx2…" at bounding box center [829, 441] width 449 height 103
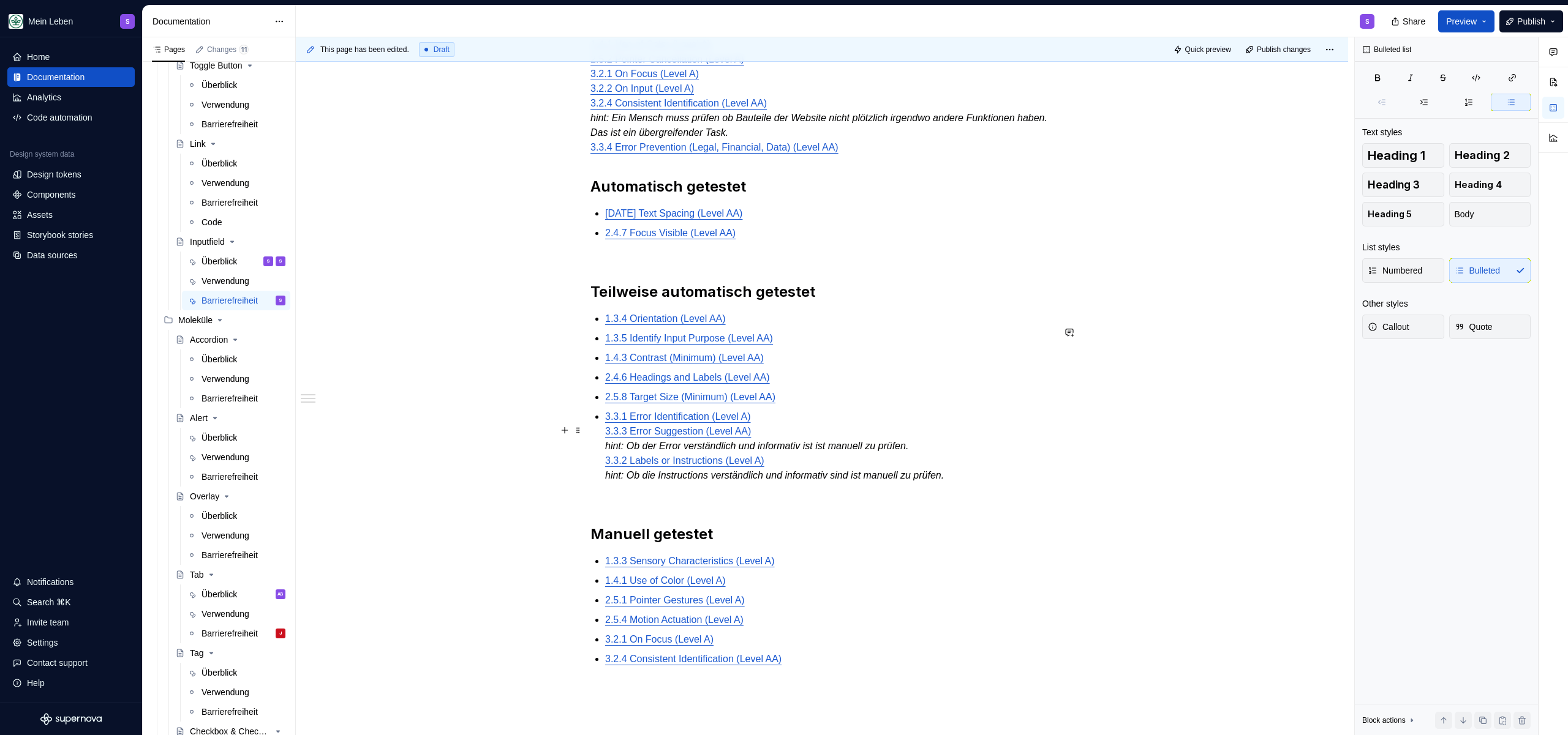
click at [796, 436] on p "3.3.1 Error Identification (Level A) 3.3.3 Error Suggestion (Level AA) hint: Ob…" at bounding box center [829, 446] width 449 height 73
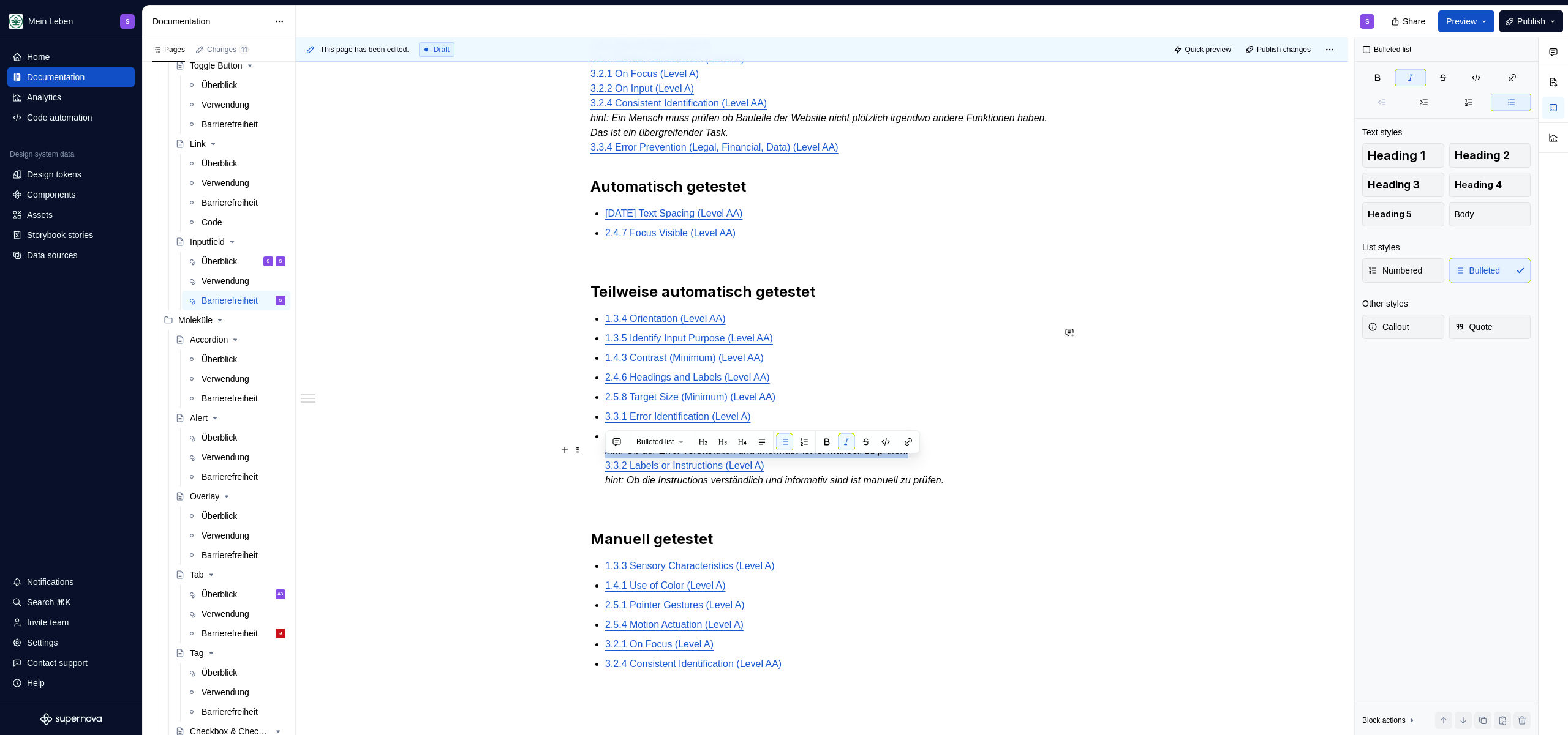
drag, startPoint x: 601, startPoint y: 471, endPoint x: 955, endPoint y: 466, distance: 354.0
click at [955, 466] on div "@BEN bitte noch DEV Checklist ergänzen, aktuell nur auf Basis Design Ticket, DE…" at bounding box center [821, 299] width 463 height 847
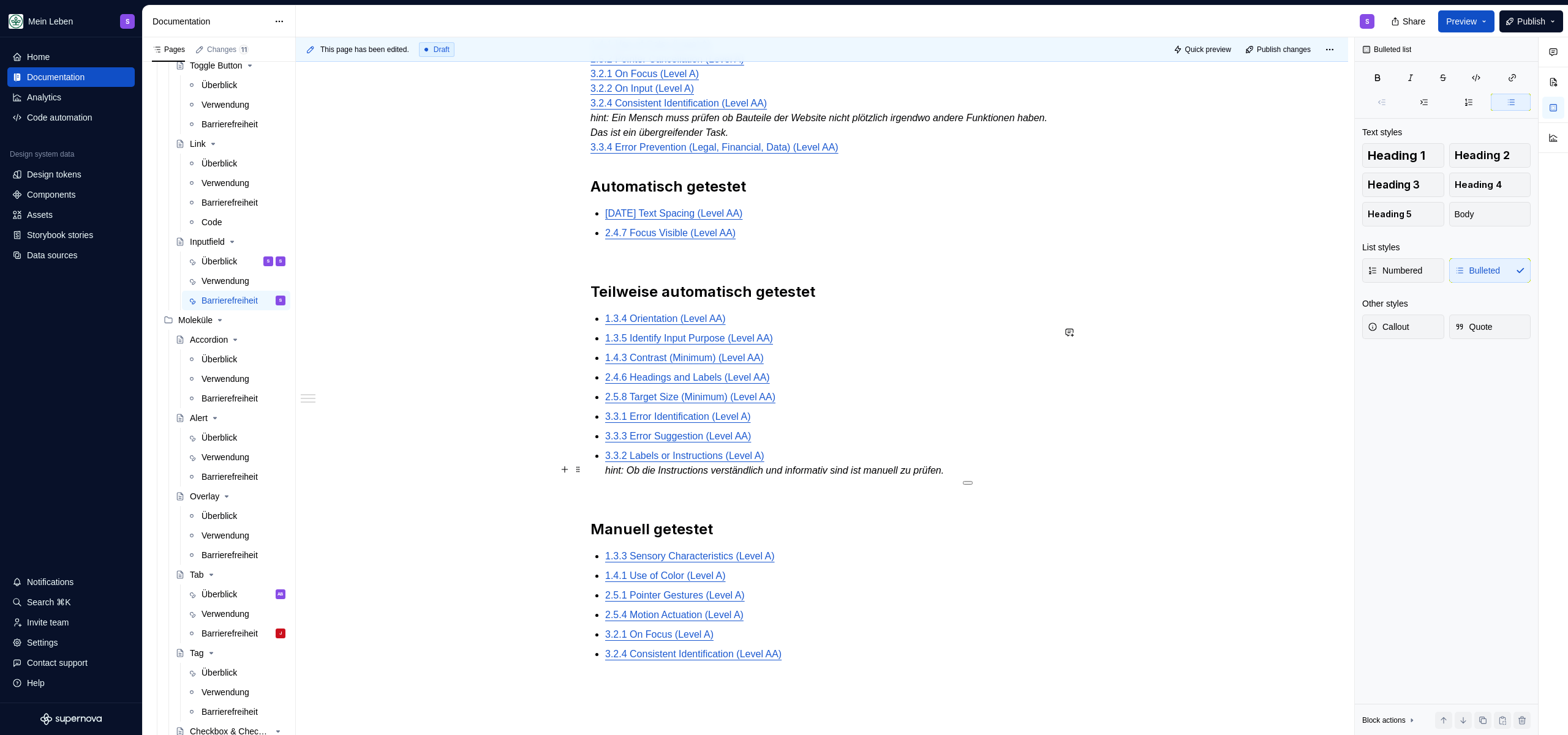
click at [691, 476] on em "hint: Ob die Instructions verständlich und informativ sind ist manuell zu prüfe…" at bounding box center [774, 471] width 338 height 10
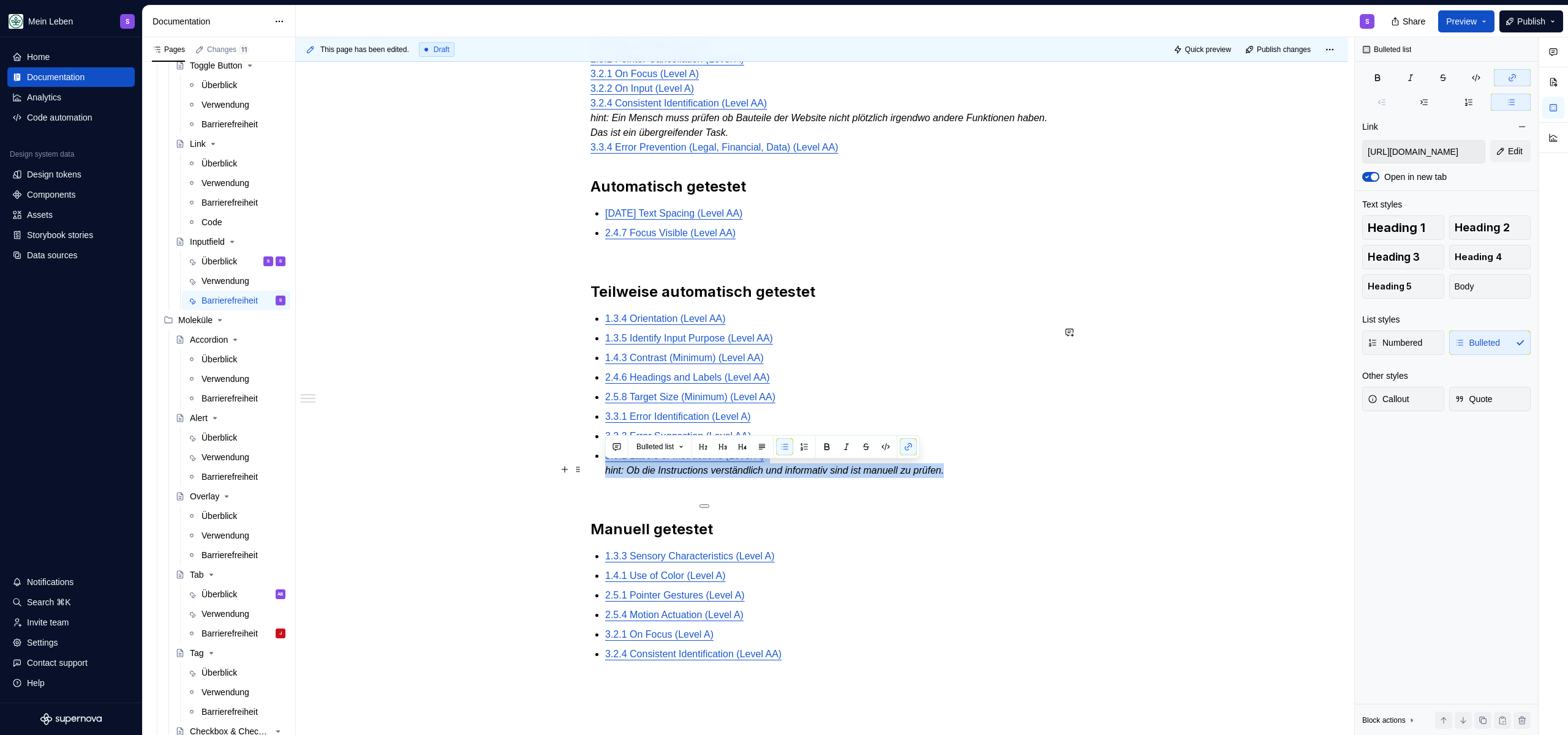
click at [711, 476] on em "hint: Ob die Instructions verständlich und informativ sind ist manuell zu prüfe…" at bounding box center [774, 471] width 338 height 10
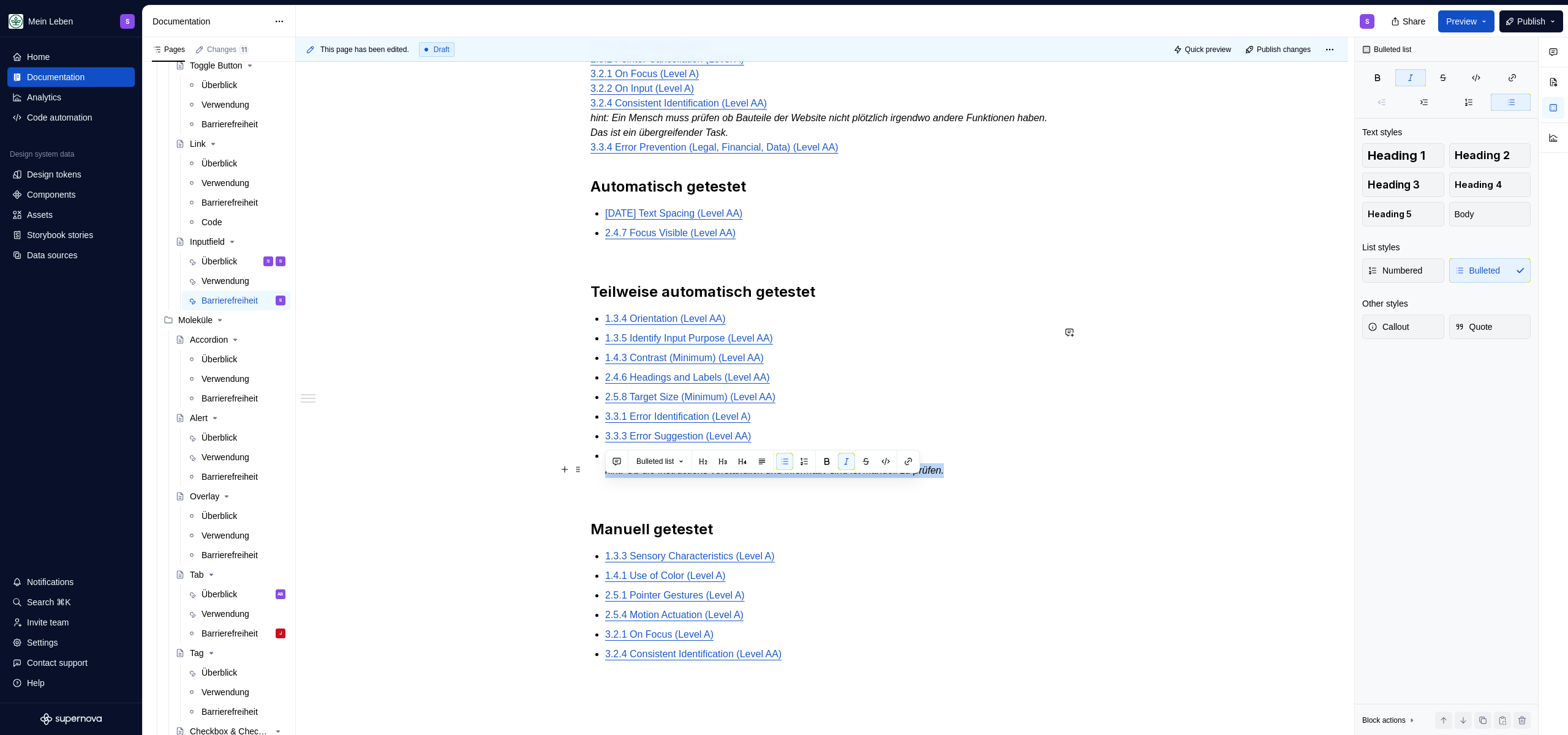
drag, startPoint x: 981, startPoint y: 486, endPoint x: 583, endPoint y: 479, distance: 398.1
click at [583, 479] on div "@BEN bitte noch DEV Checklist ergänzen, aktuell nur auf Basis Design Ticket, DE…" at bounding box center [821, 397] width 1052 height 1102
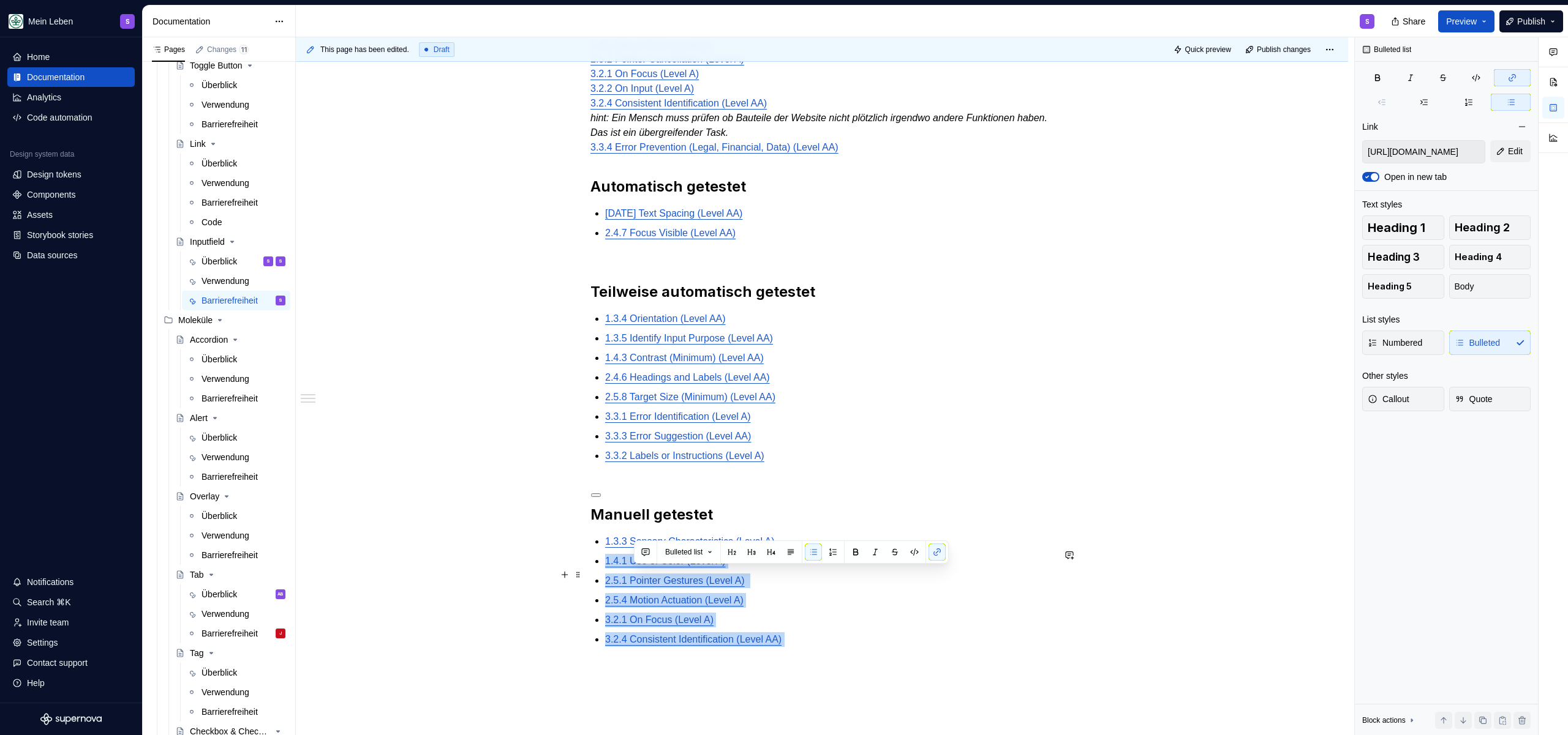
type input "[URL][DOMAIN_NAME]"
drag, startPoint x: 818, startPoint y: 646, endPoint x: 601, endPoint y: 557, distance: 234.5
click at [601, 557] on div "@BEN bitte noch DEV Checklist ergänzen, aktuell nur auf Basis Design Ticket, DE…" at bounding box center [821, 287] width 463 height 823
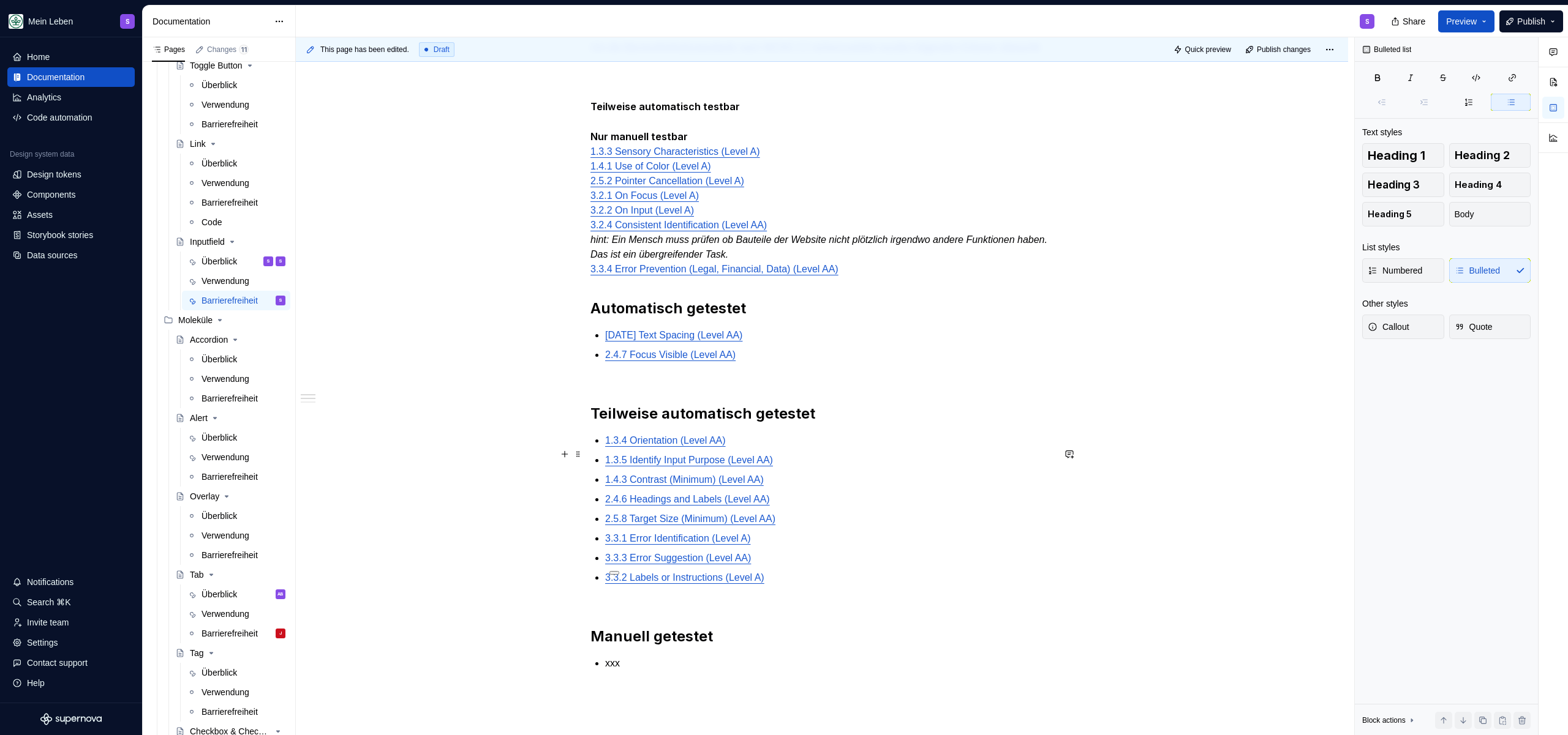
scroll to position [173, 0]
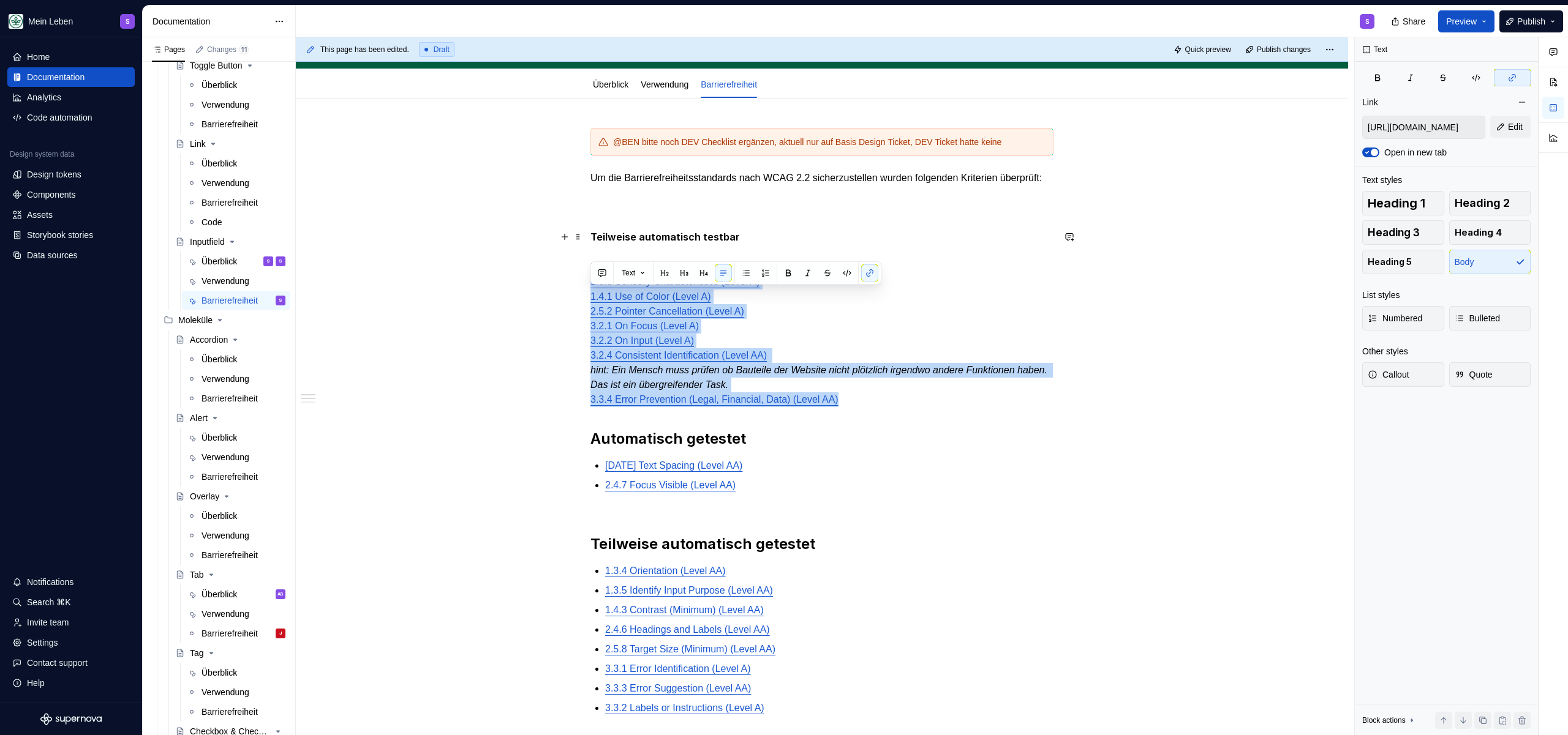
drag, startPoint x: 589, startPoint y: 295, endPoint x: 907, endPoint y: 412, distance: 338.8
click at [907, 407] on p "Teilweise automatisch testbar Nur manuell testbar 1.3.3 Sensory Characteristics…" at bounding box center [821, 311] width 463 height 192
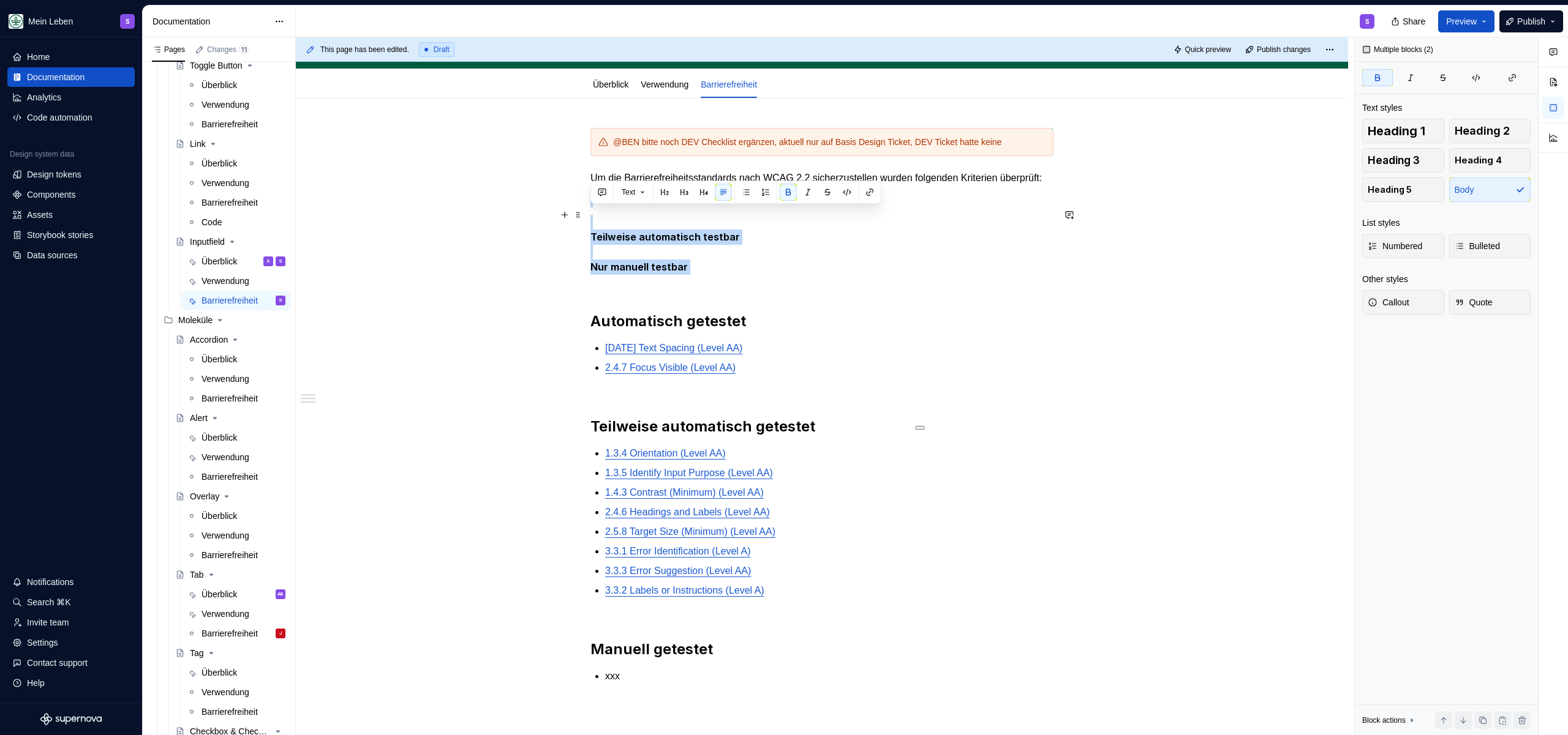
drag, startPoint x: 708, startPoint y: 298, endPoint x: 582, endPoint y: 222, distance: 147.1
click at [590, 222] on div "@BEN bitte noch DEV Checklist ergänzen, aktuell nur auf Basis Design Ticket, DE…" at bounding box center [821, 439] width 463 height 622
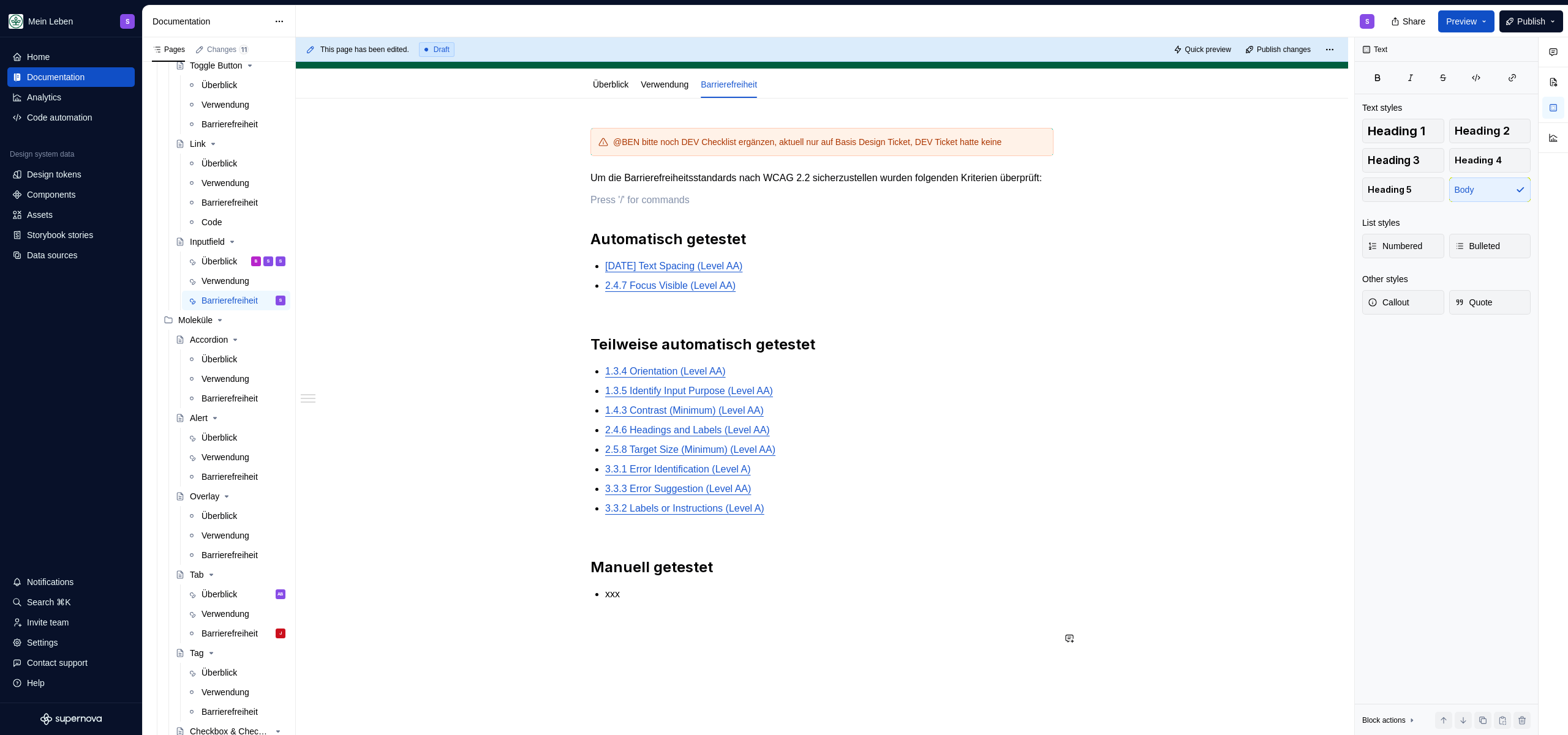
click at [643, 602] on p "xxx" at bounding box center [829, 594] width 449 height 15
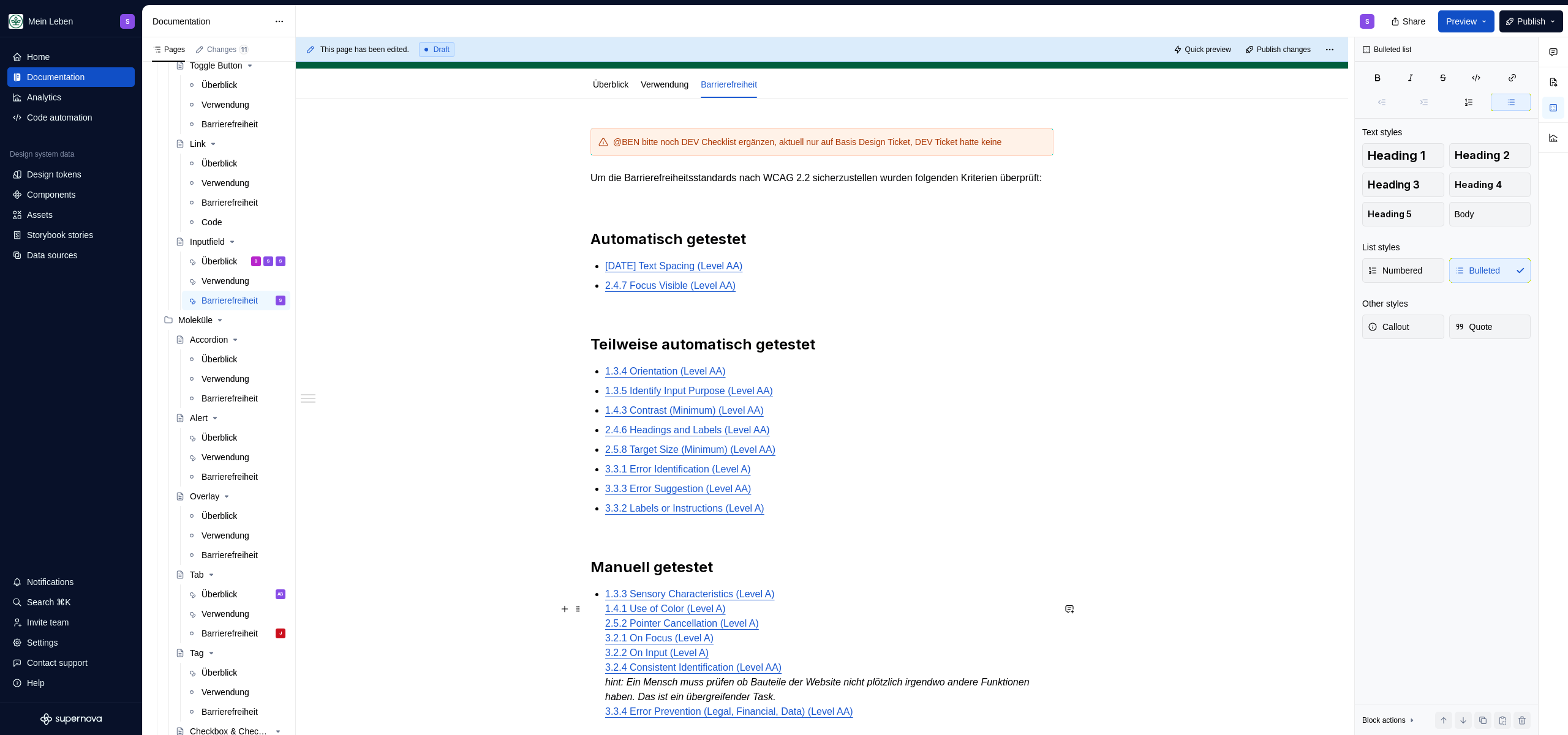
click at [811, 607] on p "1.3.3 Sensory Characteristics (Level A) 1.4.1 Use of Color (Level A) 2.5.2 Poin…" at bounding box center [829, 653] width 449 height 132
click at [788, 632] on p "1.4.1 Use of Color (Level A) 2.5.2 Pointer Cancellation (Level A) 3.2.1 On Focu…" at bounding box center [829, 665] width 449 height 118
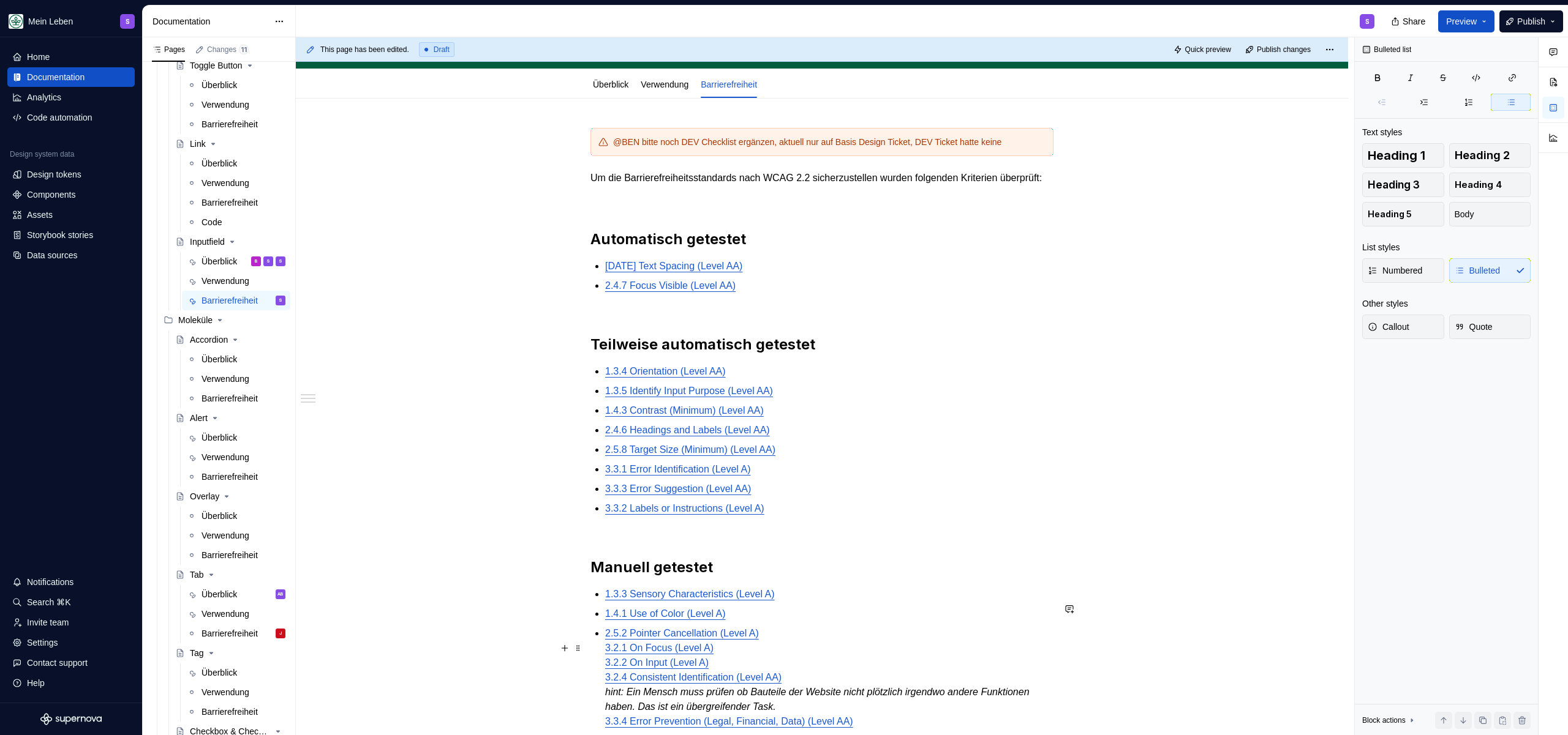
click at [805, 645] on p "2.5.2 Pointer Cancellation (Level A) 3.2.1 On Focus (Level A) 3.2.2 On Input (L…" at bounding box center [829, 677] width 449 height 103
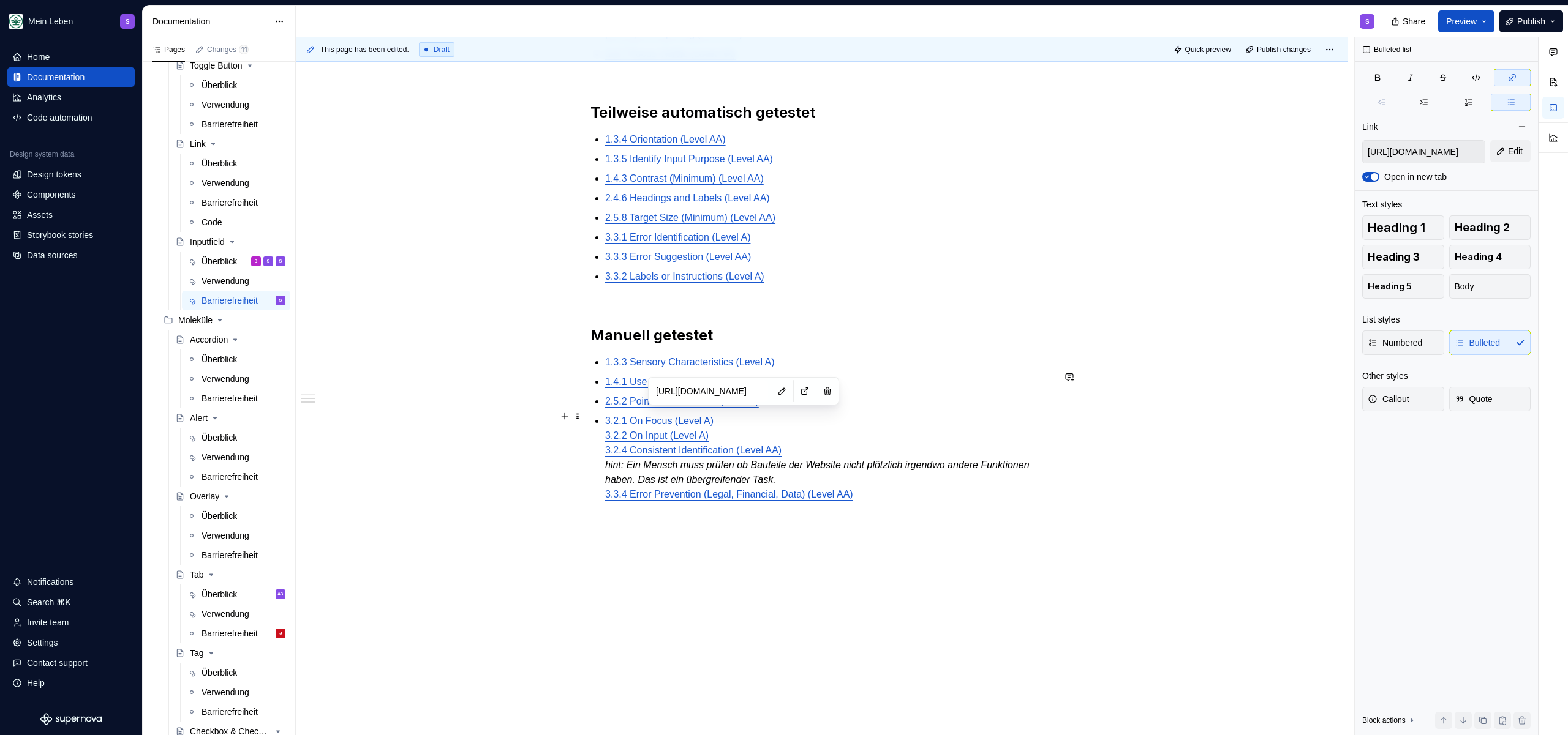
click at [740, 406] on link "2.5.2 Pointer Cancellation (Level A)" at bounding box center [681, 401] width 154 height 10
click at [738, 442] on p "3.2.1 On Focus (Level A) 3.2.2 On Input (Level A) 3.2.4 Consistent Identificati…" at bounding box center [829, 458] width 449 height 88
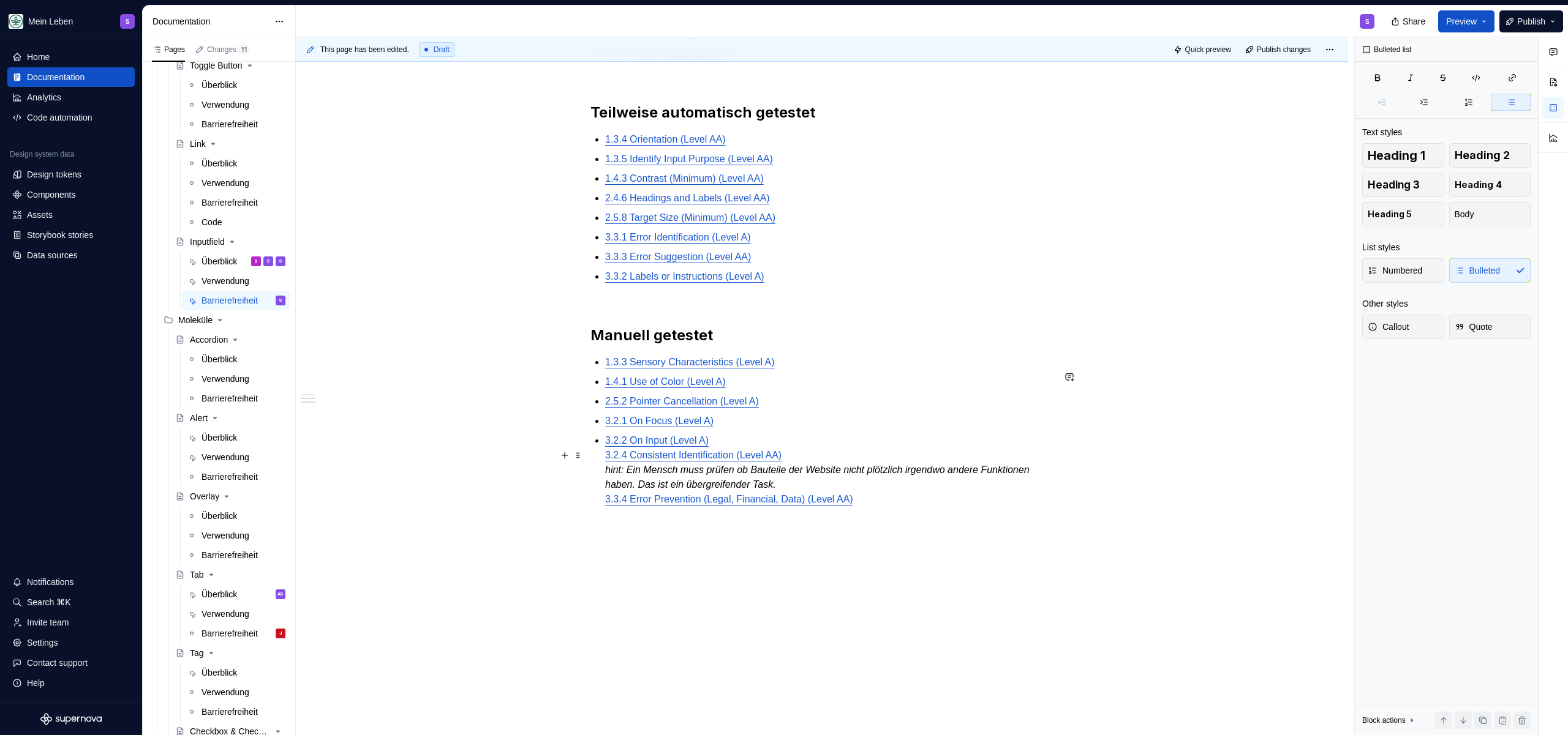
click at [737, 445] on ul "1.3.3 Sensory Characteristics (Level A) 1.4.1 Use of Color (Level A) 2.5.2 Poin…" at bounding box center [829, 430] width 449 height 152
click at [738, 451] on p "3.2.2 On Input (Level A) 3.2.4 Consistent Identification (Level AA) hint: Ein M…" at bounding box center [829, 470] width 449 height 73
click at [821, 474] on p "3.2.4 Consistent Identification (Level AA) hint: Ein Mensch muss prüfen ob Baut…" at bounding box center [829, 482] width 449 height 59
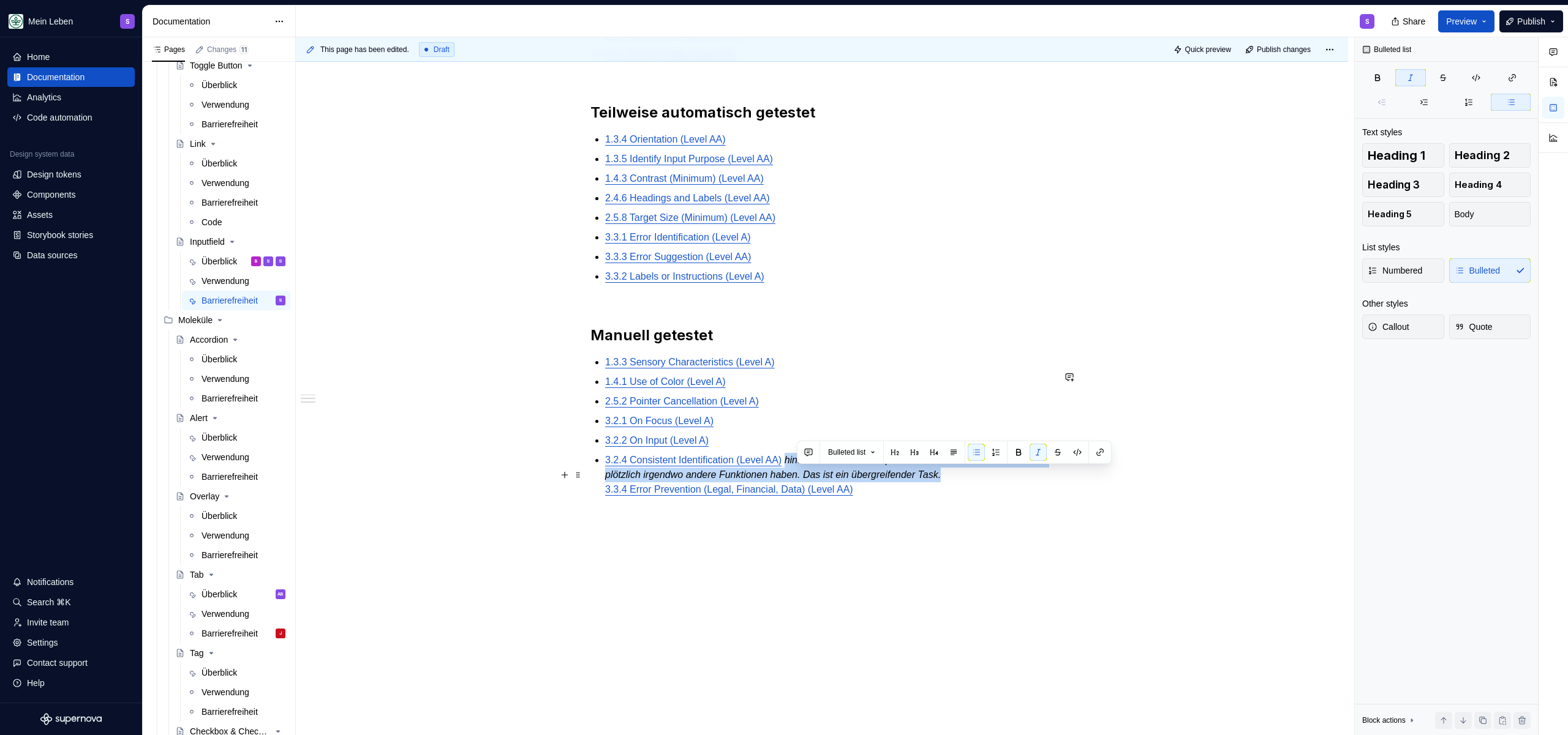
drag, startPoint x: 799, startPoint y: 476, endPoint x: 1001, endPoint y: 493, distance: 202.7
click at [1001, 493] on p "3.2.4 Consistent Identification (Level AA) hint: Ein Mensch muss prüfen ob Baut…" at bounding box center [829, 475] width 449 height 44
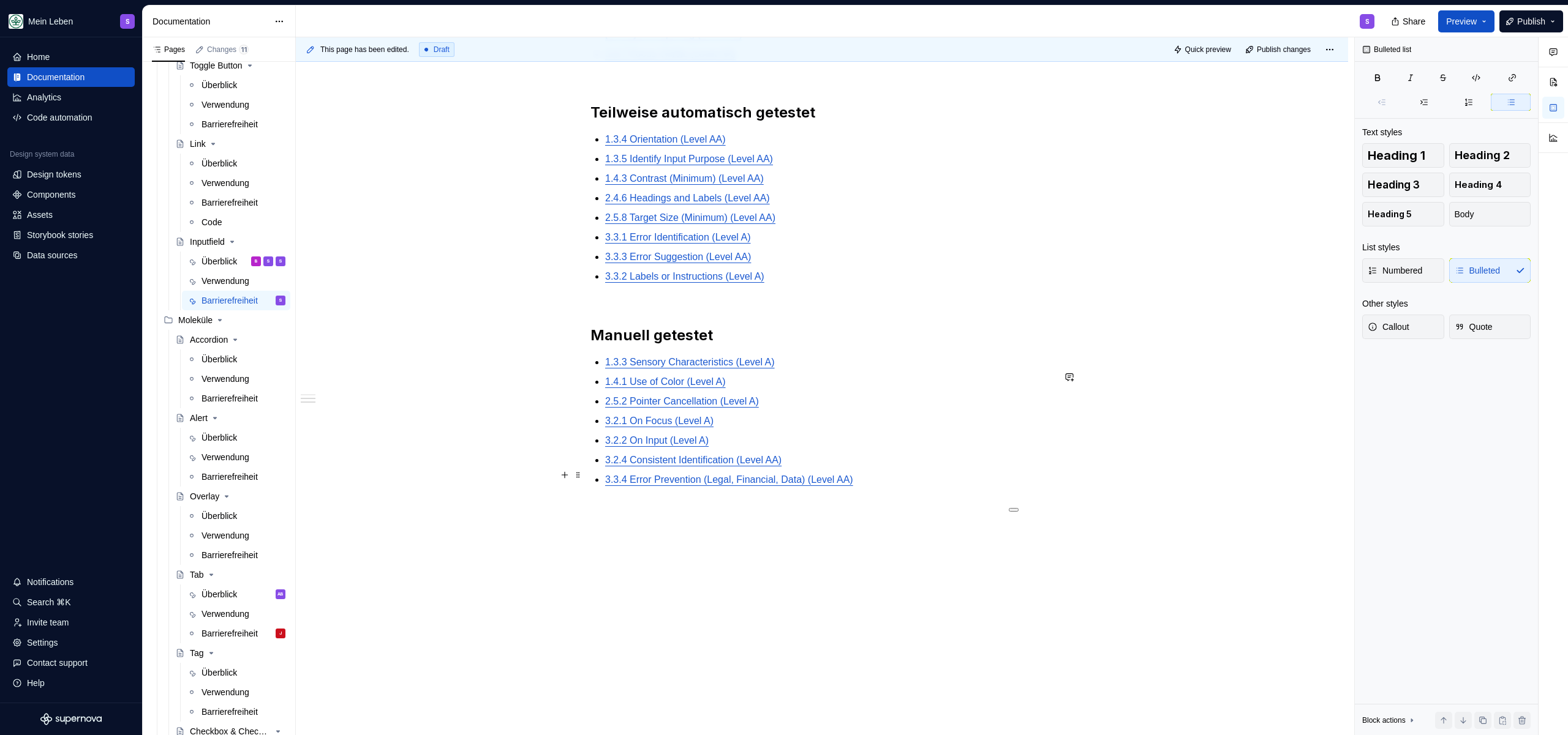
click at [832, 468] on p "3.2.4 Consistent Identification (Level AA)" at bounding box center [829, 460] width 449 height 15
click at [818, 448] on p "3.2.2 On Input (Level A)" at bounding box center [829, 441] width 449 height 15
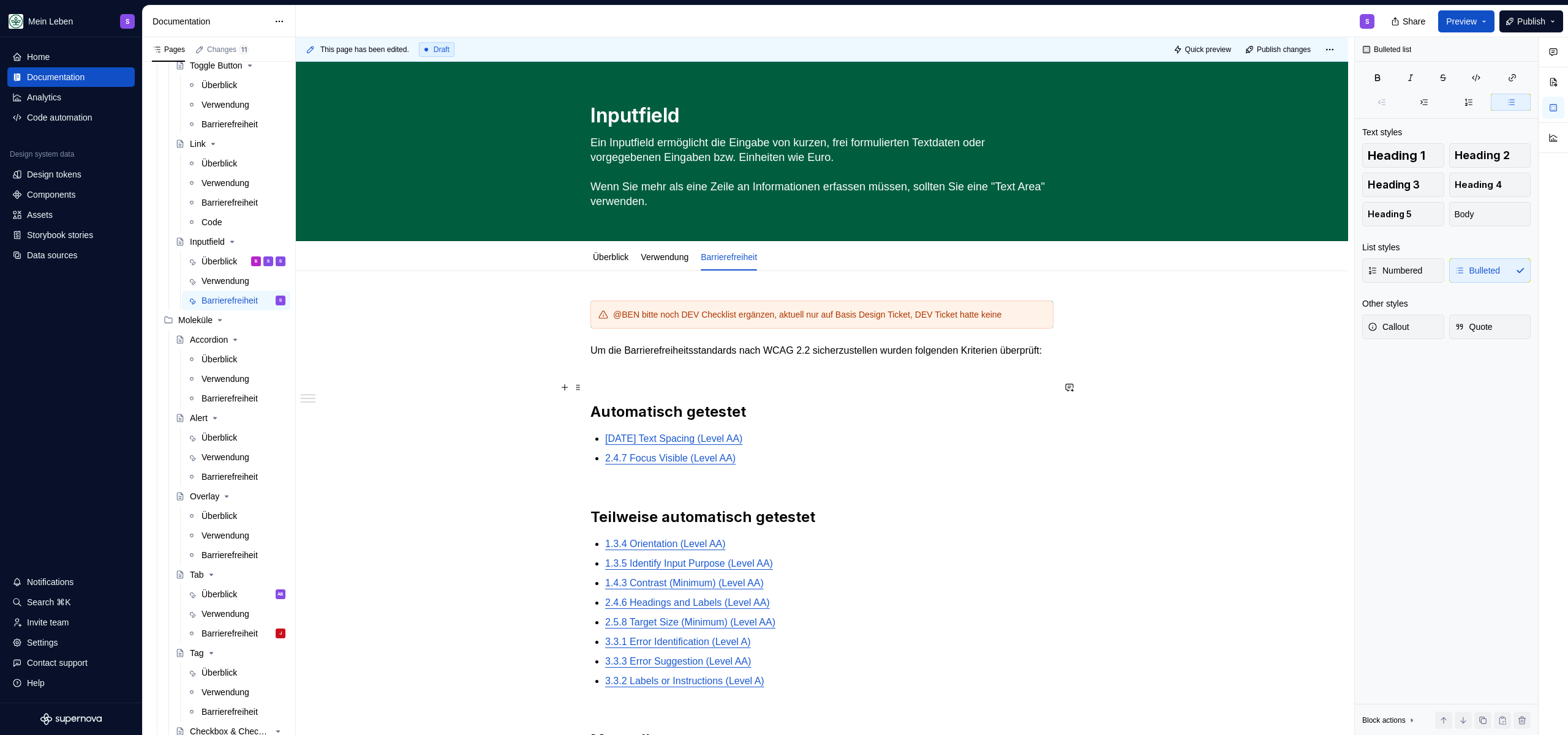
click at [745, 380] on p at bounding box center [821, 373] width 463 height 15
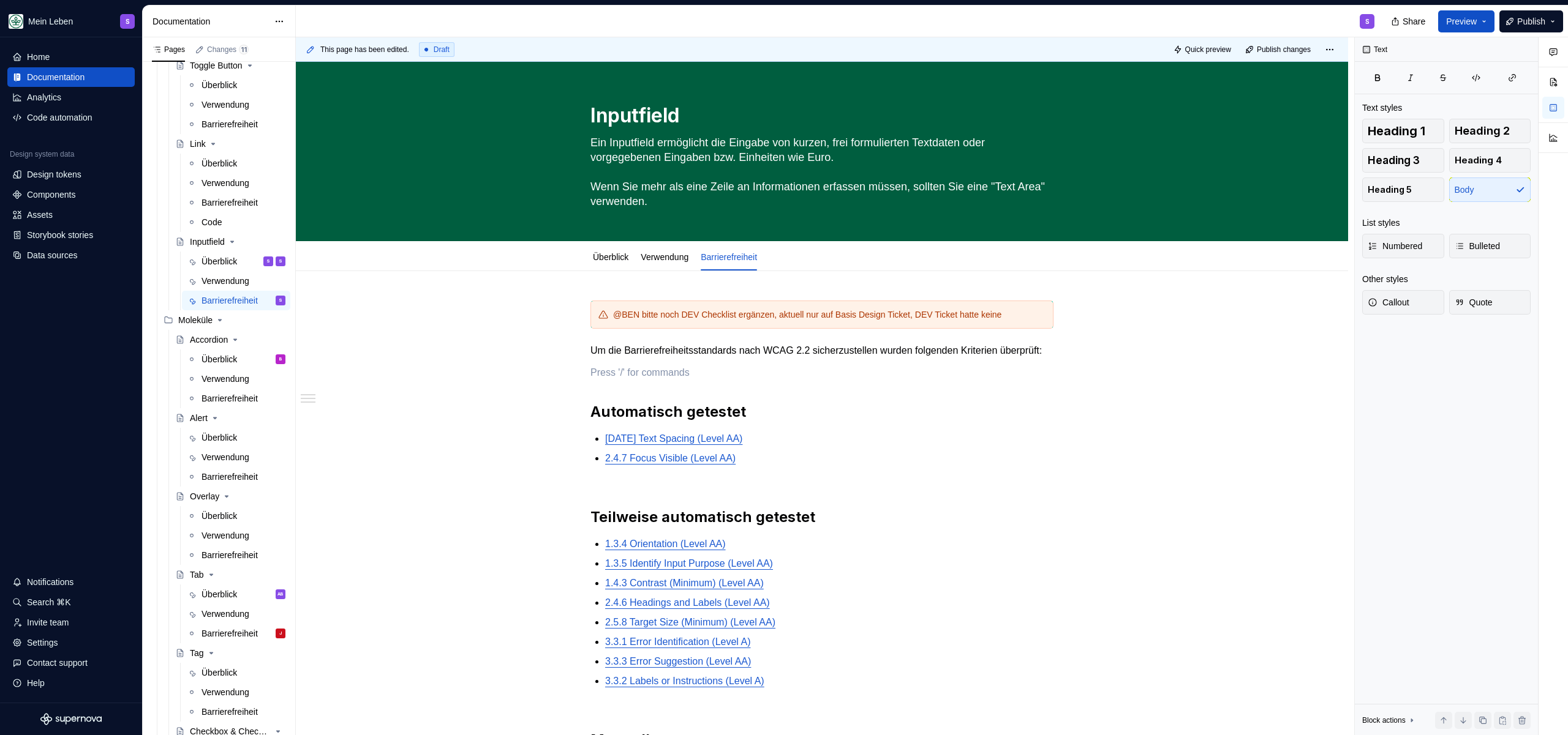
type textarea "*"
click at [715, 358] on p "Um die Barrierefreiheitsstandards nach WCAG 2.2 sicherzustellen wurden folgende…" at bounding box center [821, 351] width 463 height 15
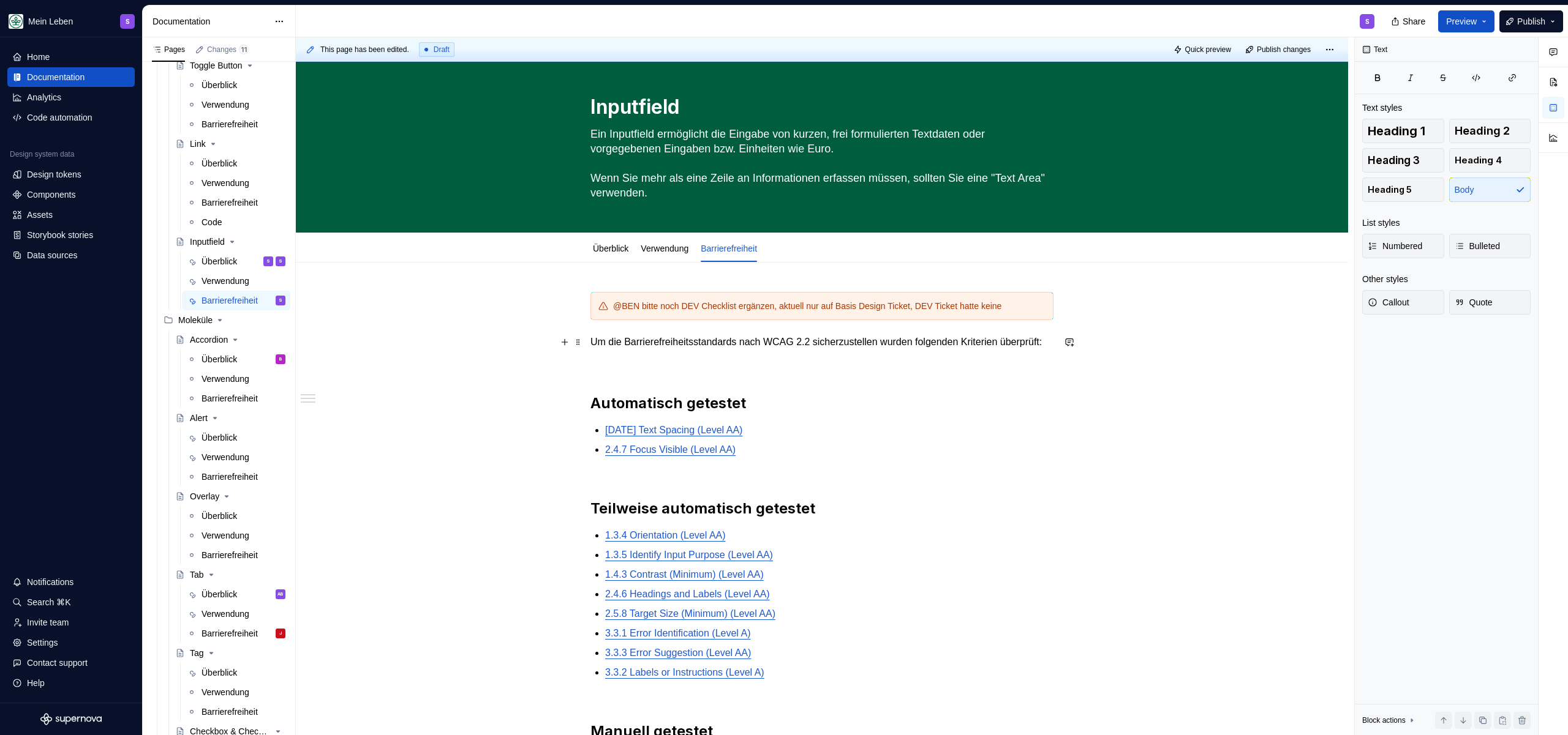
scroll to position [20, 0]
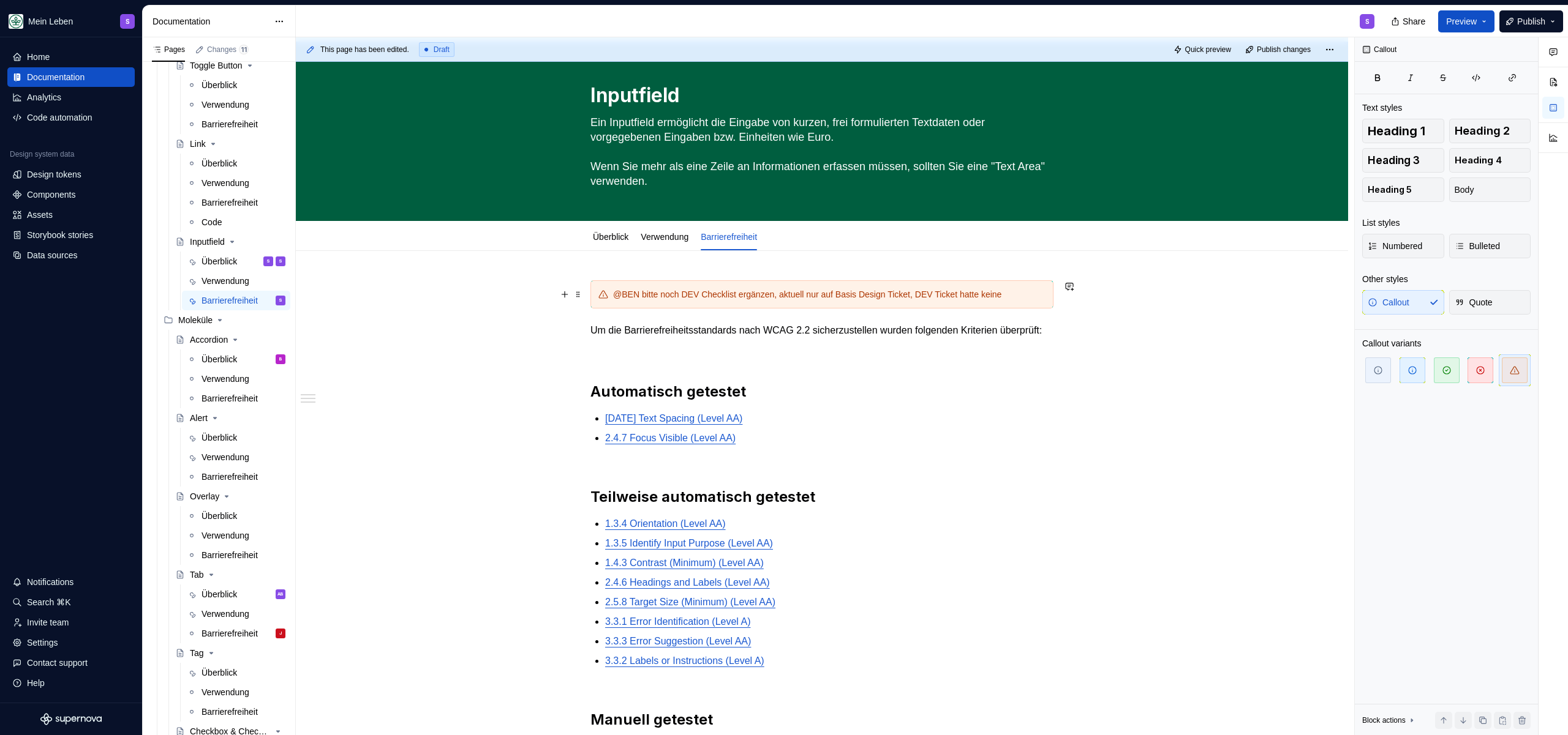
click at [909, 298] on div "@BEN bitte noch DEV Checklist ergänzen, aktuell nur auf Basis Design Ticket, DE…" at bounding box center [829, 294] width 432 height 12
click at [1066, 287] on button "button" at bounding box center [1069, 286] width 17 height 17
click at [1072, 326] on button "Send" at bounding box center [1064, 327] width 16 height 16
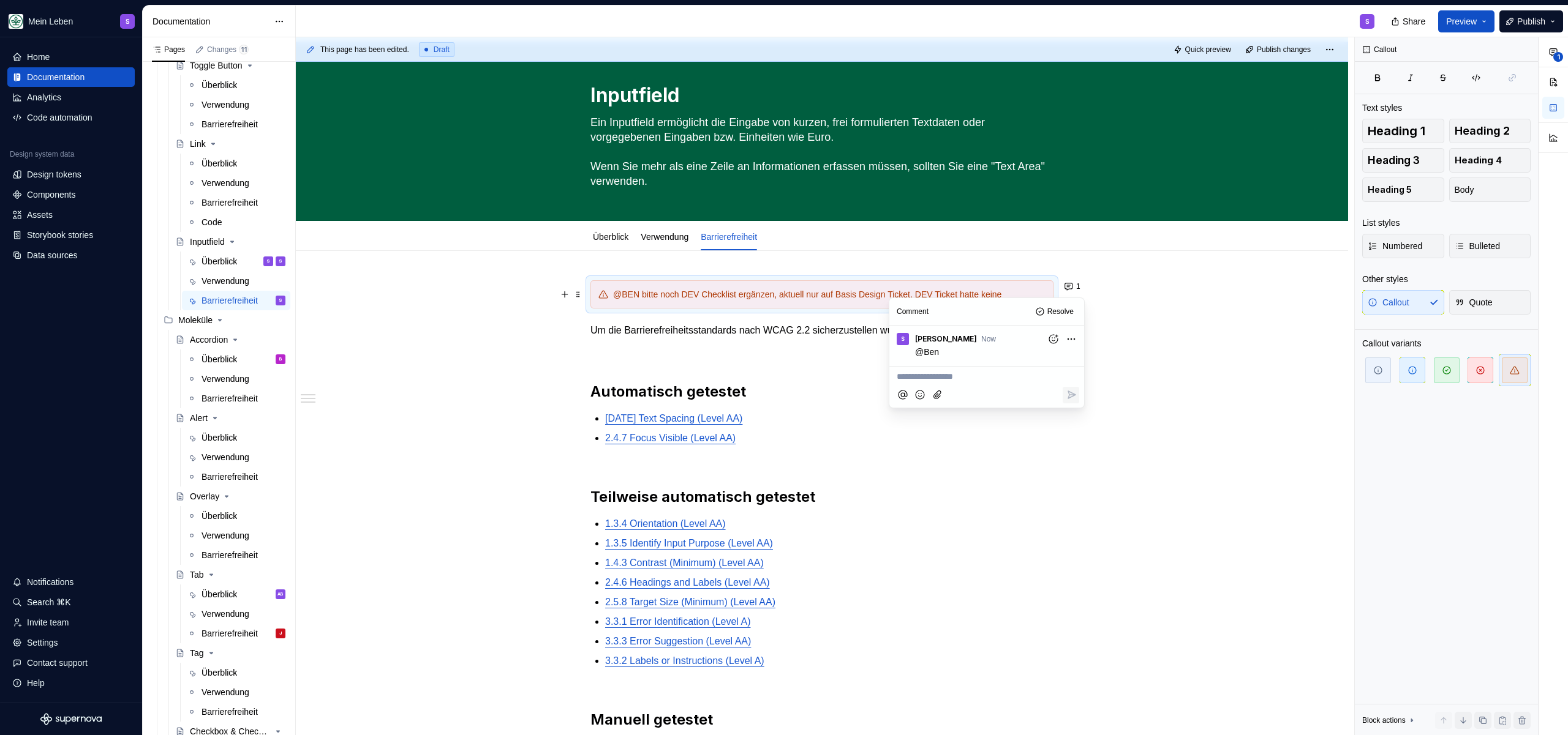
click at [722, 360] on p at bounding box center [821, 353] width 463 height 15
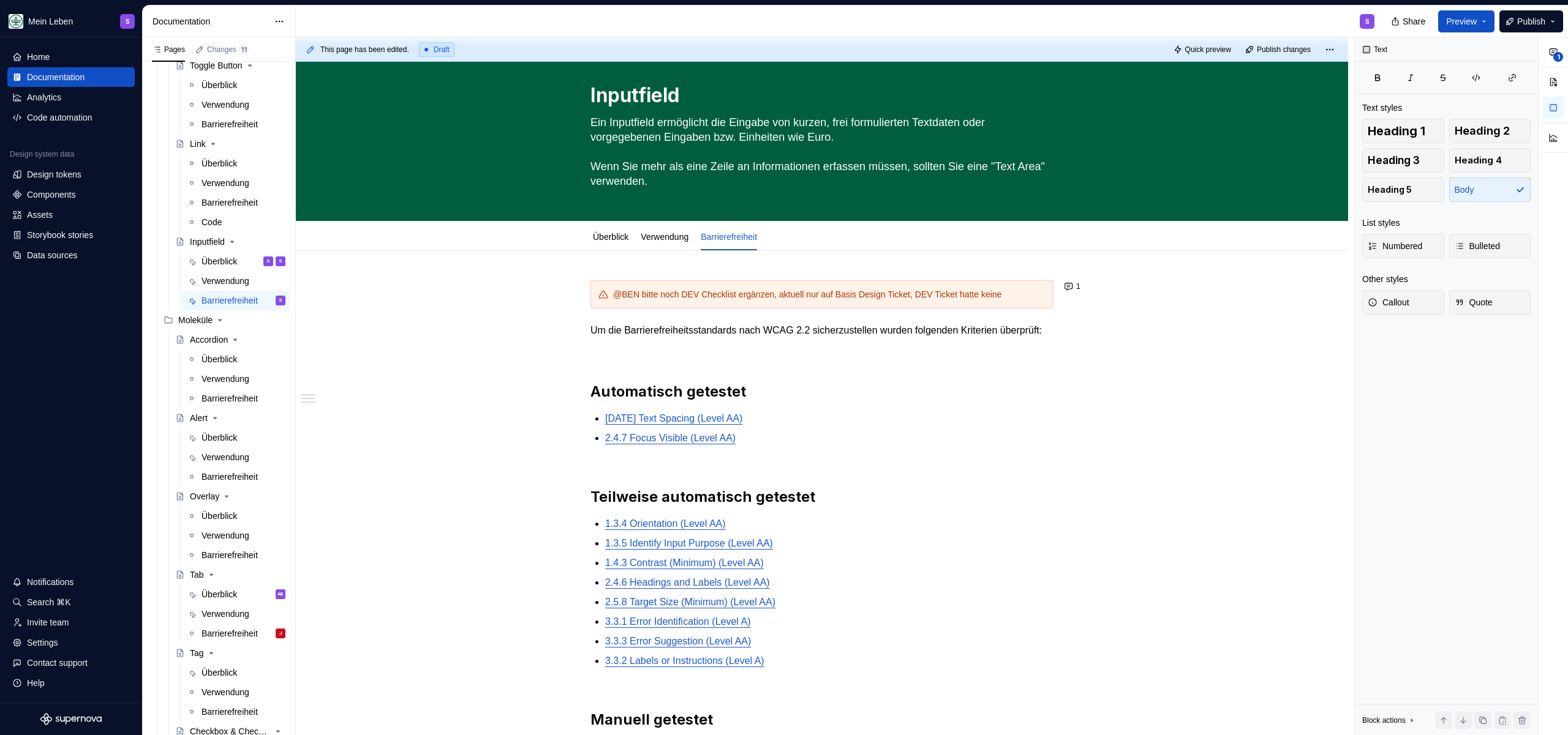
type textarea "*"
